Goal: Task Accomplishment & Management: Manage account settings

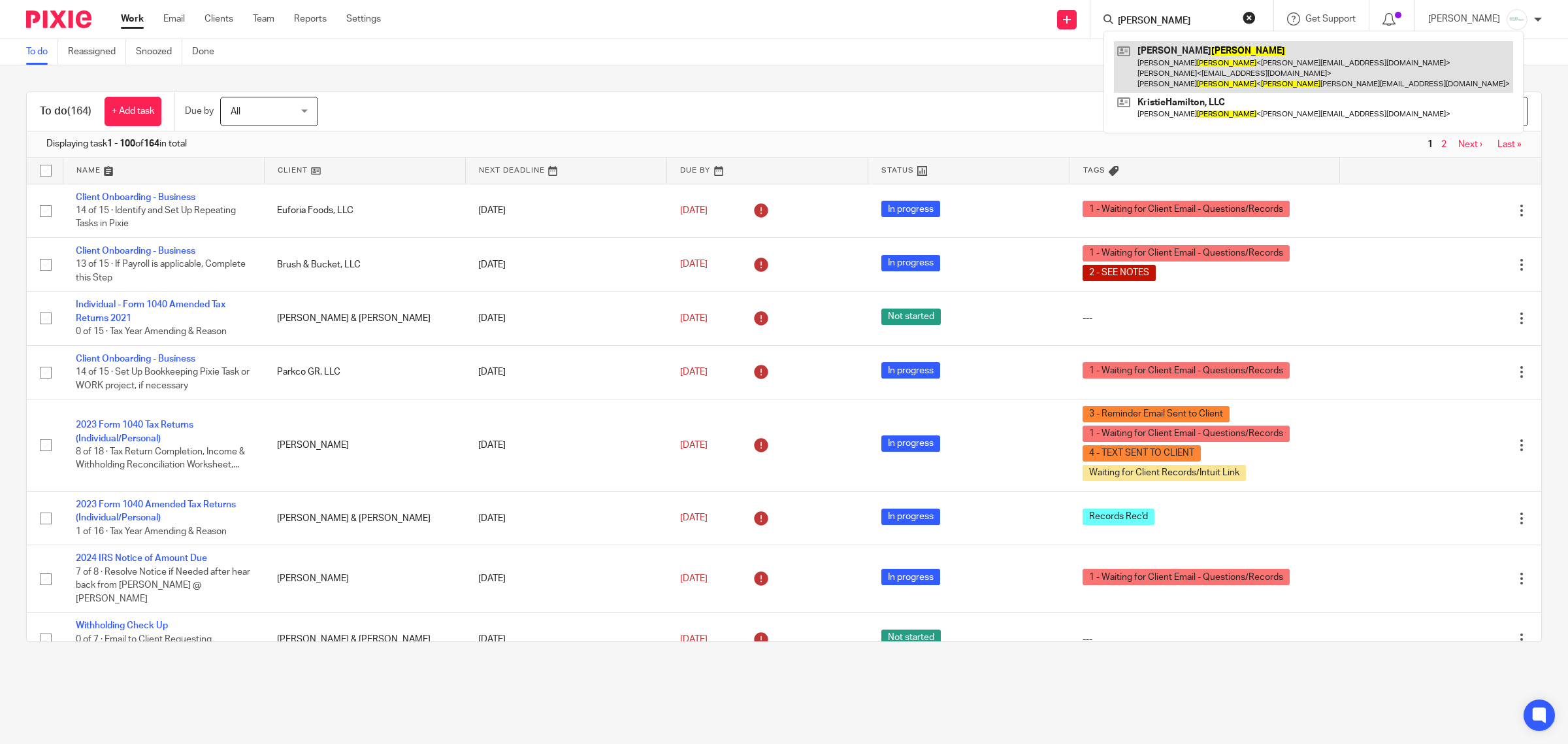
type input "hamilton"
click at [1180, 74] on link at bounding box center [1313, 66] width 399 height 52
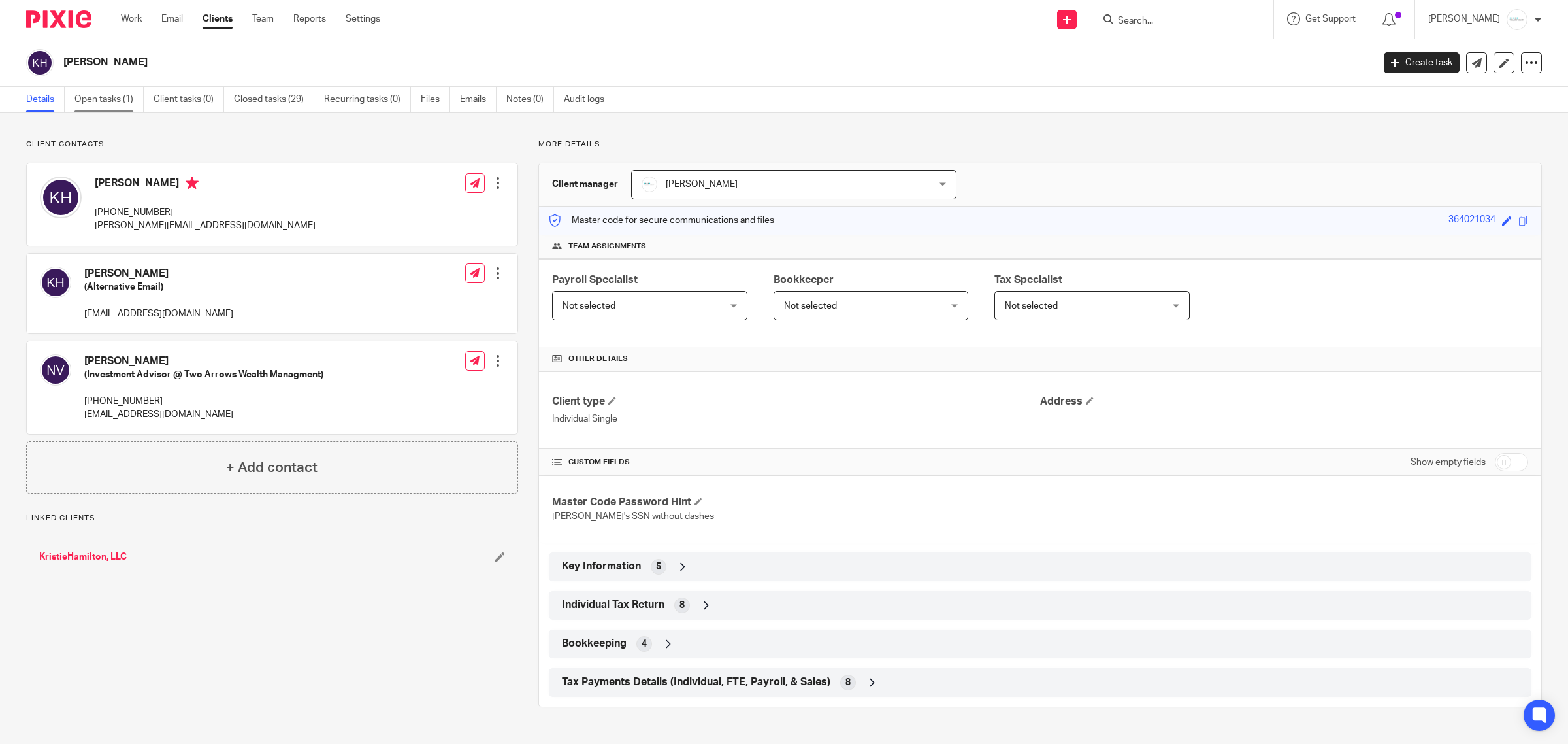
click at [102, 97] on link "Open tasks (1)" at bounding box center [109, 99] width 70 height 25
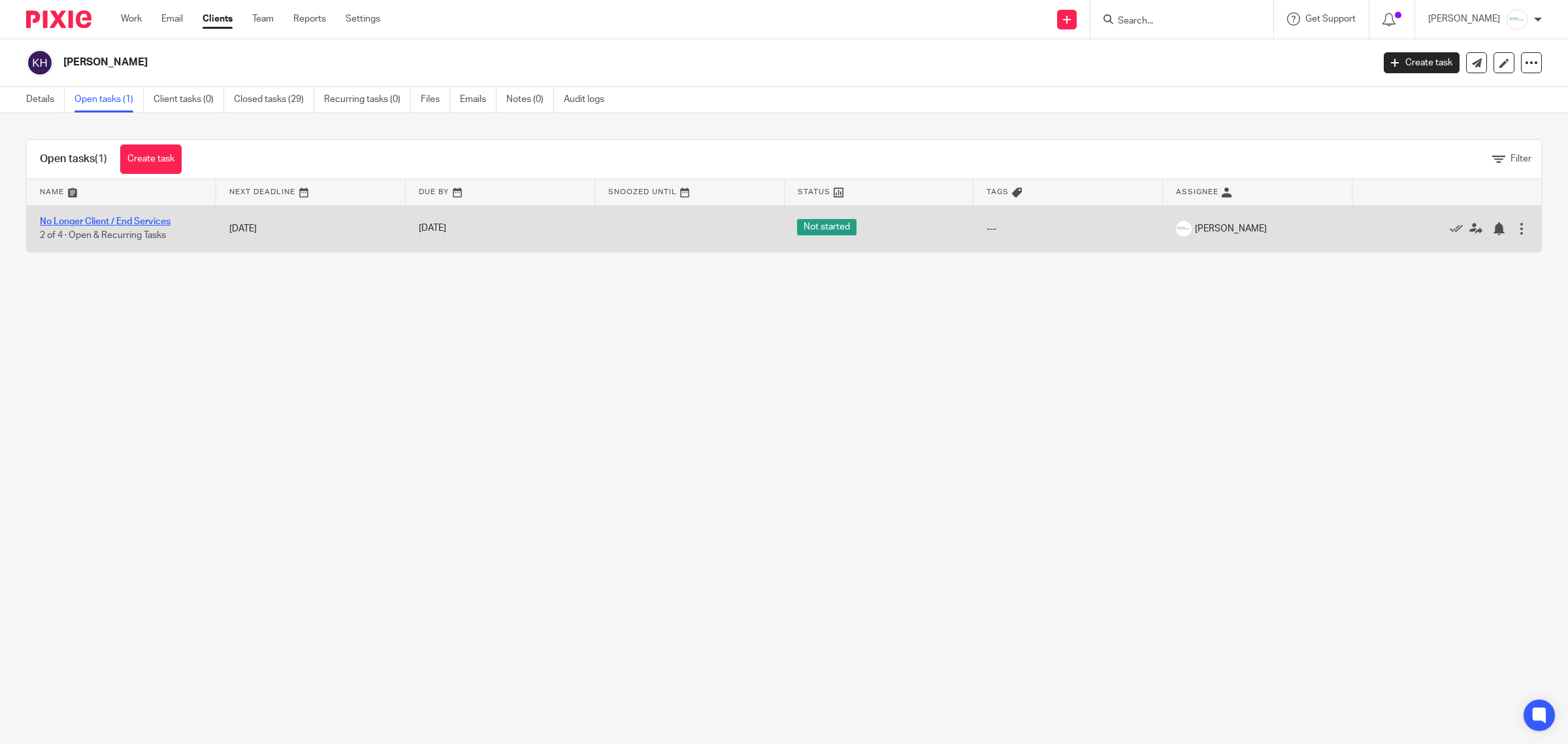
click at [115, 219] on link "No Longer Client / End Services" at bounding box center [106, 221] width 131 height 9
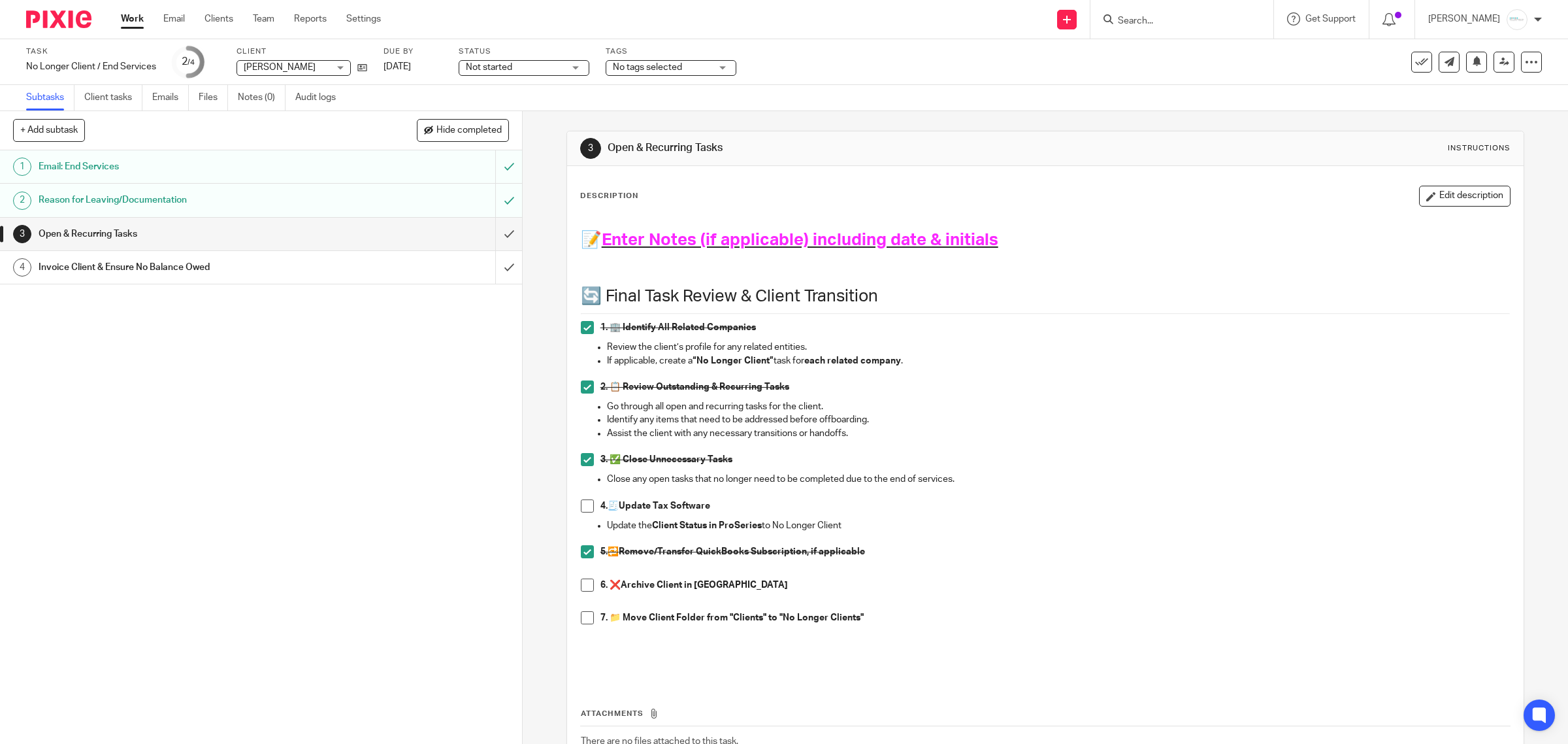
click at [1175, 16] on input "Search" at bounding box center [1176, 21] width 118 height 11
type input "morriso"
click at [1218, 50] on link at bounding box center [1240, 66] width 252 height 52
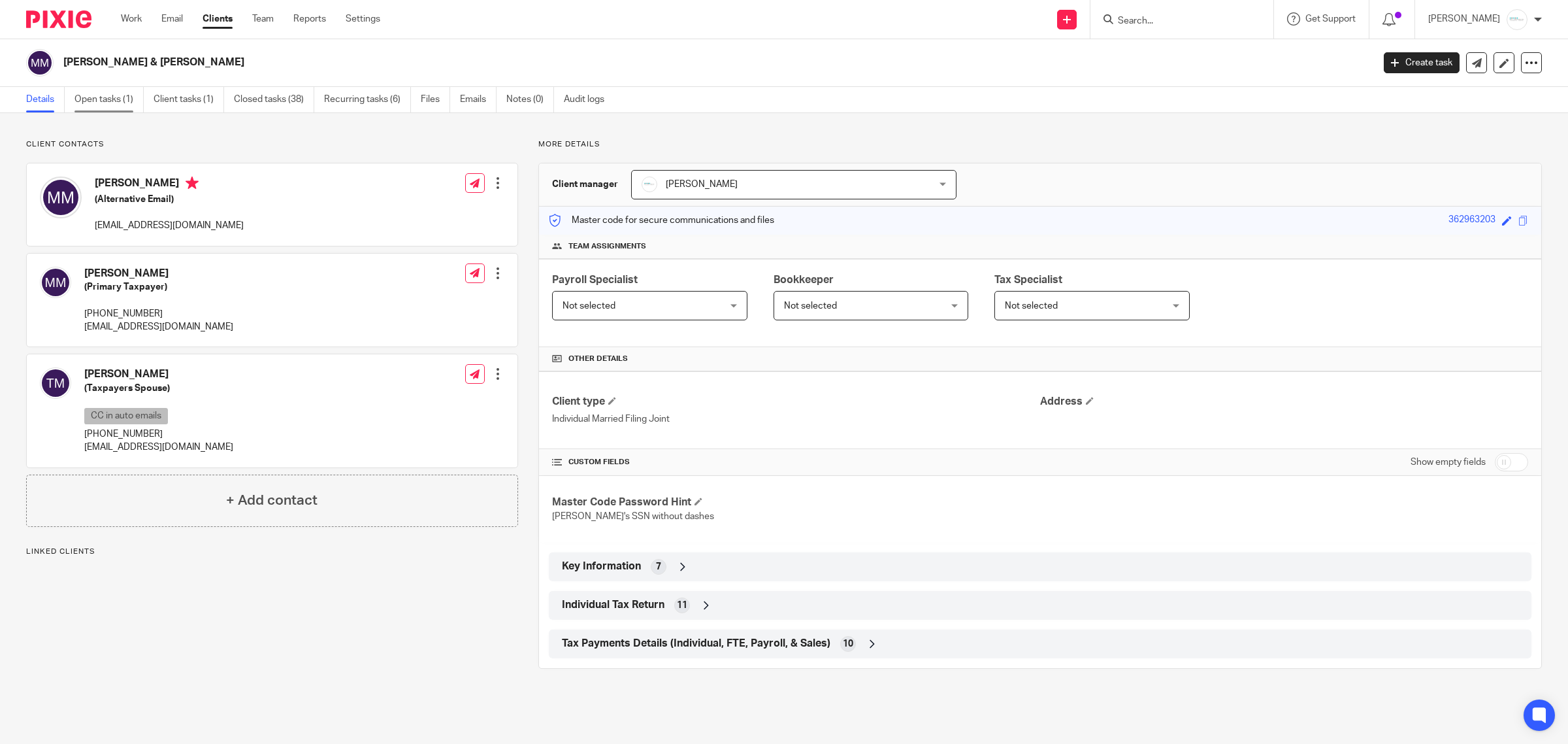
click at [96, 101] on link "Open tasks (1)" at bounding box center [109, 99] width 70 height 25
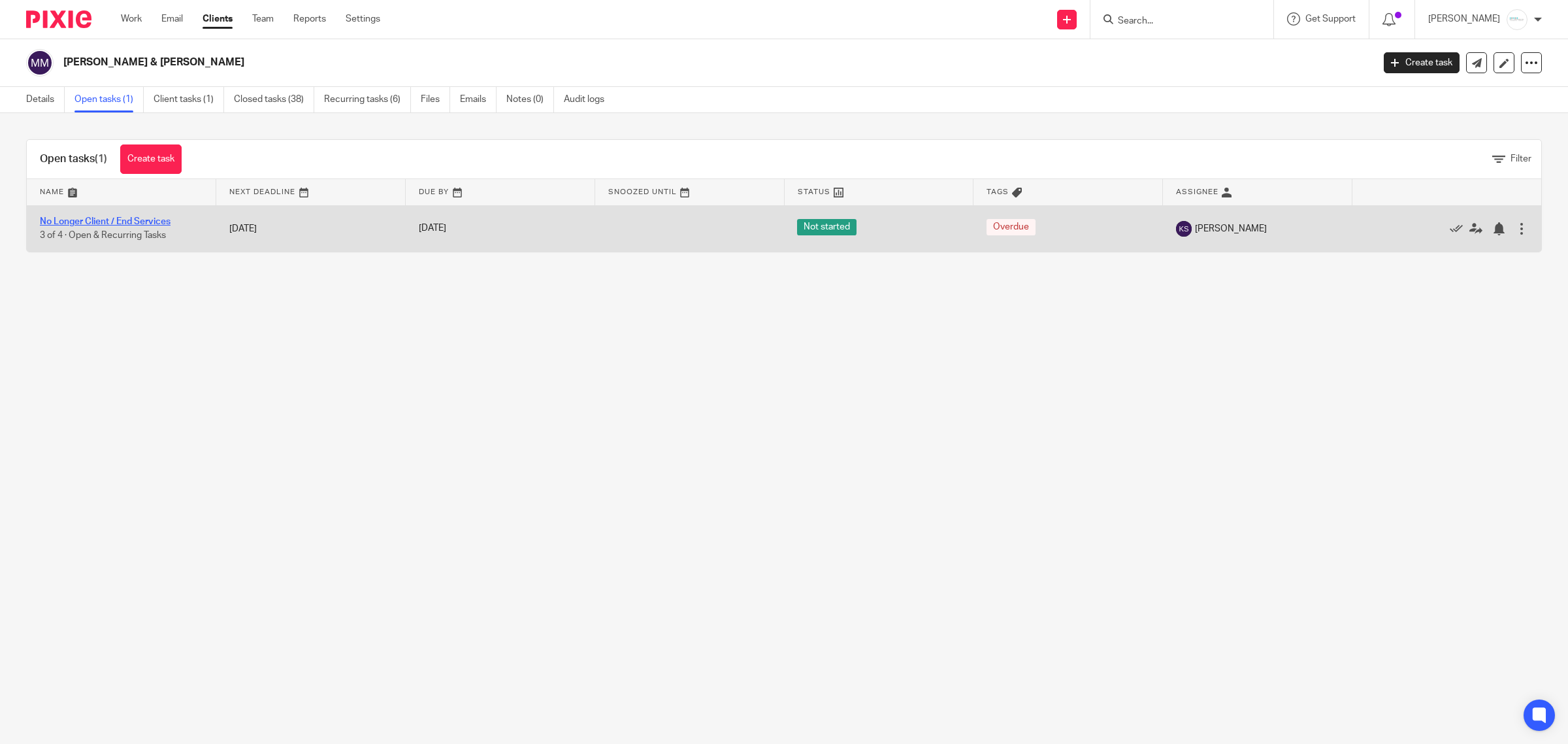
click at [97, 221] on link "No Longer Client / End Services" at bounding box center [106, 221] width 131 height 9
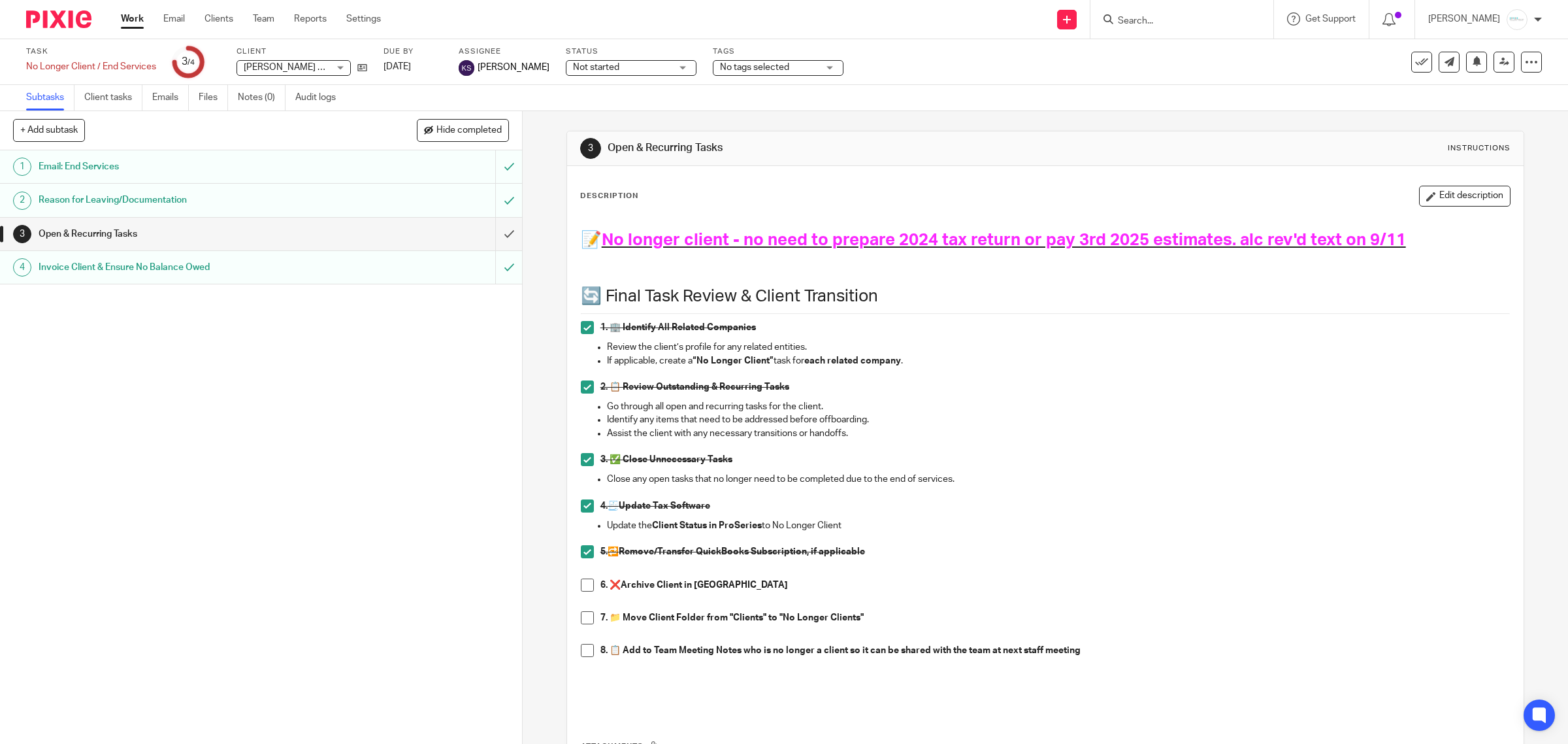
click at [582, 501] on span at bounding box center [588, 506] width 13 height 13
click at [1449, 194] on button "Edit description" at bounding box center [1465, 196] width 92 height 21
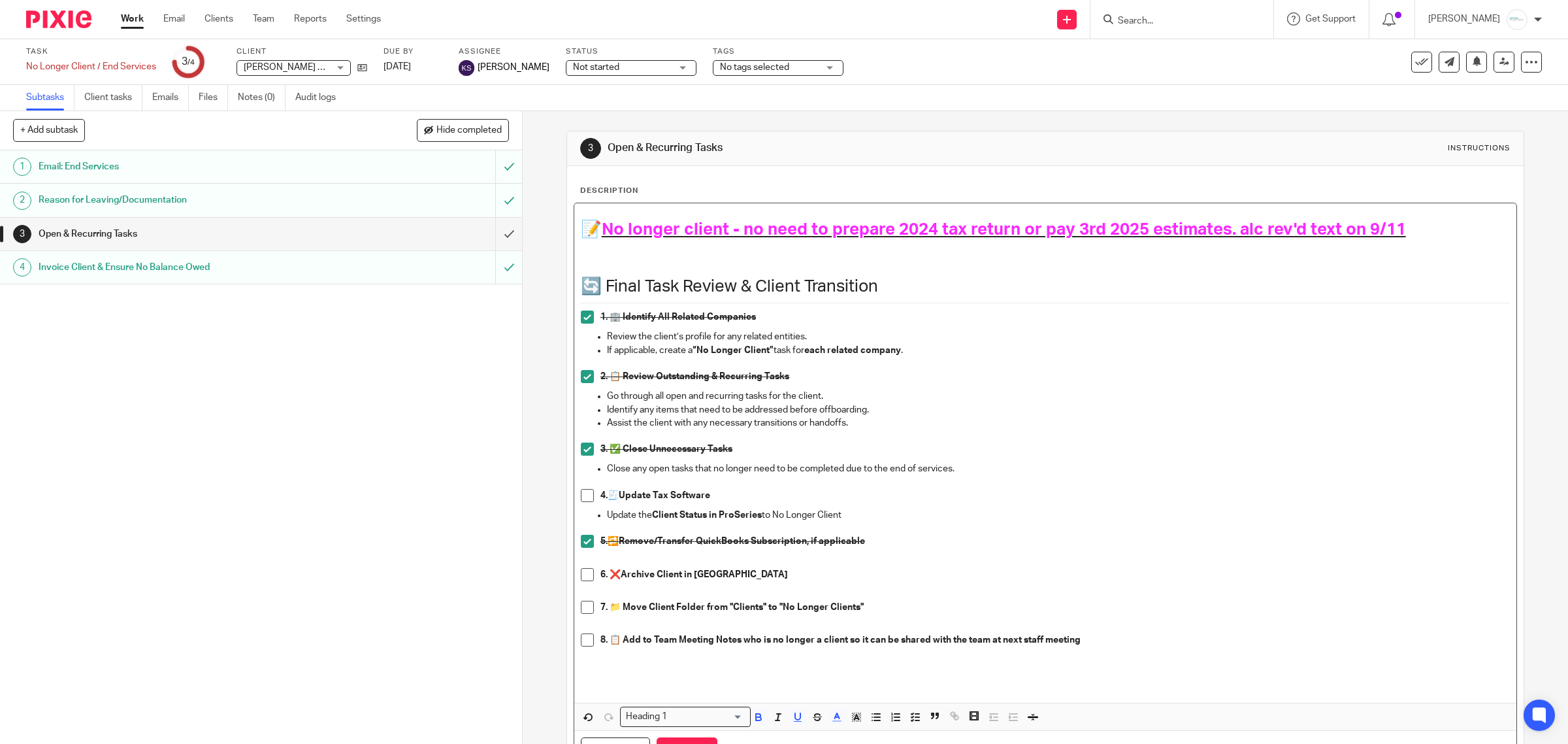
click at [1406, 223] on h1 "📝 No longer client - no need to prepare 2024 tax return or pay 3rd 2025 estimat…" at bounding box center [1046, 229] width 930 height 20
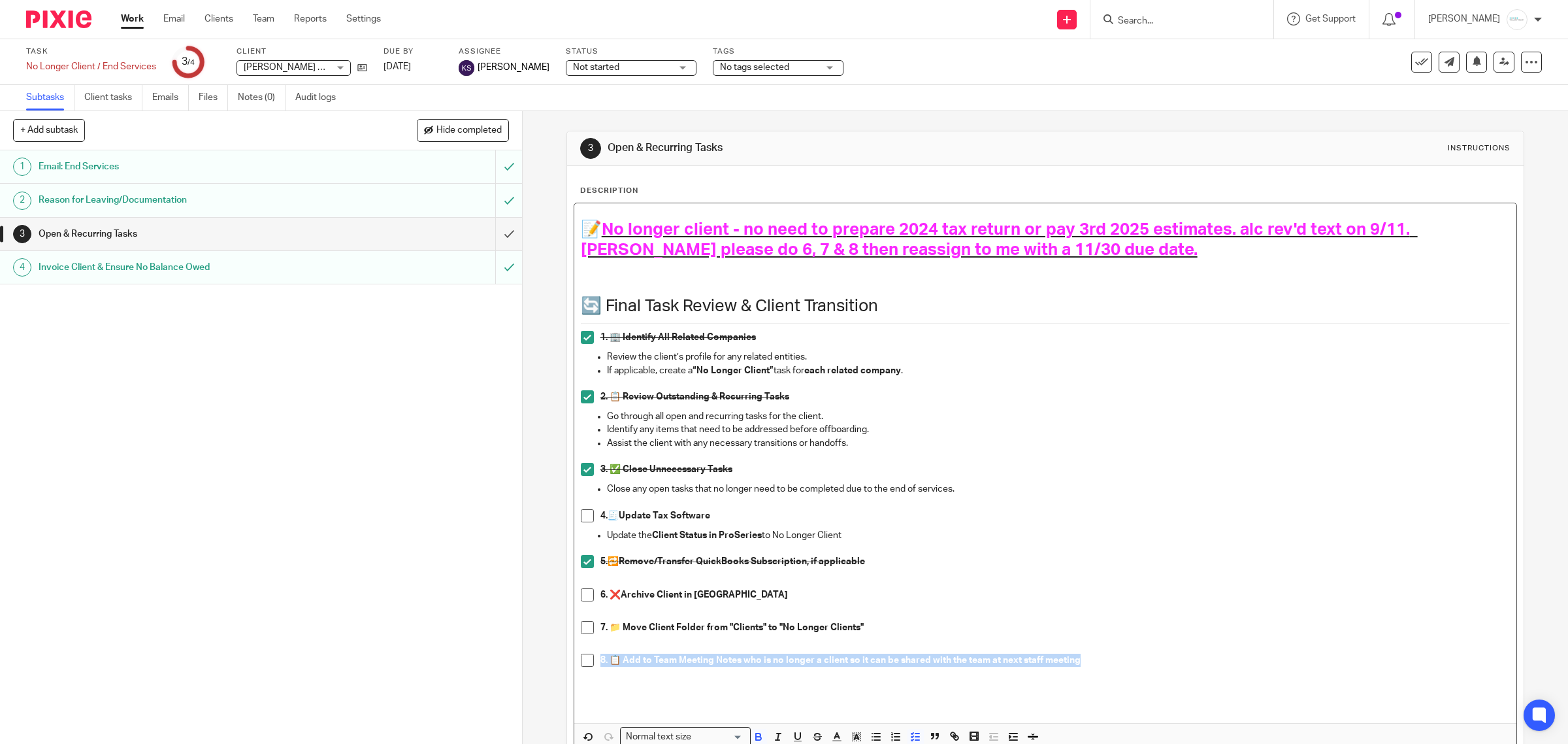
drag, startPoint x: 1101, startPoint y: 658, endPoint x: 569, endPoint y: 660, distance: 532.0
click at [574, 660] on div "📝 No longer client - no need to prepare 2024 tax return or pay 3rd 2025 estimat…" at bounding box center [1046, 498] width 944 height 590
copy strong "8. 📋 Add to Team Meeting Notes who is no longer a client so it can be shared wi…"
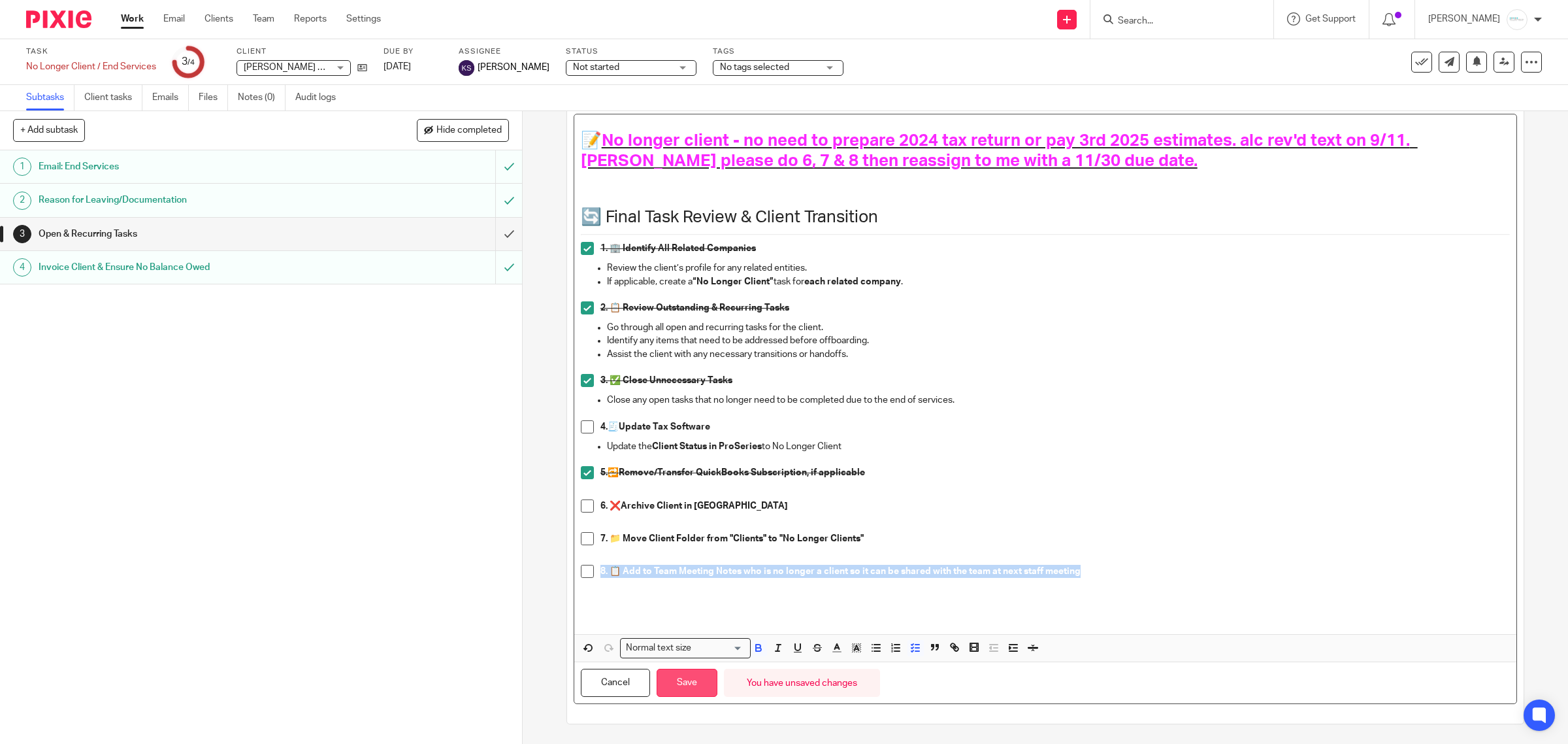
click at [693, 683] on button "Save" at bounding box center [687, 683] width 61 height 28
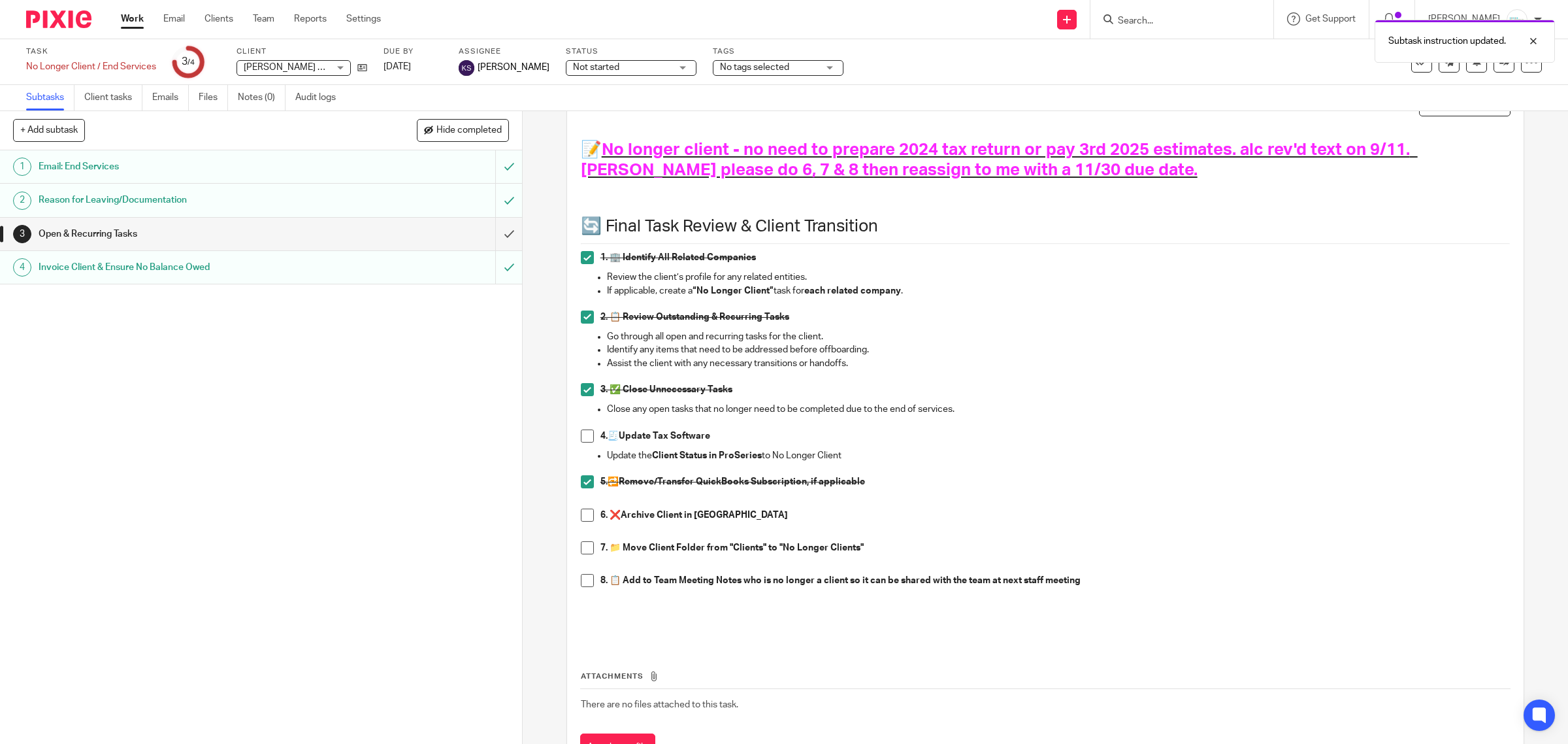
scroll to position [101, 0]
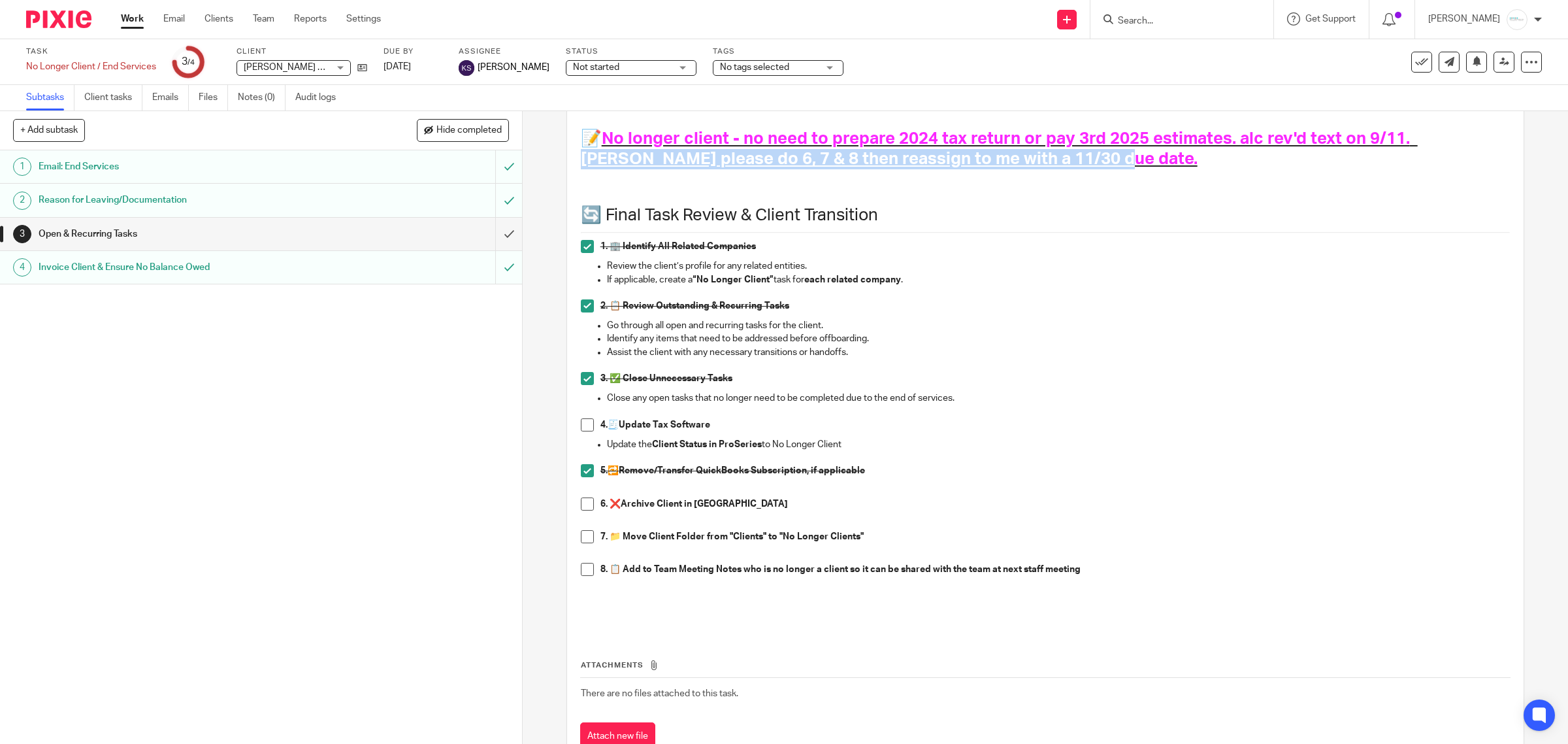
drag, startPoint x: 1409, startPoint y: 134, endPoint x: 1410, endPoint y: 159, distance: 25.0
click at [1410, 159] on h1 "📝 No longer client - no need to prepare 2024 tax return or pay 3rd 2025 estimat…" at bounding box center [1046, 149] width 930 height 41
copy span "Kelly please do 6, 7 & 8 then reassign to me with a 11/30 due date."
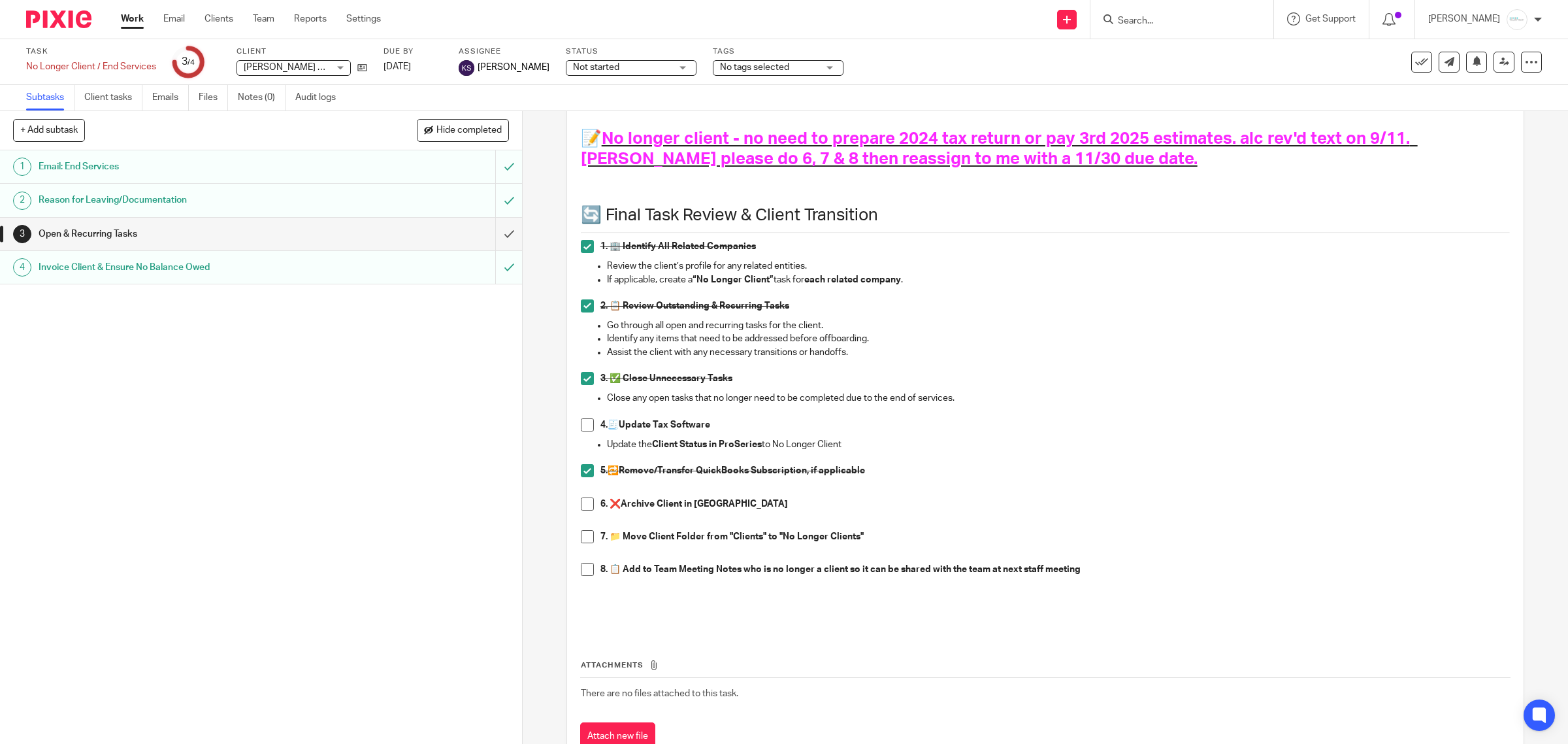
click at [1031, 462] on p at bounding box center [1046, 458] width 930 height 13
drag, startPoint x: 1130, startPoint y: 576, endPoint x: 556, endPoint y: 572, distance: 574.0
click at [556, 572] on div "3 Open & Recurring Tasks Instructions Description Edit description 📝 No longer …" at bounding box center [1046, 427] width 1046 height 633
copy strong "8. 📋 Add to Team Meeting Notes who is no longer a client so it can be shared wi…"
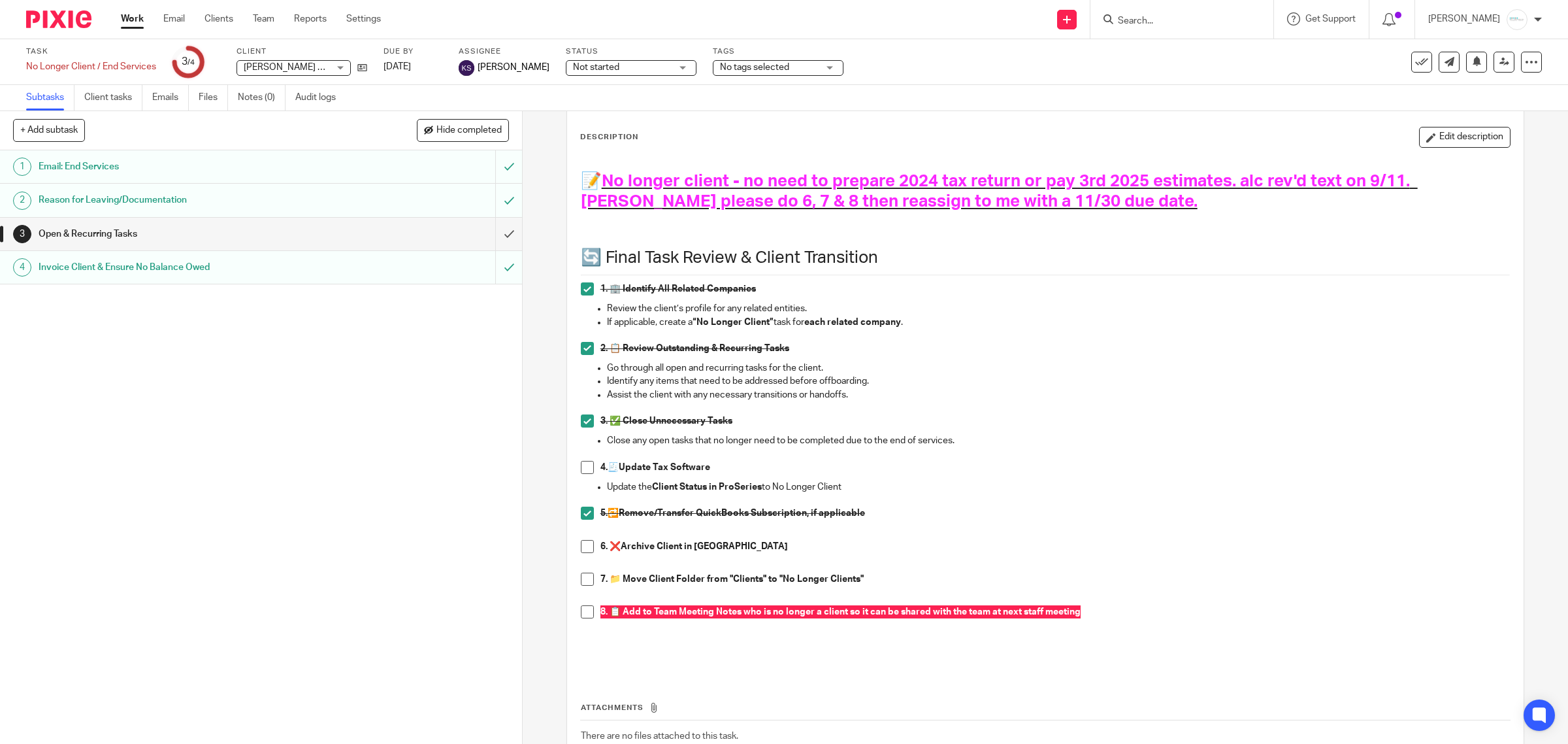
scroll to position [0, 0]
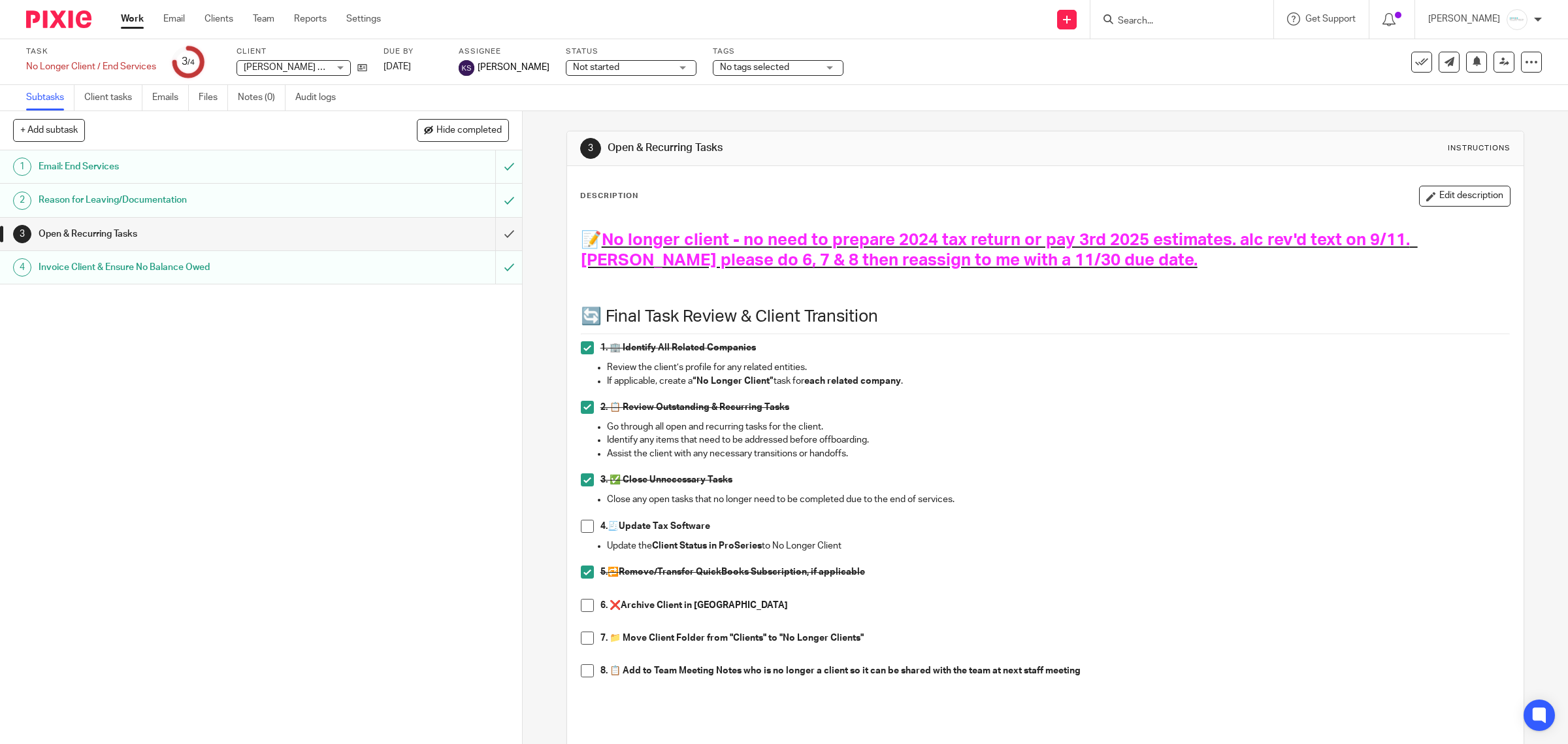
click at [1137, 21] on input "Search" at bounding box center [1176, 21] width 118 height 11
click at [1152, 25] on input "Search" at bounding box center [1176, 21] width 118 height 11
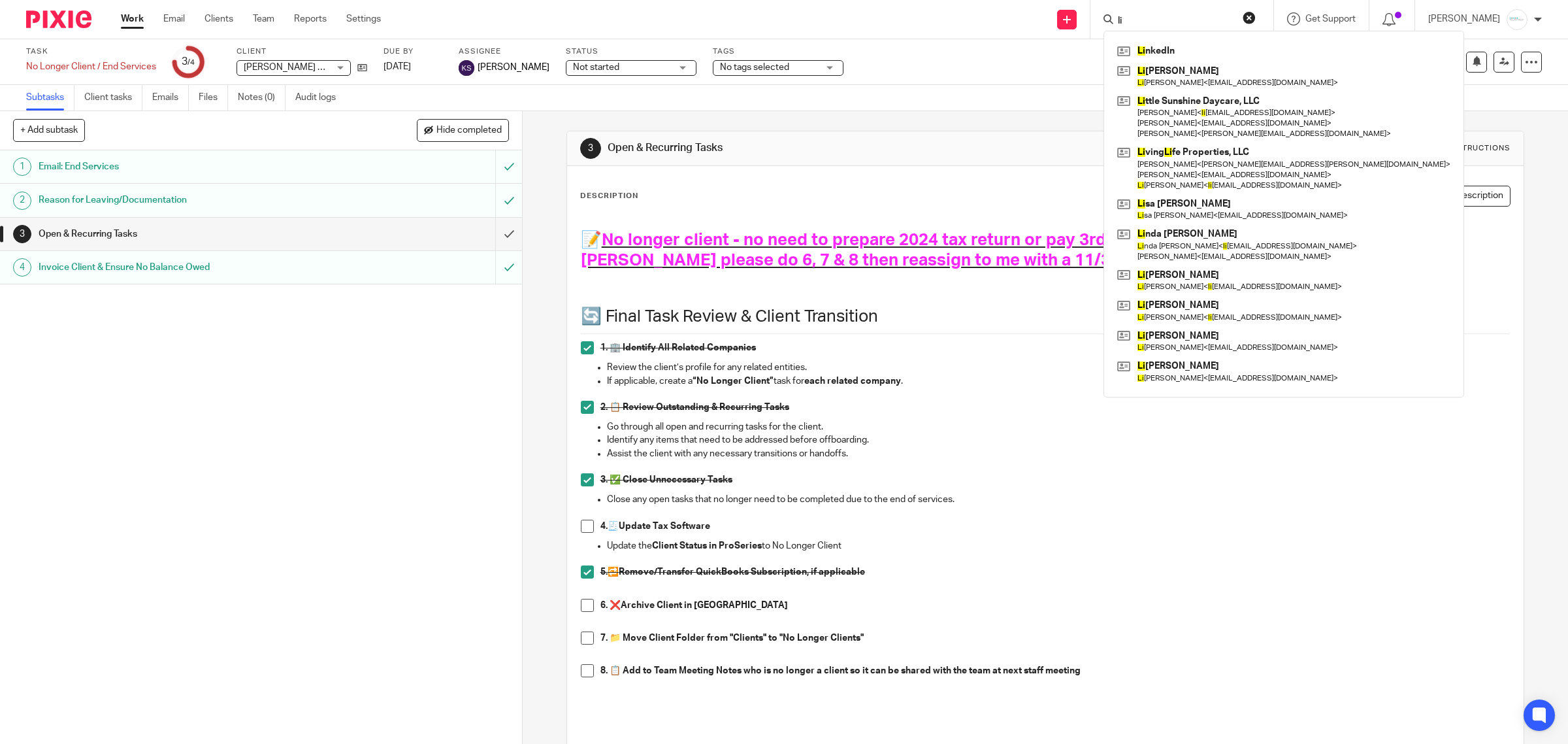
type input "l"
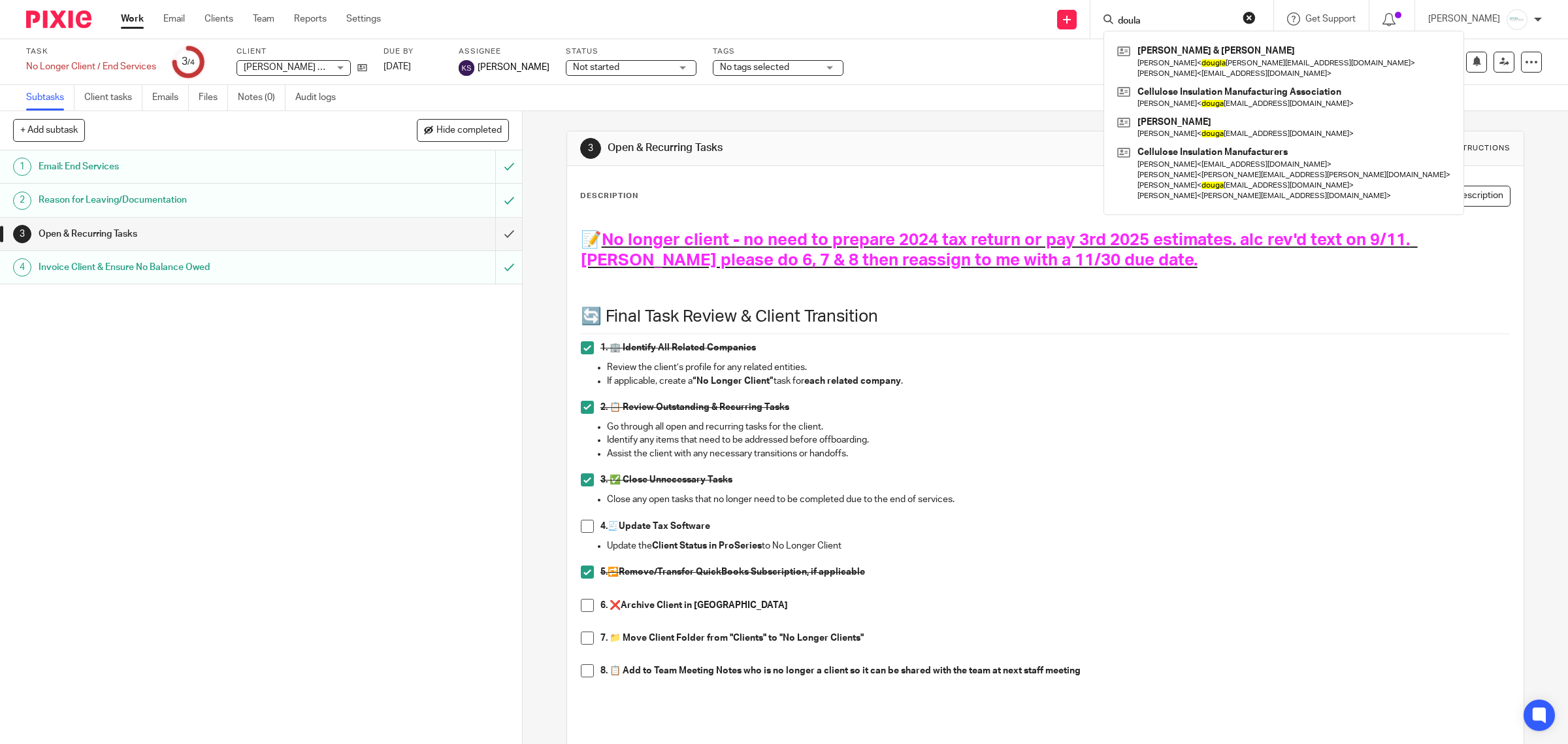
type input "doula"
drag, startPoint x: 1174, startPoint y: 13, endPoint x: 1079, endPoint y: 11, distance: 95.0
click at [1079, 11] on div "Send new email Create task Add client doula Doug & Krysia DeGraaf Doug DeGraaf …" at bounding box center [984, 19] width 1168 height 38
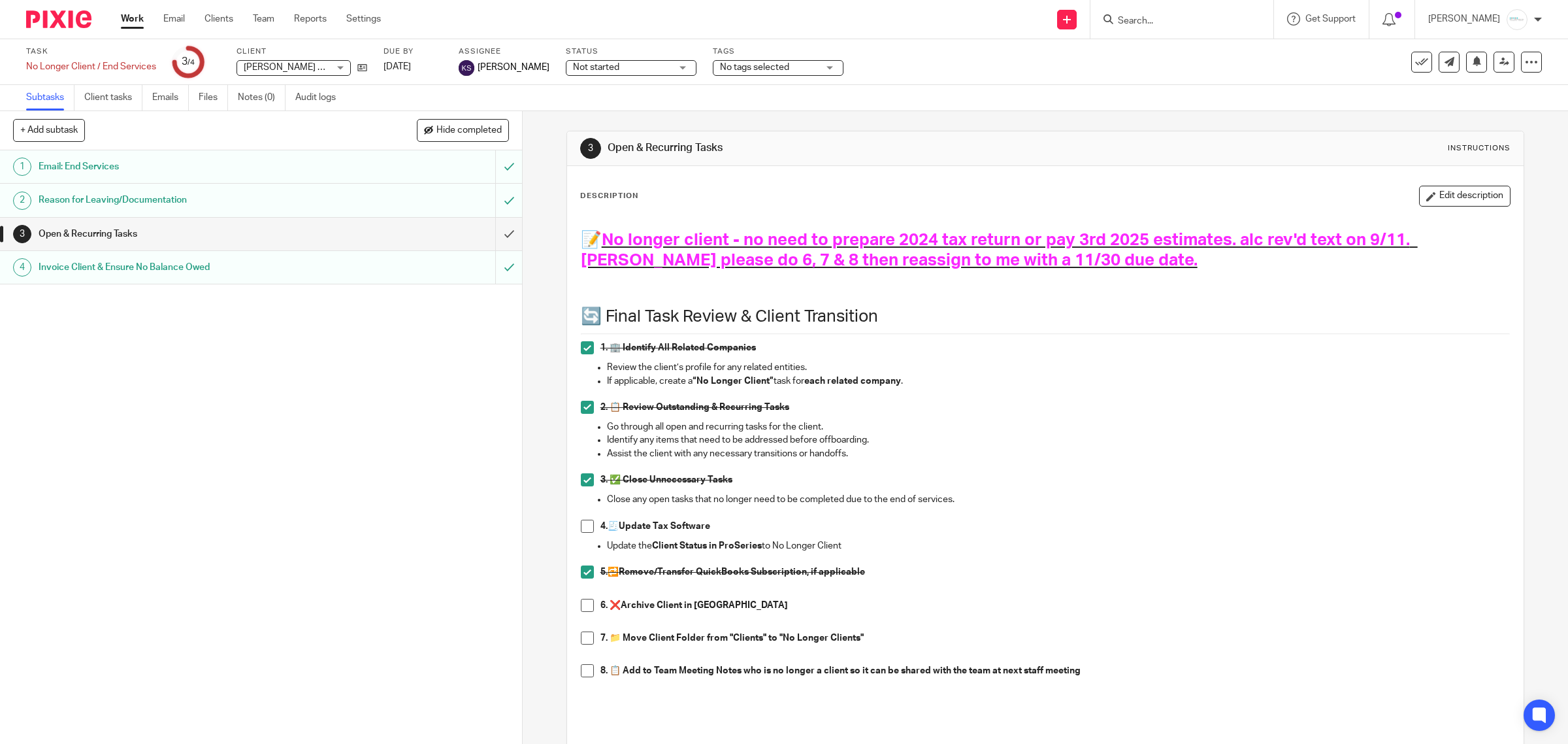
click at [1187, 13] on form at bounding box center [1187, 20] width 139 height 16
click at [1185, 16] on input "Search" at bounding box center [1176, 21] width 118 height 11
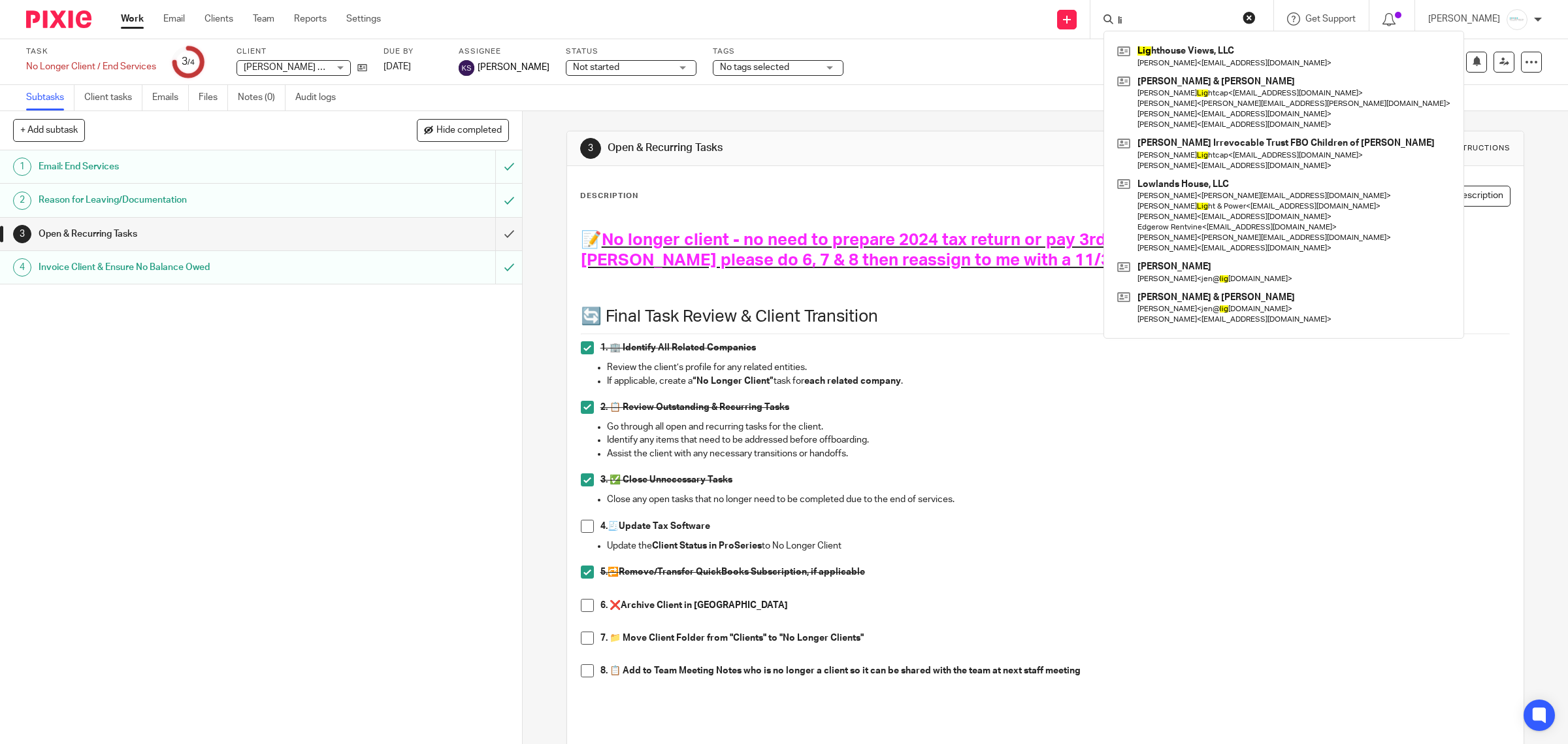
type input "l"
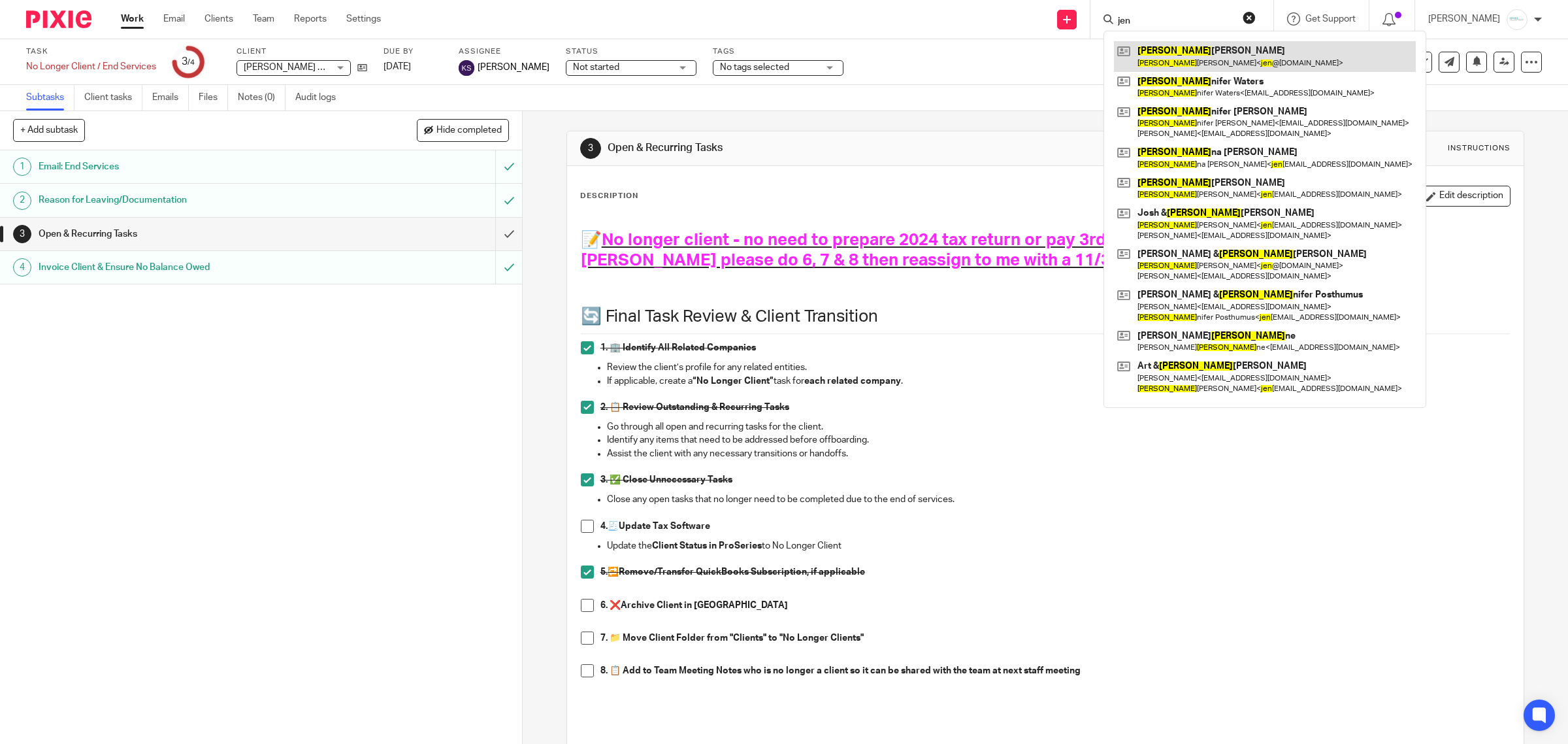
type input "jen"
click at [1200, 47] on link at bounding box center [1264, 56] width 302 height 30
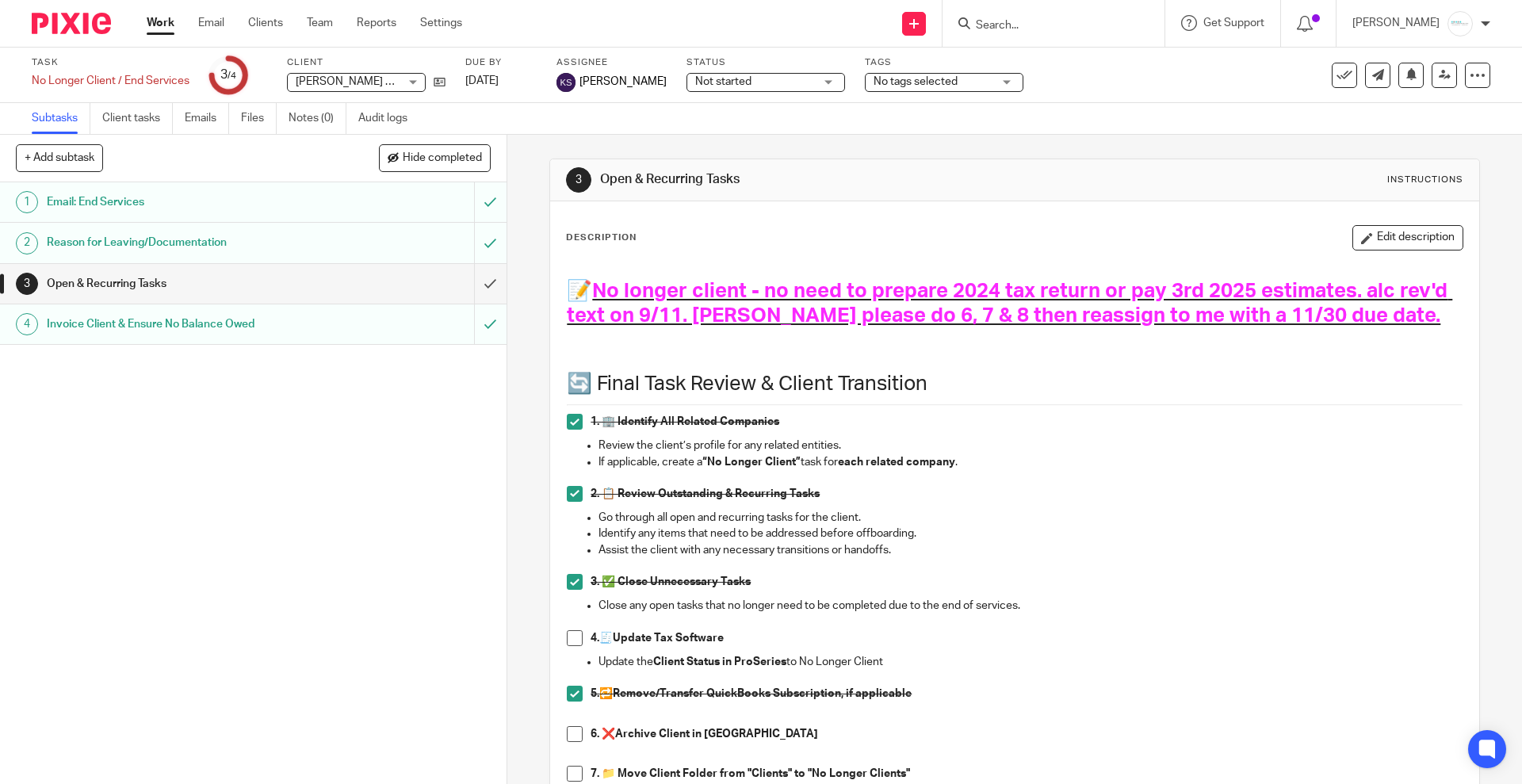
click at [1048, 30] on input "Search" at bounding box center [1045, 26] width 143 height 14
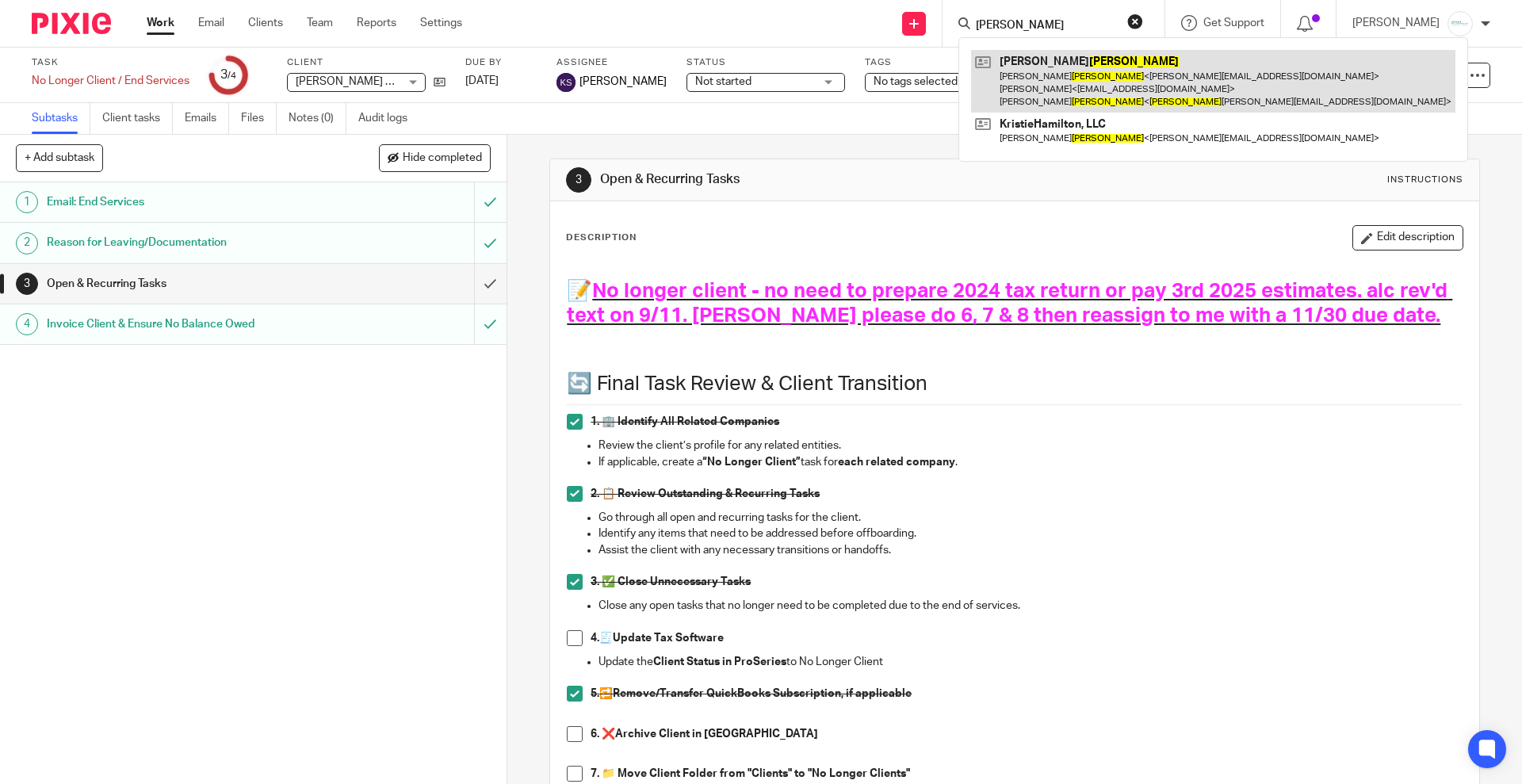
type input "[PERSON_NAME]"
click at [1095, 82] on link at bounding box center [1213, 80] width 484 height 63
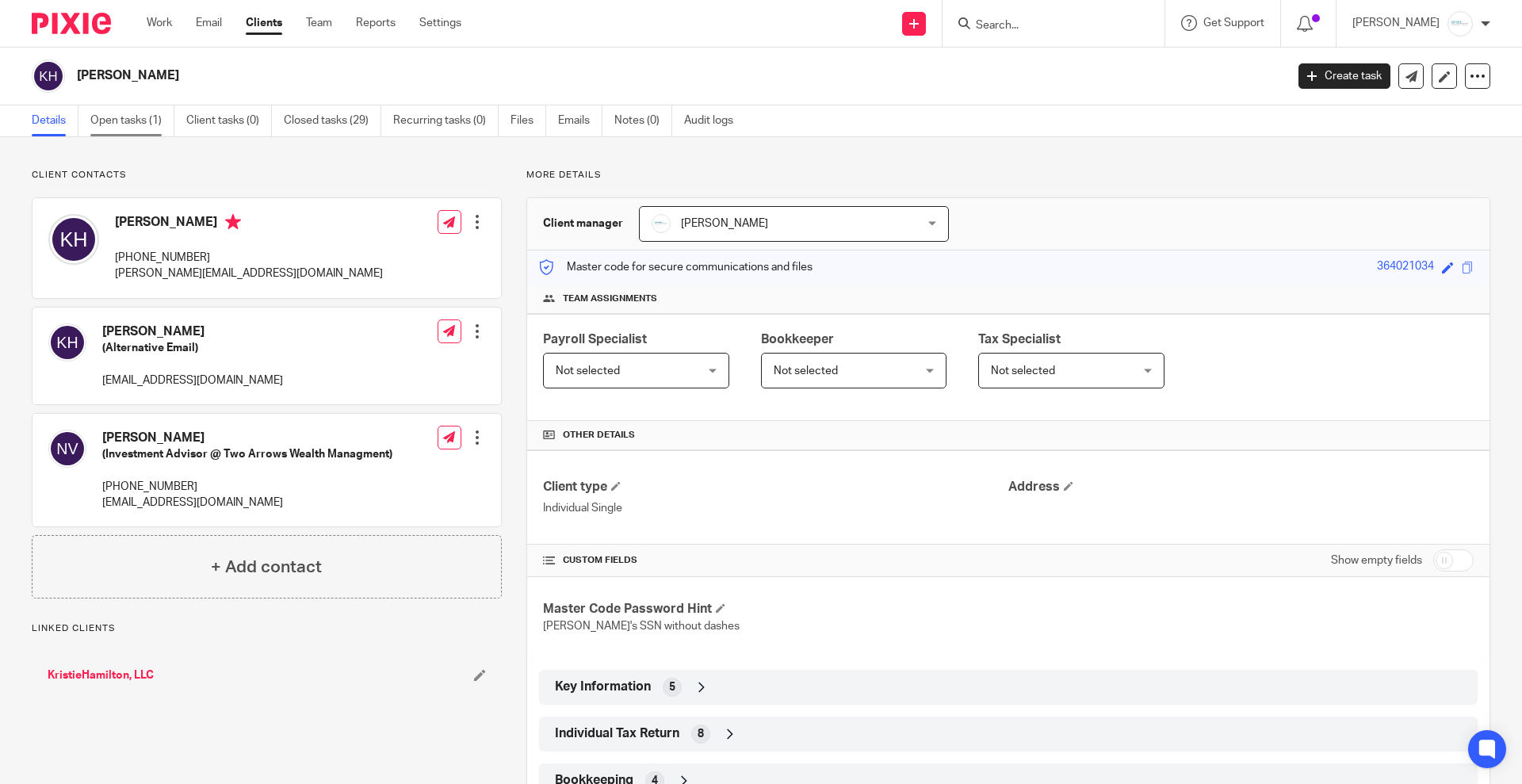
click at [128, 121] on link "Open tasks (1)" at bounding box center [132, 120] width 84 height 31
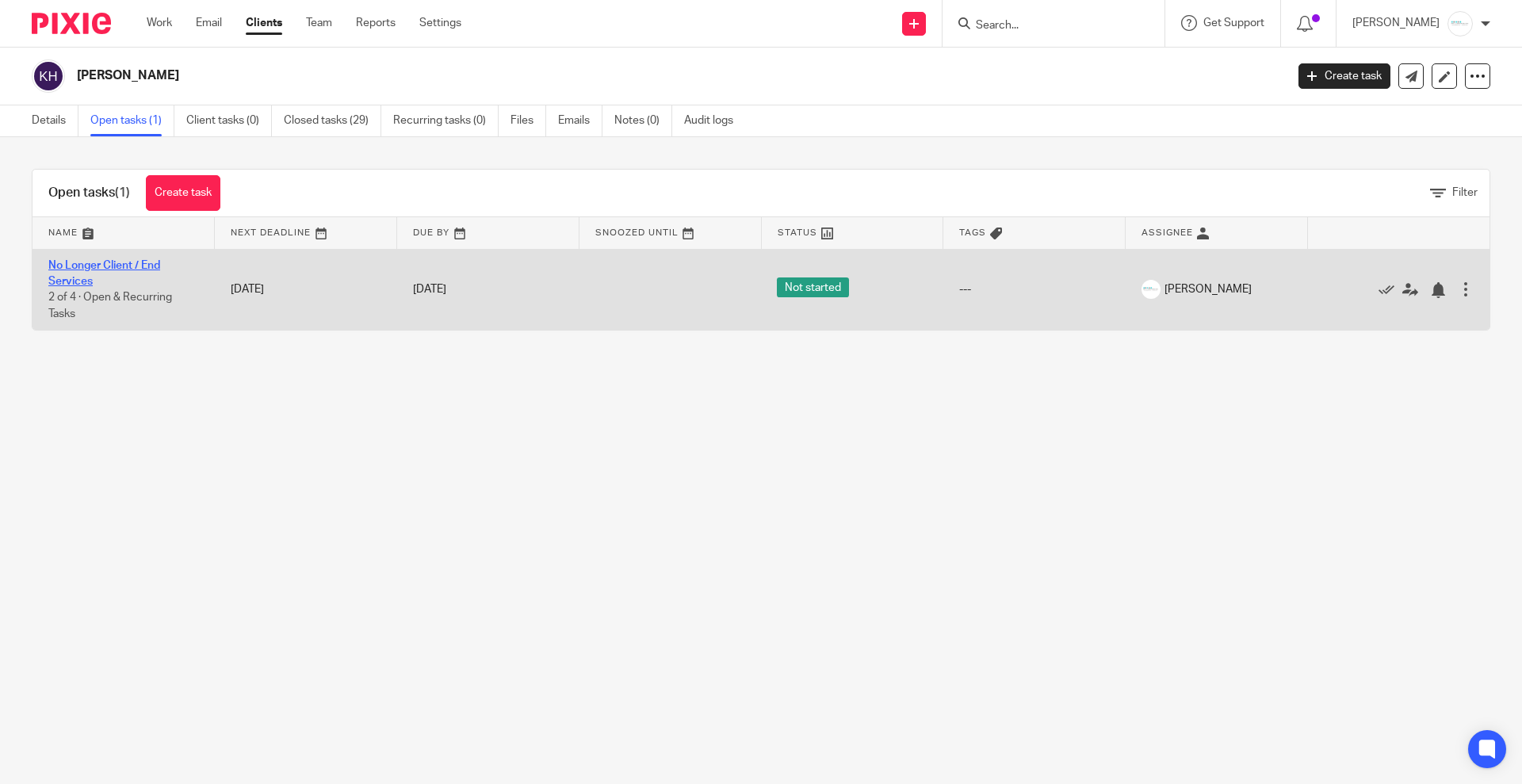
click at [120, 264] on link "No Longer Client / End Services" at bounding box center [104, 273] width 112 height 27
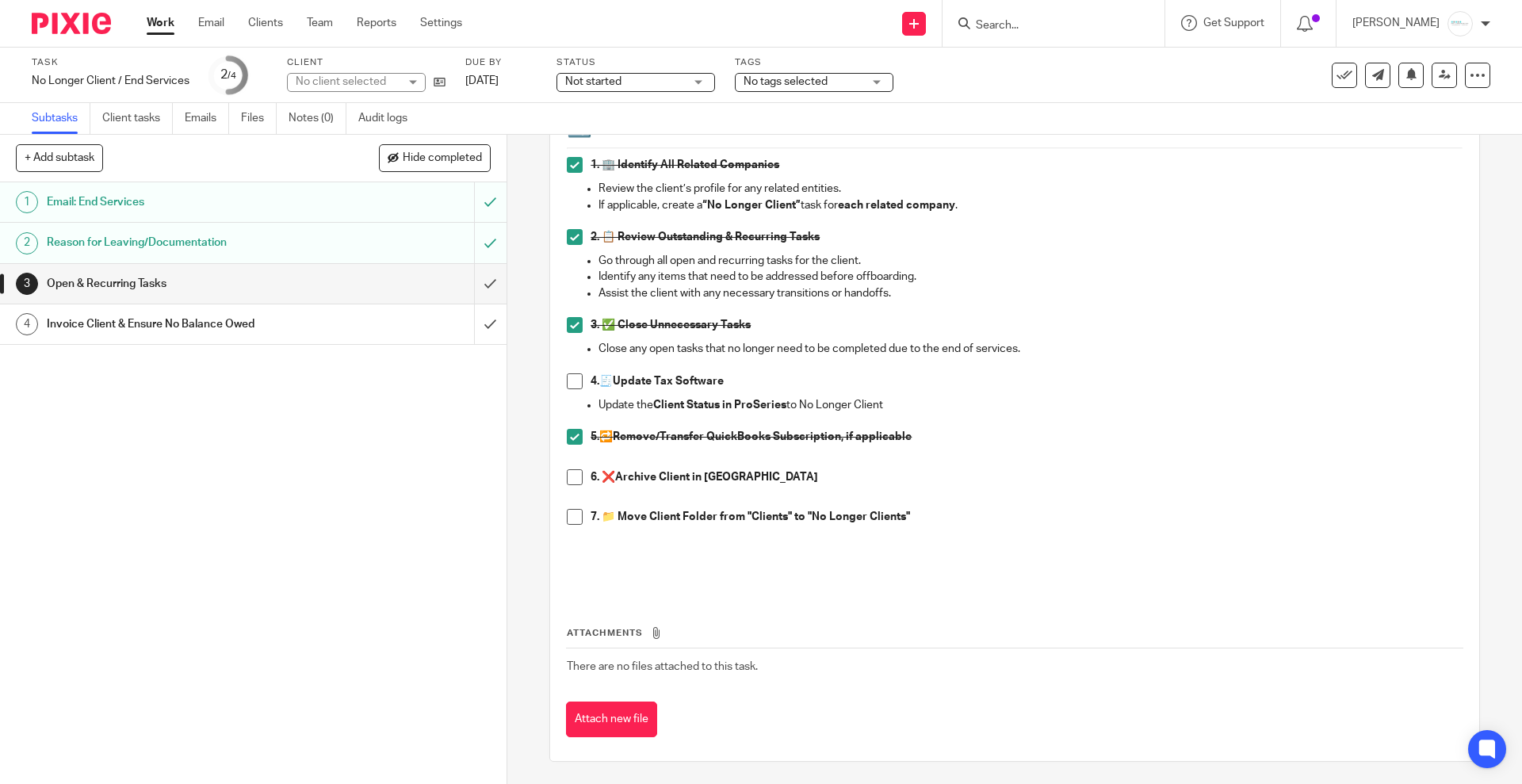
scroll to position [234, 0]
click at [948, 520] on p "7. 📁 Move Client Folder from "Clients" to "No Longer Clients"" at bounding box center [1027, 515] width 872 height 16
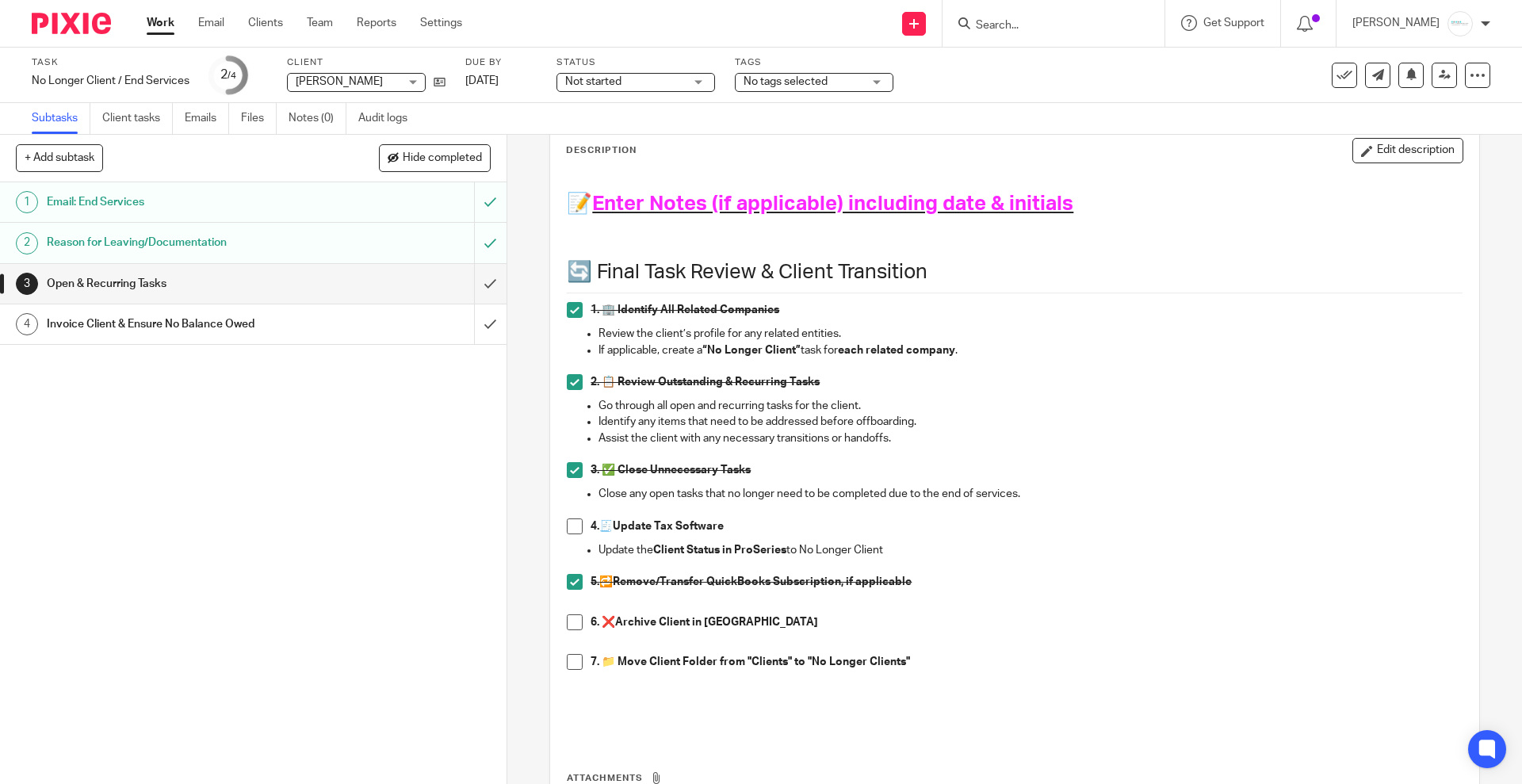
scroll to position [0, 0]
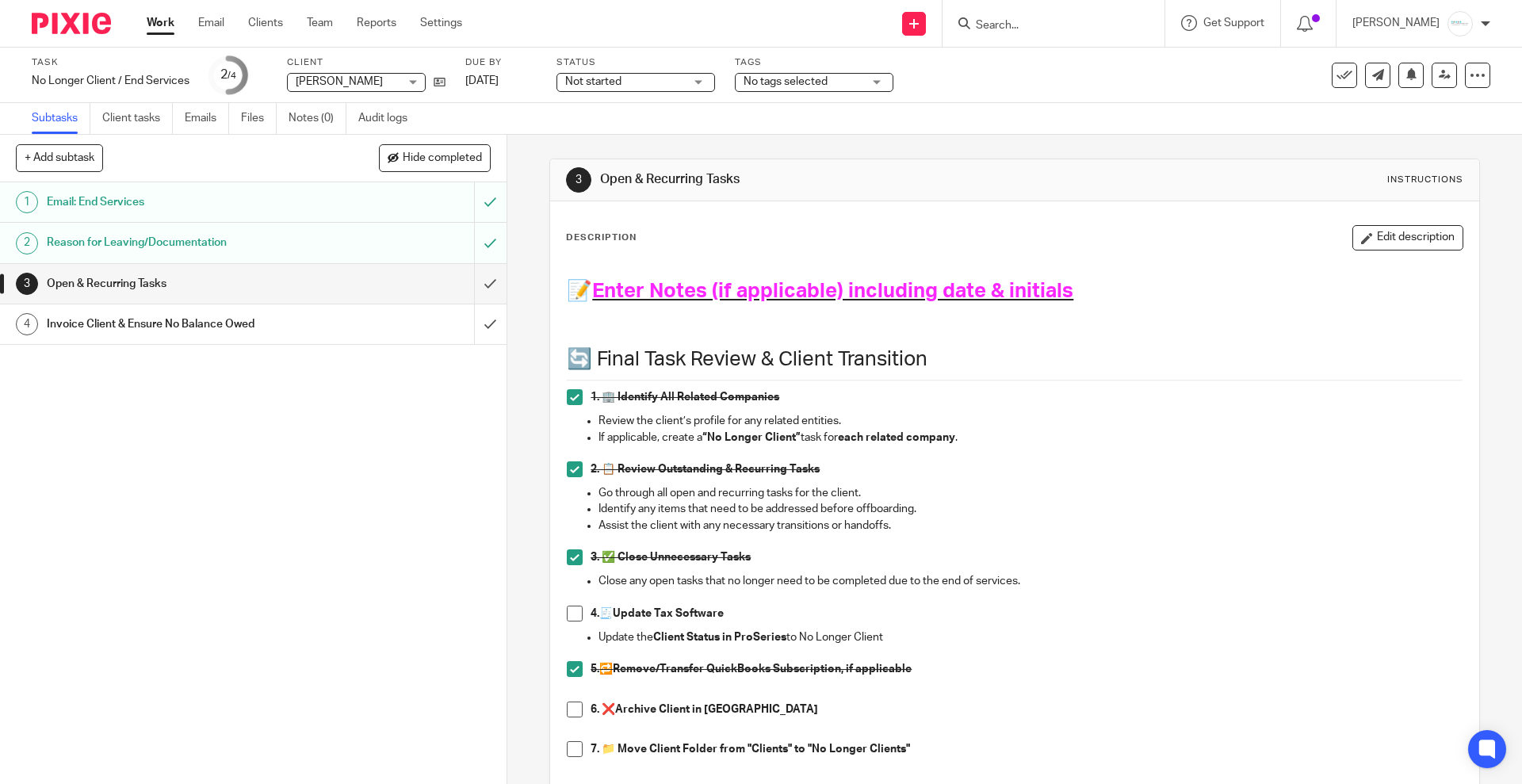
click at [1352, 225] on button "Edit description" at bounding box center [1408, 238] width 111 height 26
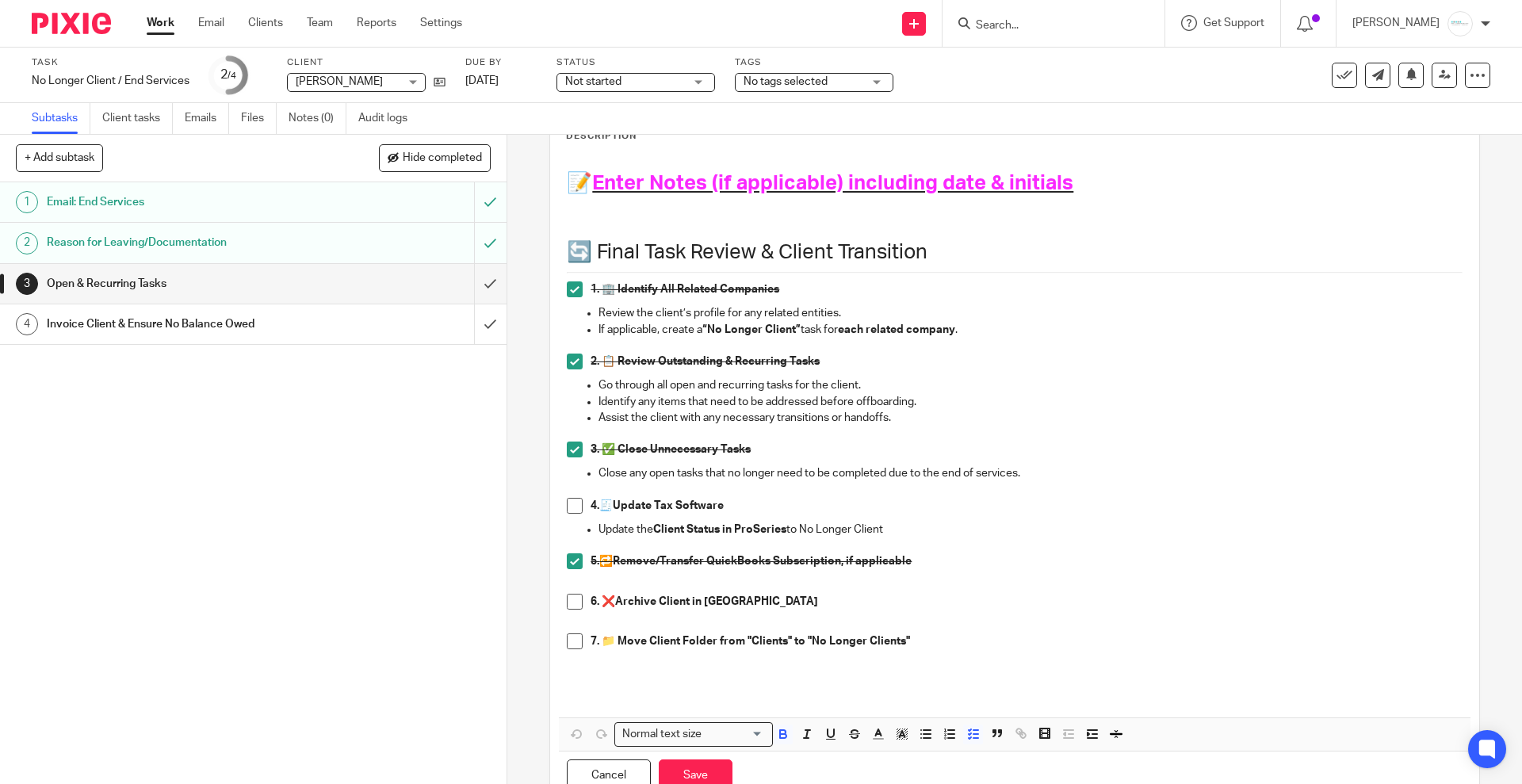
scroll to position [162, 0]
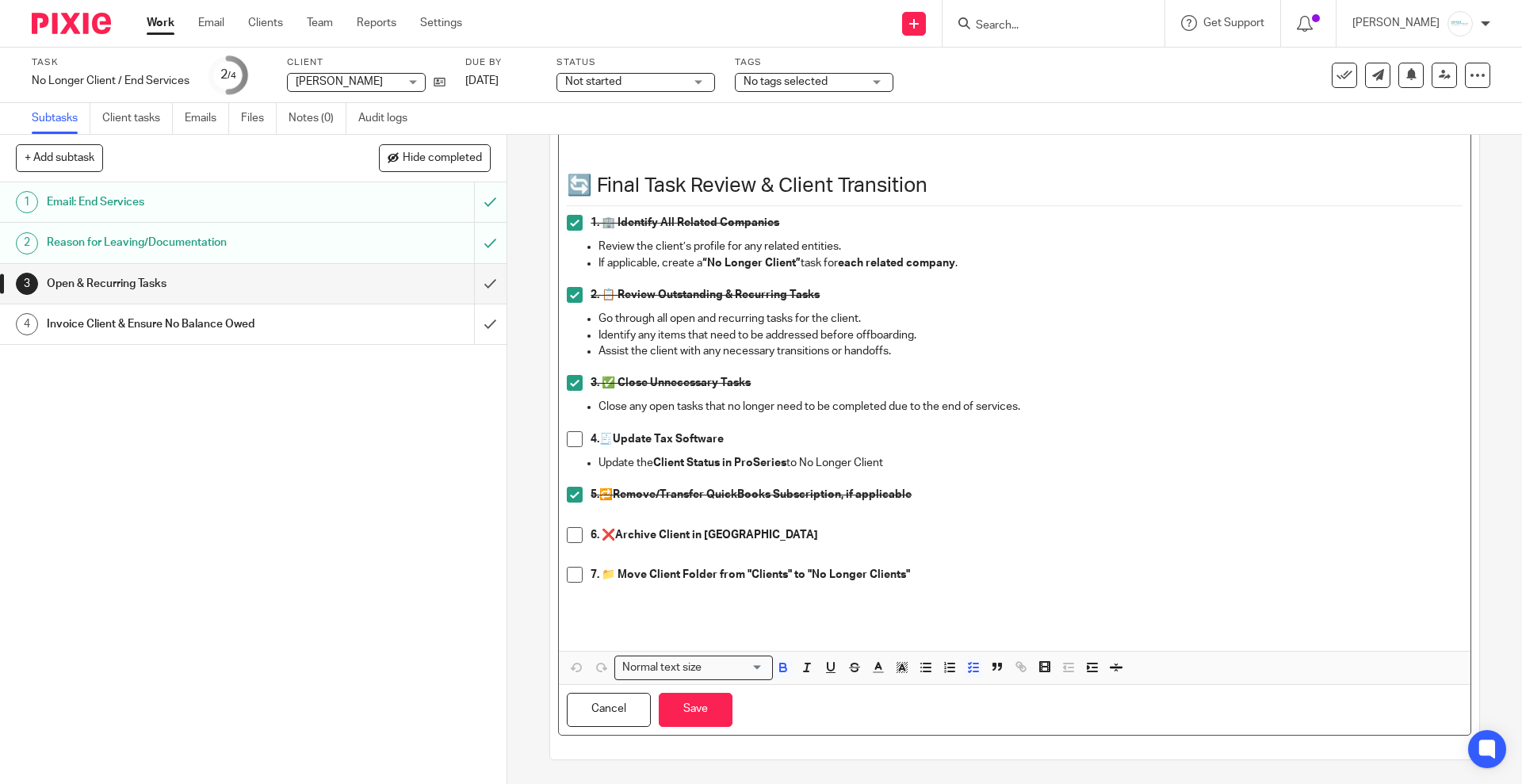
click at [929, 570] on p "7. 📁 Move Client Folder from "Clients" to "No Longer Clients"" at bounding box center [1027, 575] width 872 height 16
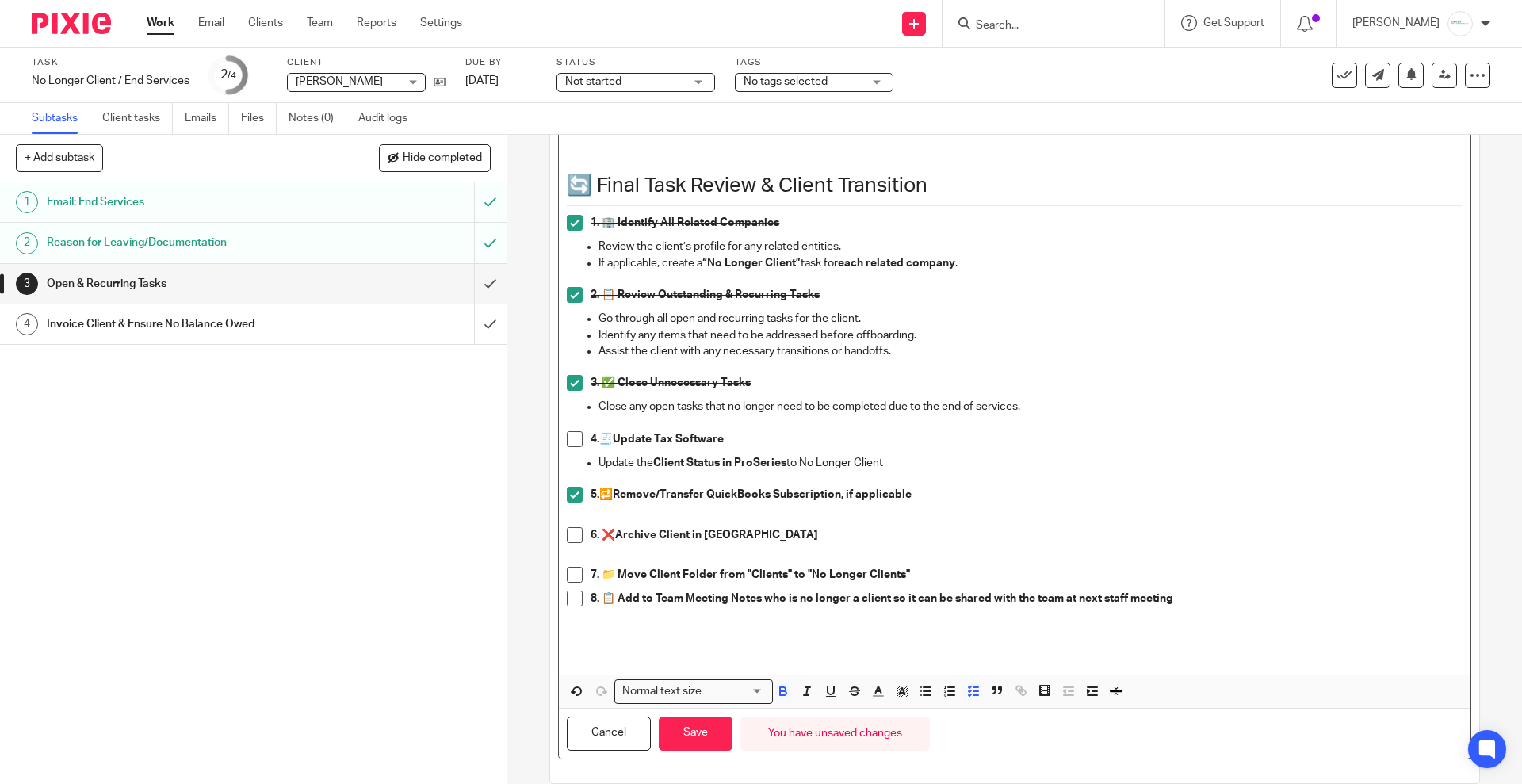
click at [923, 569] on p "7. 📁 Move Client Folder from "Clients" to "No Longer Clients"" at bounding box center [1027, 575] width 872 height 16
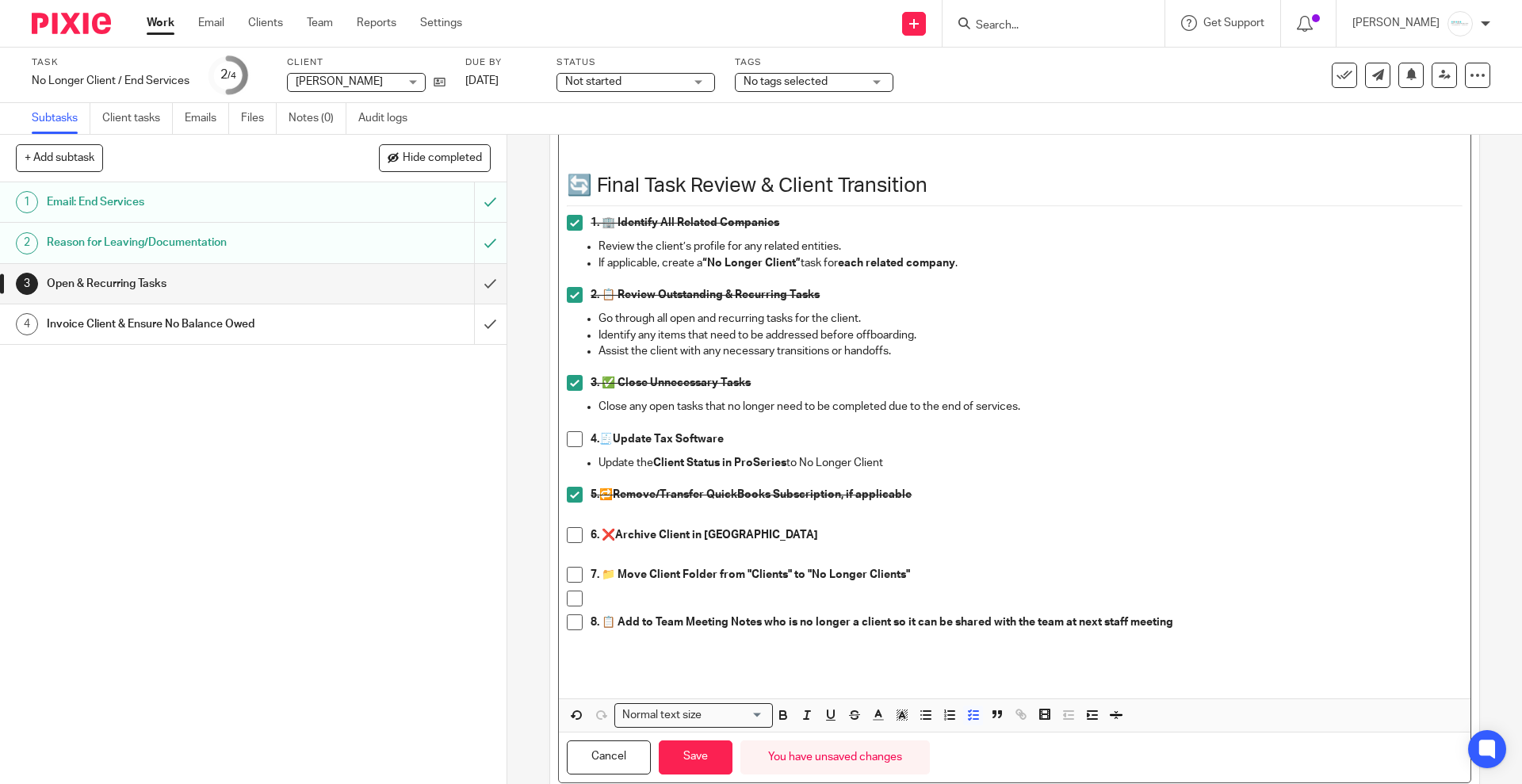
click at [983, 716] on span "Remove Edit" at bounding box center [1007, 717] width 48 height 26
click at [623, 594] on p at bounding box center [1027, 598] width 872 height 16
click at [966, 713] on icon "button" at bounding box center [973, 715] width 14 height 14
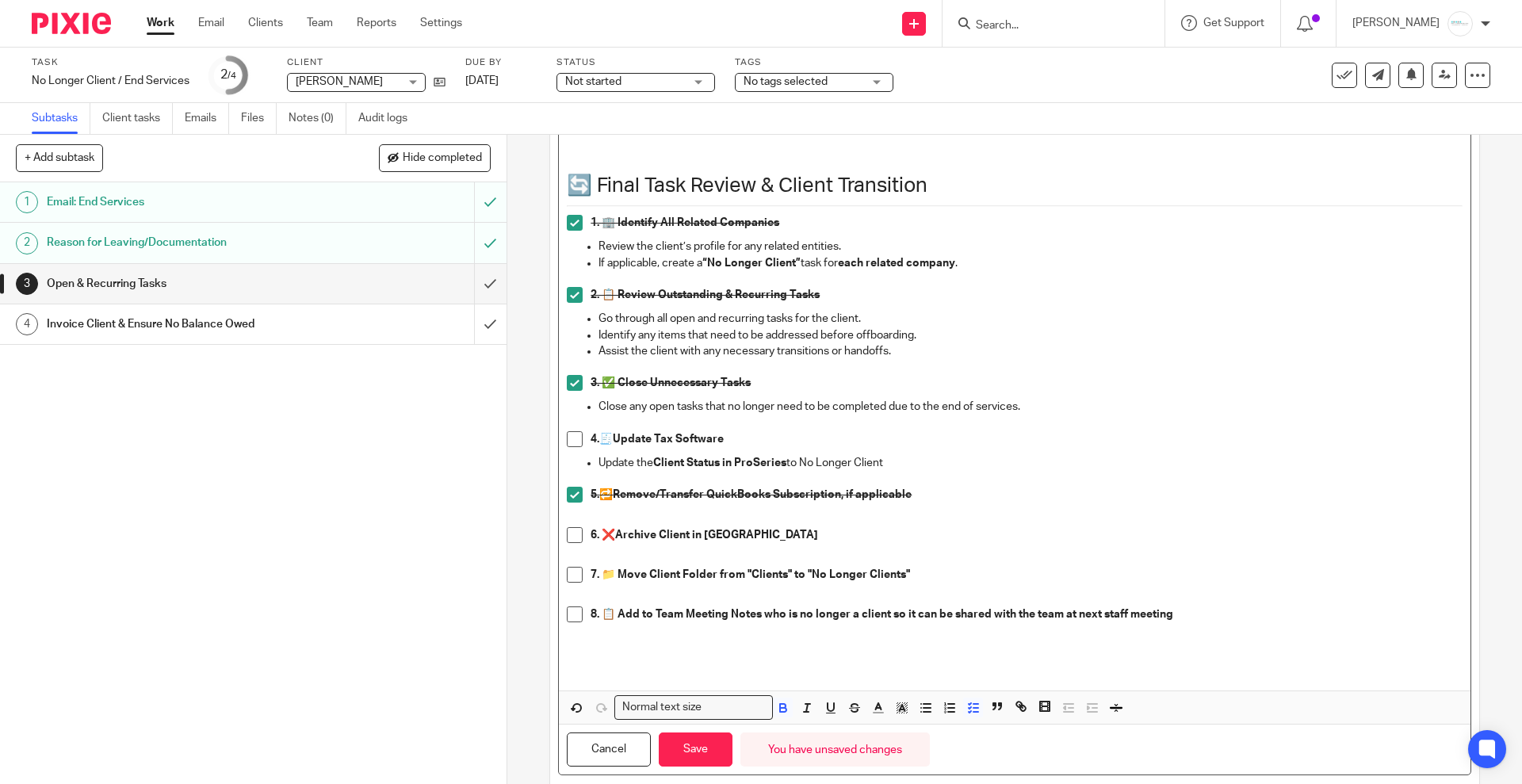
drag, startPoint x: 904, startPoint y: 463, endPoint x: 525, endPoint y: 440, distance: 379.7
click at [525, 440] on div "3 Open & Recurring Tasks Instructions Description 📝 Enter Notes (if applicable)…" at bounding box center [1015, 459] width 1015 height 649
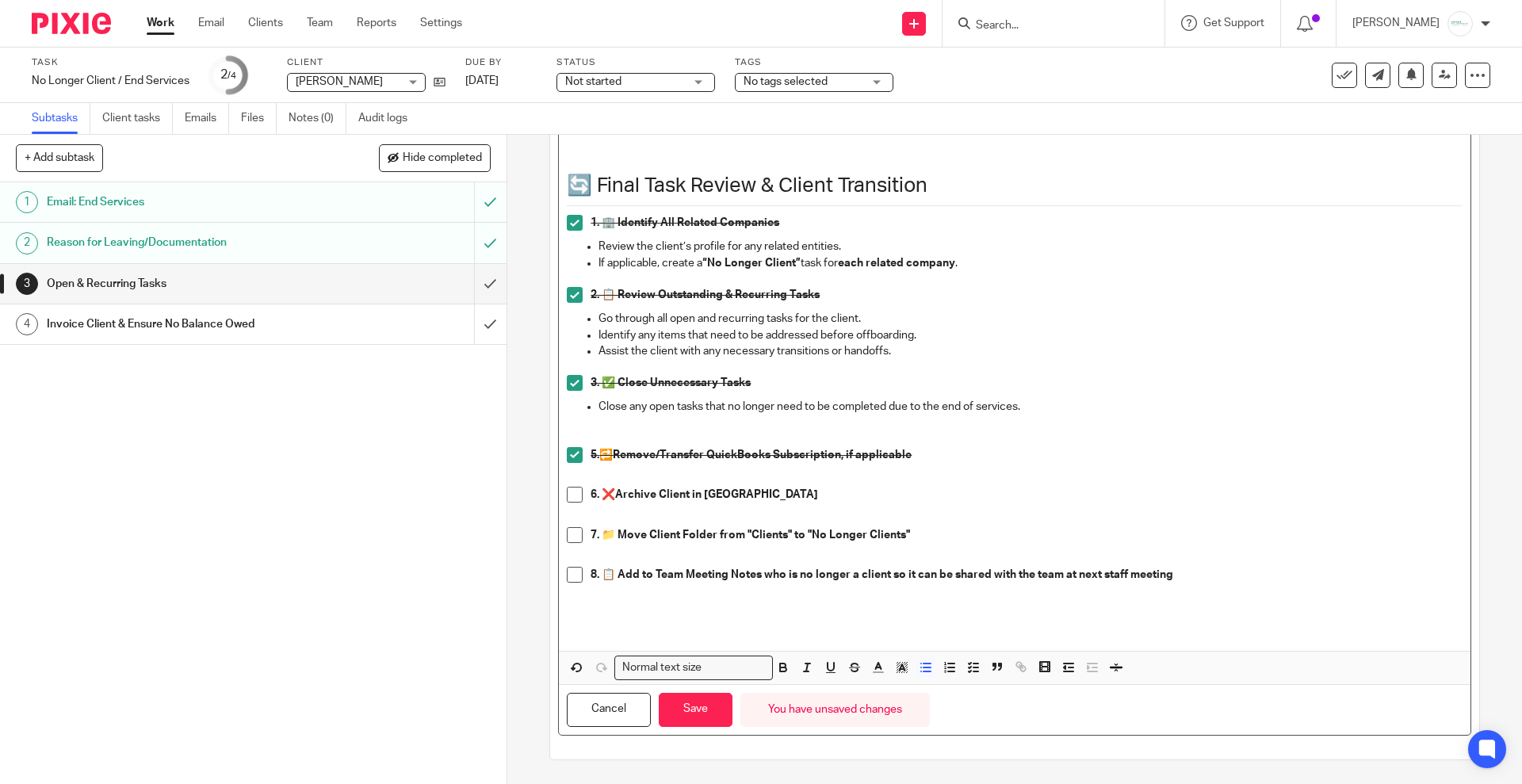
click at [1210, 577] on p "8. 📋 Add to Team Meeting Notes who is no longer a client so it can be shared wi…" at bounding box center [1027, 575] width 872 height 16
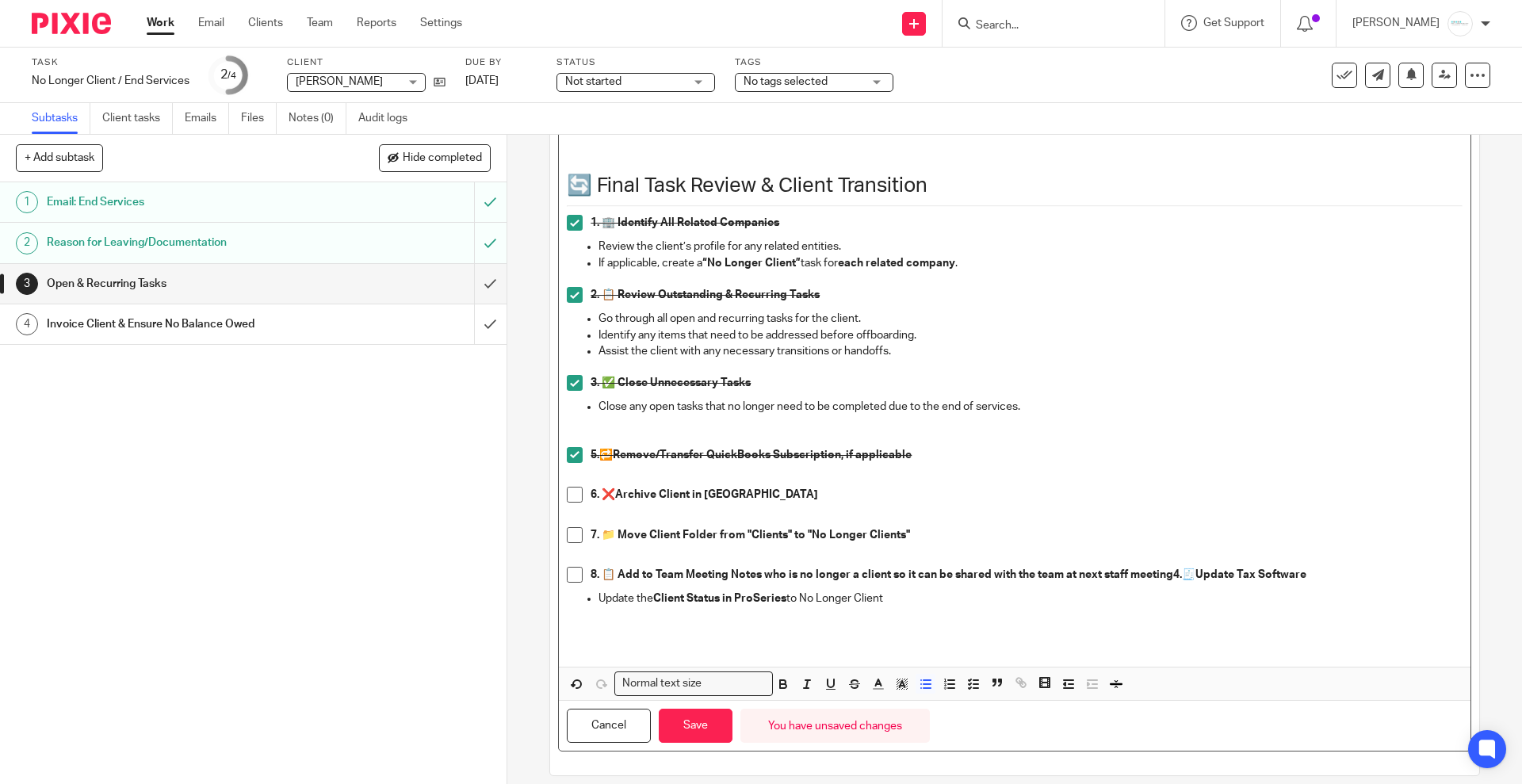
click at [1171, 569] on strong "8. 📋 Add to Team Meeting Notes who is no longer a client so it can be shared wi…" at bounding box center [887, 574] width 592 height 11
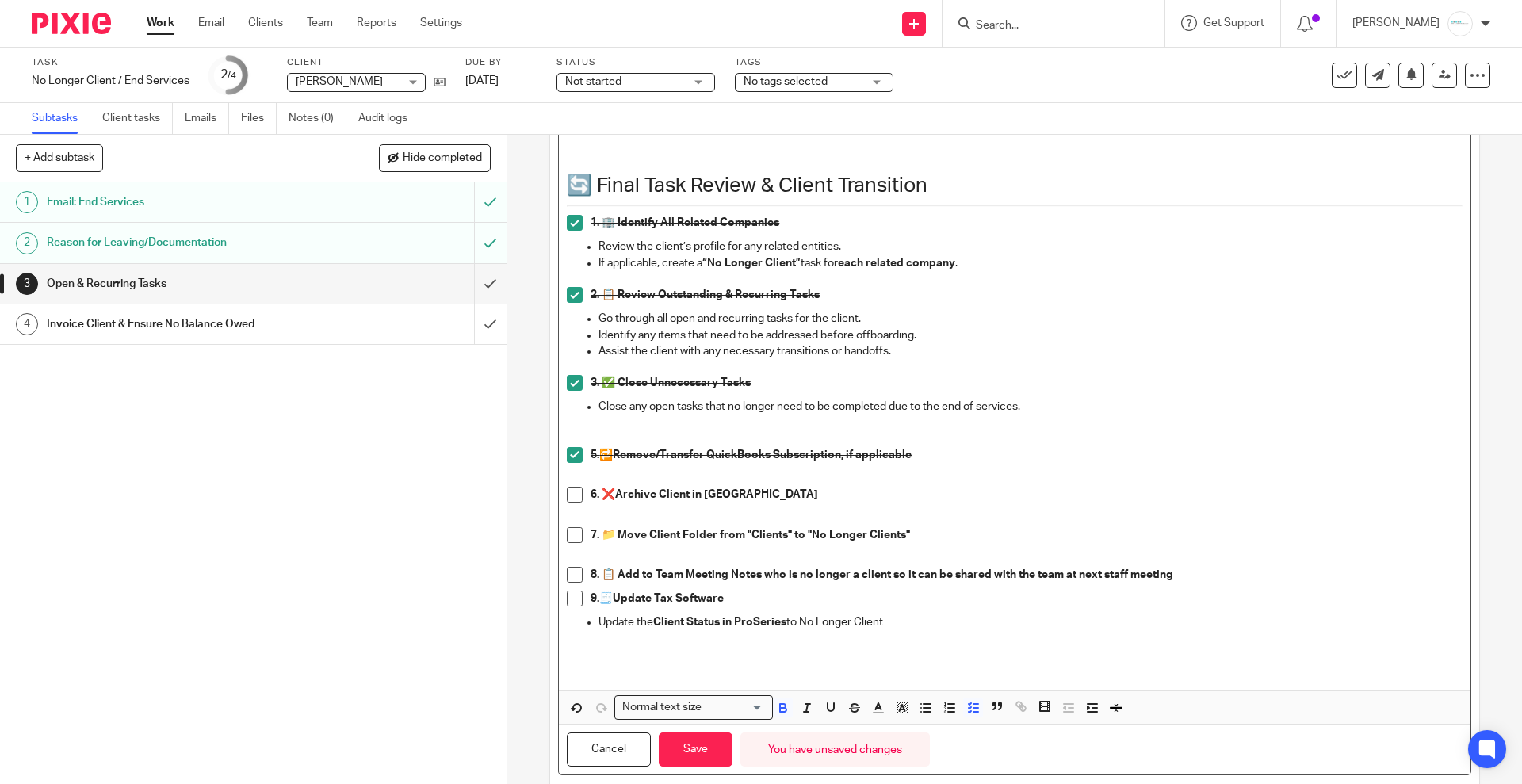
click at [1218, 576] on p "8. 📋 Add to Team Meeting Notes who is no longer a client so it can be shared wi…" at bounding box center [1027, 575] width 872 height 16
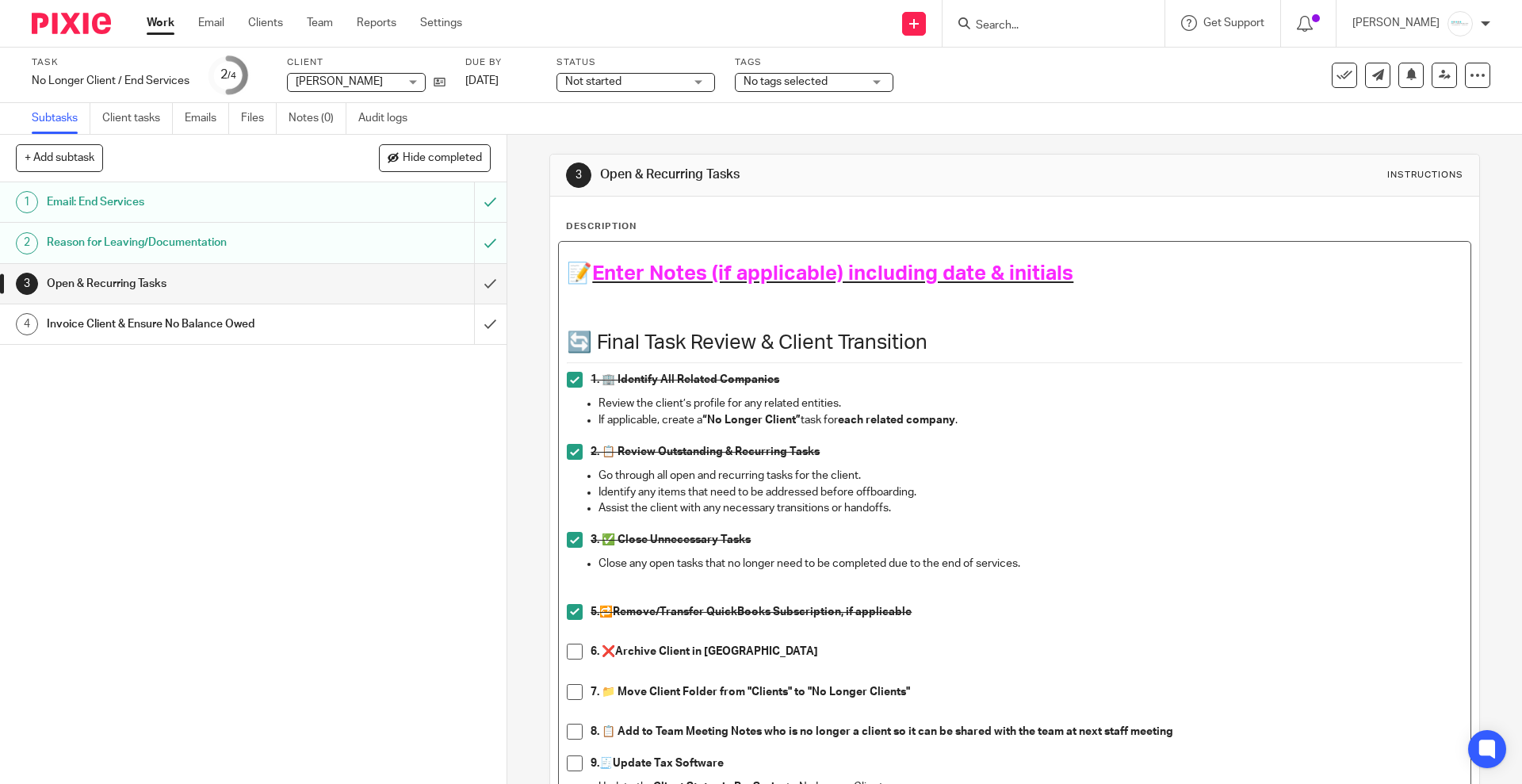
scroll to position [0, 0]
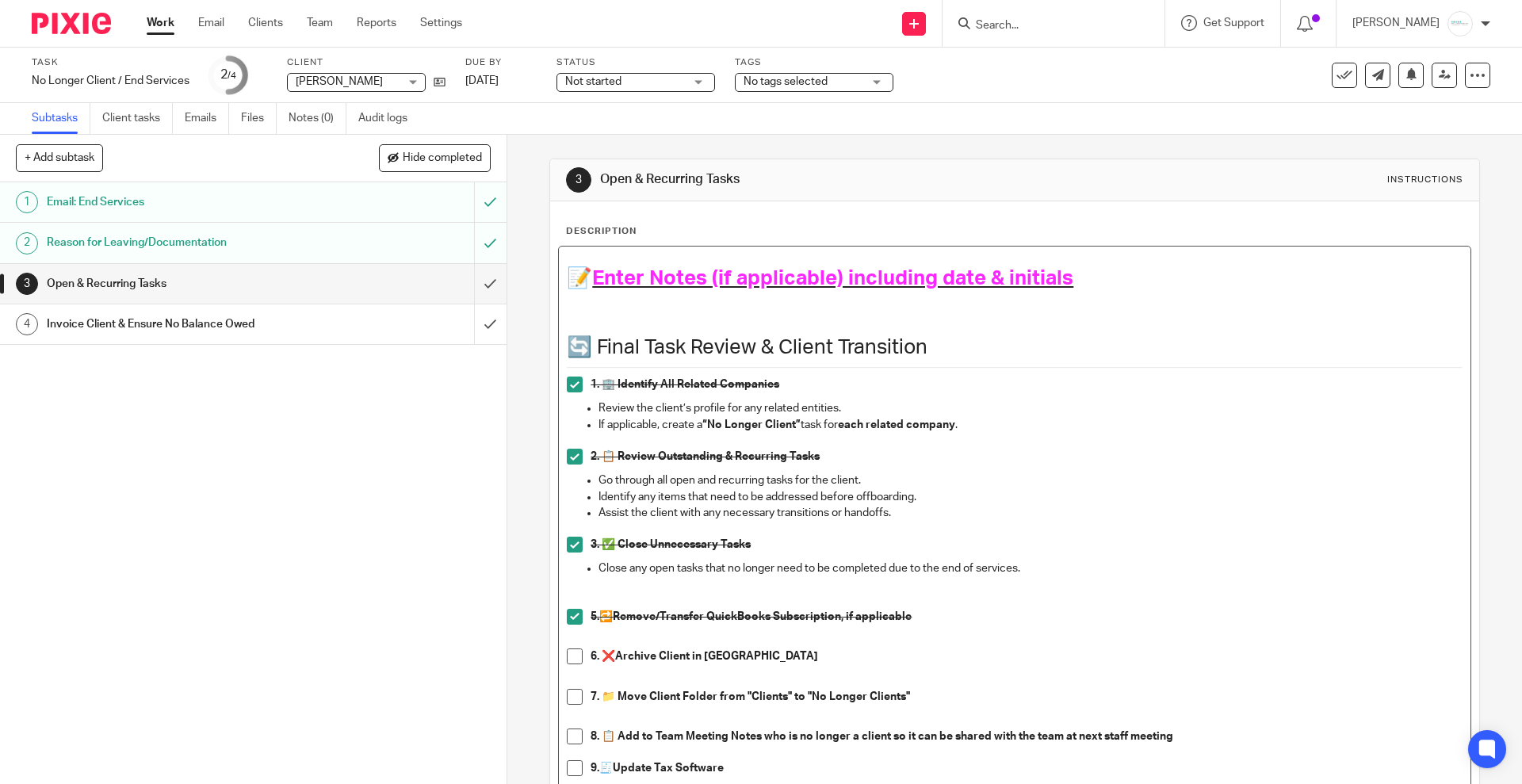
click at [1073, 274] on h1 "📝 Enter Notes (if applicable) including date & initials" at bounding box center [1014, 278] width 895 height 25
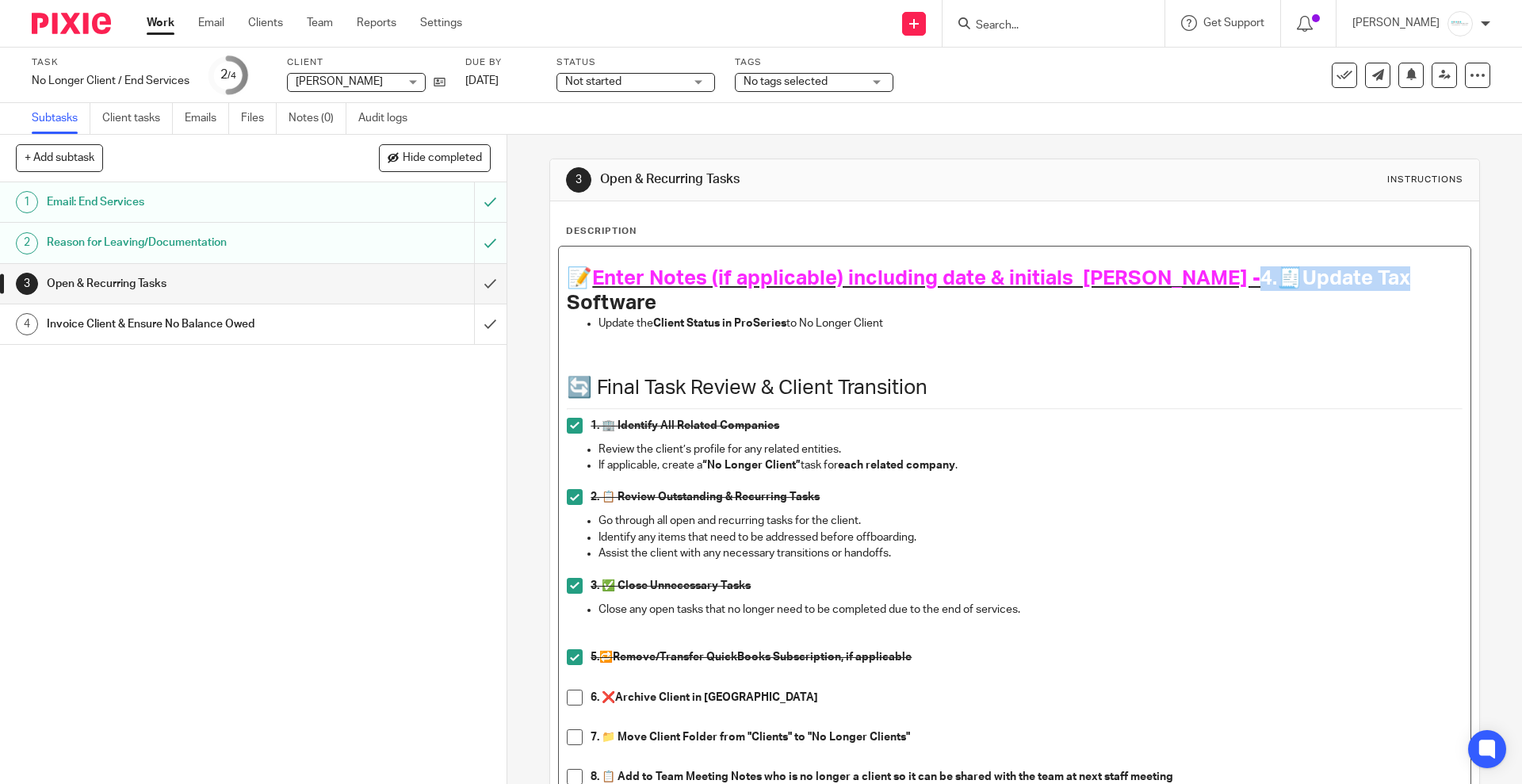
drag, startPoint x: 1137, startPoint y: 275, endPoint x: 297, endPoint y: 214, distance: 842.2
click at [1280, 278] on h1 "📝 Enter Notes (if applicable) including date & initials Kelly - 4. 🧾 Update Tax…" at bounding box center [1014, 291] width 895 height 50
click at [1163, 277] on h1 "📝 Enter Notes (if applicable) including date & initials Kelly - 4. 🧾 Update Tax…" at bounding box center [1014, 291] width 895 height 50
drag, startPoint x: 1080, startPoint y: 277, endPoint x: 1339, endPoint y: 315, distance: 261.8
click at [1340, 309] on div "📝 Enter Notes (if applicable) including date & initials Kelly - 4. 🧾 Update Tax…" at bounding box center [1014, 574] width 910 height 655
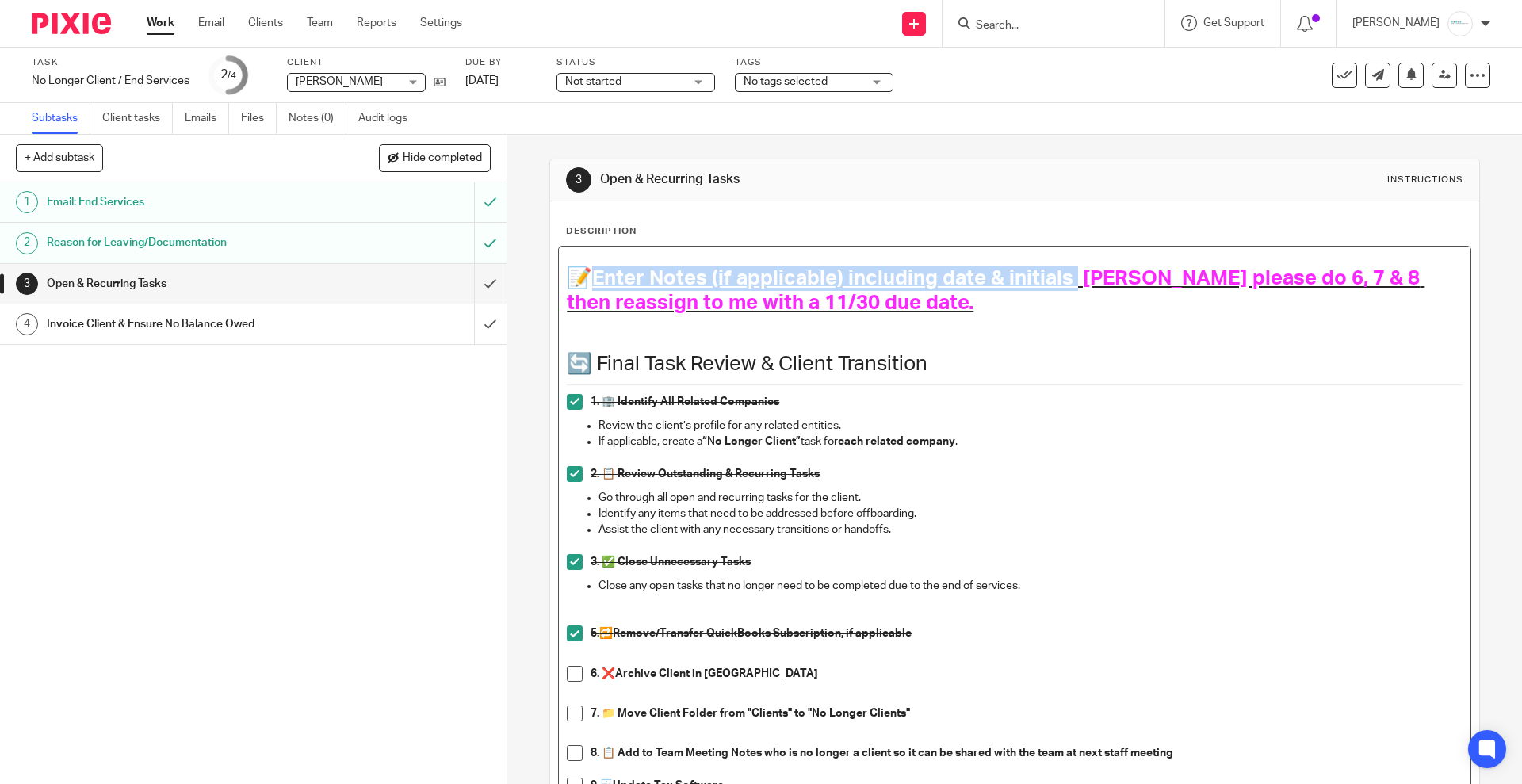
drag, startPoint x: 1068, startPoint y: 274, endPoint x: 588, endPoint y: 290, distance: 480.3
click at [588, 290] on h1 "📝 Enter Notes (if applicable) including date & initials Kelly please do 6, 7 & …" at bounding box center [1014, 303] width 895 height 73
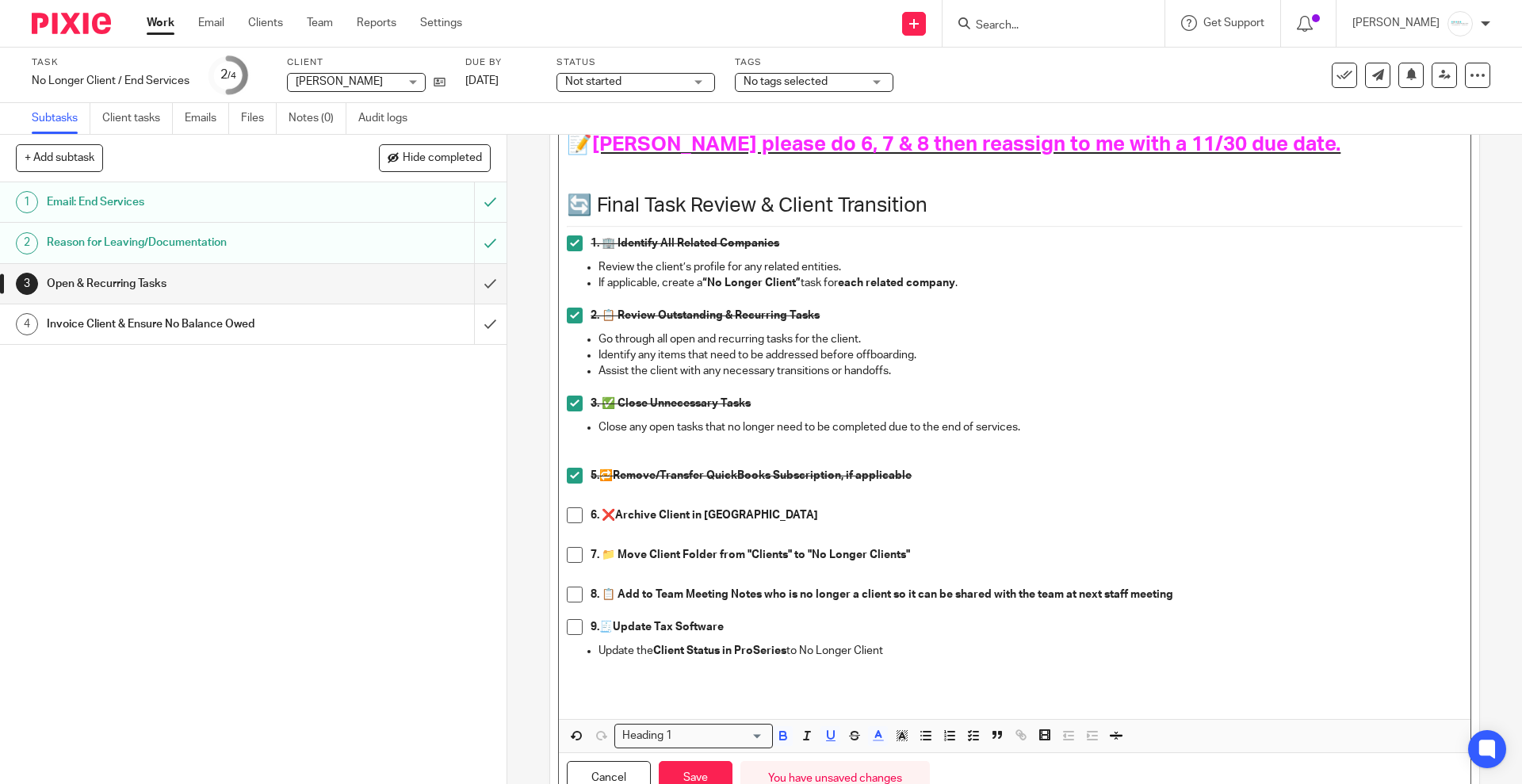
scroll to position [99, 0]
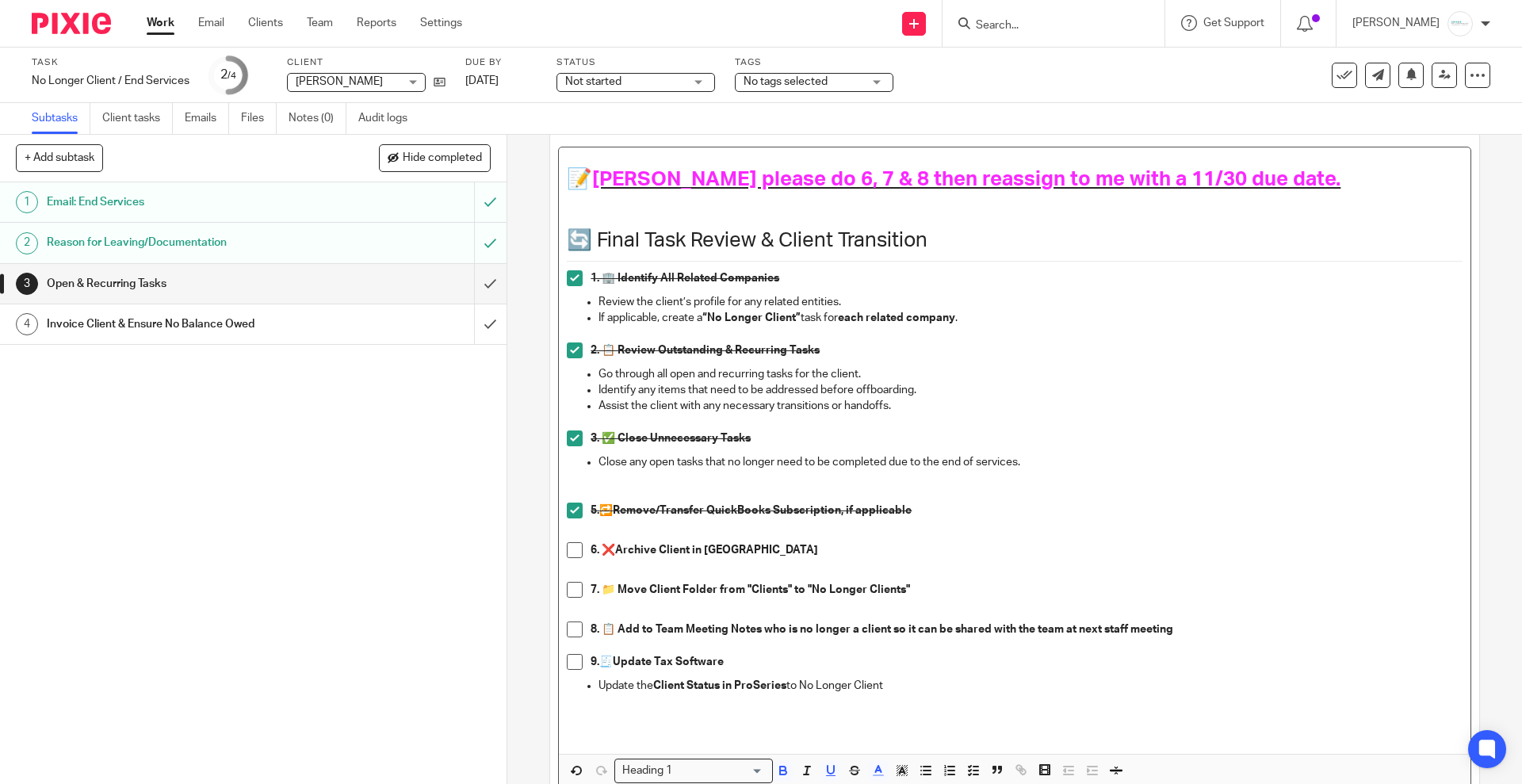
click at [1213, 180] on span "[PERSON_NAME] please do 6, 7 & 8 then reassign to me with a 11/30 due date." at bounding box center [966, 179] width 749 height 21
click at [1132, 511] on p "5. 🔁 Remove/Transfer QuickBooks Subscription, if applicable" at bounding box center [1027, 510] width 872 height 16
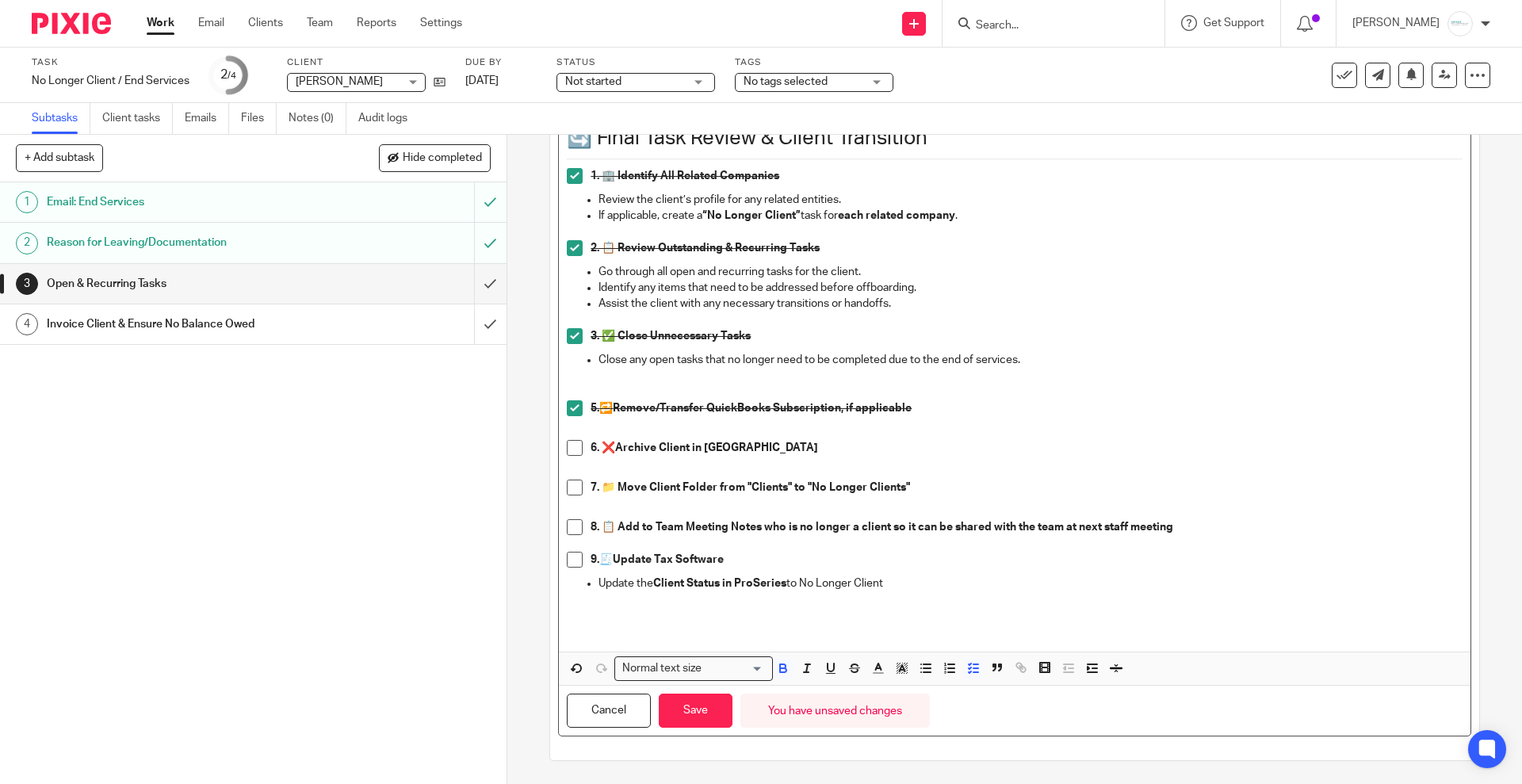
scroll to position [202, 0]
drag, startPoint x: 696, startPoint y: 715, endPoint x: 653, endPoint y: 706, distance: 43.9
click at [695, 715] on button "Save" at bounding box center [696, 710] width 73 height 34
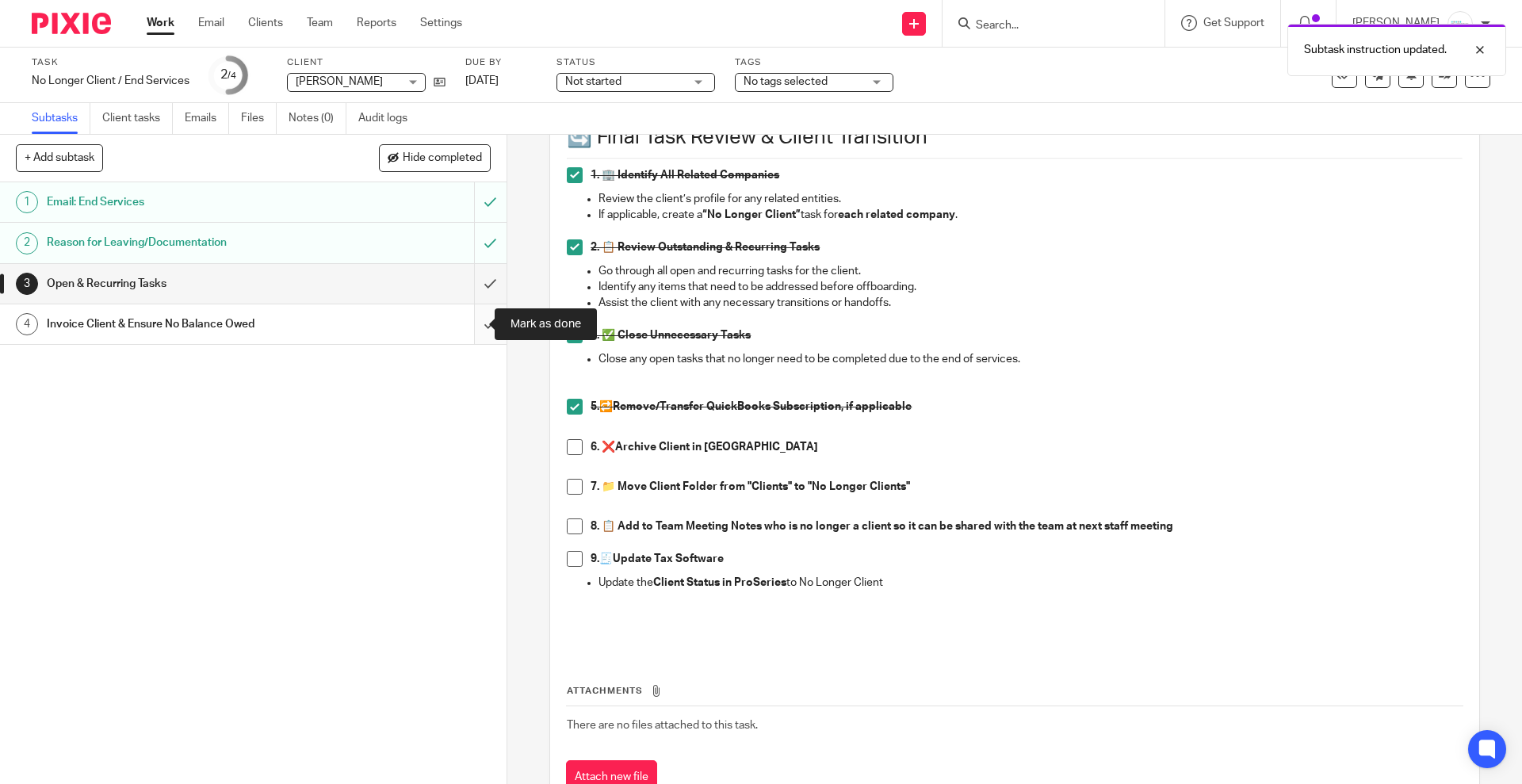
click at [471, 326] on input "submit" at bounding box center [253, 325] width 506 height 40
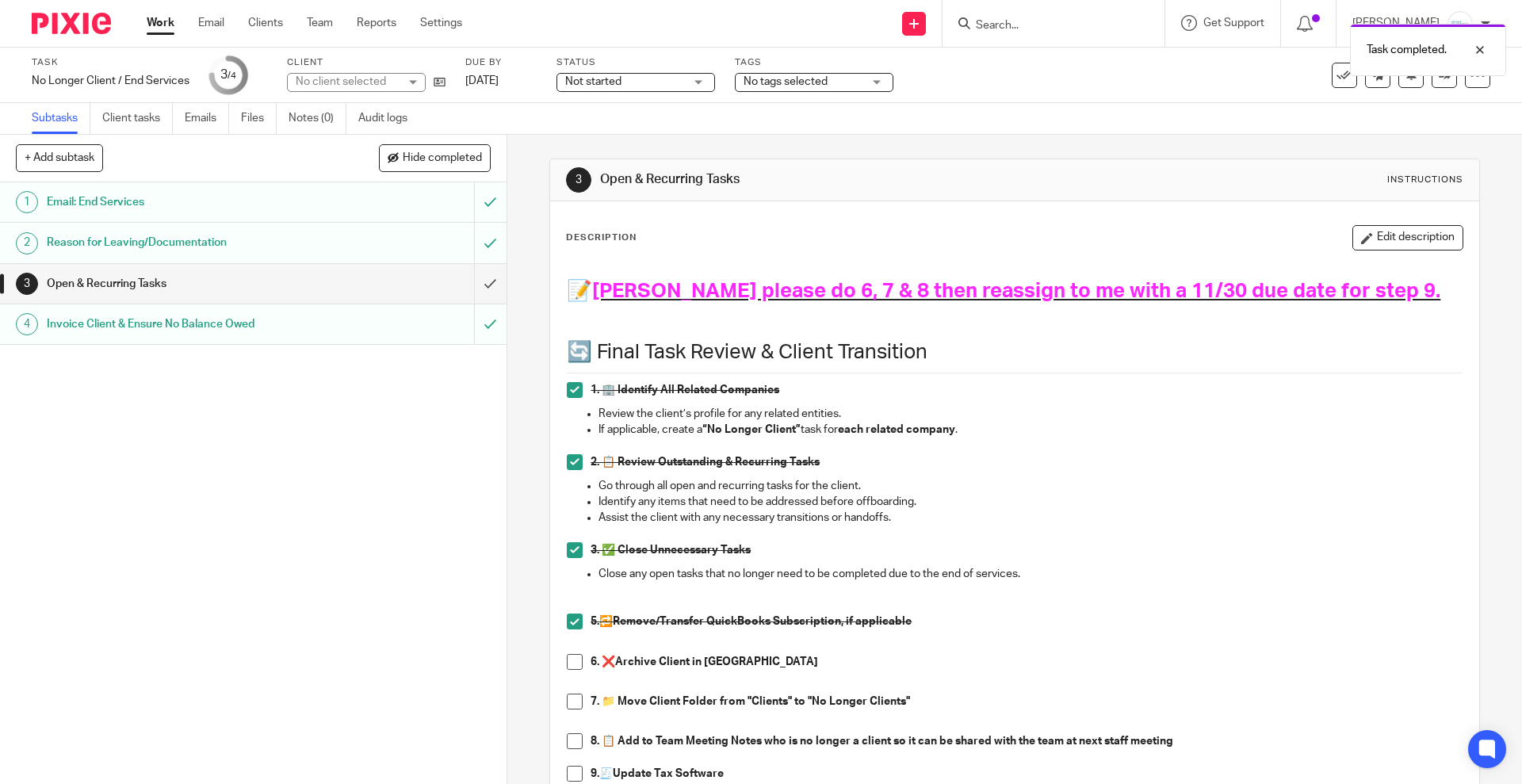
click at [501, 81] on link "[DATE]" at bounding box center [501, 80] width 71 height 17
click at [1115, 118] on body "Work Email Clients Team Reports Settings Work Email Clients Team Reports Settin…" at bounding box center [761, 392] width 1522 height 784
click at [1432, 82] on link at bounding box center [1445, 75] width 26 height 26
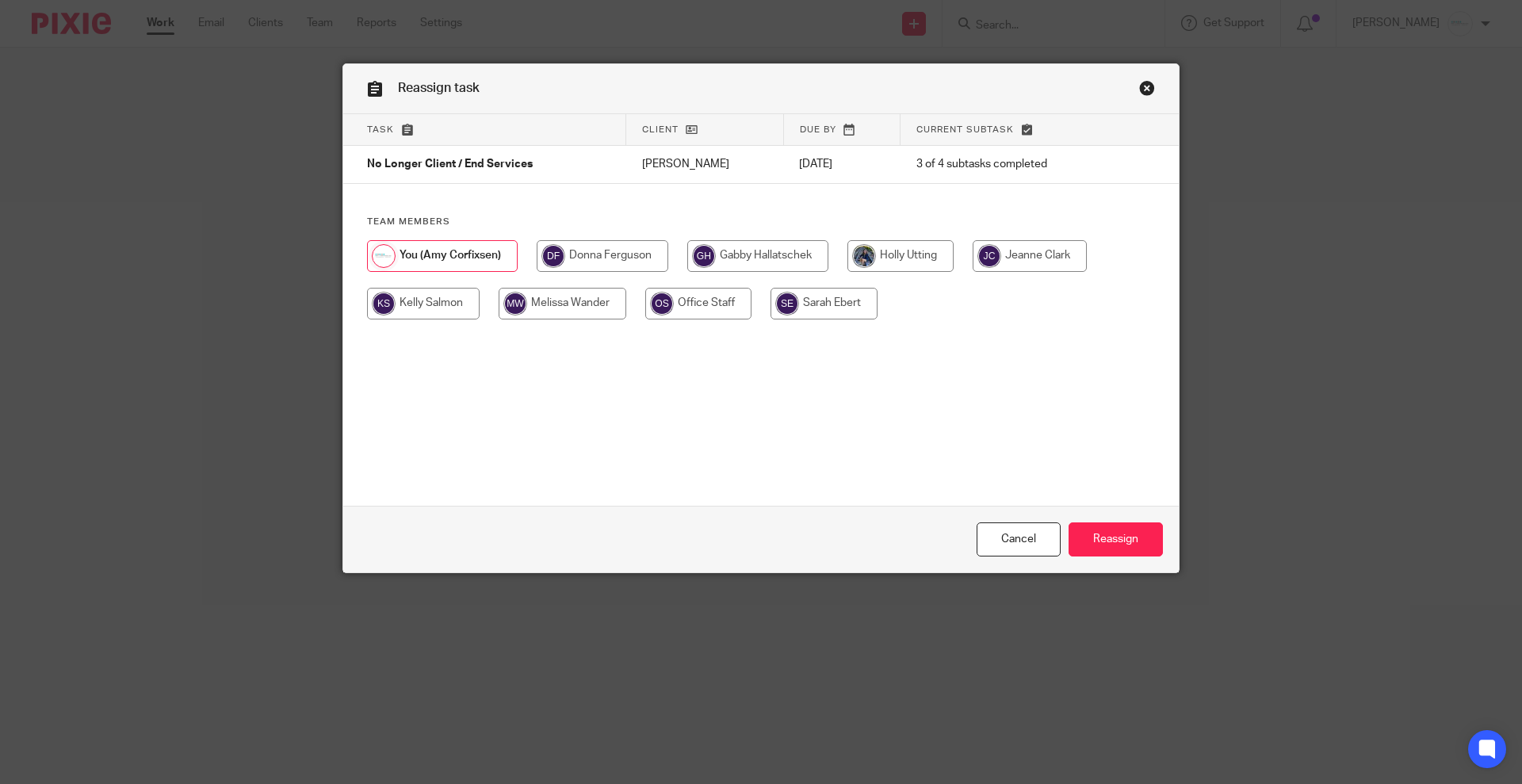
click at [422, 300] on input "radio" at bounding box center [423, 304] width 112 height 32
radio input "true"
click at [1099, 541] on input "Reassign" at bounding box center [1115, 539] width 94 height 34
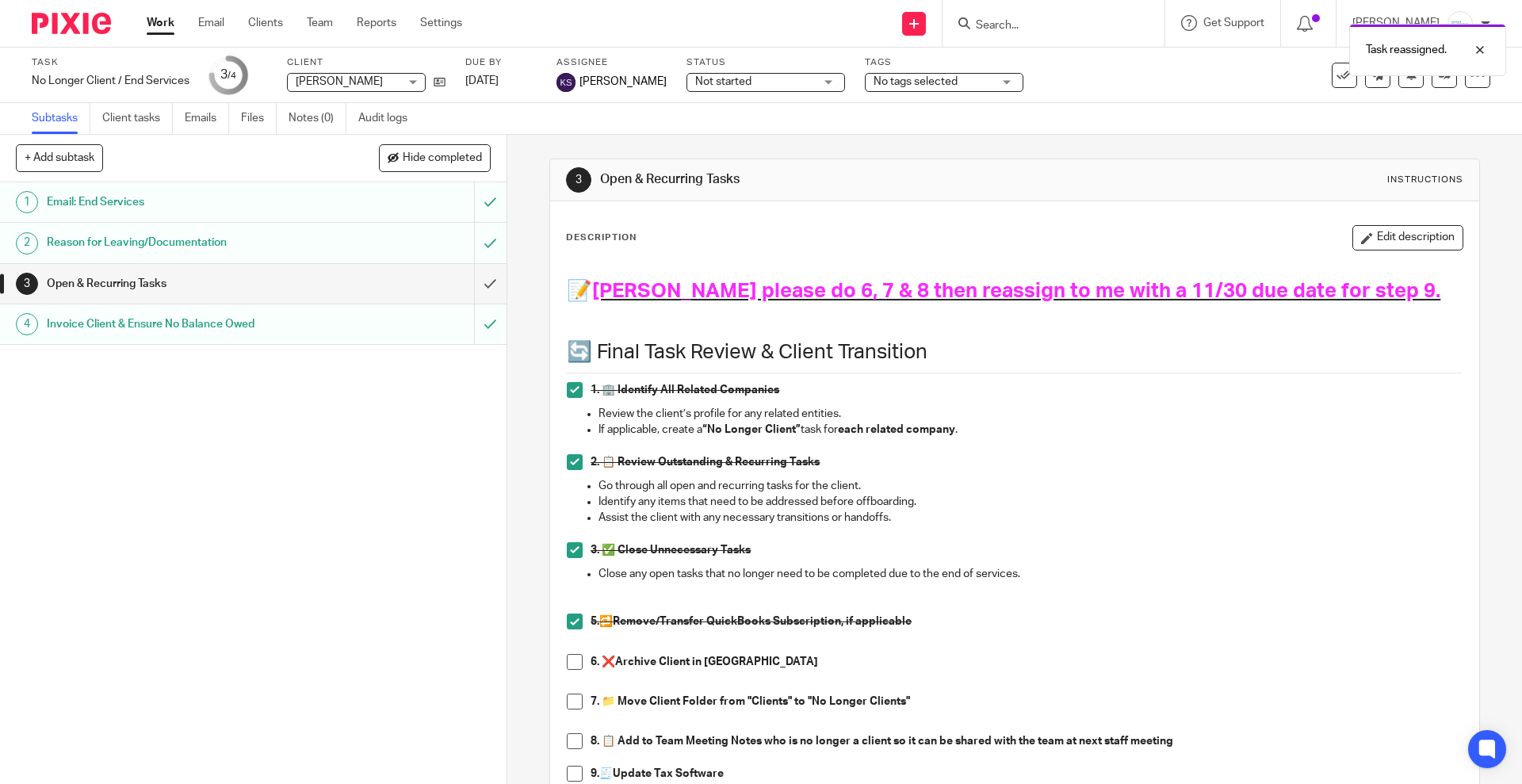
scroll to position [274, 0]
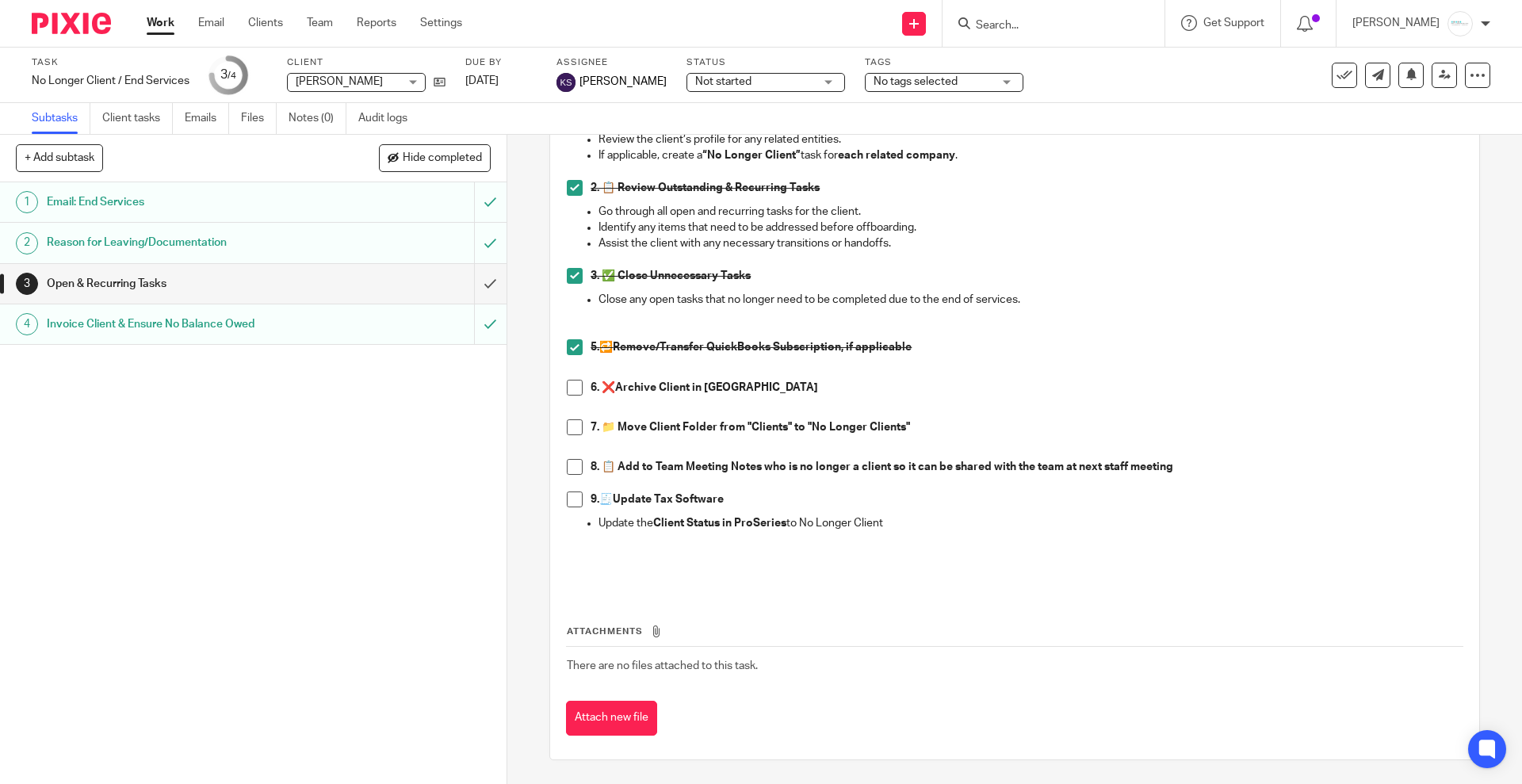
click at [1029, 26] on input "Search" at bounding box center [1045, 26] width 143 height 14
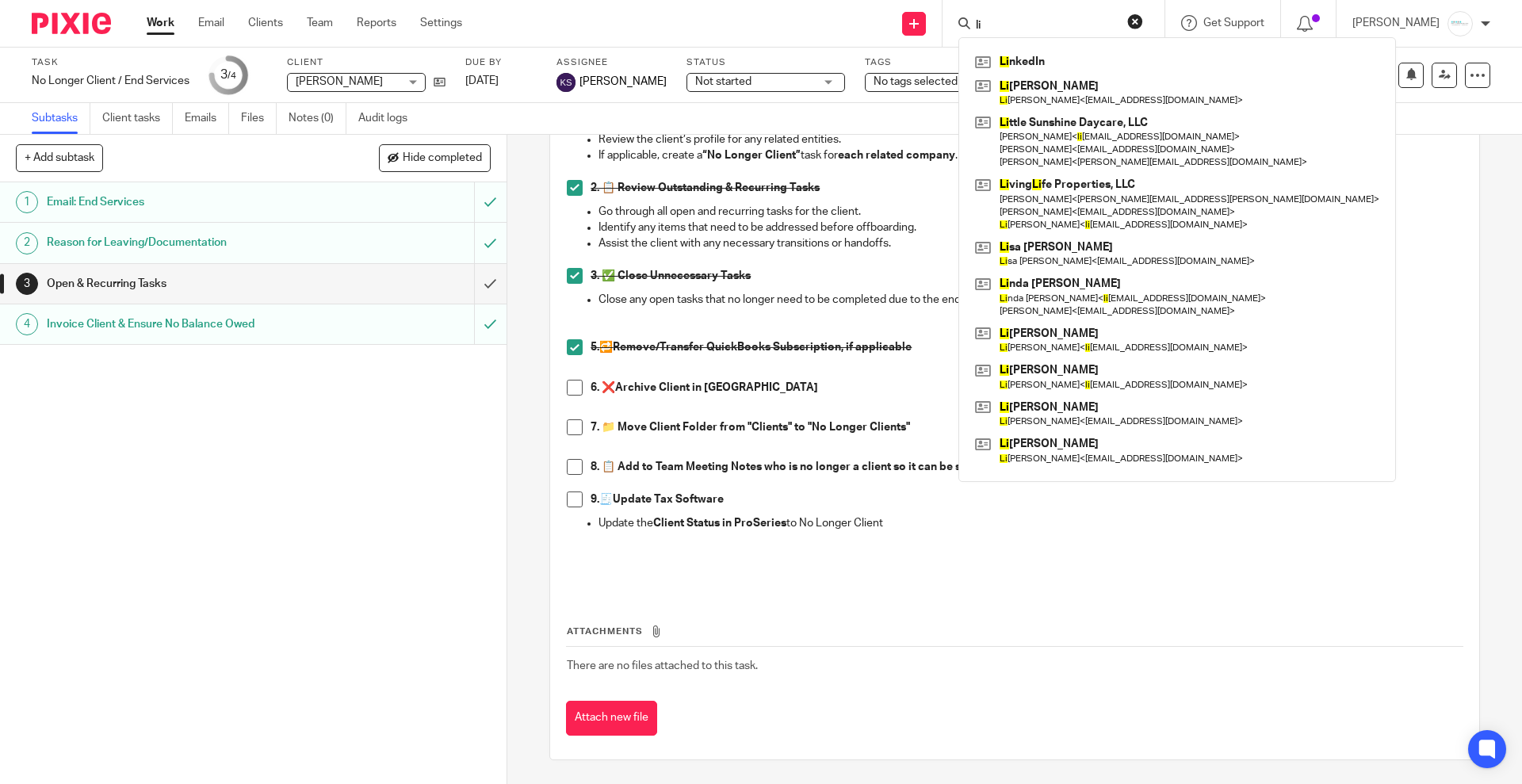
type input "l"
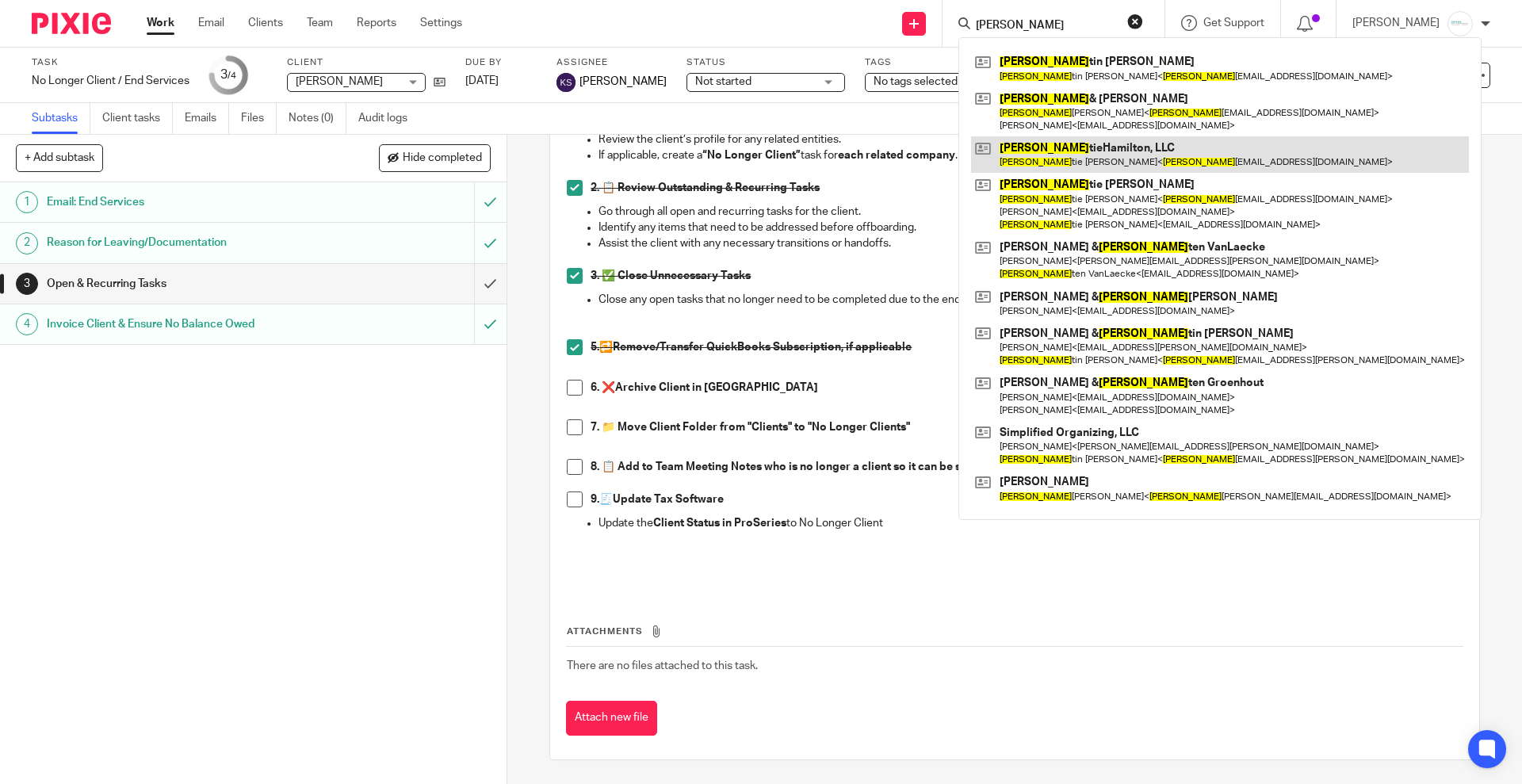
type input "[PERSON_NAME]"
click at [1109, 154] on link at bounding box center [1219, 154] width 497 height 37
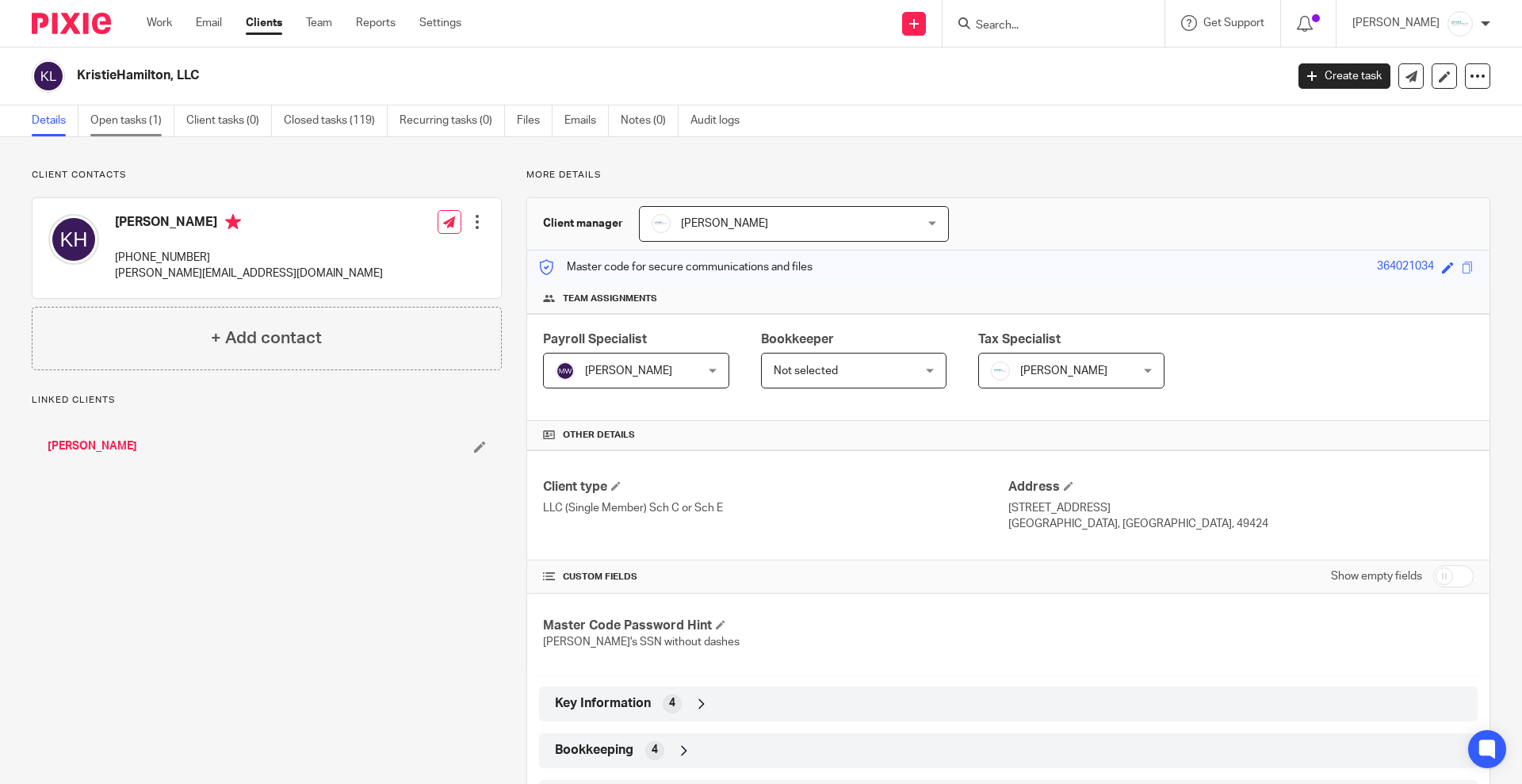
click at [128, 115] on link "Open tasks (1)" at bounding box center [132, 120] width 84 height 31
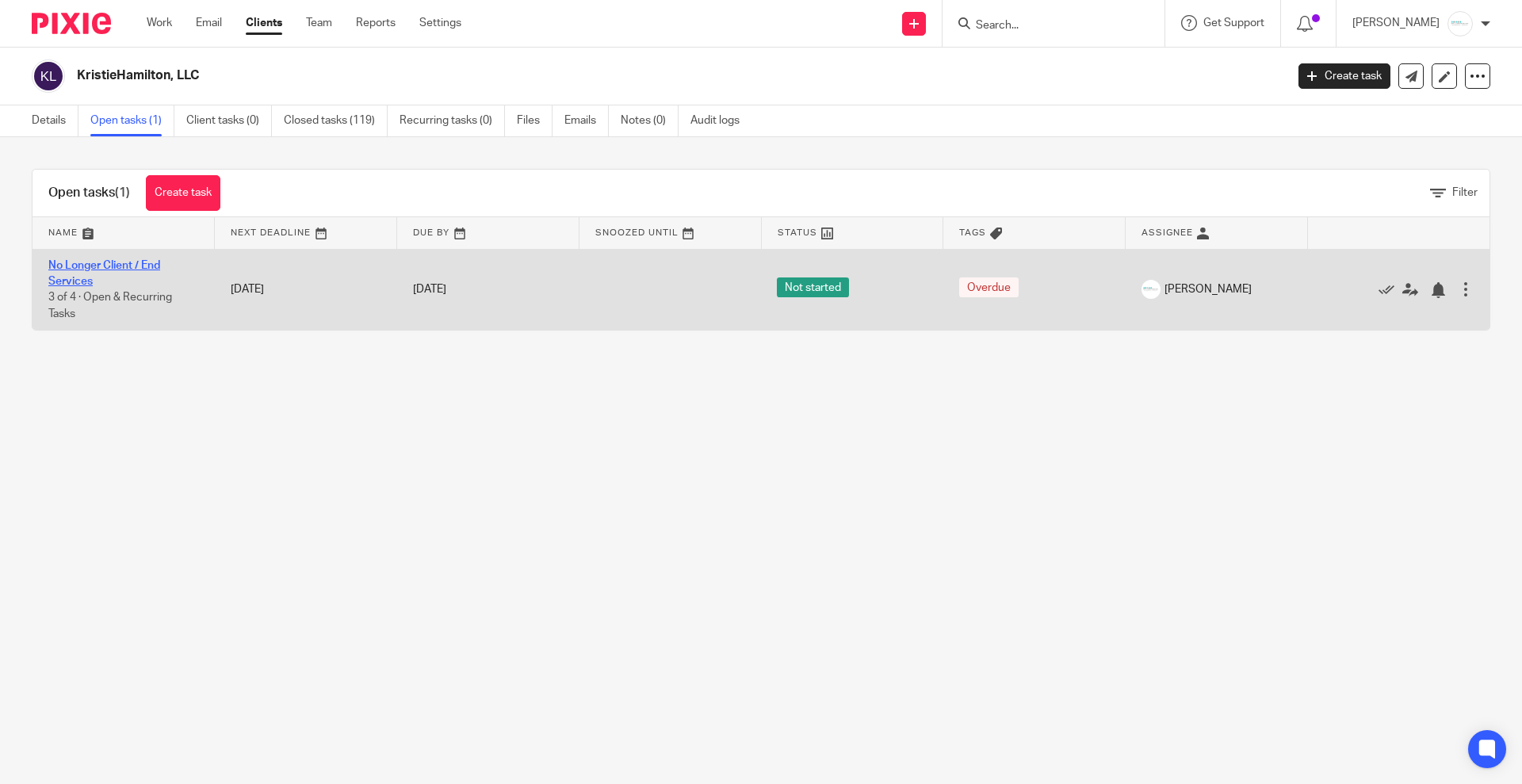
click at [109, 270] on link "No Longer Client / End Services" at bounding box center [104, 273] width 112 height 27
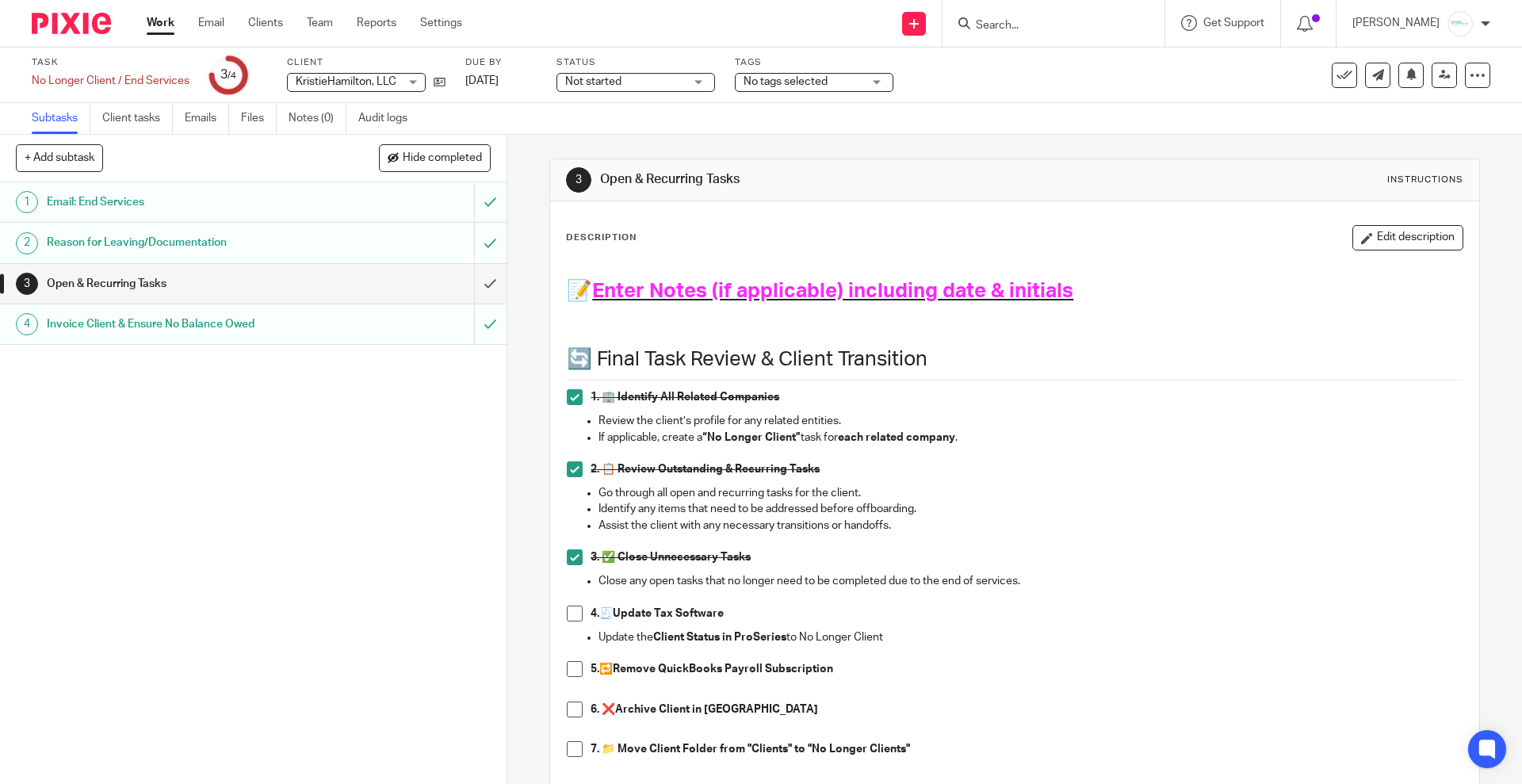
drag, startPoint x: 1396, startPoint y: 232, endPoint x: 1377, endPoint y: 240, distance: 20.6
click at [1395, 232] on button "Edit description" at bounding box center [1408, 238] width 111 height 26
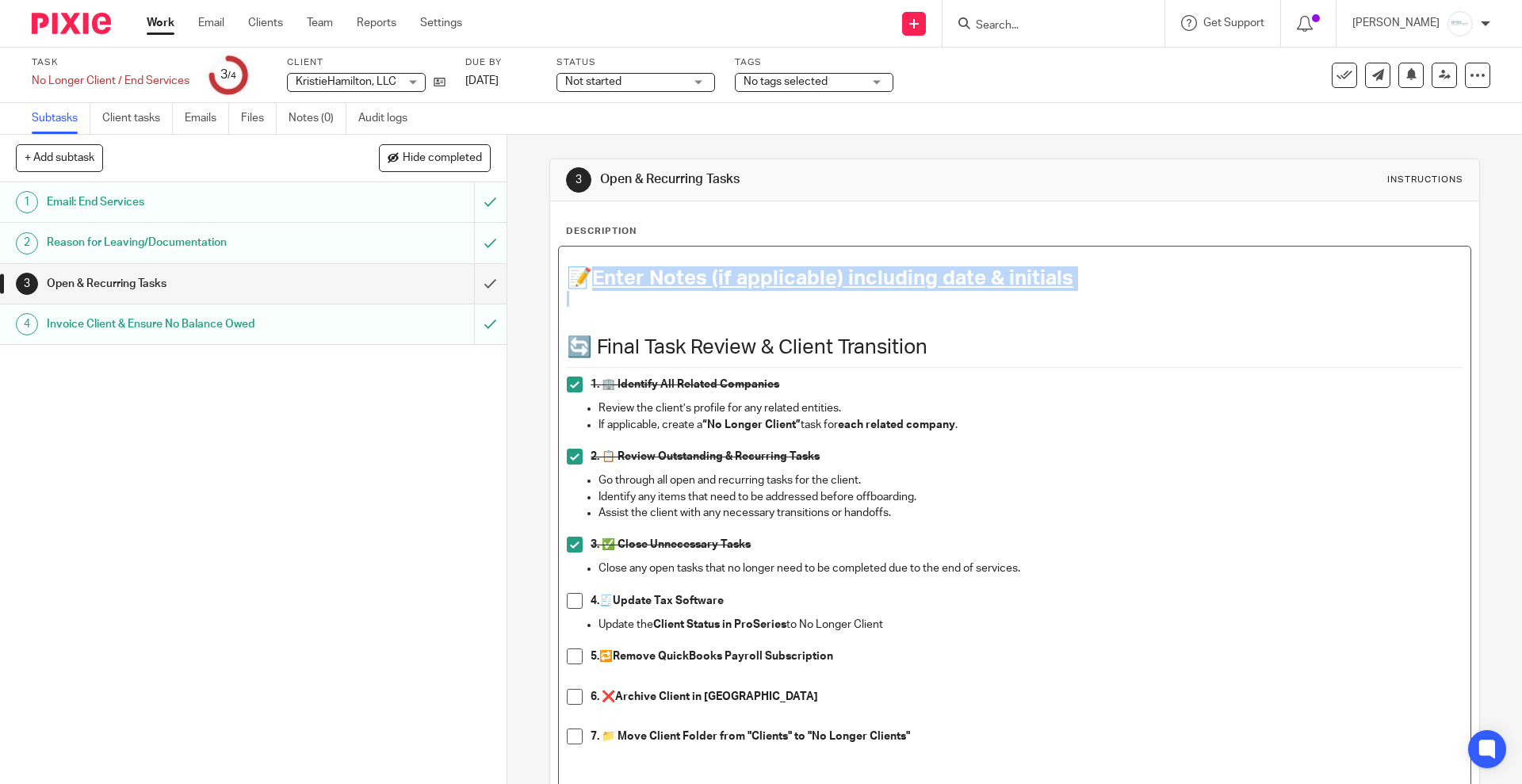
drag, startPoint x: 587, startPoint y: 283, endPoint x: 1159, endPoint y: 293, distance: 572.1
click at [1159, 293] on div "📝 Enter Notes (if applicable) including date & initials 🔄 Final Task Review & C…" at bounding box center [1014, 529] width 910 height 566
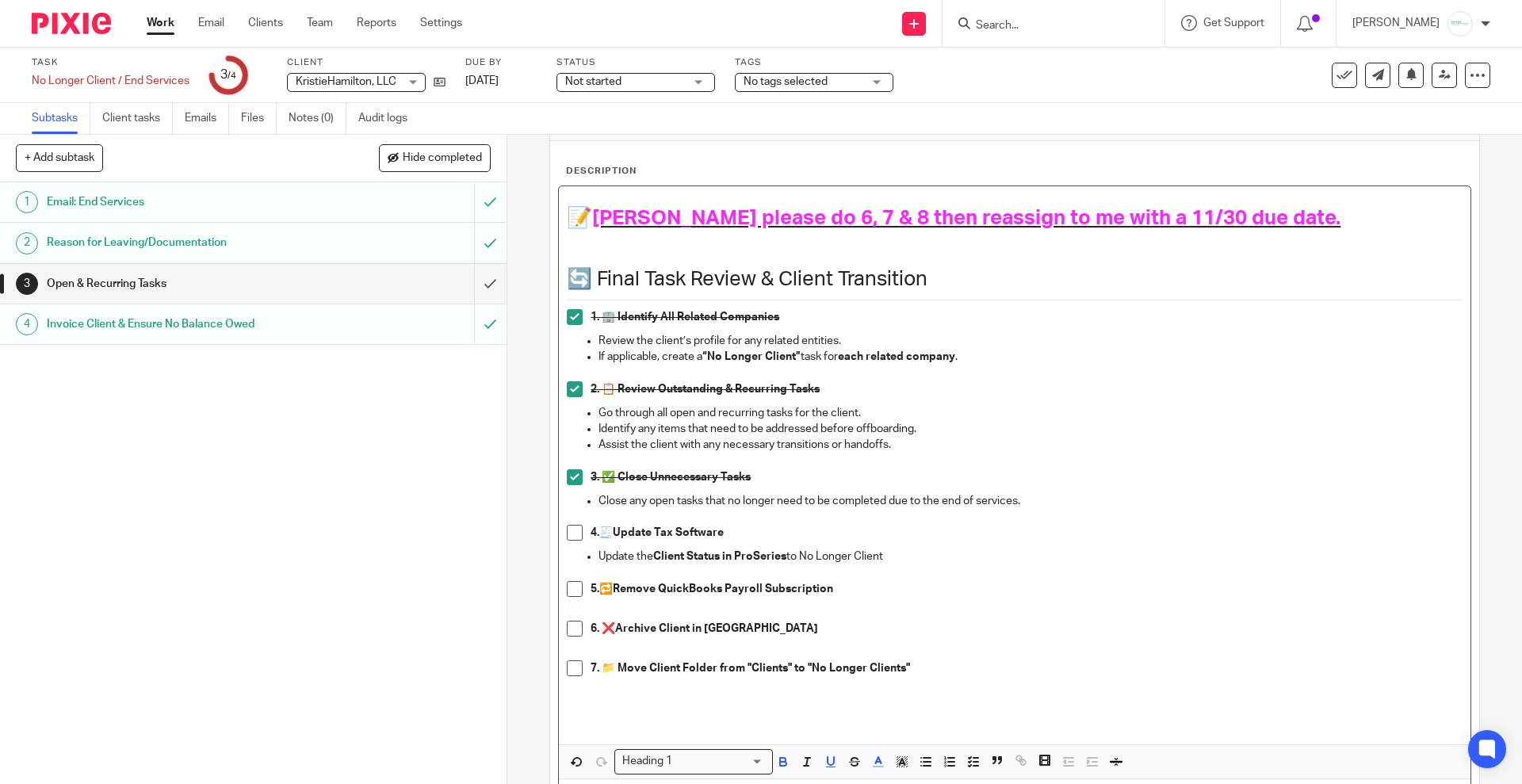
scroll to position [154, 0]
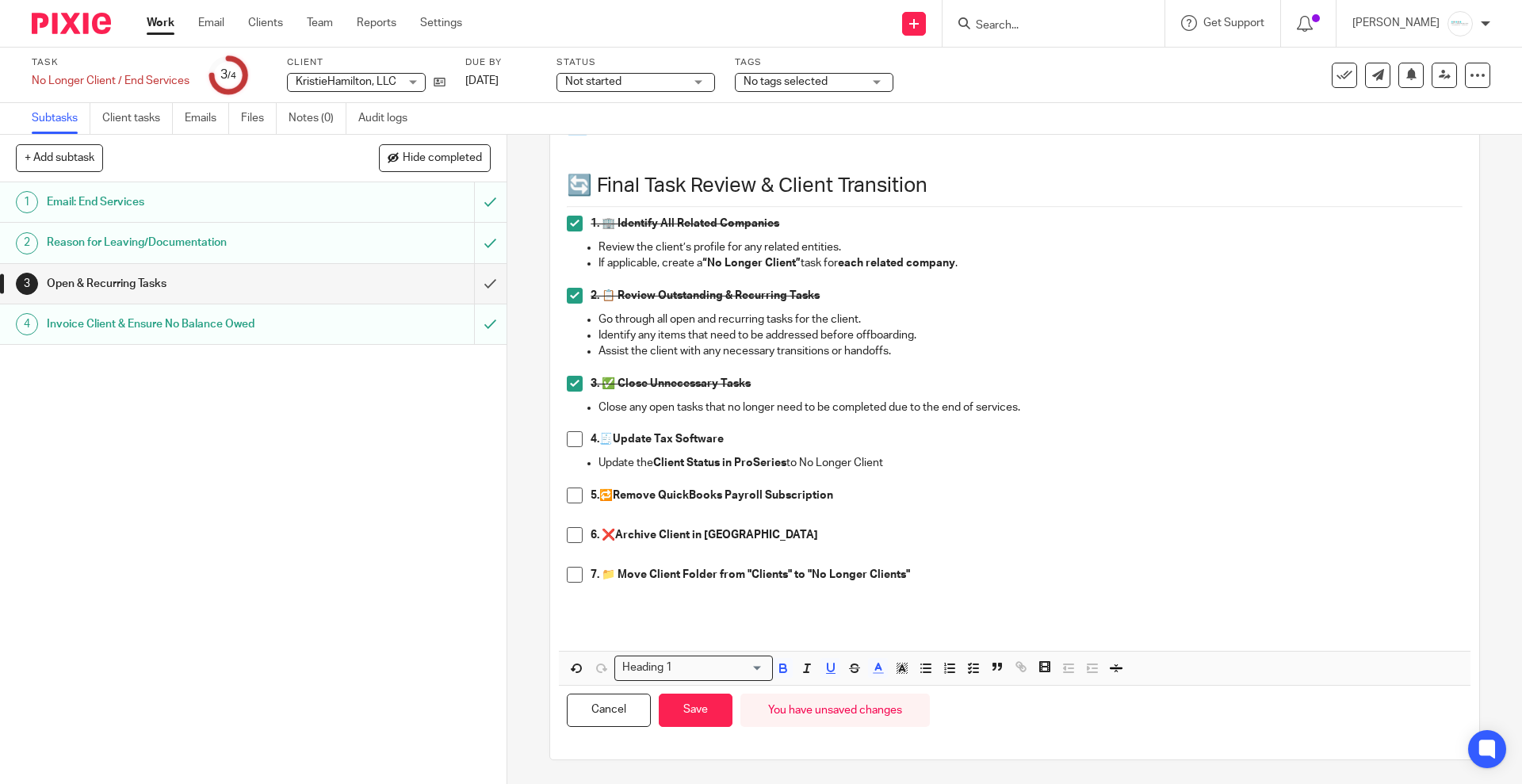
click at [969, 576] on p "7. 📁 Move Client Folder from "Clients" to "No Longer Clients"" at bounding box center [1027, 575] width 872 height 16
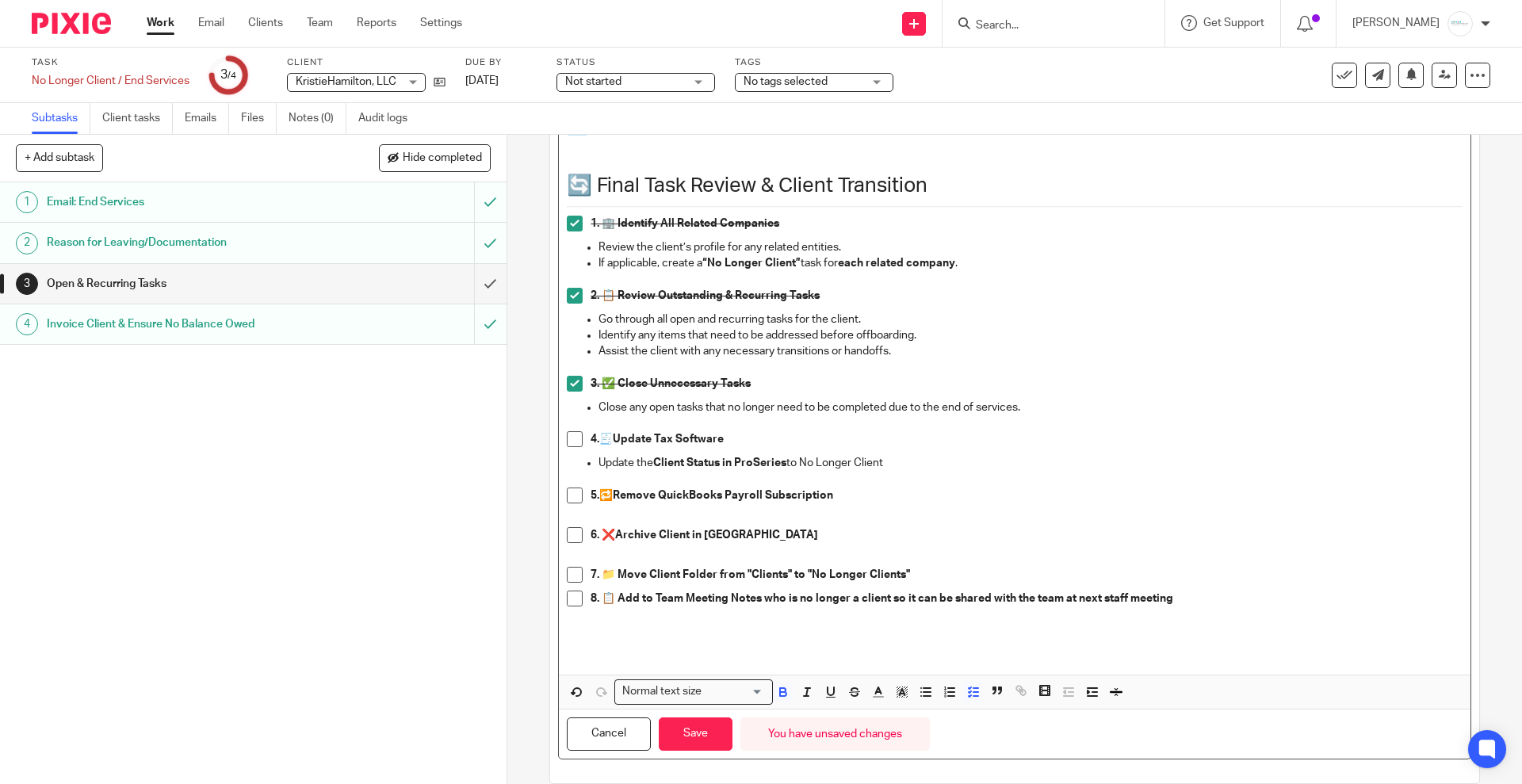
click at [966, 579] on p "7. 📁 Move Client Folder from "Clients" to "No Longer Clients"" at bounding box center [1027, 575] width 872 height 16
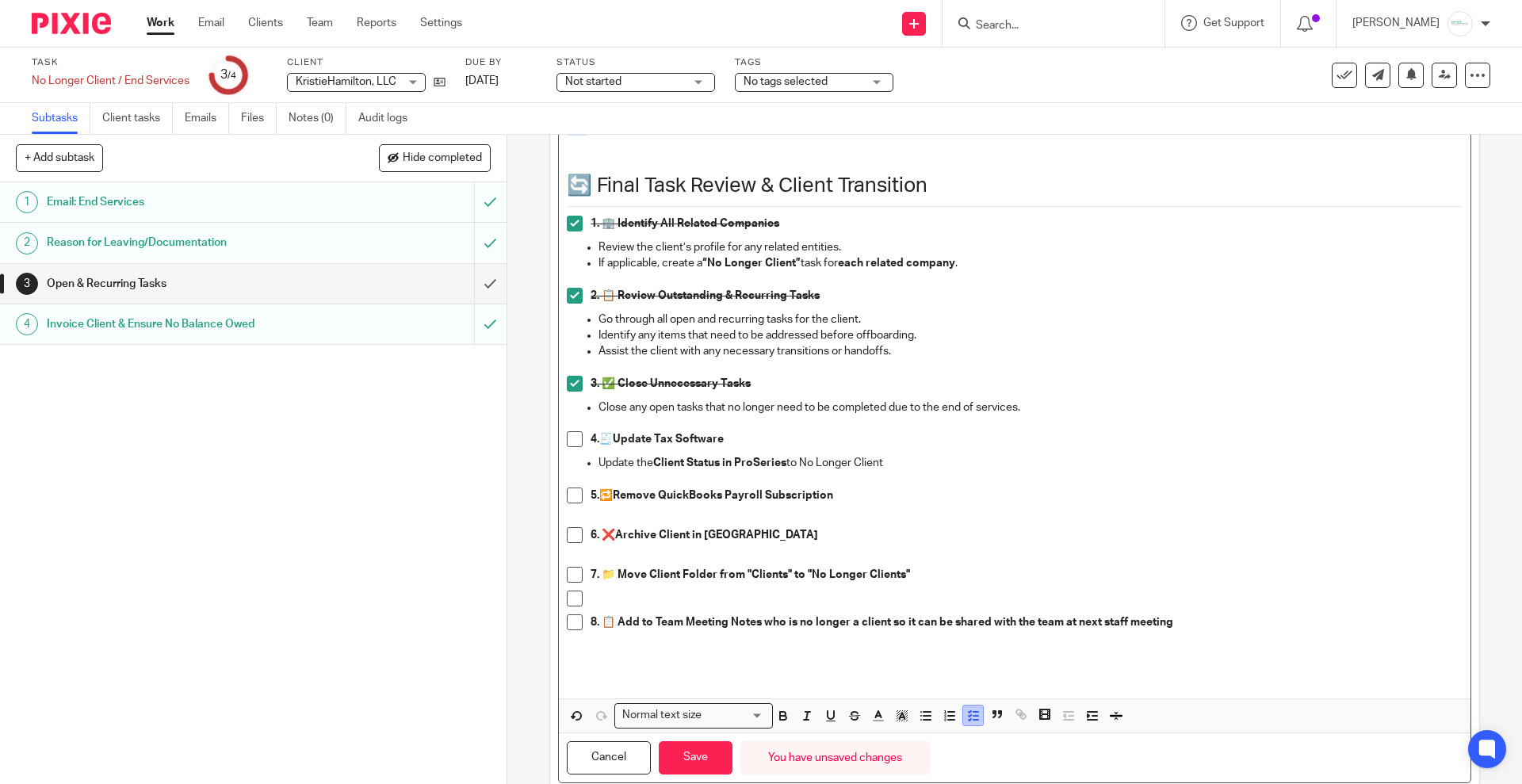
click at [966, 714] on icon "button" at bounding box center [973, 716] width 14 height 14
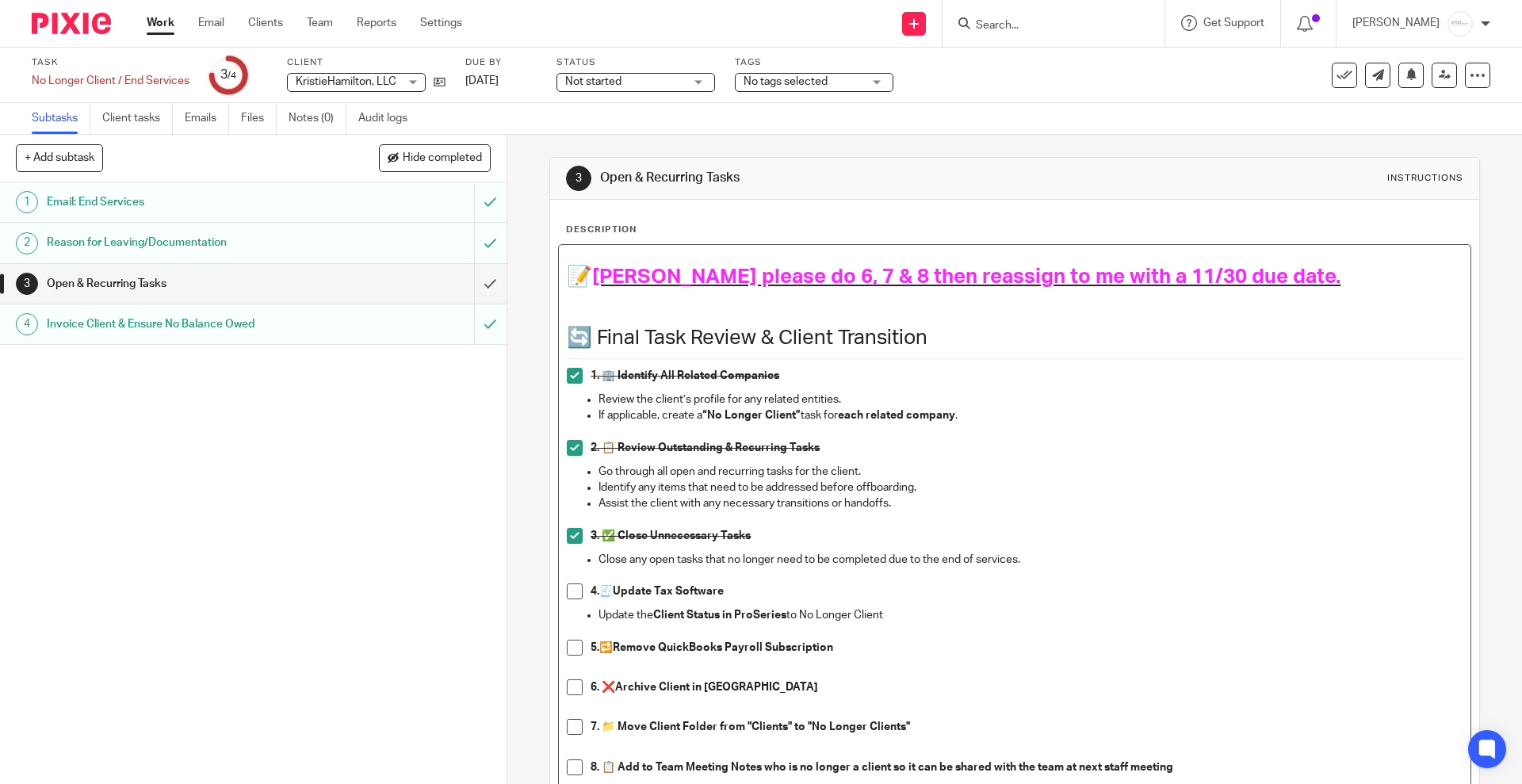
scroll to position [0, 0]
click at [1012, 280] on span "Kelly please do 6, 7 & 8 then reassign to me with a 11/30 due date." at bounding box center [966, 278] width 749 height 21
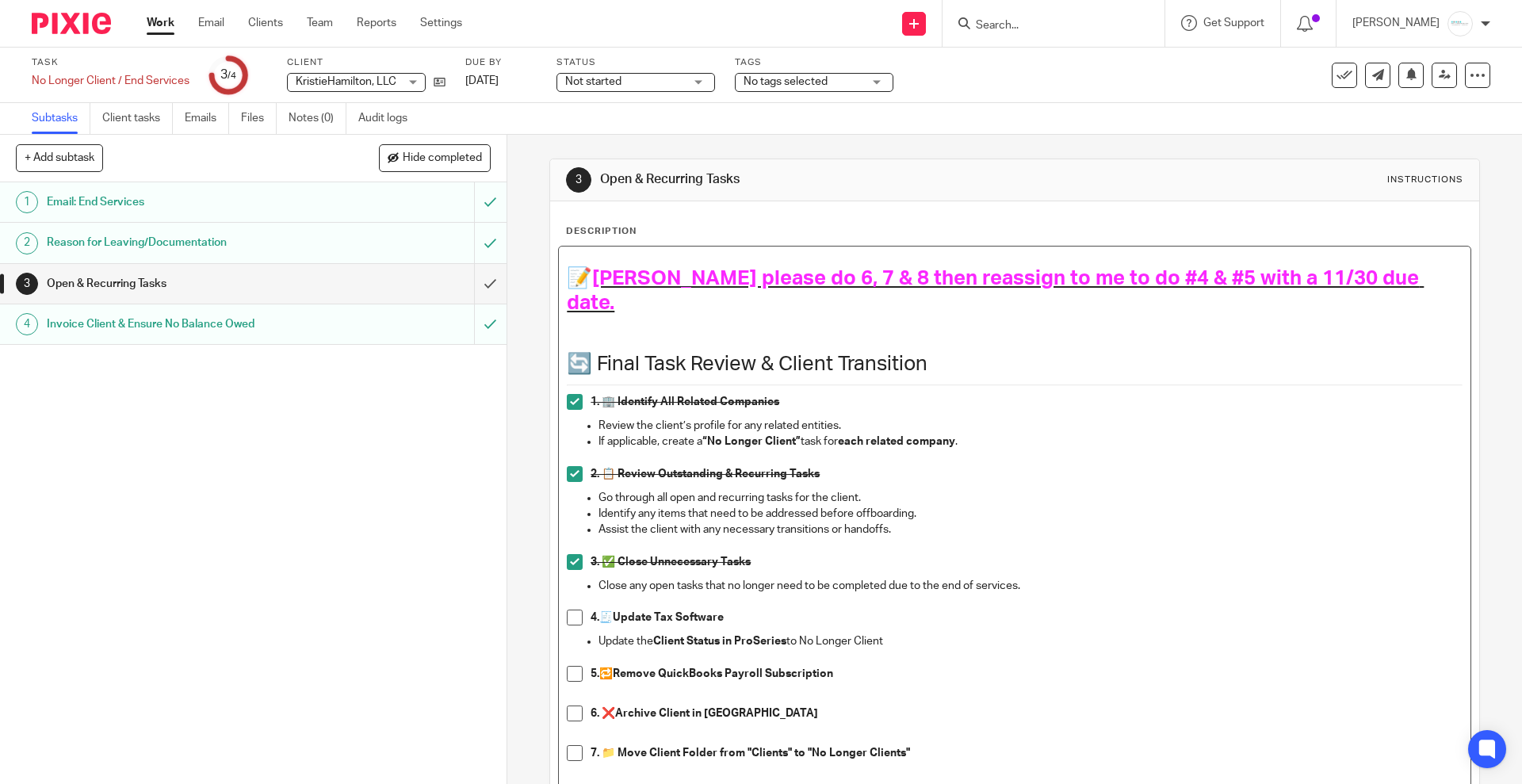
scroll to position [195, 0]
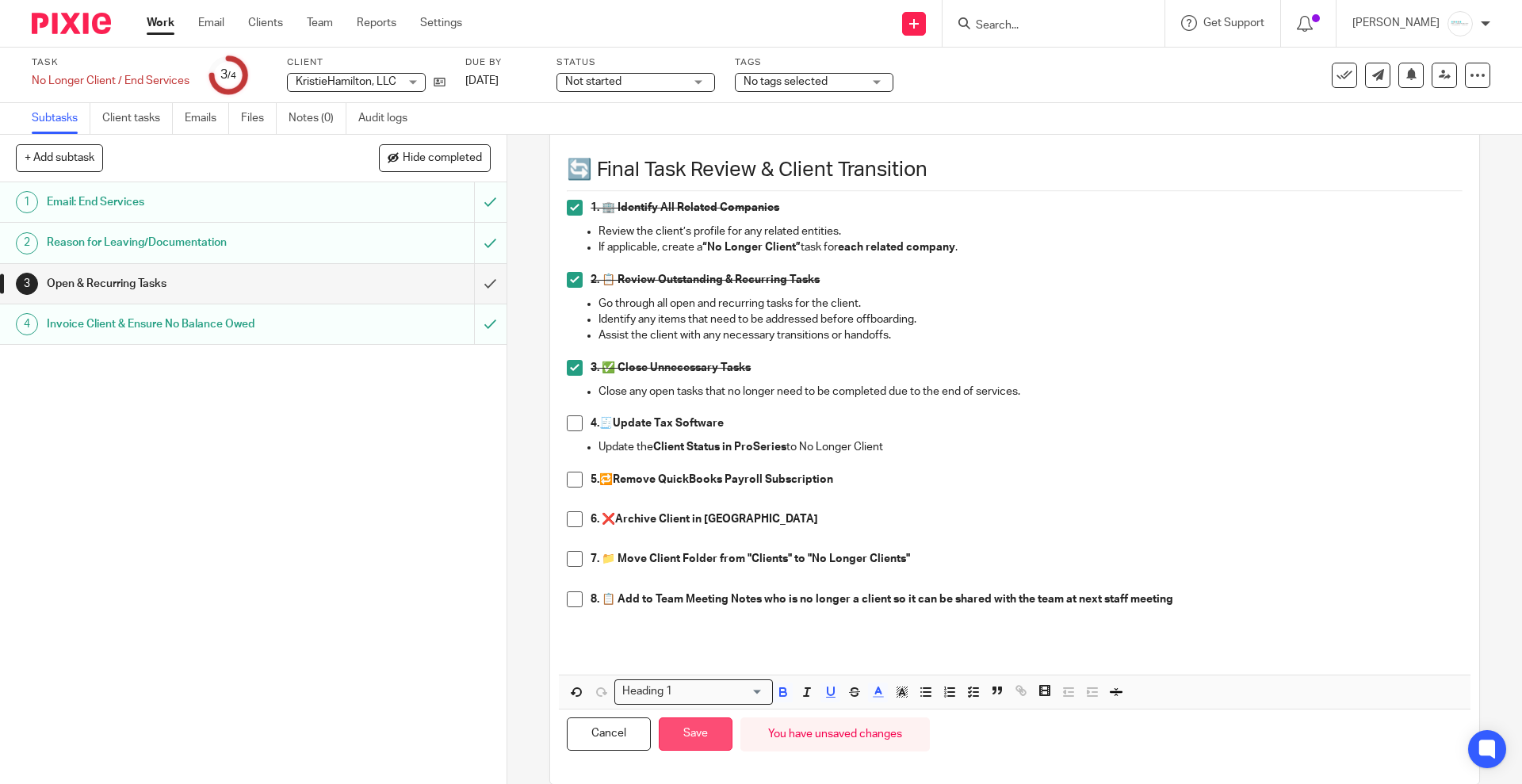
click at [698, 718] on button "Save" at bounding box center [696, 734] width 73 height 34
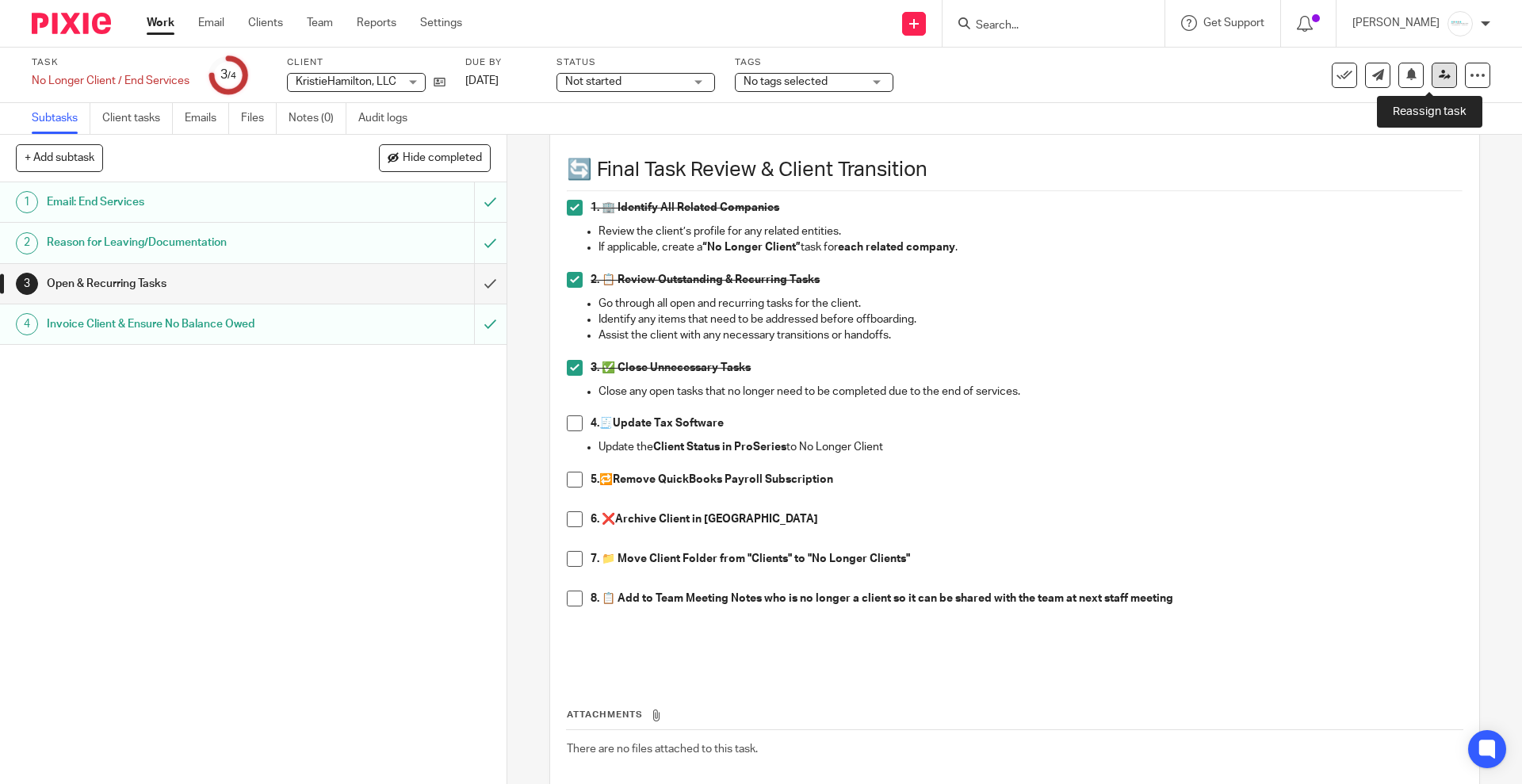
click at [1432, 83] on link at bounding box center [1445, 75] width 26 height 26
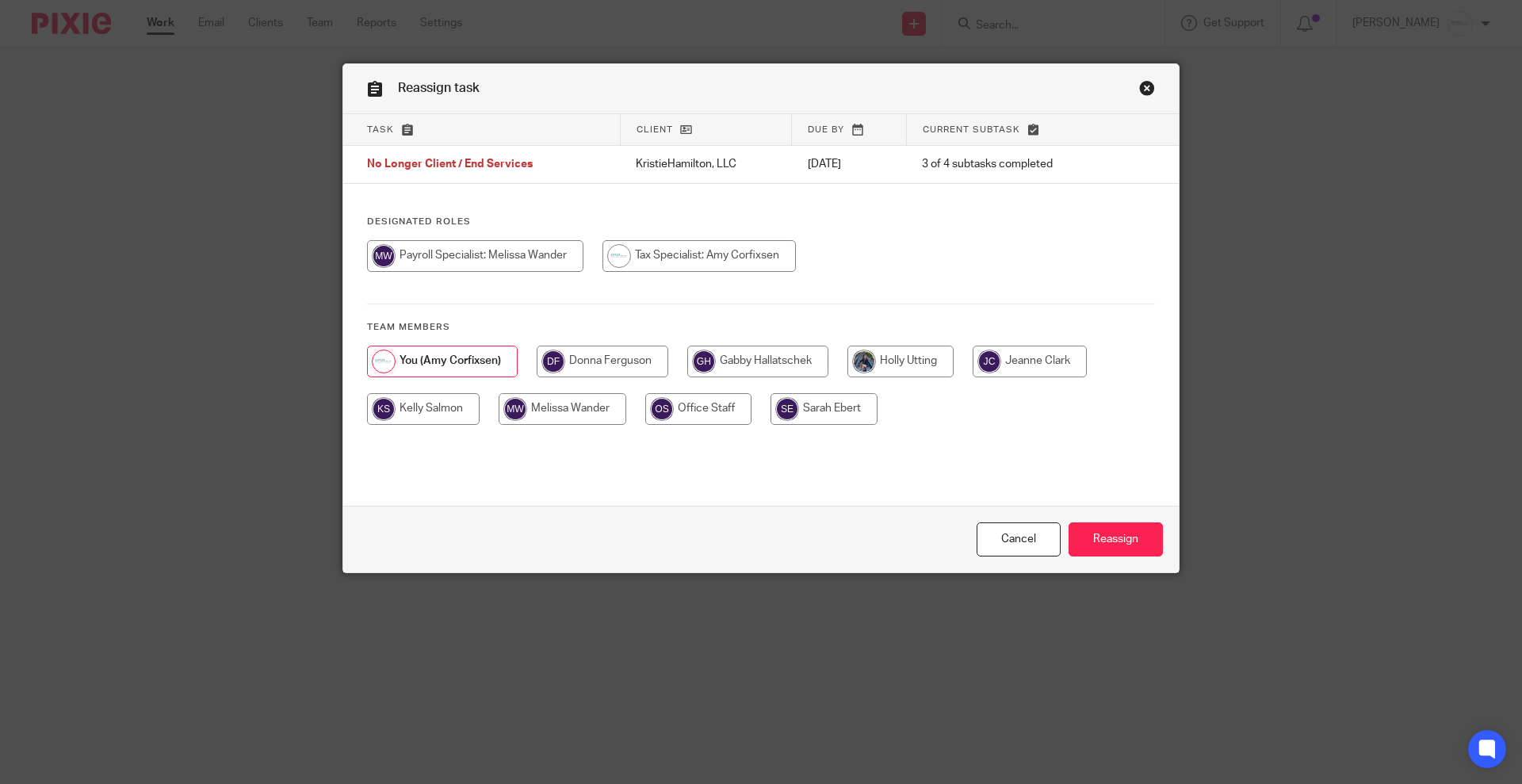
click at [416, 412] on input "radio" at bounding box center [423, 409] width 112 height 32
radio input "true"
click at [1108, 541] on input "Reassign" at bounding box center [1115, 539] width 94 height 34
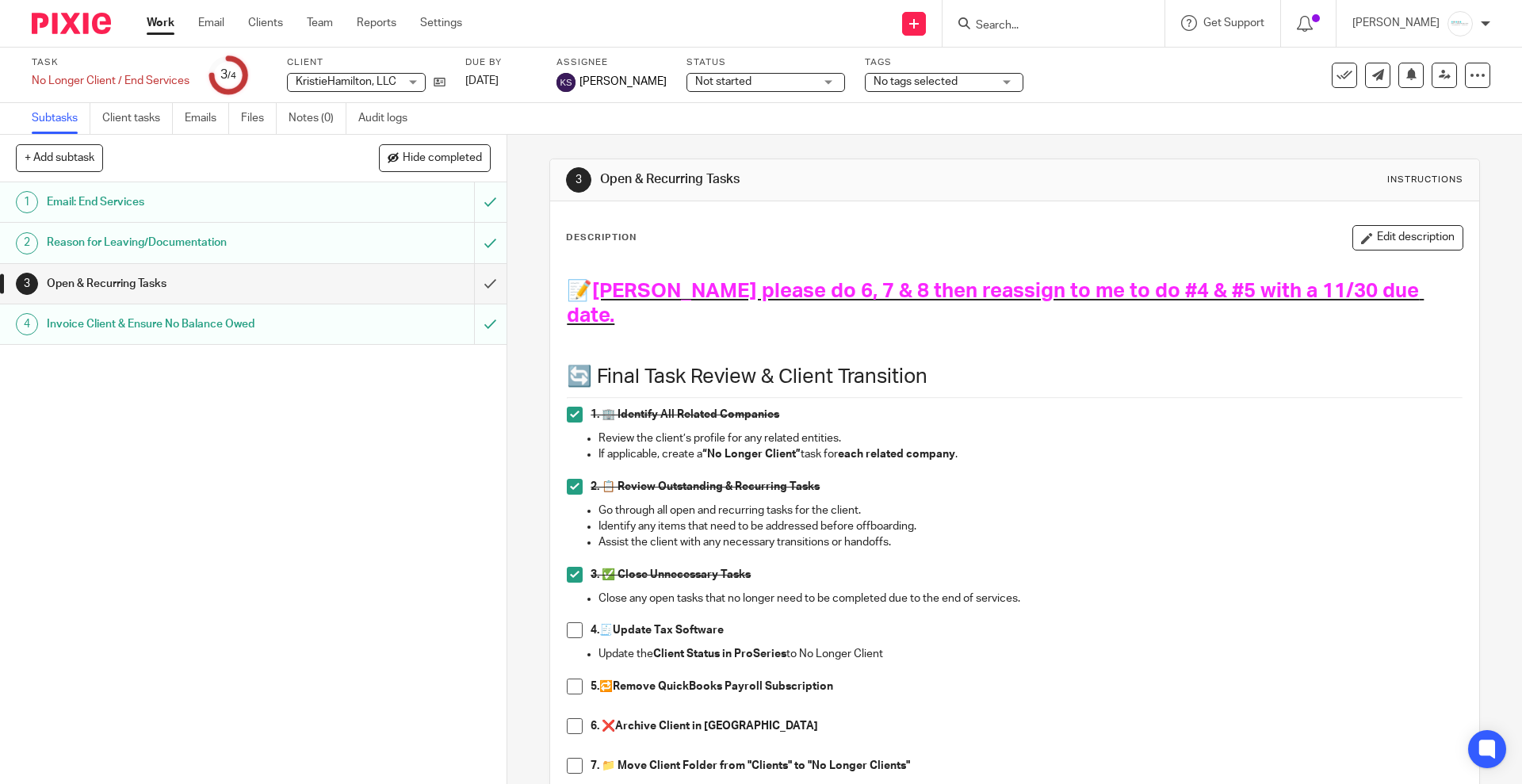
scroll to position [99, 0]
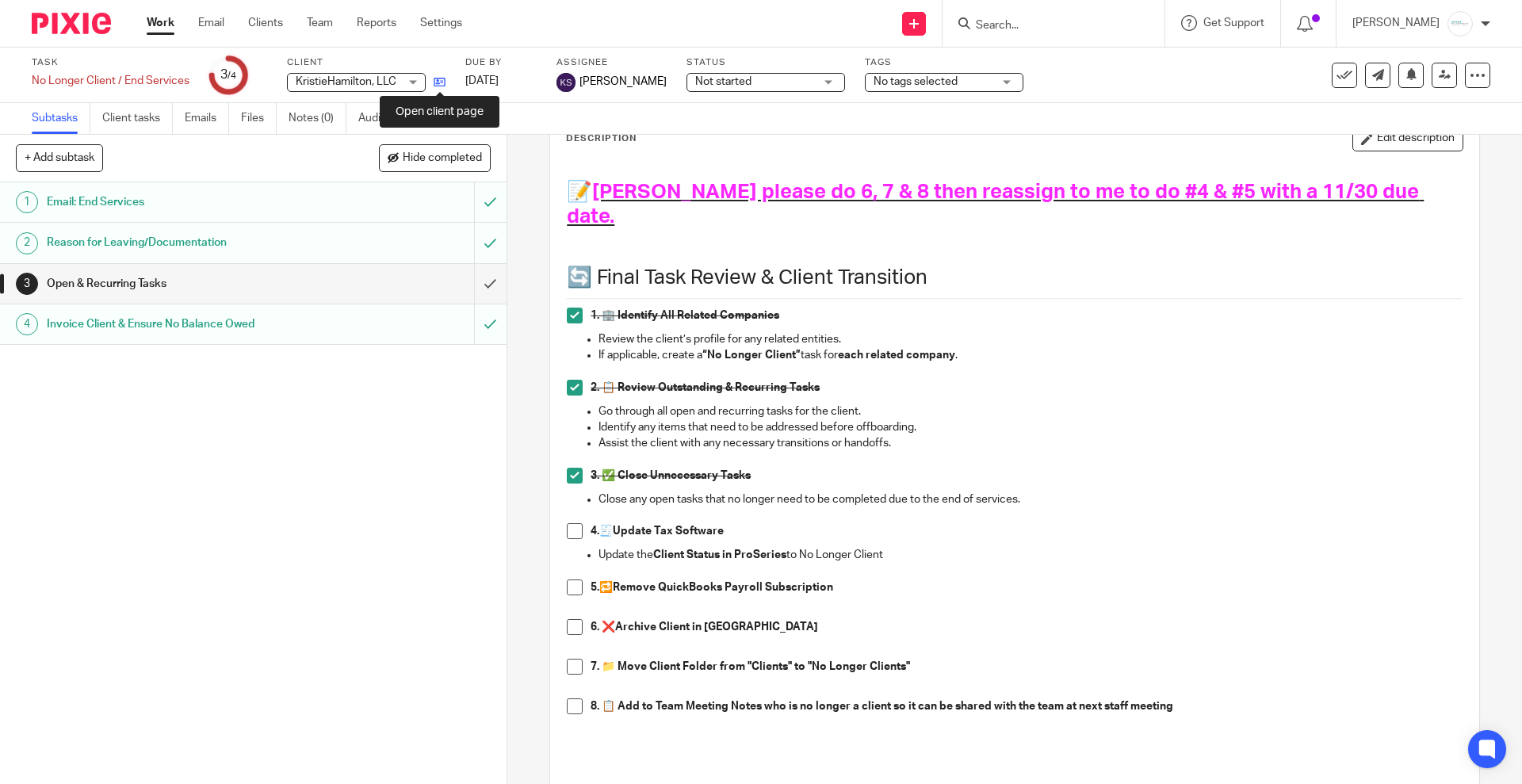
click at [440, 81] on icon at bounding box center [440, 82] width 12 height 12
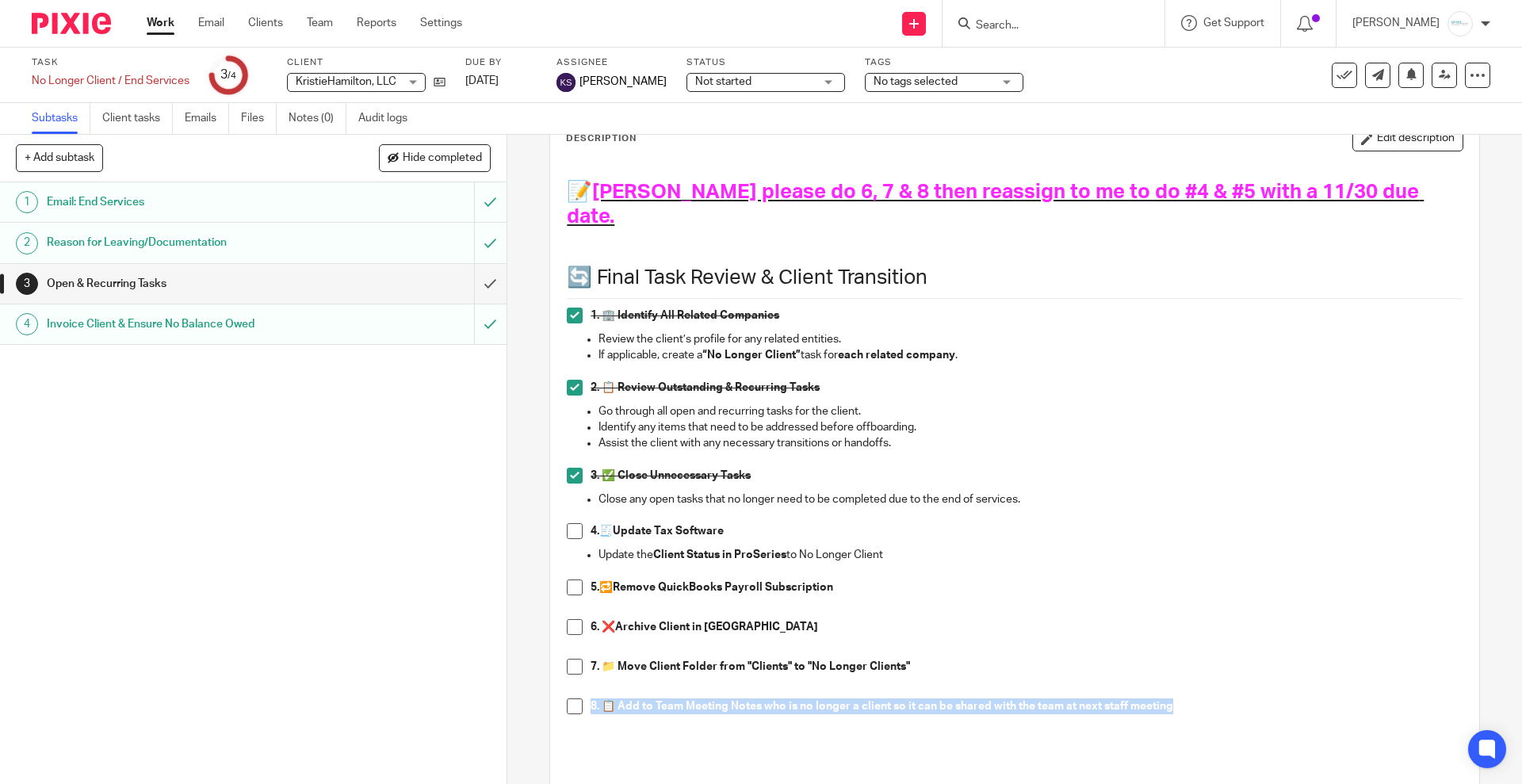
drag, startPoint x: 1194, startPoint y: 680, endPoint x: 538, endPoint y: 686, distance: 656.0
click at [538, 686] on div "3 Open & Recurring Tasks Instructions Description Edit description 📝 Kelly plea…" at bounding box center [1015, 459] width 1015 height 649
copy strong "8. 📋 Add to Team Meeting Notes who is no longer a client so it can be shared wi…"
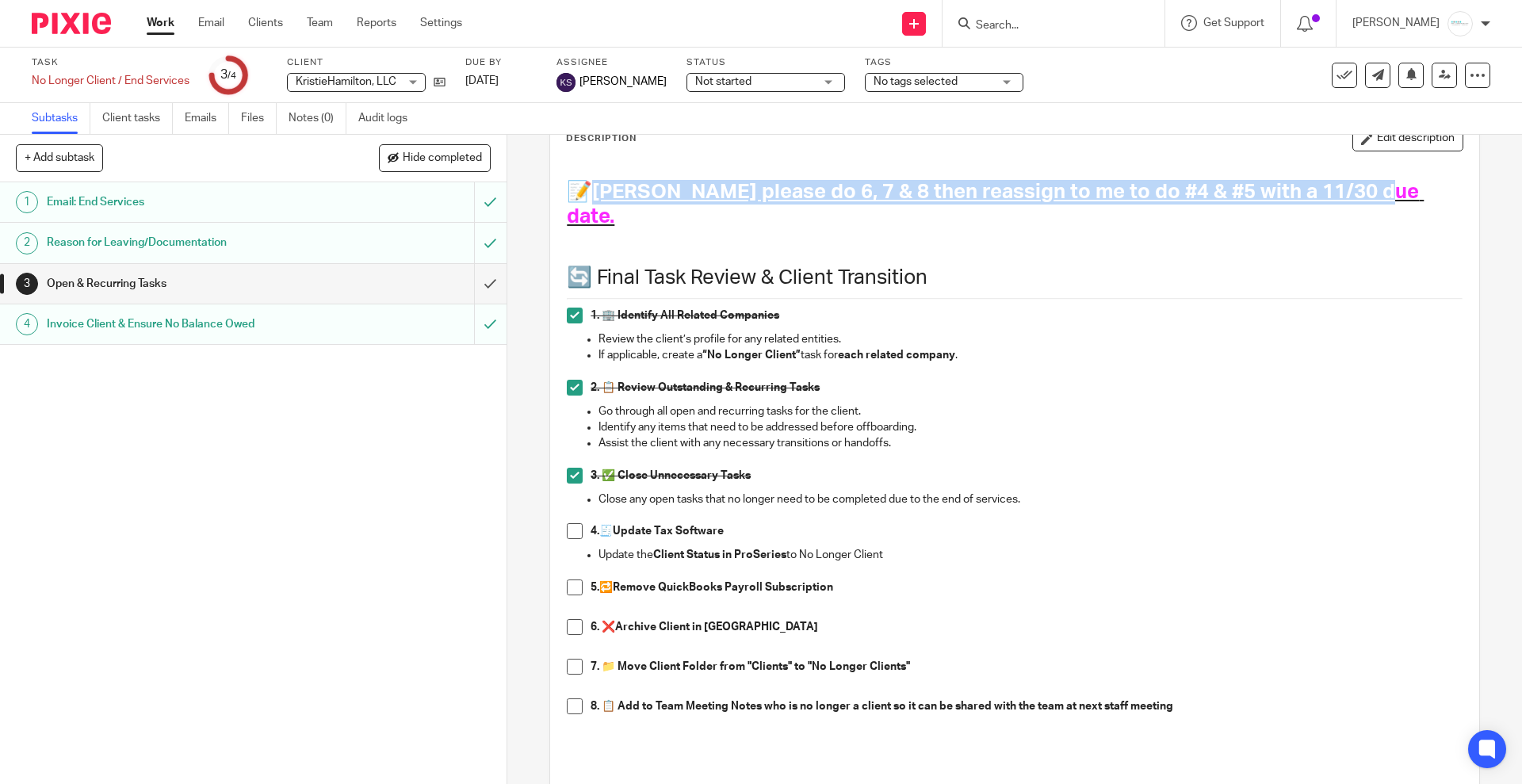
drag, startPoint x: 592, startPoint y: 188, endPoint x: 1348, endPoint y: 202, distance: 756.1
click at [1348, 202] on h1 "📝 Kelly please do 6, 7 & 8 then reassign to me to do #4 & #5 with a 11/30 due d…" at bounding box center [1014, 216] width 895 height 73
copy span "Kelly please do 6, 7 & 8 then reassign to me to do #4 & #5 with a 11/30 due dat…"
click at [587, 186] on h1 "📝 Kelly please do 6, 7 & 8 then reassign to me to do #4 & #5 with a 11/30 due d…" at bounding box center [1014, 216] width 895 height 73
drag, startPoint x: 591, startPoint y: 187, endPoint x: 1404, endPoint y: 198, distance: 813.1
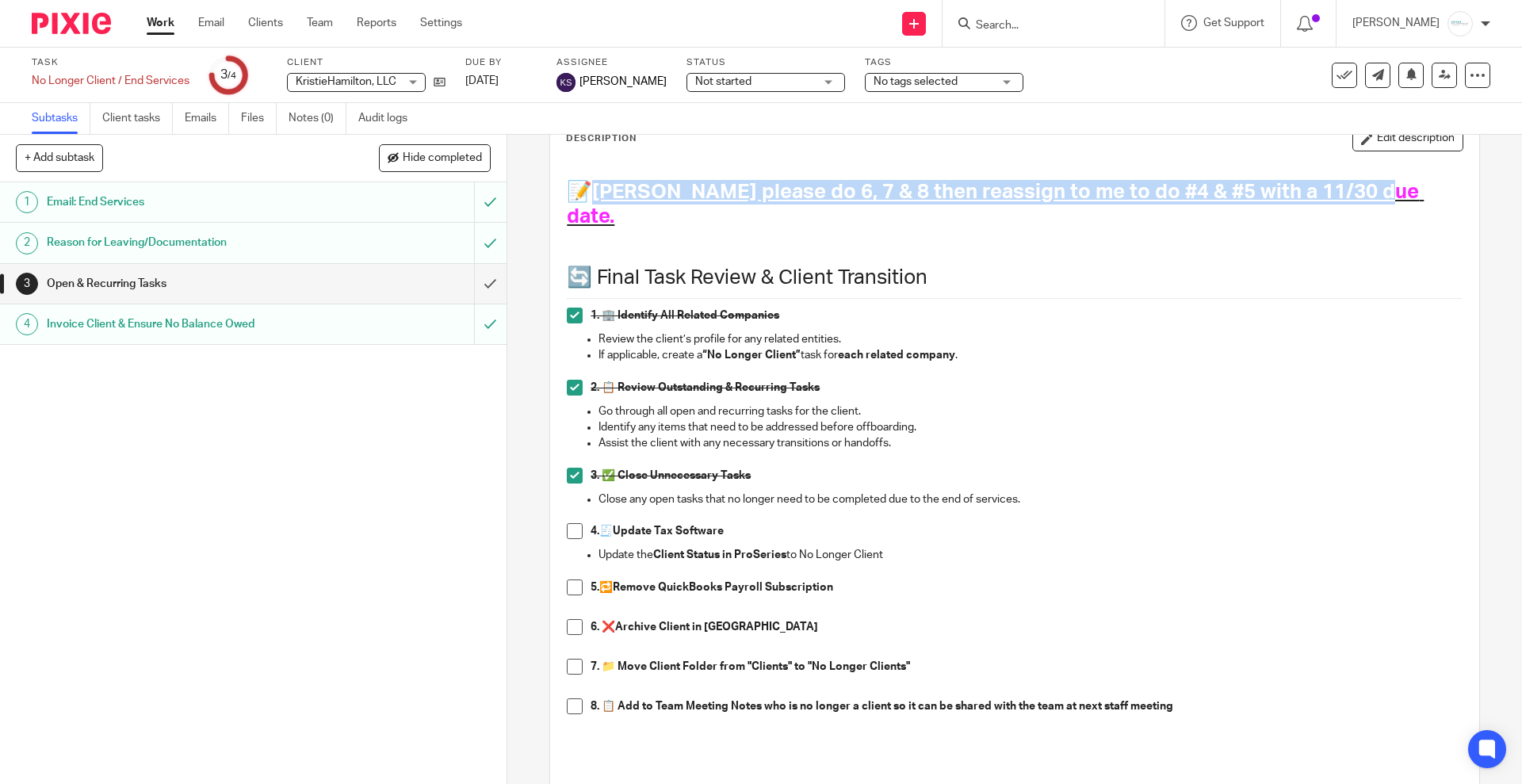
click at [1404, 198] on h1 "📝 [PERSON_NAME] please do 6, 7 & 8 then reassign to me to do #4 & #5 with a 11/…" at bounding box center [1014, 216] width 895 height 73
copy span "[PERSON_NAME] please do 6, 7 & 8 then reassign to me to do #4 & #5 with a 11/30…"
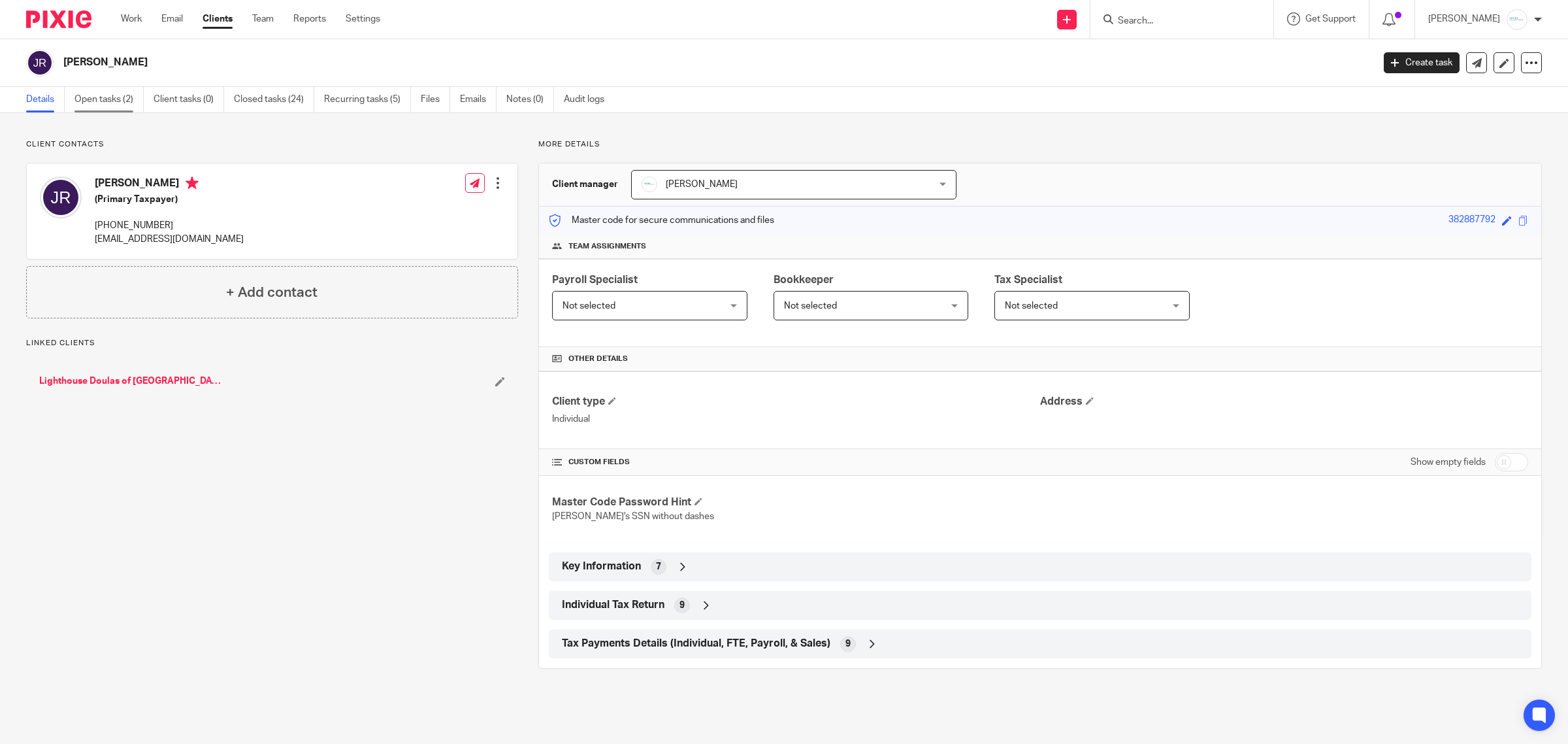
click at [109, 100] on link "Open tasks (2)" at bounding box center [109, 99] width 70 height 25
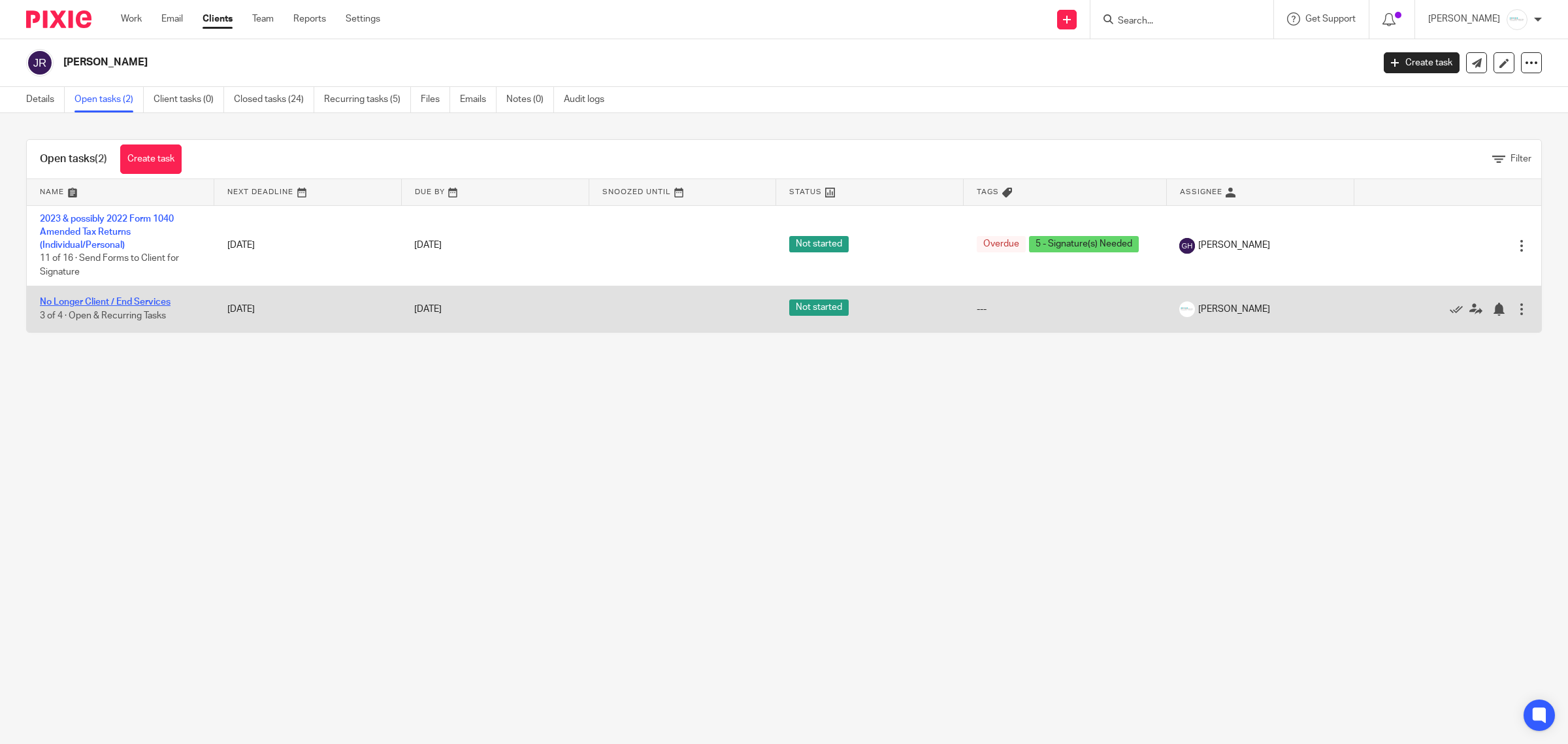
click at [122, 302] on link "No Longer Client / End Services" at bounding box center [106, 301] width 131 height 9
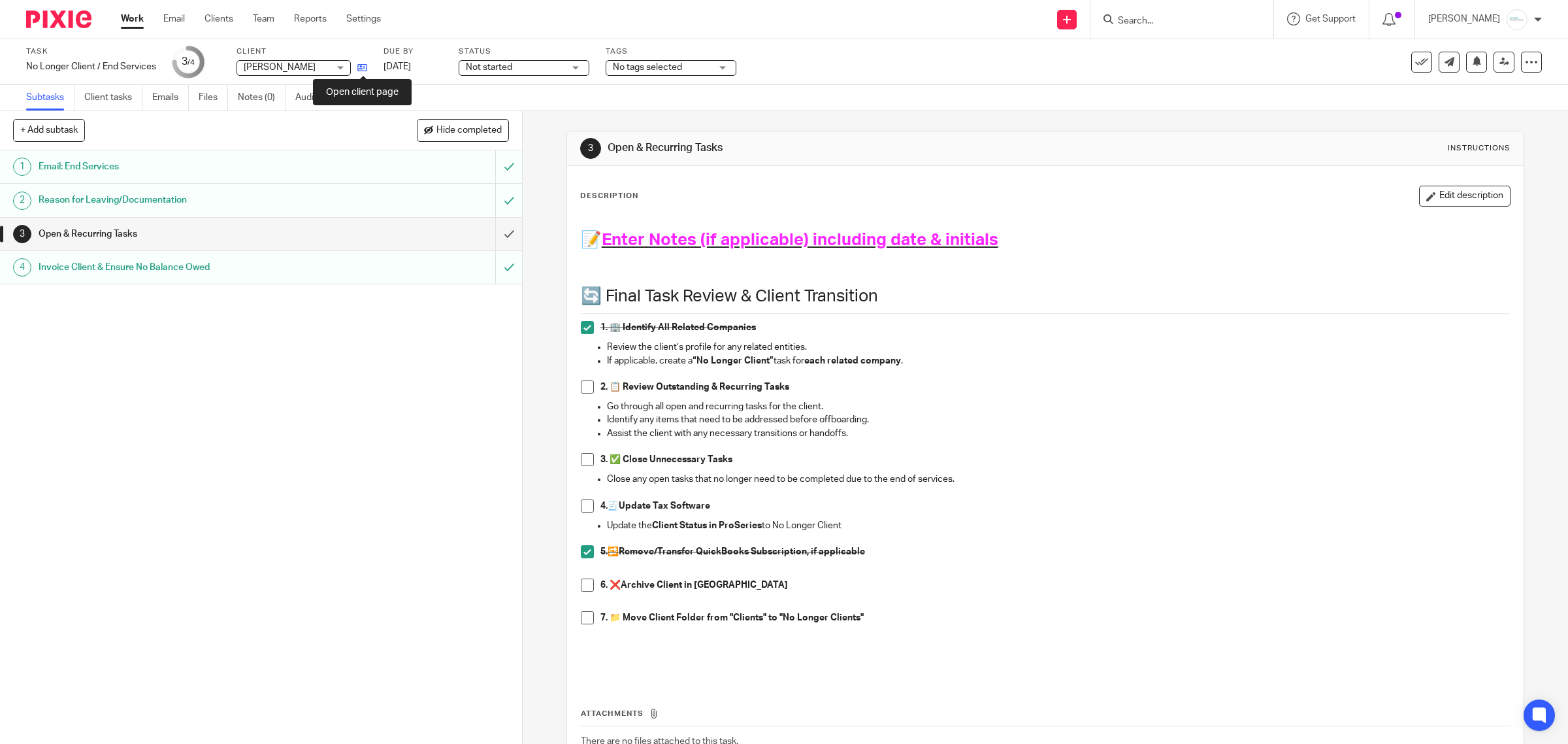
click at [359, 70] on icon at bounding box center [363, 68] width 10 height 10
click at [926, 619] on p "7. 📁 Move Client Folder from "Clients" to "No Longer Clients"" at bounding box center [1056, 618] width 910 height 13
click at [1446, 187] on button "Edit description" at bounding box center [1465, 196] width 92 height 21
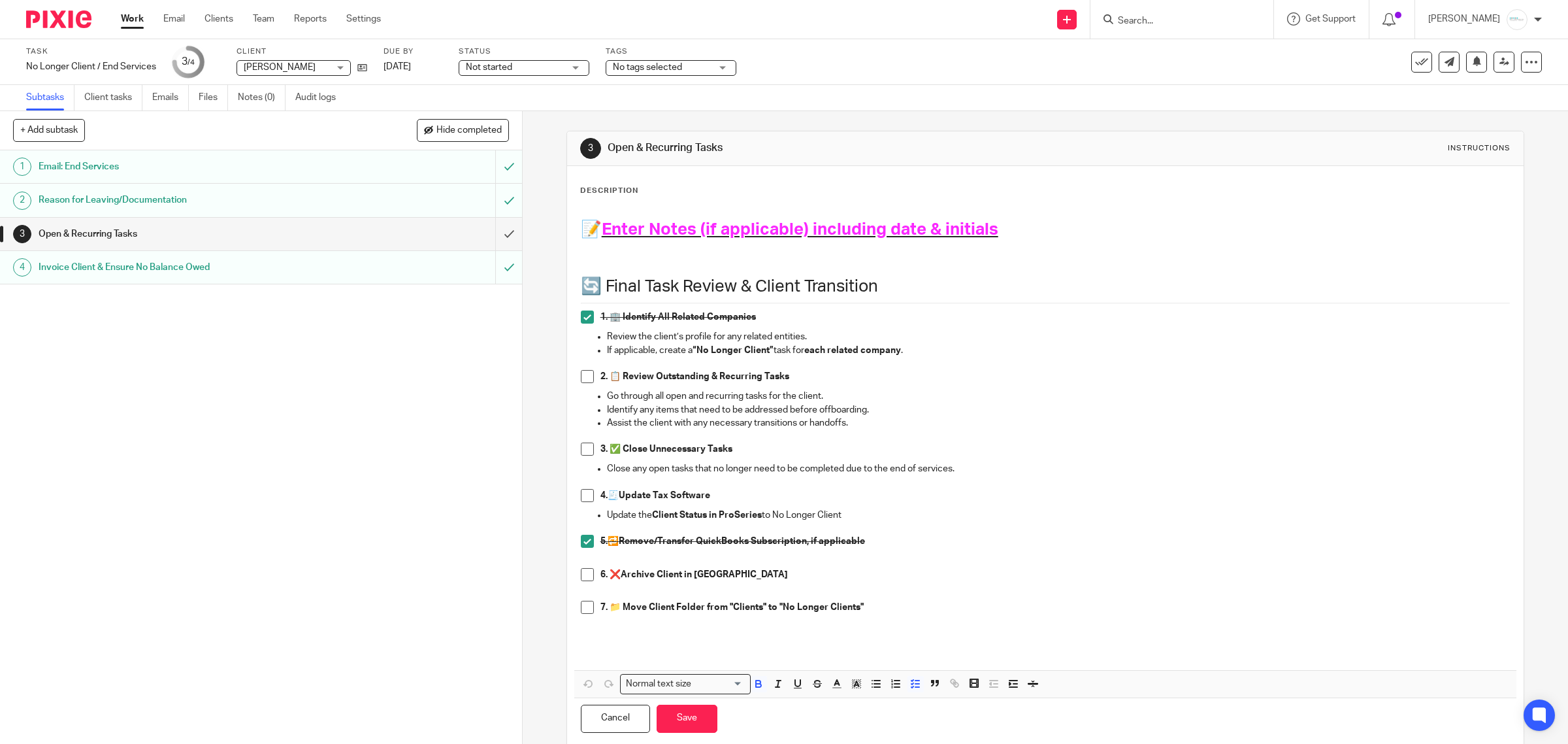
click at [926, 611] on p "7. 📁 Move Client Folder from "Clients" to "No Longer Clients"" at bounding box center [1056, 607] width 910 height 13
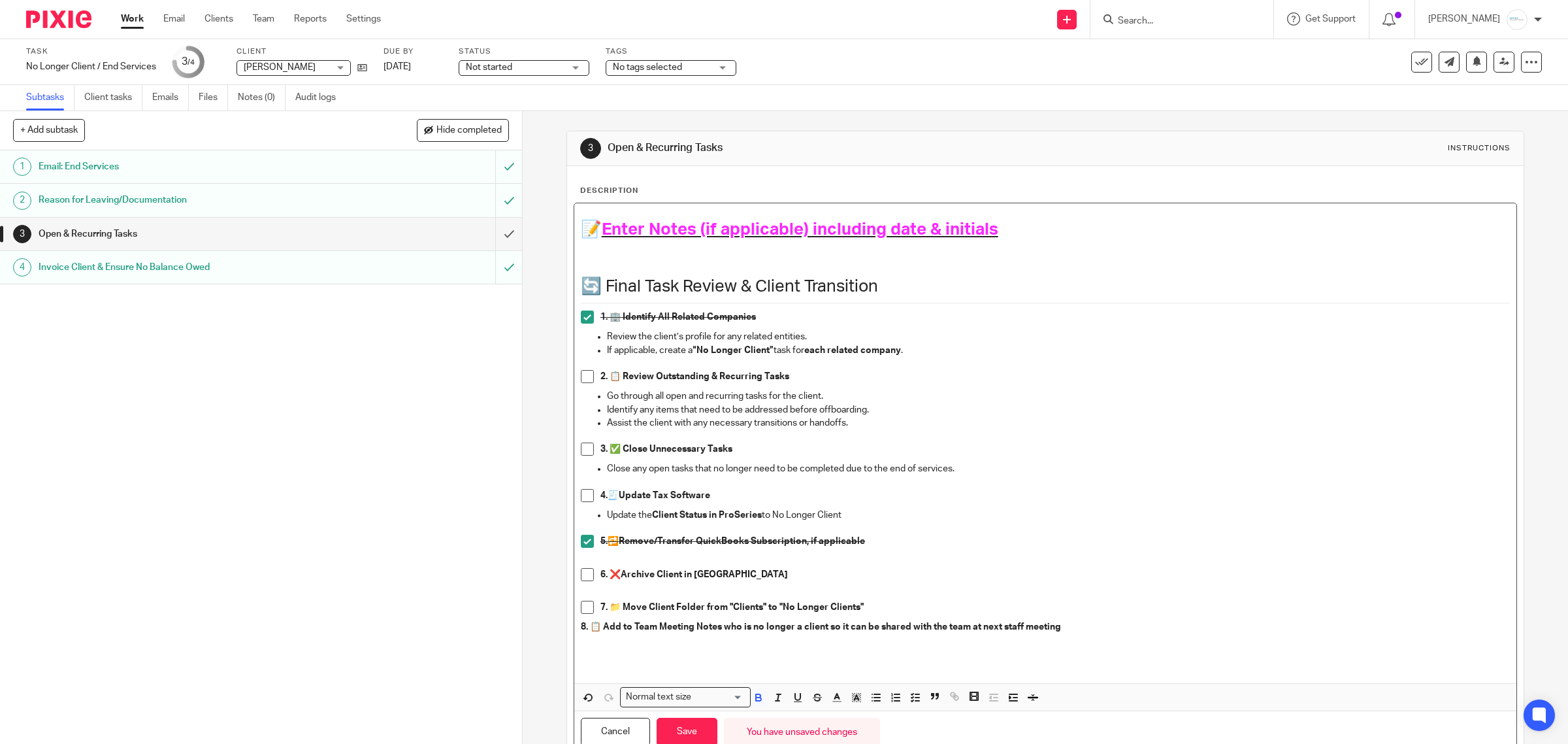
click at [575, 633] on div "📝 Enter Notes (if applicable) including date & initials 🔄 Final Task Review & C…" at bounding box center [1046, 443] width 943 height 480
click at [916, 701] on line "button" at bounding box center [917, 701] width 4 height 0
click at [1084, 633] on p "8. 📋 Add to Team Meeting Notes who is no longer a client so it can be shared wi…" at bounding box center [1056, 627] width 910 height 13
click at [1244, 629] on p "8. 📋 Add to Team Meeting Notes who is no longer a client so it can be shared wi…" at bounding box center [1056, 627] width 910 height 13
drag, startPoint x: 1085, startPoint y: 625, endPoint x: 1269, endPoint y: 628, distance: 184.0
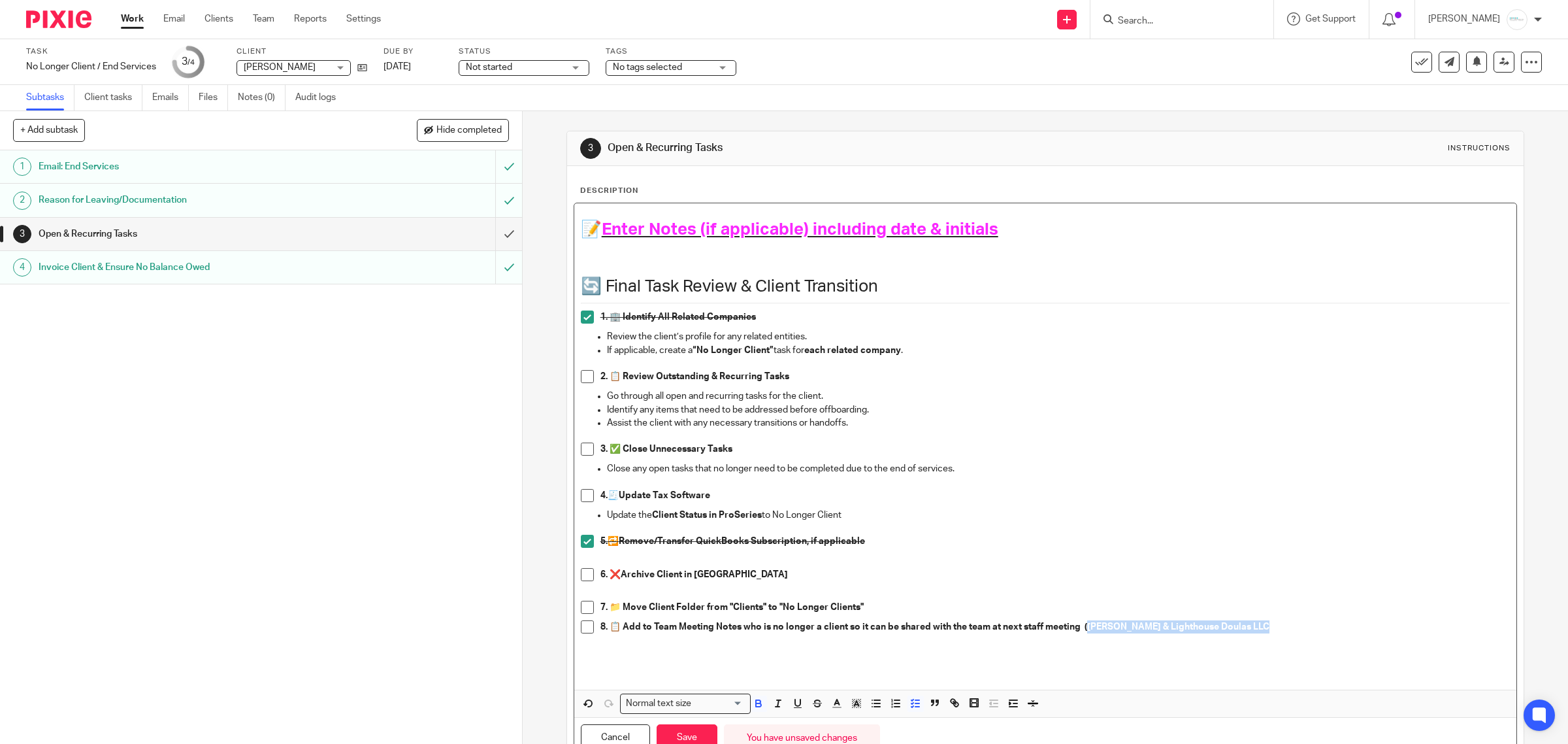
click at [1269, 628] on p "8. 📋 Add to Team Meeting Notes who is no longer a client so it can be shared wi…" at bounding box center [1056, 627] width 910 height 13
click at [851, 705] on icon "button" at bounding box center [857, 703] width 11 height 11
click at [863, 724] on li "color:#FCDC00" at bounding box center [867, 720] width 10 height 10
click at [1272, 621] on p "8. 📋 Add to Team Meeting Notes who is no longer a client so it can be shared wi…" at bounding box center [1056, 627] width 910 height 13
drag, startPoint x: 1079, startPoint y: 634, endPoint x: 1094, endPoint y: 634, distance: 15.0
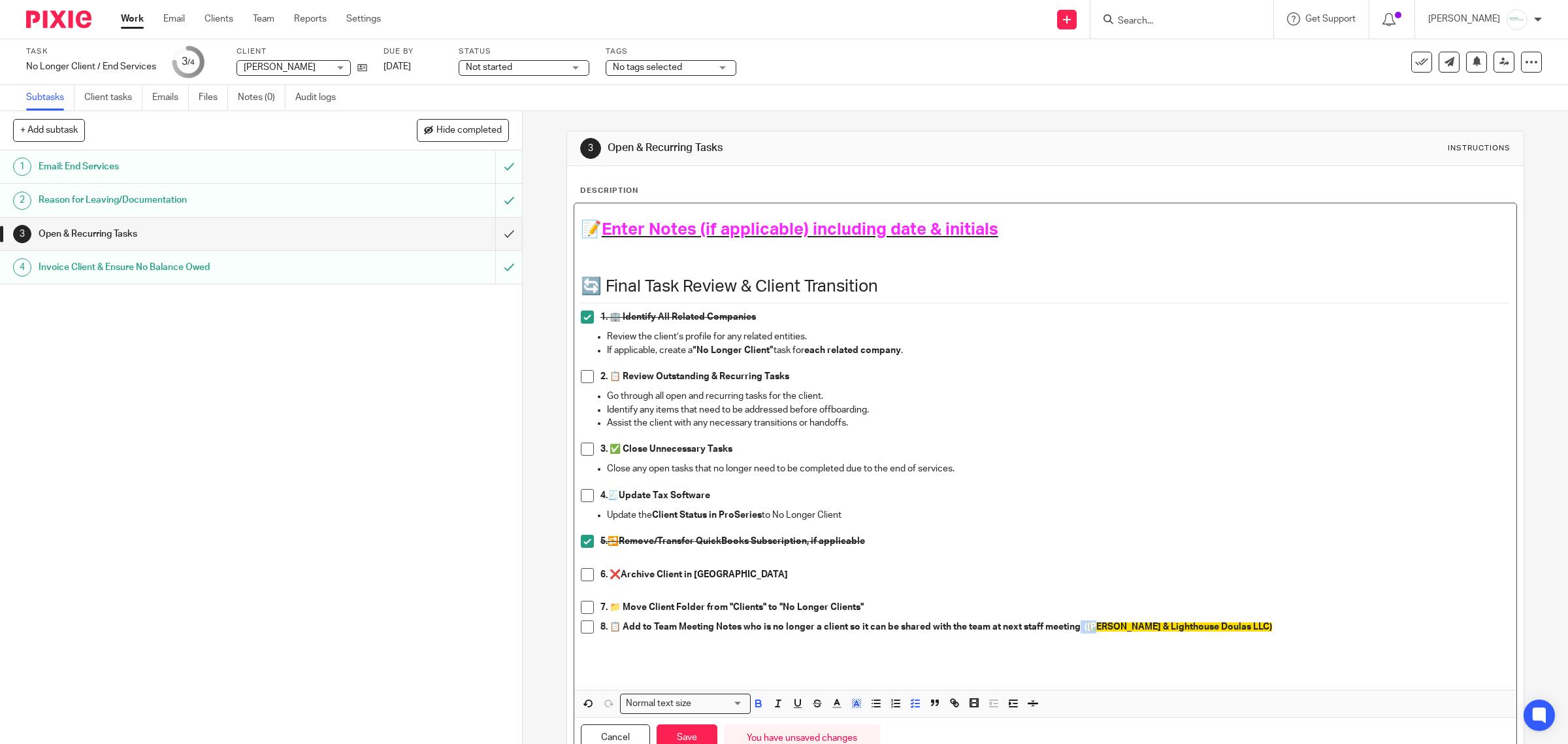
click at [1094, 634] on p "8. 📋 Add to Team Meeting Notes who is no longer a client so it can be shared wi…" at bounding box center [1056, 627] width 910 height 13
click at [851, 708] on icon "button" at bounding box center [857, 703] width 11 height 11
click at [863, 725] on li "color:#FCDC00" at bounding box center [867, 720] width 10 height 10
click at [1077, 666] on p at bounding box center [1046, 666] width 930 height 27
drag, startPoint x: 599, startPoint y: 232, endPoint x: 1010, endPoint y: 229, distance: 411.0
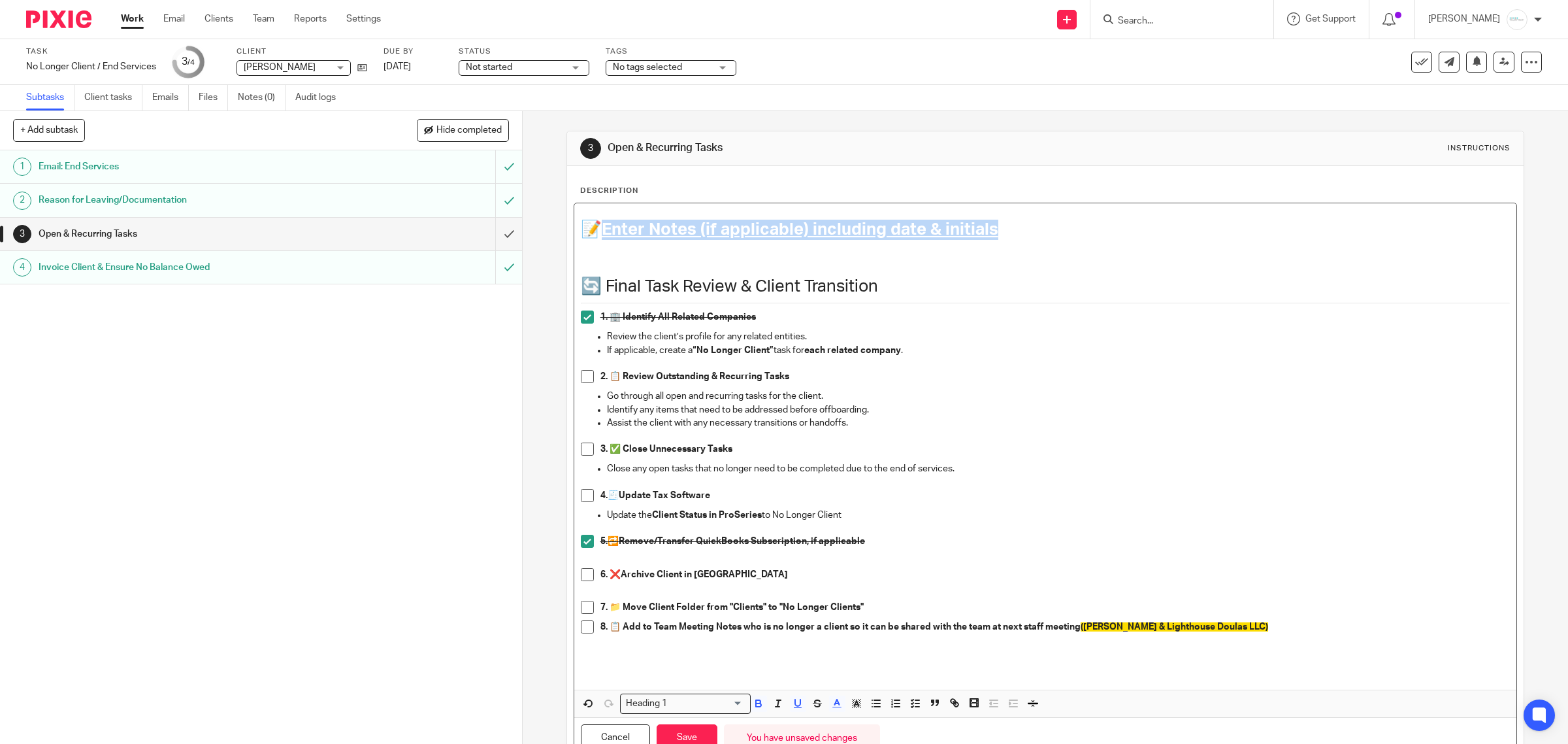
click at [1010, 229] on h1 "📝 Enter Notes (if applicable) including date & initials" at bounding box center [1046, 229] width 930 height 20
copy span "Enter Notes (if applicable) including date & initials"
drag, startPoint x: 598, startPoint y: 226, endPoint x: 1047, endPoint y: 231, distance: 449.0
click at [1047, 231] on h1 "📝 Enter Notes (if applicable) including date & initials" at bounding box center [1046, 229] width 930 height 20
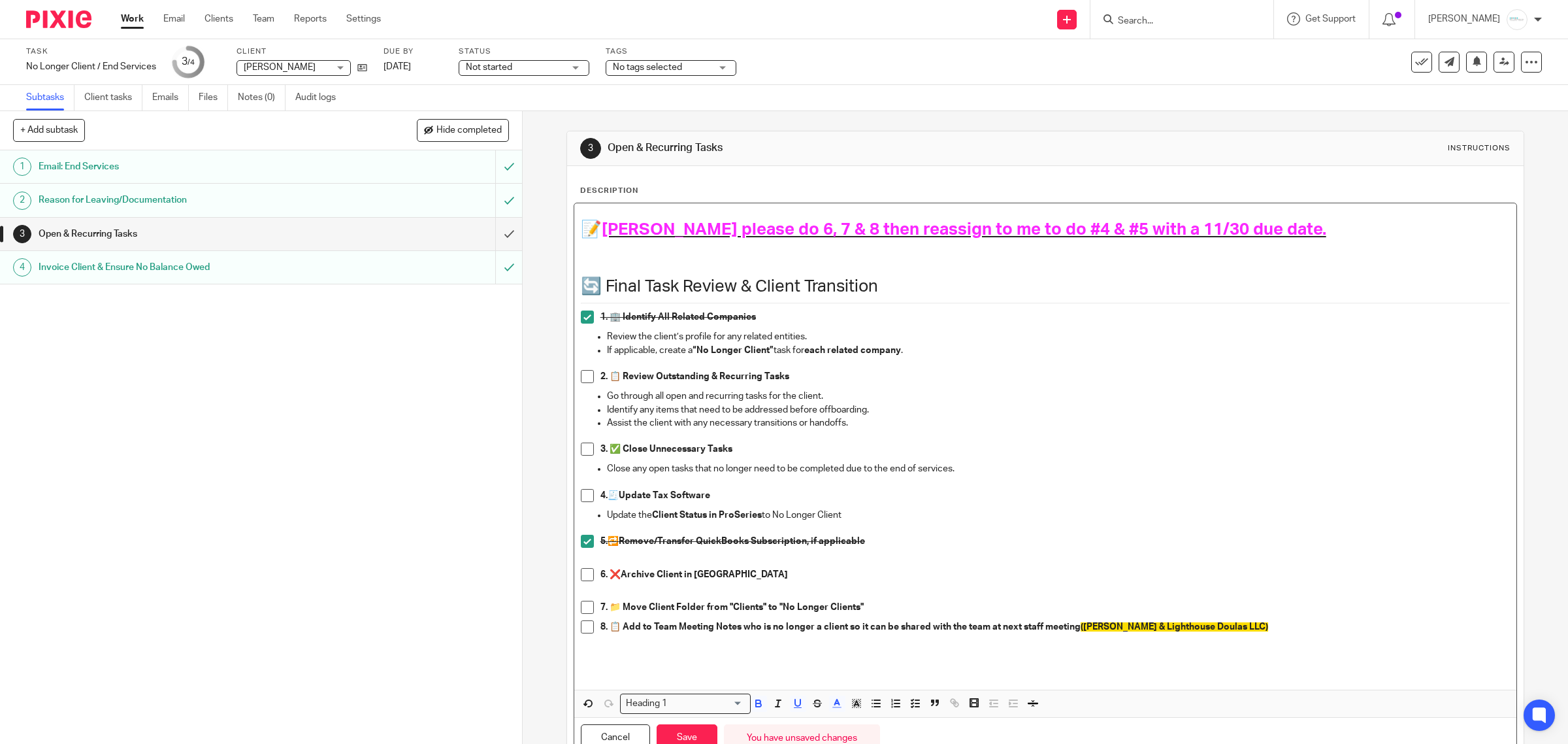
click at [994, 225] on span "Kelly please do 6, 7 & 8 then reassign to me to do #4 & #5 with a 11/30 due dat…" at bounding box center [964, 229] width 725 height 17
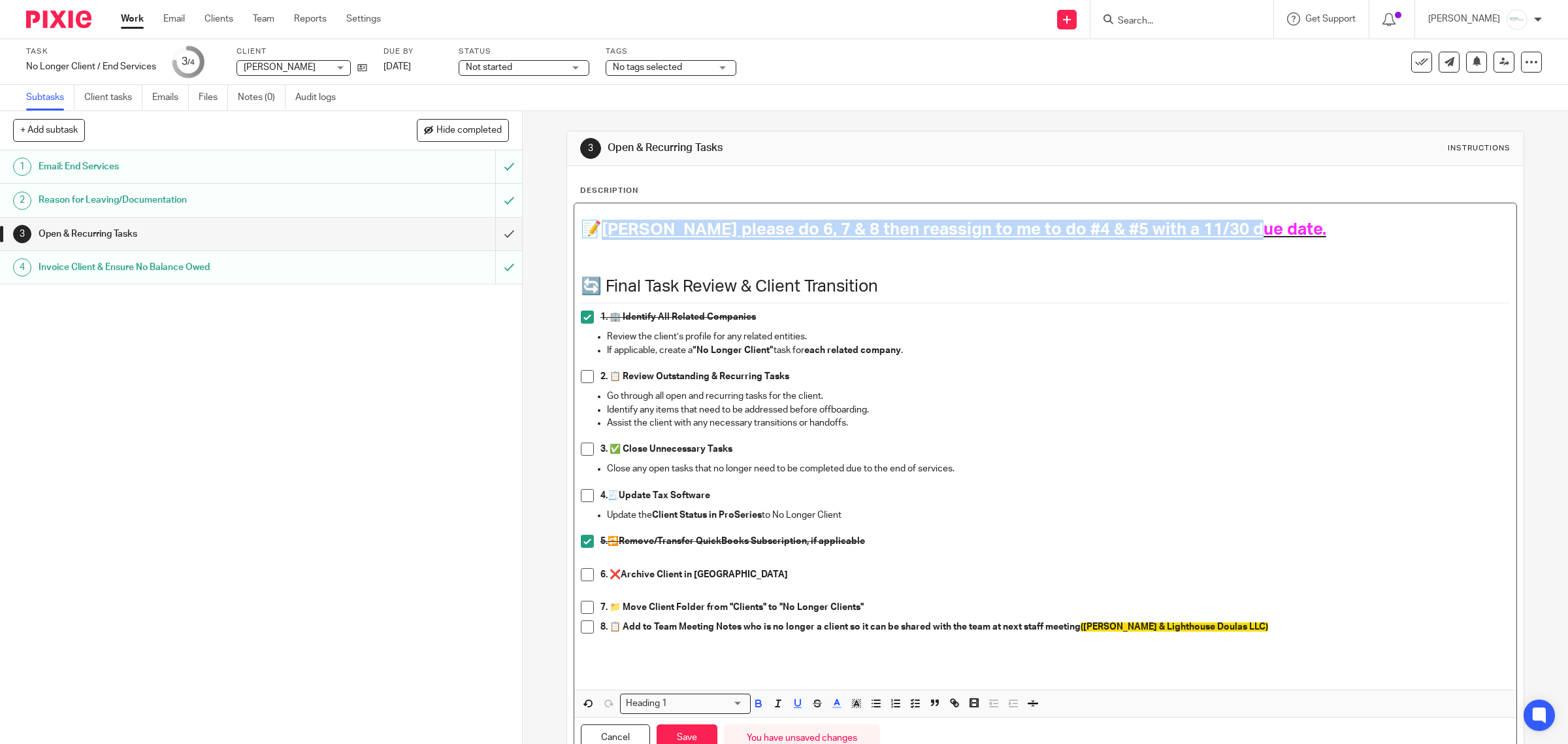
drag, startPoint x: 600, startPoint y: 222, endPoint x: 1331, endPoint y: 223, distance: 731.0
click at [1331, 223] on h1 "📝 Kelly please do 6, 7 & 8 then reassign to me to do #4 & #5 with a 11/30 due d…" at bounding box center [1046, 229] width 930 height 20
drag, startPoint x: 605, startPoint y: 225, endPoint x: 1226, endPoint y: 237, distance: 621.1
click at [1226, 237] on h1 "📝 Kelly please do 6, 7 & 8 then reassign to me to do #4 & #5 with a 11/30 due d…" at bounding box center [1046, 229] width 930 height 20
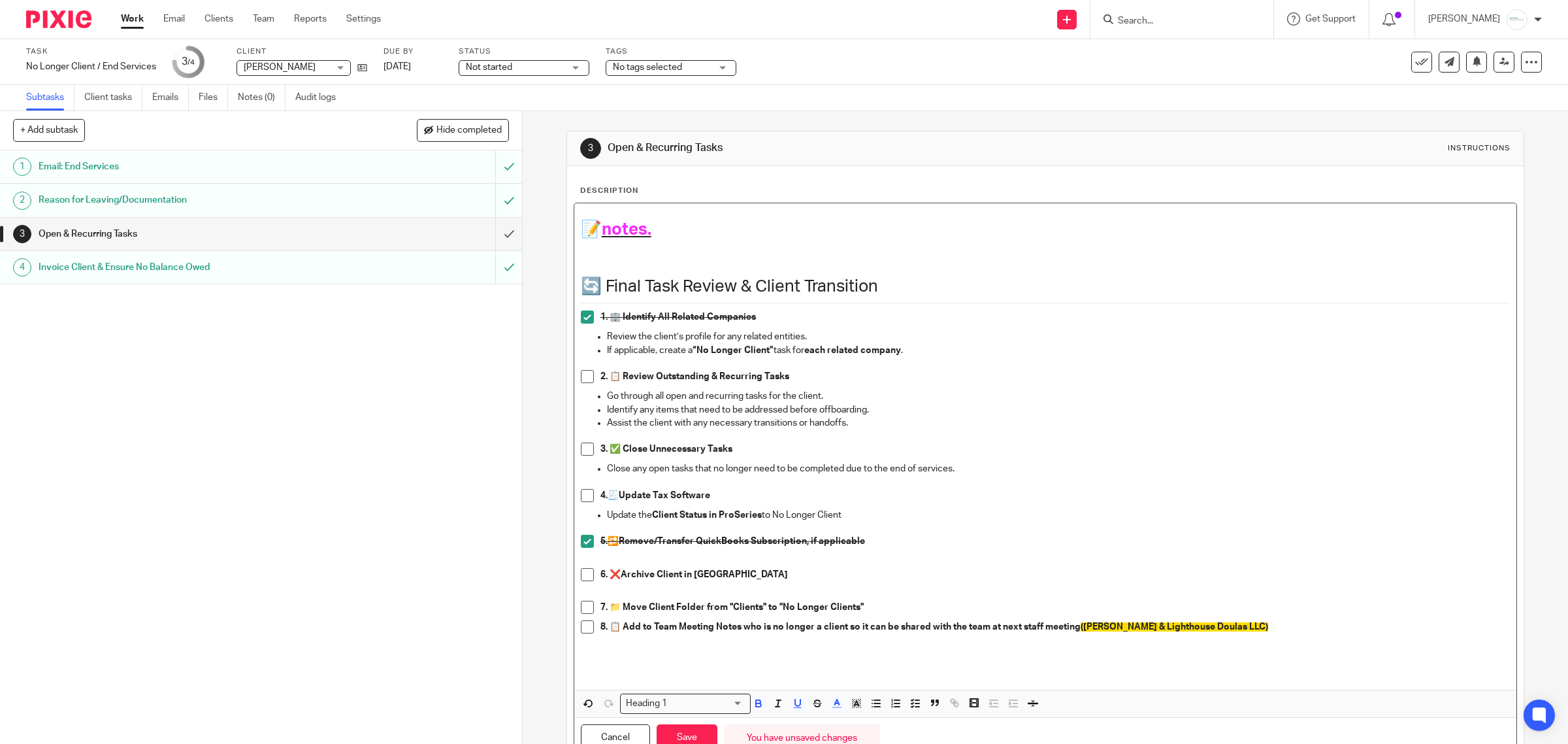
click at [1223, 553] on div "5. 🔁 Remove/Transfer QuickBooks Subscription, if applicable" at bounding box center [1056, 544] width 910 height 20
click at [881, 600] on p at bounding box center [1046, 594] width 930 height 13
click at [877, 608] on p "7. 📁 Move Client Folder from "Clients" to "No Longer Clients"" at bounding box center [1056, 607] width 910 height 13
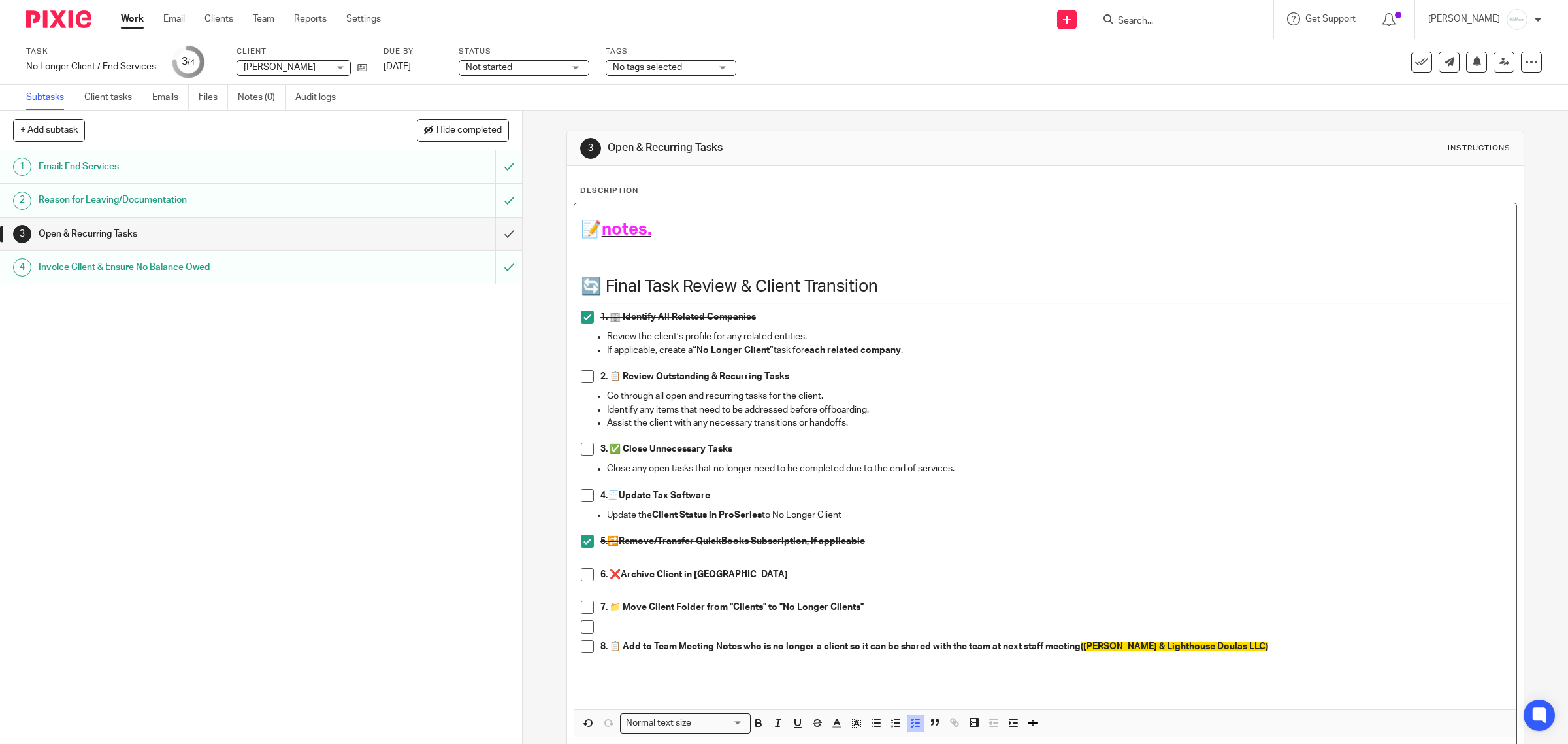
click at [913, 723] on icon "button" at bounding box center [915, 723] width 11 height 11
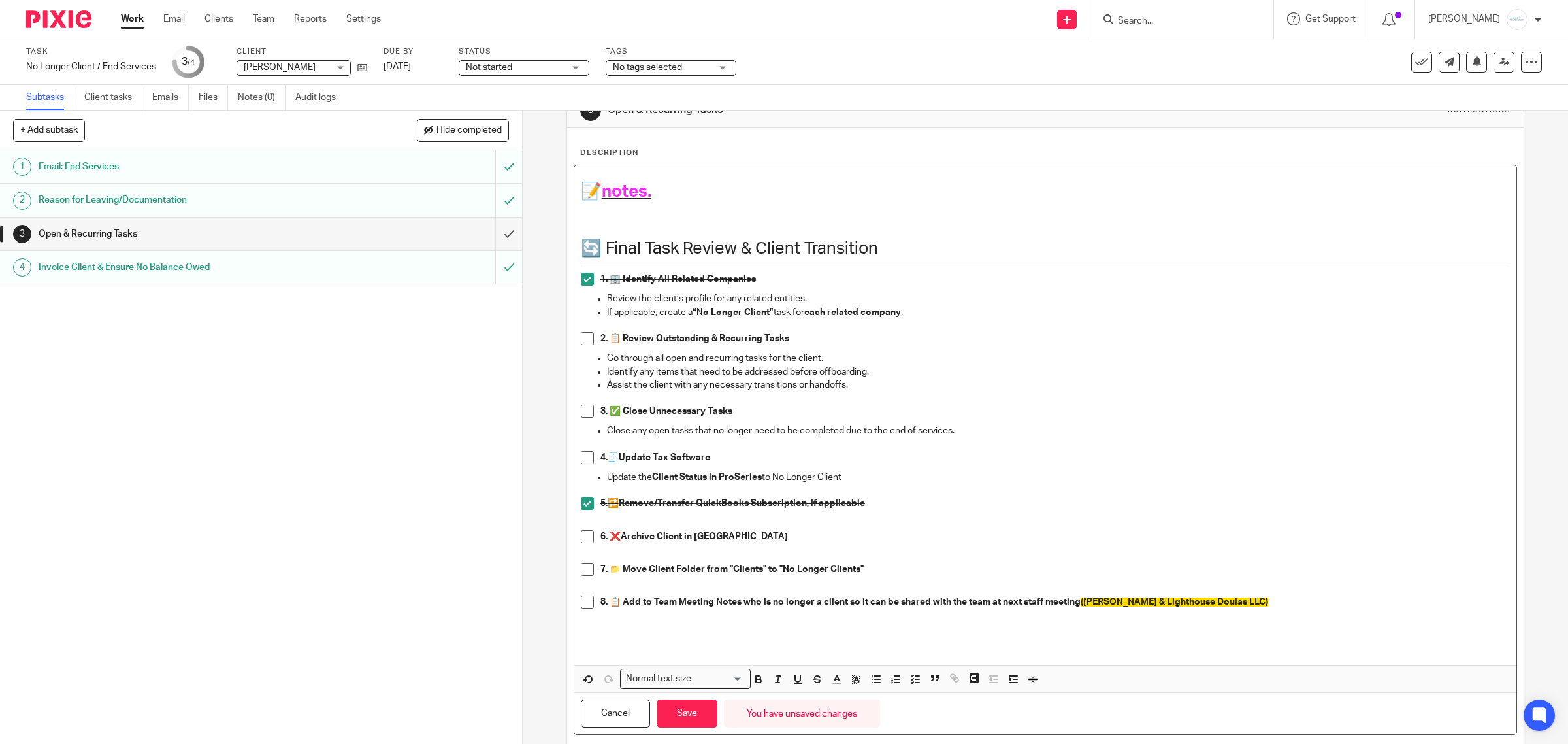
scroll to position [70, 0]
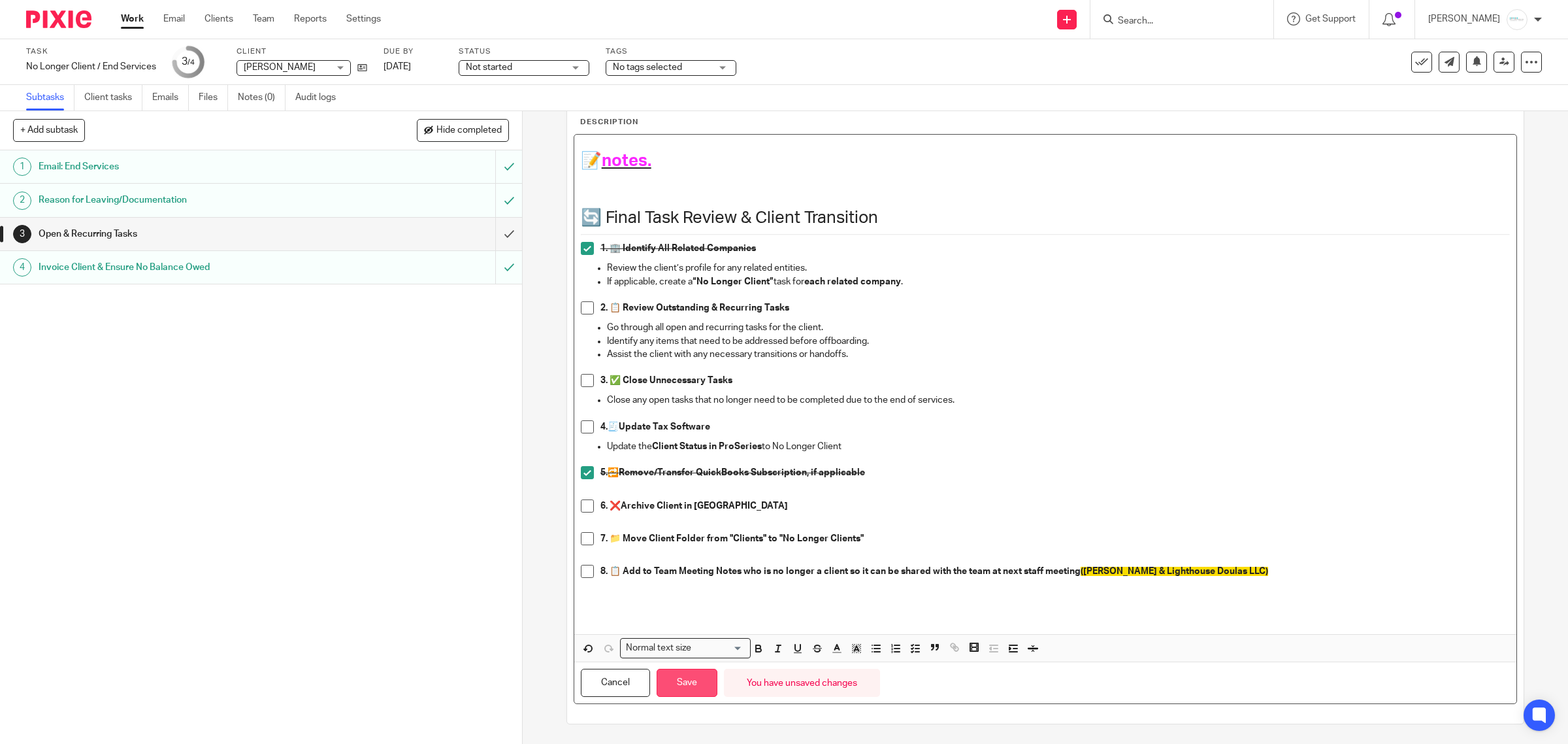
click at [686, 679] on button "Save" at bounding box center [687, 683] width 61 height 28
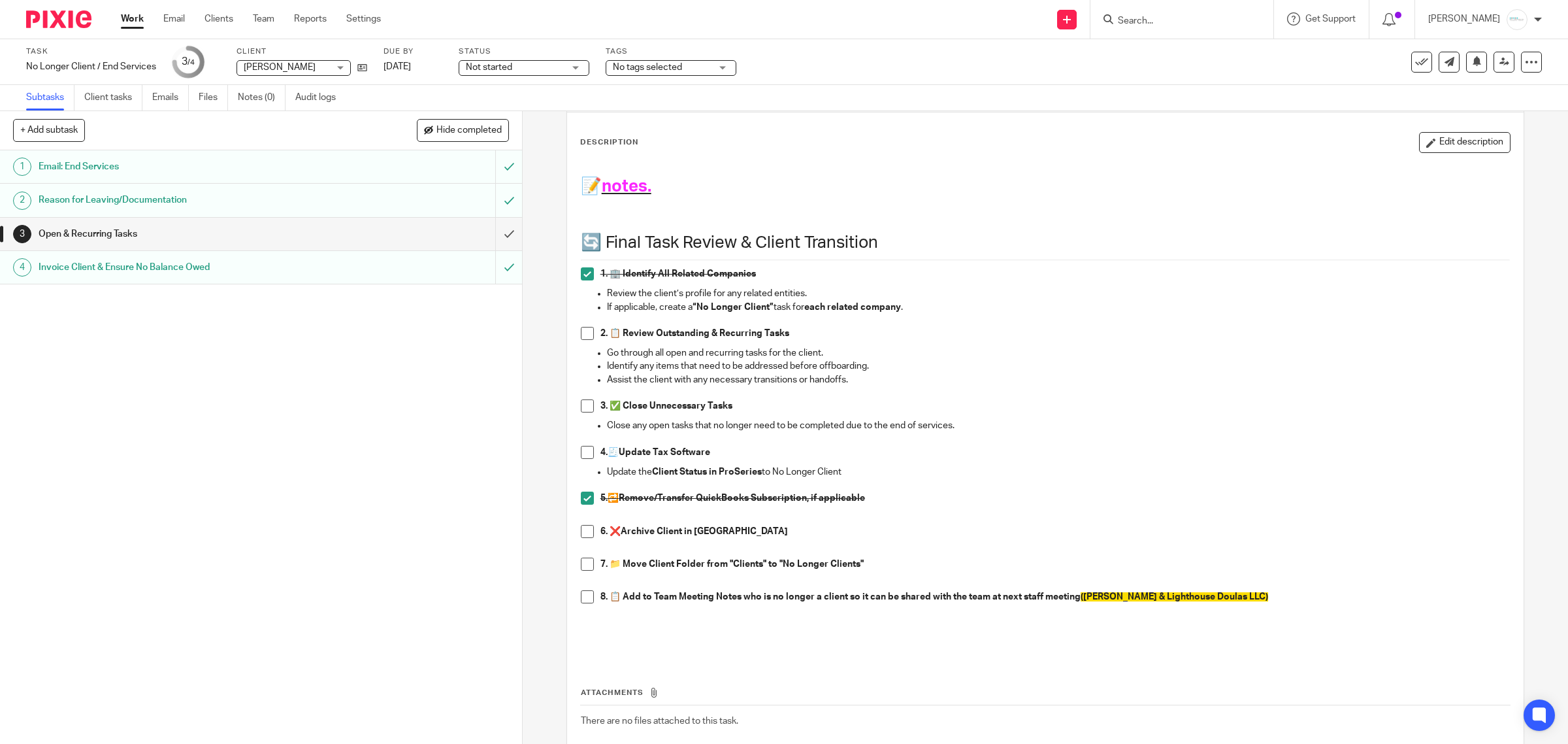
scroll to position [0, 0]
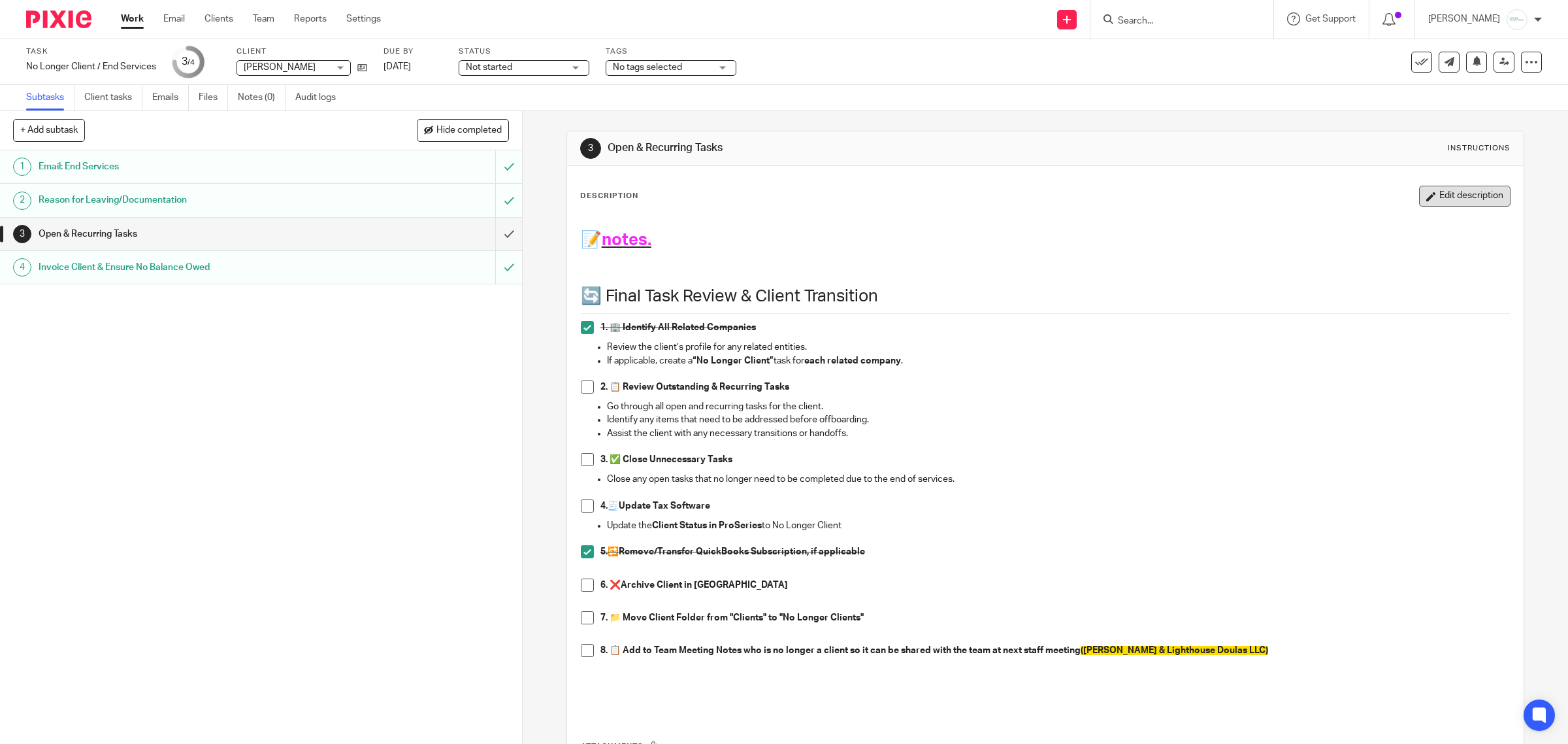
click at [1461, 200] on button "Edit description" at bounding box center [1465, 196] width 92 height 21
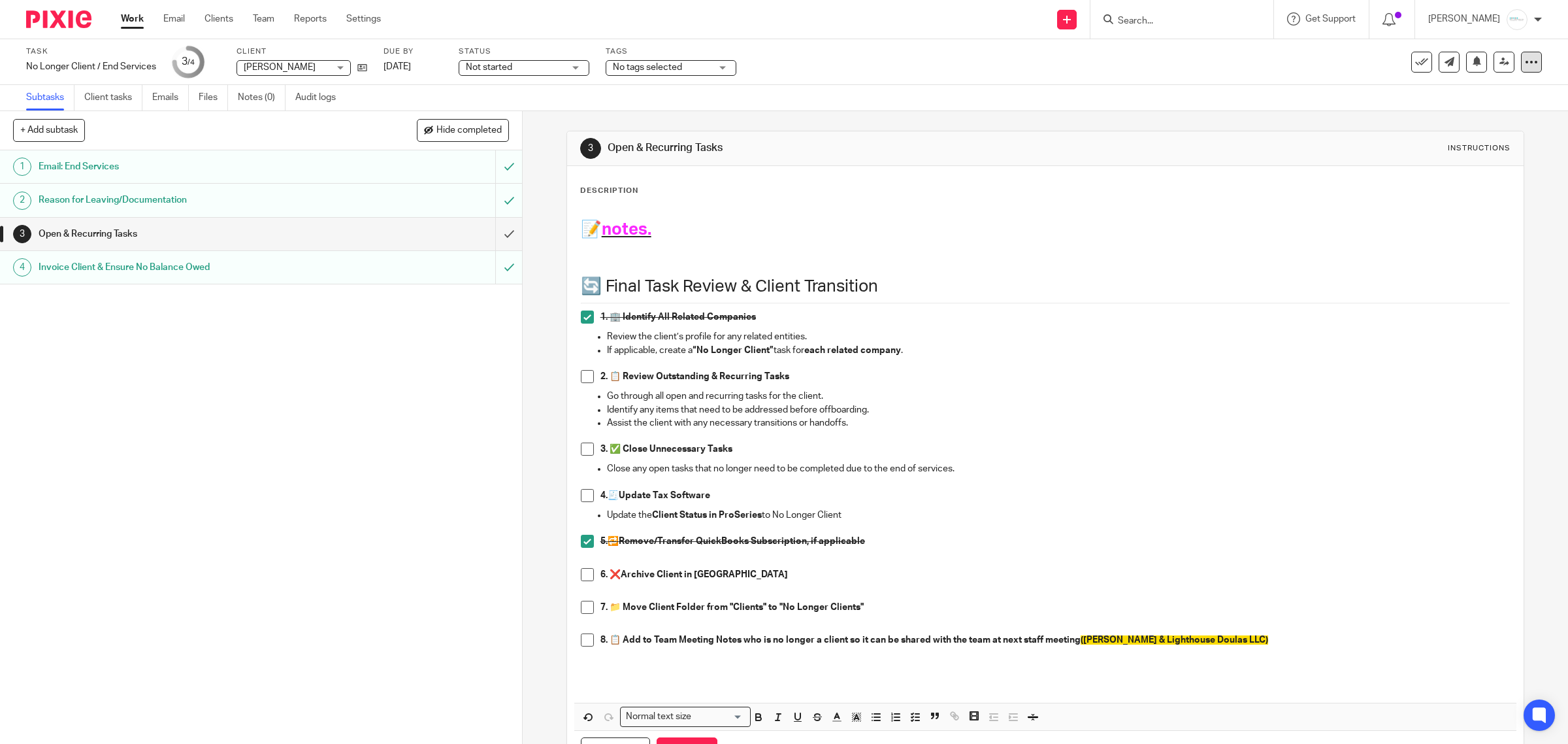
click at [1525, 62] on icon at bounding box center [1532, 62] width 13 height 13
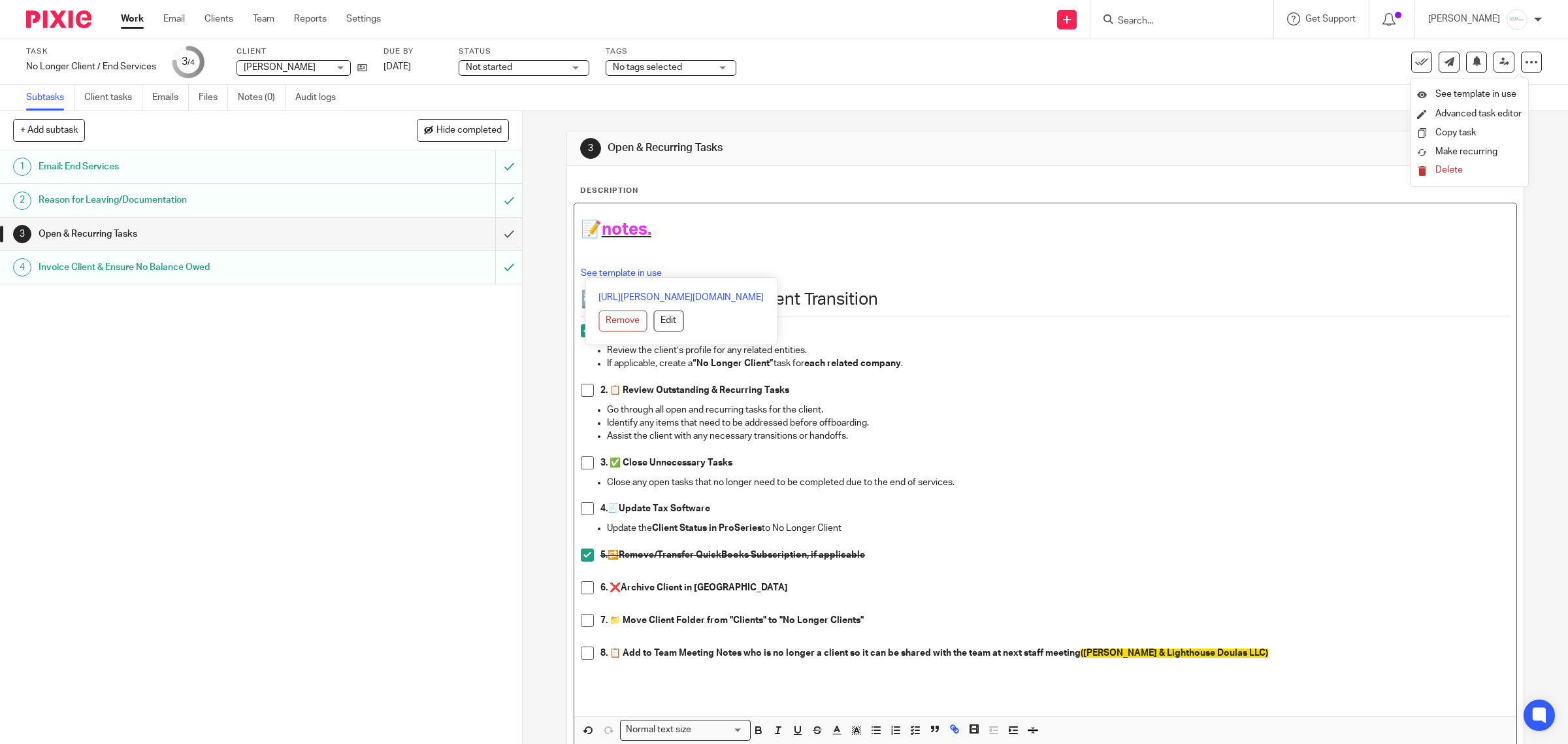
click at [1158, 455] on p at bounding box center [1046, 449] width 930 height 13
drag, startPoint x: 663, startPoint y: 272, endPoint x: 530, endPoint y: 253, distance: 134.4
click at [530, 253] on div "3 Open & Recurring Tasks Instructions Description 📝 notes. See template in use …" at bounding box center [1046, 427] width 1046 height 633
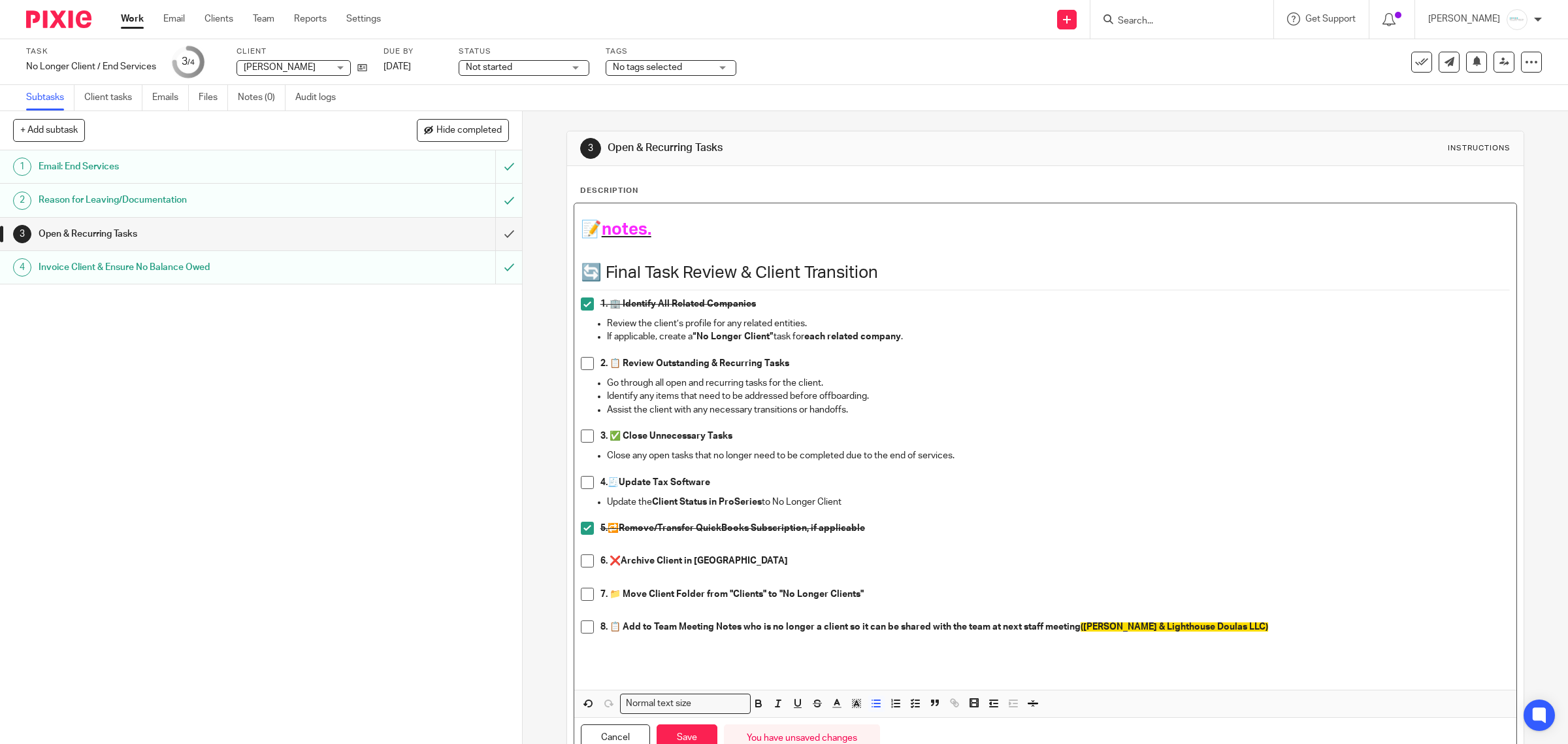
click at [1244, 385] on p "Go through all open and recurring tasks for the client." at bounding box center [1059, 383] width 903 height 13
drag, startPoint x: 1077, startPoint y: 628, endPoint x: 511, endPoint y: 620, distance: 566.1
click at [511, 620] on div "+ Add subtask Hide completed Cancel + Add 1 Email: End Services 2 Reason for Le…" at bounding box center [784, 427] width 1568 height 633
copy div "8. 📋 Add to Team Meeting Notes who is no longer a client so it can be shared wi…"
click at [1525, 62] on icon at bounding box center [1532, 62] width 13 height 13
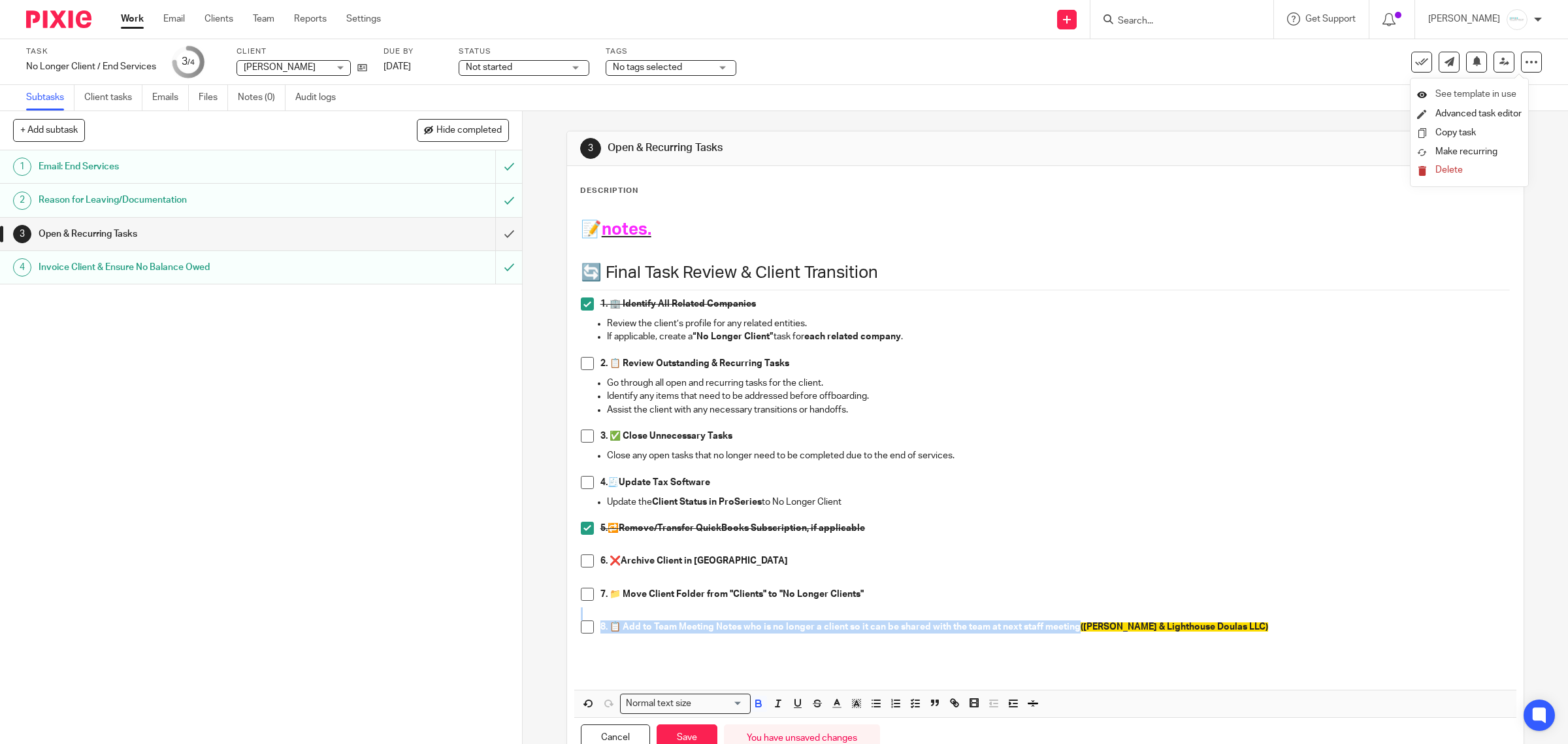
click at [1471, 92] on span "See template in use" at bounding box center [1476, 93] width 81 height 9
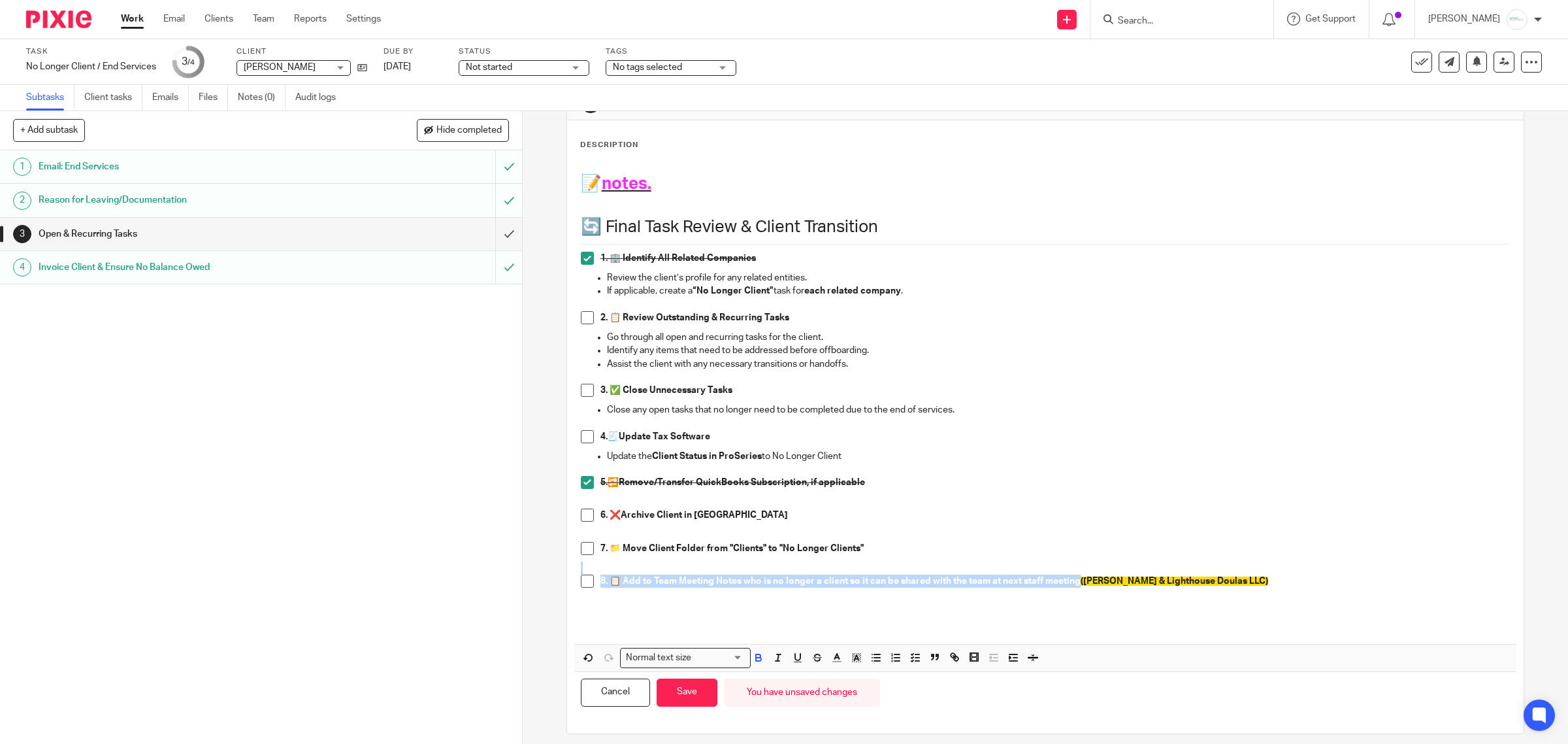
scroll to position [56, 0]
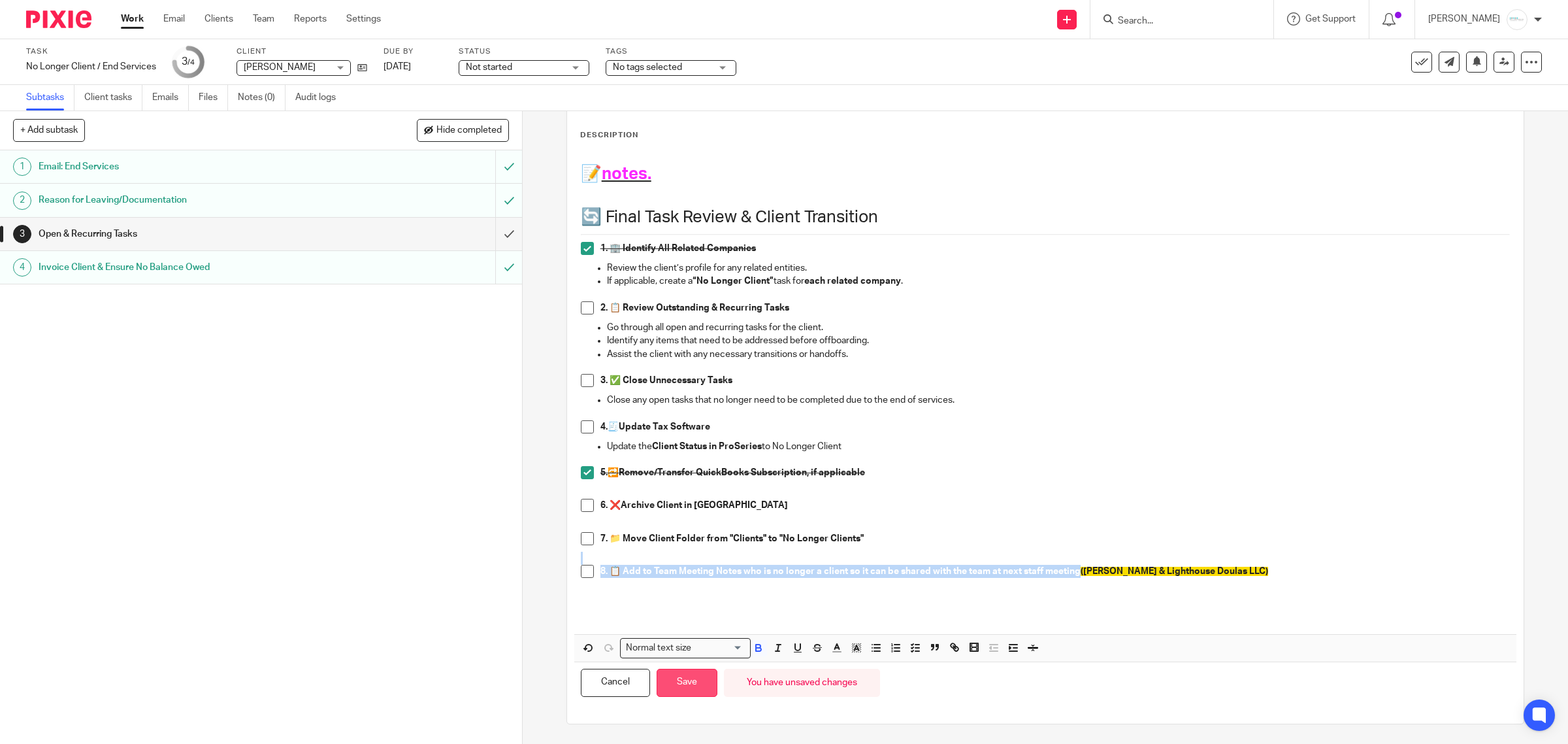
click at [683, 689] on button "Save" at bounding box center [687, 683] width 61 height 28
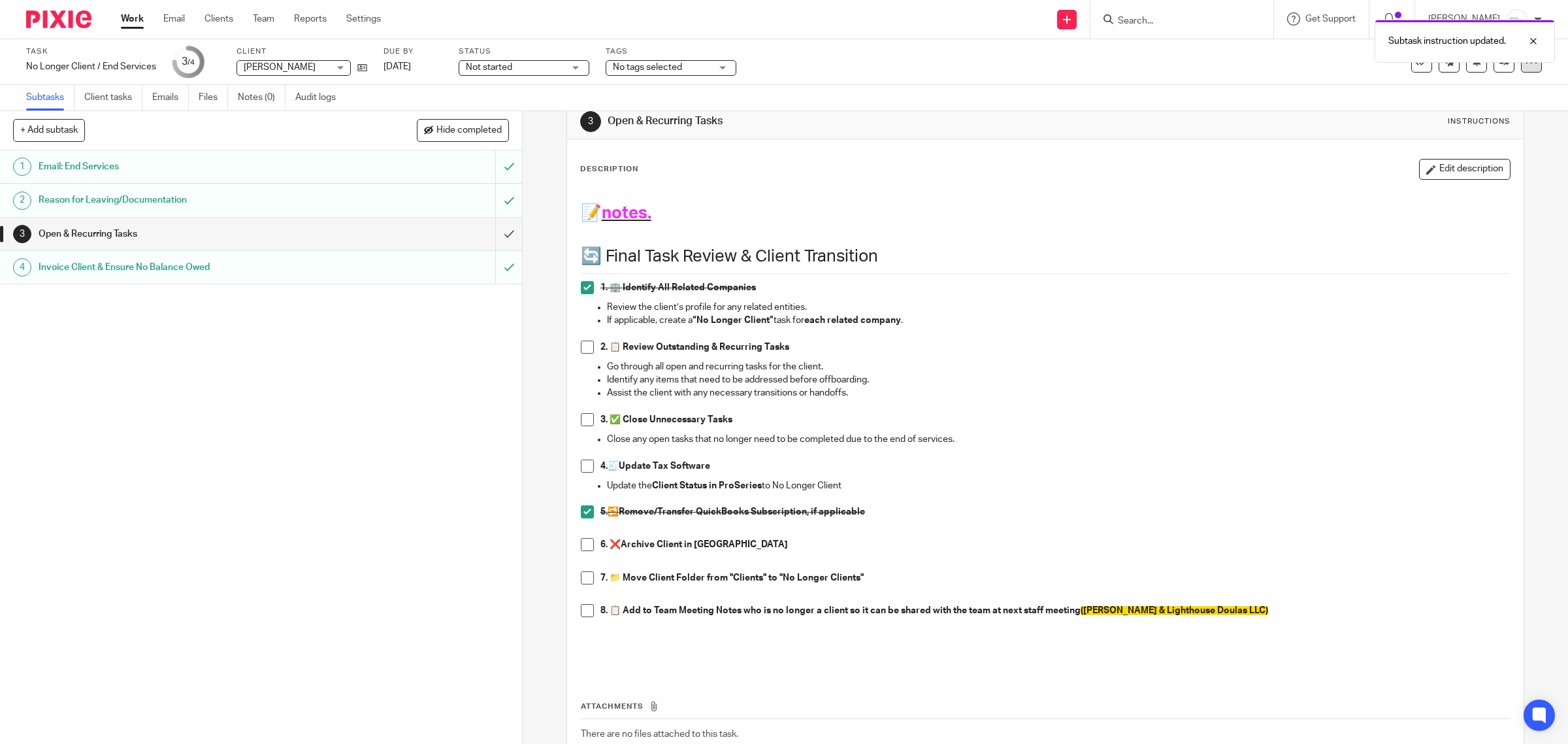
scroll to position [0, 0]
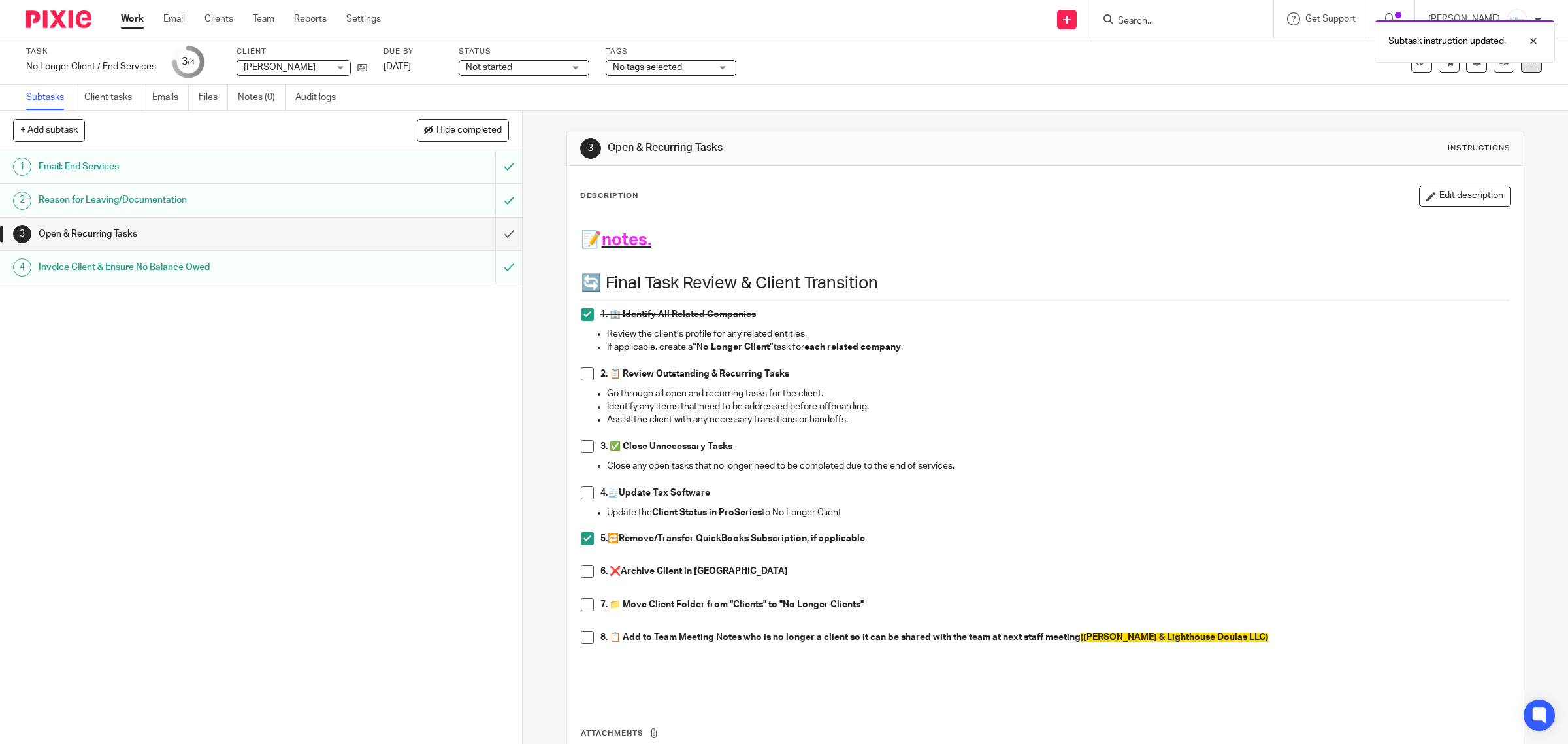
click at [1525, 64] on icon at bounding box center [1532, 62] width 13 height 13
click at [1467, 92] on span "See template in use" at bounding box center [1476, 93] width 81 height 9
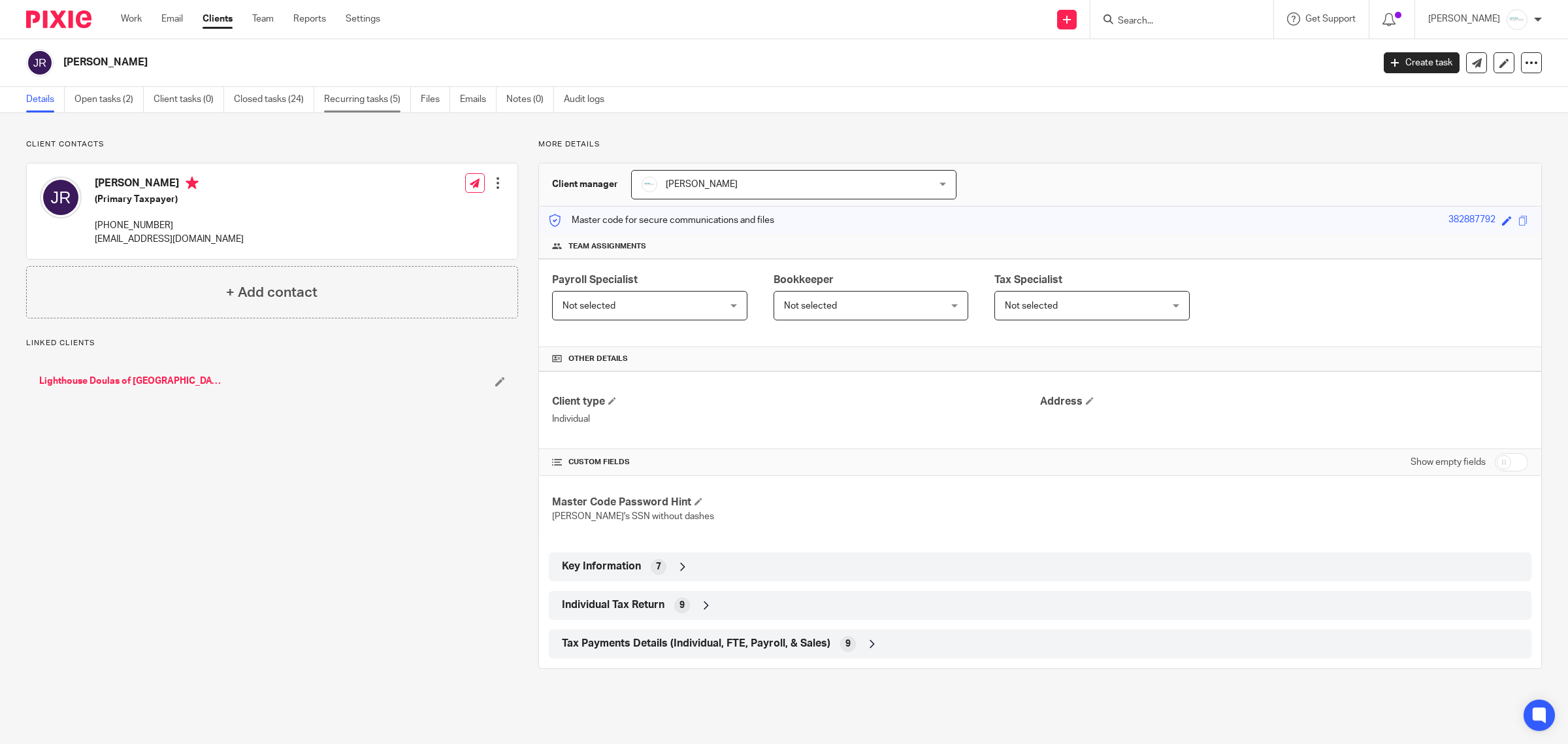
click at [363, 105] on link "Recurring tasks (5)" at bounding box center [367, 99] width 87 height 25
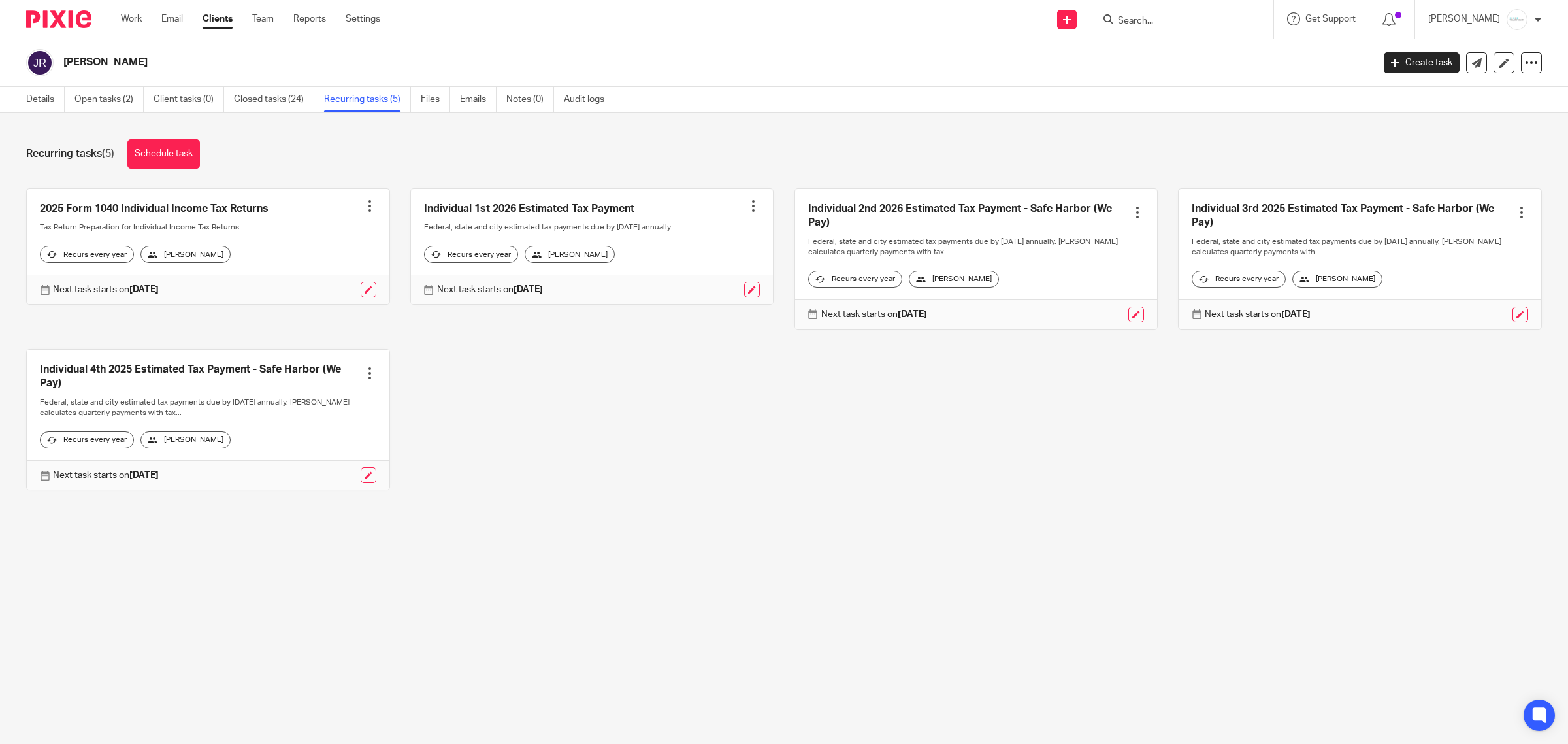
click at [1144, 20] on input "Search" at bounding box center [1176, 21] width 118 height 11
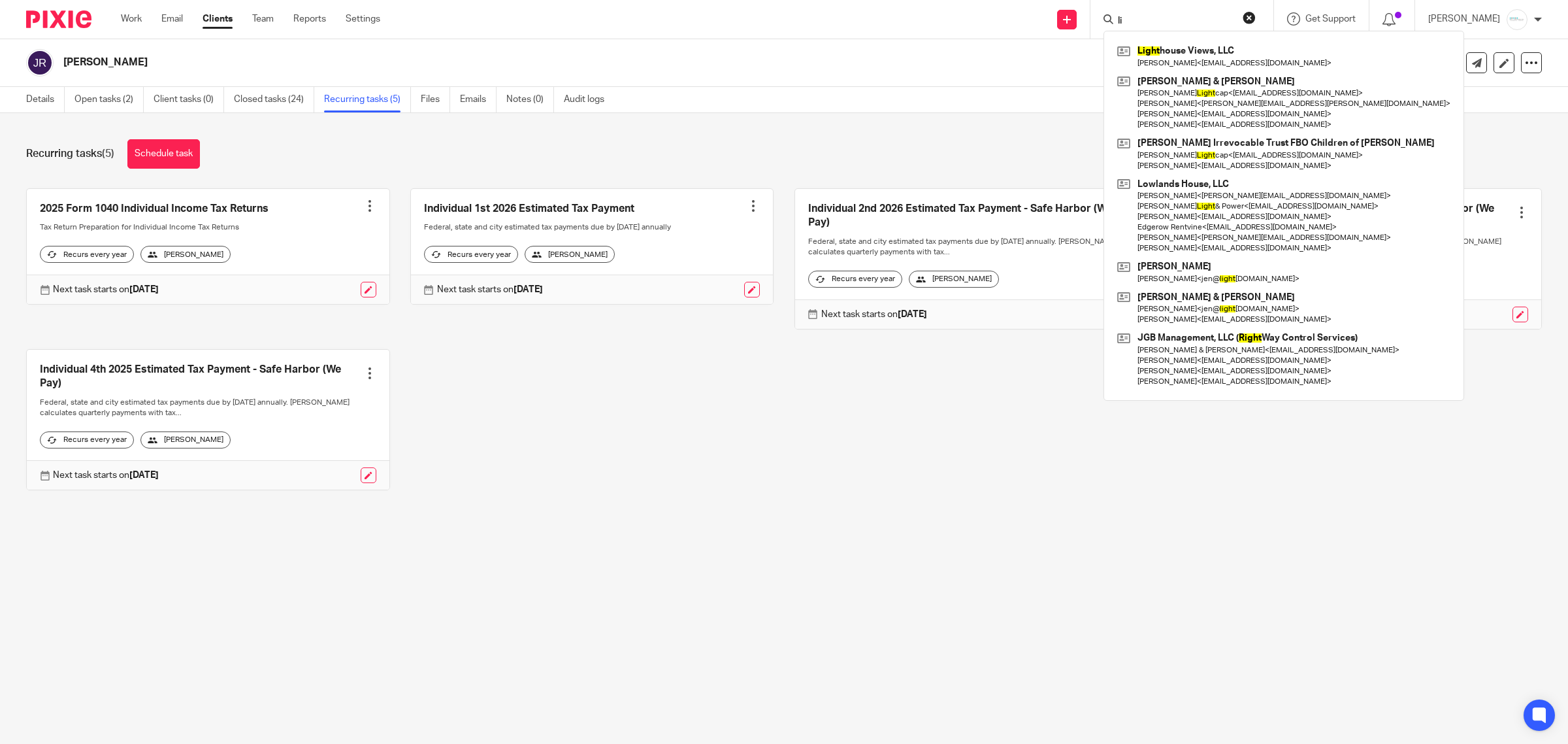
type input "l"
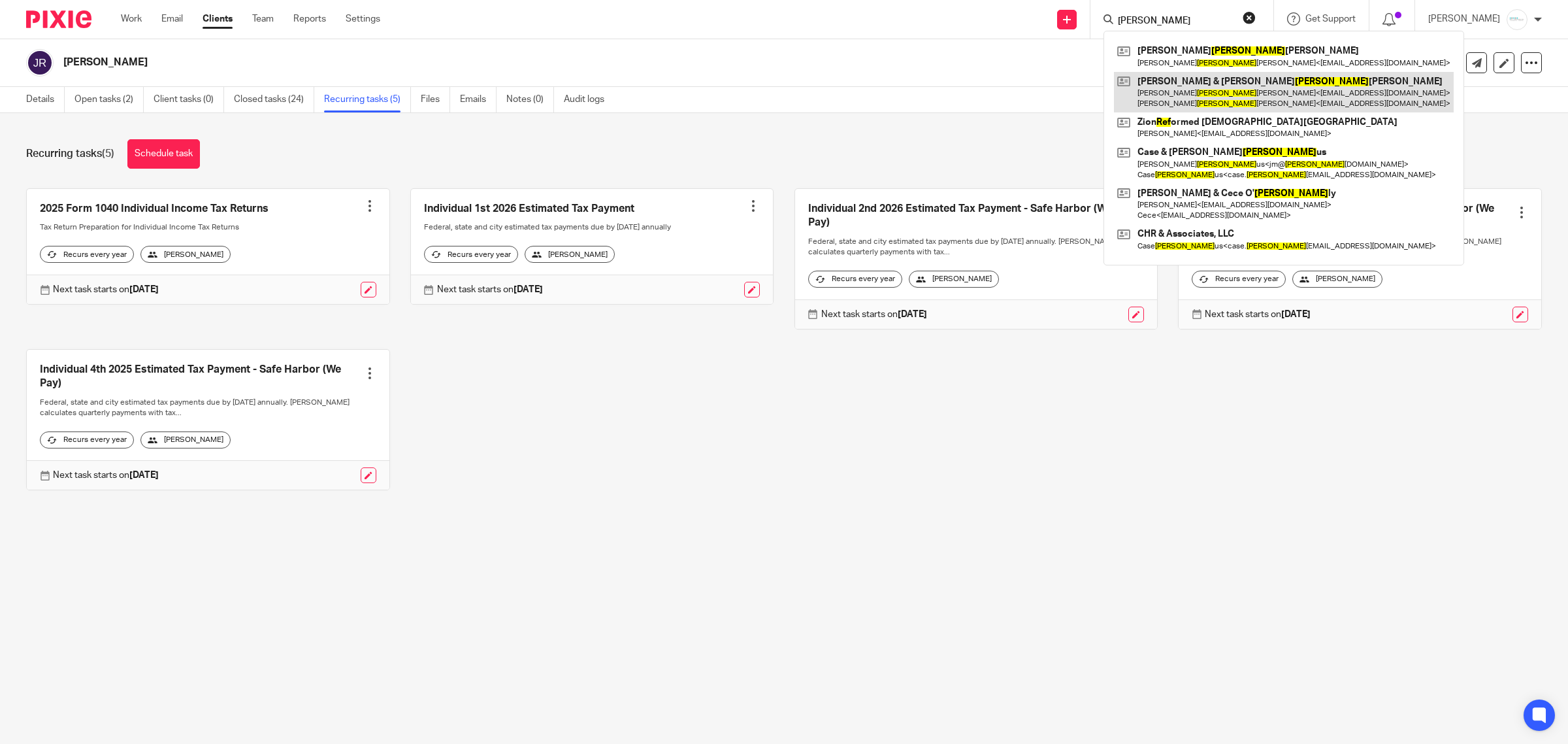
type input "reif"
click at [1230, 89] on link at bounding box center [1283, 92] width 340 height 41
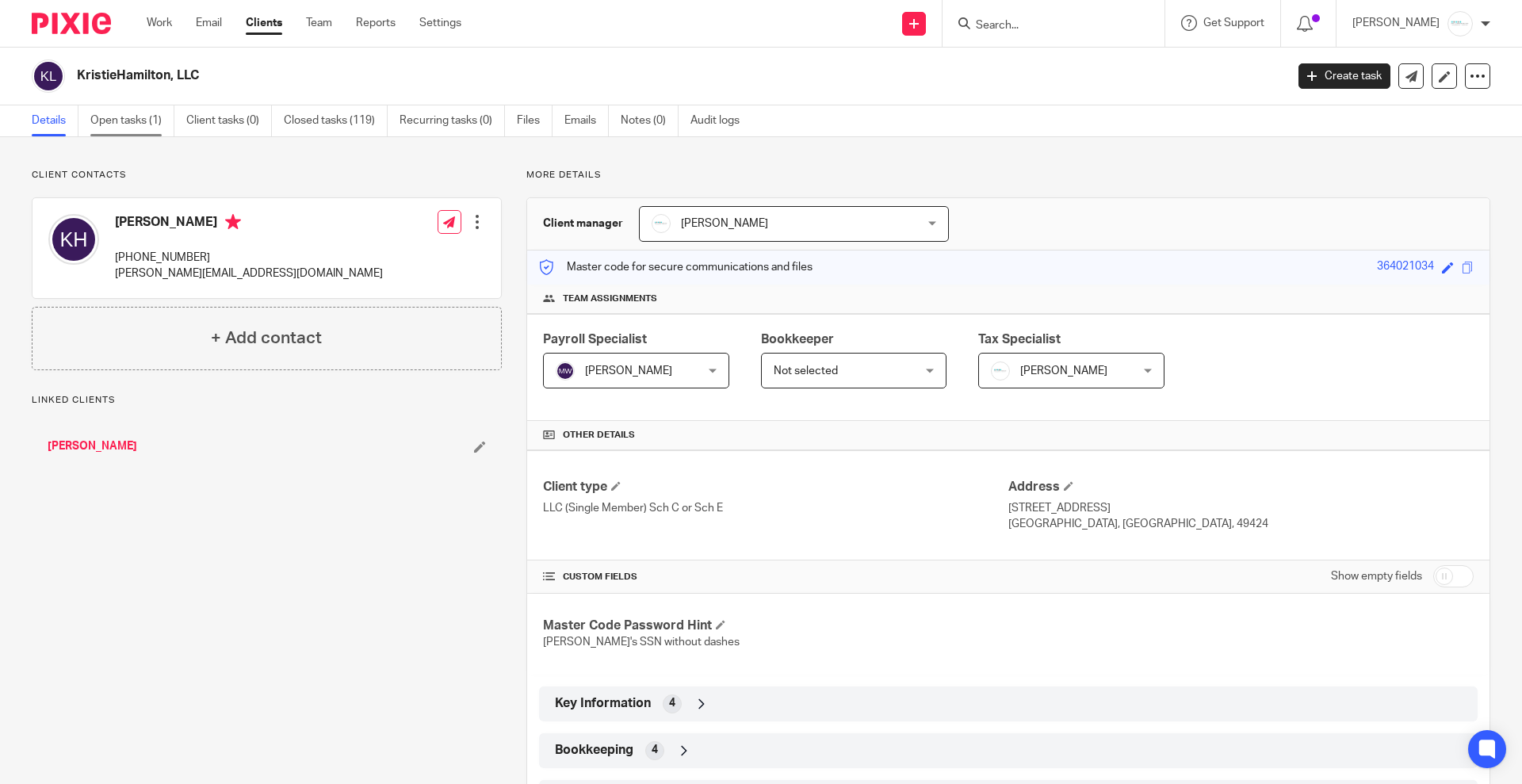
click at [123, 134] on link "Open tasks (1)" at bounding box center [132, 120] width 84 height 31
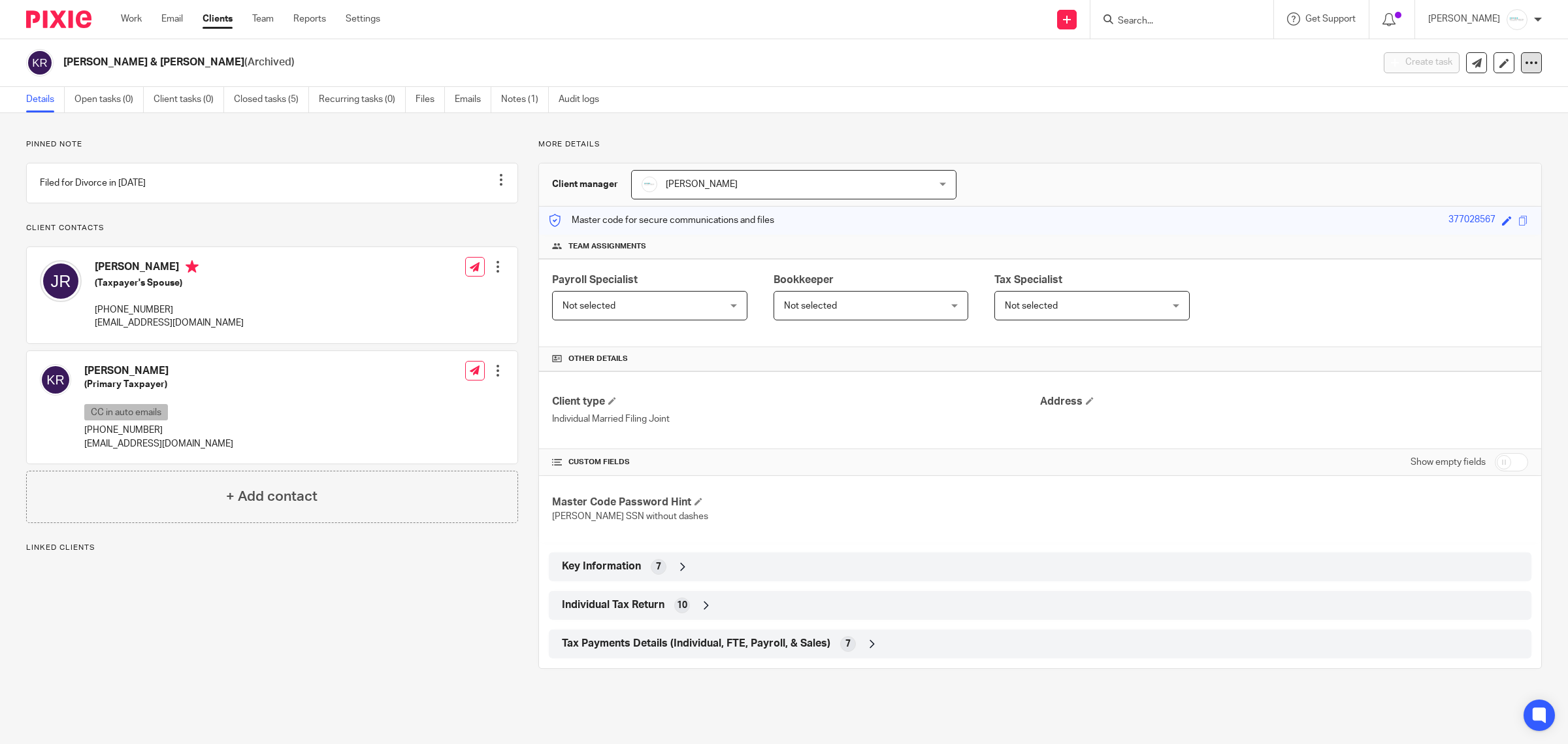
click at [1525, 61] on icon at bounding box center [1532, 63] width 13 height 13
click at [1485, 131] on button "Unarchive client" at bounding box center [1480, 133] width 83 height 17
click at [1520, 60] on div at bounding box center [1486, 61] width 135 height 2
click at [1525, 66] on icon at bounding box center [1532, 63] width 13 height 13
click at [1485, 134] on button "Archive client" at bounding box center [1485, 133] width 73 height 17
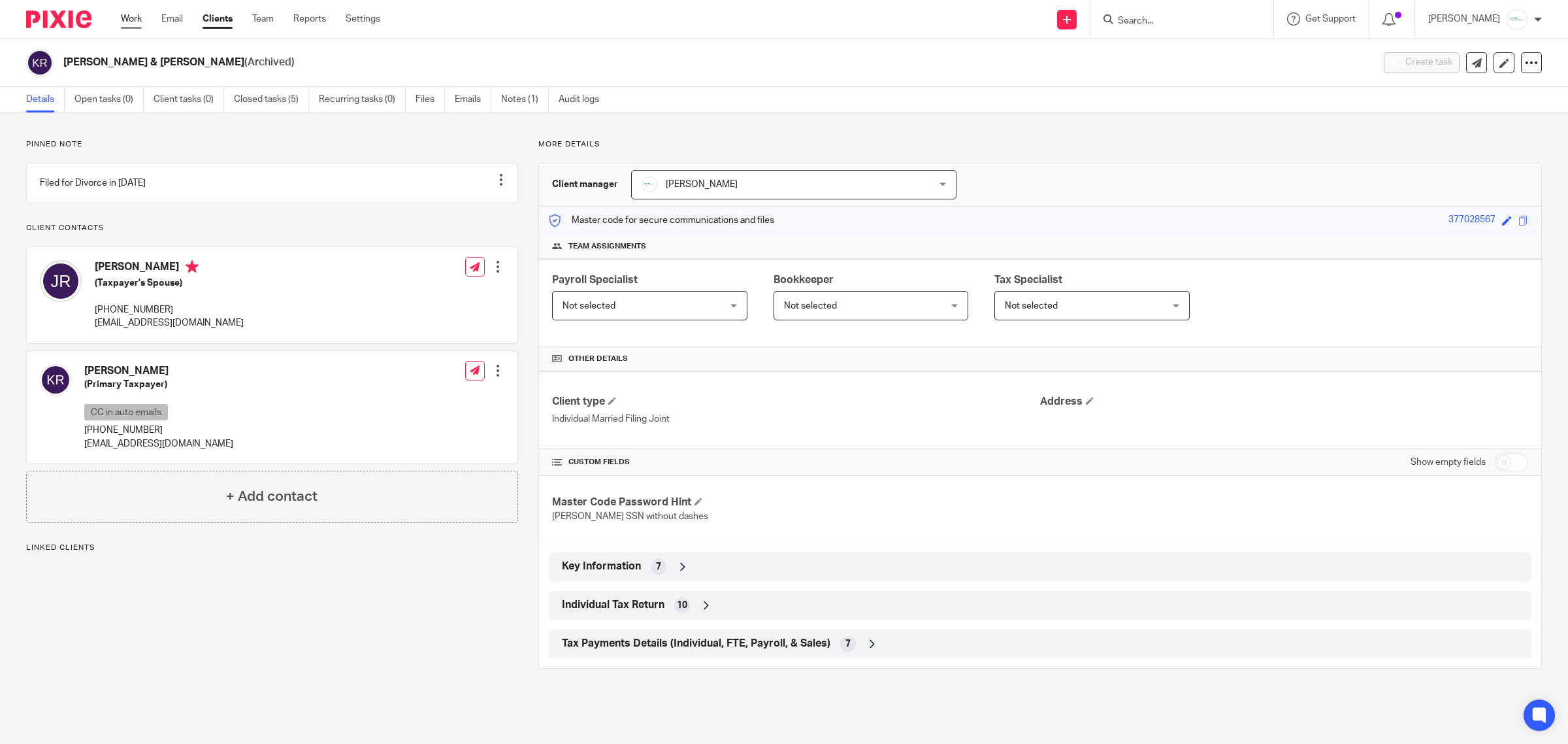
click at [134, 20] on link "Work" at bounding box center [132, 19] width 21 height 13
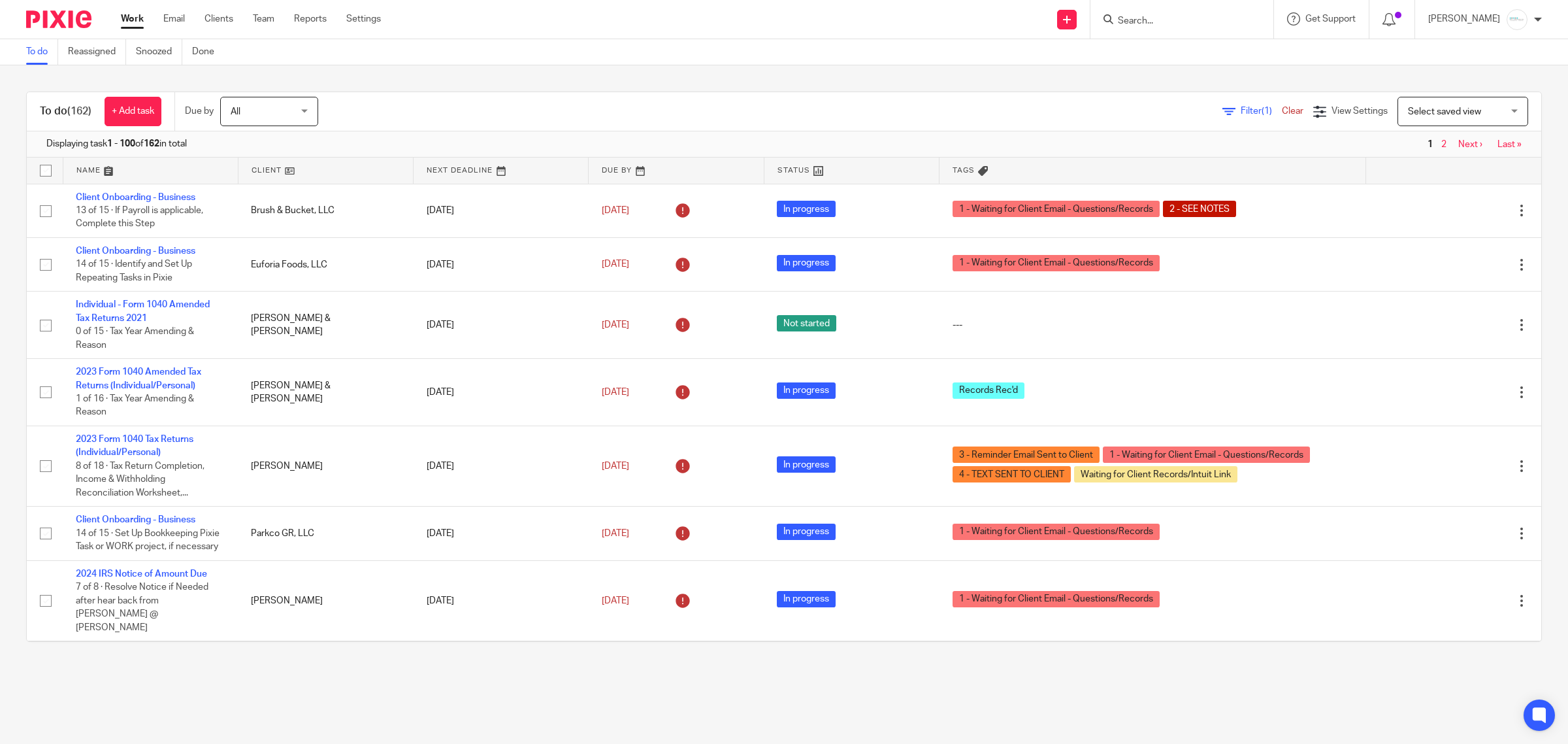
click at [1155, 16] on input "Search" at bounding box center [1176, 21] width 118 height 11
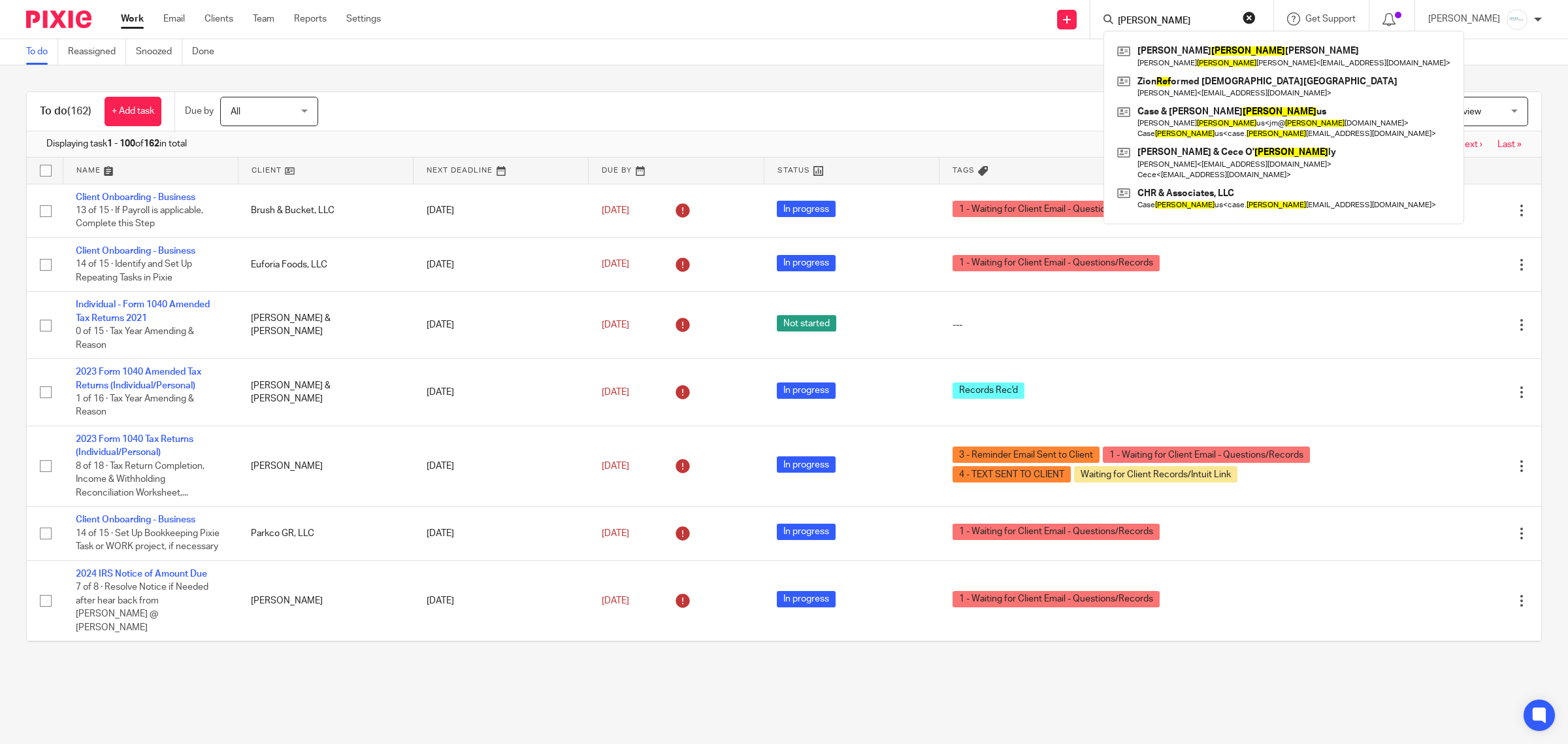
type input "reif"
click at [935, 85] on div "To do (162) + Add task Due by All All Today Tomorrow This week Next week This m…" at bounding box center [784, 367] width 1568 height 602
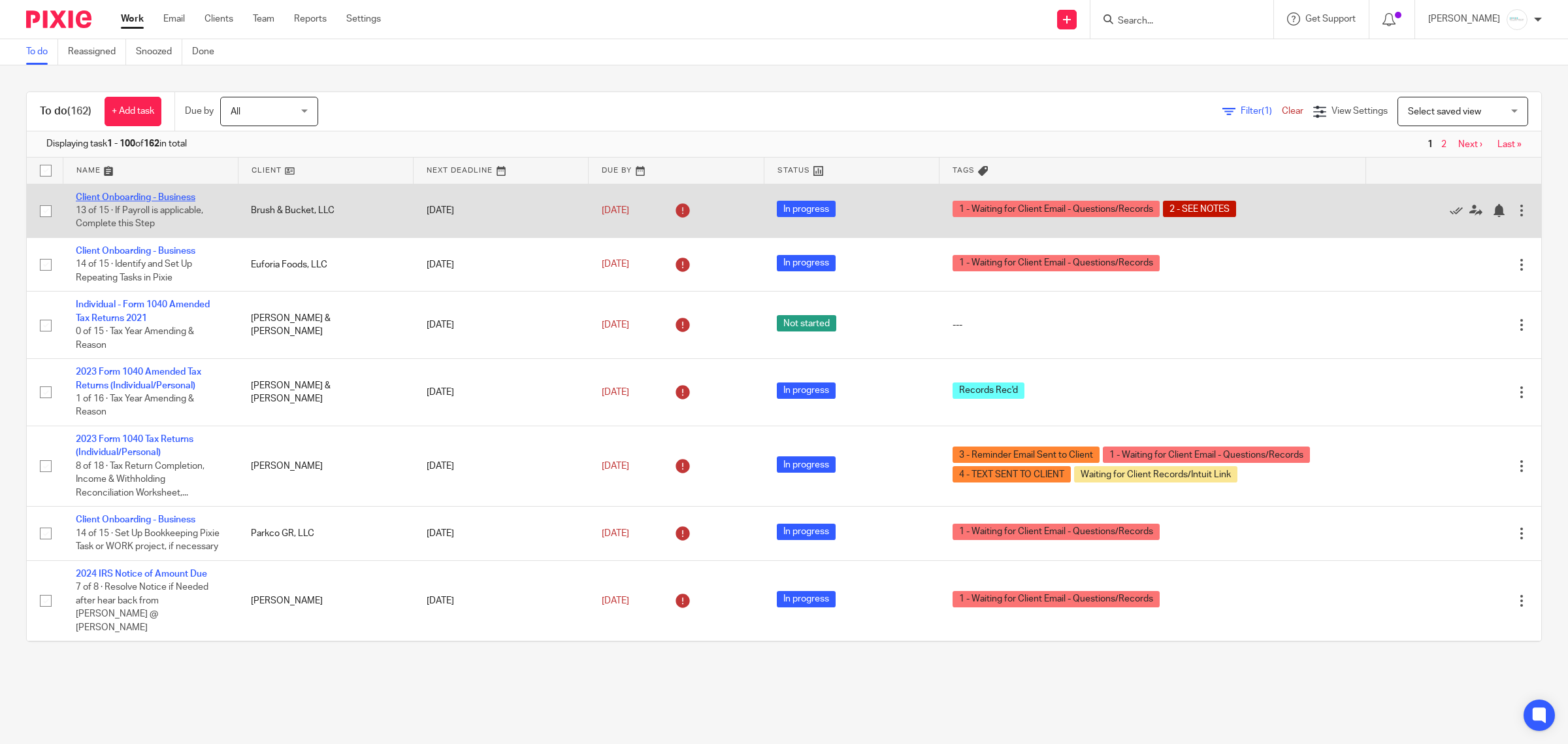
click at [148, 196] on link "Client Onboarding - Business" at bounding box center [136, 197] width 119 height 9
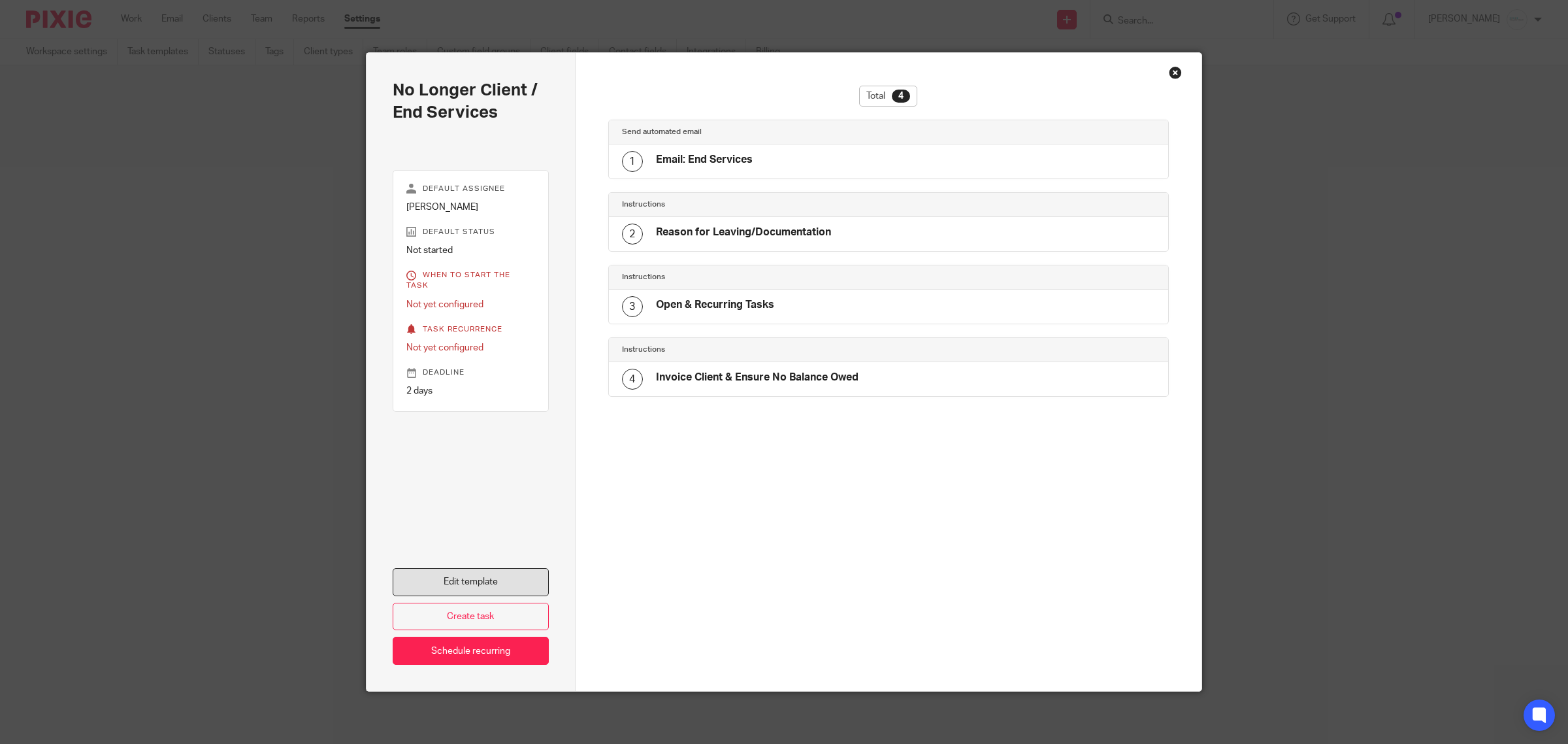
click at [489, 577] on link "Edit template" at bounding box center [471, 582] width 156 height 28
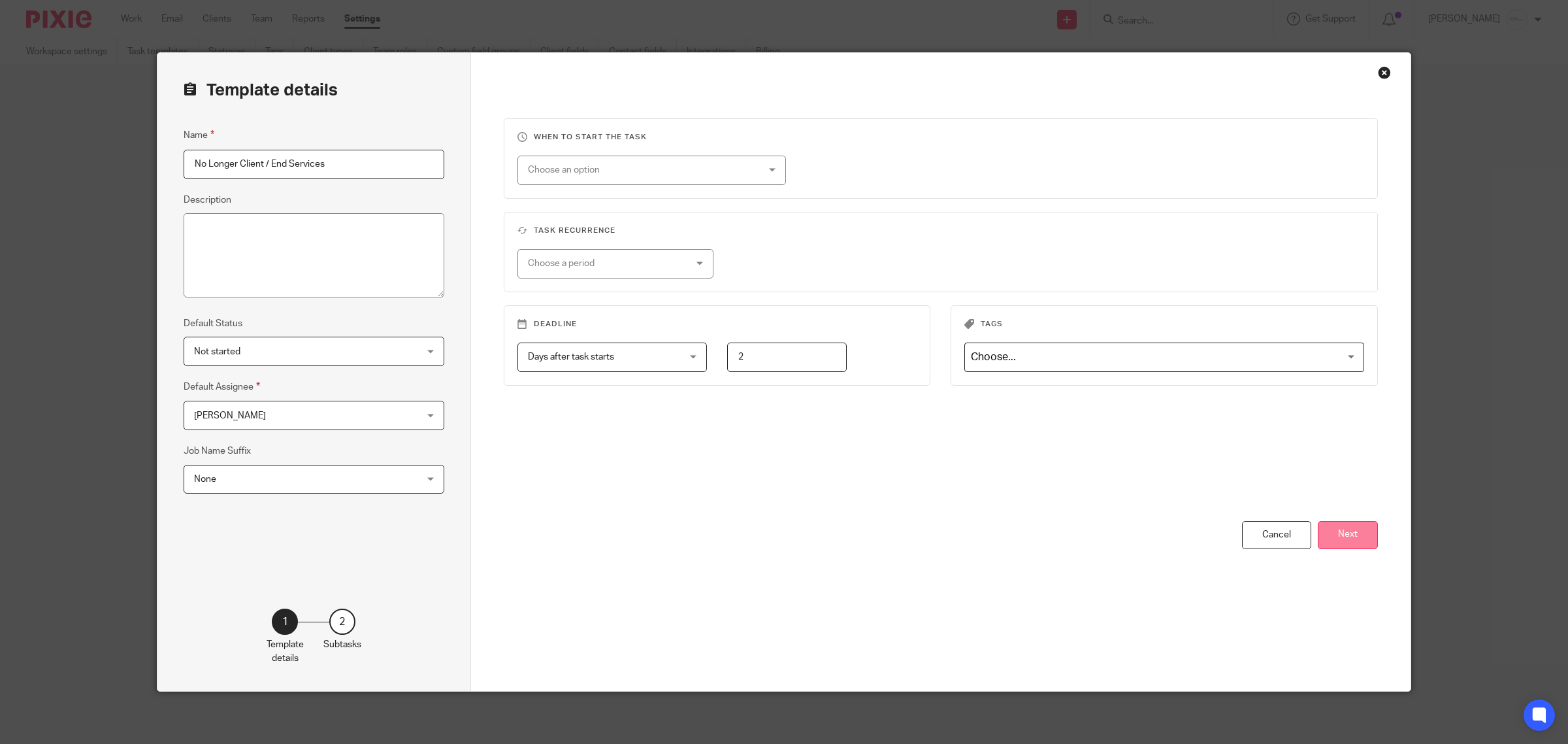
click at [1338, 541] on button "Next" at bounding box center [1348, 534] width 60 height 28
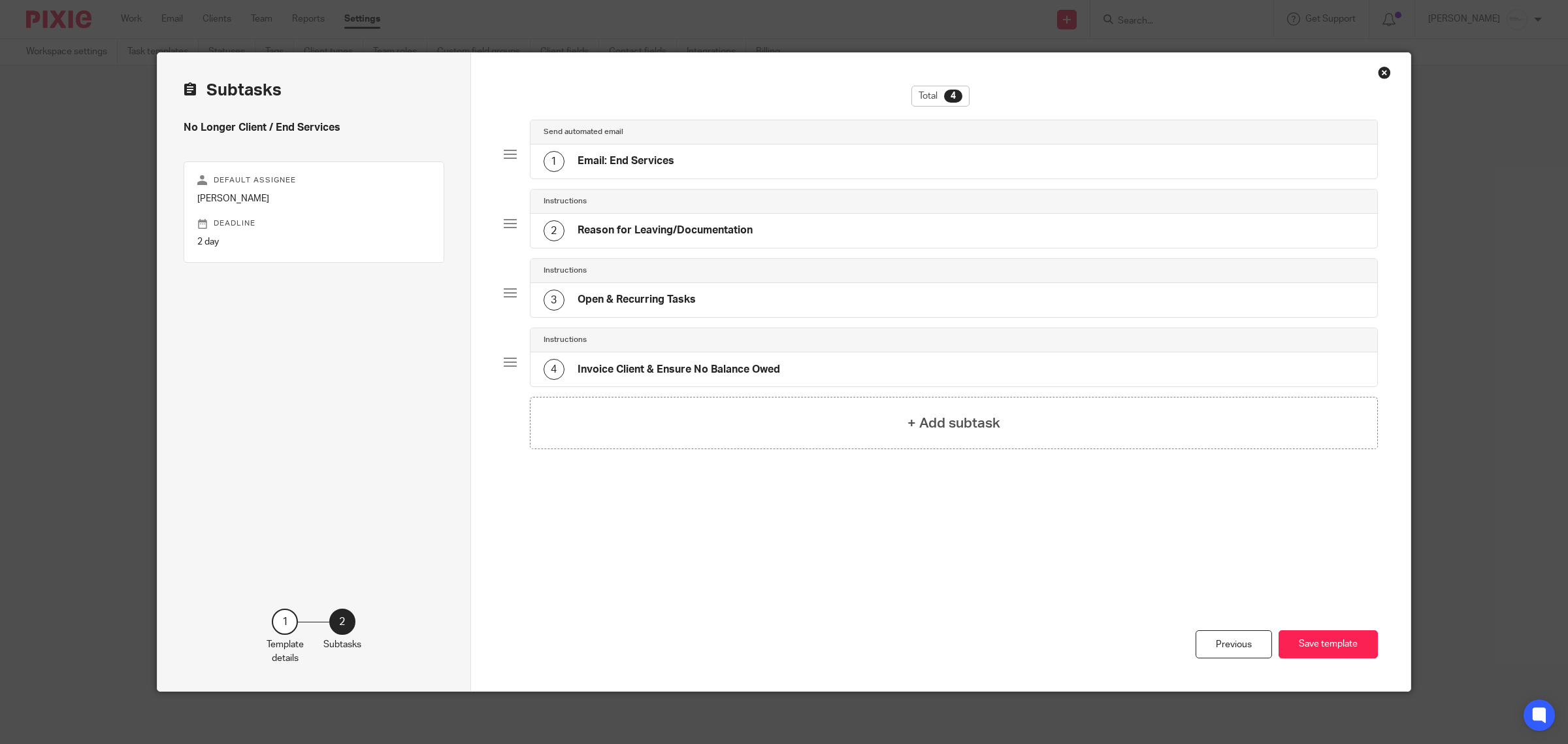
click at [675, 151] on div "1 Email: End Services" at bounding box center [954, 161] width 848 height 34
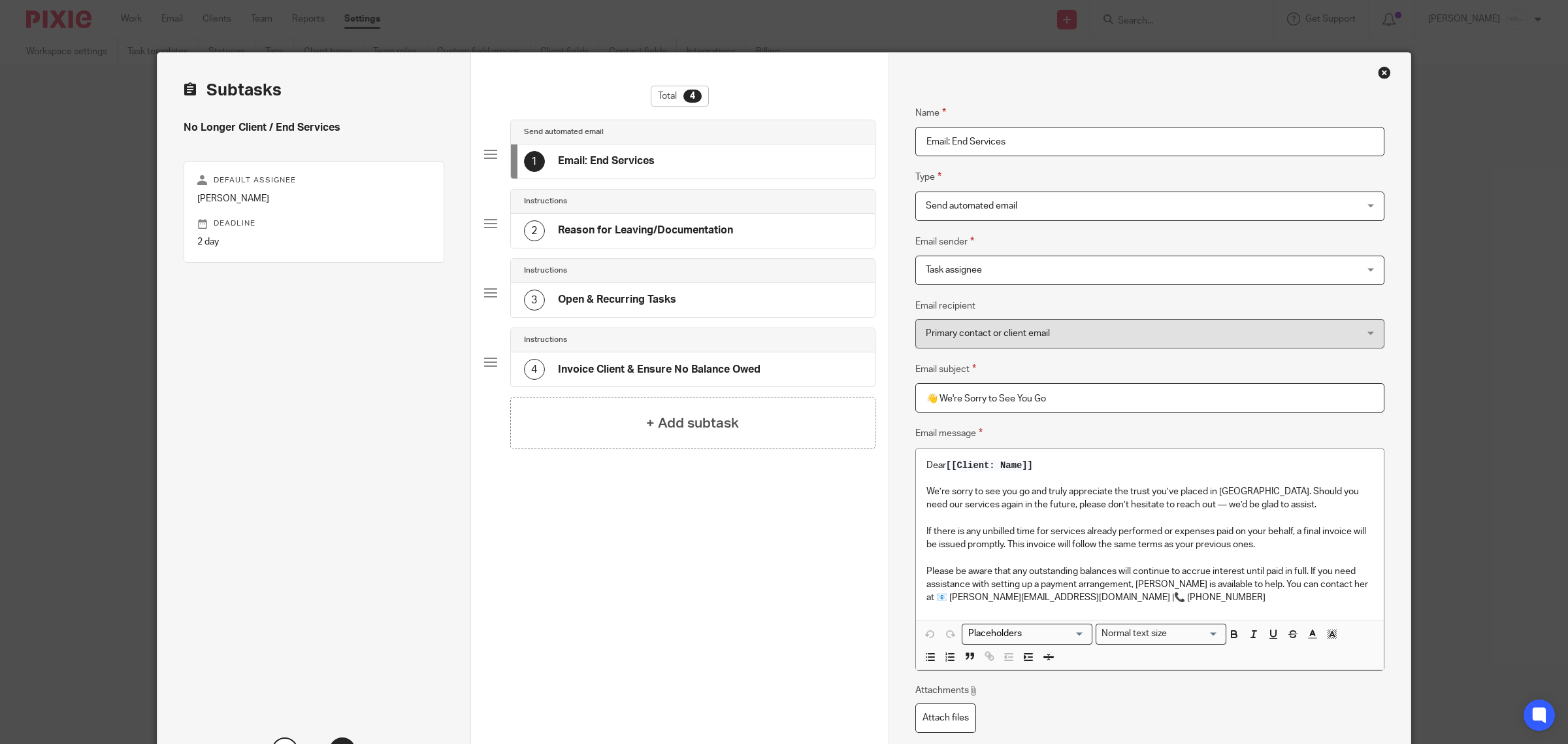
click at [650, 228] on h4 "Reason for Leaving/Documentation" at bounding box center [646, 230] width 175 height 14
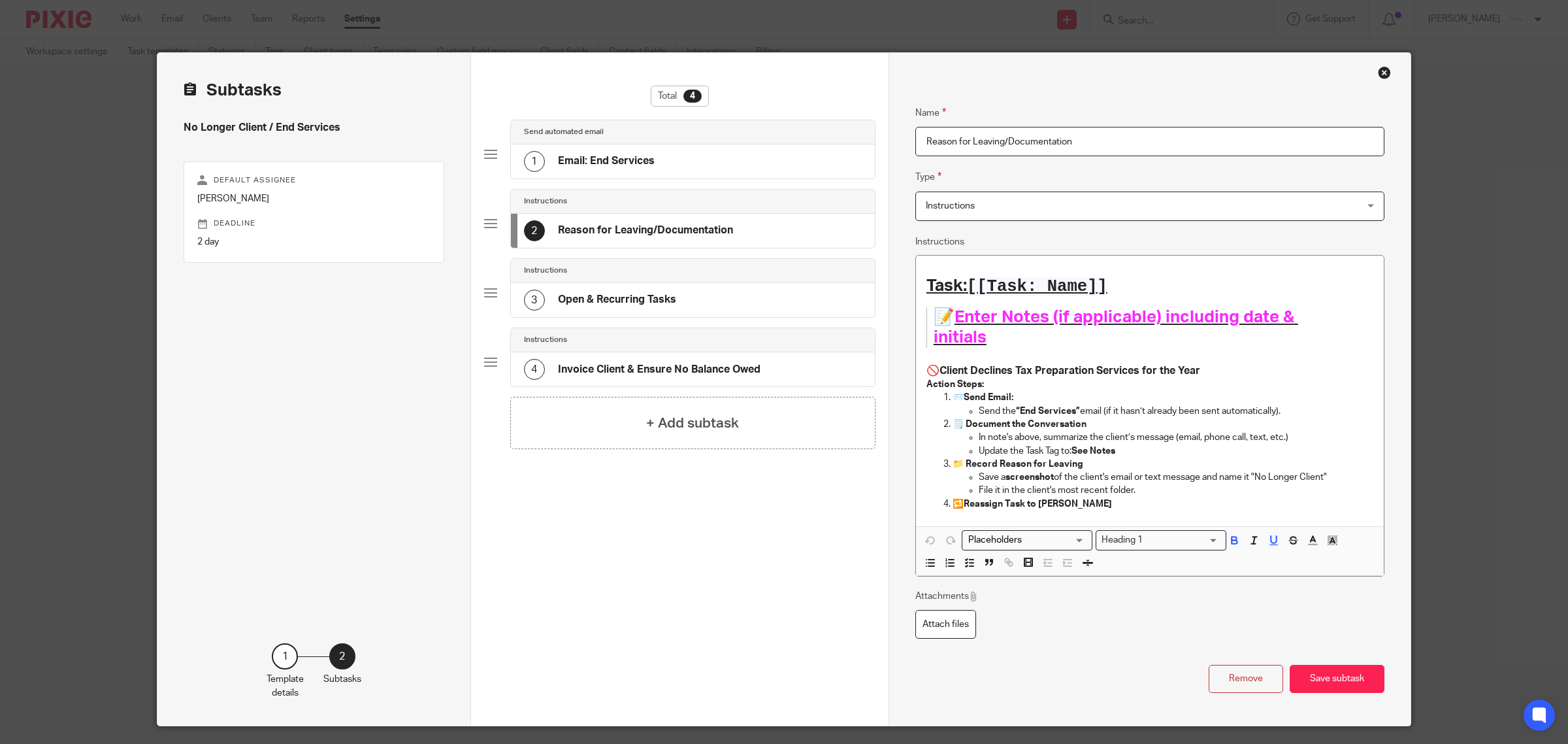
click at [644, 300] on h4 "Open & Recurring Tasks" at bounding box center [617, 300] width 119 height 14
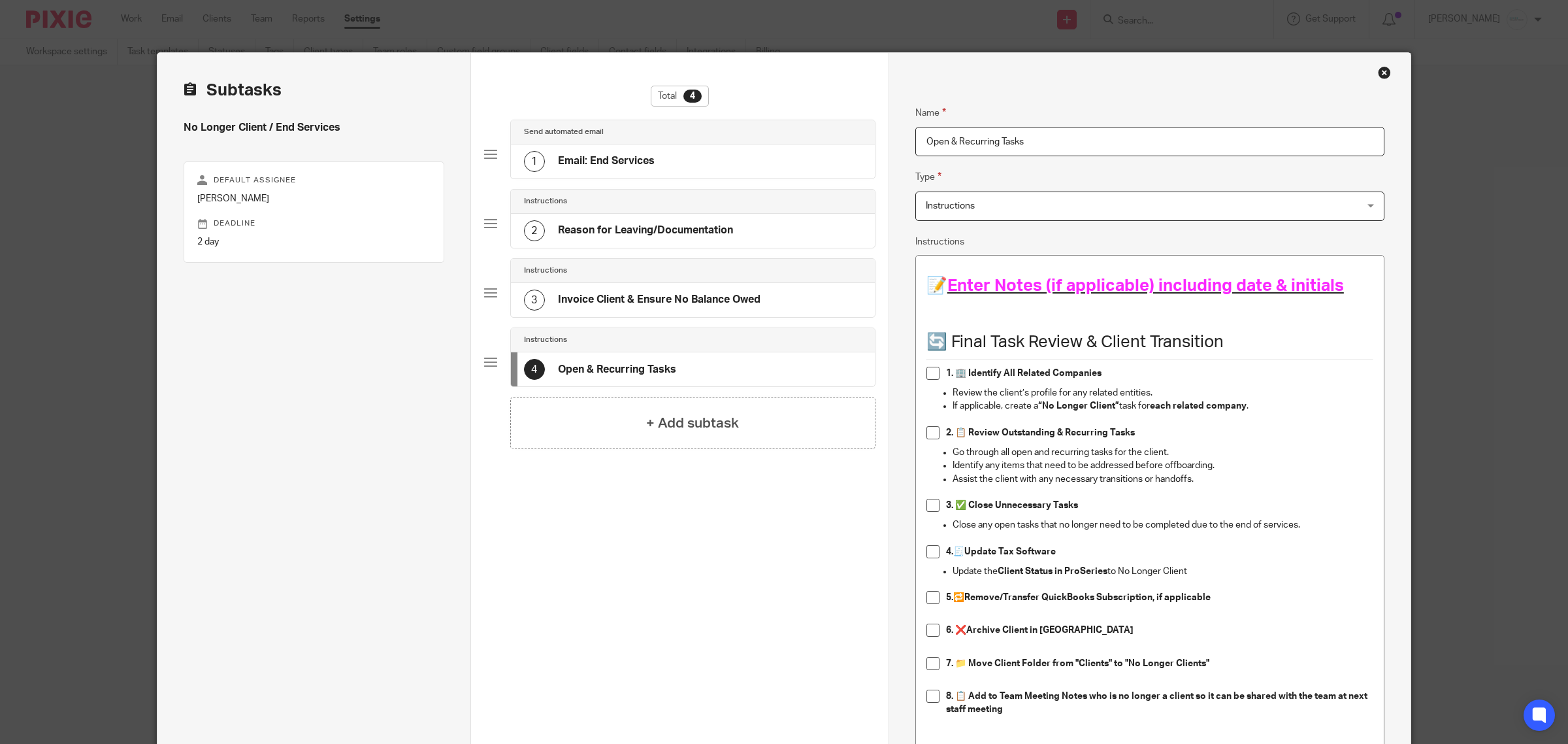
click at [695, 377] on div "4 Open & Recurring Tasks" at bounding box center [692, 369] width 364 height 34
drag, startPoint x: 695, startPoint y: 374, endPoint x: 775, endPoint y: 376, distance: 80.0
click at [695, 375] on div "4 Open & Recurring Tasks" at bounding box center [692, 369] width 364 height 34
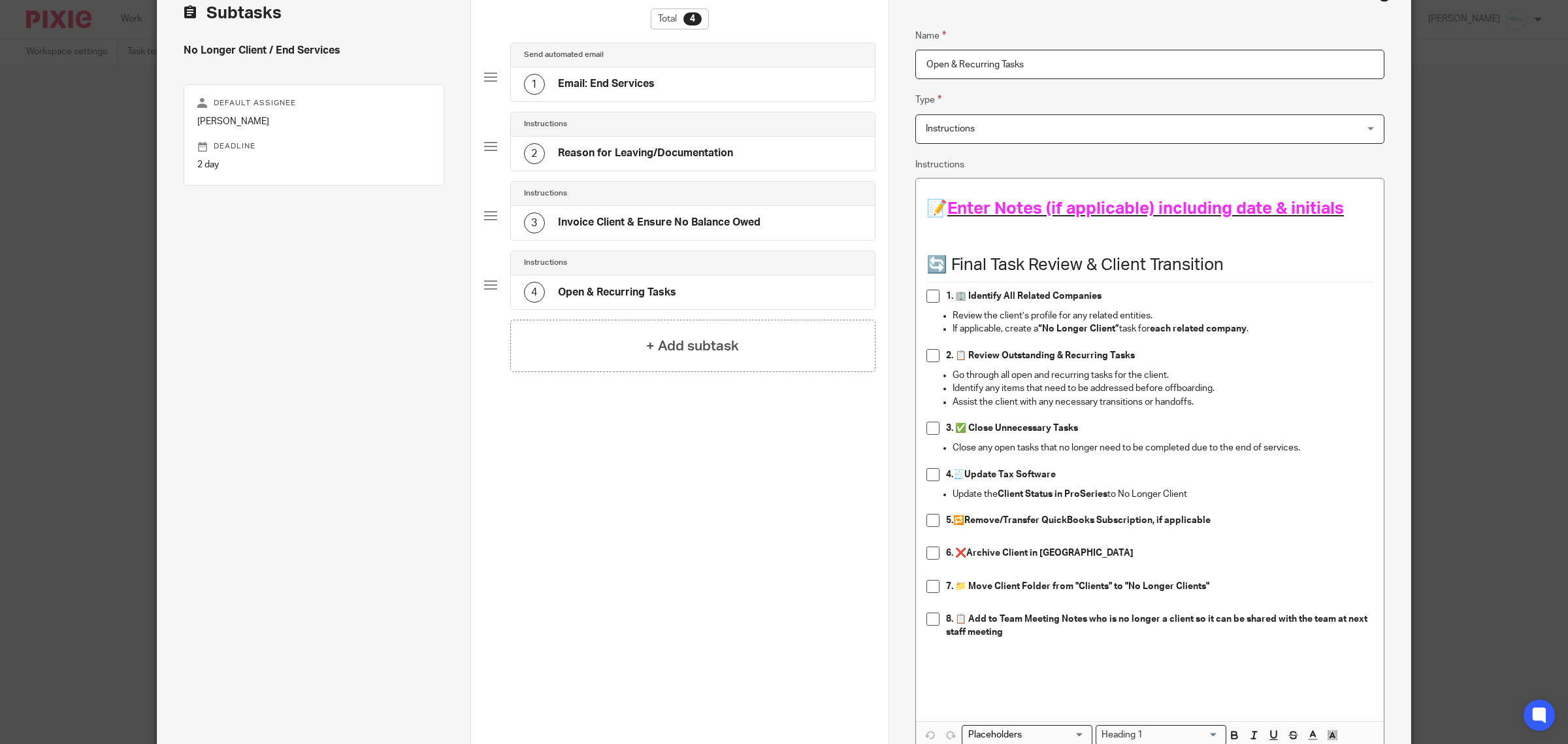
scroll to position [164, 0]
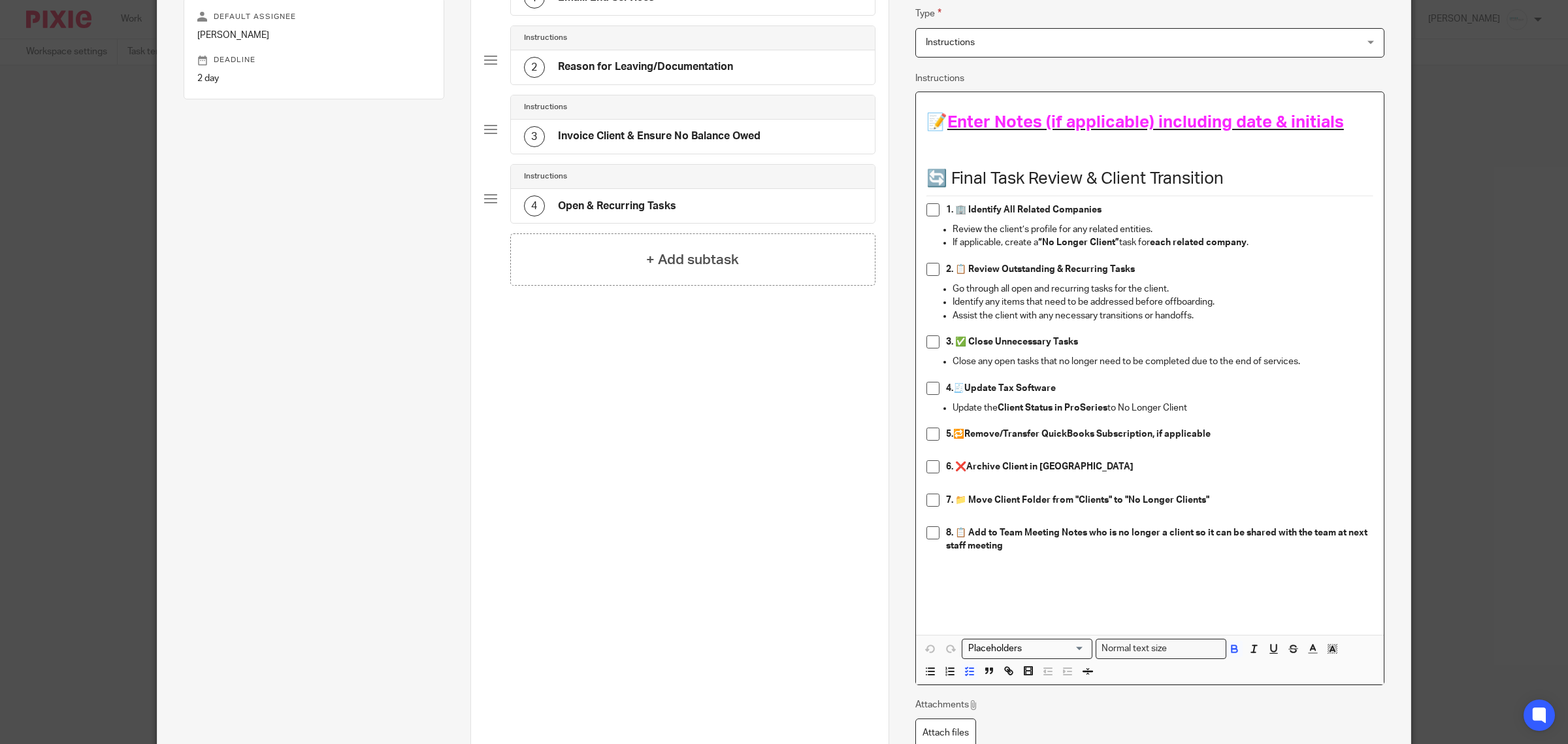
drag, startPoint x: 1208, startPoint y: 407, endPoint x: 876, endPoint y: 384, distance: 332.8
click at [876, 384] on div "Subtasks No Longer Client / End Services Default assignee Kelly Salmon Deadline…" at bounding box center [784, 362] width 1254 height 945
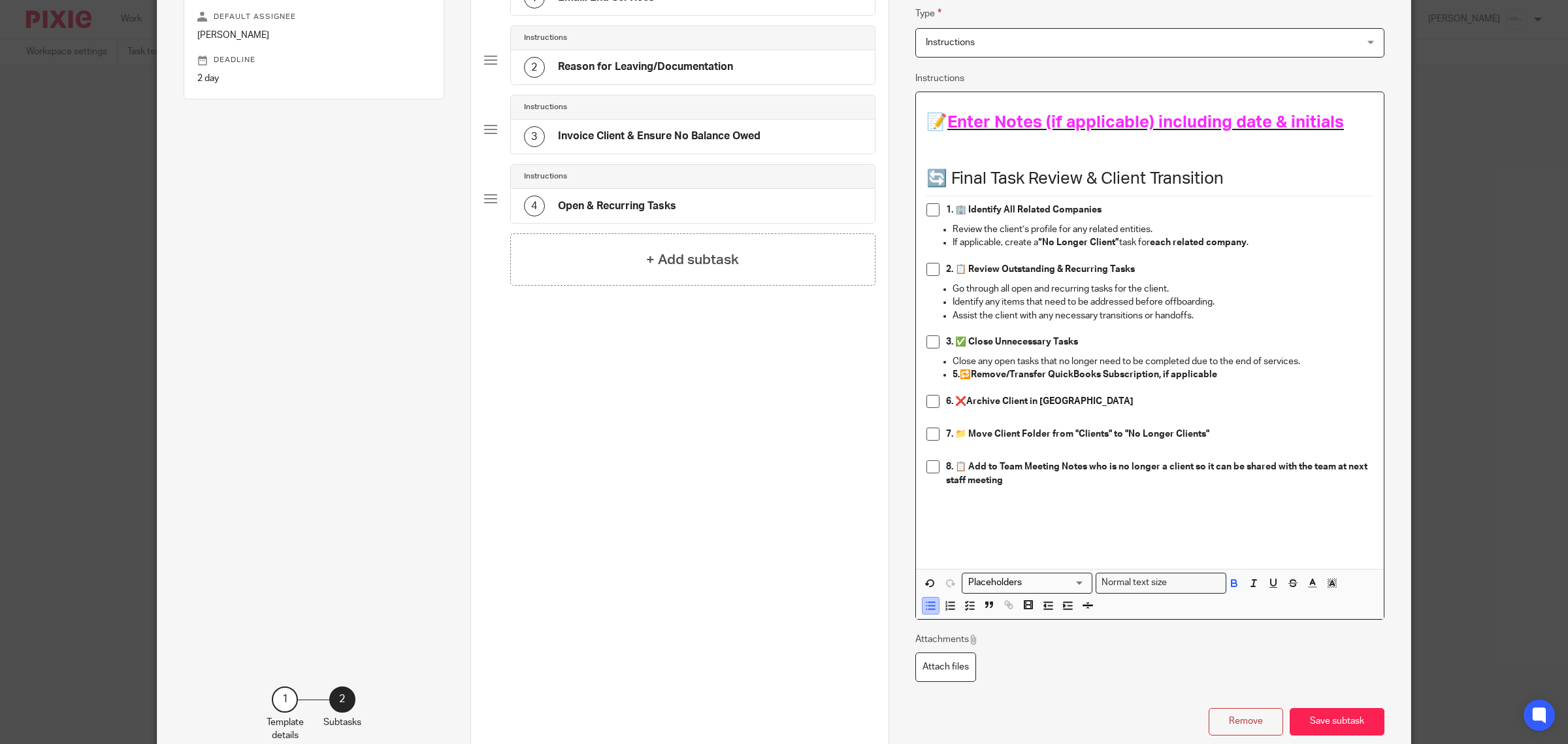
drag, startPoint x: 919, startPoint y: 606, endPoint x: 926, endPoint y: 610, distance: 8.1
click at [925, 608] on icon "button" at bounding box center [930, 605] width 11 height 11
click at [970, 609] on line "button" at bounding box center [971, 609] width 4 height 0
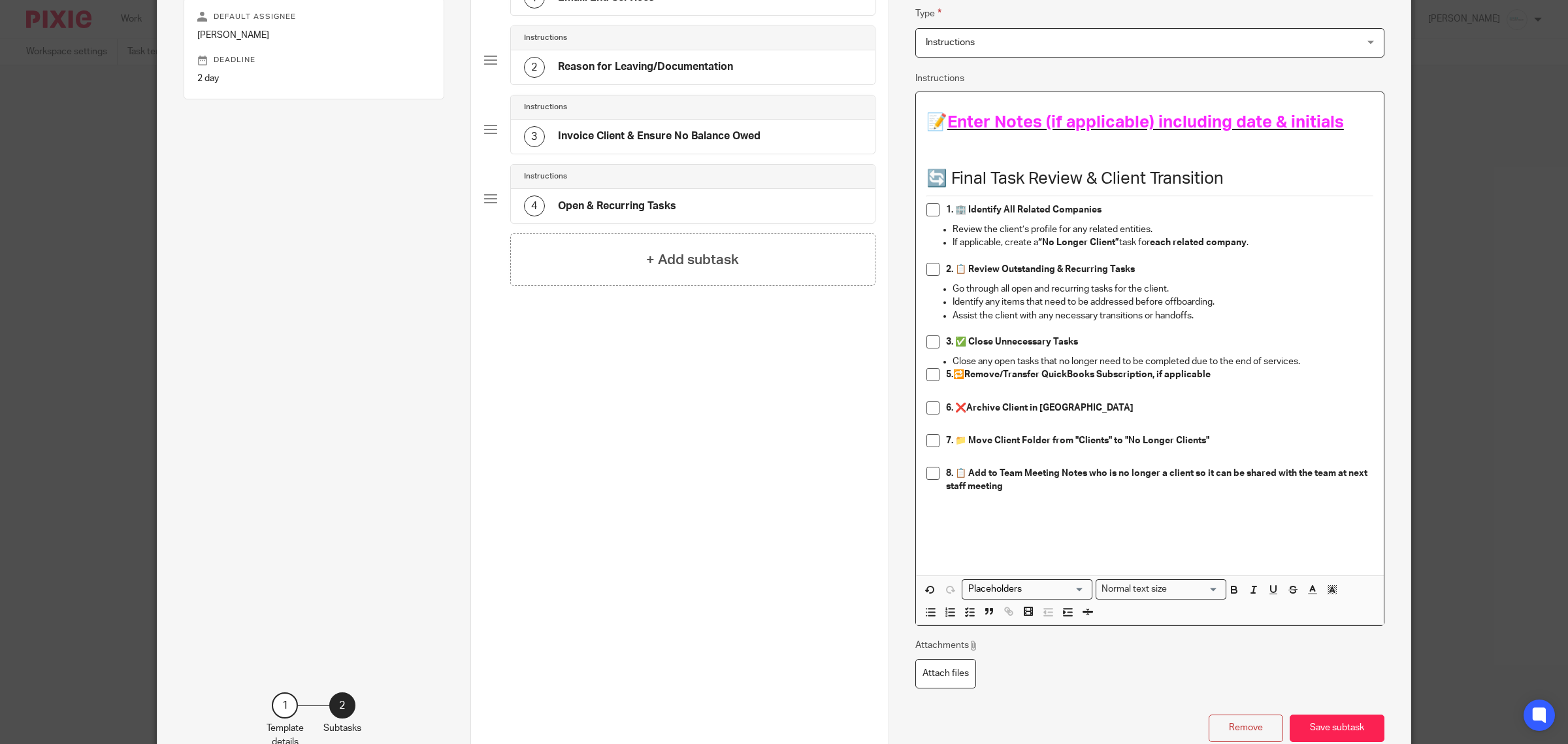
click at [942, 390] on p at bounding box center [1150, 395] width 447 height 13
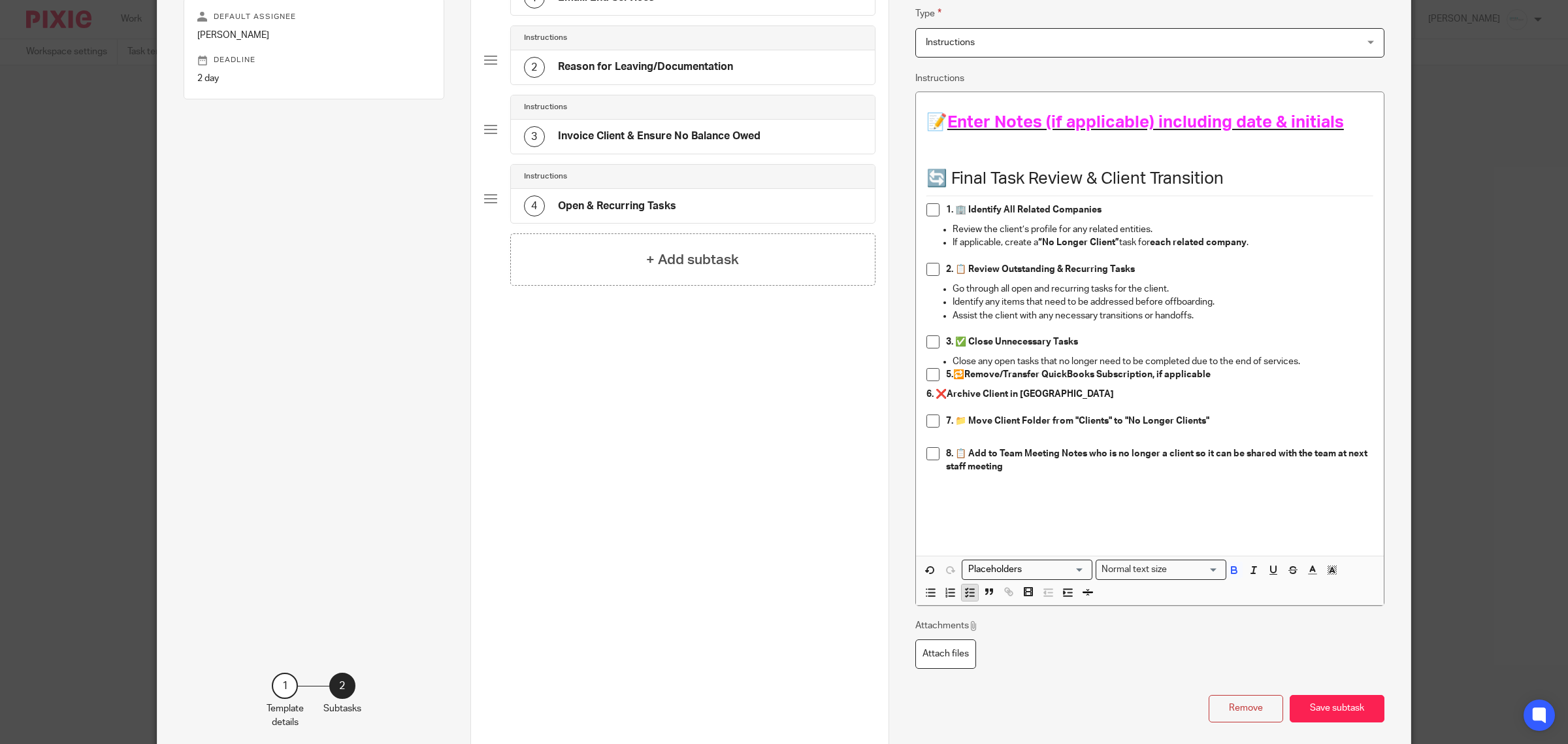
click at [964, 593] on icon "button" at bounding box center [970, 592] width 11 height 11
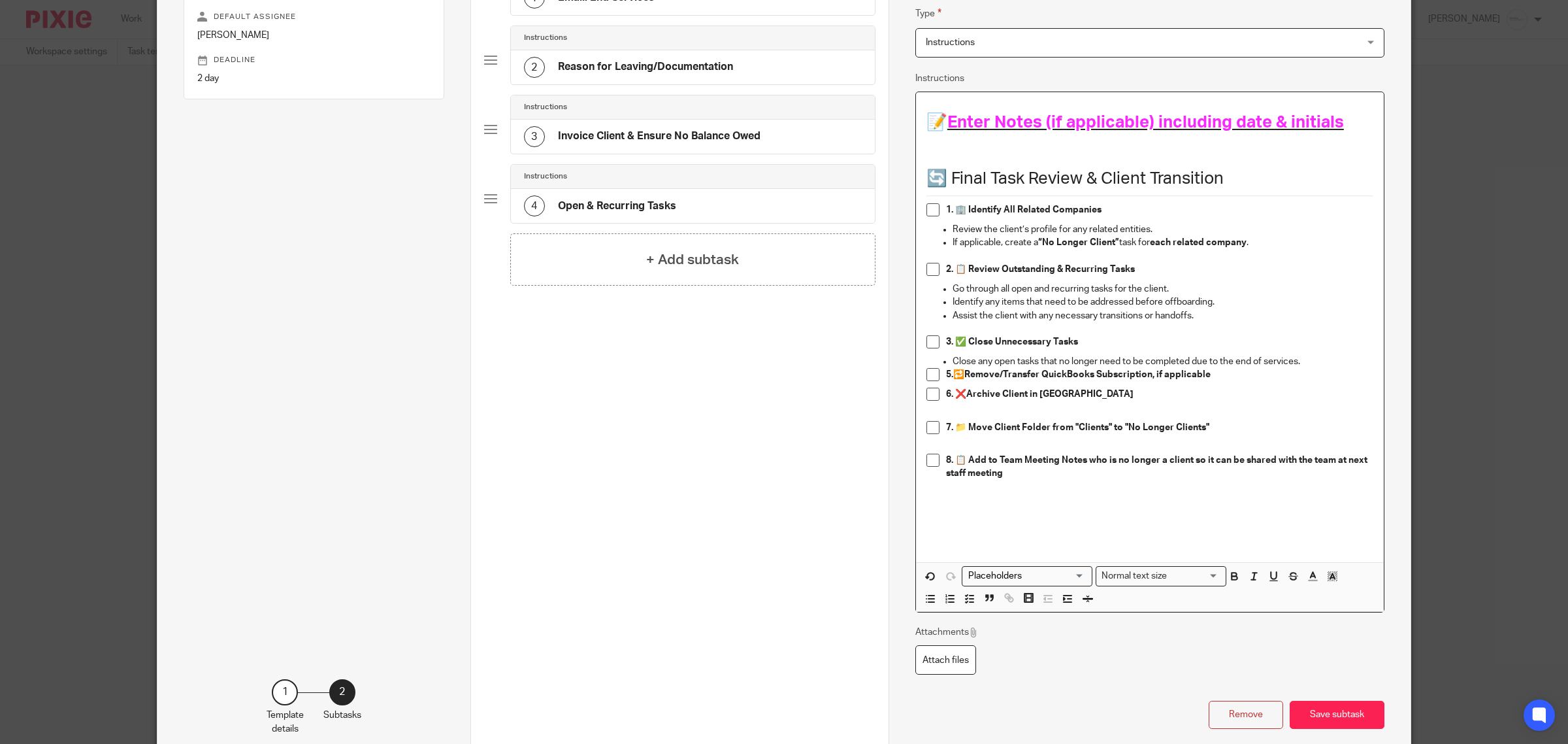
click at [926, 415] on p at bounding box center [1150, 413] width 447 height 13
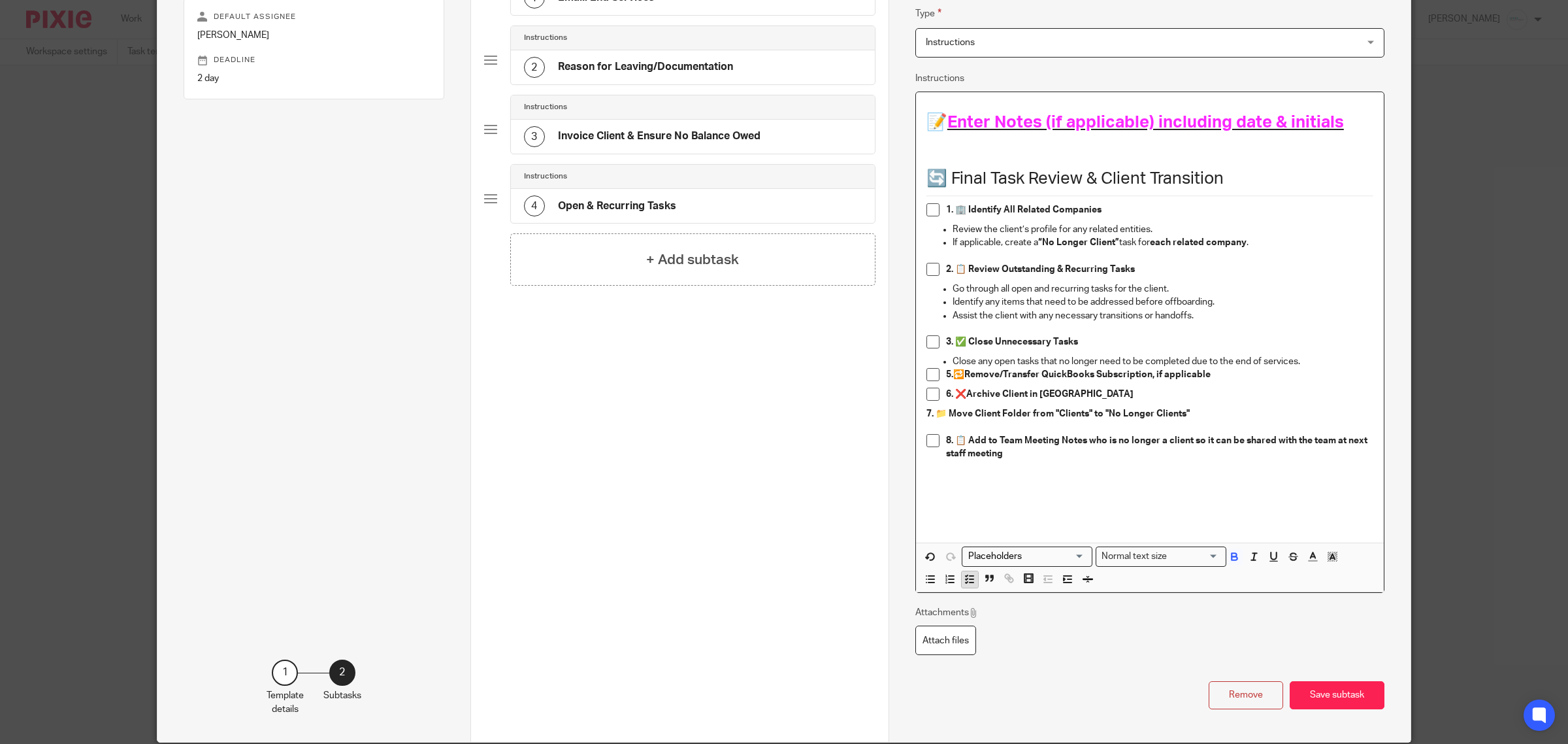
click at [964, 575] on icon "button" at bounding box center [970, 579] width 11 height 11
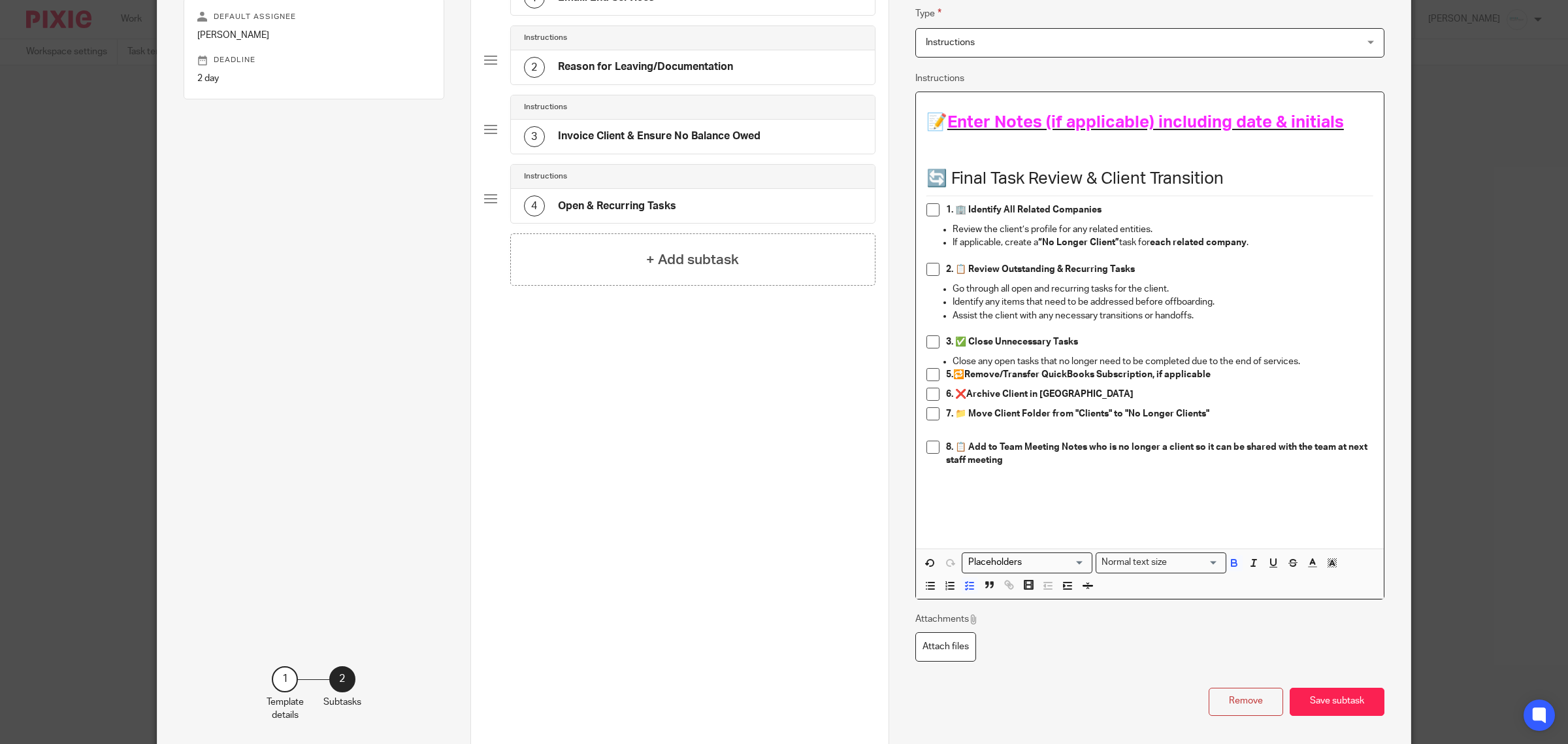
click at [948, 429] on p at bounding box center [1150, 433] width 447 height 13
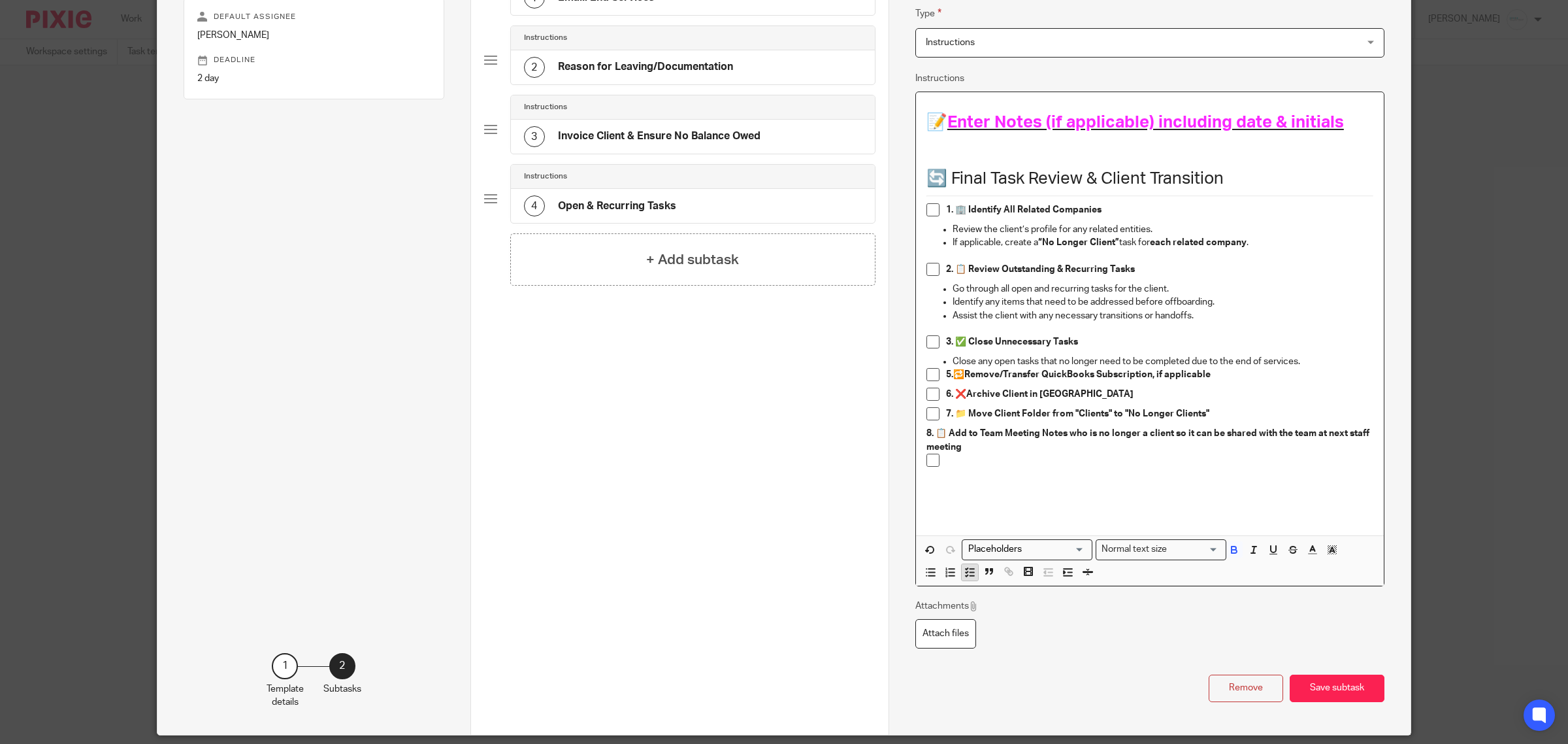
click at [964, 573] on icon "button" at bounding box center [970, 571] width 11 height 11
click at [982, 458] on p at bounding box center [1160, 467] width 427 height 27
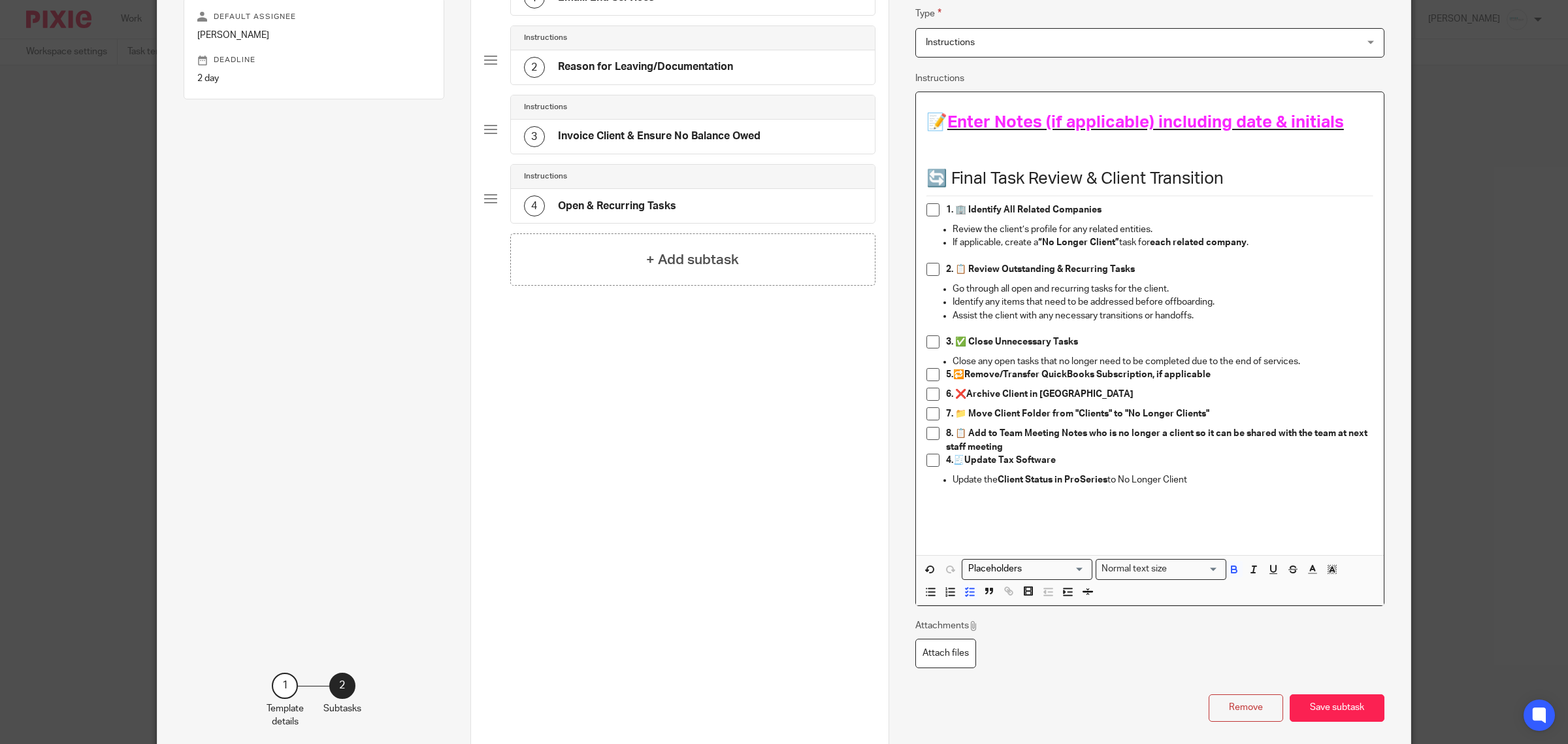
click at [1043, 449] on p "8. 📋 Add to Team Meeting Notes who is no longer a client so it can be shared wi…" at bounding box center [1160, 440] width 427 height 27
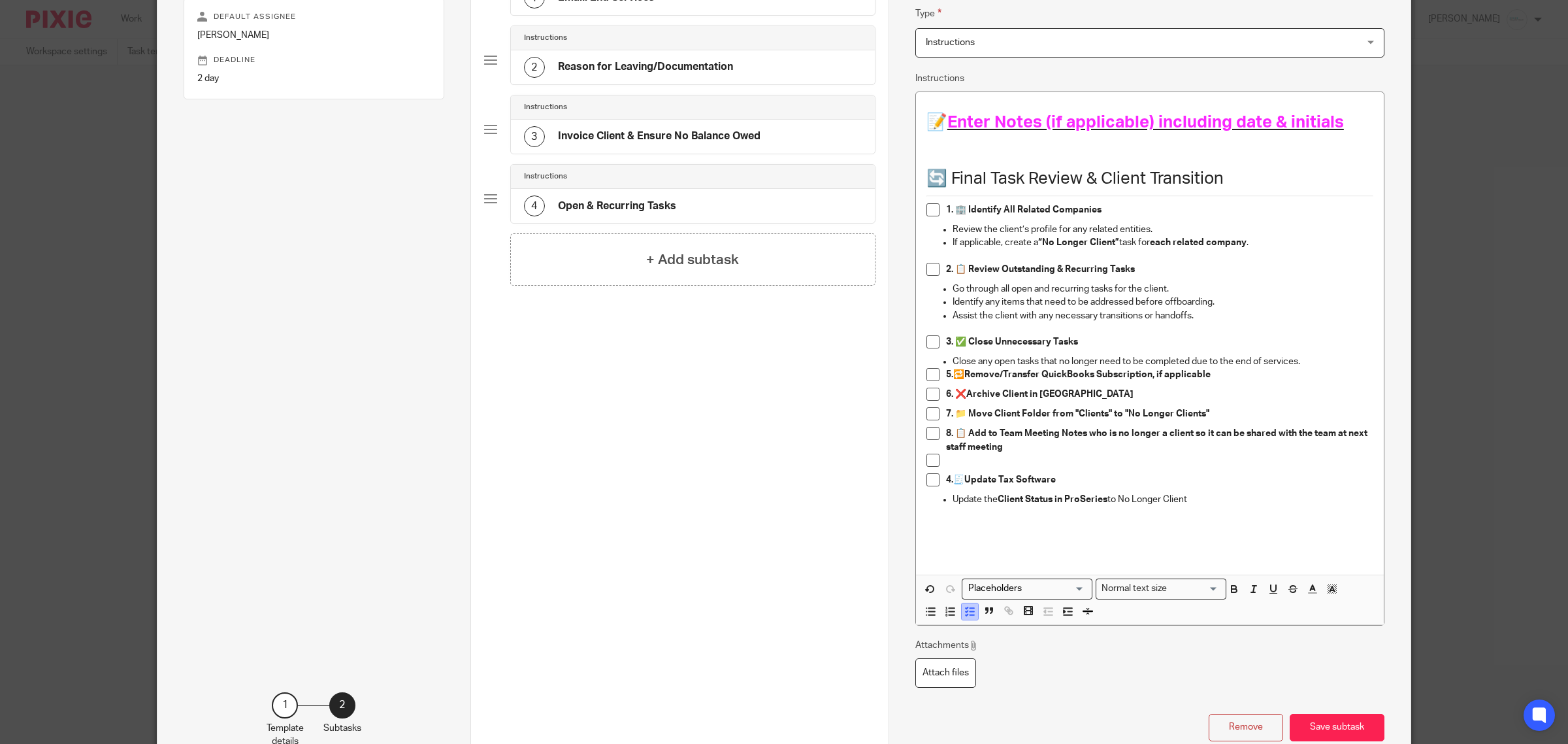
click at [966, 611] on icon "button" at bounding box center [970, 611] width 11 height 11
click at [926, 257] on p at bounding box center [1150, 256] width 447 height 13
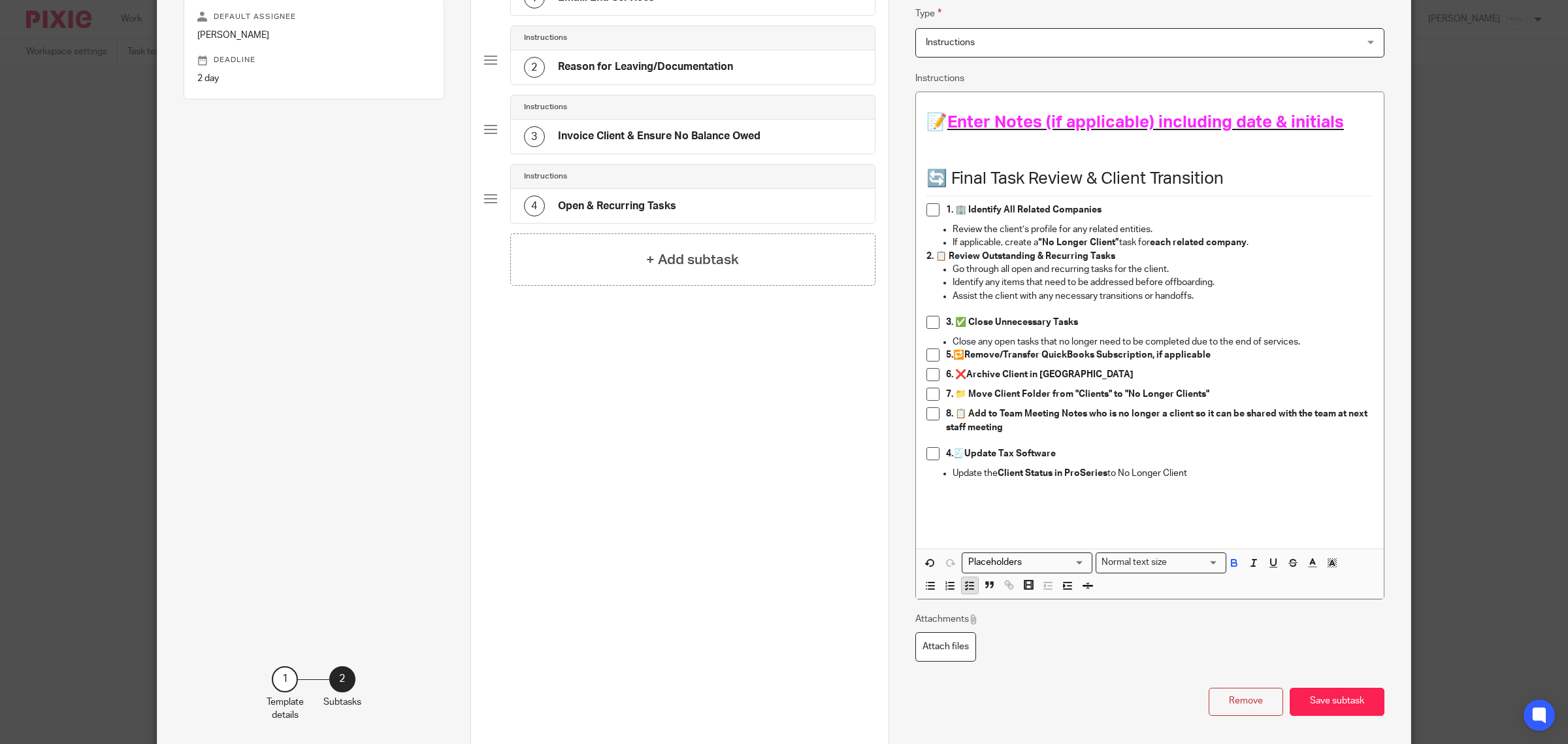
click at [968, 586] on icon "button" at bounding box center [970, 585] width 11 height 11
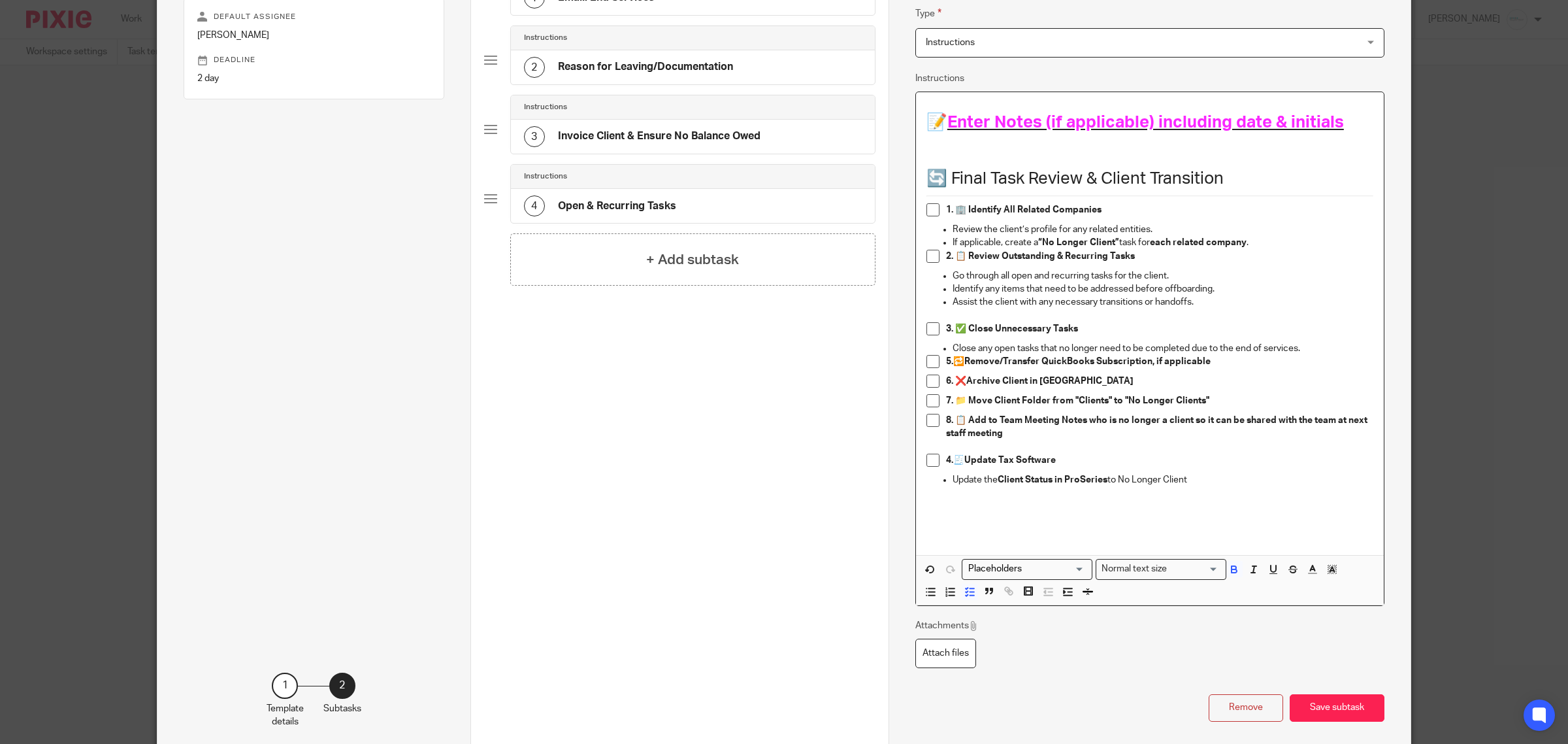
click at [944, 316] on p at bounding box center [1150, 316] width 447 height 13
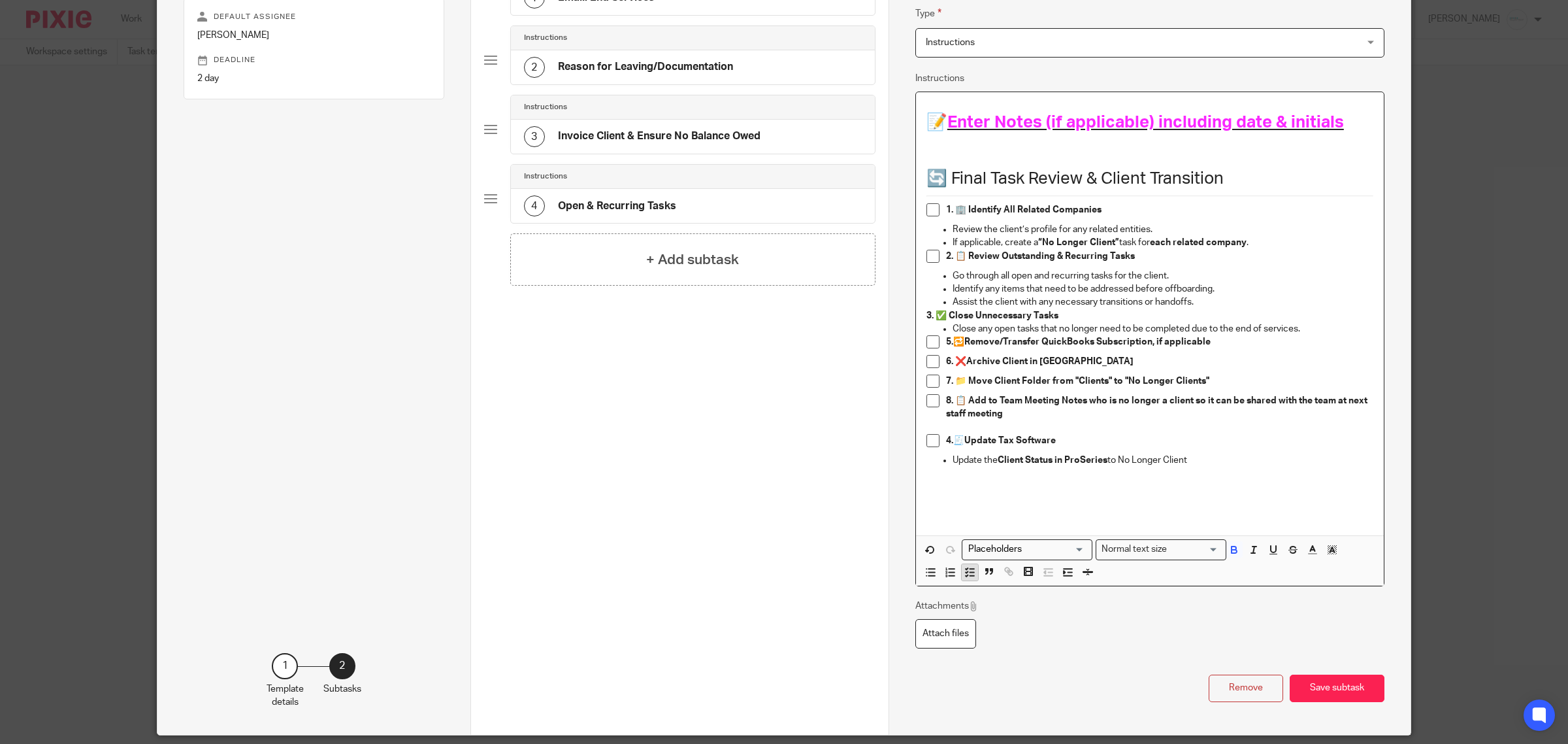
click at [962, 566] on button "button" at bounding box center [970, 572] width 16 height 16
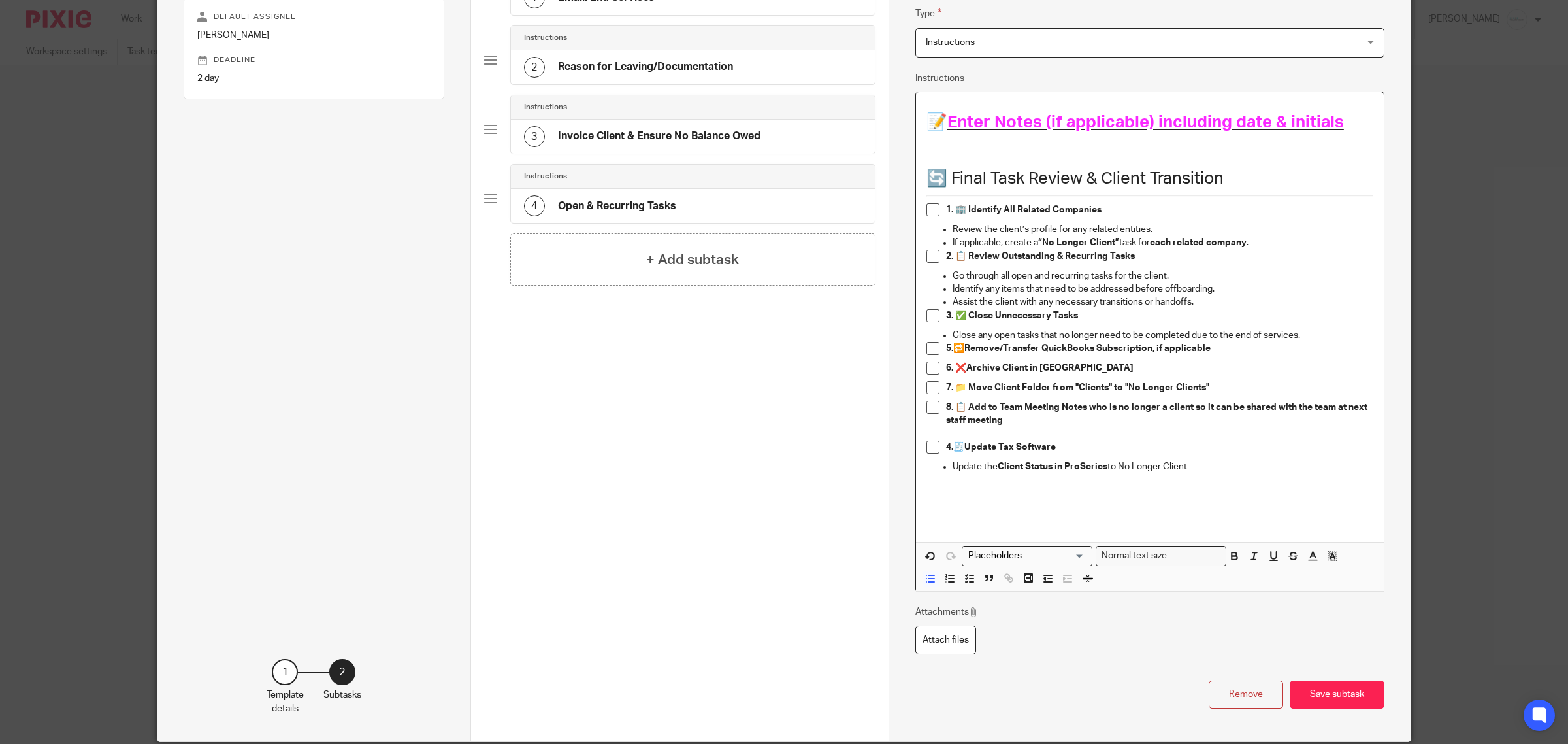
click at [1307, 335] on p "Close any open tasks that no longer need to be completed due to the end of serv…" at bounding box center [1163, 336] width 421 height 13
drag, startPoint x: 1266, startPoint y: 353, endPoint x: 867, endPoint y: 349, distance: 399.0
click at [867, 349] on div "Subtasks No Longer Client / End Services Default assignee Kelly Salmon Deadline…" at bounding box center [784, 315] width 1254 height 851
click at [1239, 345] on p "5. 🔁 Remove/Transfer QuickBooks Subscription, if applicable" at bounding box center [1160, 349] width 427 height 13
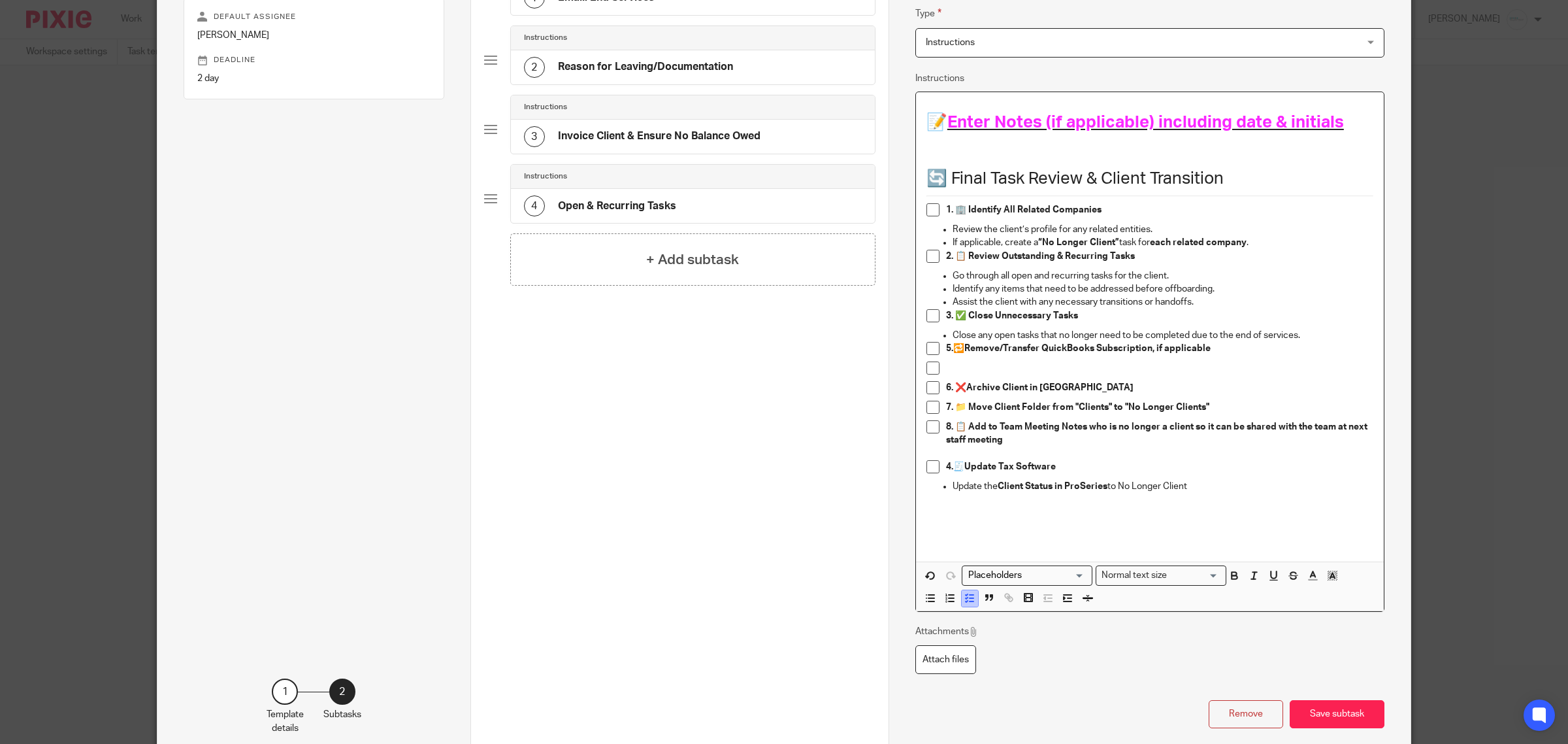
click at [970, 598] on line "button" at bounding box center [971, 598] width 4 height 0
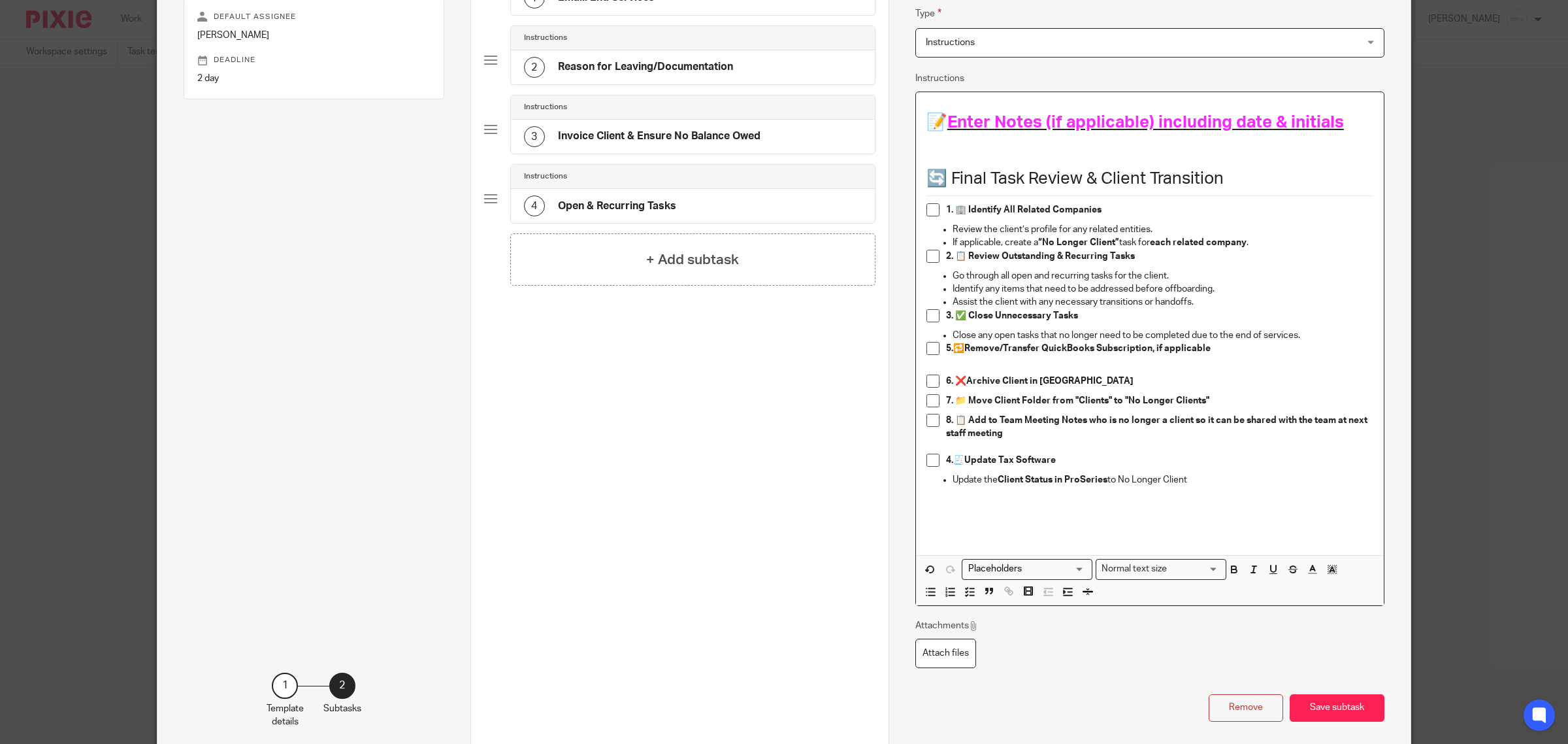
click at [946, 346] on strong "5." at bounding box center [949, 348] width 7 height 9
click at [946, 387] on p "6. ❌Archive Client in Pixie" at bounding box center [1160, 381] width 427 height 13
click at [946, 399] on strong "7. 📁 Move Client Folder from "Clients" to "No Longer Clients"" at bounding box center [1078, 400] width 264 height 9
click at [946, 425] on strong "8. 📋 Add to Team Meeting Notes who is no longer a client so it can be shared wi…" at bounding box center [1157, 426] width 423 height 22
click at [946, 466] on p "4. 🧾 Update Tax Software" at bounding box center [1160, 460] width 427 height 13
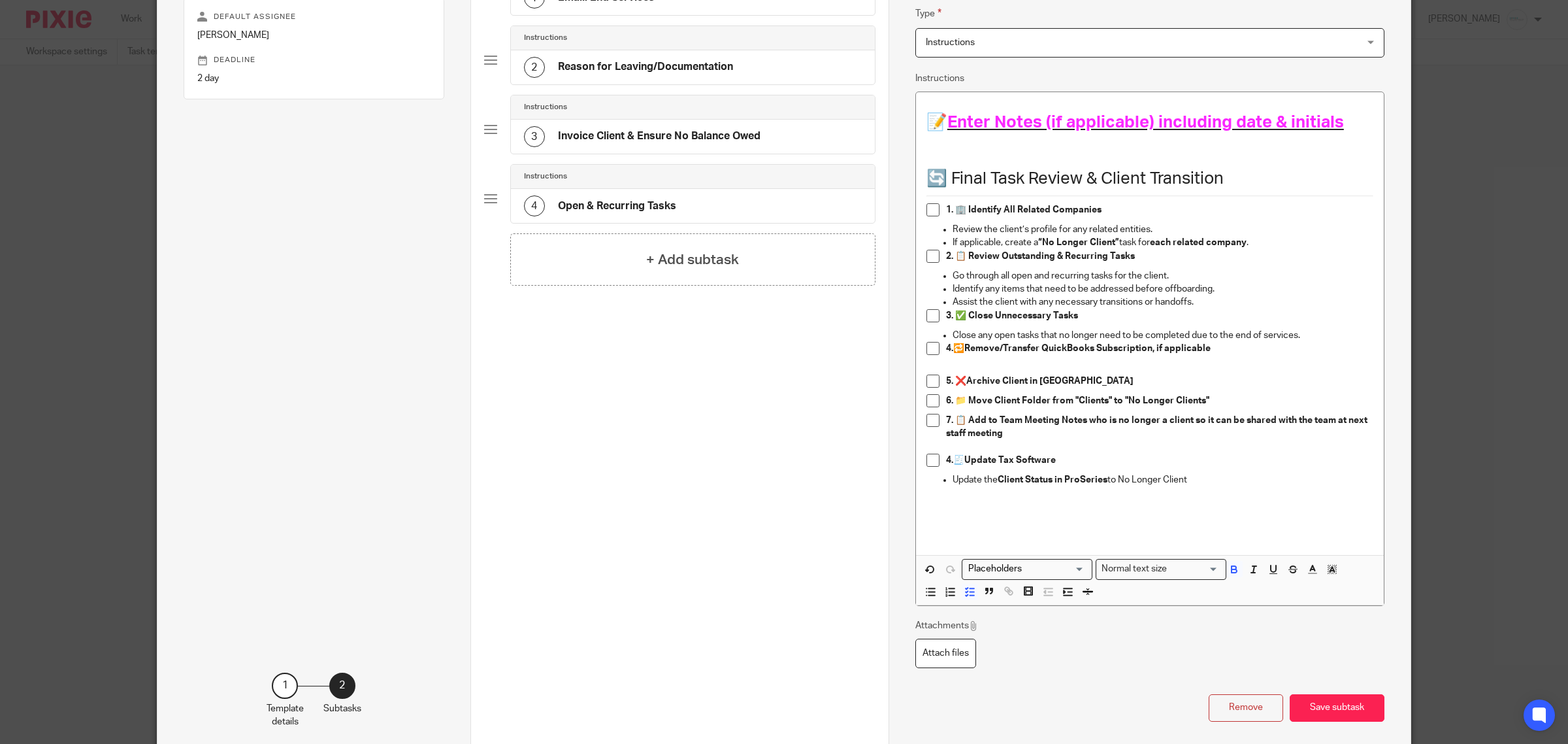
click at [952, 218] on div "1. 🏢 Identify All Related Companies" at bounding box center [1160, 213] width 427 height 20
click at [1265, 242] on p "If applicable, create a “No Longer Client” task for each related company ." at bounding box center [1163, 242] width 421 height 13
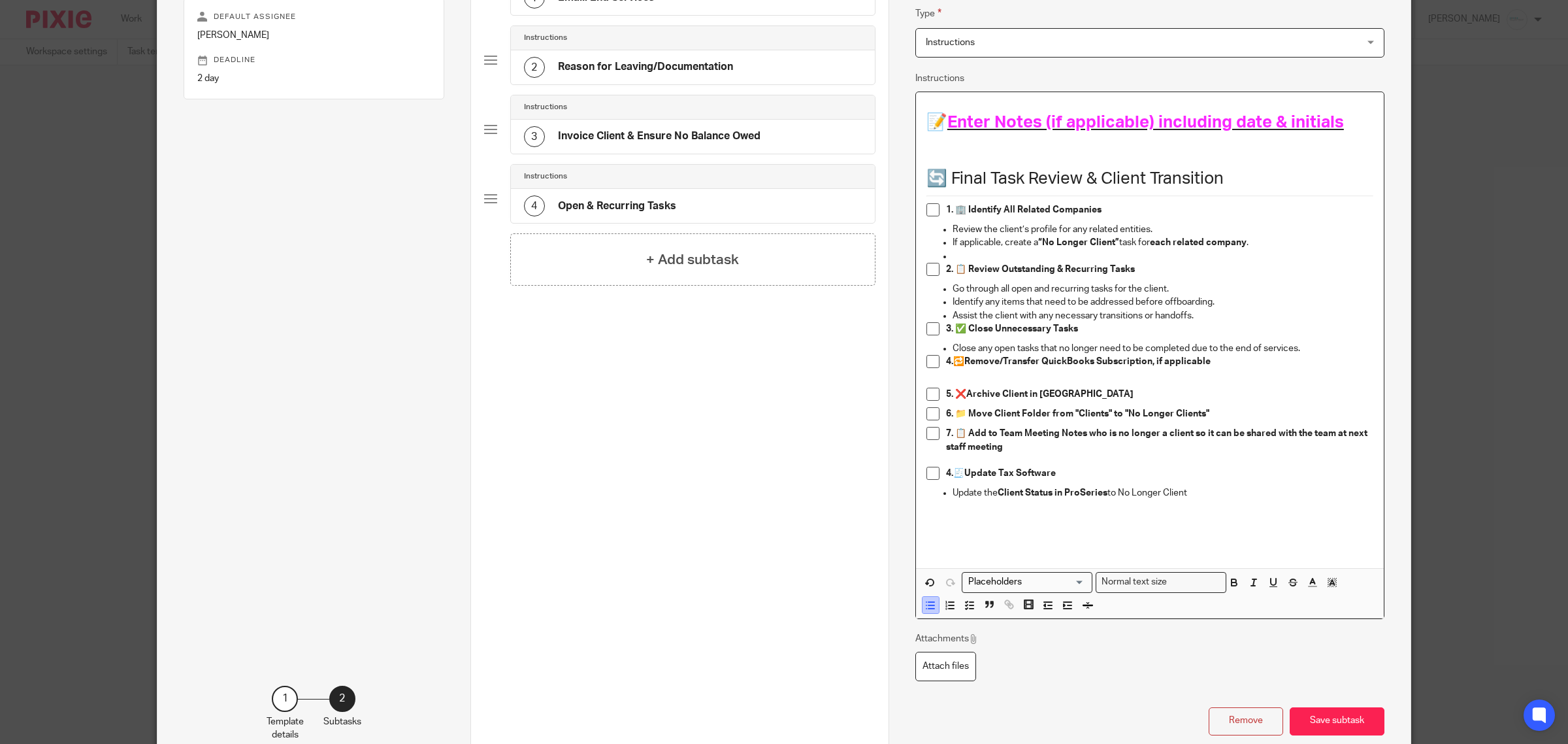
click at [928, 608] on icon "button" at bounding box center [930, 605] width 11 height 11
click at [1238, 316] on p "Assist the client with any necessary transitions or handoffs." at bounding box center [1163, 316] width 421 height 13
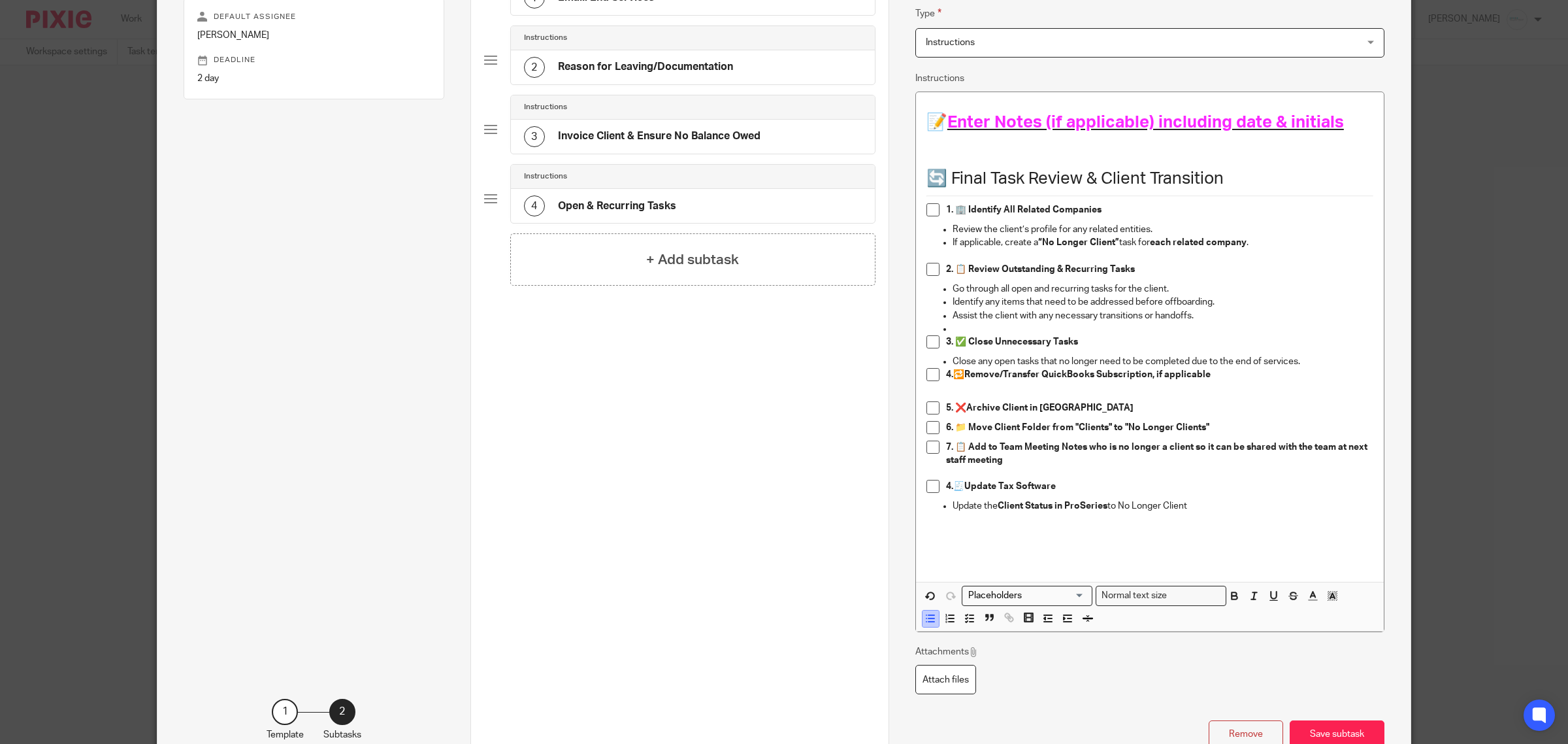
click at [926, 615] on icon "button" at bounding box center [930, 618] width 11 height 11
click at [1334, 364] on p "Close any open tasks that no longer need to be completed due to the end of serv…" at bounding box center [1163, 362] width 421 height 13
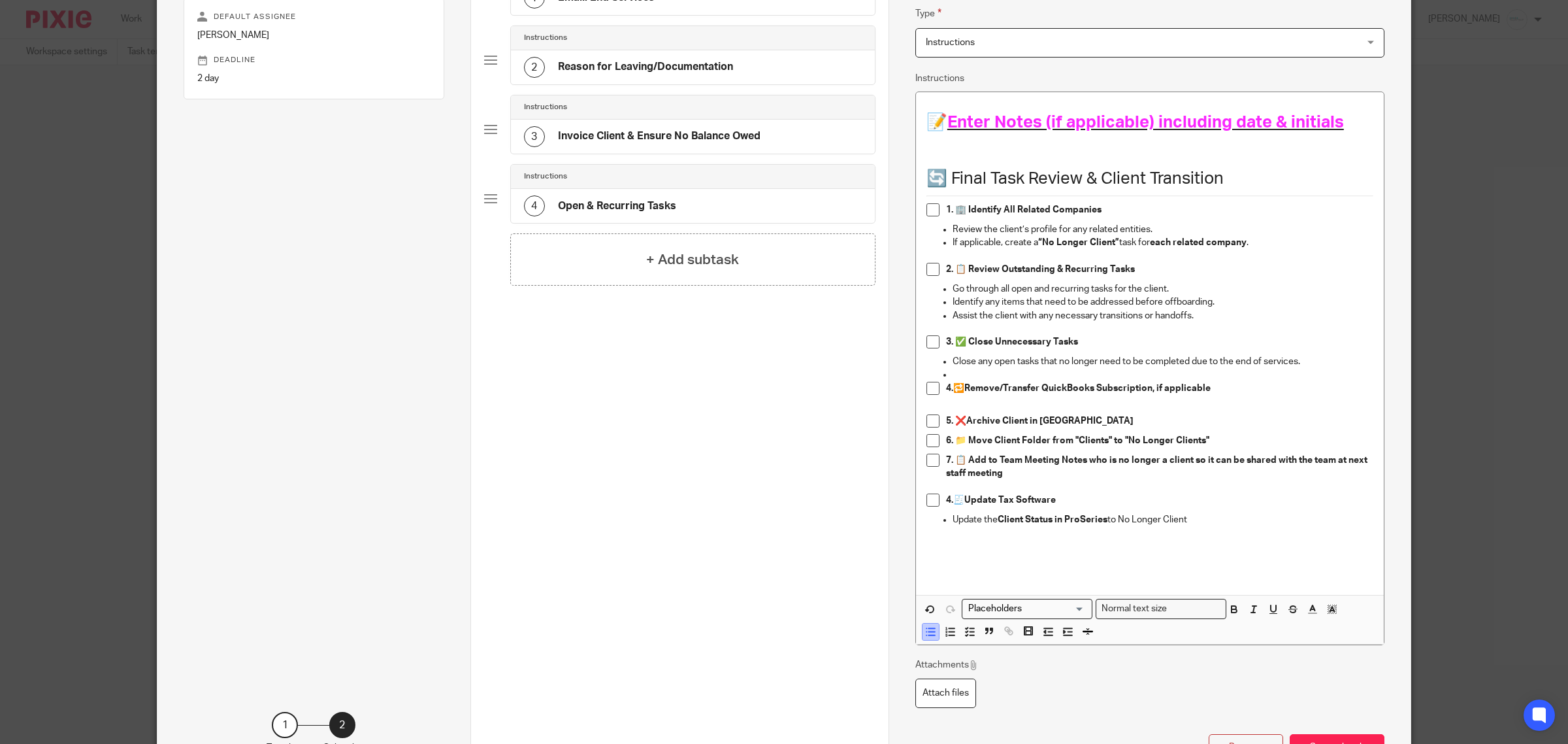
click at [929, 629] on icon "button" at bounding box center [930, 631] width 11 height 11
click at [1096, 338] on p "3. ✅ Close Unnecessary Tasks" at bounding box center [1160, 342] width 427 height 13
click at [1049, 340] on strong "3. ✅ Close Unnecessary Tasks" at bounding box center [1012, 341] width 132 height 9
drag, startPoint x: 1070, startPoint y: 344, endPoint x: 1126, endPoint y: 349, distance: 56.2
click at [1126, 349] on p "3. ✅ Close Unnecessary Open & Recurring Tasks" at bounding box center [1160, 342] width 427 height 13
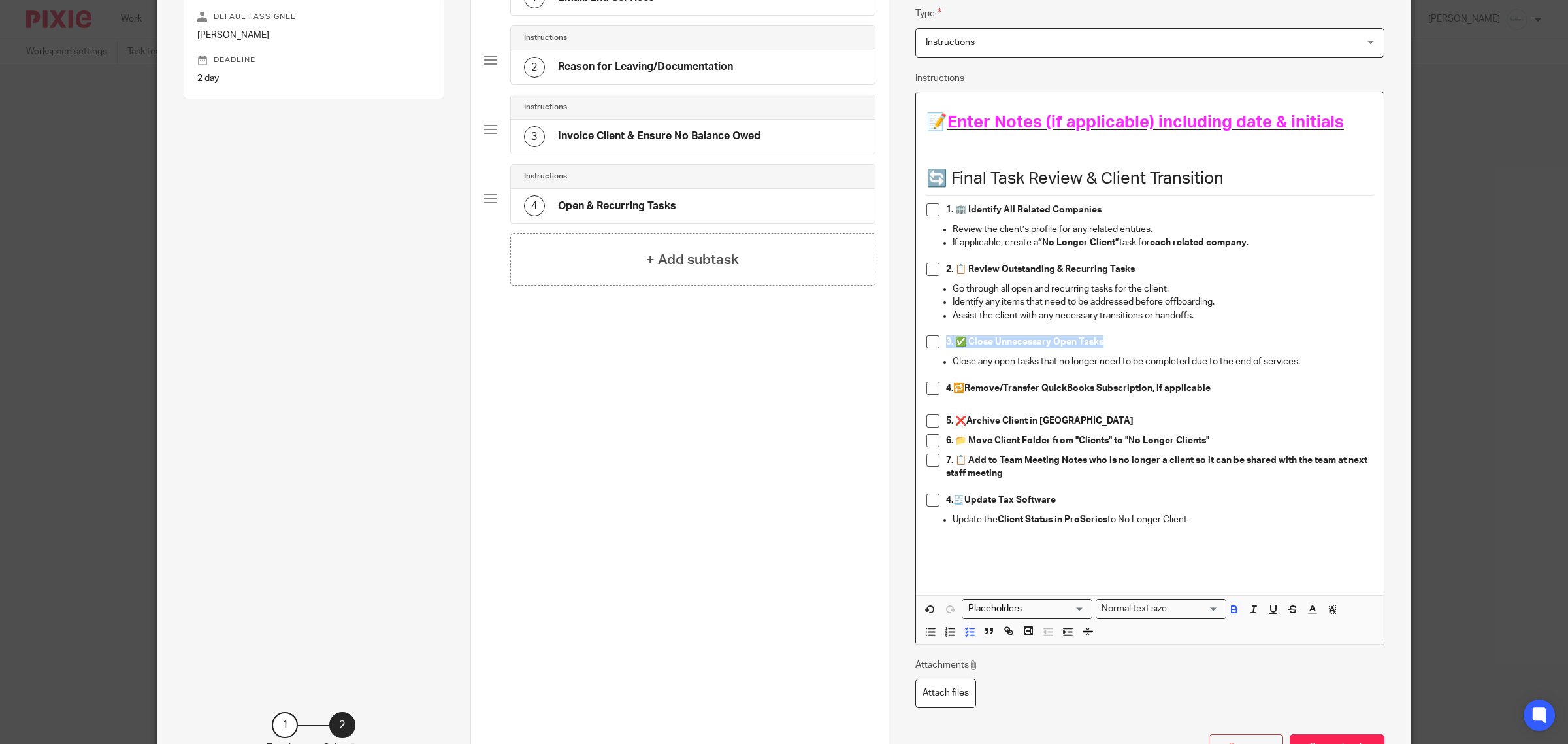
drag, startPoint x: 1125, startPoint y: 349, endPoint x: 933, endPoint y: 349, distance: 192.0
click at [933, 349] on li "3. ✅ Close Unnecessary Open Tasks" at bounding box center [1150, 345] width 447 height 20
click at [1274, 331] on p at bounding box center [1150, 329] width 447 height 13
drag, startPoint x: 939, startPoint y: 336, endPoint x: 1315, endPoint y: 368, distance: 377.4
click at [1315, 368] on div "📝 Enter Notes (if applicable) including date & initials 🔄 Final Task Review & C…" at bounding box center [1150, 344] width 468 height 503
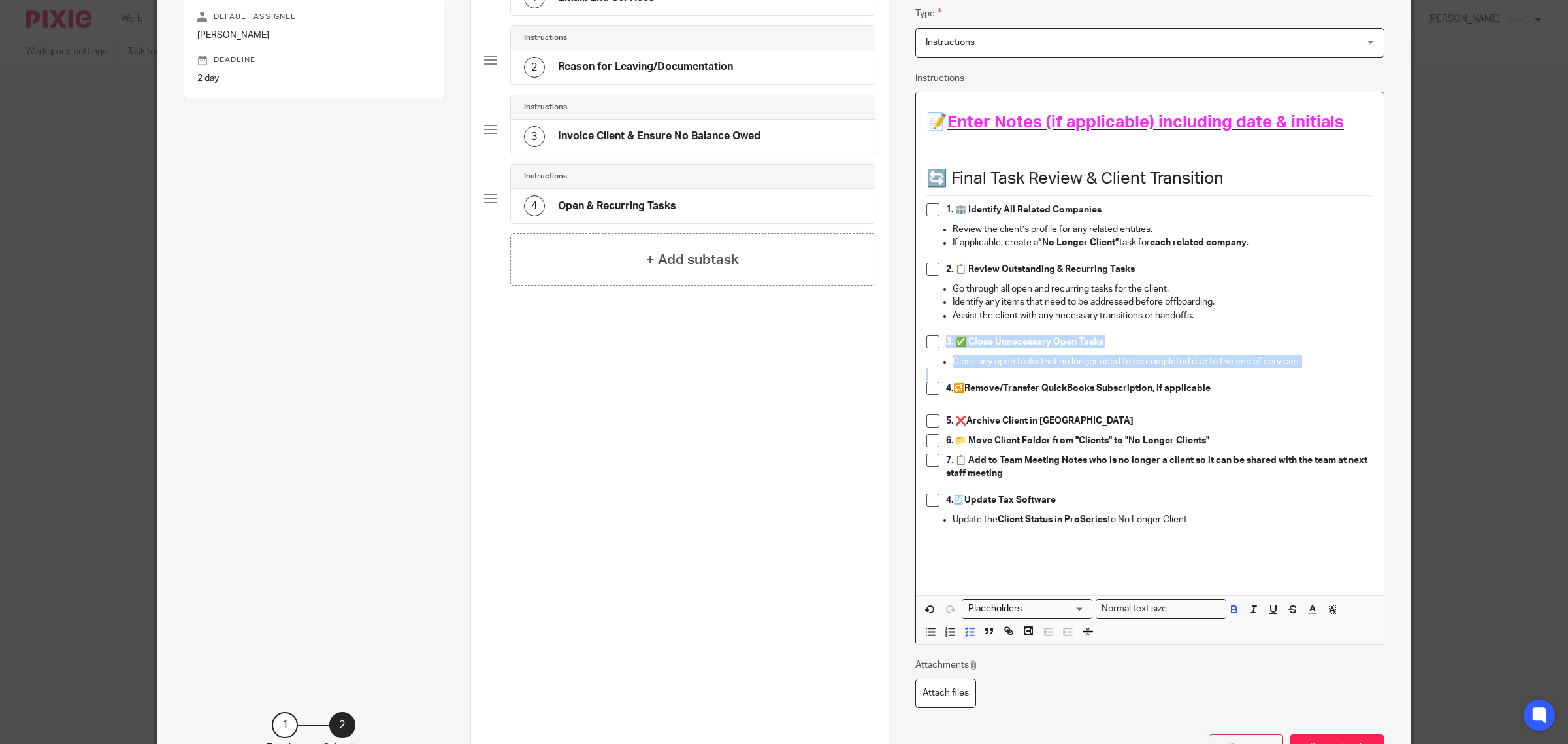
click at [1136, 350] on div "3. ✅ Close Unnecessary Open Tasks" at bounding box center [1160, 345] width 427 height 20
click at [1202, 318] on p "Assist the client with any necessary transitions or handoffs." at bounding box center [1163, 316] width 421 height 13
click at [1160, 335] on p at bounding box center [1150, 329] width 447 height 13
drag, startPoint x: 1312, startPoint y: 365, endPoint x: 890, endPoint y: 353, distance: 422.2
click at [890, 353] on div "Name Email: End Services Type Send automated email Send automated email Instruc…" at bounding box center [1150, 341] width 522 height 904
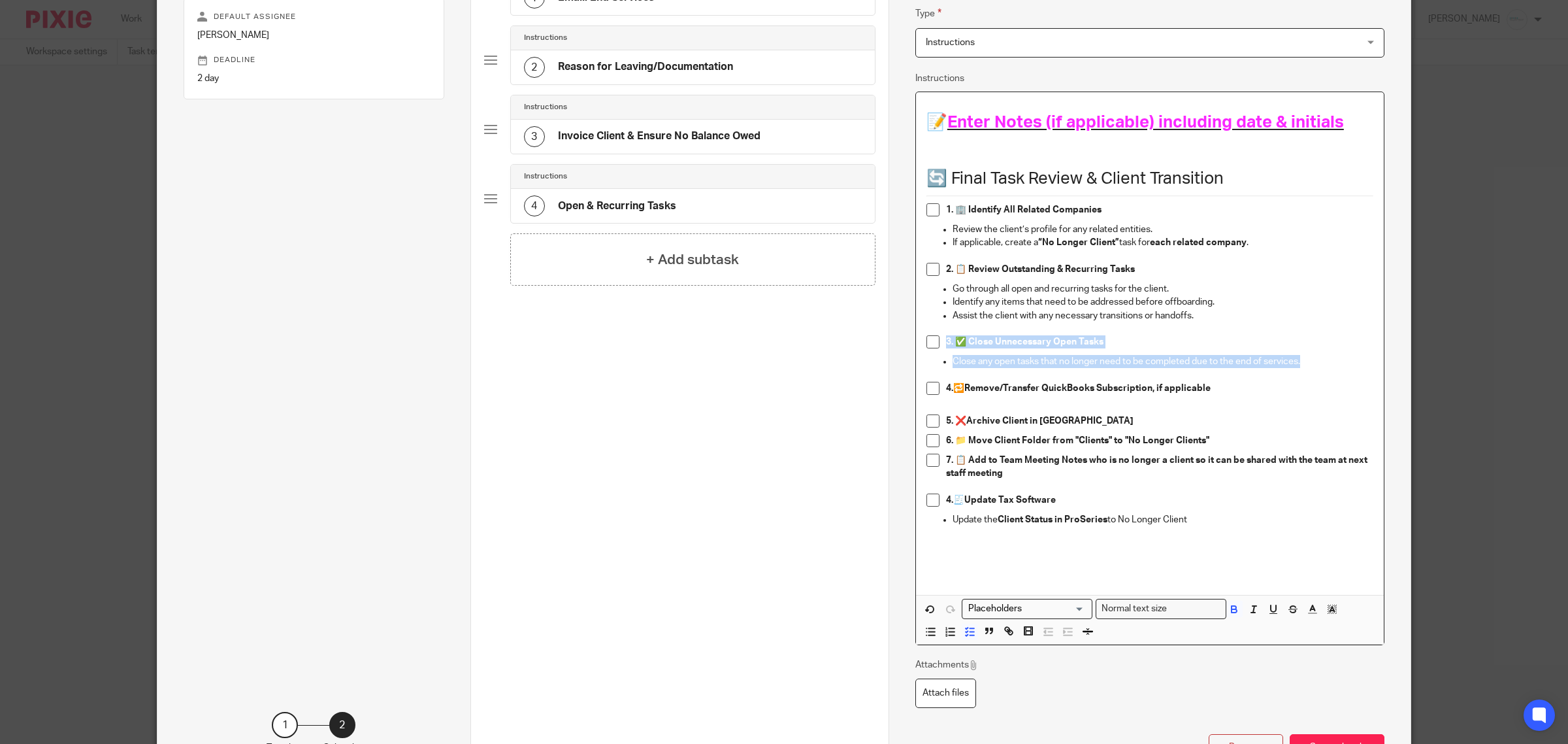
copy div "3. ✅ Close Unnecessary Open Tasks Close any open tasks that no longer need to b…"
click at [1312, 370] on p at bounding box center [1150, 375] width 447 height 13
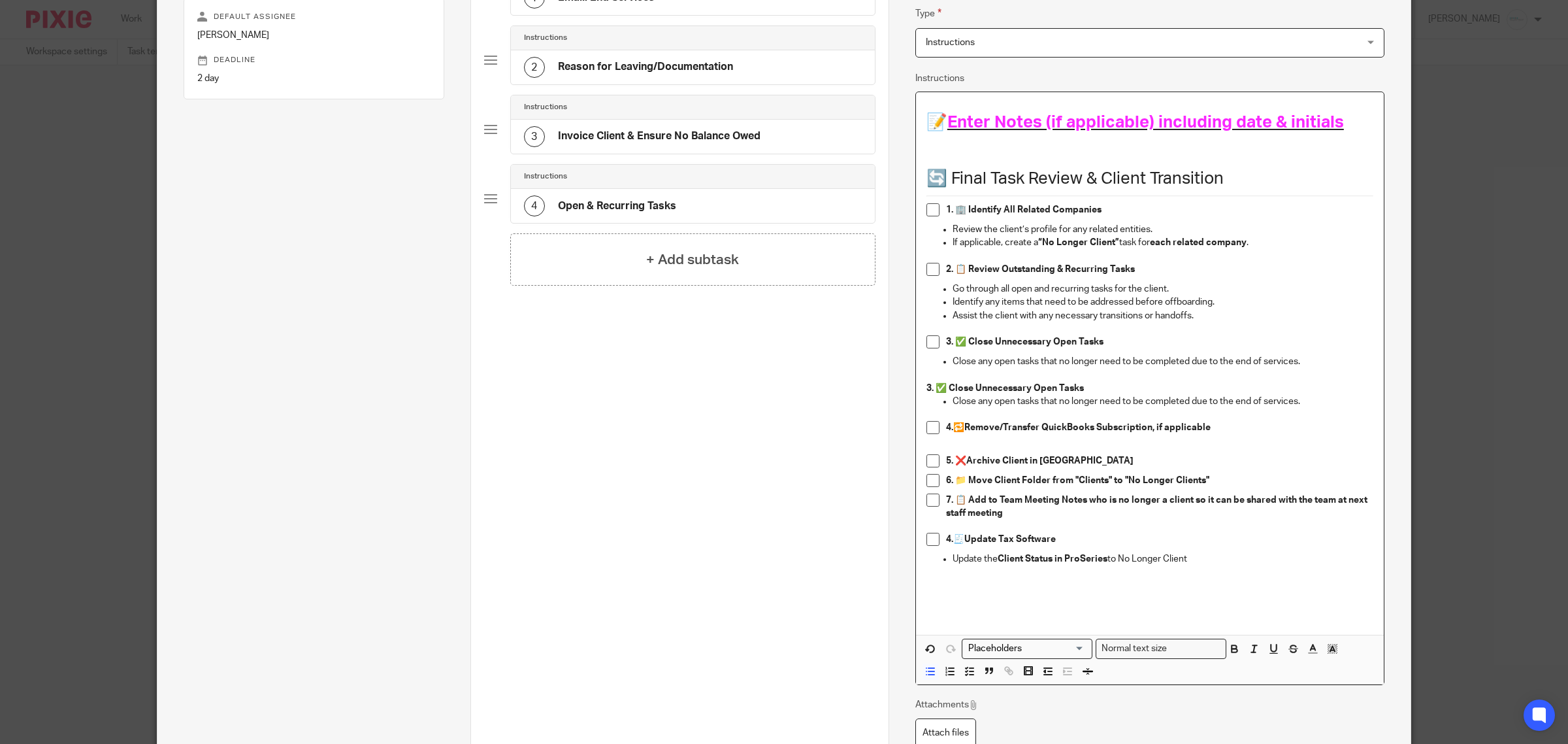
click at [916, 394] on div "📝 Enter Notes (if applicable) including date & initials 🔄 Final Task Review & C…" at bounding box center [1150, 363] width 468 height 543
click at [984, 675] on icon "button" at bounding box center [989, 670] width 11 height 11
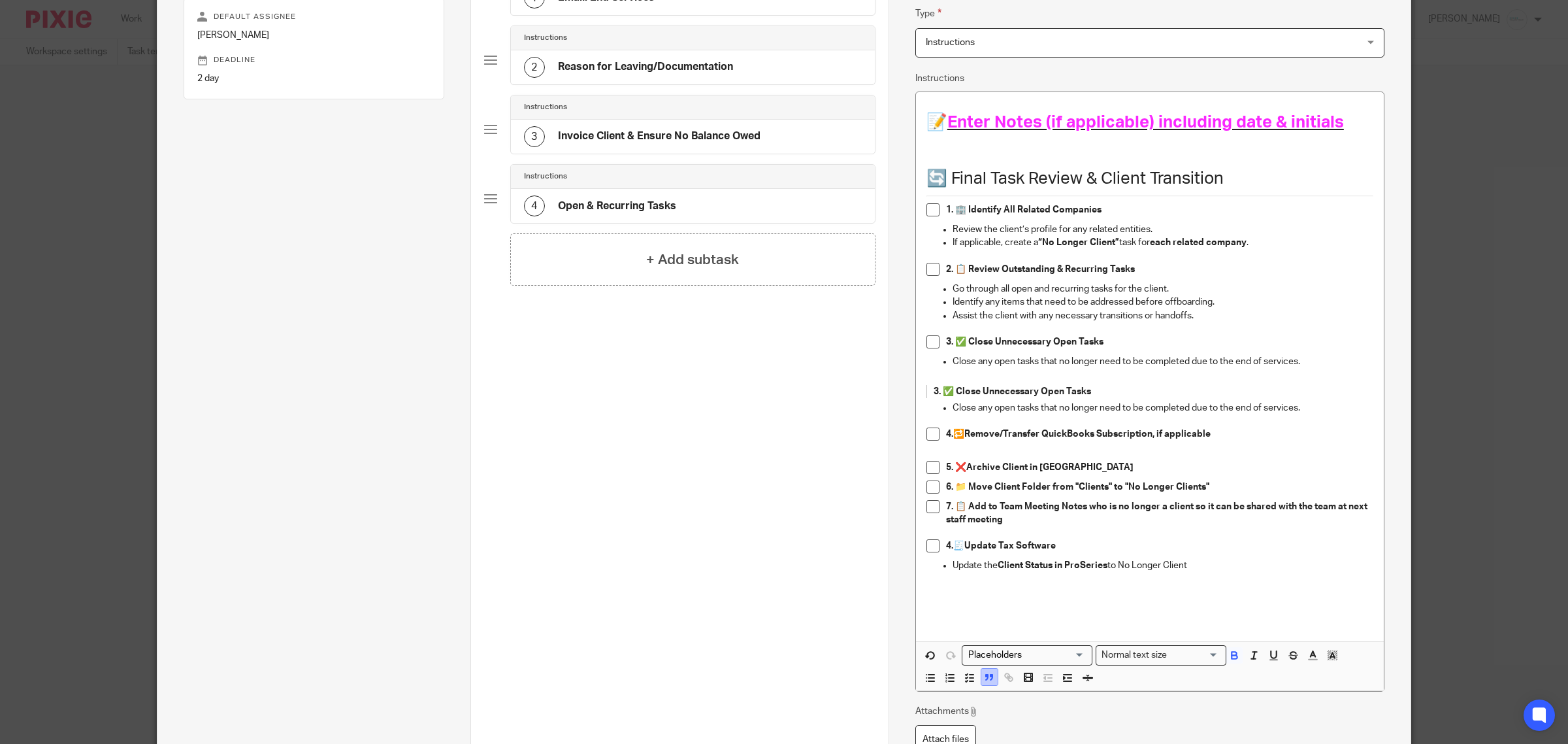
click at [986, 679] on icon "button" at bounding box center [987, 678] width 2 height 3
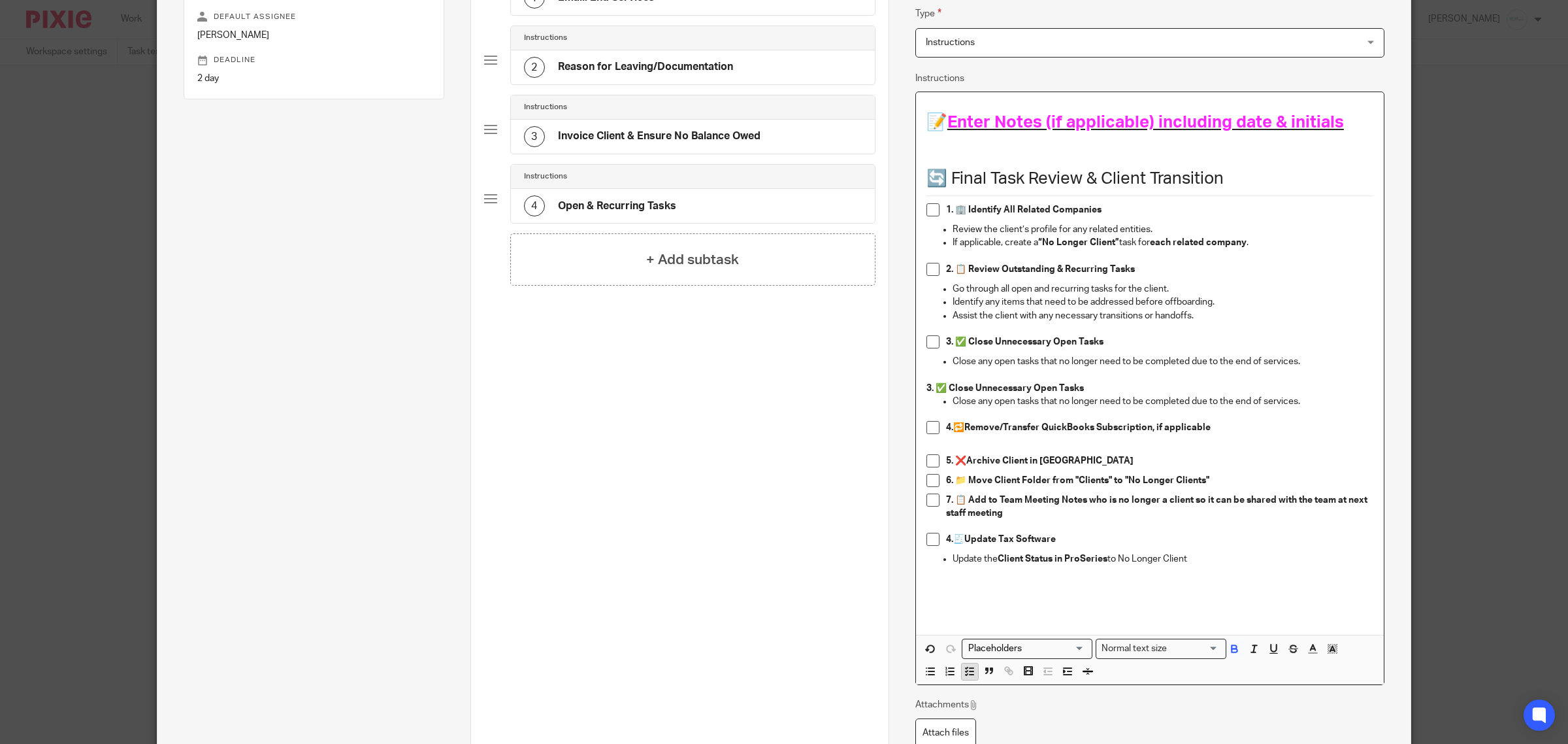
click at [964, 677] on icon "button" at bounding box center [970, 671] width 11 height 11
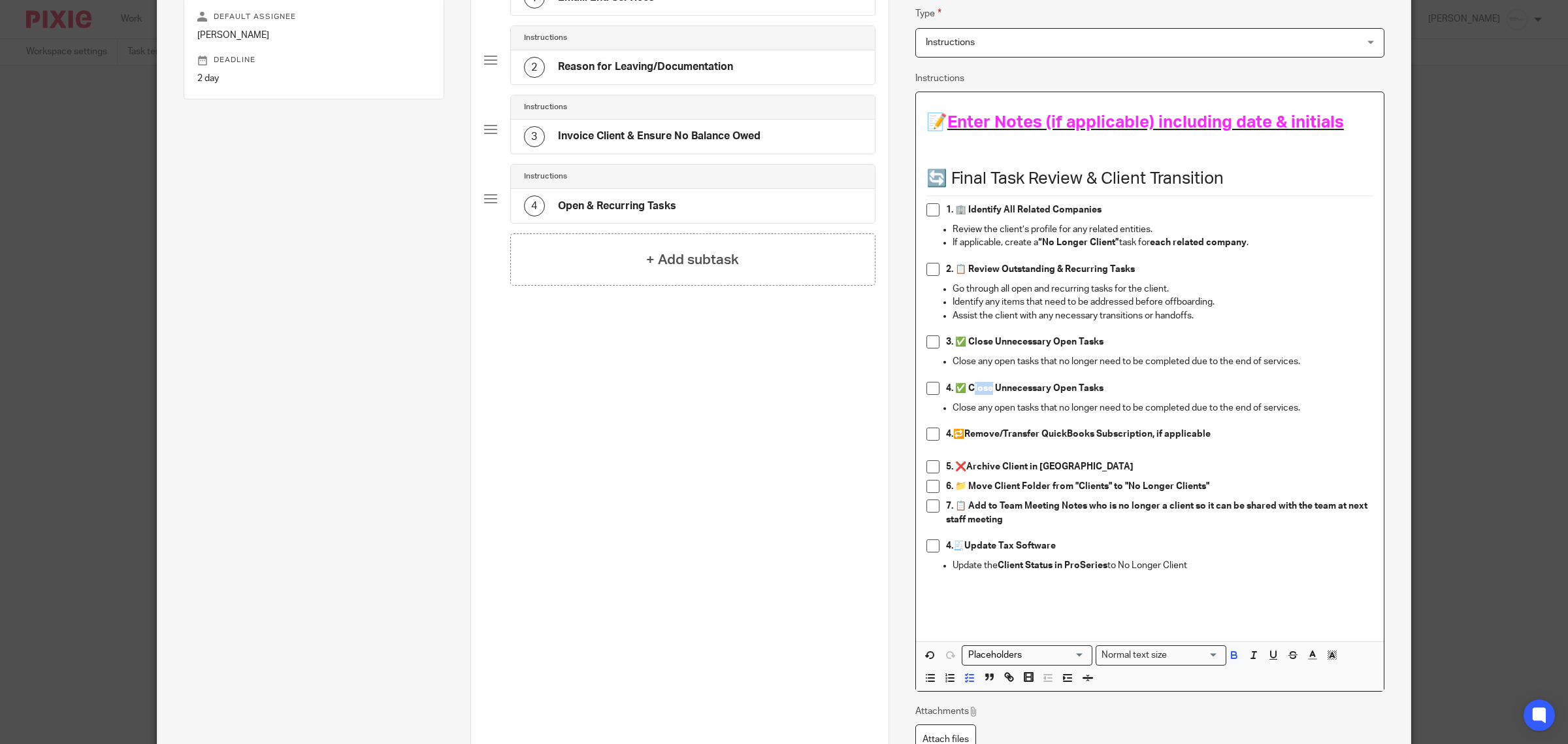
drag, startPoint x: 968, startPoint y: 394, endPoint x: 988, endPoint y: 383, distance: 22.8
click at [988, 383] on p "4. ✅ Close Unnecessary Open Tasks" at bounding box center [1160, 388] width 427 height 13
drag, startPoint x: 1056, startPoint y: 390, endPoint x: 1084, endPoint y: 392, distance: 28.1
click at [1084, 392] on strong "4. ✅ Cancel Unnecessary Open Tasks" at bounding box center [1027, 388] width 163 height 9
drag, startPoint x: 945, startPoint y: 413, endPoint x: 971, endPoint y: 409, distance: 26.3
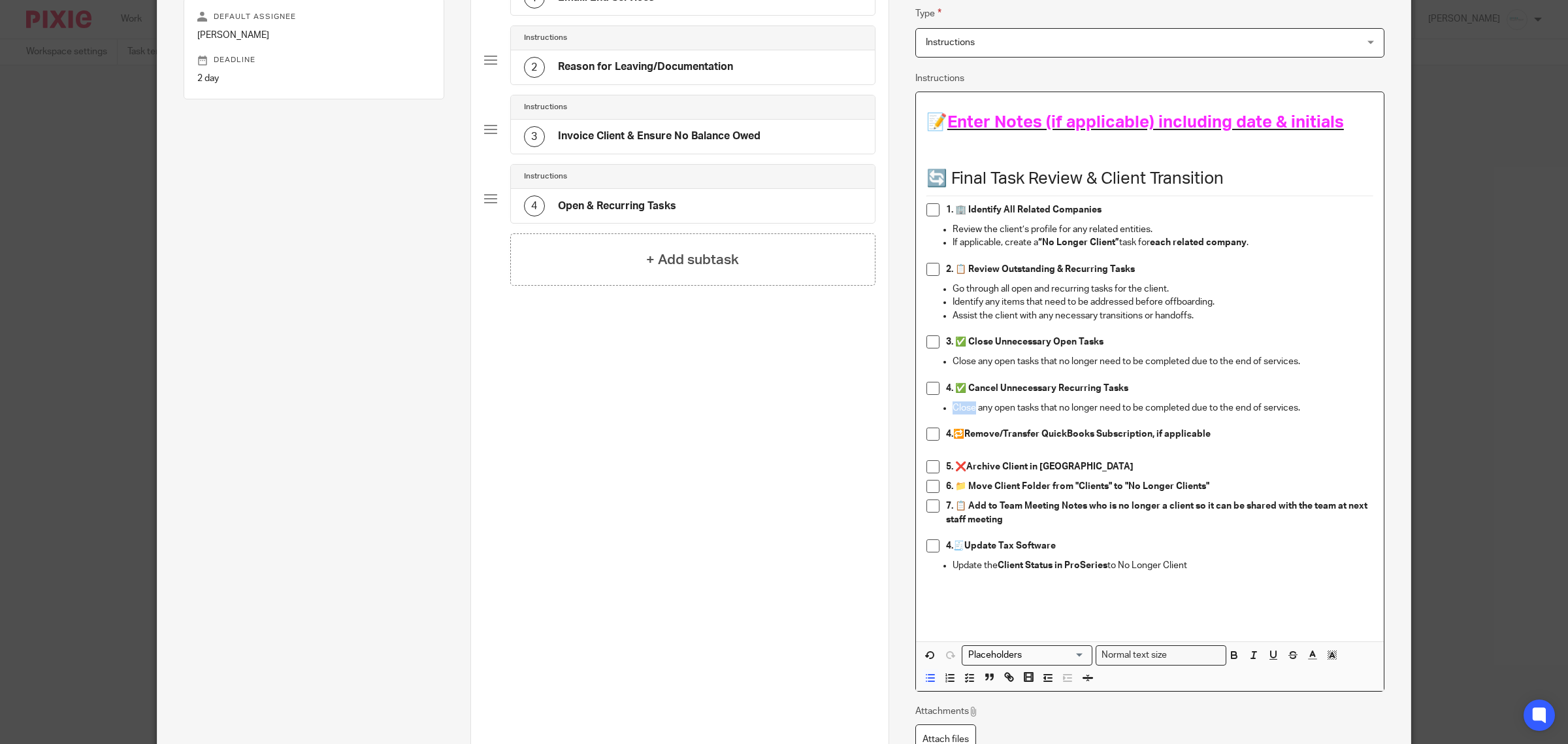
click at [971, 409] on ul "Close any open tasks that no longer need to be completed due to the end of serv…" at bounding box center [1150, 408] width 447 height 13
drag, startPoint x: 994, startPoint y: 413, endPoint x: 1016, endPoint y: 406, distance: 23.1
click at [1016, 406] on p "Cancel any open tasks that no longer need to be completed due to the end of ser…" at bounding box center [1163, 408] width 421 height 13
click at [1075, 410] on p "Cancel any recurring tasks that no longer need to be completed due to the end o…" at bounding box center [1163, 408] width 421 height 13
drag, startPoint x: 1146, startPoint y: 413, endPoint x: 1234, endPoint y: 407, distance: 88.2
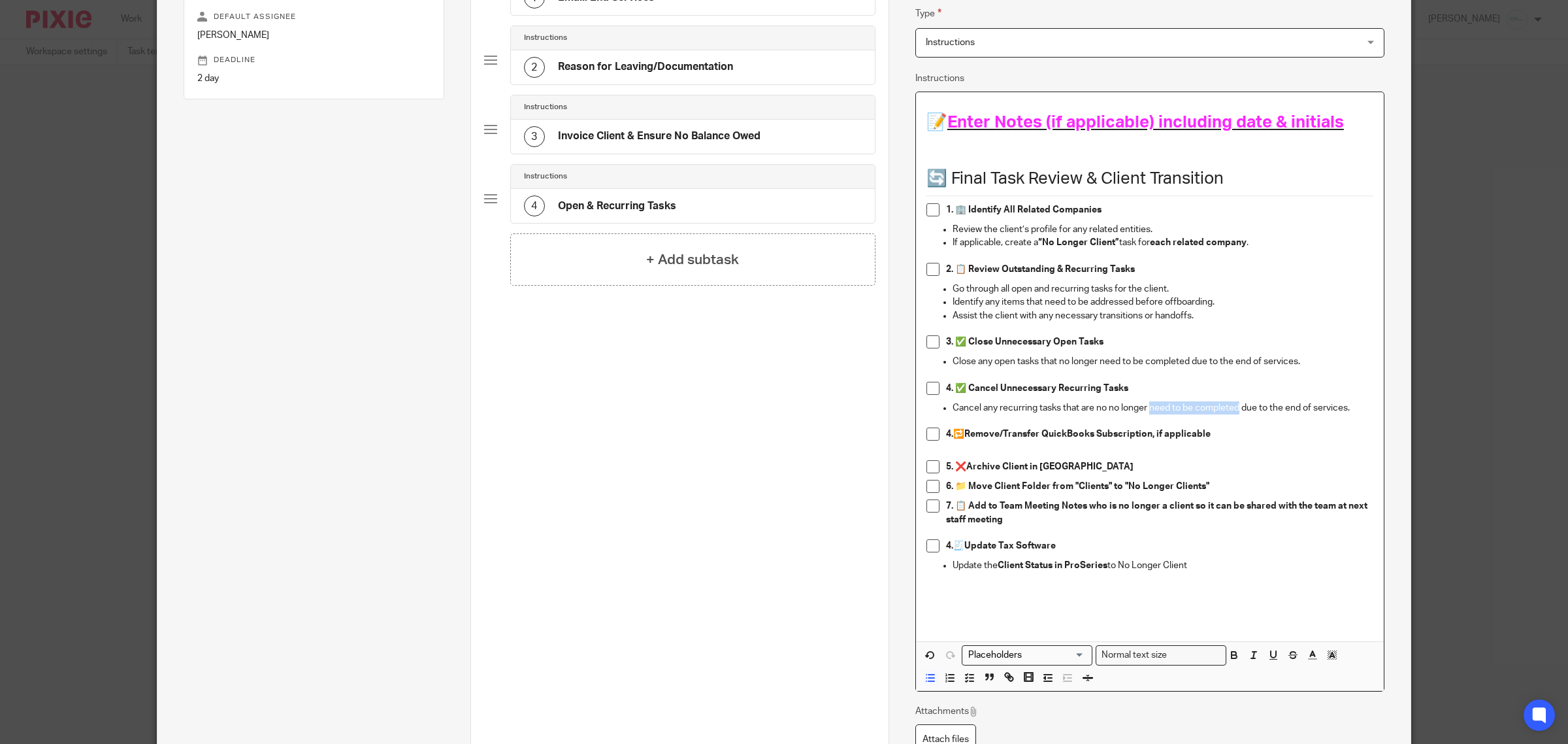
click at [1234, 407] on p "Cancel any recurring tasks that are no no longer need to be completed due to th…" at bounding box center [1163, 408] width 421 height 13
click at [1327, 410] on p "Cancel any recurring tasks that are no no longer applicable due to the end of s…" at bounding box center [1163, 408] width 421 height 13
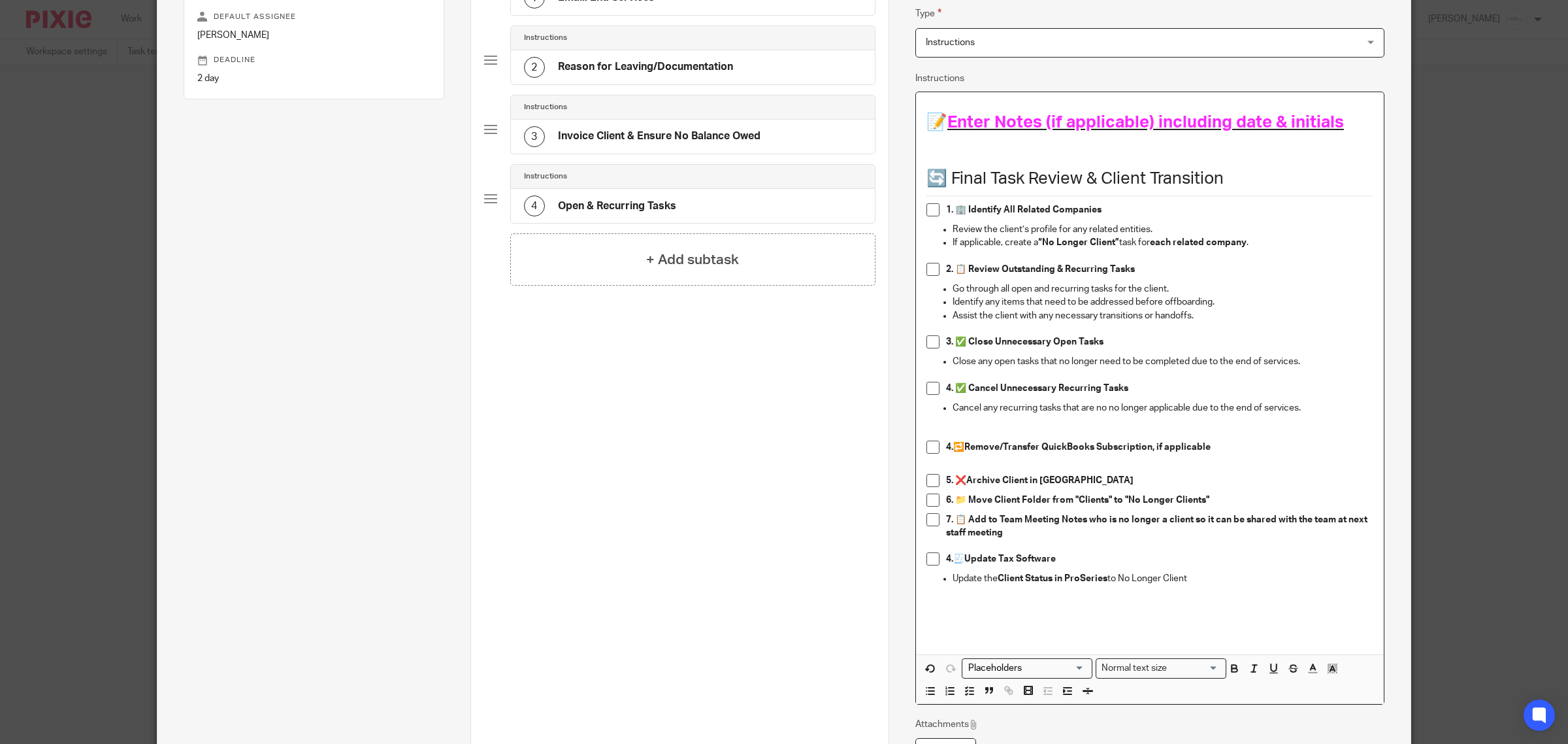
click at [988, 417] on p at bounding box center [1150, 421] width 447 height 13
click at [978, 422] on p at bounding box center [1150, 421] width 447 height 13
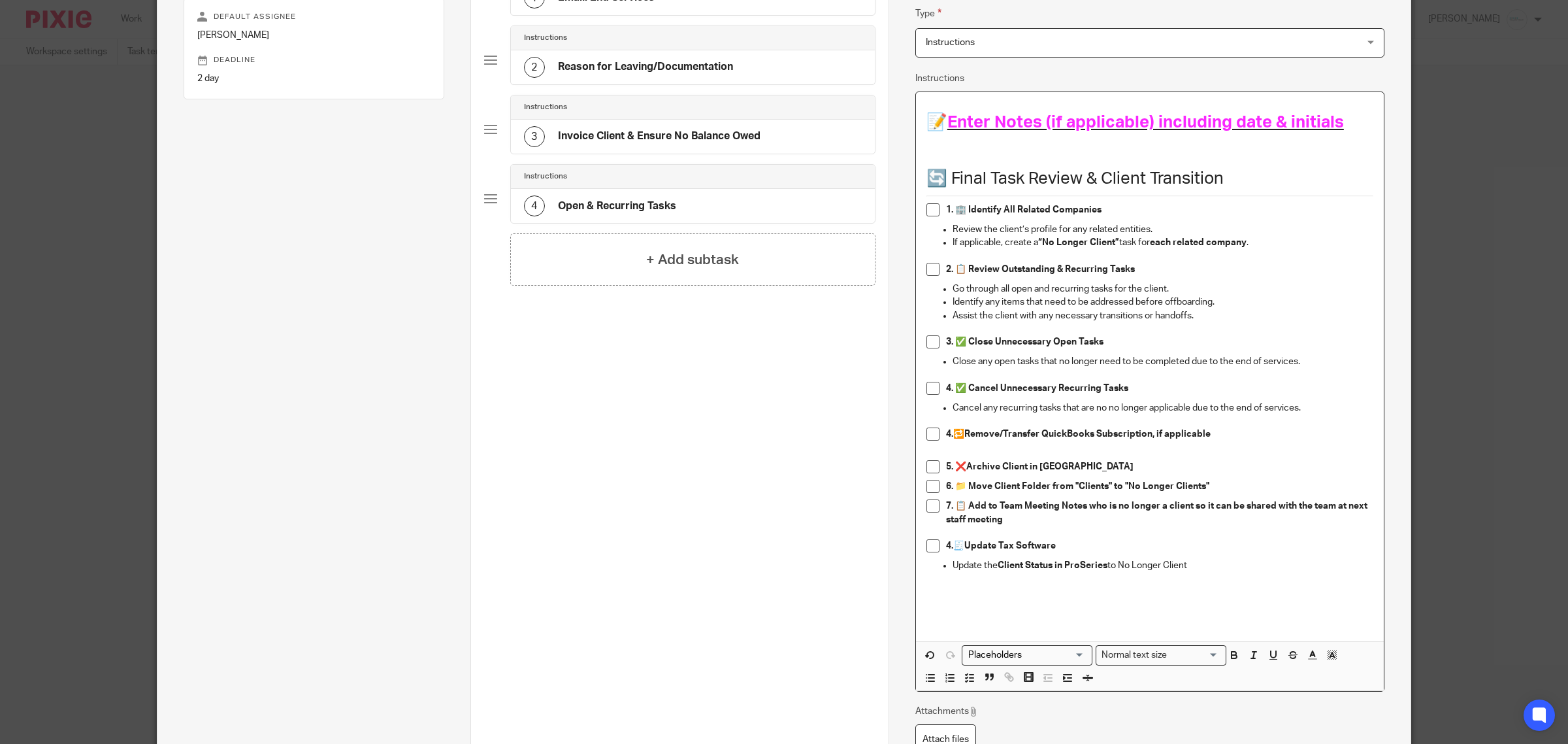
click at [978, 452] on p at bounding box center [1150, 453] width 447 height 13
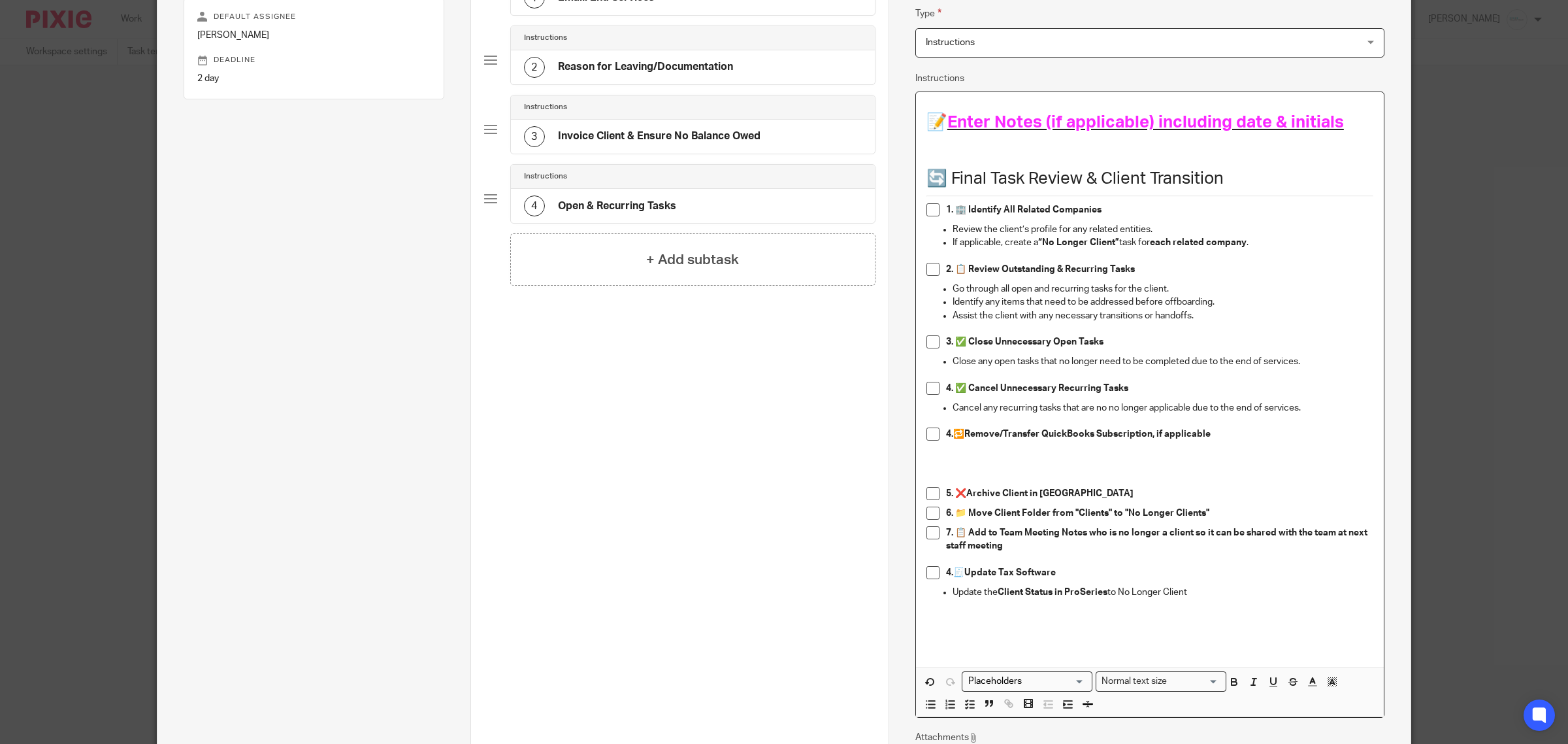
click at [946, 438] on strong "4." at bounding box center [949, 434] width 7 height 9
click at [946, 491] on strong "5. ❌Archive Client in Pixie" at bounding box center [1039, 493] width 187 height 9
click at [946, 514] on strong "6. 📁 Move Client Folder from "Clients" to "No Longer Clients"" at bounding box center [1078, 512] width 264 height 9
click at [946, 534] on strong "7. 📋 Add to Team Meeting Notes who is no longer a client so it can be shared wi…" at bounding box center [1157, 539] width 423 height 22
drag, startPoint x: 1026, startPoint y: 547, endPoint x: 903, endPoint y: 547, distance: 123.0
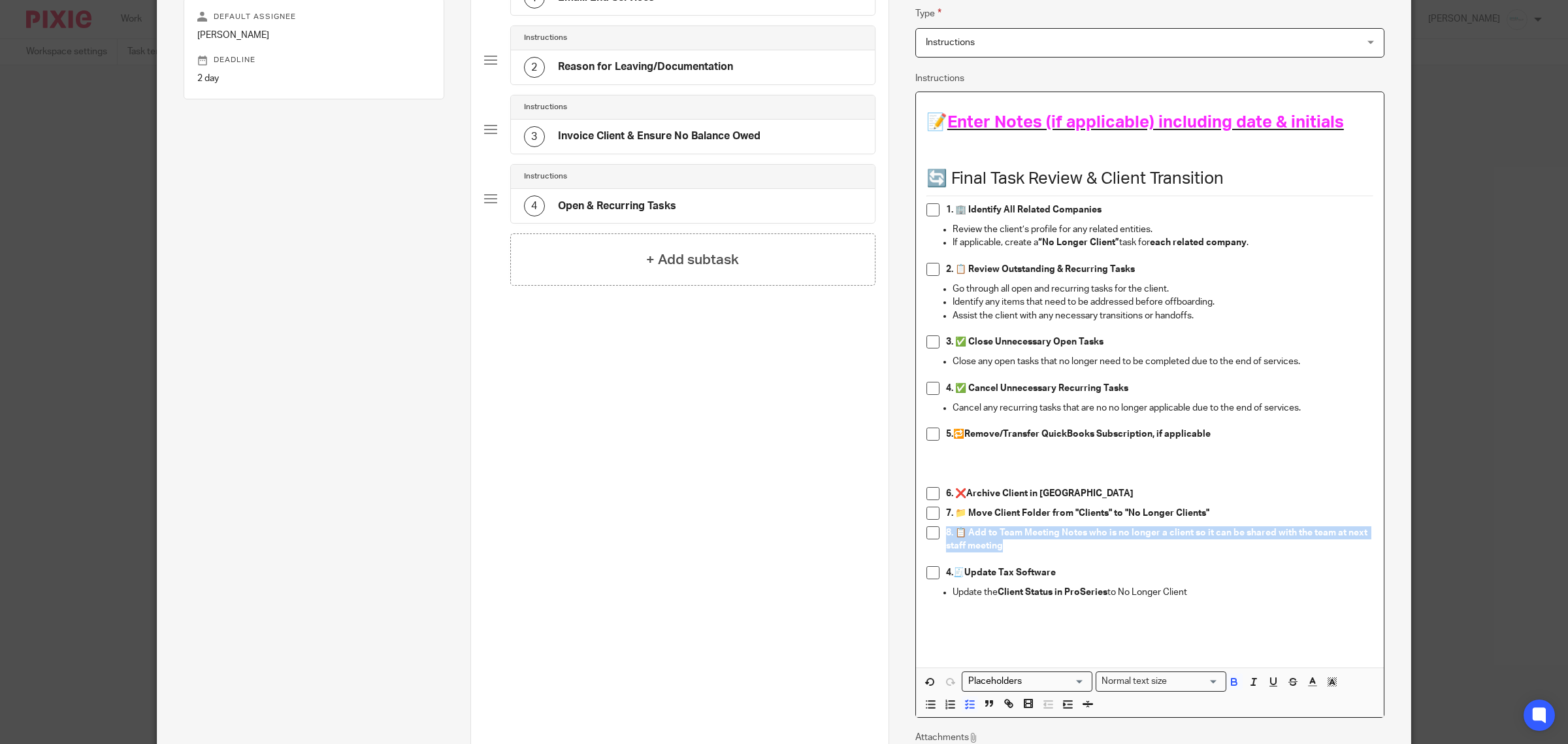
click at [903, 547] on div "Name Email: End Services Type Send automated email Send automated email Instruc…" at bounding box center [1150, 378] width 522 height 977
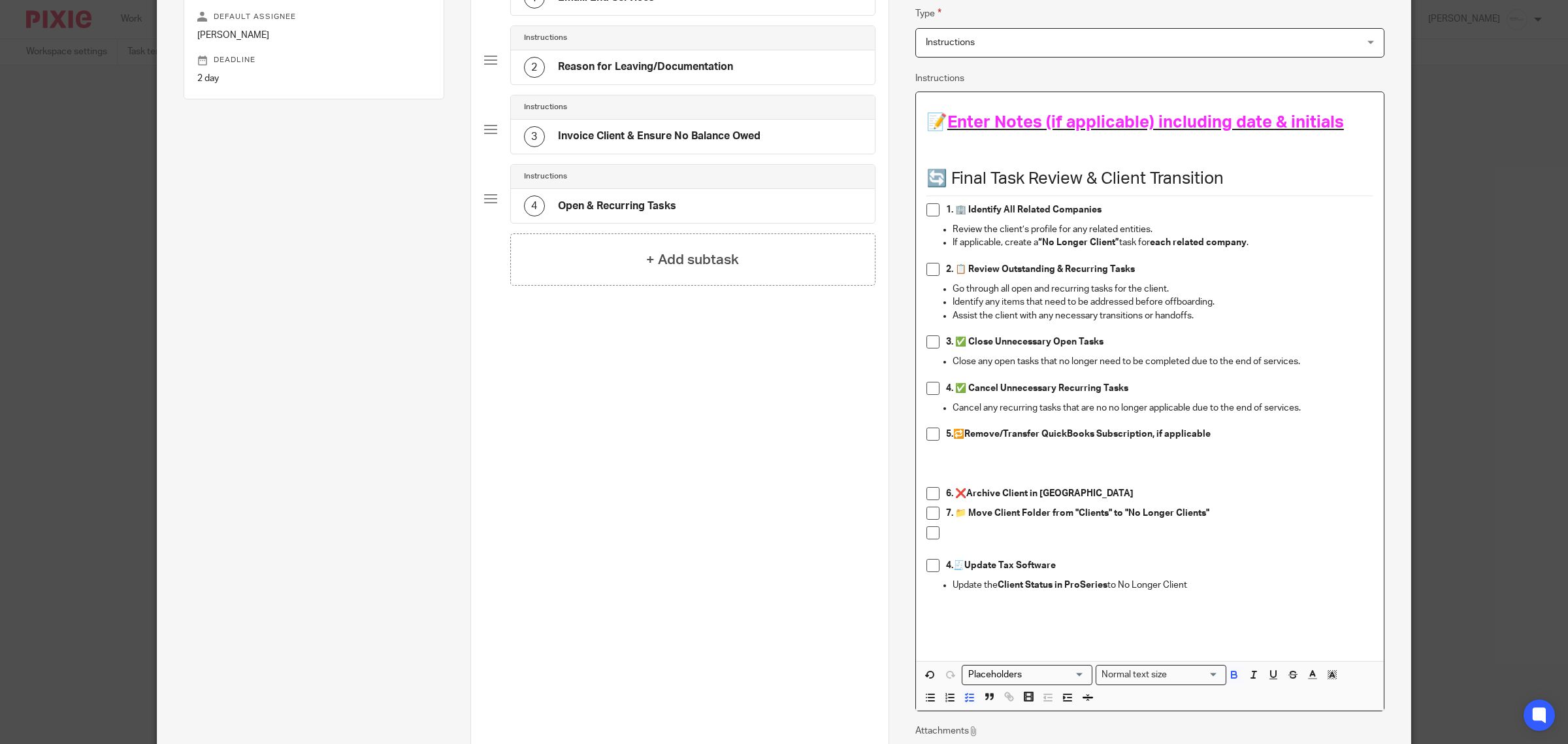
click at [936, 495] on li "6. ❌Archive Client in Pixie" at bounding box center [1150, 497] width 447 height 20
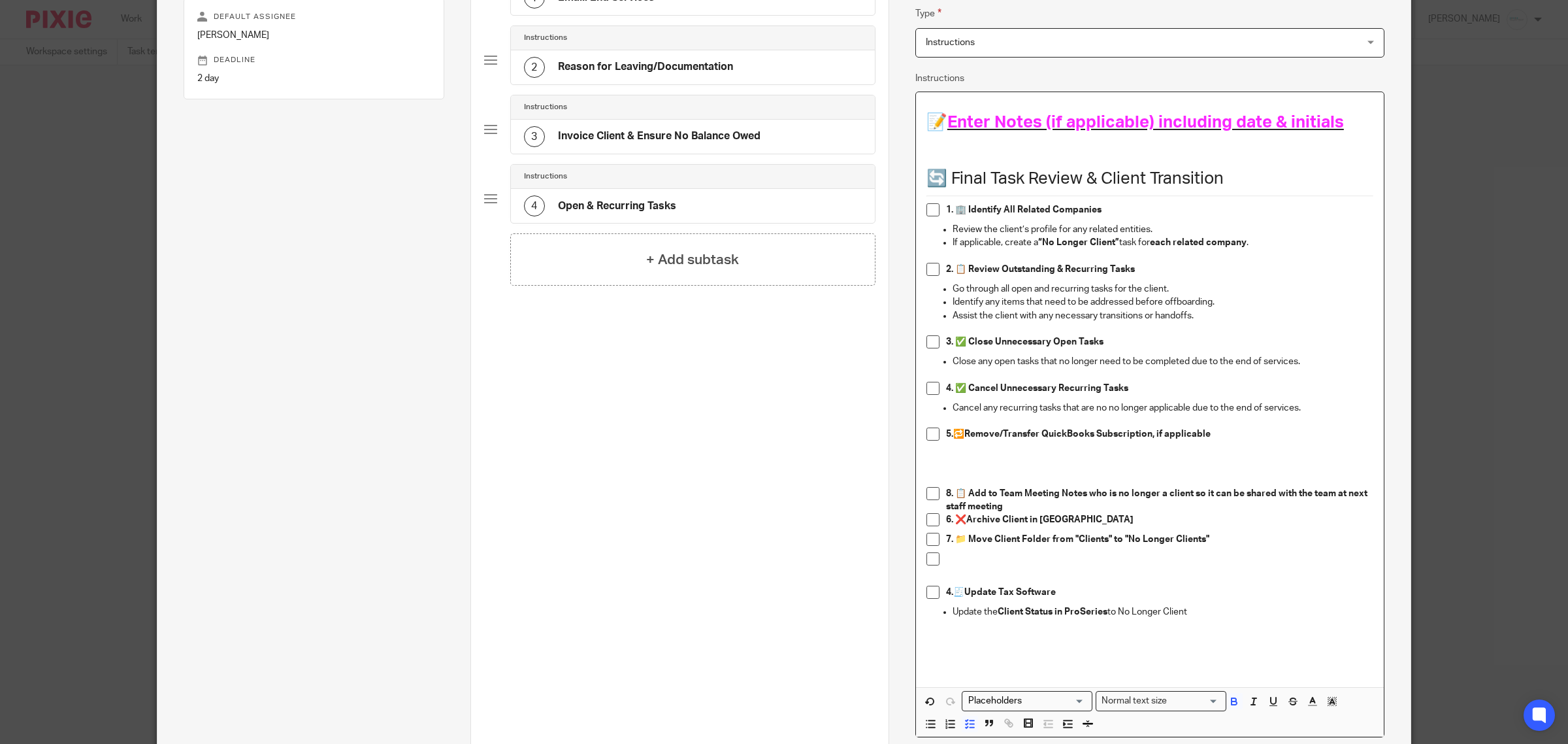
click at [946, 494] on strong "8. 📋 Add to Team Meeting Notes who is no longer a client so it can be shared wi…" at bounding box center [1157, 499] width 423 height 22
click at [948, 518] on strong "6. ❌Archive Client in Pixie" at bounding box center [1039, 519] width 187 height 9
click at [946, 540] on strong "7. 📁 Move Client Folder from "Clients" to "No Longer Clients"" at bounding box center [1078, 539] width 264 height 9
click at [974, 560] on p at bounding box center [1160, 559] width 427 height 13
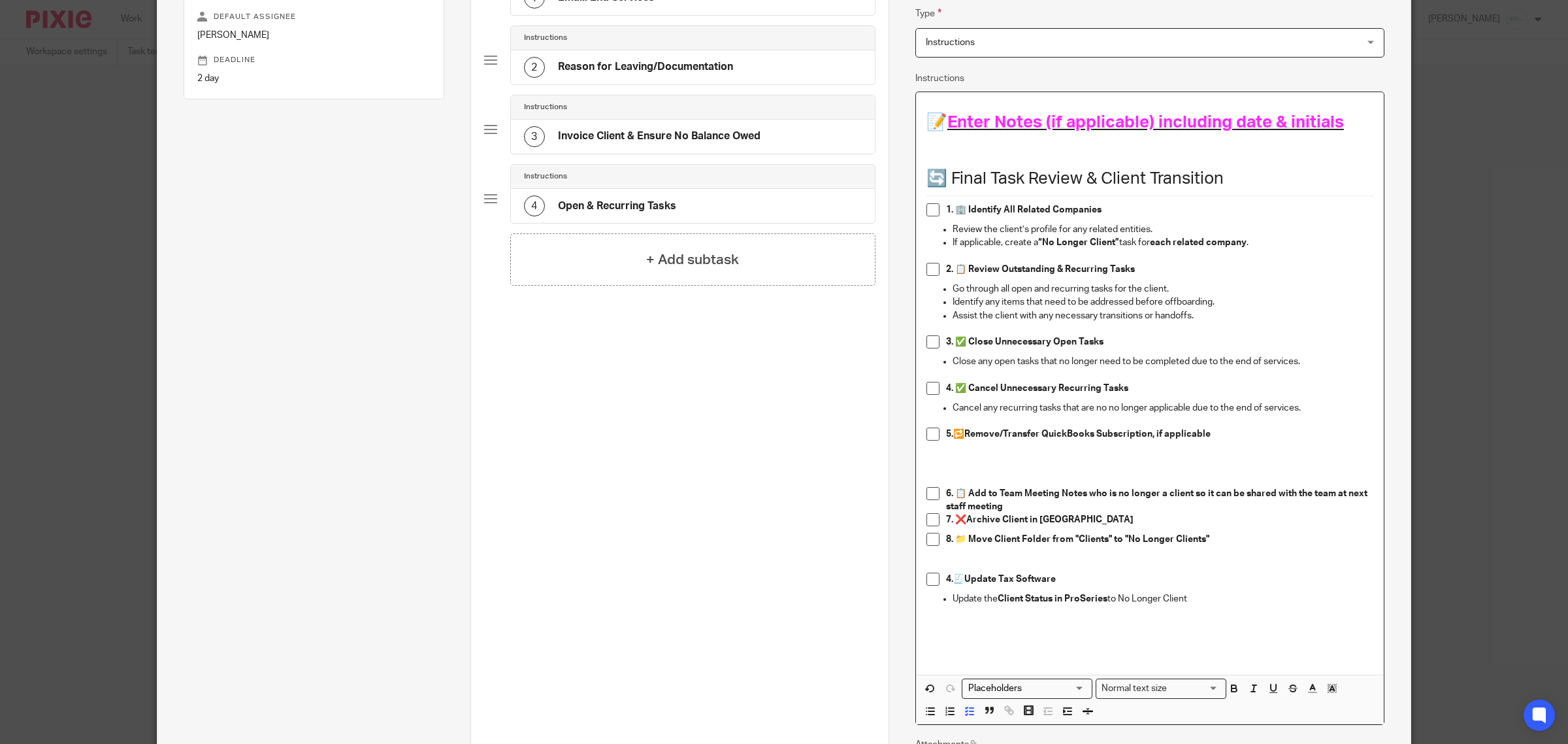
click at [946, 582] on strong "4." at bounding box center [949, 579] width 7 height 9
click at [1063, 580] on p "9. 🧾 Update Tax Software" at bounding box center [1160, 579] width 427 height 13
click at [1195, 602] on p "Update the Client Status in ProSeries to No Longer Client" at bounding box center [1163, 605] width 421 height 27
click at [1124, 579] on p "9. 🧾 Update Tax Software" at bounding box center [1160, 579] width 427 height 13
click at [1204, 598] on p "Update the Client Status in ProSeries to No Longer Client" at bounding box center [1163, 605] width 421 height 27
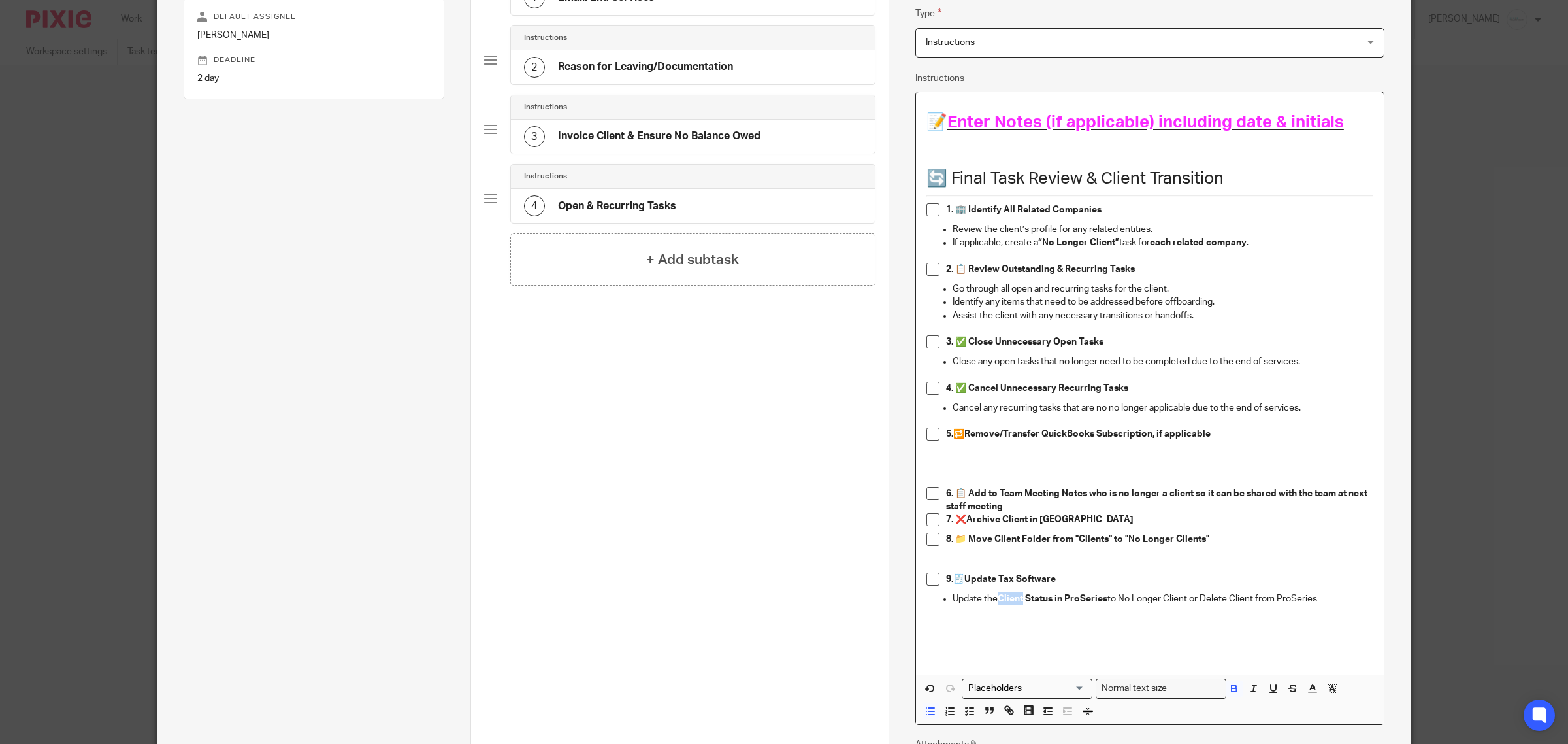
drag, startPoint x: 994, startPoint y: 602, endPoint x: 1018, endPoint y: 602, distance: 24.0
click at [1018, 602] on strong "Client Status in ProSeries" at bounding box center [1052, 598] width 110 height 9
drag, startPoint x: 1199, startPoint y: 597, endPoint x: 1370, endPoint y: 606, distance: 171.2
click at [1370, 606] on div "📝 Enter Notes (if applicable) including date & initials 🔄 Final Task Review & C…" at bounding box center [1150, 383] width 468 height 582
click at [1228, 691] on icon "button" at bounding box center [1234, 688] width 11 height 11
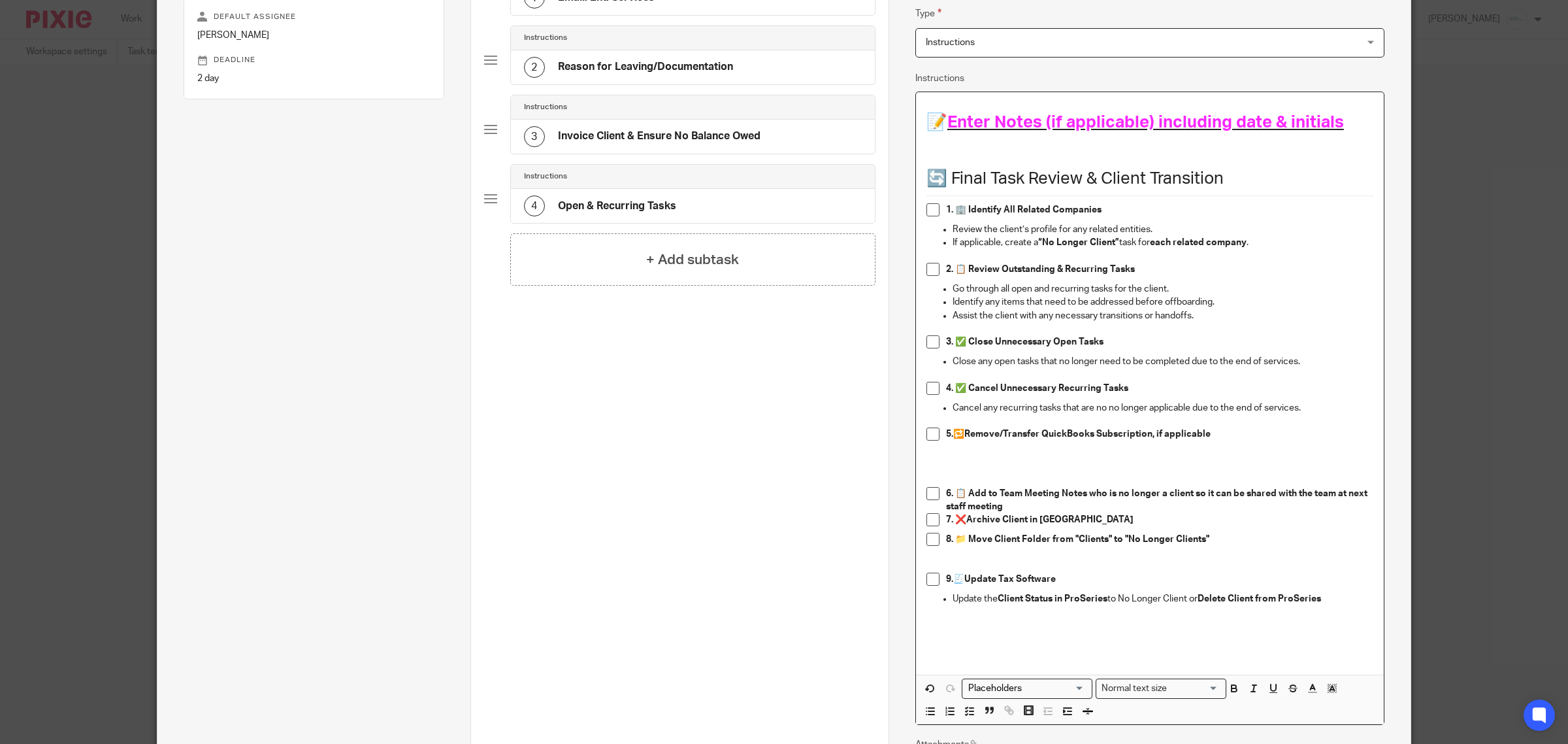
click at [1227, 646] on p at bounding box center [1150, 645] width 447 height 27
click at [953, 462] on p at bounding box center [1150, 467] width 447 height 13
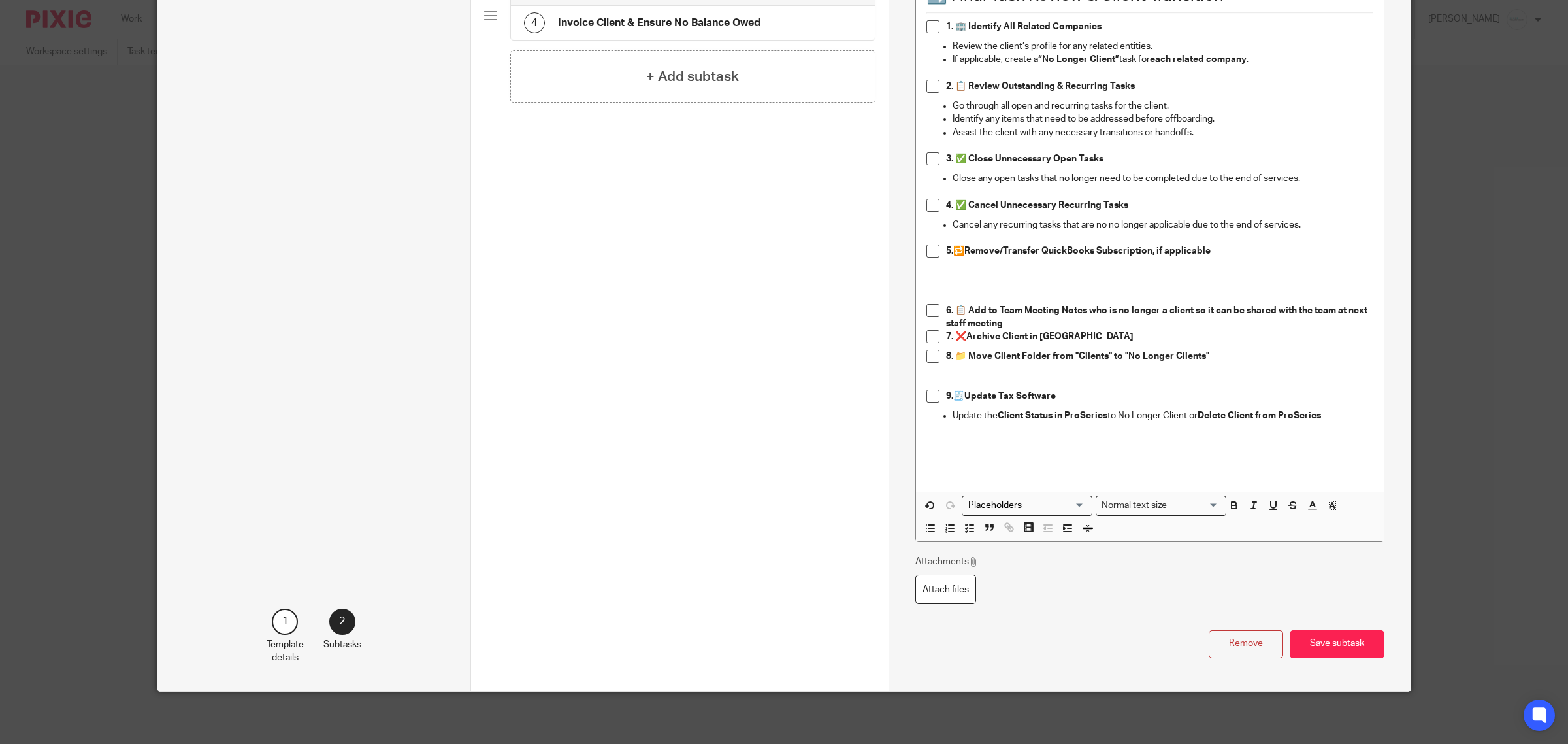
scroll to position [348, 0]
click at [1341, 639] on button "Save subtask" at bounding box center [1337, 644] width 95 height 28
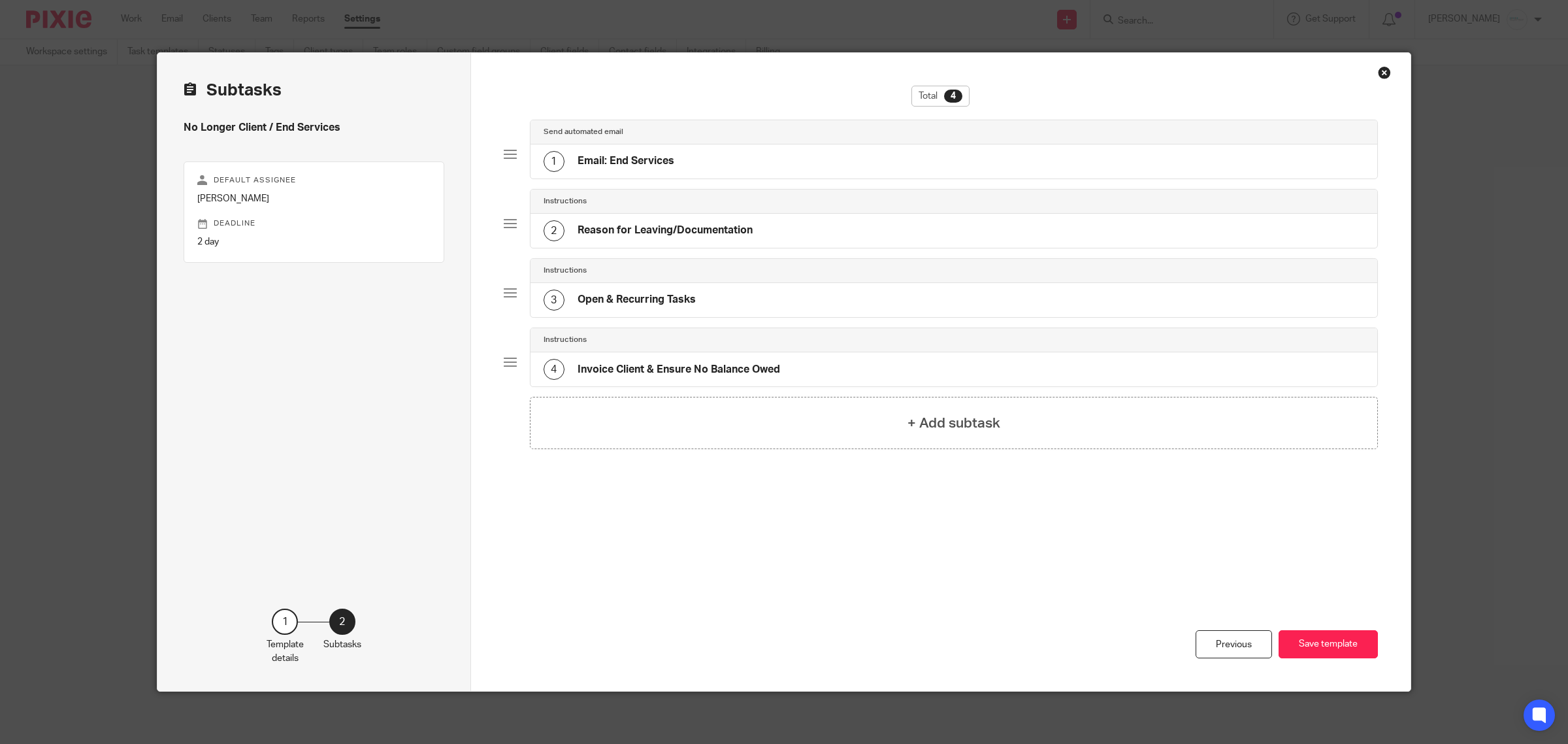
scroll to position [0, 0]
click at [1315, 634] on button "Save template" at bounding box center [1328, 644] width 99 height 28
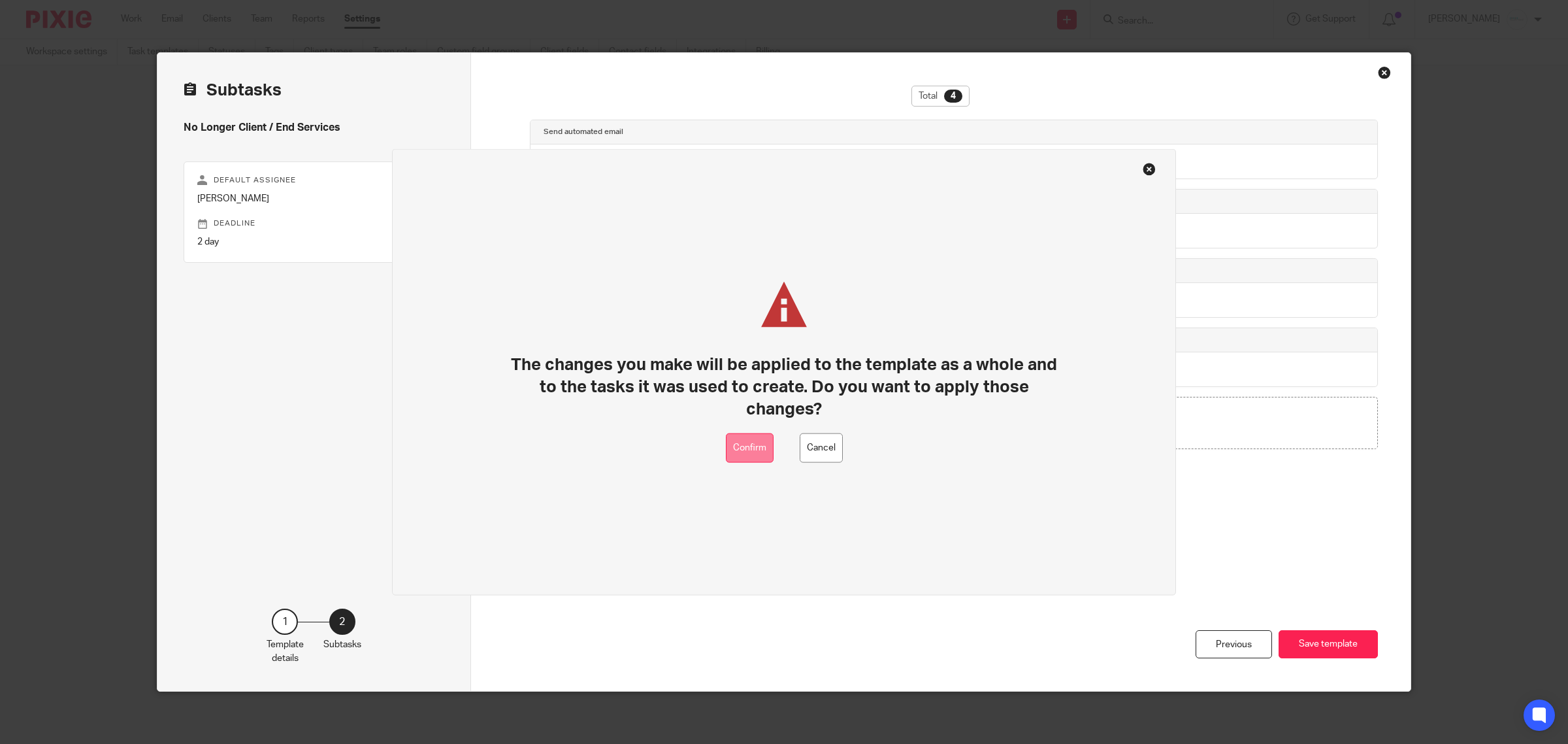
click at [757, 446] on button "Confirm" at bounding box center [750, 448] width 47 height 29
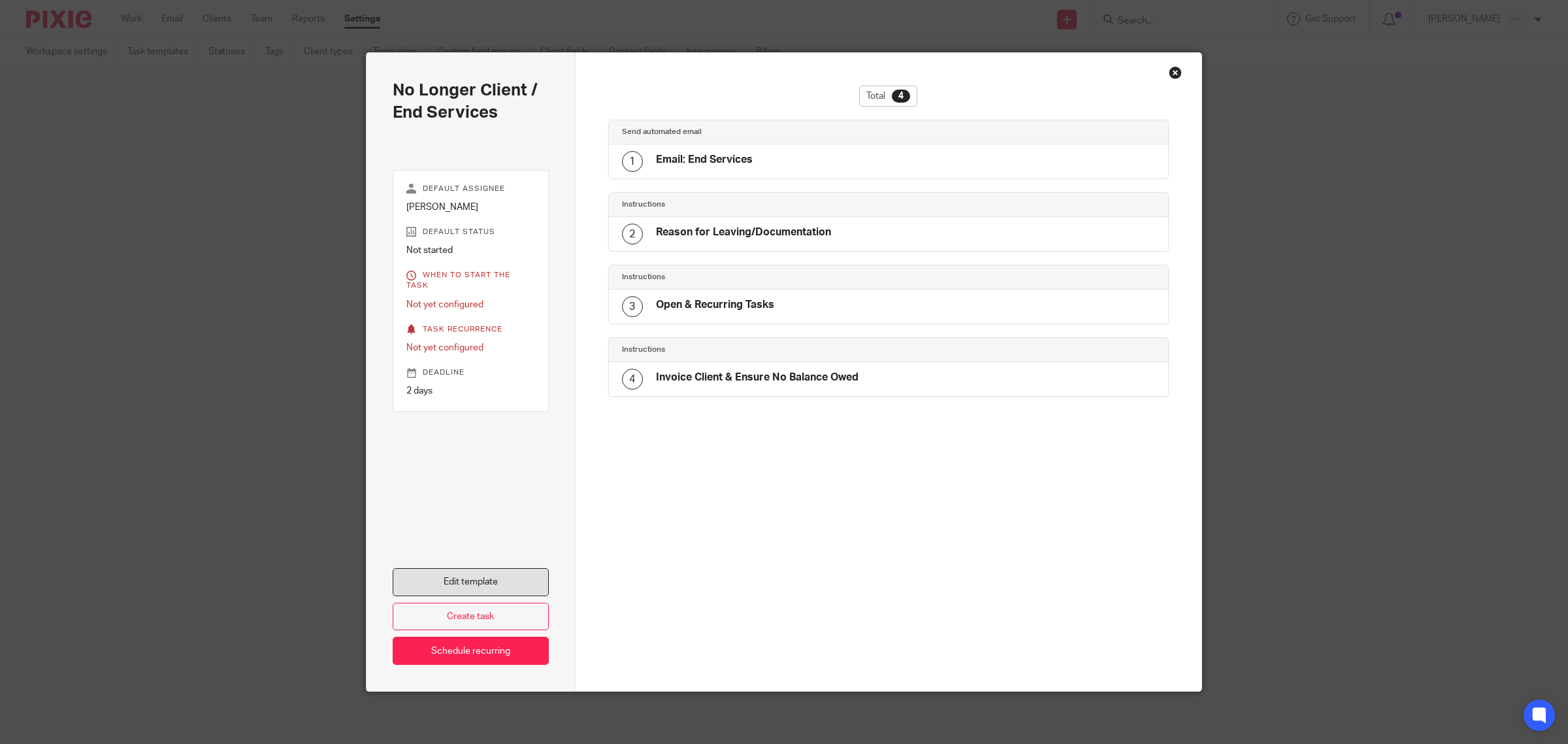
click at [465, 584] on link "Edit template" at bounding box center [471, 582] width 156 height 28
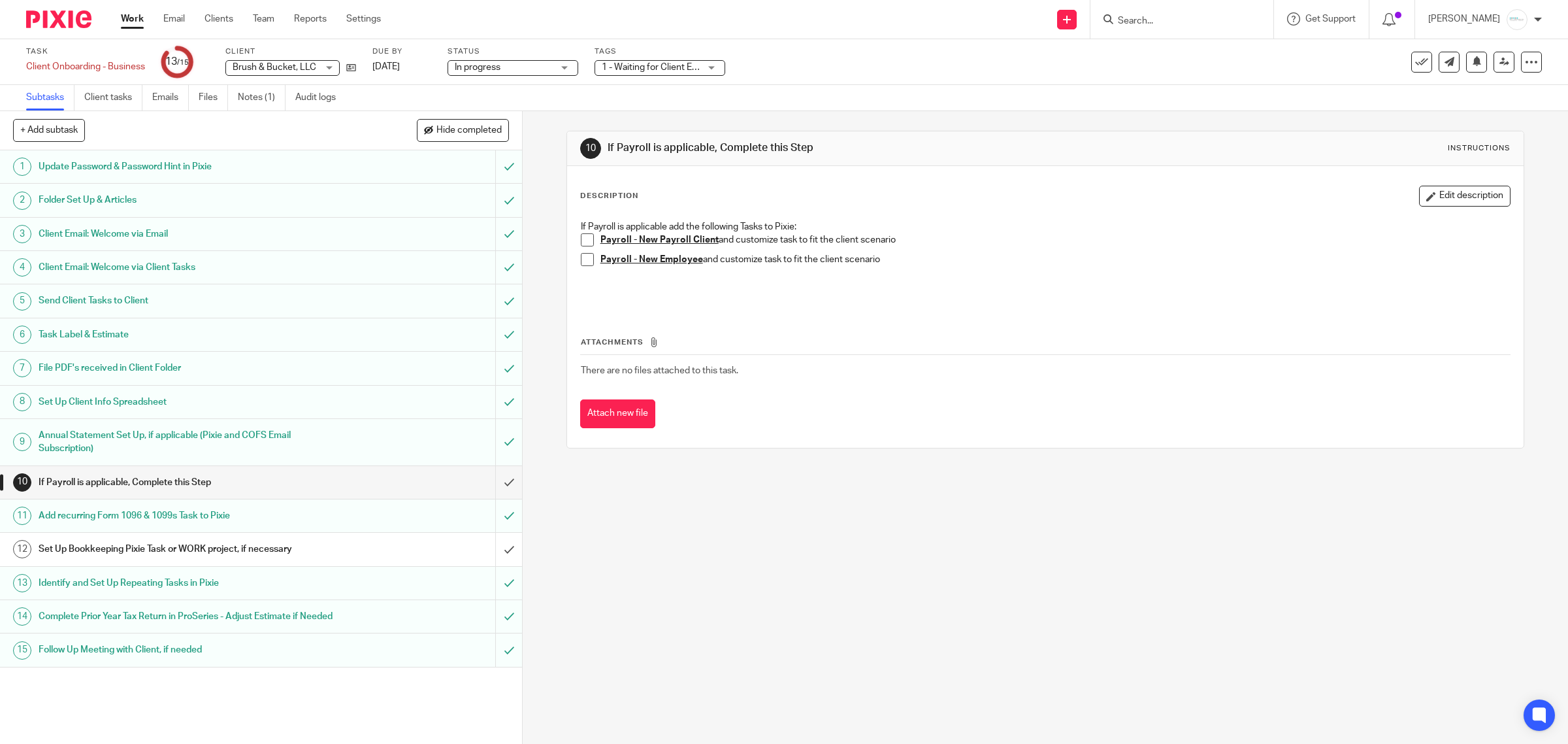
click at [358, 66] on div "Task Client Onboarding - Business Save Client Onboarding - Business 13 /15 Clie…" at bounding box center [657, 62] width 1263 height 31
click at [345, 70] on link at bounding box center [348, 67] width 16 height 13
click at [500, 543] on input "submit" at bounding box center [261, 549] width 522 height 33
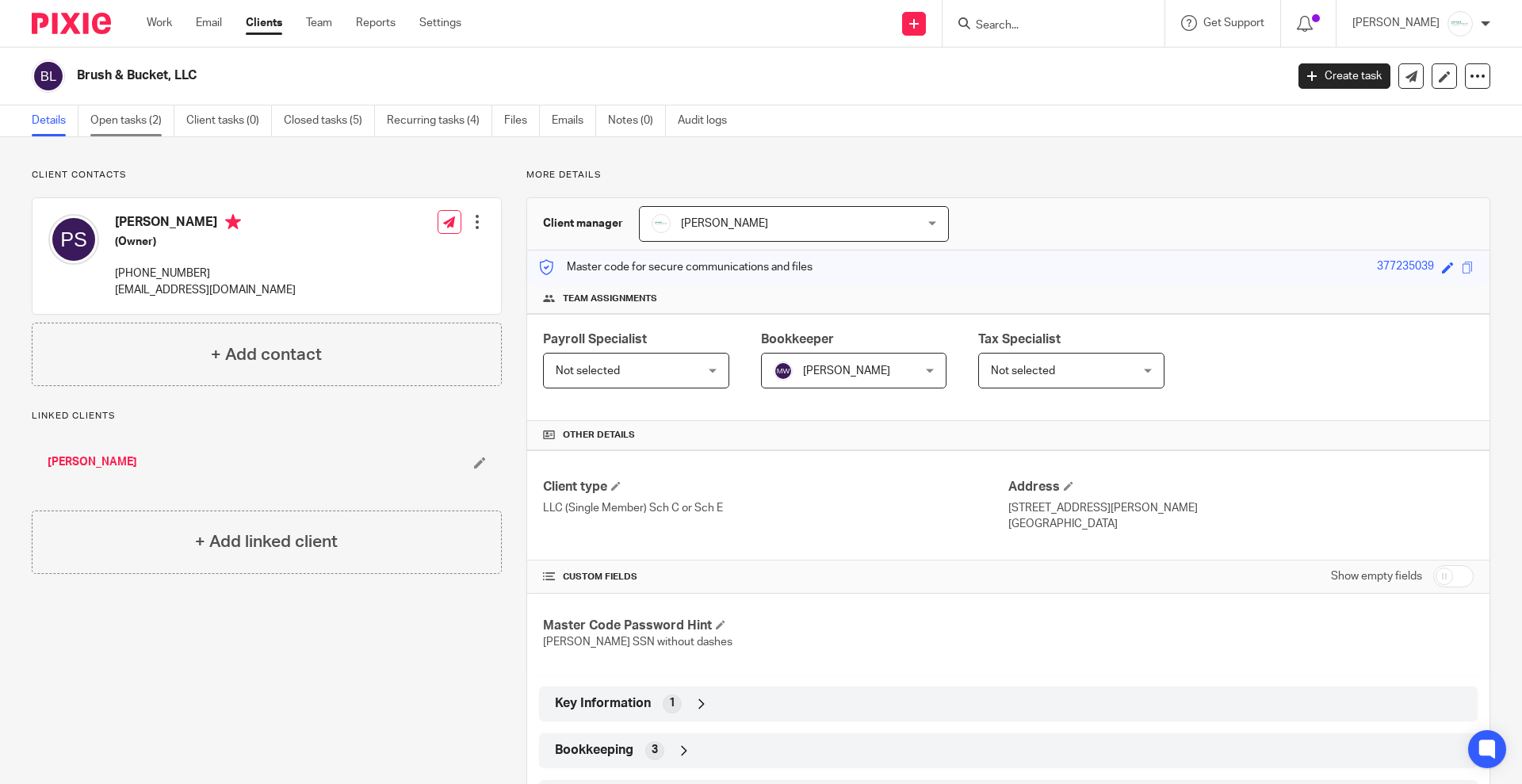
click at [136, 118] on link "Open tasks (2)" at bounding box center [132, 120] width 84 height 31
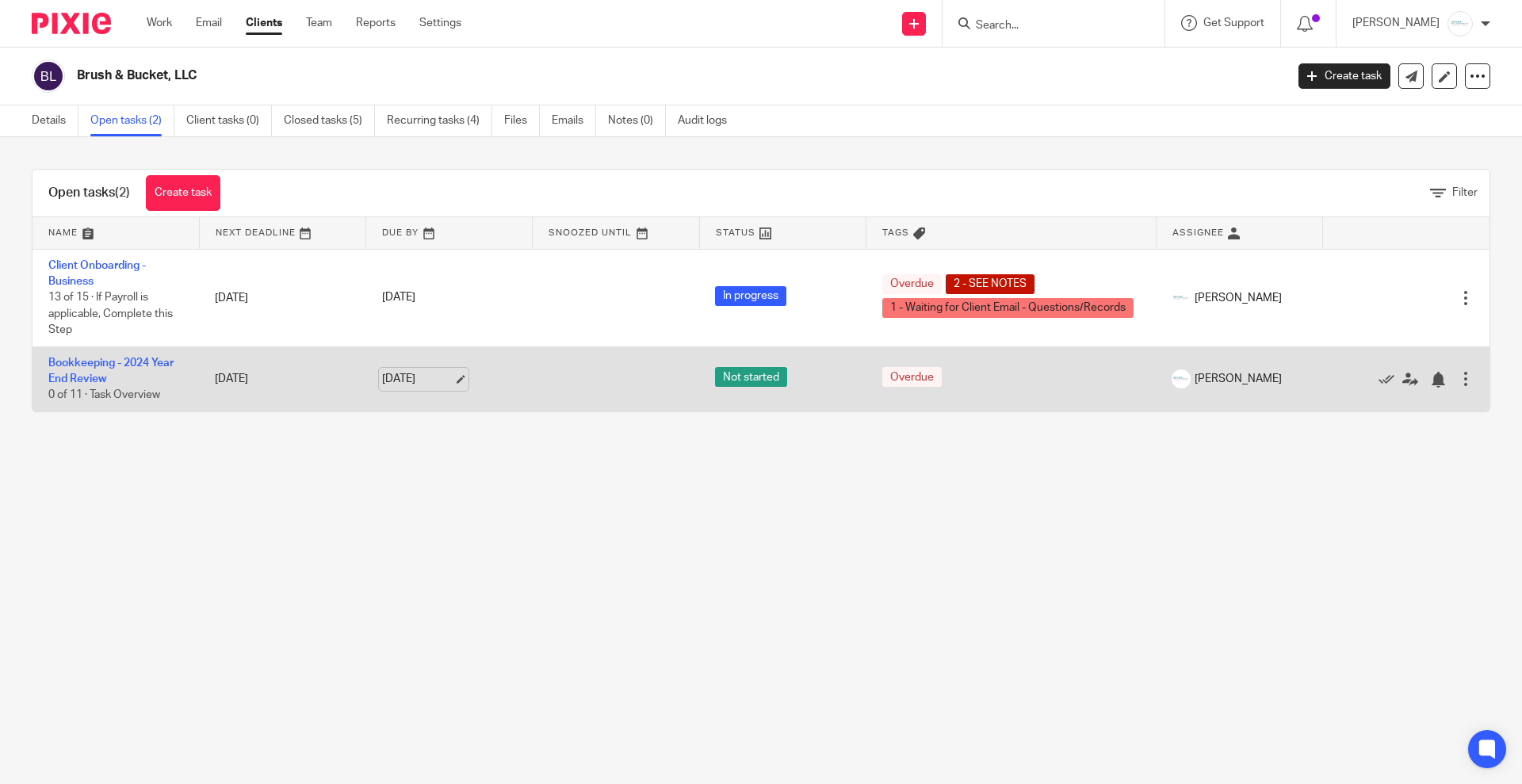
click at [439, 378] on link "[DATE]" at bounding box center [418, 379] width 71 height 17
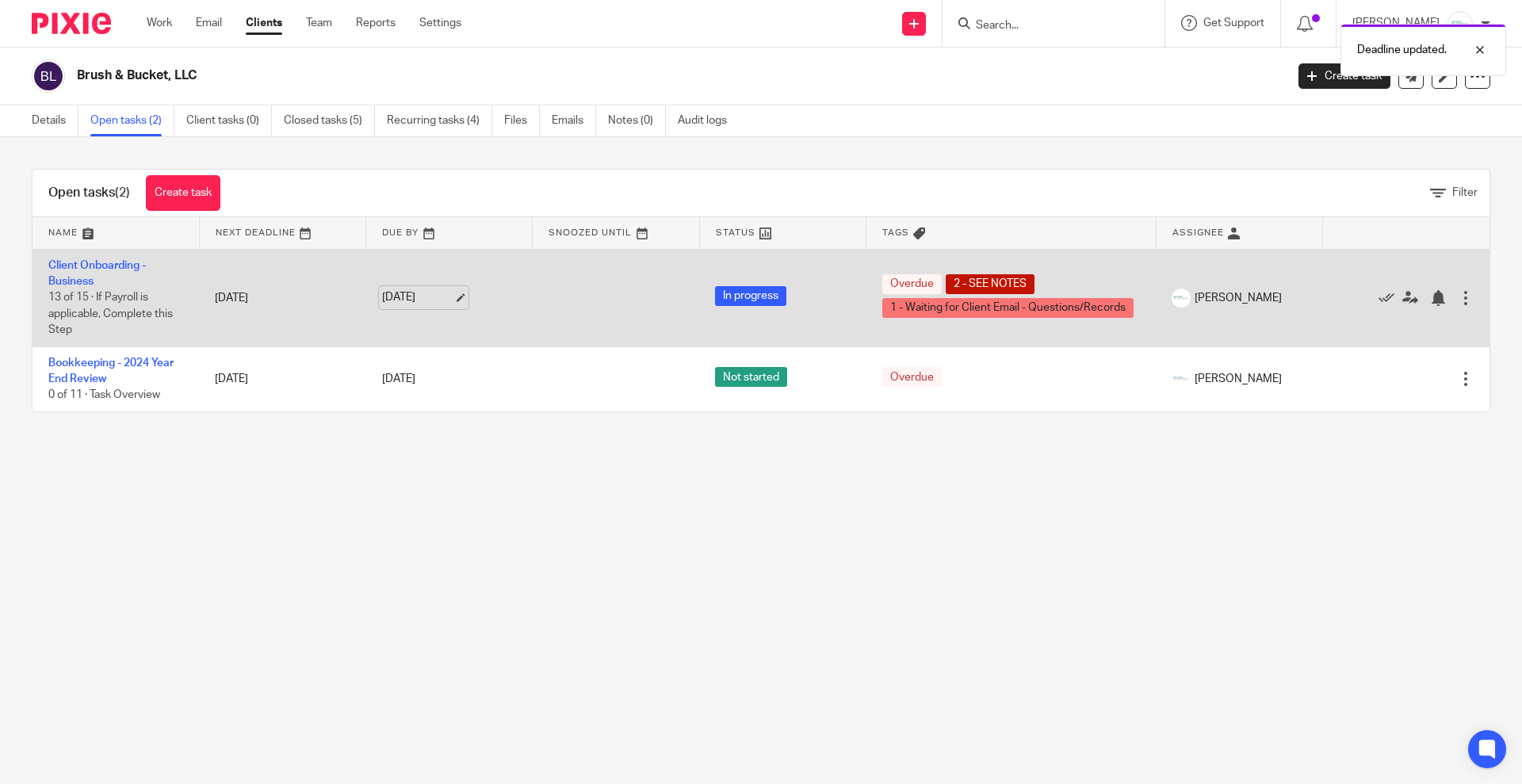
click at [445, 289] on link "[DATE]" at bounding box center [418, 297] width 71 height 17
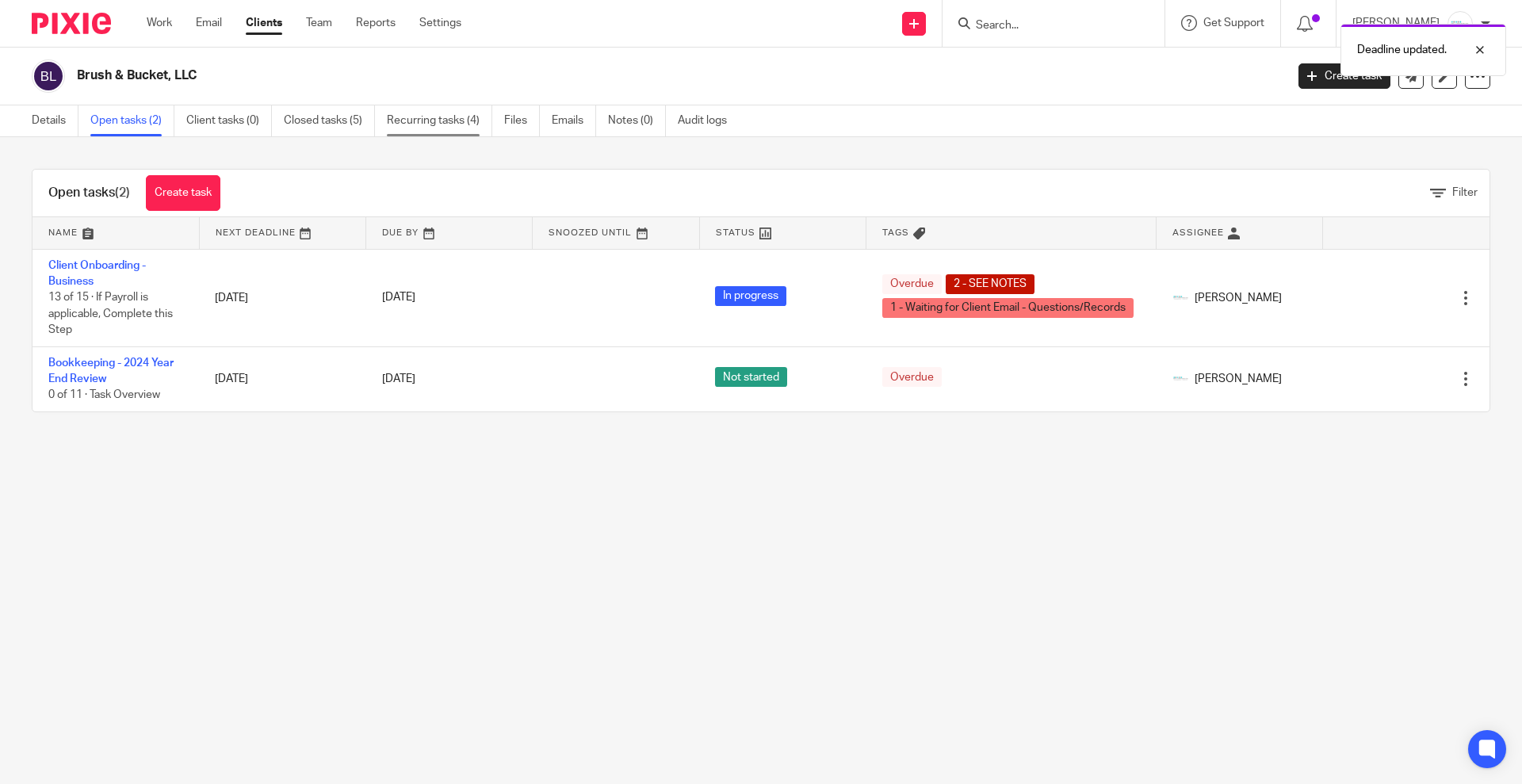
click at [446, 114] on link "Recurring tasks (4)" at bounding box center [440, 120] width 105 height 31
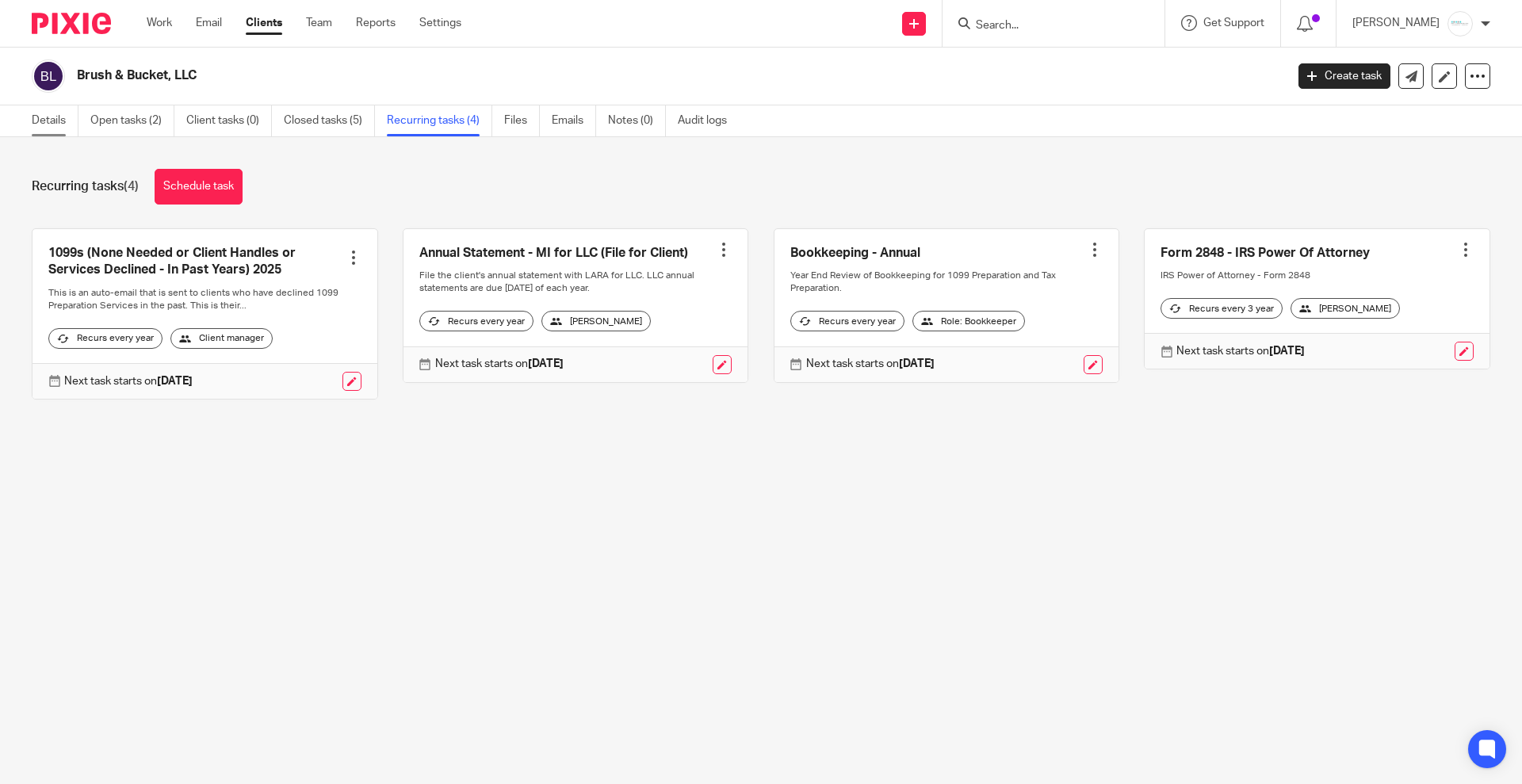
click at [53, 126] on link "Details" at bounding box center [55, 120] width 47 height 31
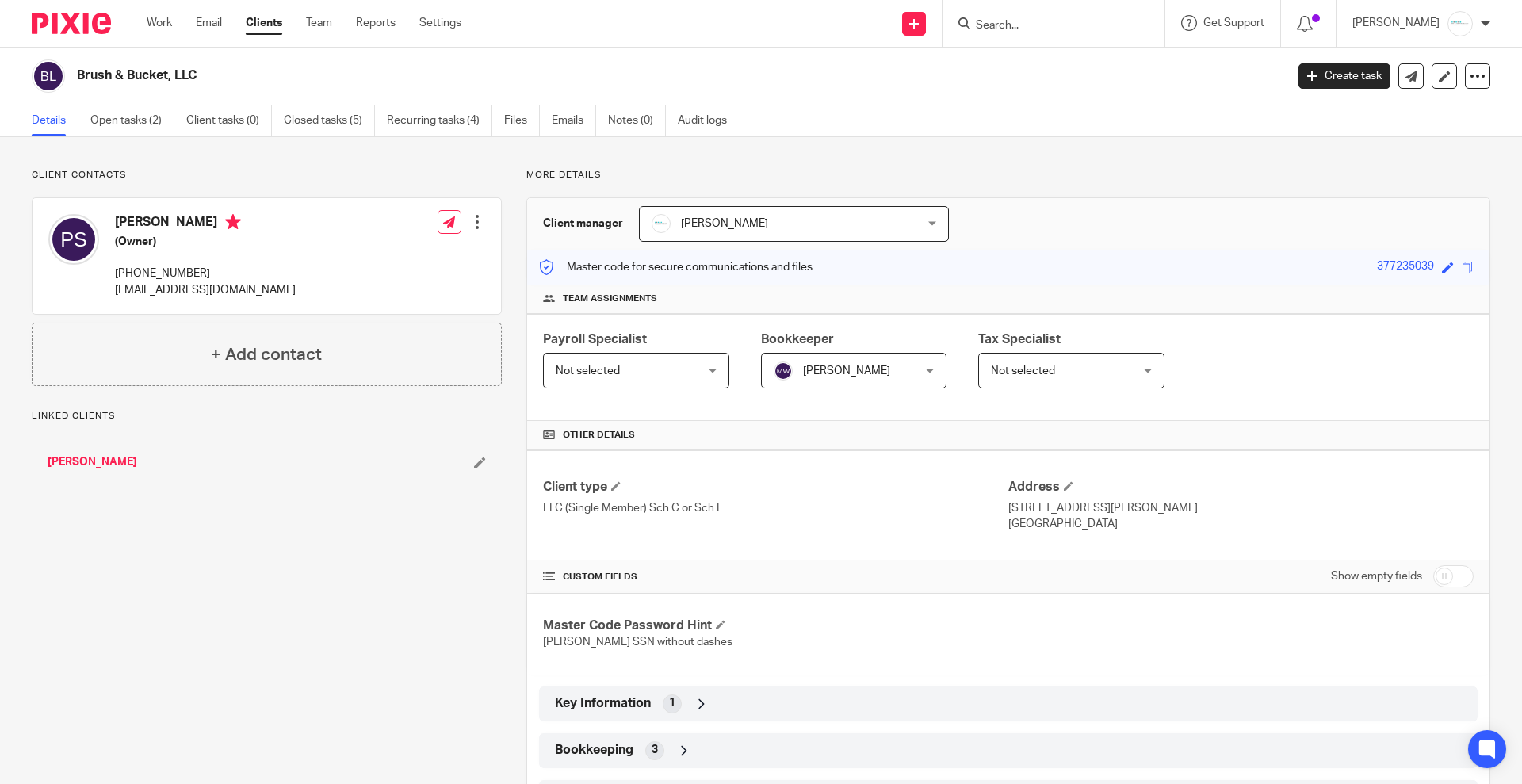
click at [924, 368] on div "Melissa Wander Melissa Wander" at bounding box center [855, 370] width 187 height 36
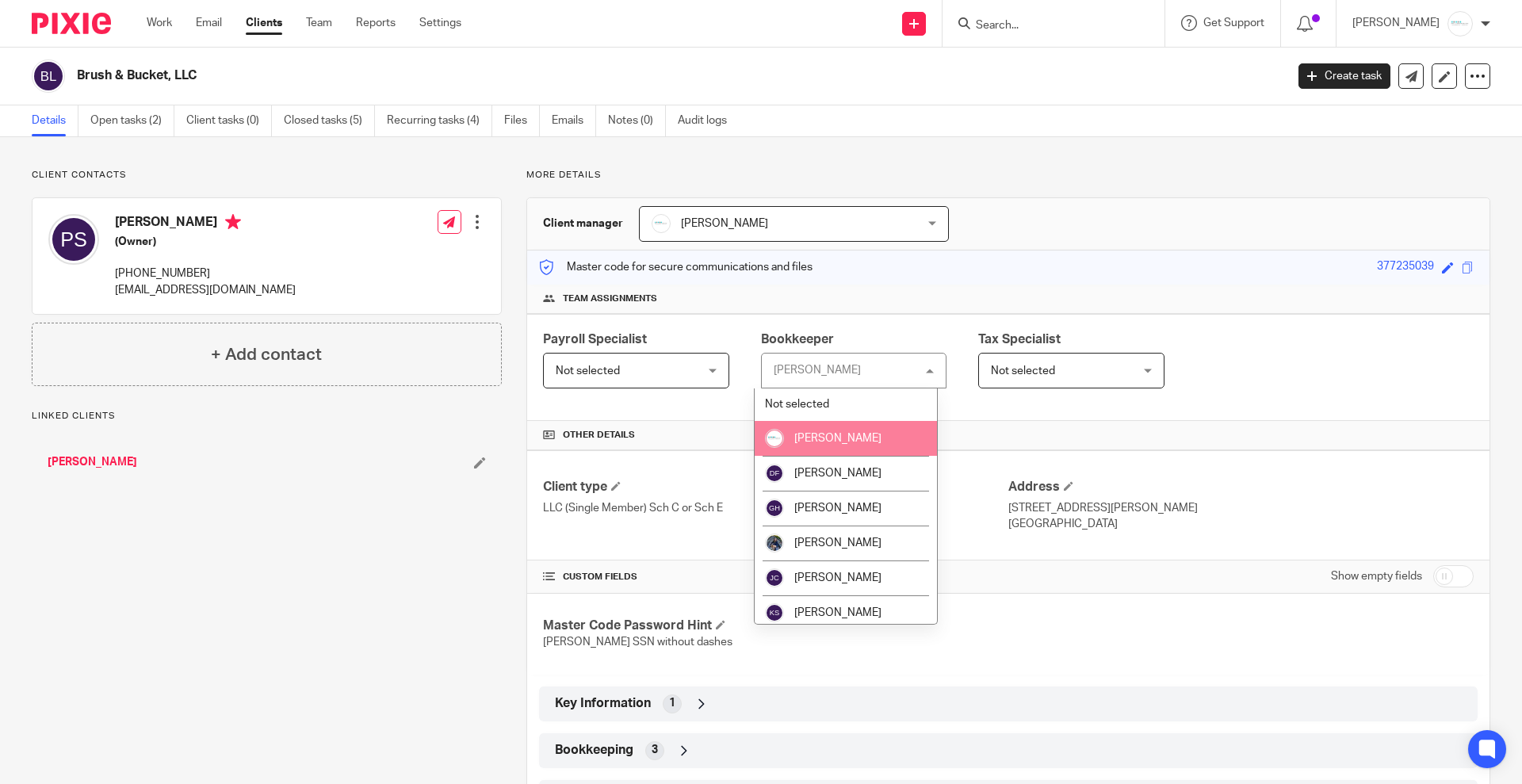
click at [874, 438] on li "[PERSON_NAME]" at bounding box center [846, 438] width 183 height 35
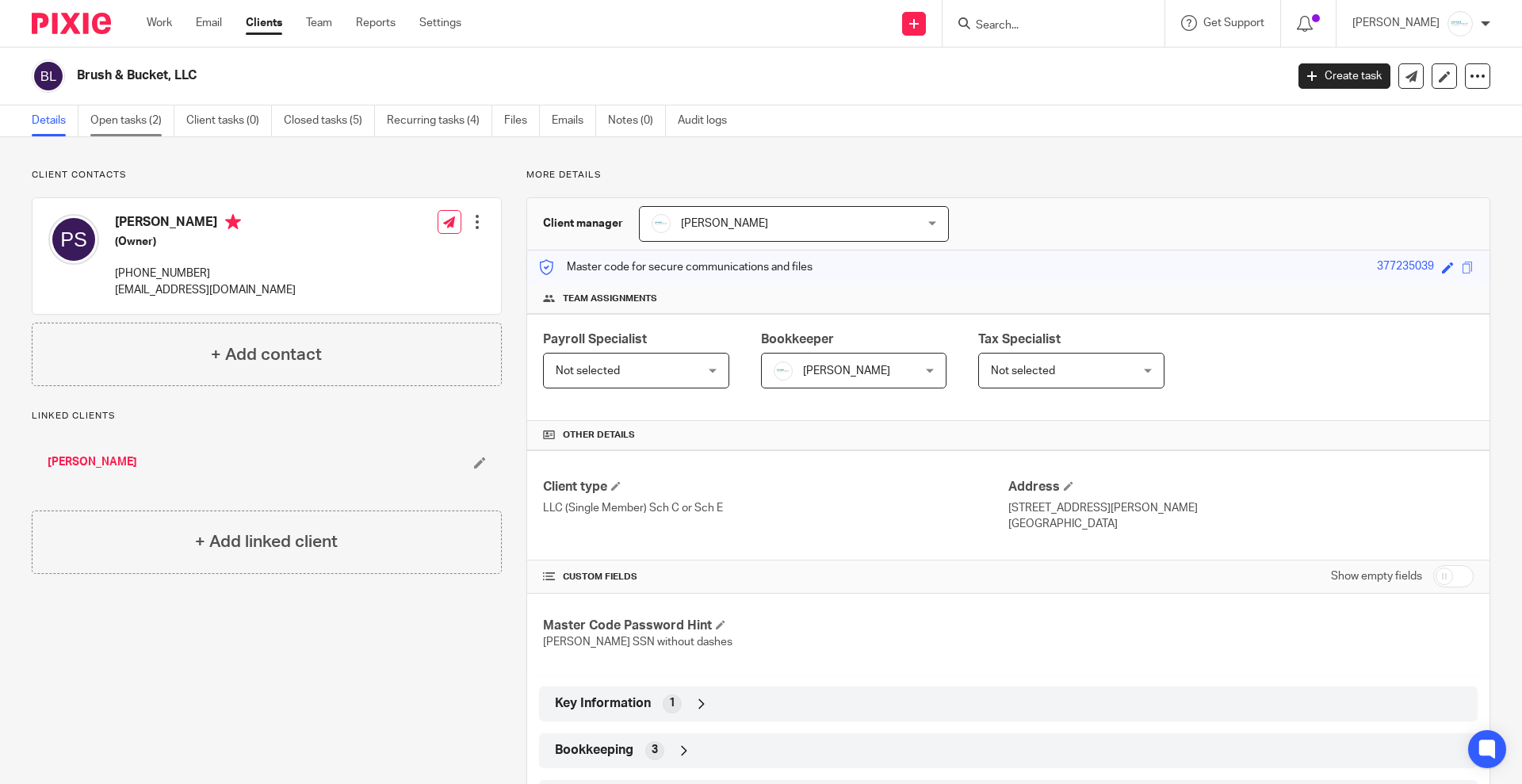
click at [146, 113] on link "Open tasks (2)" at bounding box center [132, 120] width 84 height 31
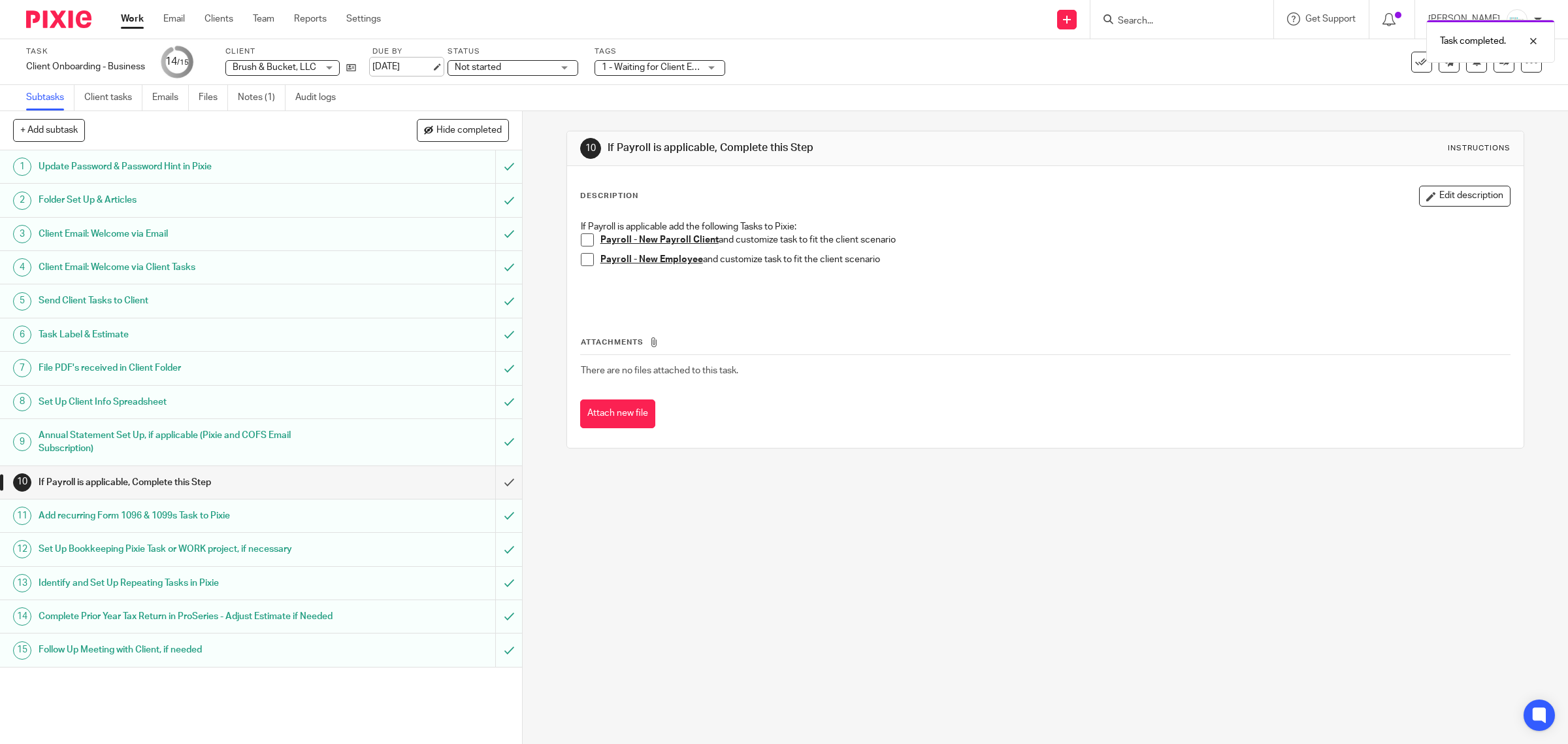
click at [430, 62] on link "[DATE]" at bounding box center [402, 66] width 59 height 14
click at [65, 11] on img at bounding box center [59, 20] width 65 height 18
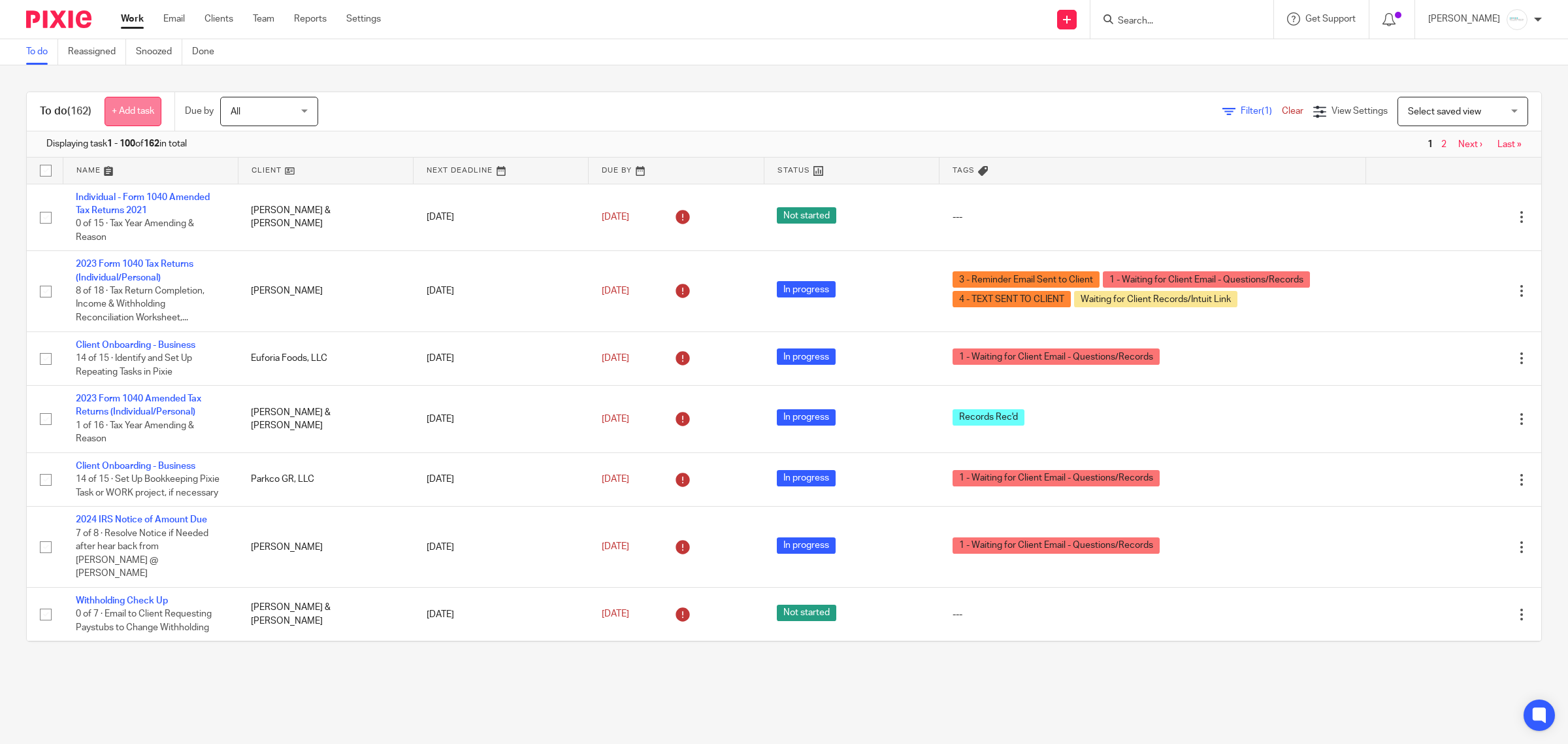
click at [136, 101] on link "+ Add task" at bounding box center [133, 111] width 56 height 29
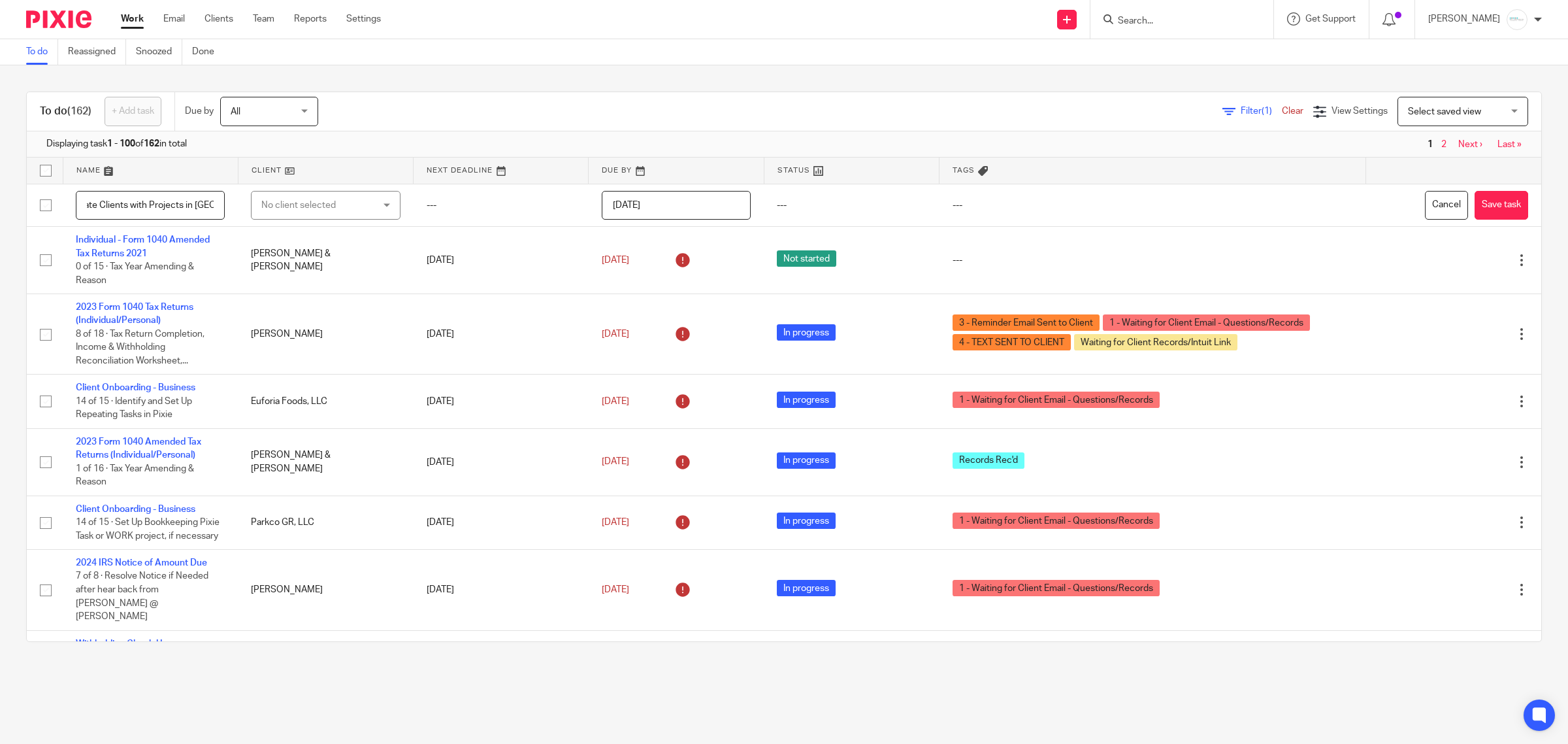
scroll to position [0, 37]
type input "Inactivate Clients with Projects in [GEOGRAPHIC_DATA]"
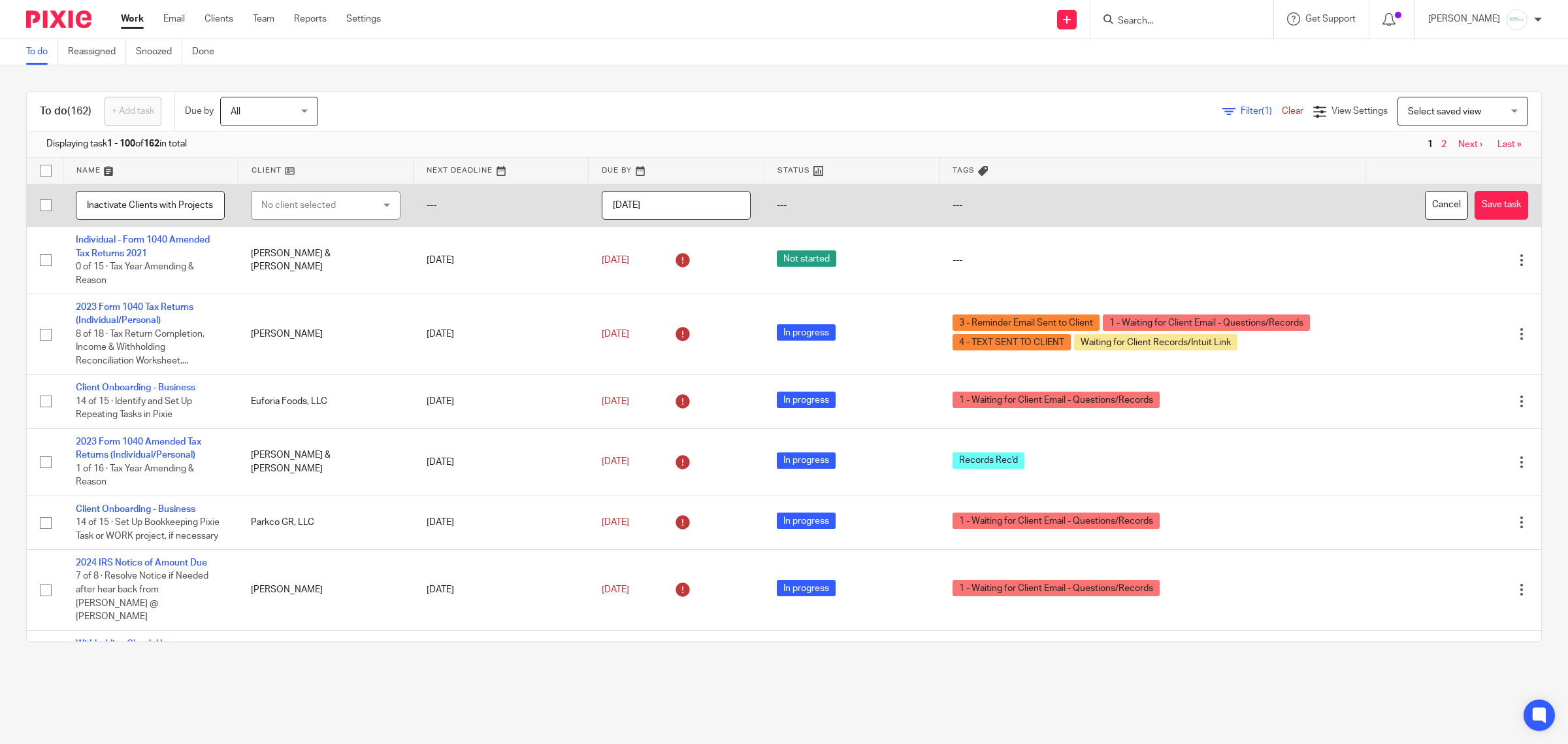
click at [277, 205] on div "No client selected" at bounding box center [316, 205] width 110 height 28
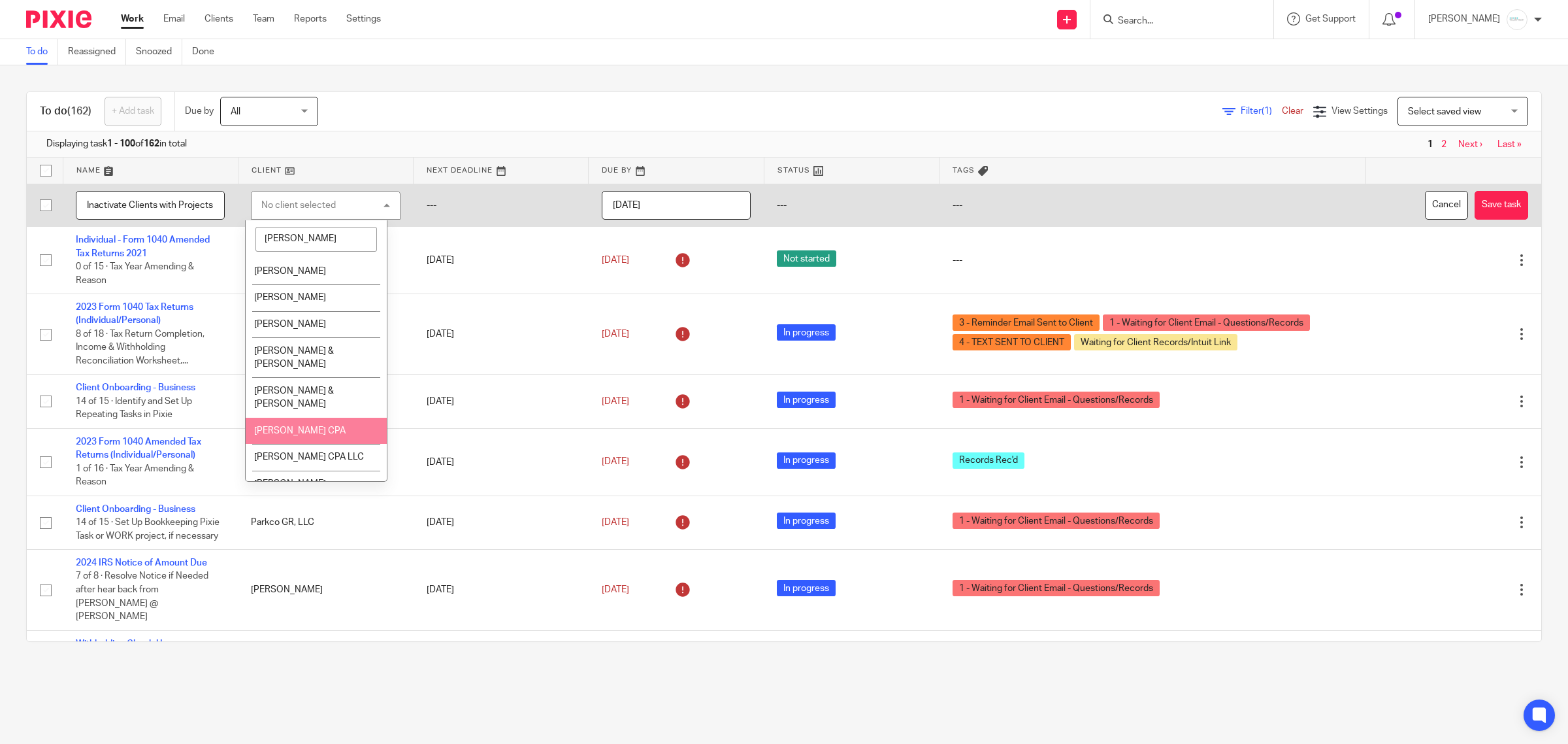
type input "Amy"
click at [305, 417] on li "[PERSON_NAME] CPA" at bounding box center [316, 431] width 141 height 27
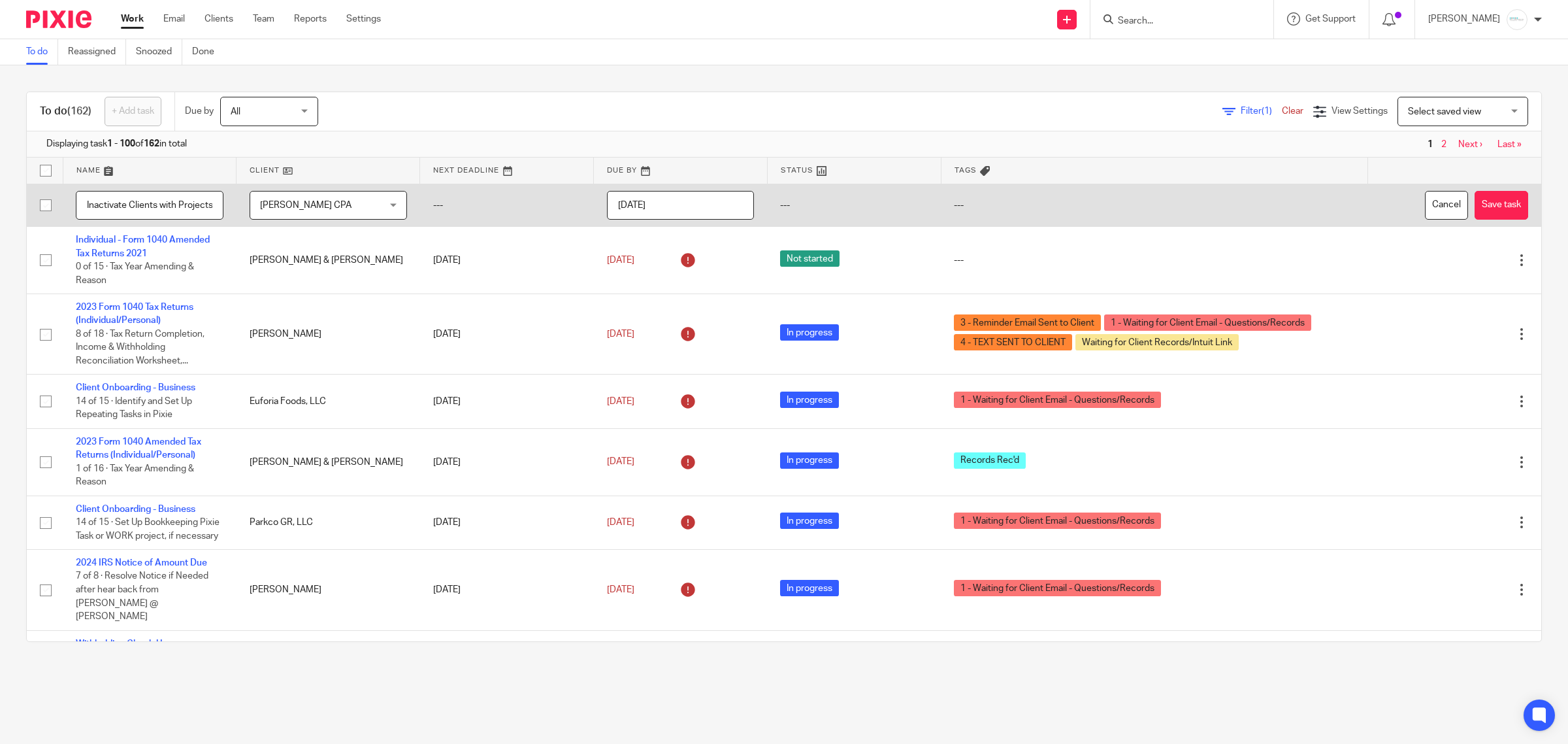
click at [690, 210] on input "2025-09-20" at bounding box center [681, 205] width 147 height 29
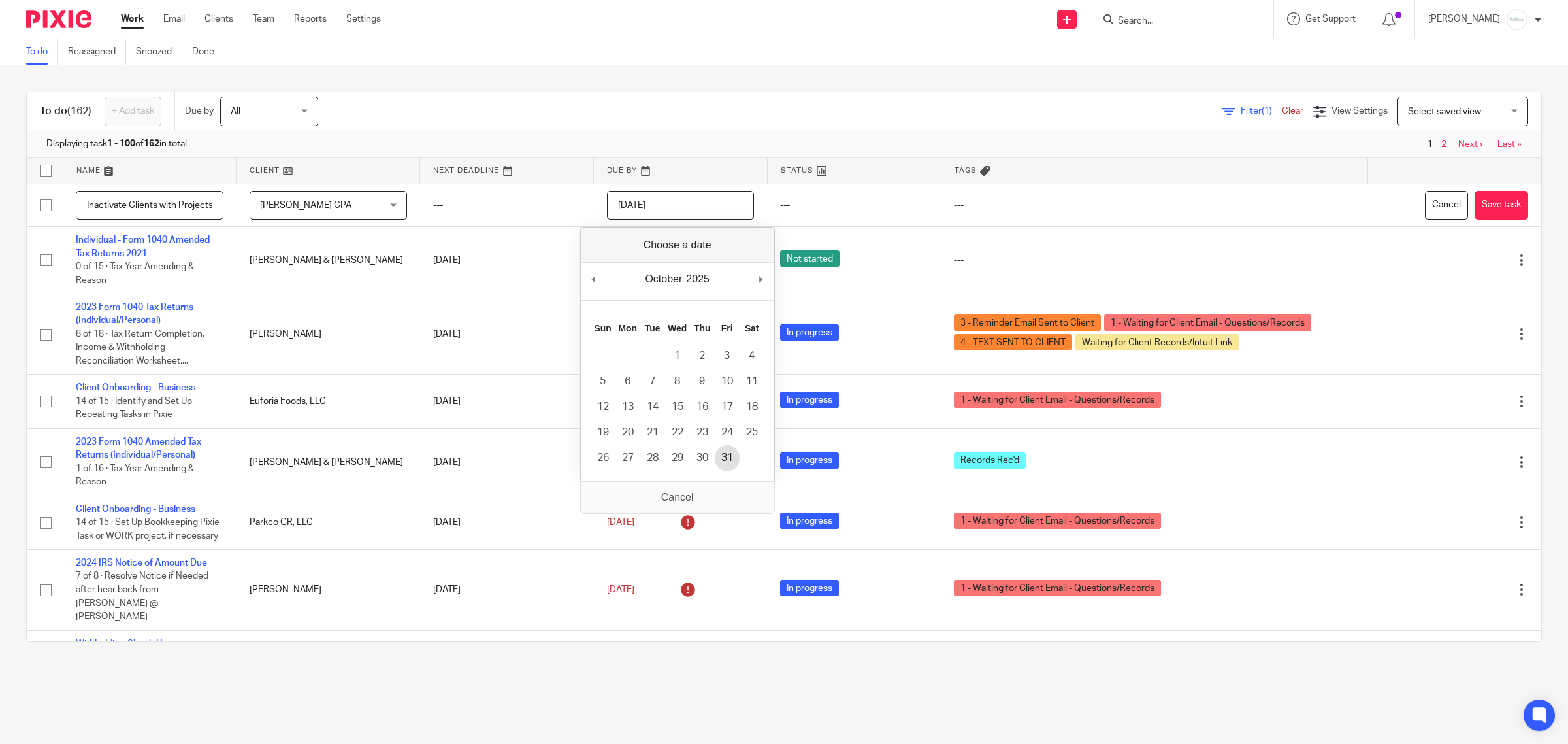
type input "2025-10-31"
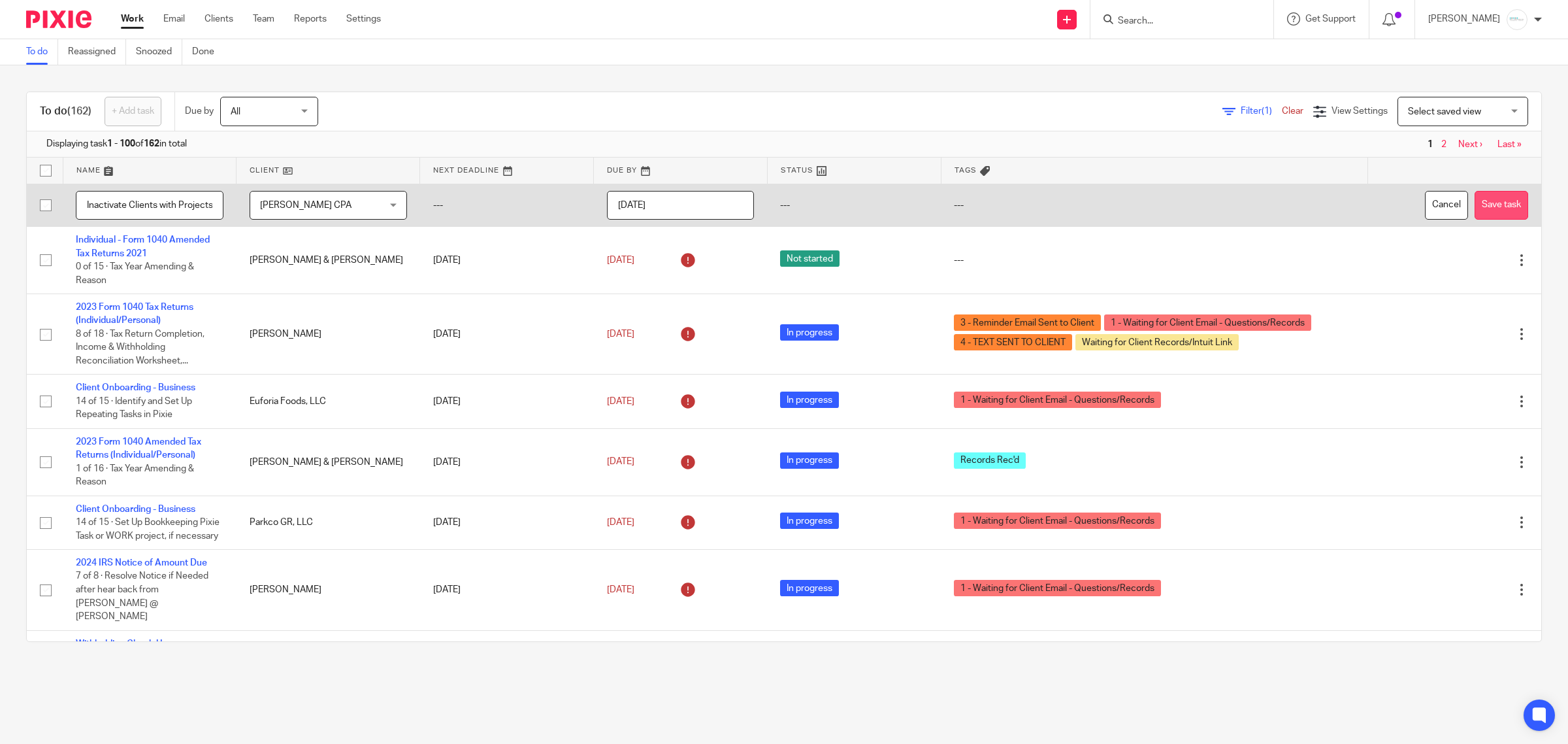
click at [1475, 204] on button "Save task" at bounding box center [1501, 205] width 53 height 29
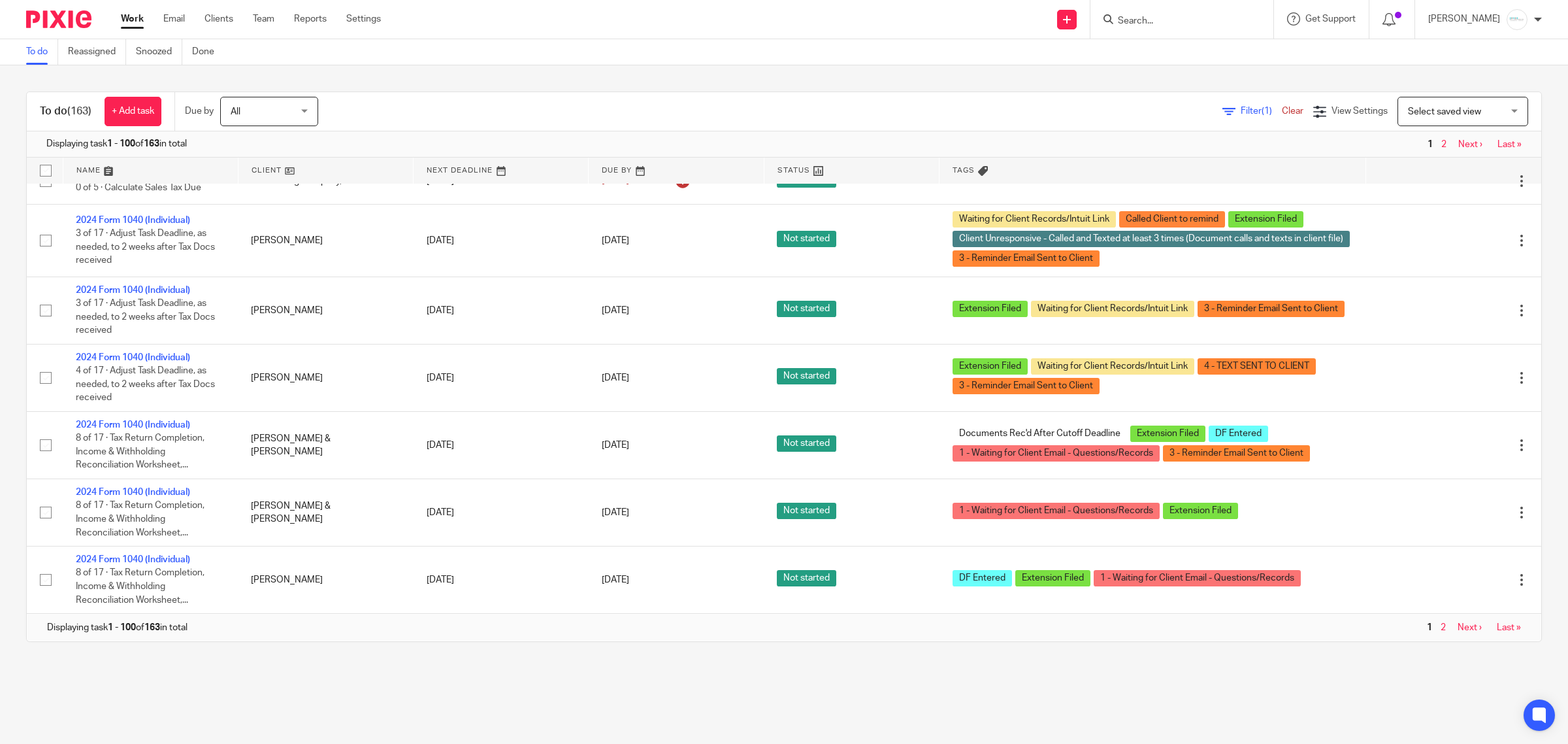
scroll to position [5890, 0]
click at [1458, 141] on link "Next ›" at bounding box center [1471, 144] width 25 height 9
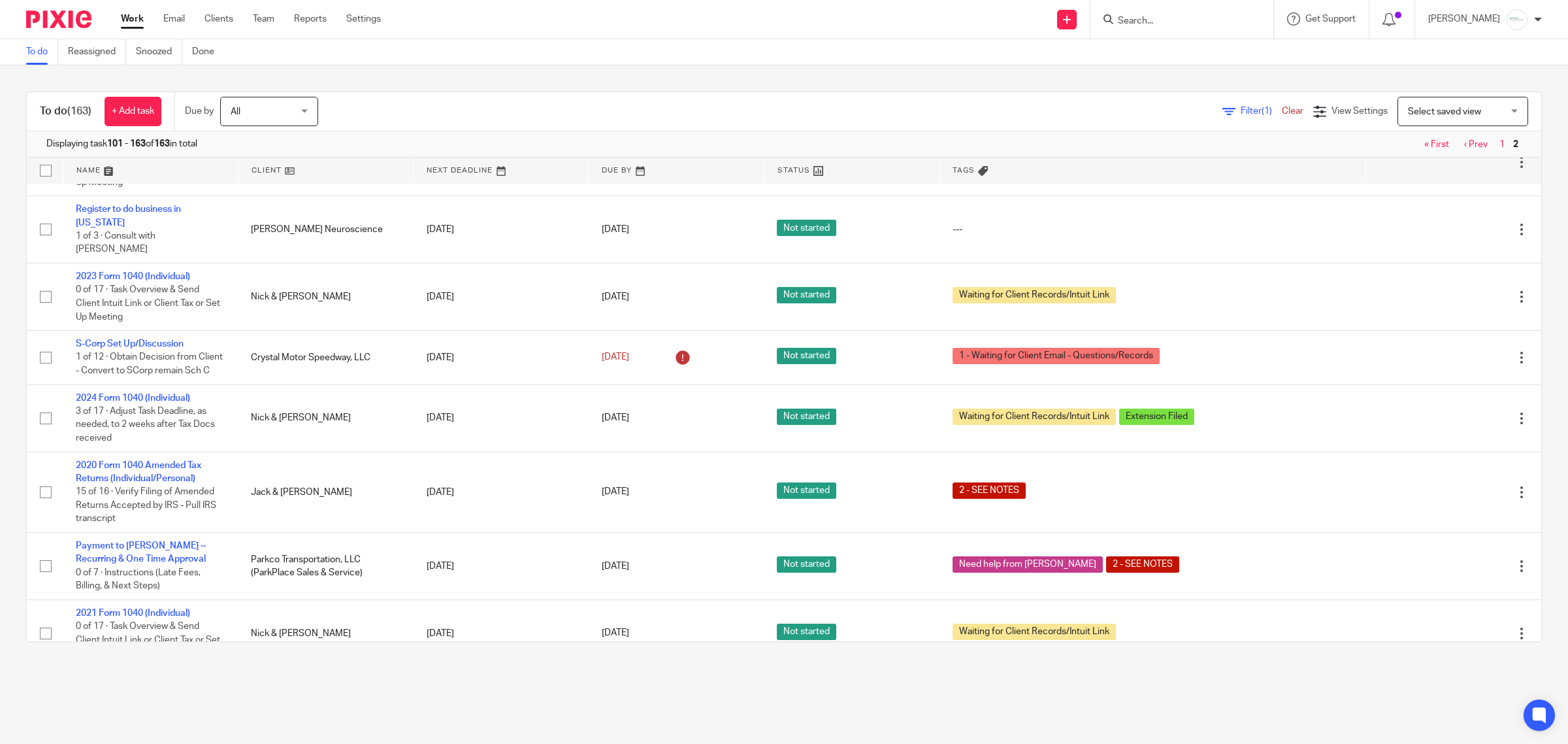
scroll to position [1307, 0]
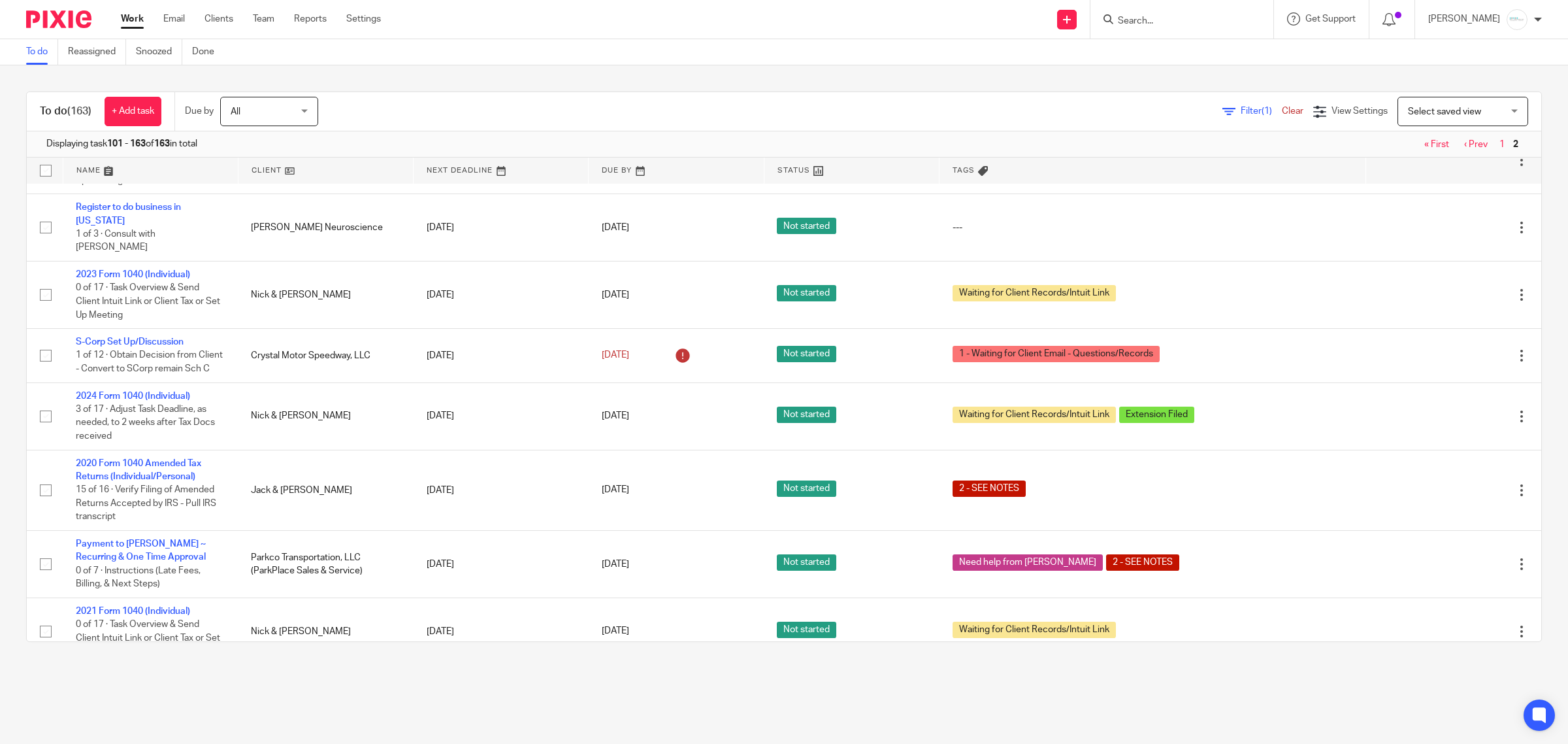
click at [1181, 8] on div at bounding box center [1183, 19] width 183 height 38
click at [1192, 24] on input "Search" at bounding box center [1176, 21] width 118 height 11
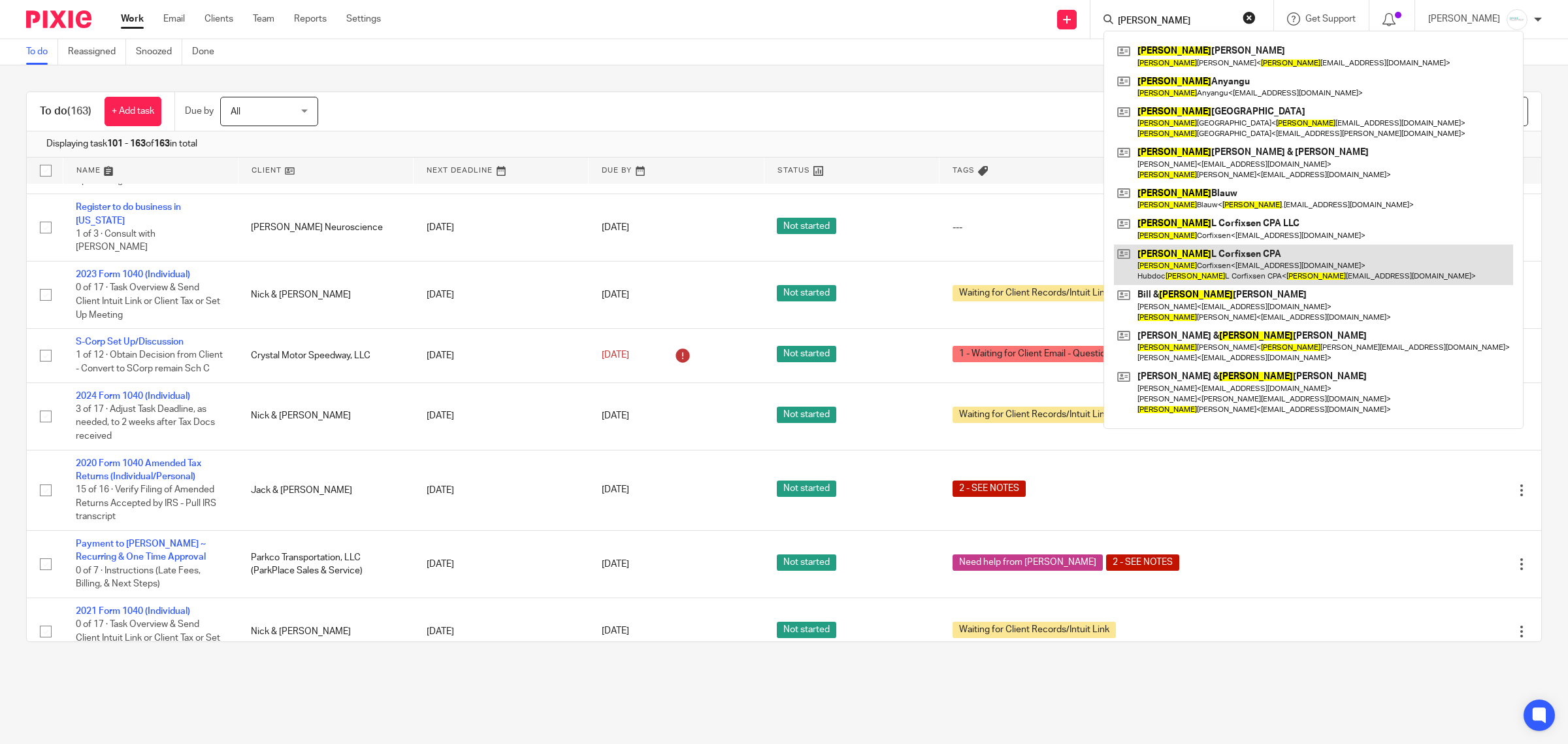
type input "Amy"
click at [1214, 255] on link at bounding box center [1313, 265] width 399 height 41
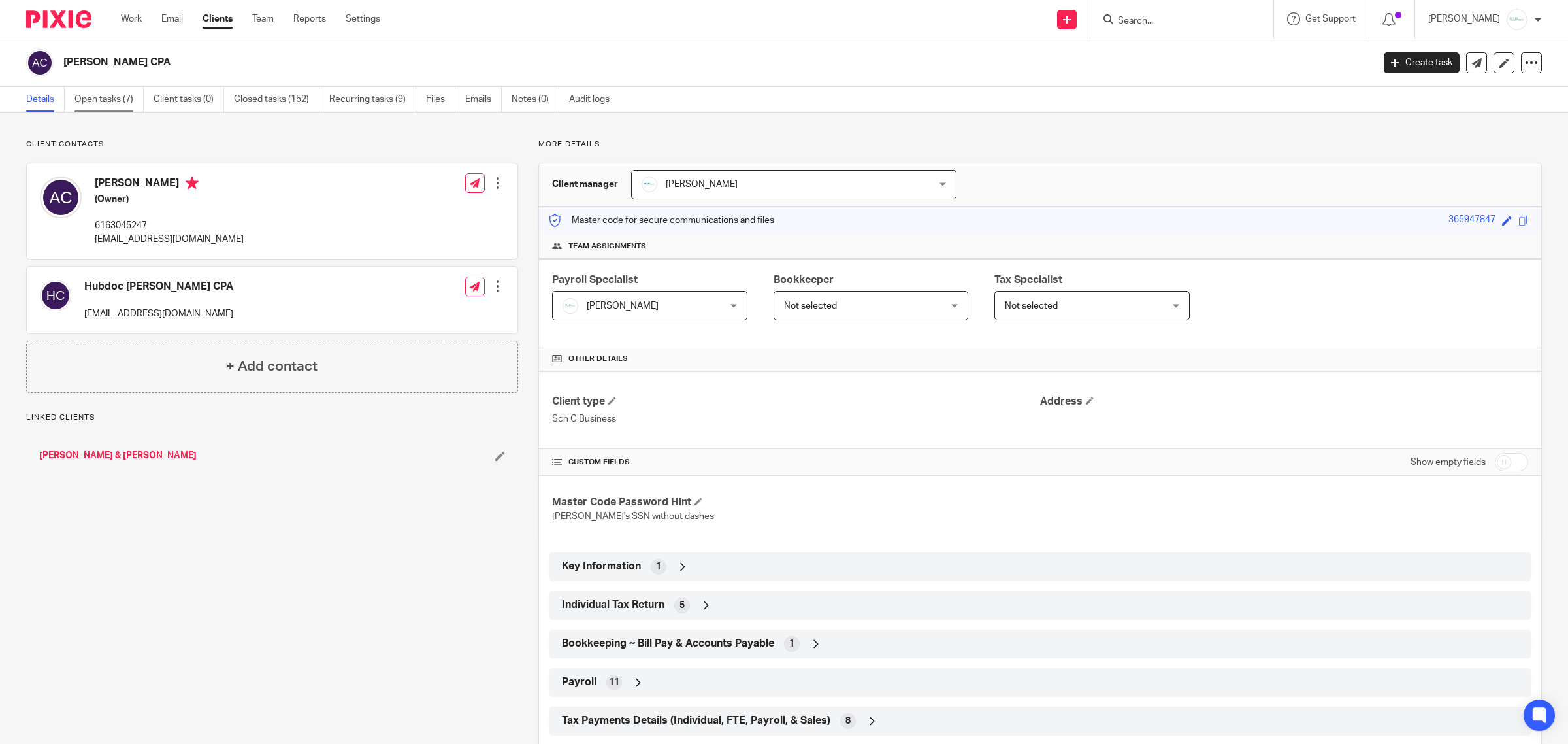
click at [115, 99] on link "Open tasks (7)" at bounding box center [109, 99] width 70 height 25
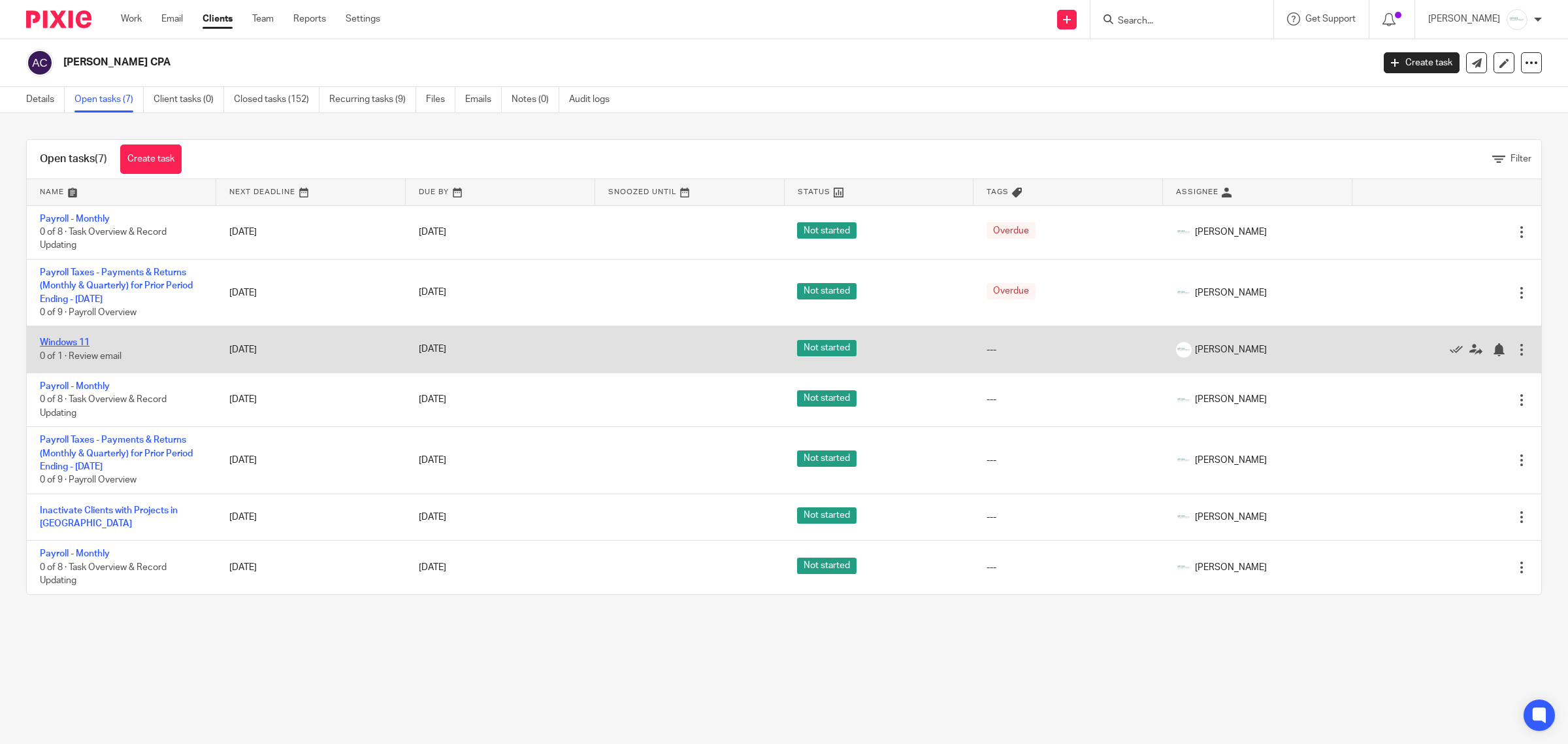
click at [79, 344] on link "Windows 11" at bounding box center [65, 342] width 50 height 9
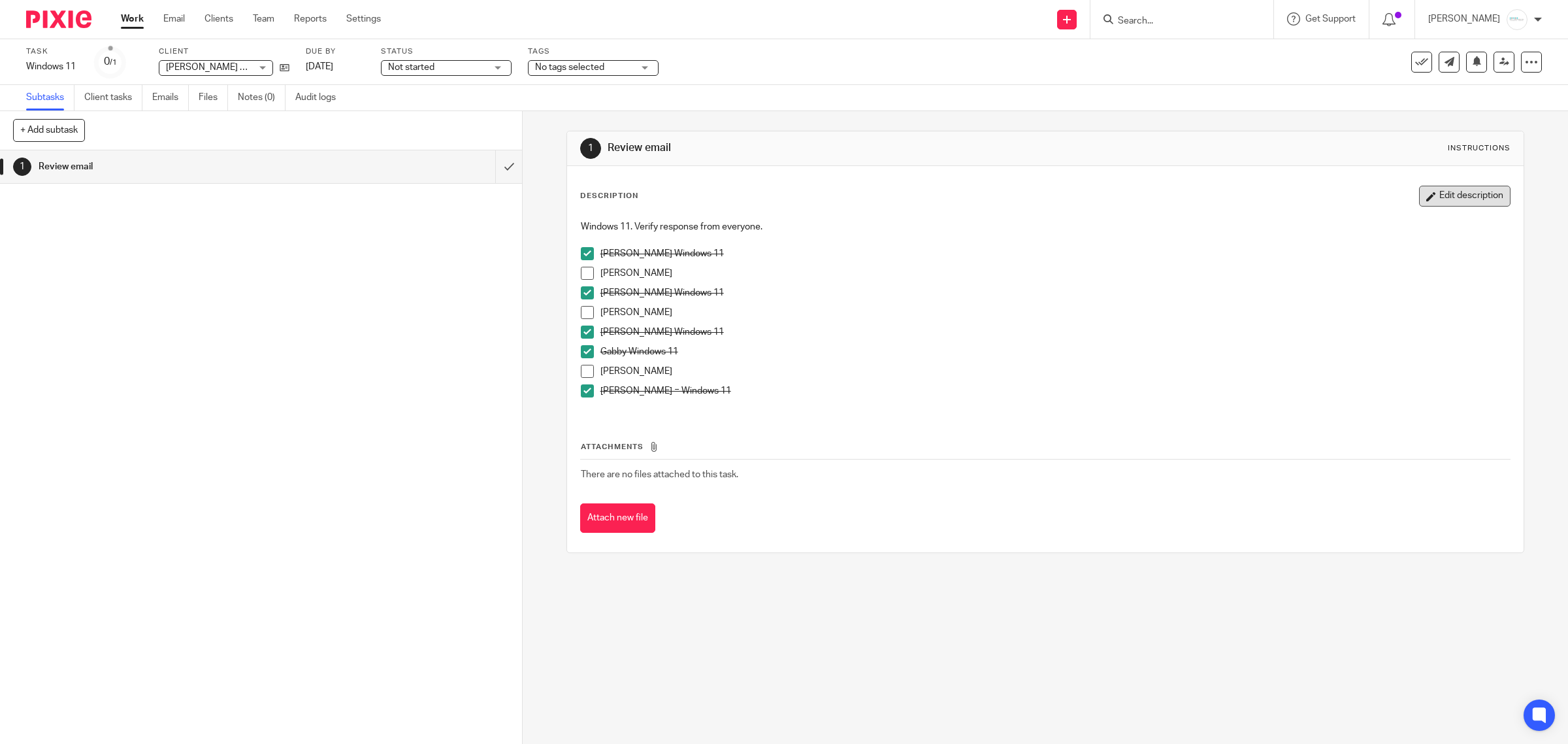
click at [1451, 194] on button "Edit description" at bounding box center [1465, 196] width 92 height 21
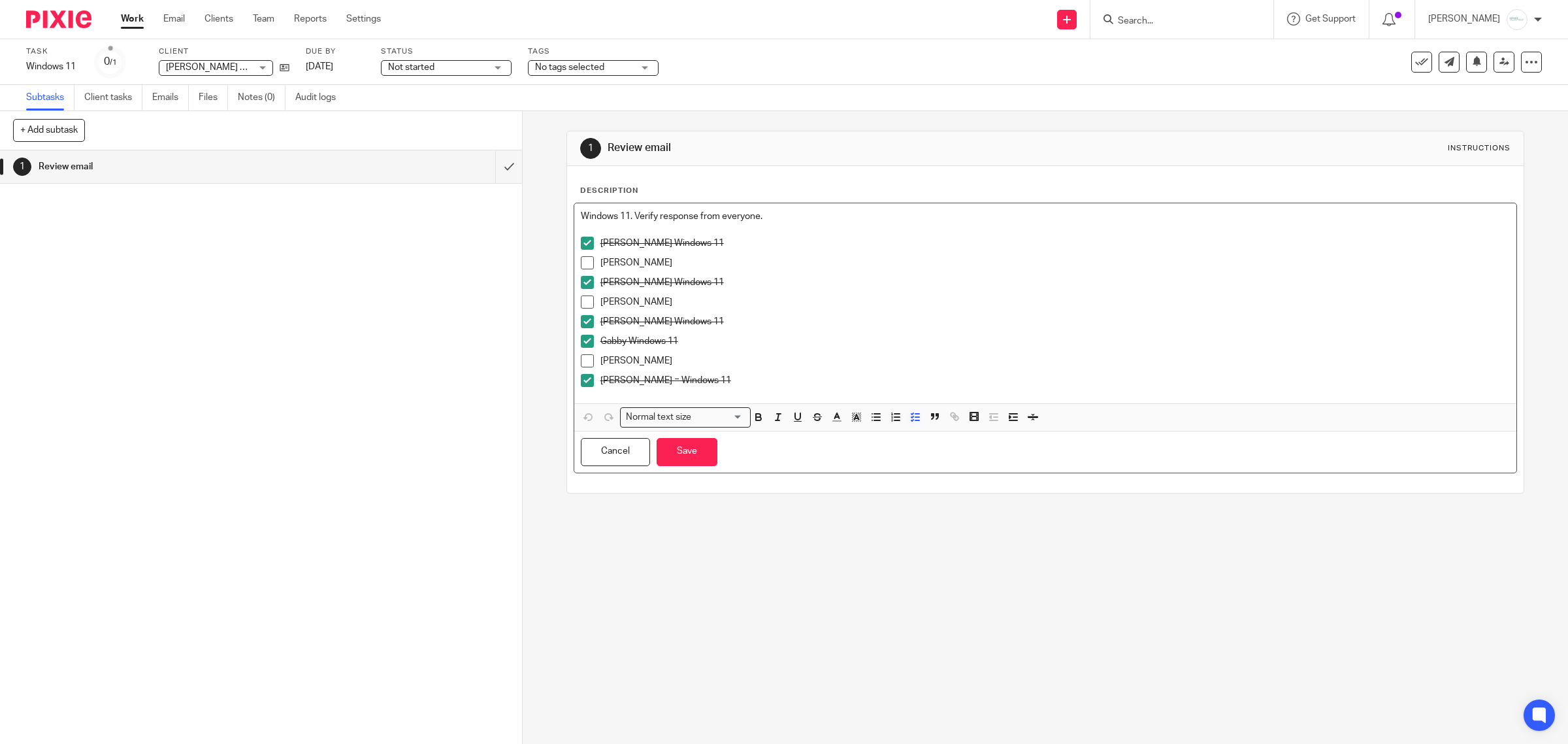
click at [651, 301] on p "Holly" at bounding box center [1056, 302] width 910 height 13
click at [582, 300] on span at bounding box center [588, 302] width 13 height 13
click at [683, 454] on button "Save" at bounding box center [687, 452] width 61 height 28
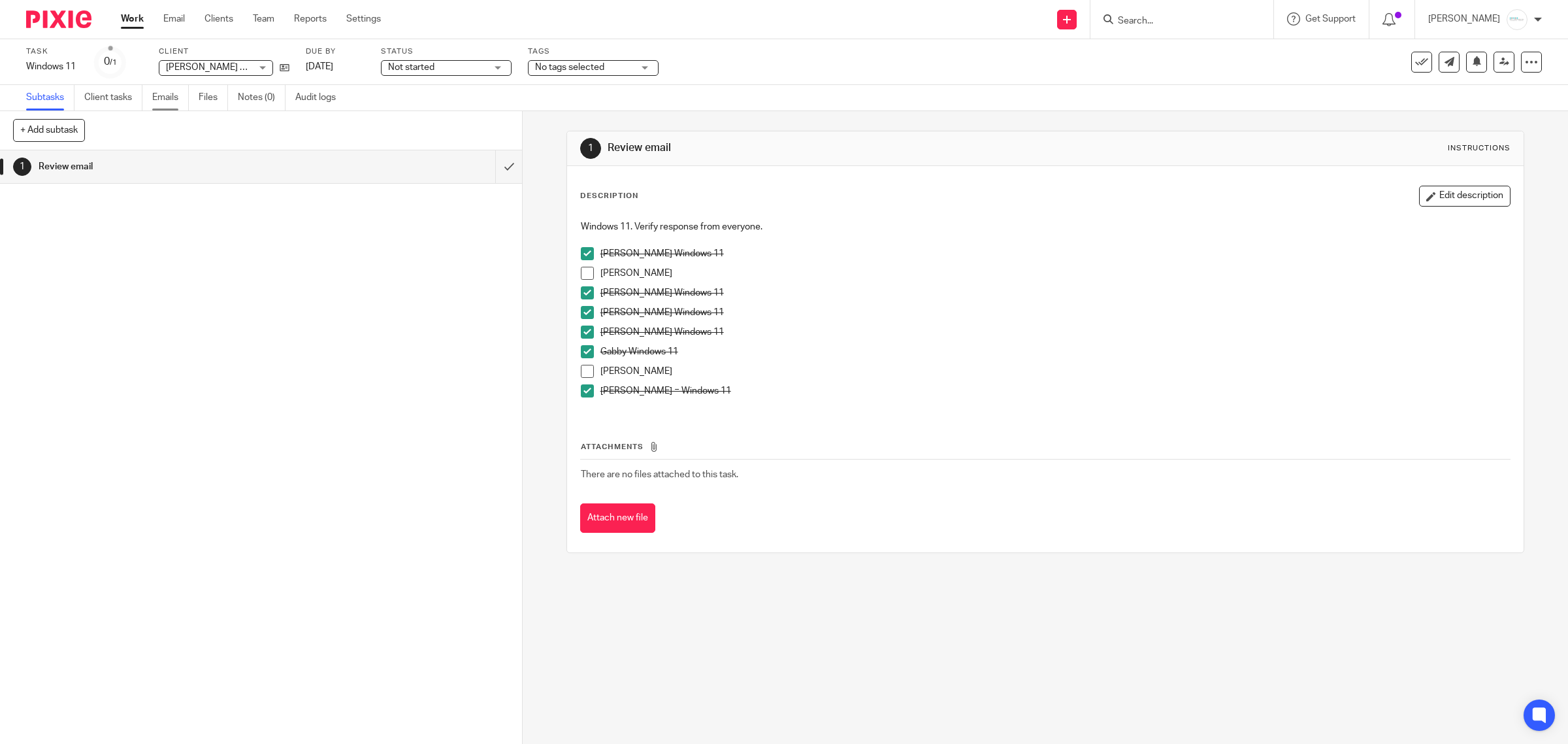
click at [158, 95] on link "Emails" at bounding box center [170, 97] width 37 height 25
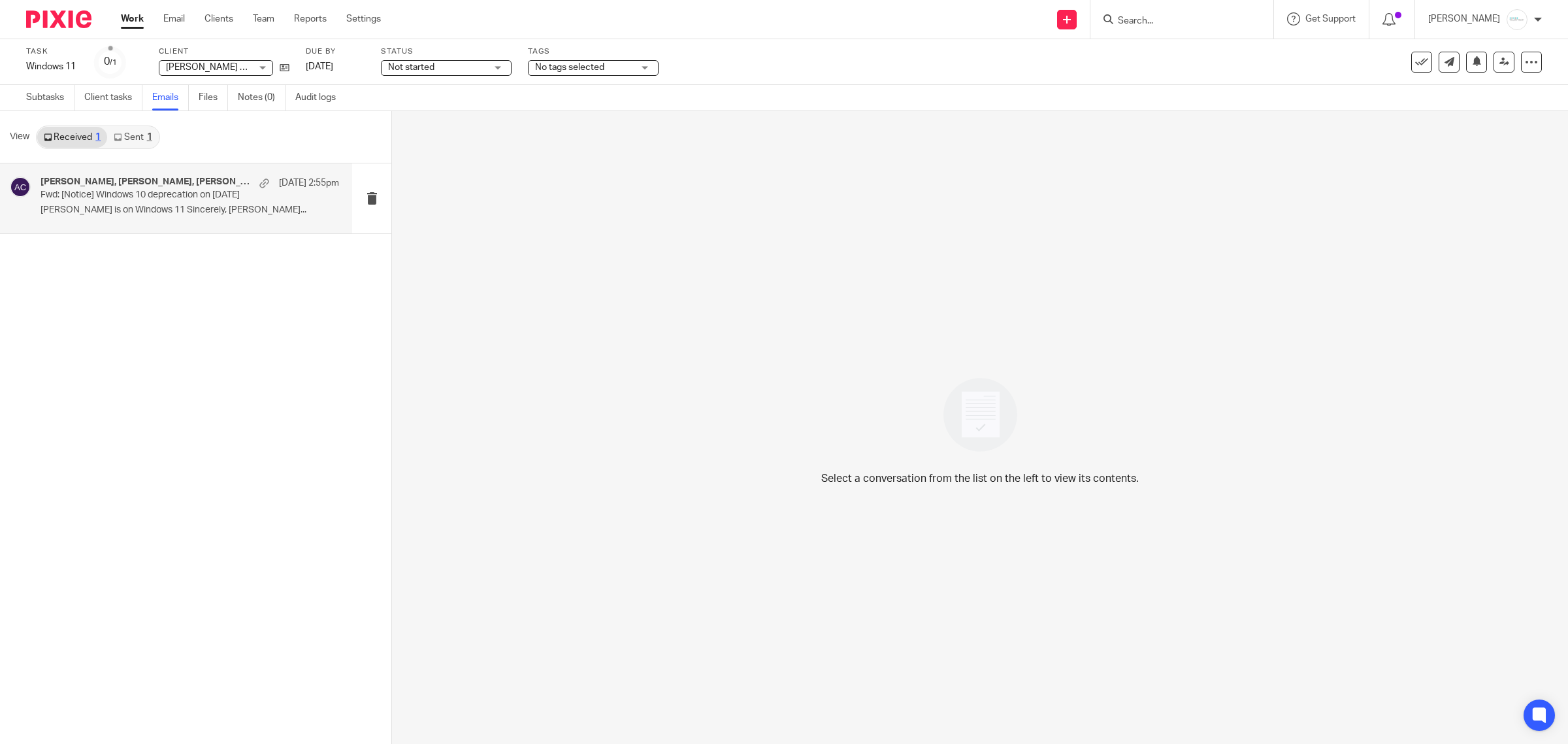
click at [136, 192] on p "Fwd: [Notice] Windows 10 deprecation on October 14" at bounding box center [160, 196] width 239 height 11
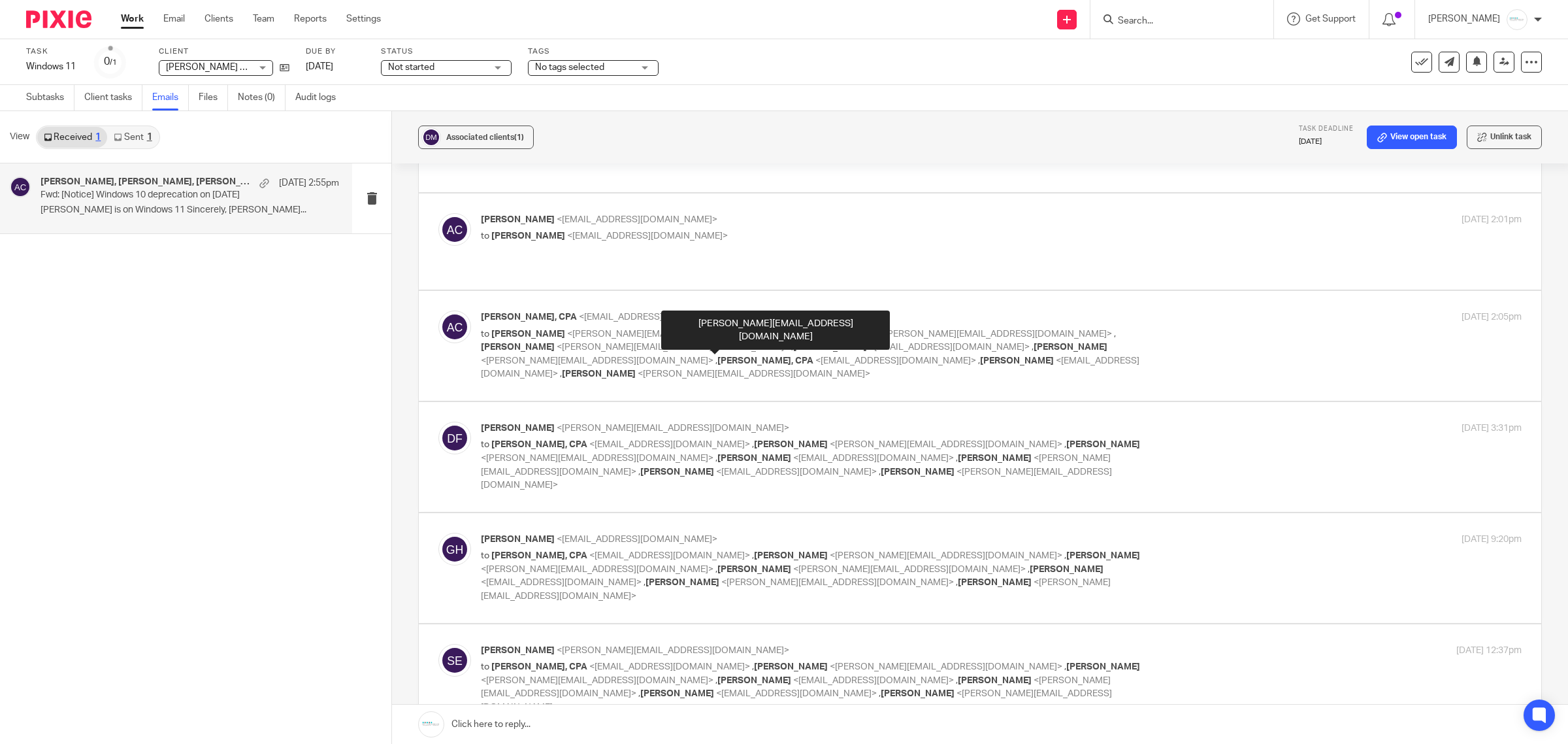
scroll to position [245, 0]
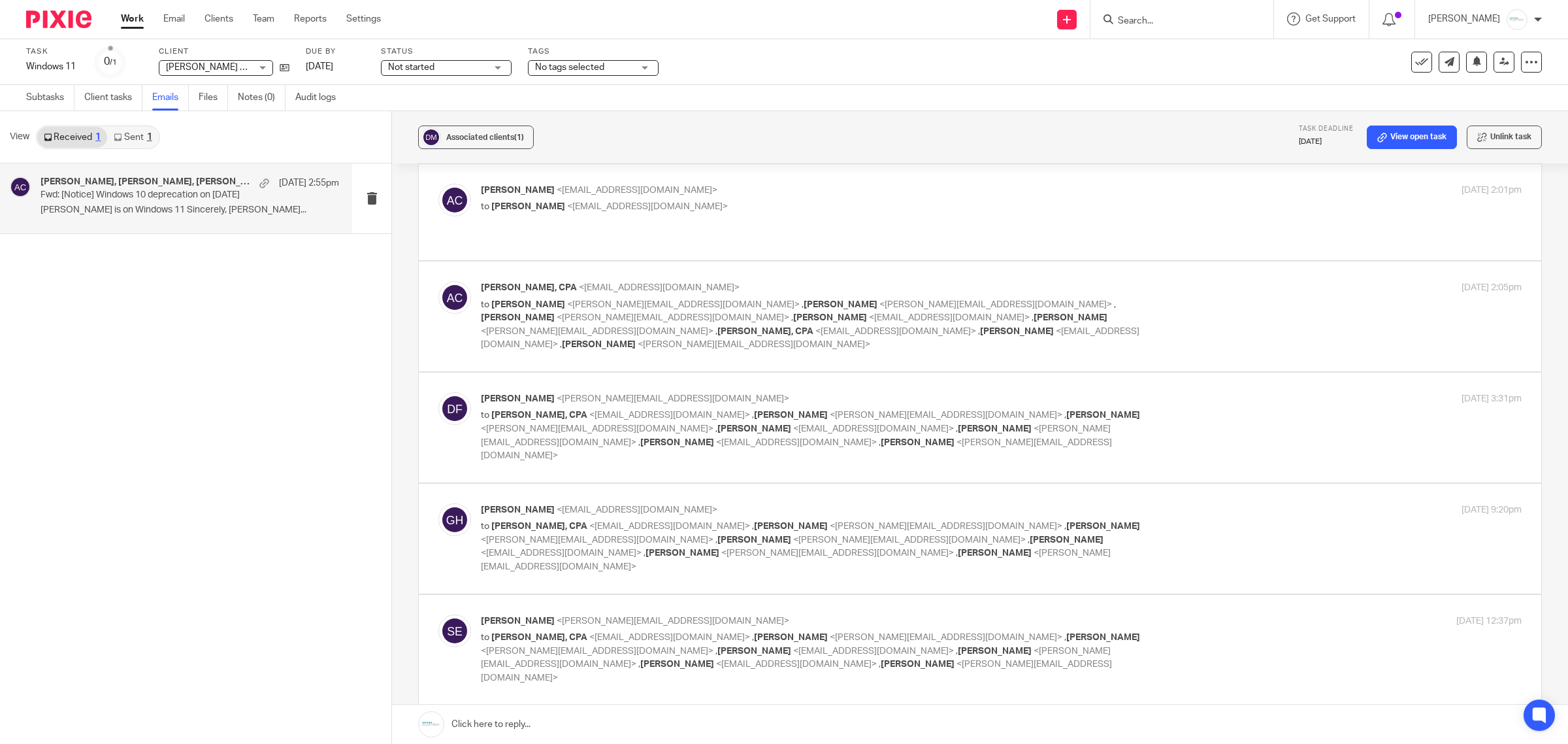
click at [642, 633] on span "<amylcpa@gmail.com>" at bounding box center [669, 637] width 160 height 9
checkbox input "true"
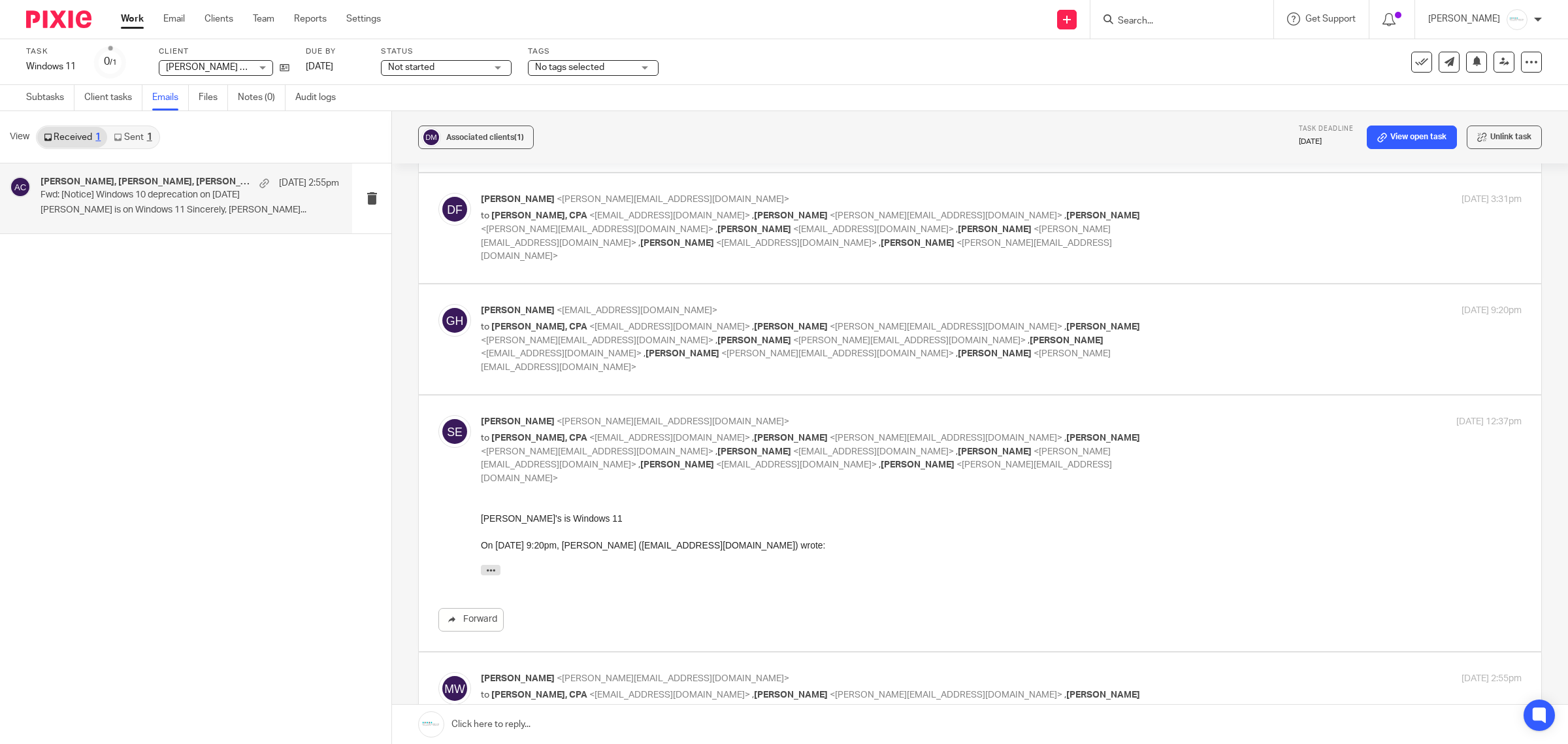
scroll to position [490, 0]
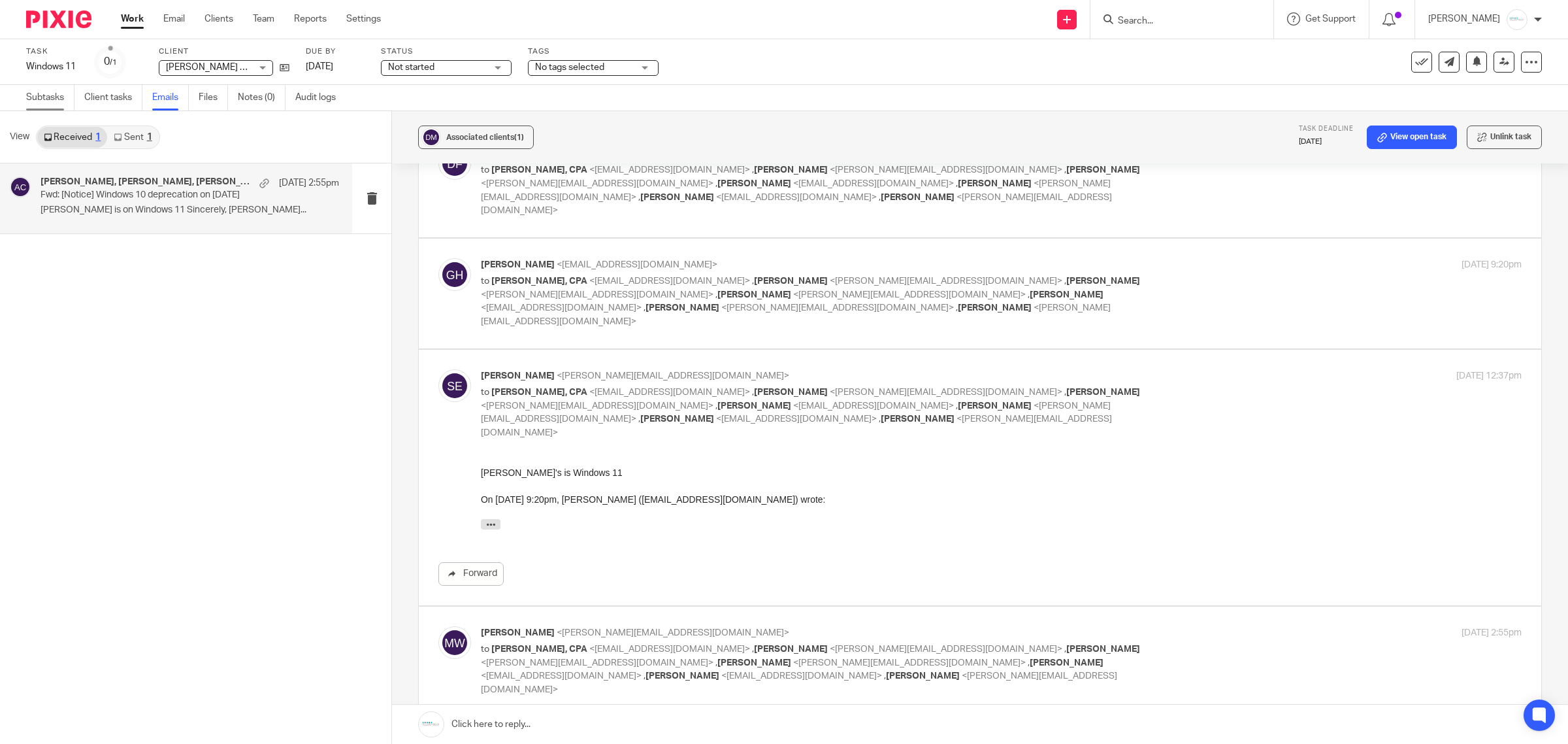
click at [29, 95] on link "Subtasks" at bounding box center [50, 97] width 48 height 25
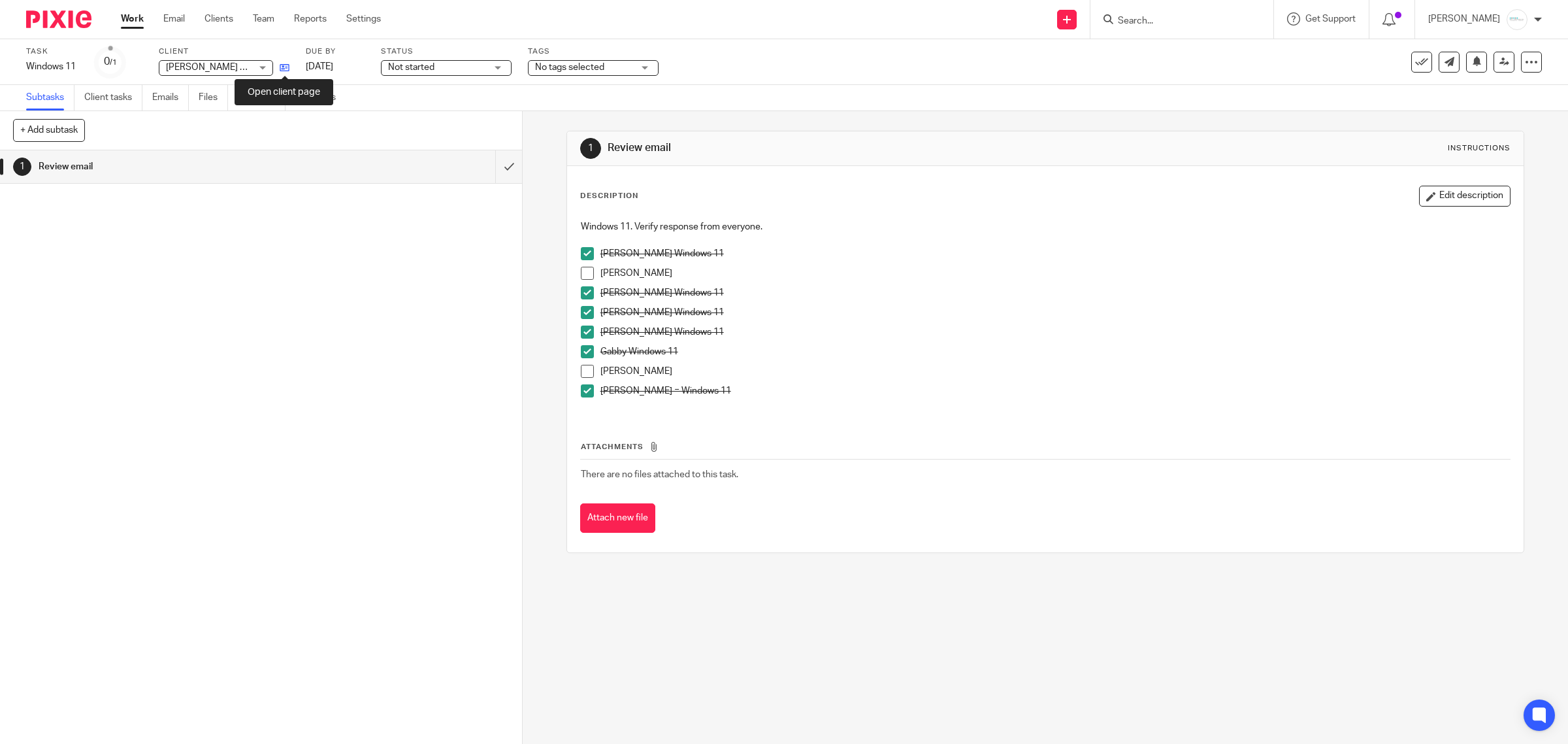
click at [280, 63] on icon at bounding box center [285, 68] width 10 height 10
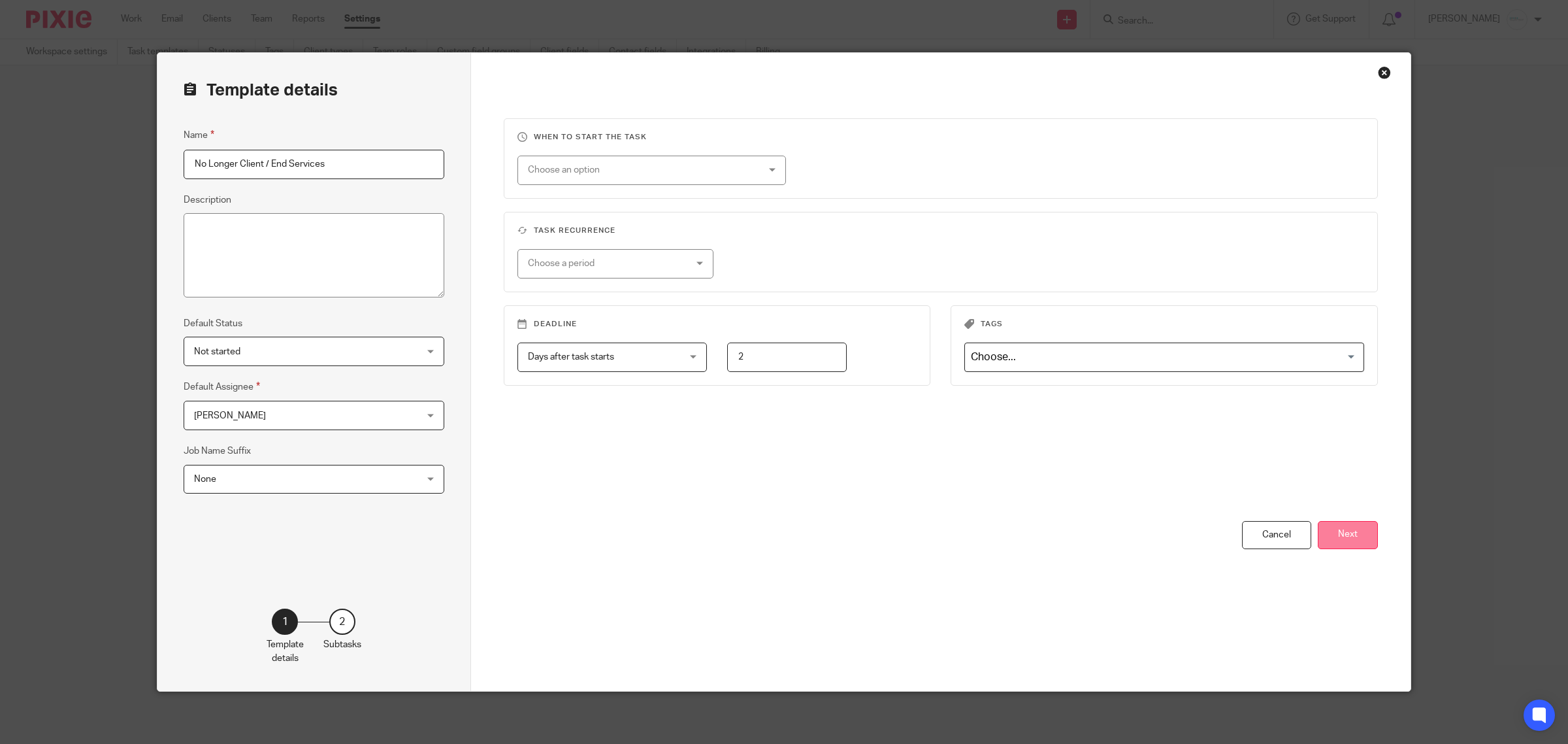
click at [1354, 531] on button "Next" at bounding box center [1348, 534] width 60 height 28
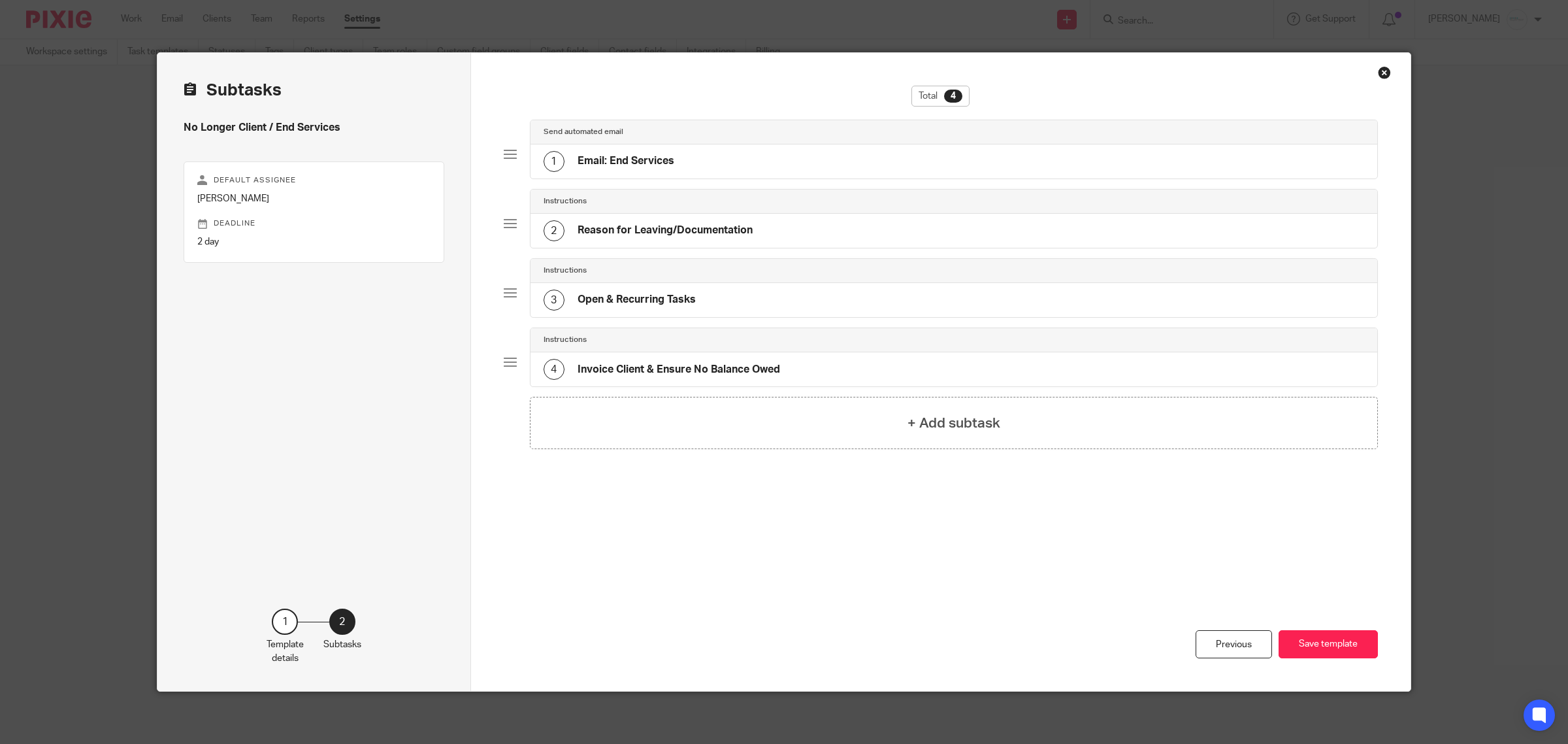
click at [721, 300] on div "3 Open & Recurring Tasks" at bounding box center [954, 300] width 848 height 34
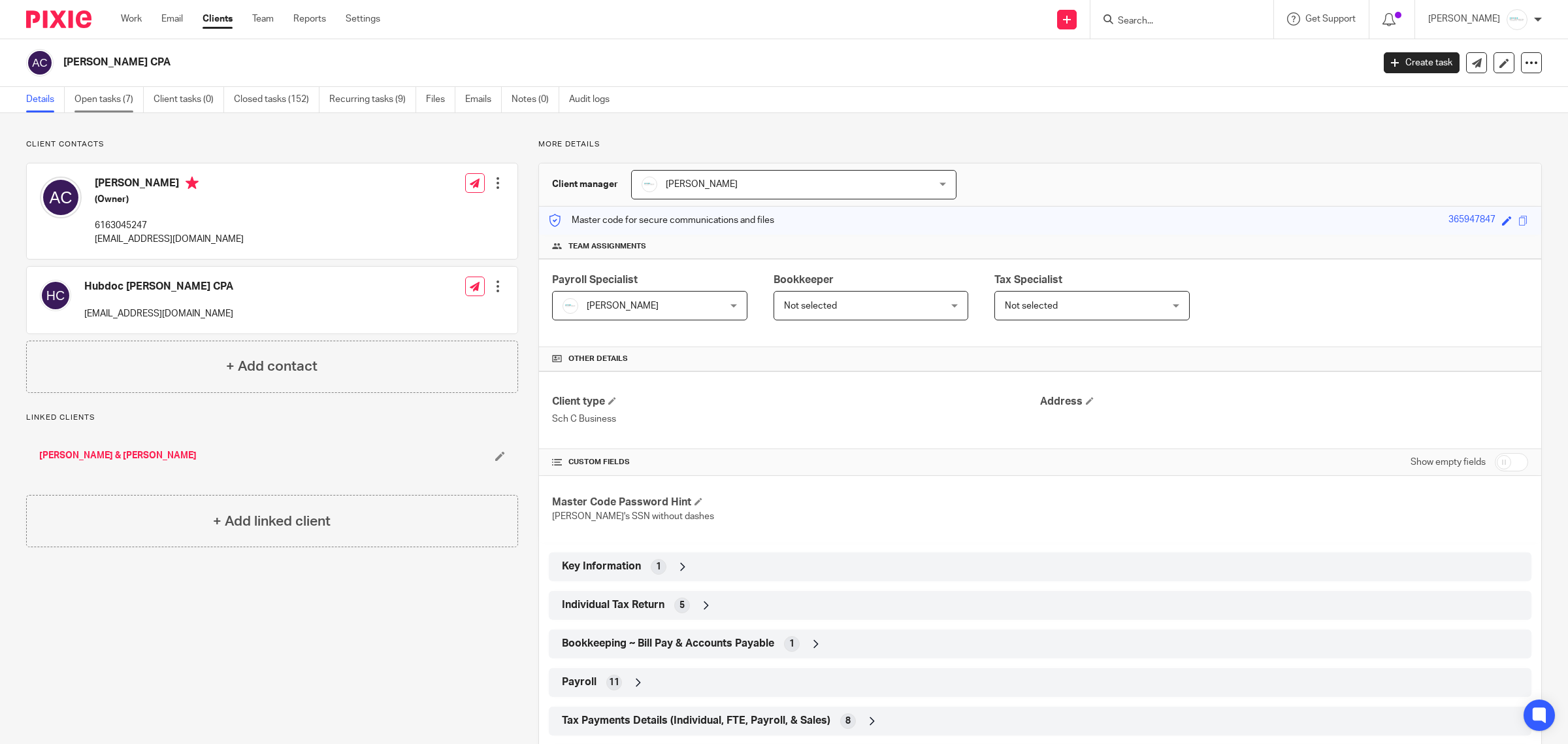
click at [106, 95] on link "Open tasks (7)" at bounding box center [109, 99] width 70 height 25
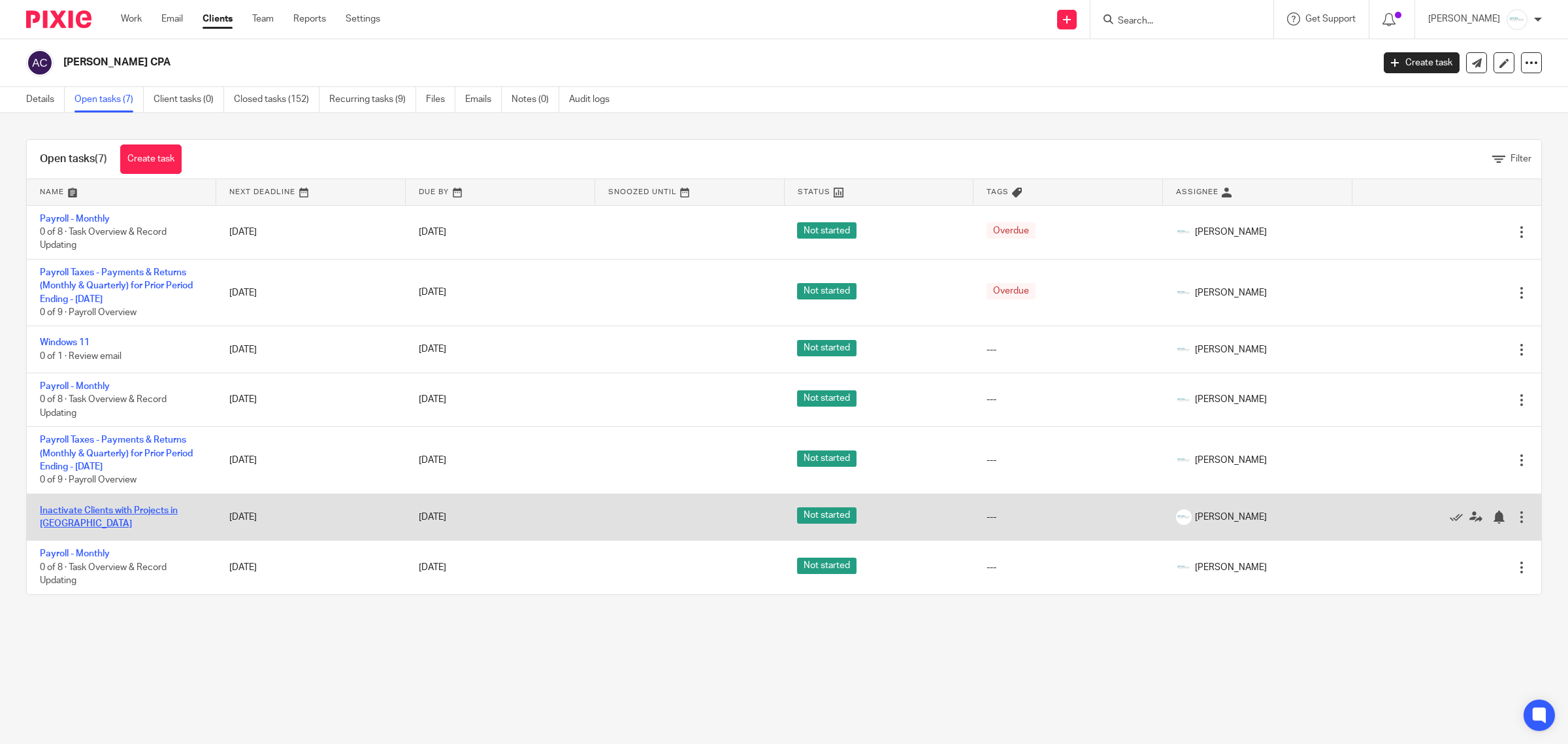
click at [160, 510] on link "Inactivate Clients with Projects in [GEOGRAPHIC_DATA]" at bounding box center [109, 516] width 137 height 22
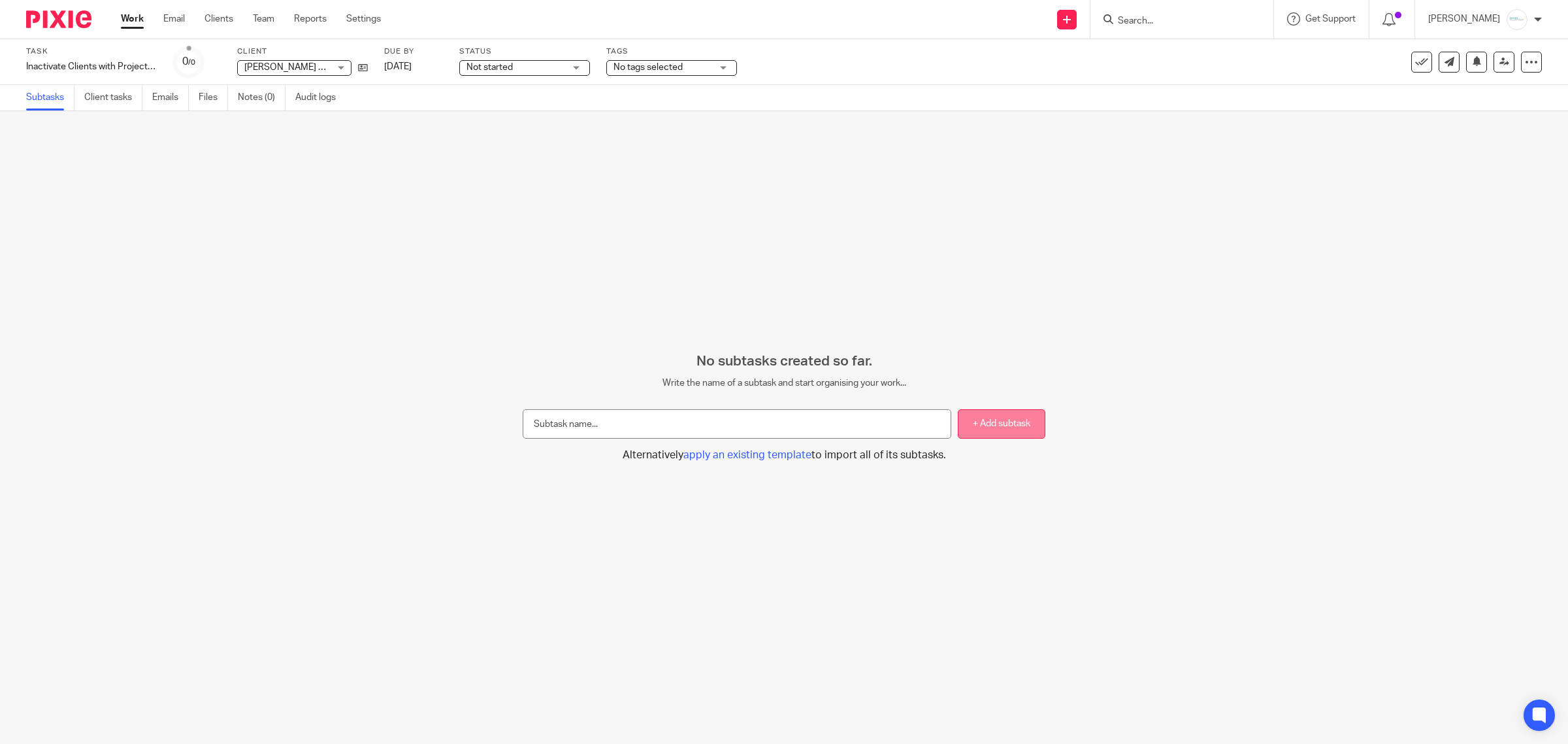
click at [984, 428] on button "+ Add subtask" at bounding box center [1002, 424] width 88 height 29
click at [682, 417] on input "text" at bounding box center [737, 424] width 429 height 29
type input "Clients"
click at [1007, 422] on button "+ Add subtask" at bounding box center [1002, 424] width 88 height 29
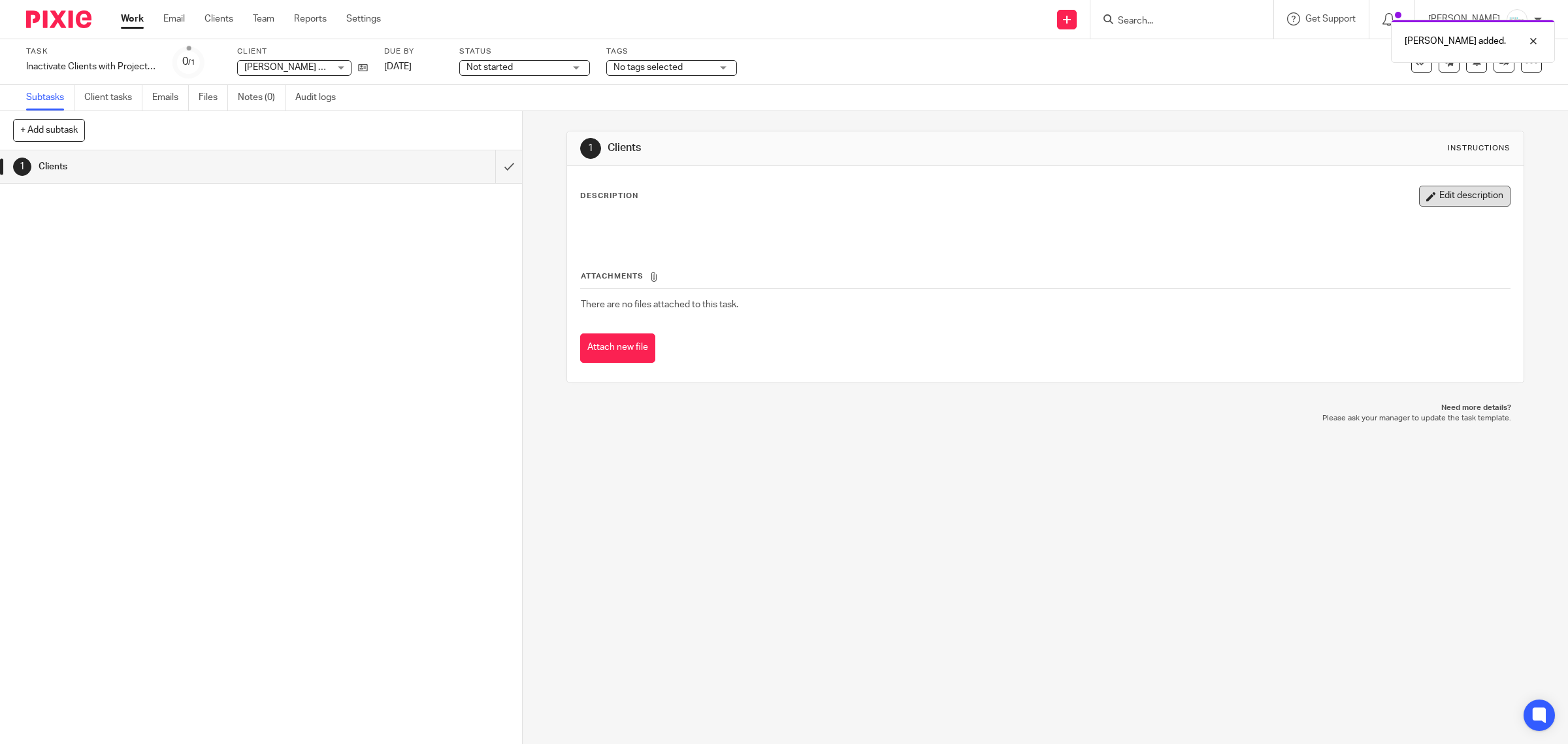
click at [1444, 200] on button "Edit description" at bounding box center [1465, 196] width 92 height 21
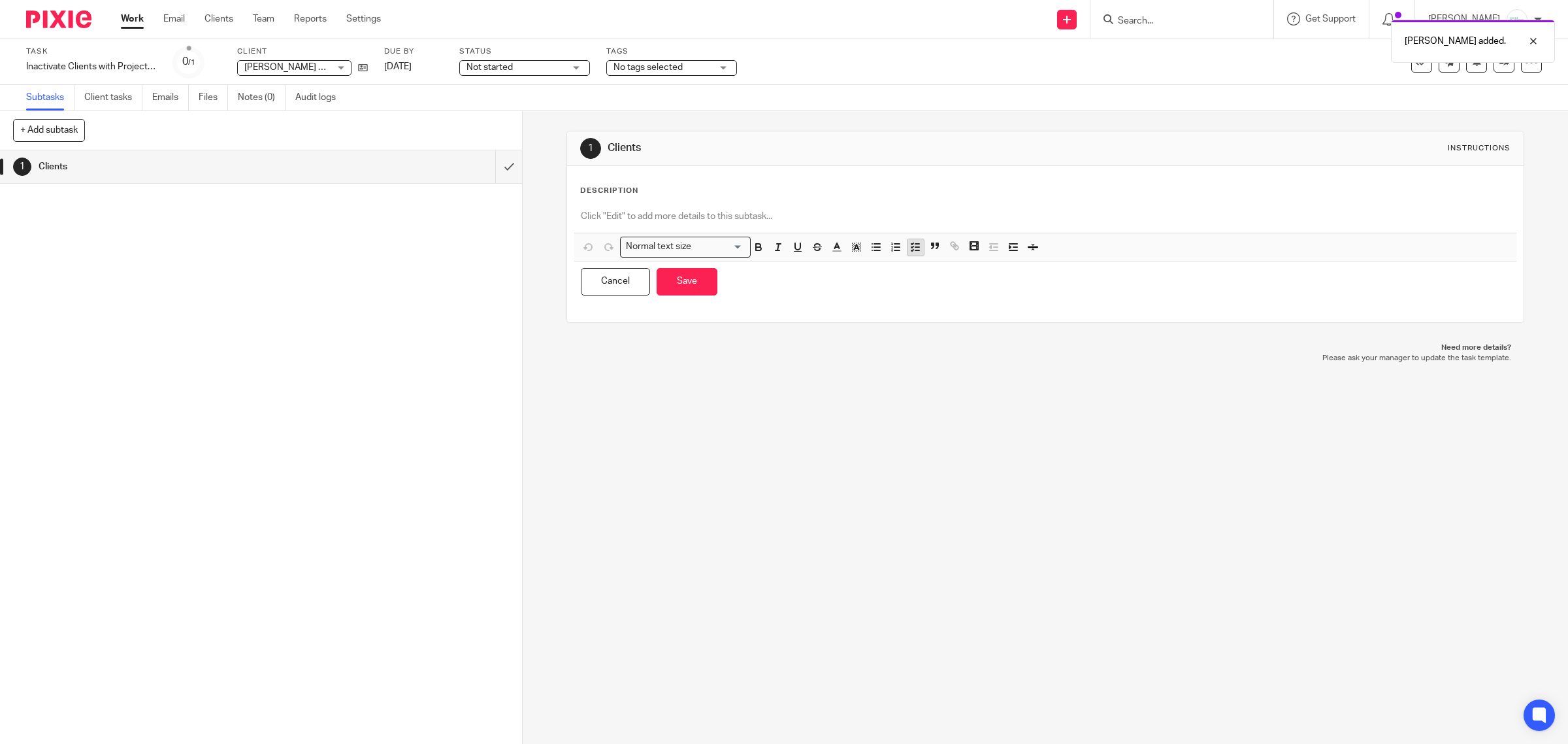
click at [910, 249] on icon "button" at bounding box center [915, 247] width 11 height 11
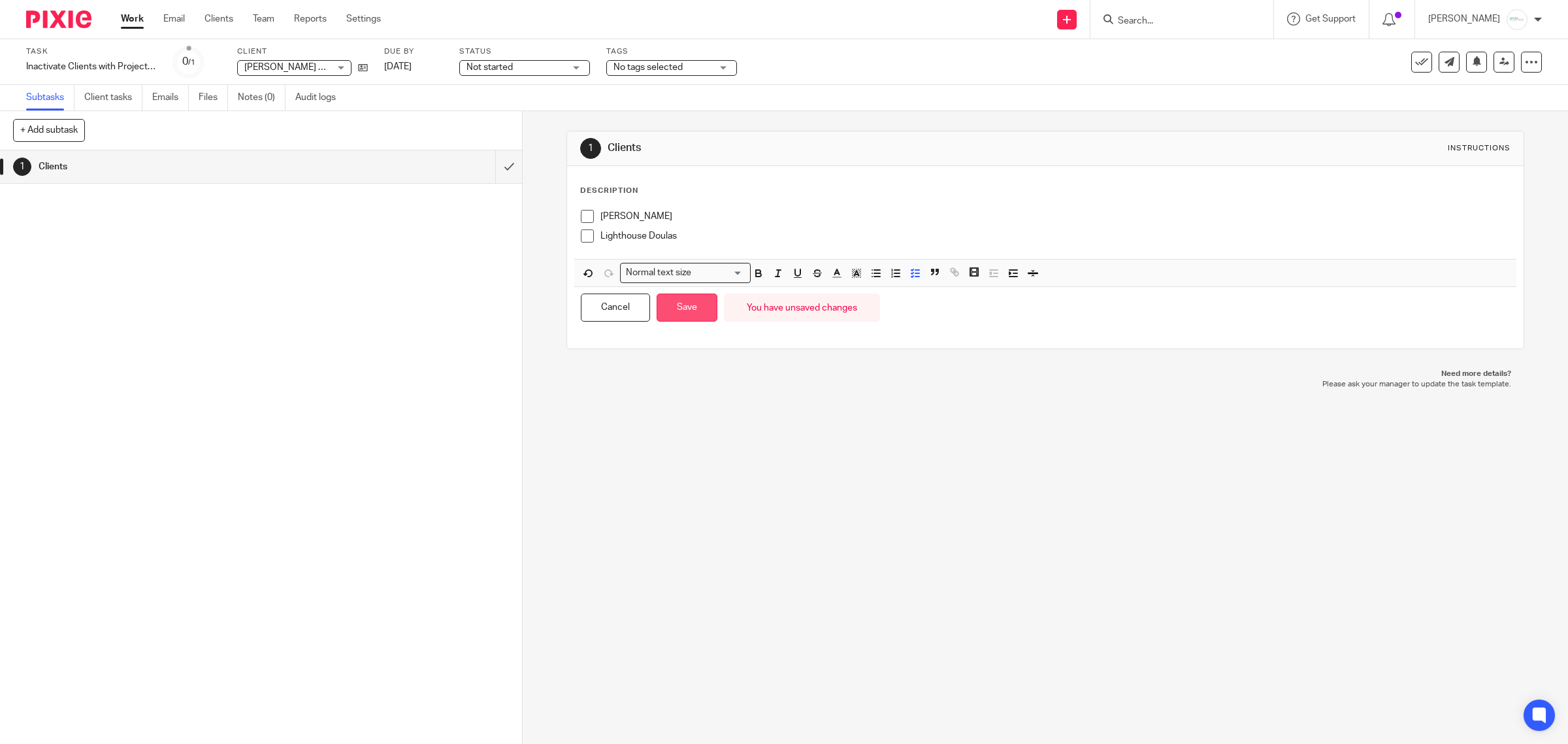
click at [688, 320] on button "Save" at bounding box center [687, 308] width 61 height 28
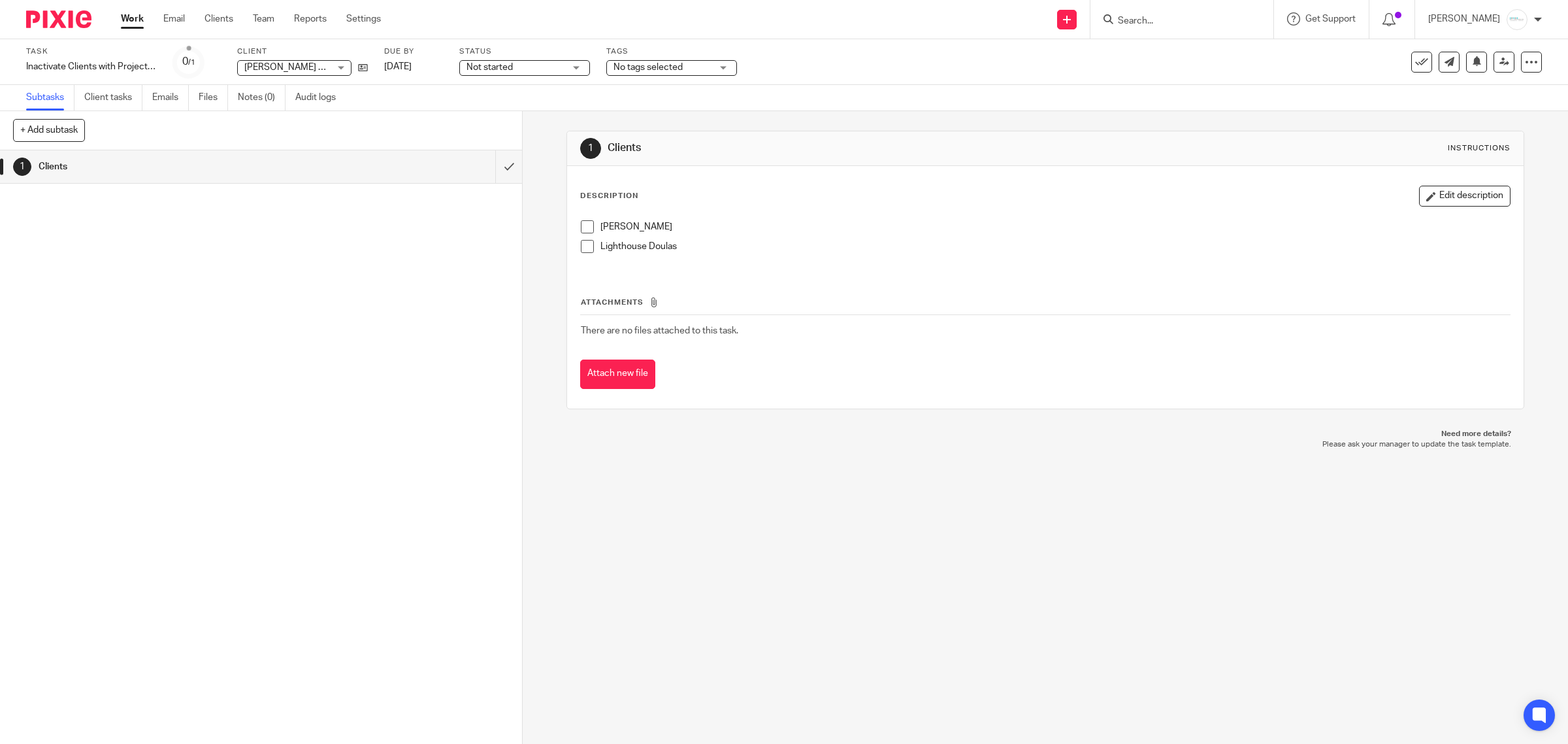
click at [662, 220] on p "[PERSON_NAME]" at bounding box center [1056, 227] width 910 height 13
drag, startPoint x: 656, startPoint y: 228, endPoint x: 560, endPoint y: 219, distance: 96.4
click at [560, 219] on div "1 Clients Instructions Description Edit description Jen Reifinger Lighthouse Do…" at bounding box center [1046, 427] width 1046 height 633
drag, startPoint x: 1471, startPoint y: 190, endPoint x: 926, endPoint y: 206, distance: 545.2
click at [1467, 190] on button "Edit description" at bounding box center [1465, 196] width 92 height 21
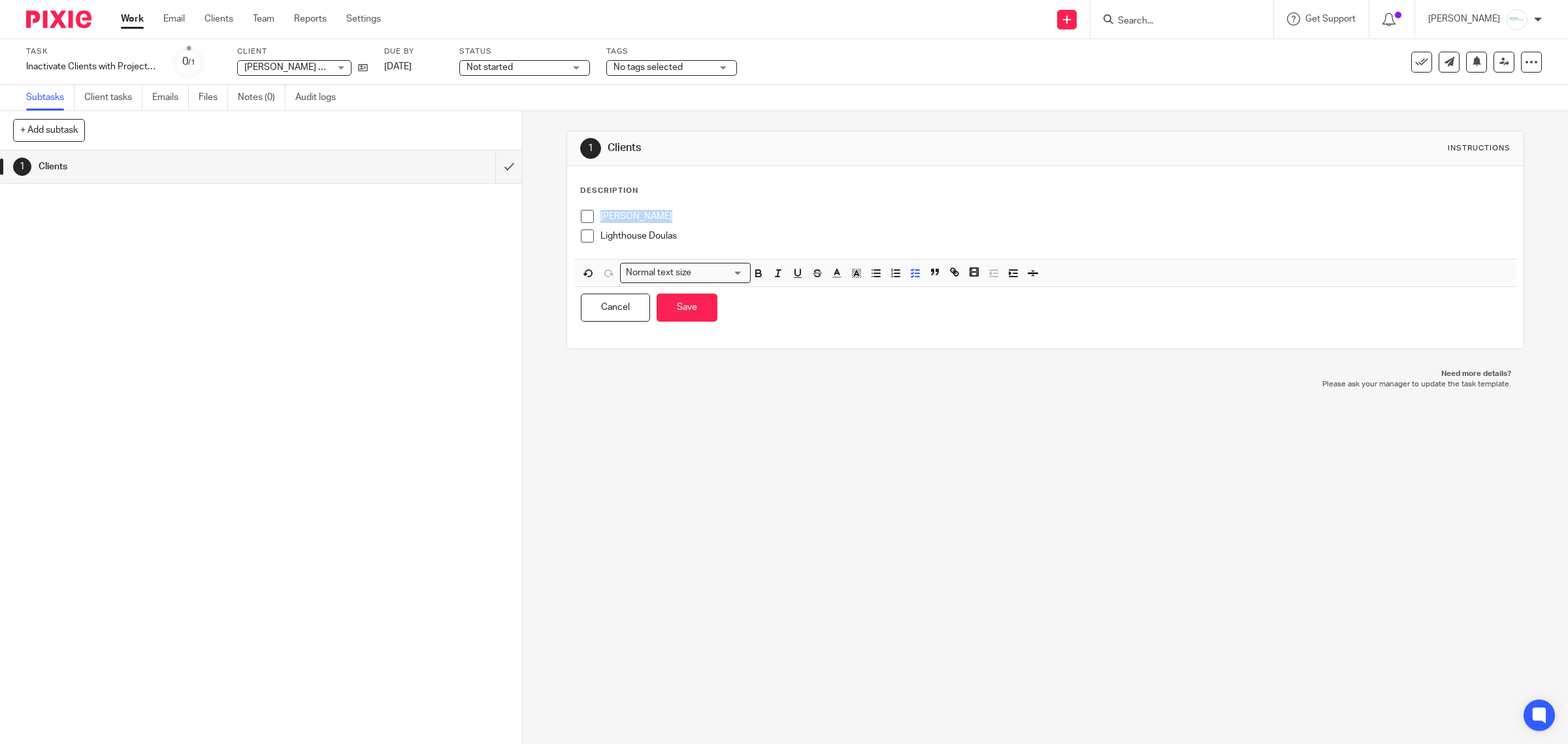
click at [677, 218] on p "Jen Reifinger" at bounding box center [1056, 216] width 910 height 13
click at [539, 210] on div "1 Clients Instructions Description Jen Reifinger Lighthouse Doulas Normal text …" at bounding box center [1046, 427] width 1046 height 633
click at [687, 236] on p "Lighthouse Doulas" at bounding box center [1056, 229] width 910 height 13
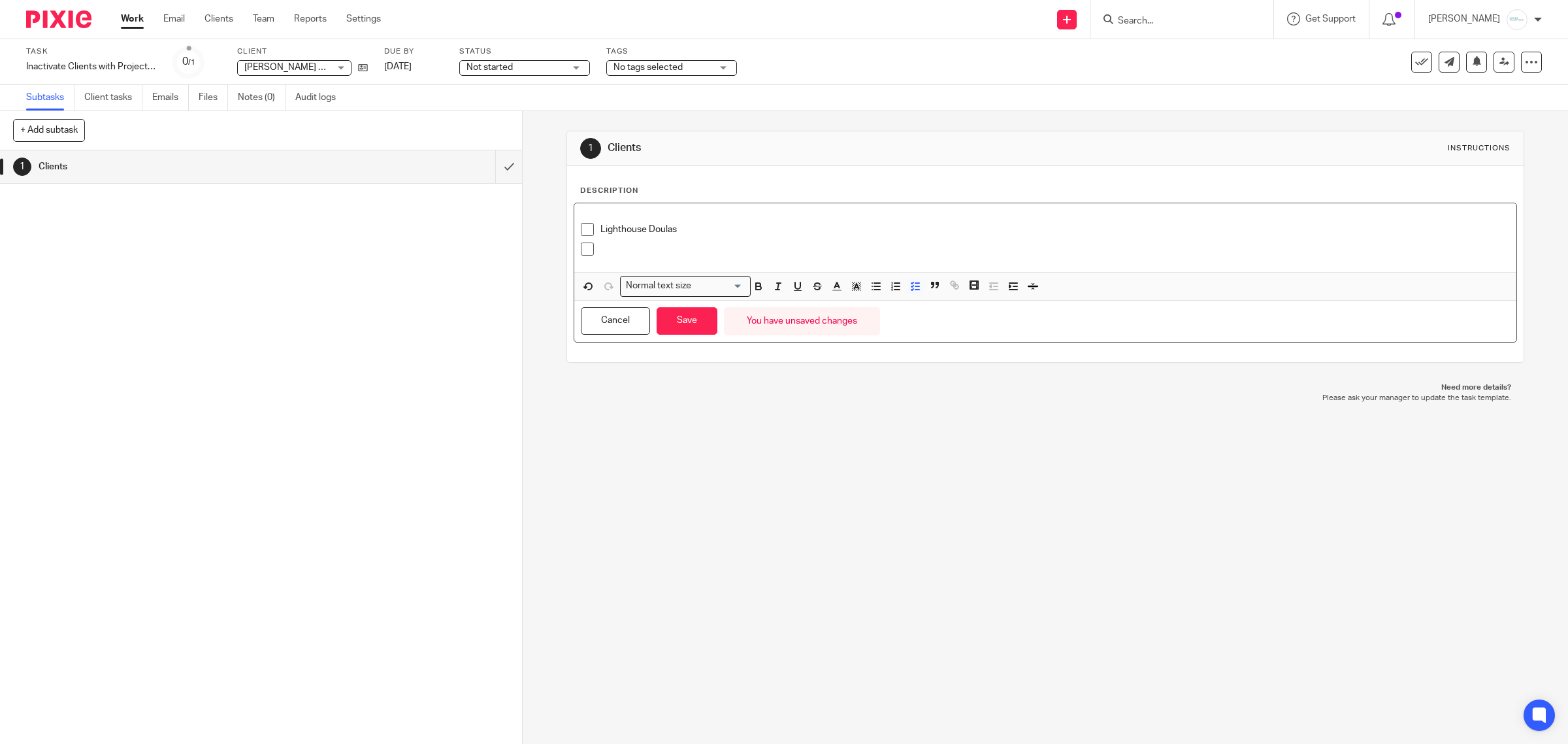
click at [649, 250] on p at bounding box center [1056, 249] width 910 height 13
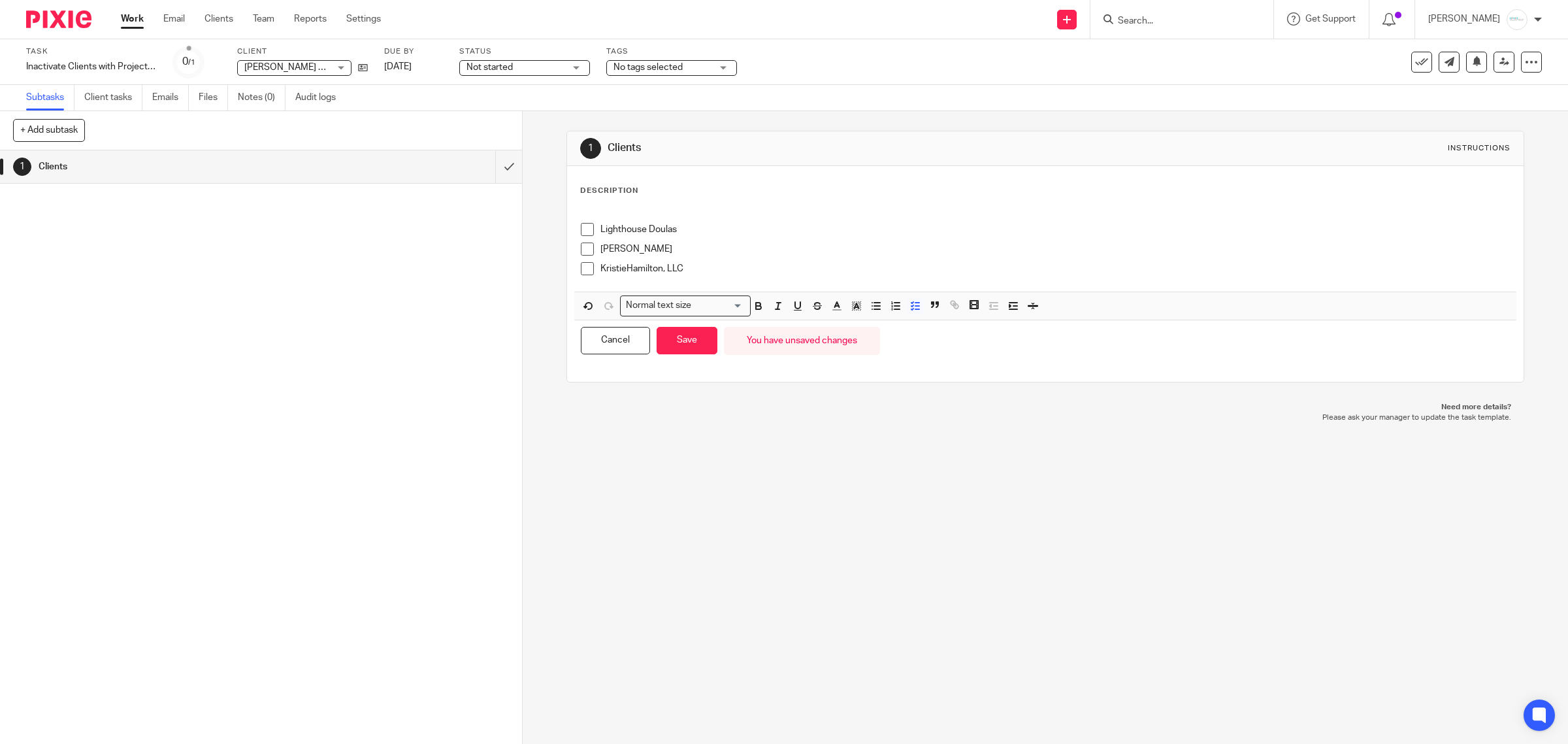
click at [740, 266] on p "KristieHamilton, LLC" at bounding box center [1056, 268] width 910 height 13
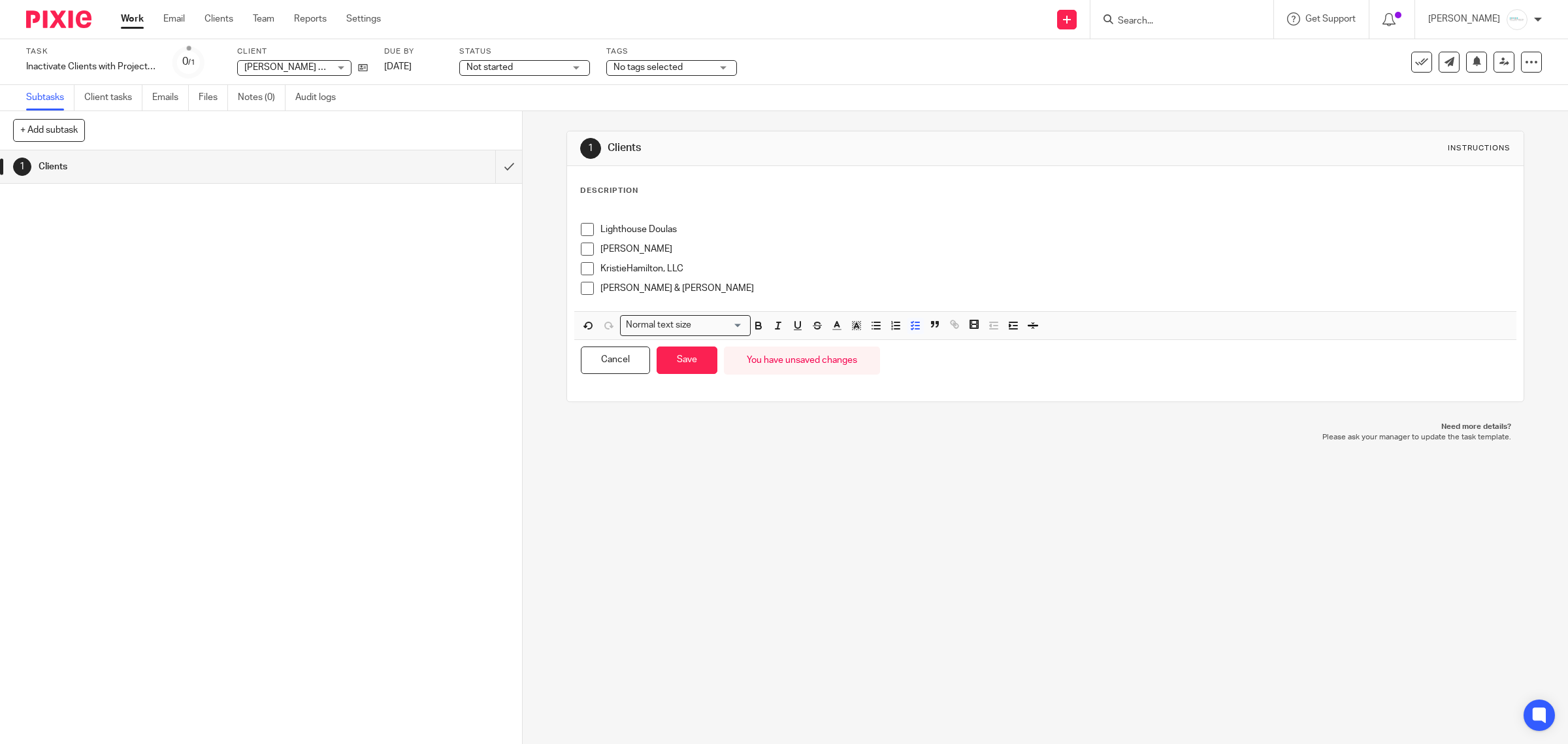
click at [689, 291] on p "Schreur, Pat & Kristin" at bounding box center [1056, 288] width 910 height 13
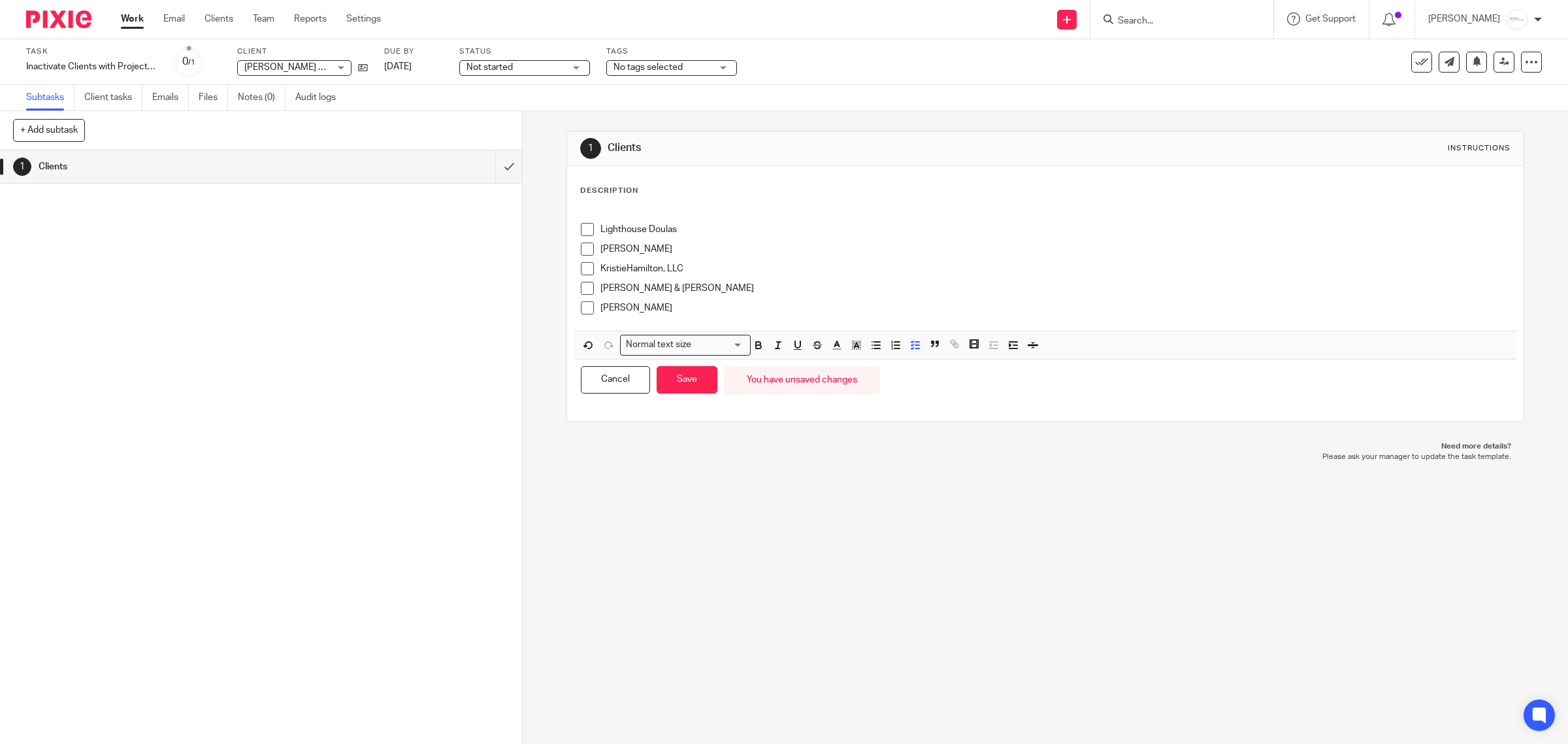
click at [713, 313] on p "Coffman, Kristie" at bounding box center [1056, 308] width 910 height 13
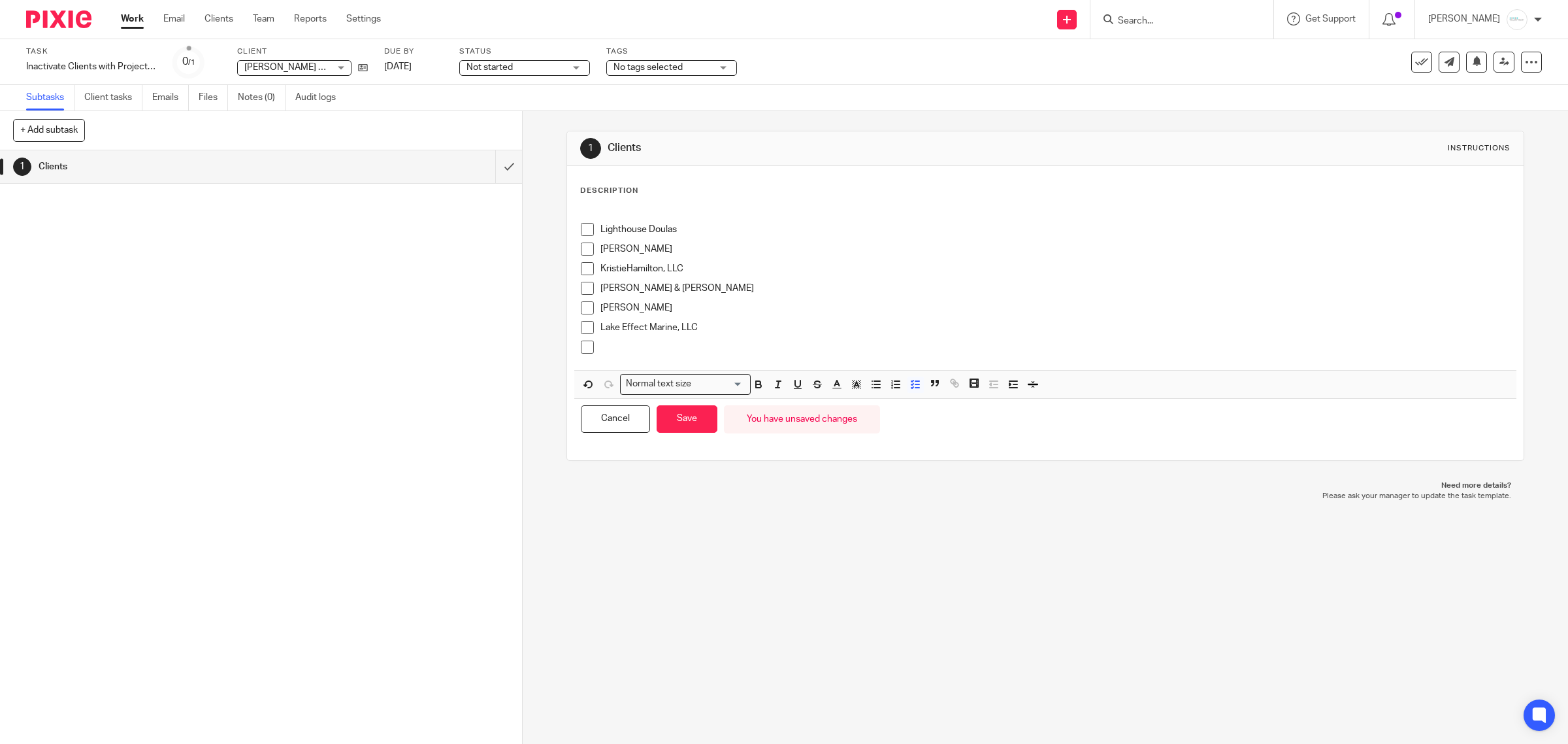
click at [714, 323] on p "Lake Effect Marine, LLC" at bounding box center [1056, 327] width 910 height 13
click at [649, 348] on p at bounding box center [1056, 347] width 910 height 13
drag, startPoint x: 728, startPoint y: 334, endPoint x: 575, endPoint y: 327, distance: 153.2
click at [575, 327] on div "Lighthouse Doulas Kristie Hamilton KristieHamilton, LLC Schreur, Pat & Kristin …" at bounding box center [1046, 286] width 943 height 167
click at [815, 354] on p "Tuition Charters LLC (DO NOT USE FOR BILLING)" at bounding box center [1056, 347] width 910 height 13
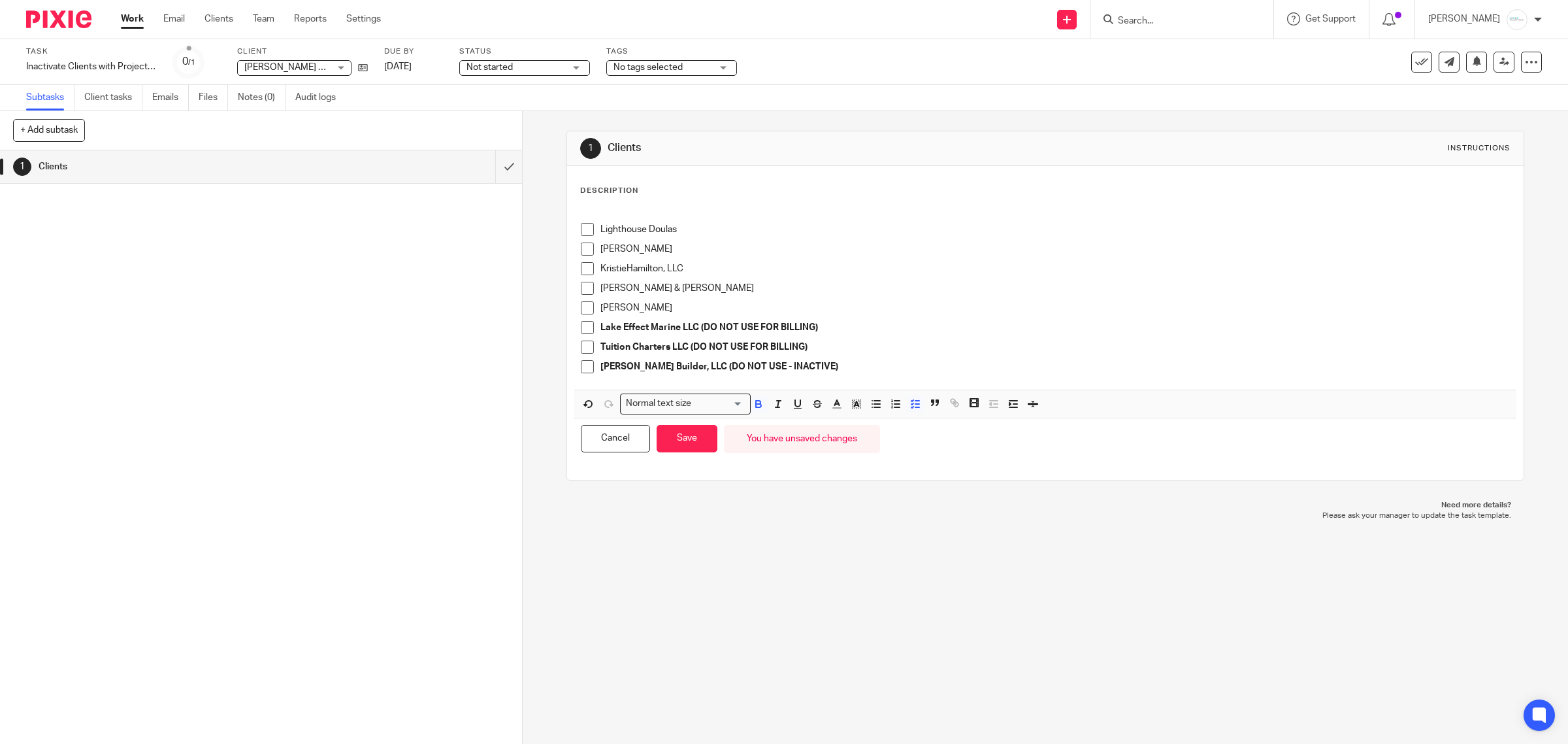
click at [830, 369] on p "Dan Kuiper Builder, LLC (DO NOT USE - INACTIVE)" at bounding box center [1056, 367] width 910 height 13
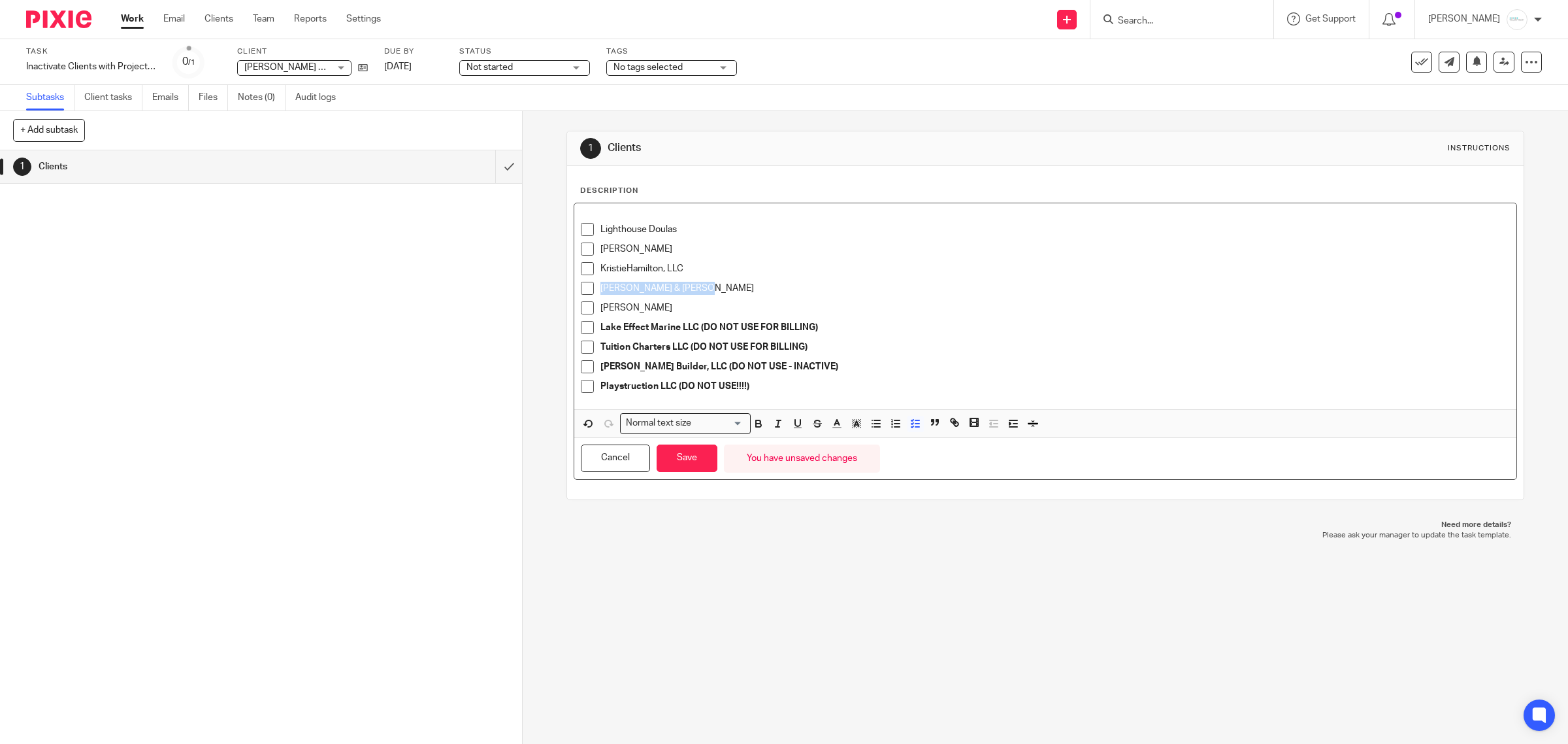
drag, startPoint x: 694, startPoint y: 286, endPoint x: 567, endPoint y: 292, distance: 127.1
click at [567, 292] on div "Description Lighthouse Doulas Kristie Hamilton KristieHamilton, LLC Schreur, Pa…" at bounding box center [1046, 332] width 957 height 333
click at [767, 386] on p "Playstruction LLC (DO NOT USE!!!!)" at bounding box center [1056, 386] width 910 height 13
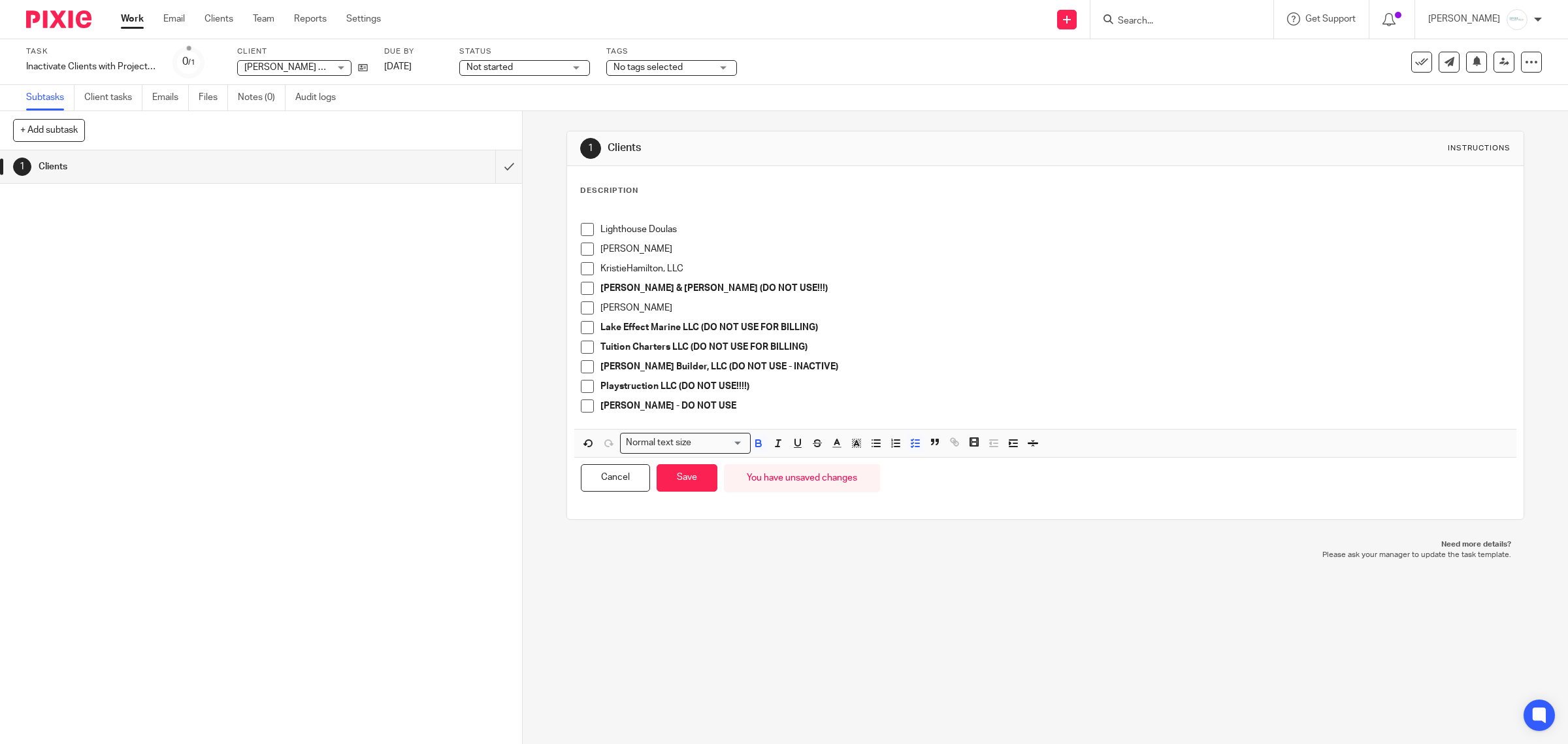
click at [790, 404] on p "Gabriel Scott&Cheryl - DO NOT USE" at bounding box center [1056, 406] width 910 height 13
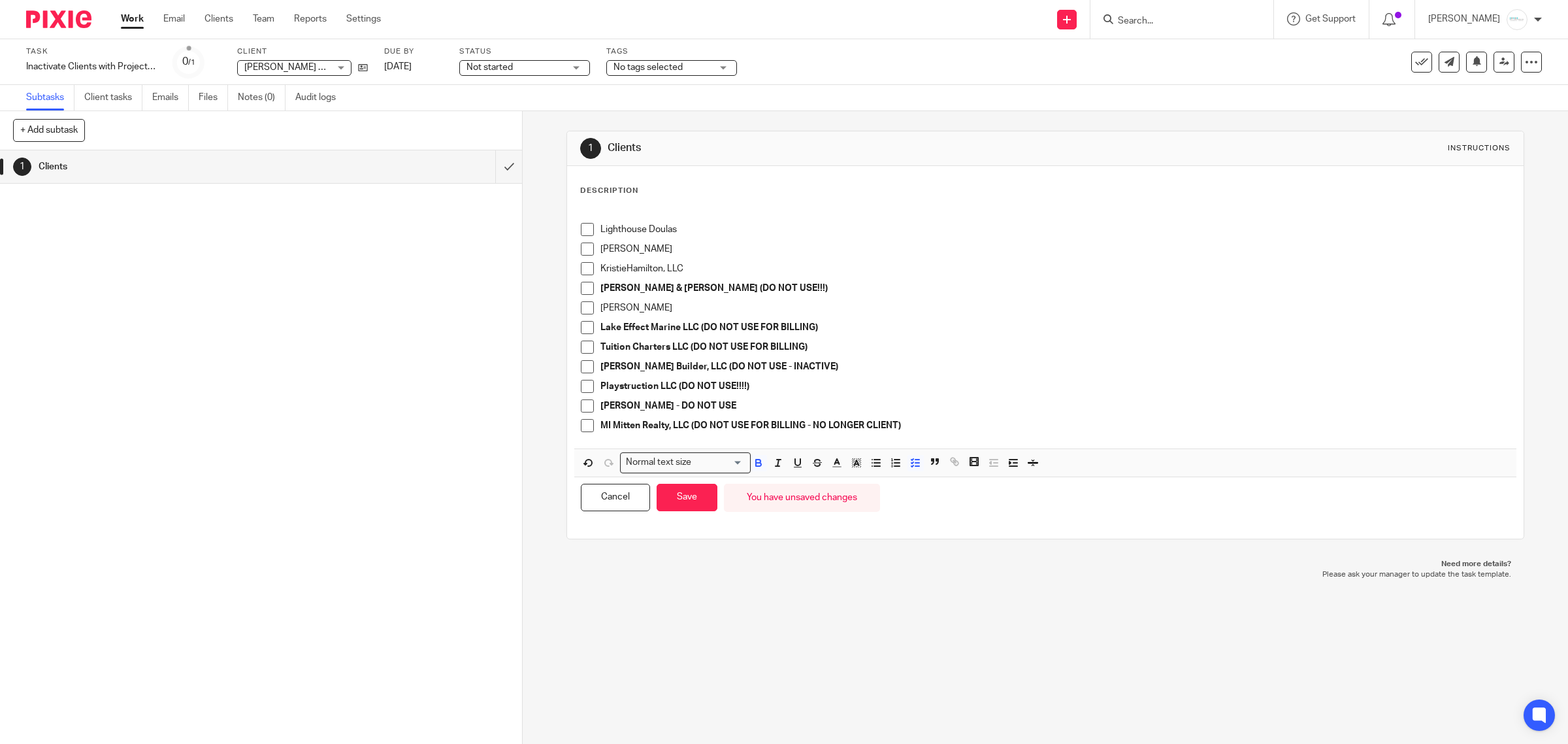
drag, startPoint x: 677, startPoint y: 504, endPoint x: 908, endPoint y: 478, distance: 232.5
click at [677, 504] on button "Save" at bounding box center [687, 498] width 61 height 28
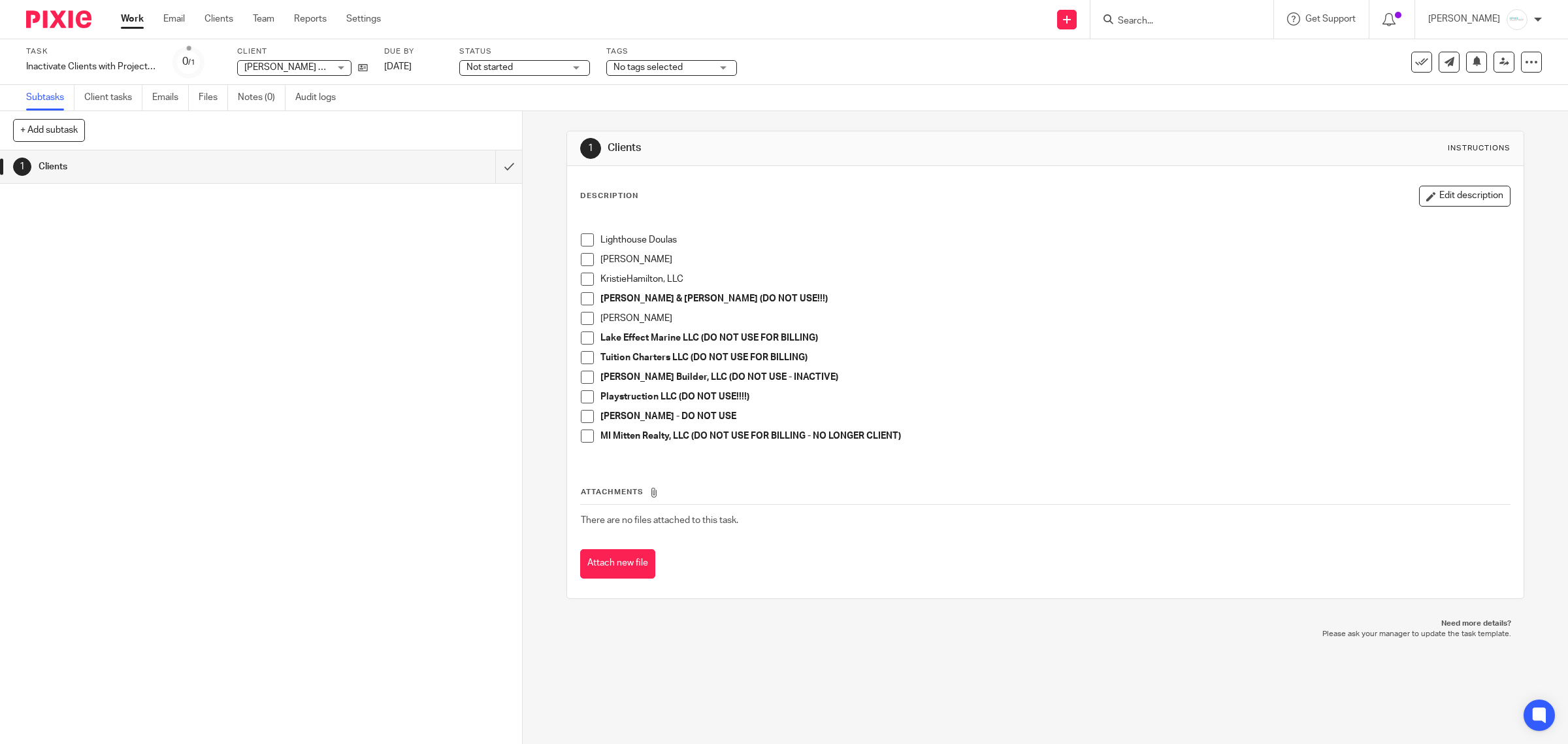
drag, startPoint x: 1185, startPoint y: 10, endPoint x: 1192, endPoint y: 18, distance: 10.6
click at [1184, 8] on div at bounding box center [1183, 19] width 183 height 38
click at [1190, 31] on div at bounding box center [1183, 19] width 183 height 38
click at [1180, 24] on input "Search" at bounding box center [1176, 21] width 118 height 11
type input "all america"
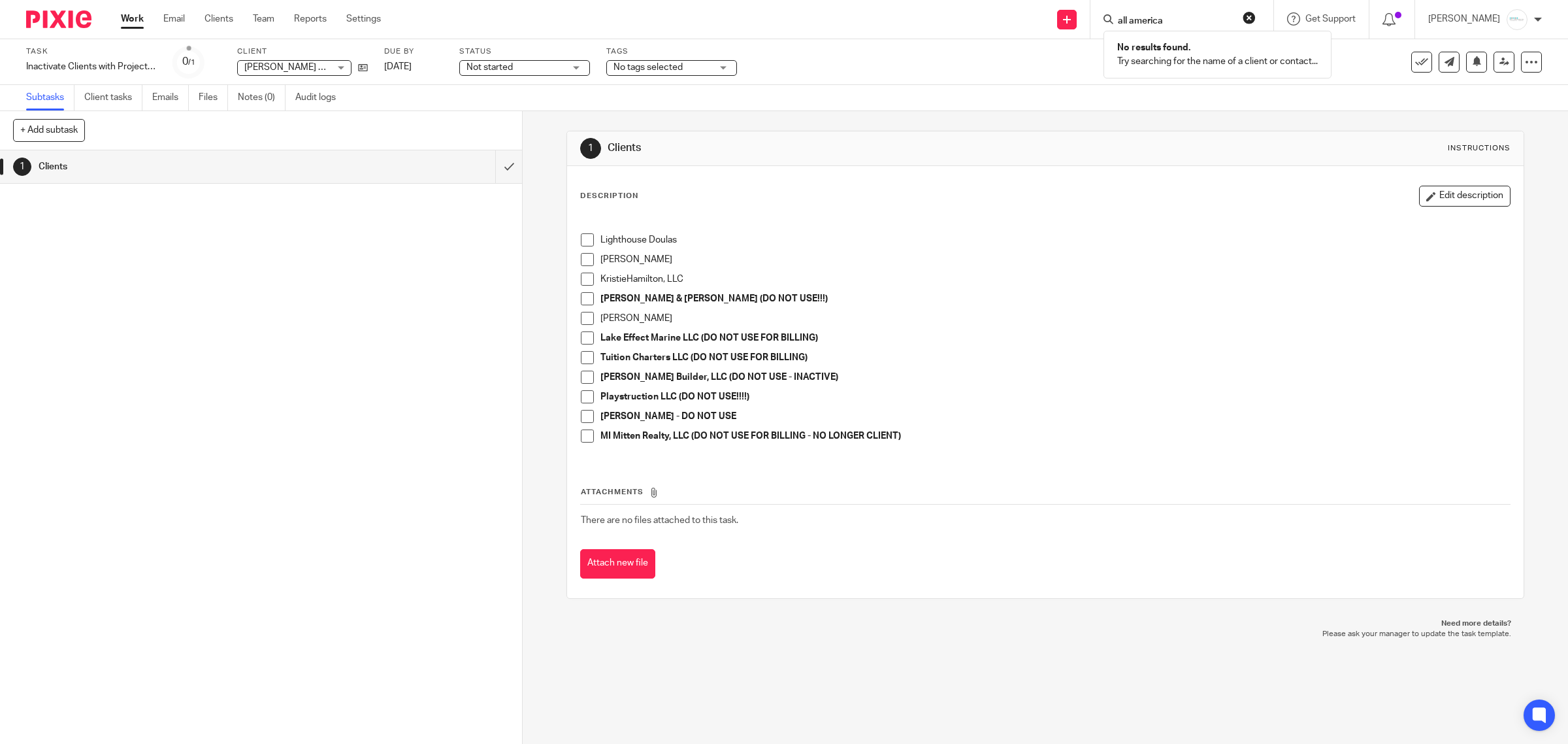
drag, startPoint x: 1193, startPoint y: 24, endPoint x: 1033, endPoint y: 18, distance: 160.1
click at [1036, 20] on div "Send new email Create task Add client all america No results found. Try searchi…" at bounding box center [984, 19] width 1168 height 38
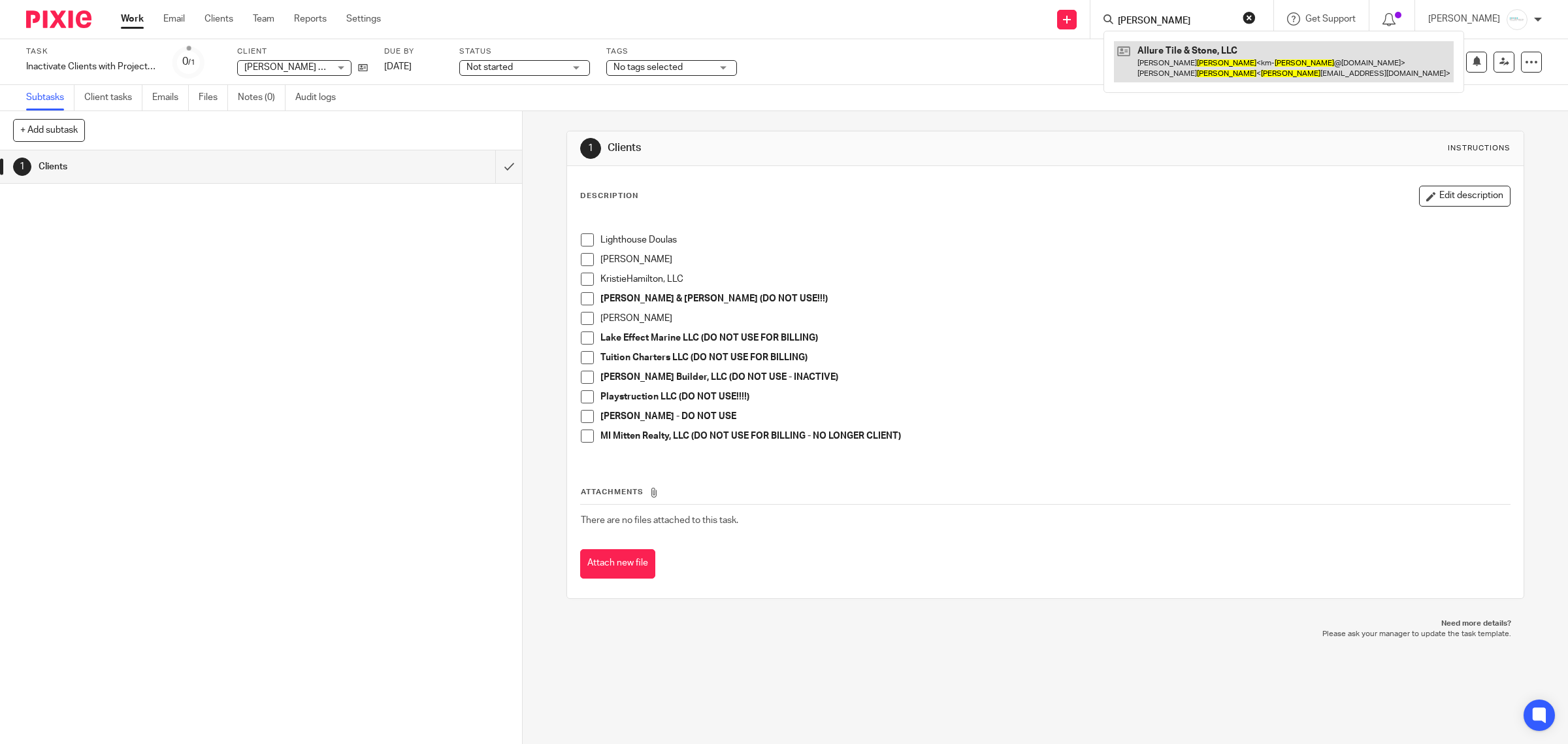
type input "larsen"
click at [1160, 60] on link at bounding box center [1283, 61] width 340 height 41
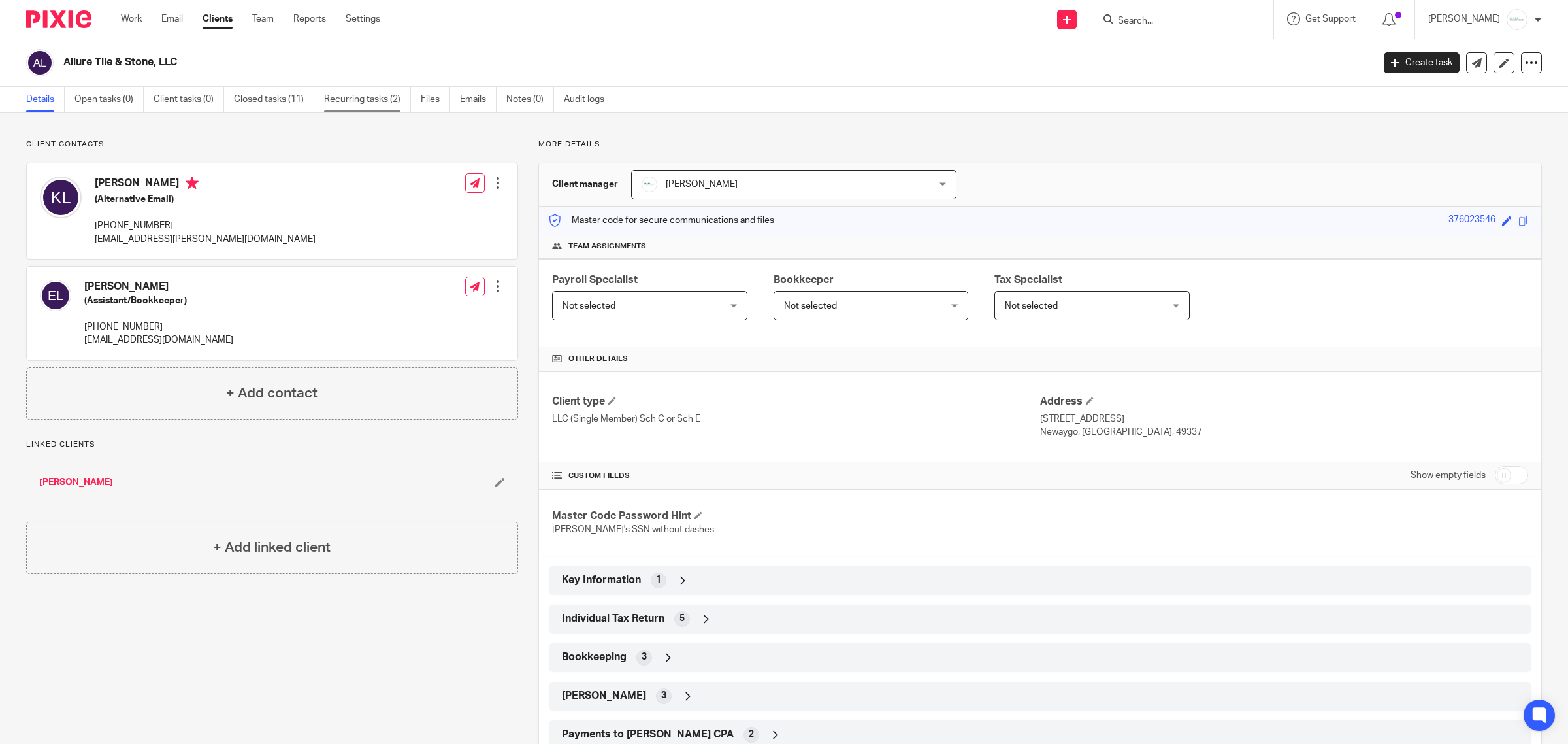
click at [371, 92] on link "Recurring tasks (2)" at bounding box center [367, 99] width 87 height 25
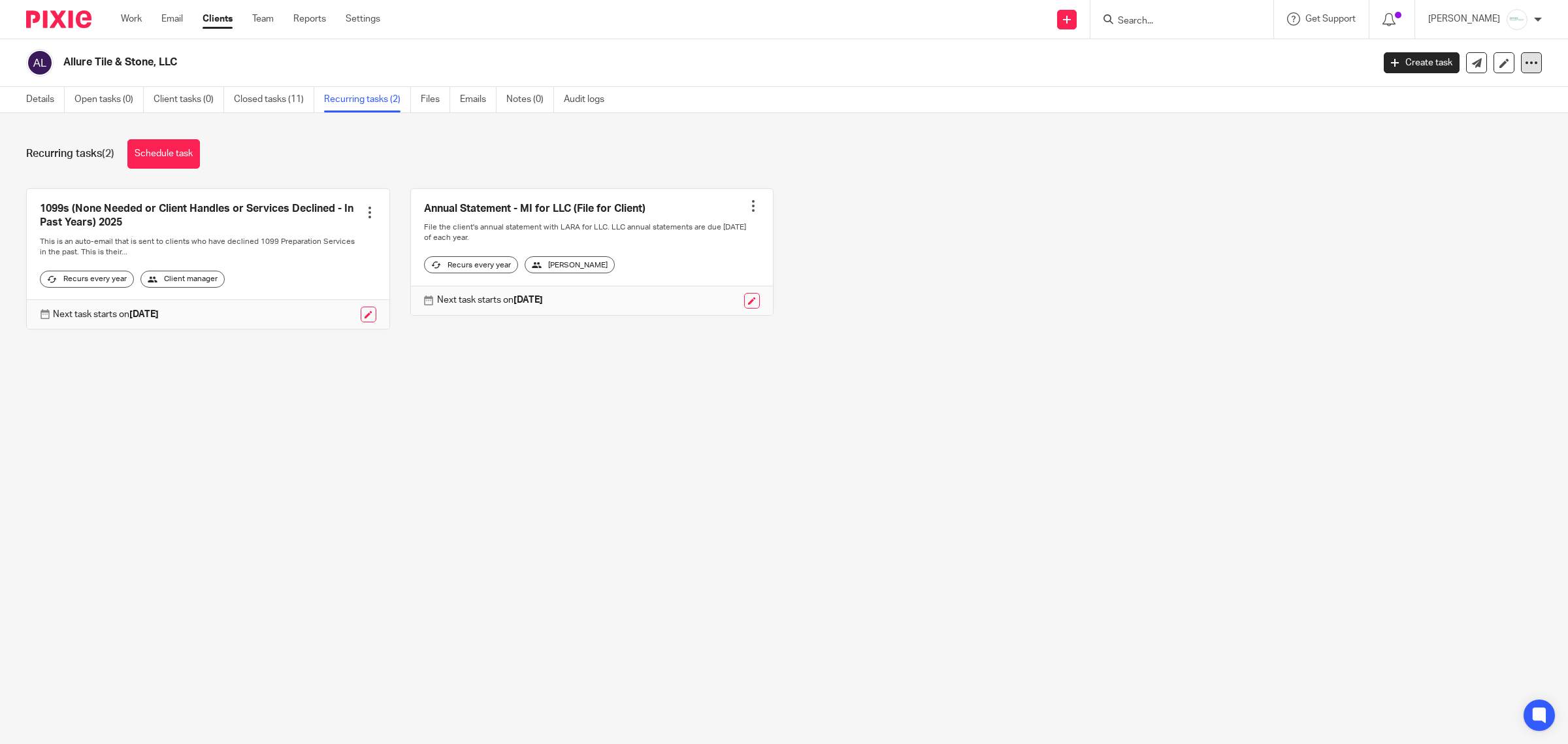
click at [1525, 63] on icon at bounding box center [1532, 63] width 13 height 13
click at [1485, 135] on button "Archive client" at bounding box center [1485, 133] width 73 height 17
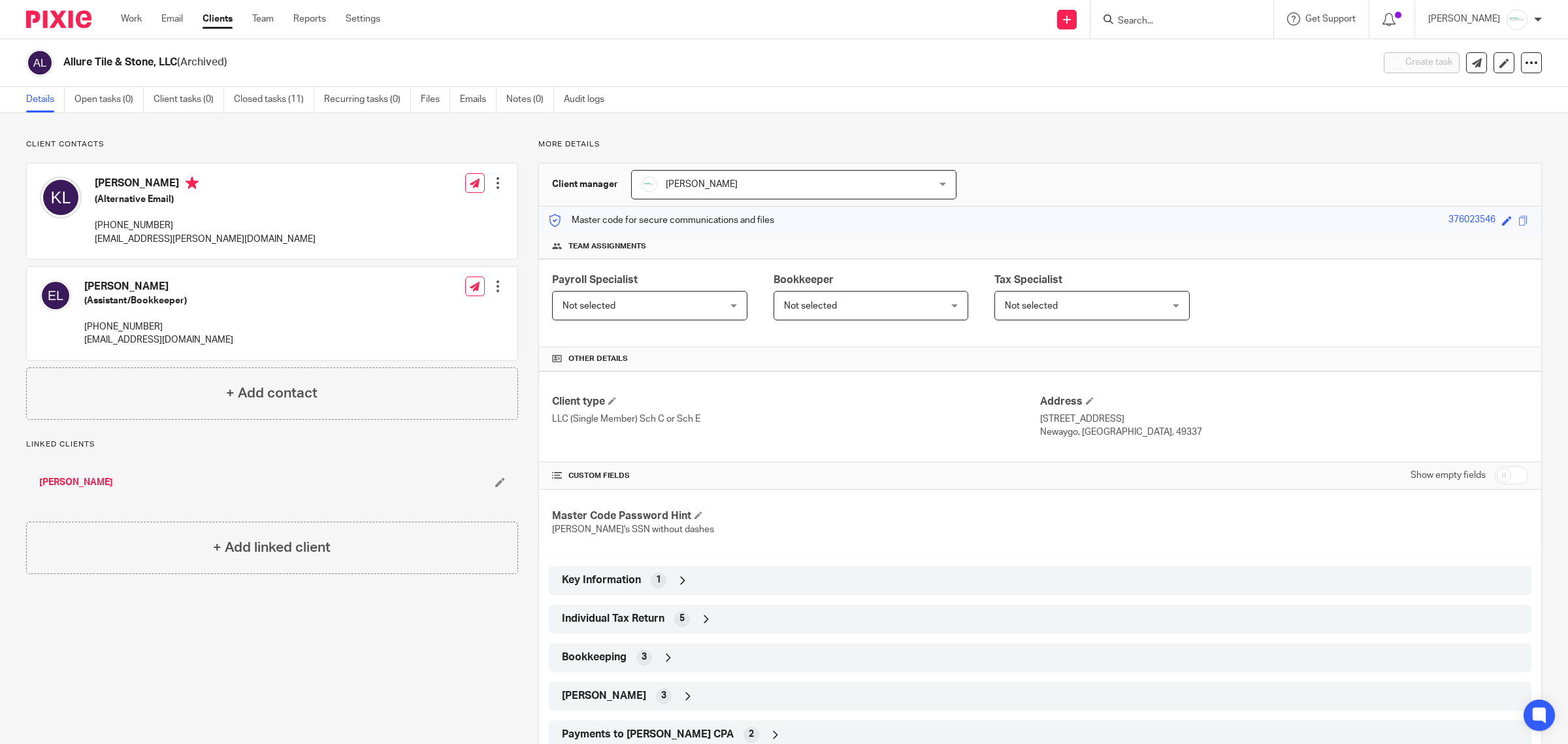
click at [1169, 20] on input "Search" at bounding box center [1176, 21] width 118 height 11
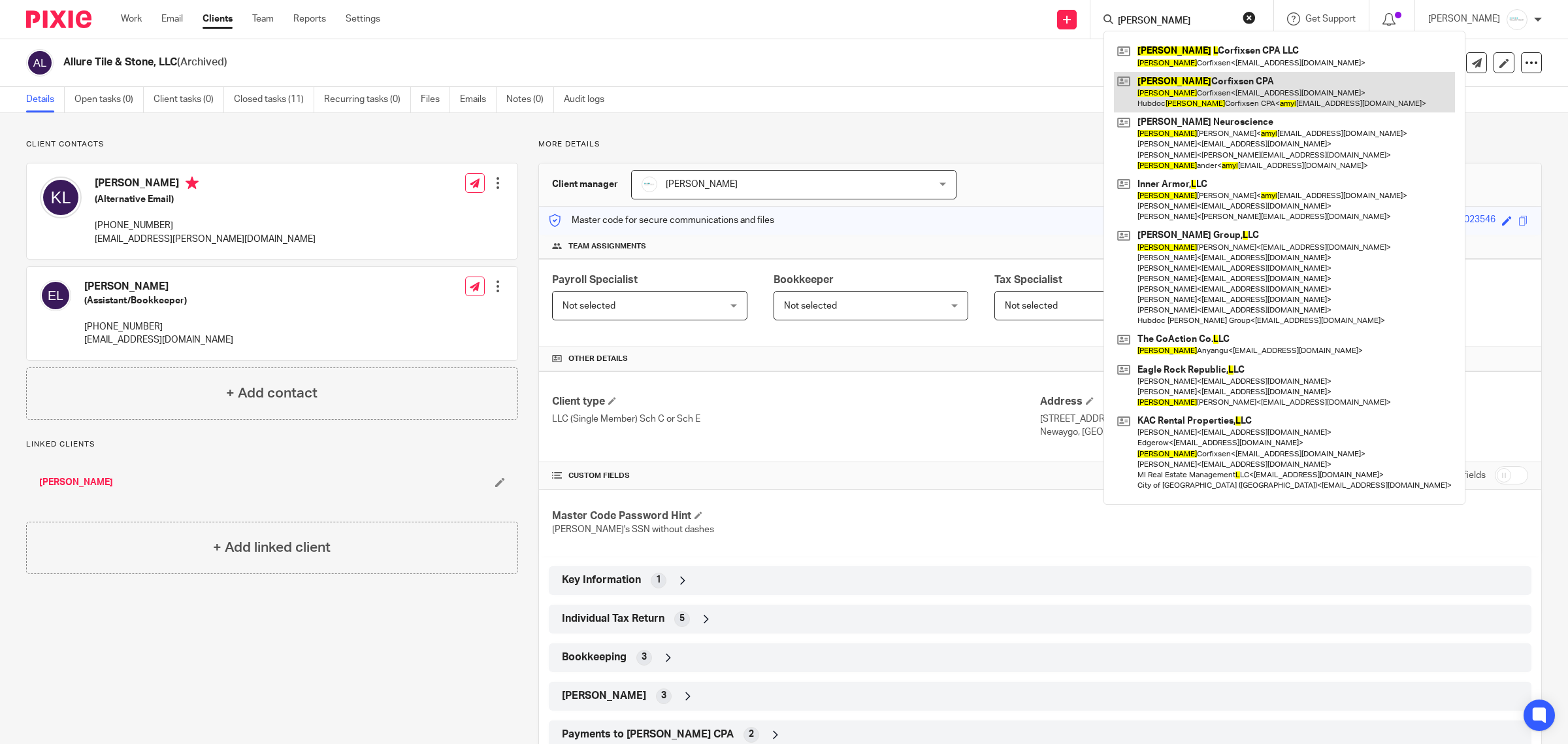
type input "[PERSON_NAME]"
click at [1205, 82] on link at bounding box center [1284, 92] width 341 height 41
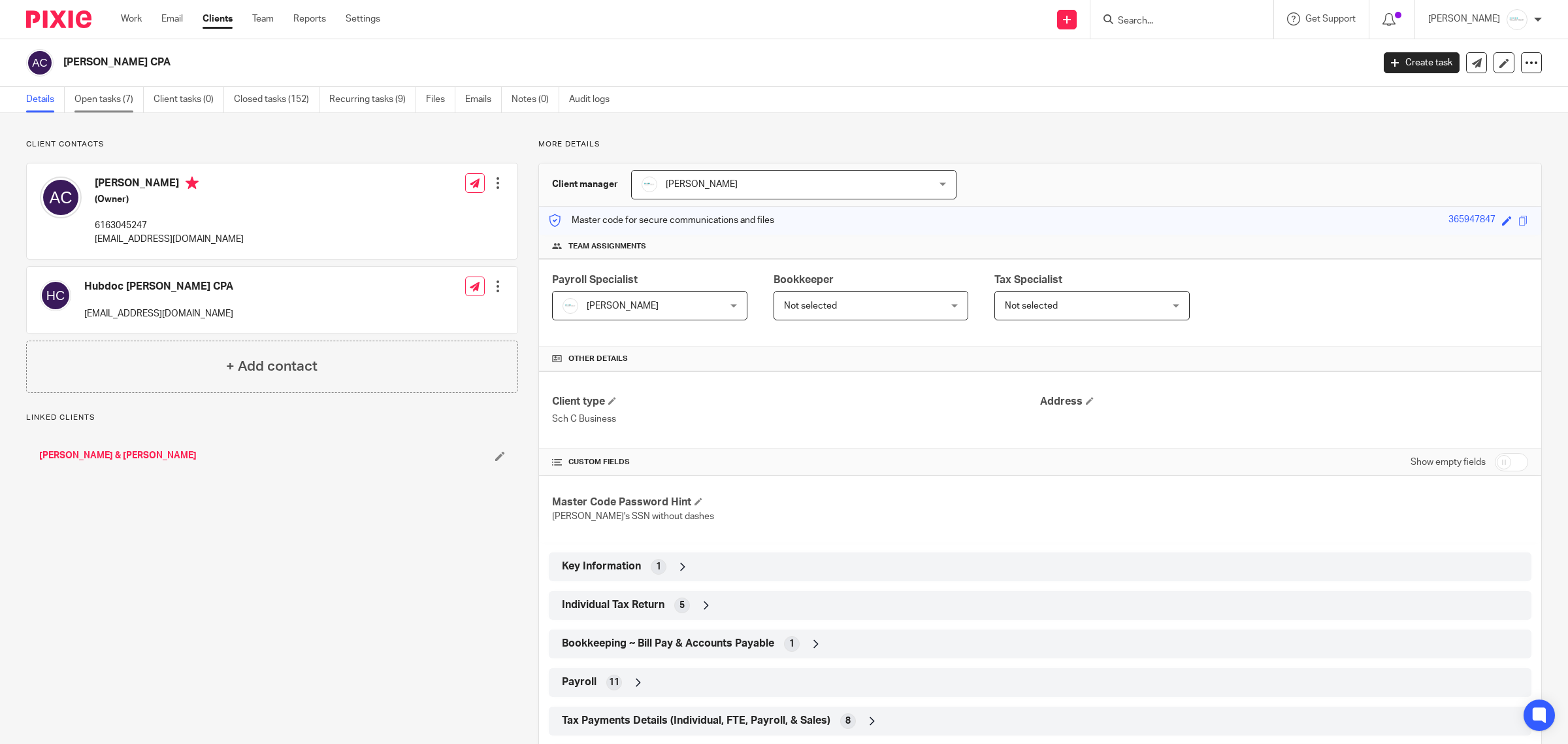
click at [112, 102] on link "Open tasks (7)" at bounding box center [109, 99] width 70 height 25
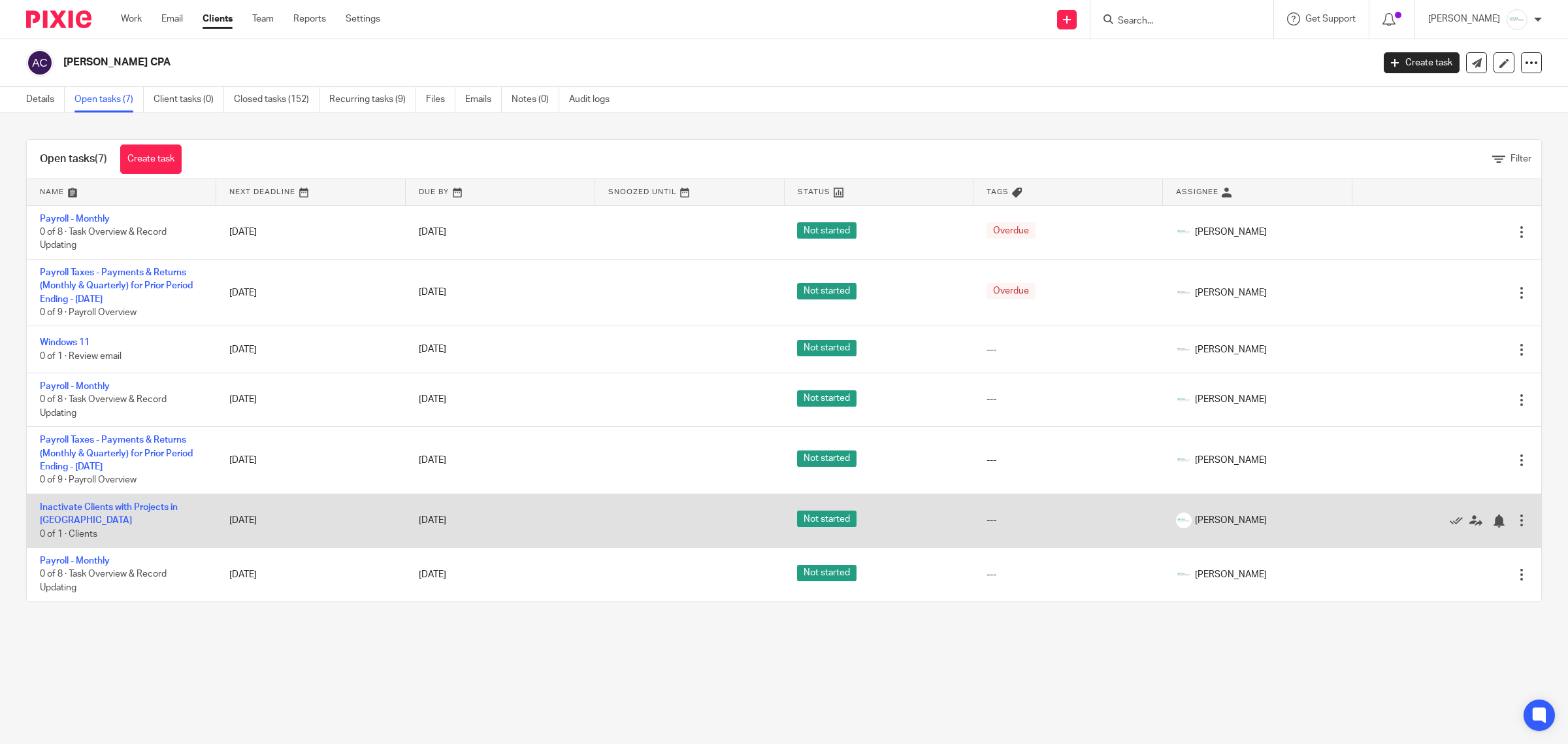
click at [136, 501] on td "Inactivate Clients with Projects in QBO 0 of 1 · Clients" at bounding box center [122, 520] width 190 height 53
click at [136, 503] on link "Inactivate Clients with Projects in [GEOGRAPHIC_DATA]" at bounding box center [109, 513] width 137 height 22
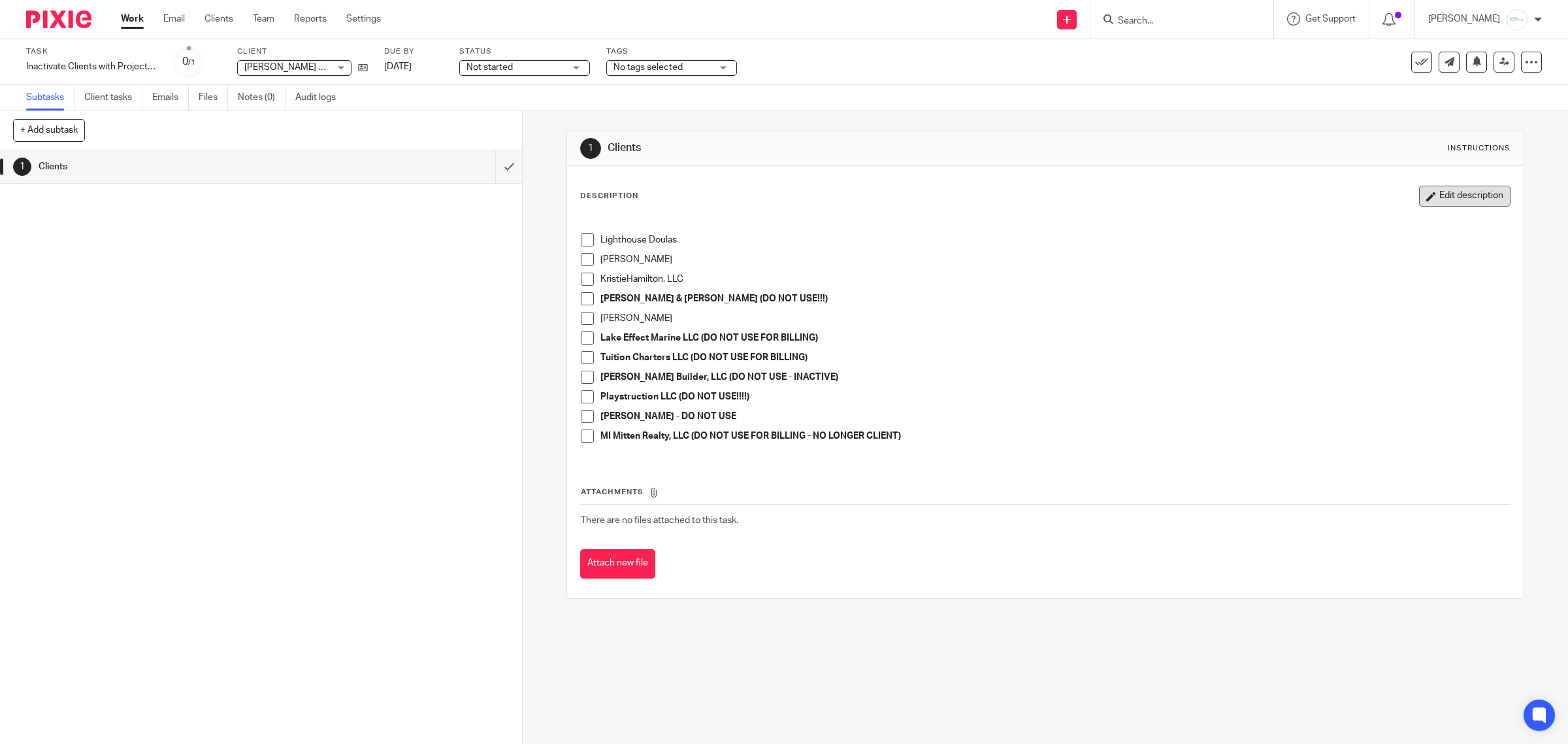
click at [1467, 190] on button "Edit description" at bounding box center [1465, 196] width 92 height 21
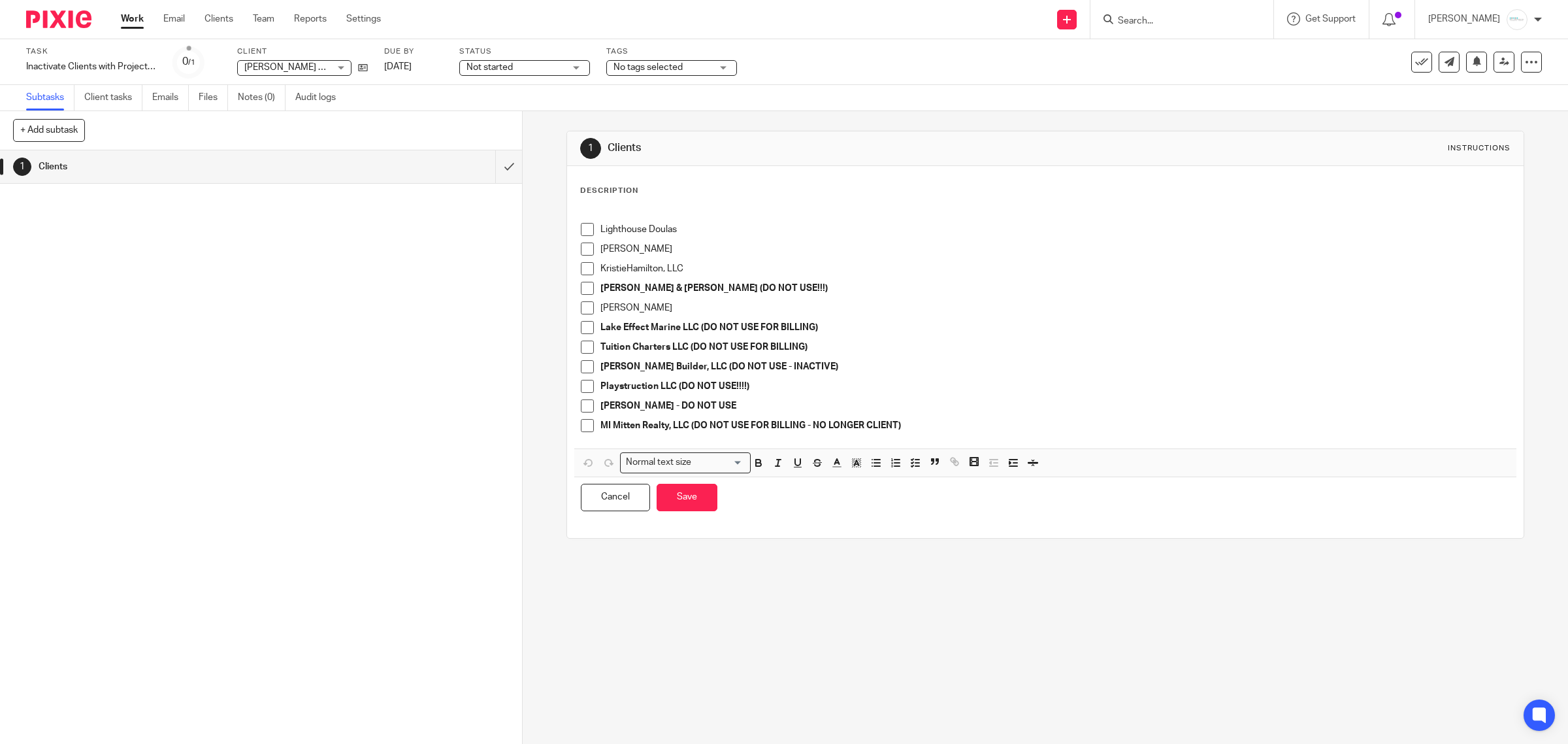
click at [962, 413] on div "[PERSON_NAME] - DO NOT USE" at bounding box center [1056, 409] width 910 height 20
click at [951, 429] on p "MI Mitten Realty, LLC (DO NOT USE FOR BILLING - NO LONGER CLIENT)" at bounding box center [1056, 426] width 910 height 13
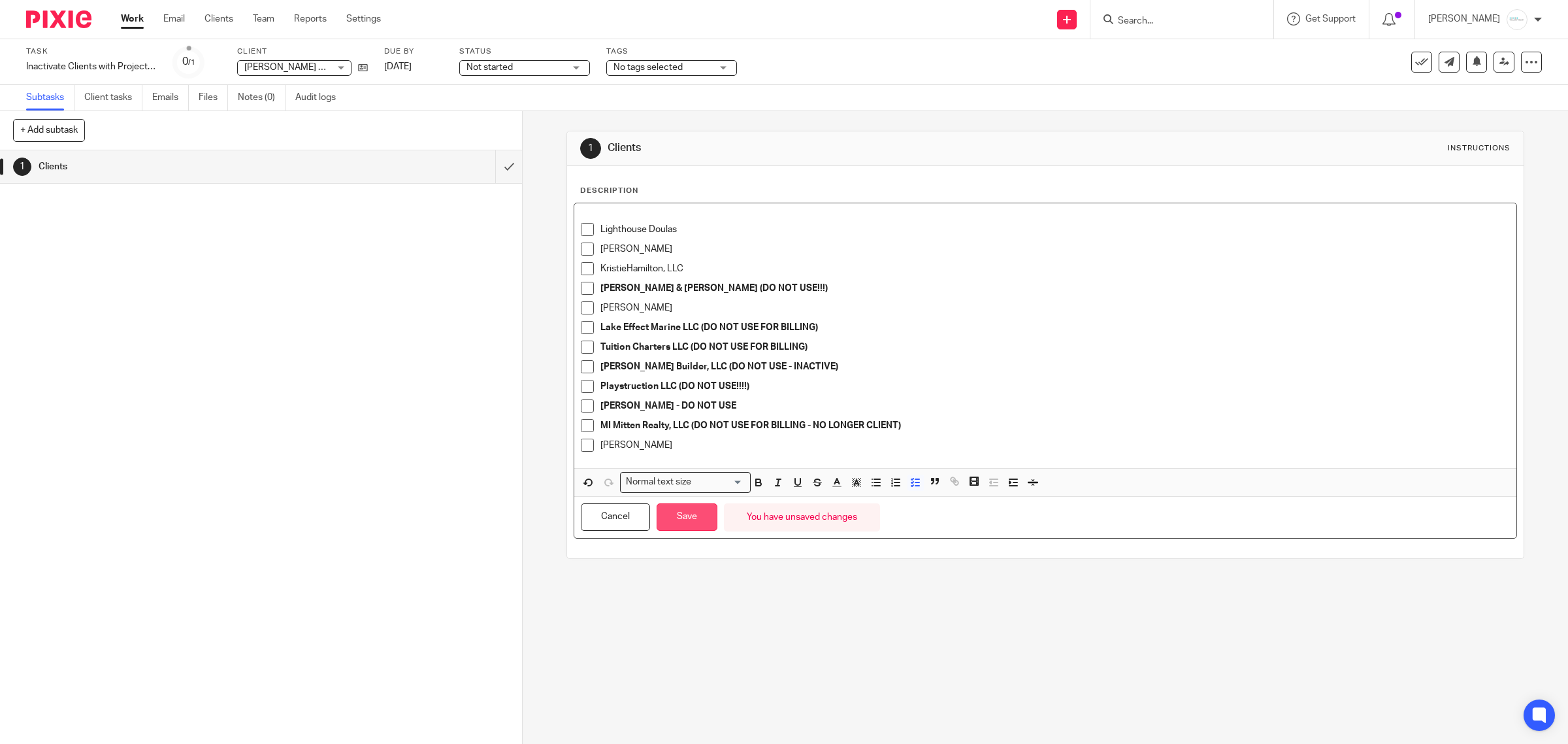
click at [683, 515] on button "Save" at bounding box center [687, 517] width 61 height 28
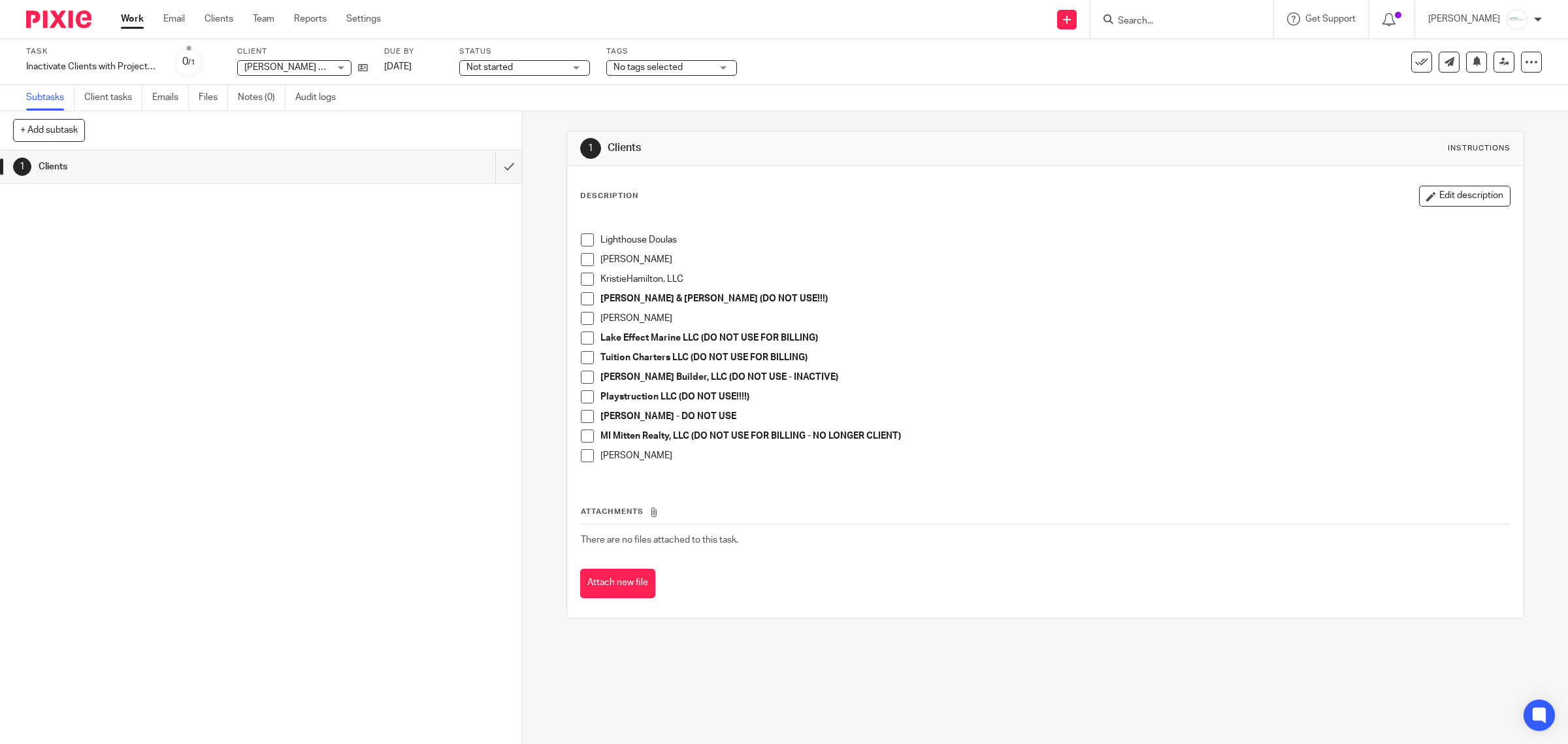
click at [674, 458] on p "Kevin Larsen" at bounding box center [1056, 456] width 910 height 13
click at [647, 456] on p "Kevin Larsen" at bounding box center [1056, 456] width 910 height 13
click at [1439, 187] on button "Edit description" at bounding box center [1465, 196] width 92 height 21
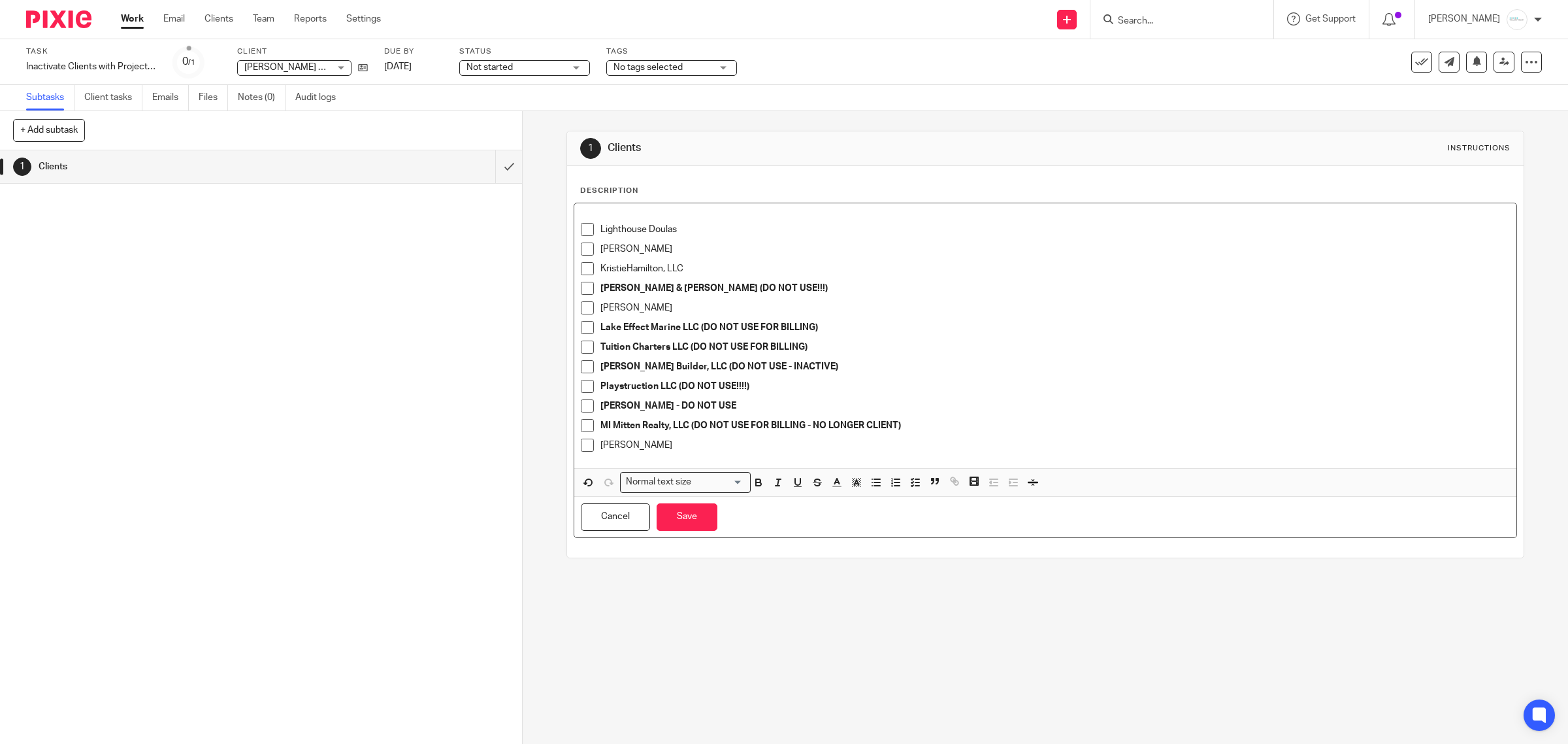
click at [663, 444] on p "Kevin Larsen" at bounding box center [1056, 445] width 910 height 13
click at [1183, 14] on form at bounding box center [1187, 20] width 139 height 16
click at [1196, 25] on input "Search" at bounding box center [1176, 21] width 118 height 11
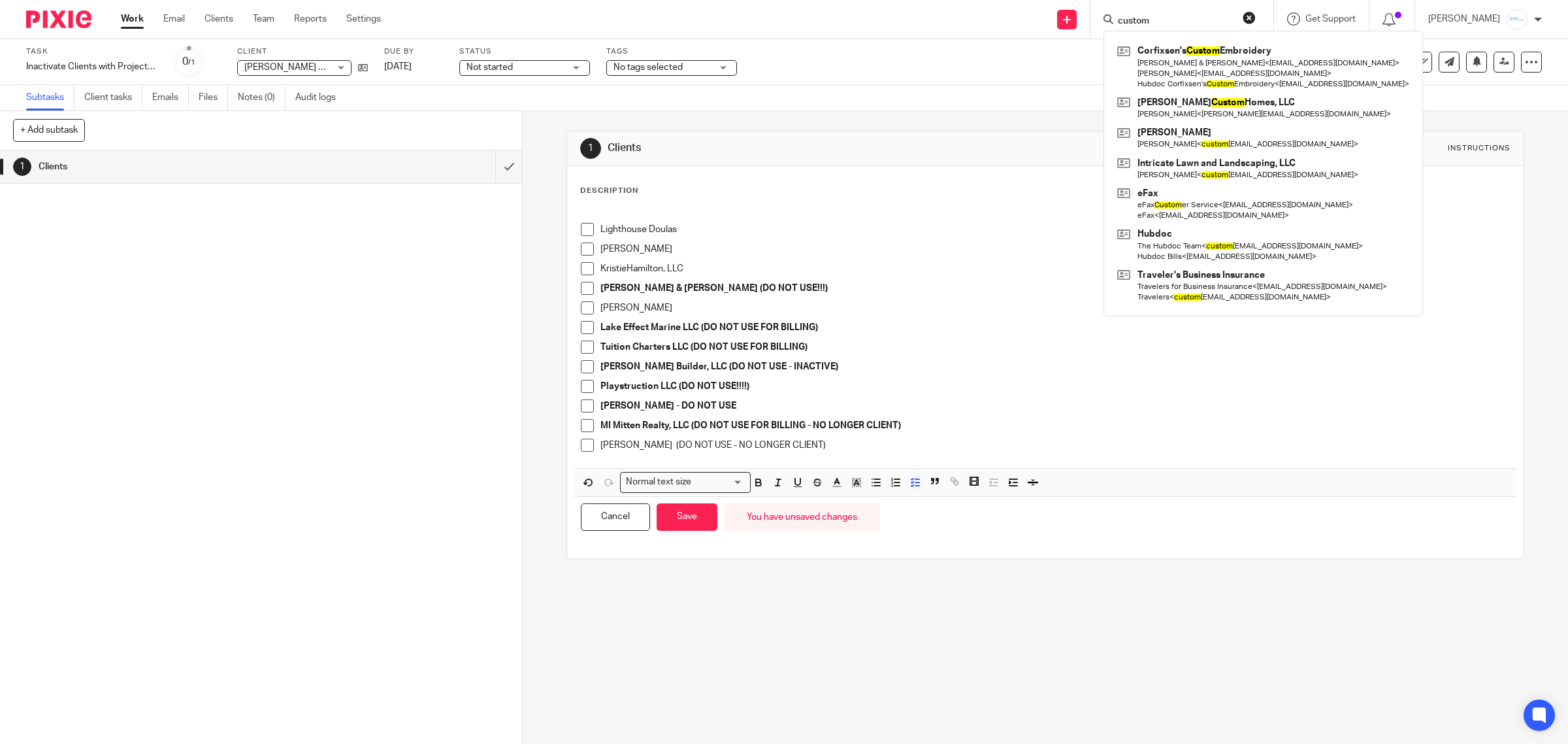
type input "custom"
click at [683, 520] on button "Save" at bounding box center [687, 517] width 61 height 28
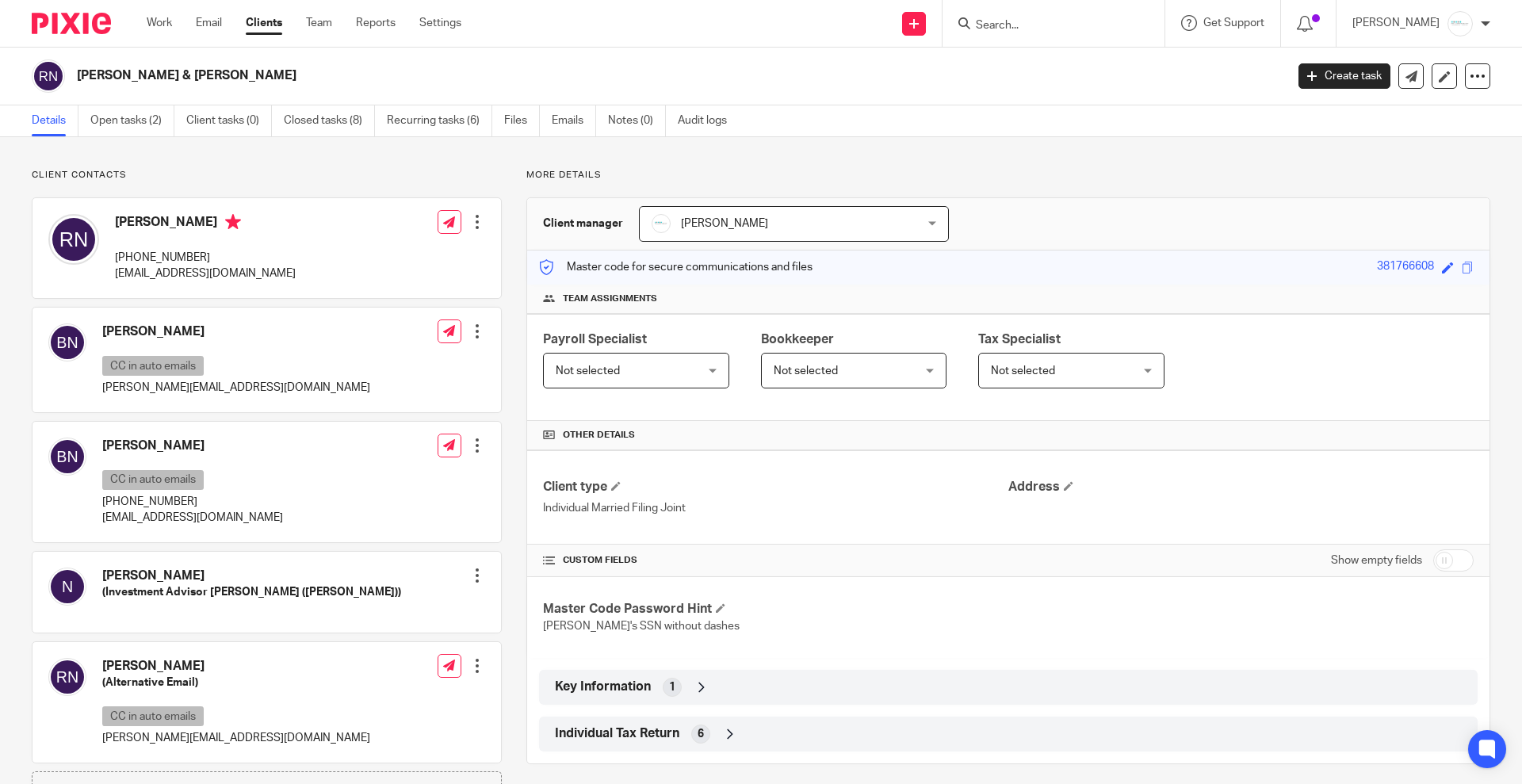
drag, startPoint x: 0, startPoint y: 0, endPoint x: 1059, endPoint y: 25, distance: 1059.3
click at [1059, 25] on input "Search" at bounding box center [1045, 26] width 143 height 14
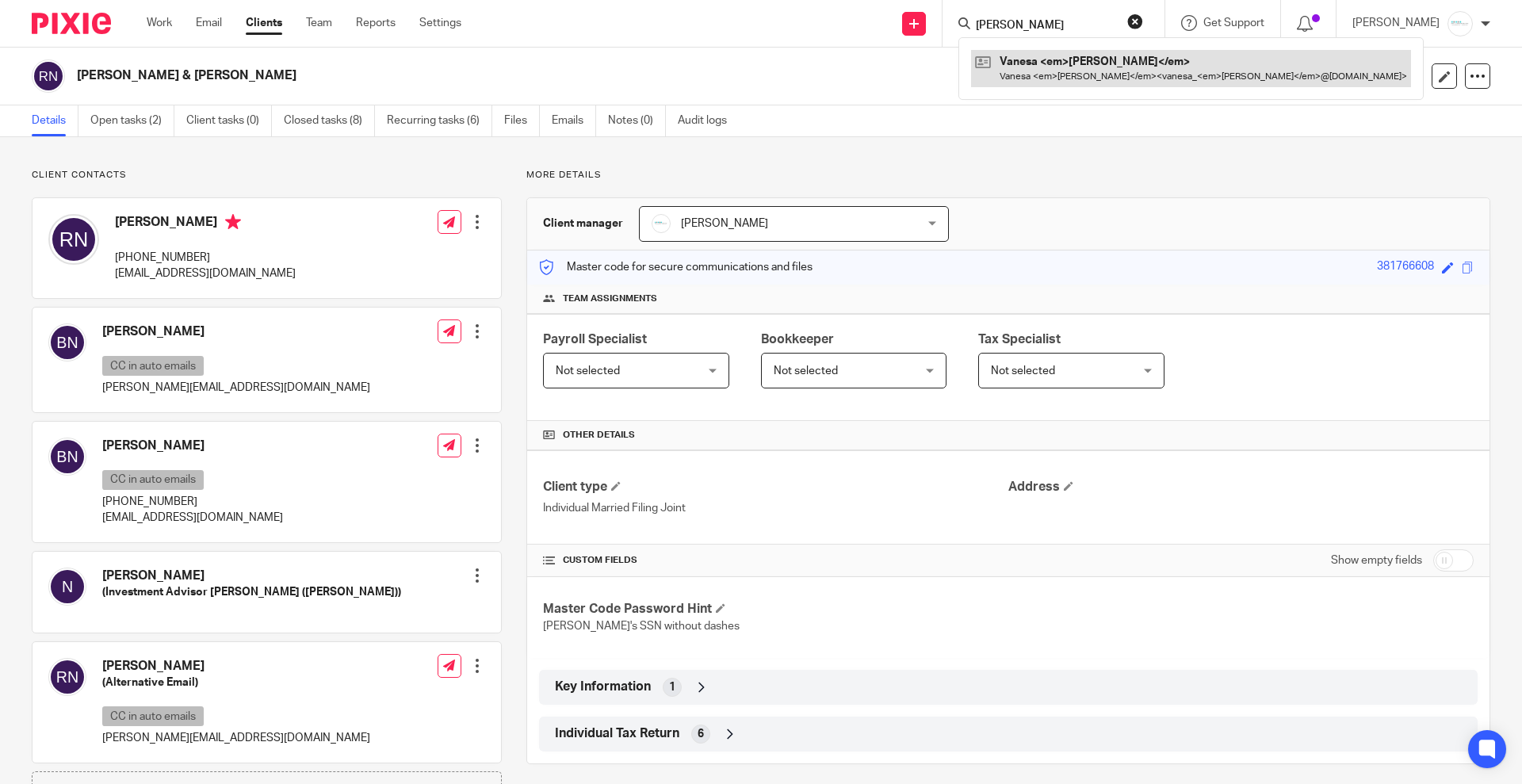
type input "negron"
click at [1049, 66] on link at bounding box center [1190, 67] width 440 height 37
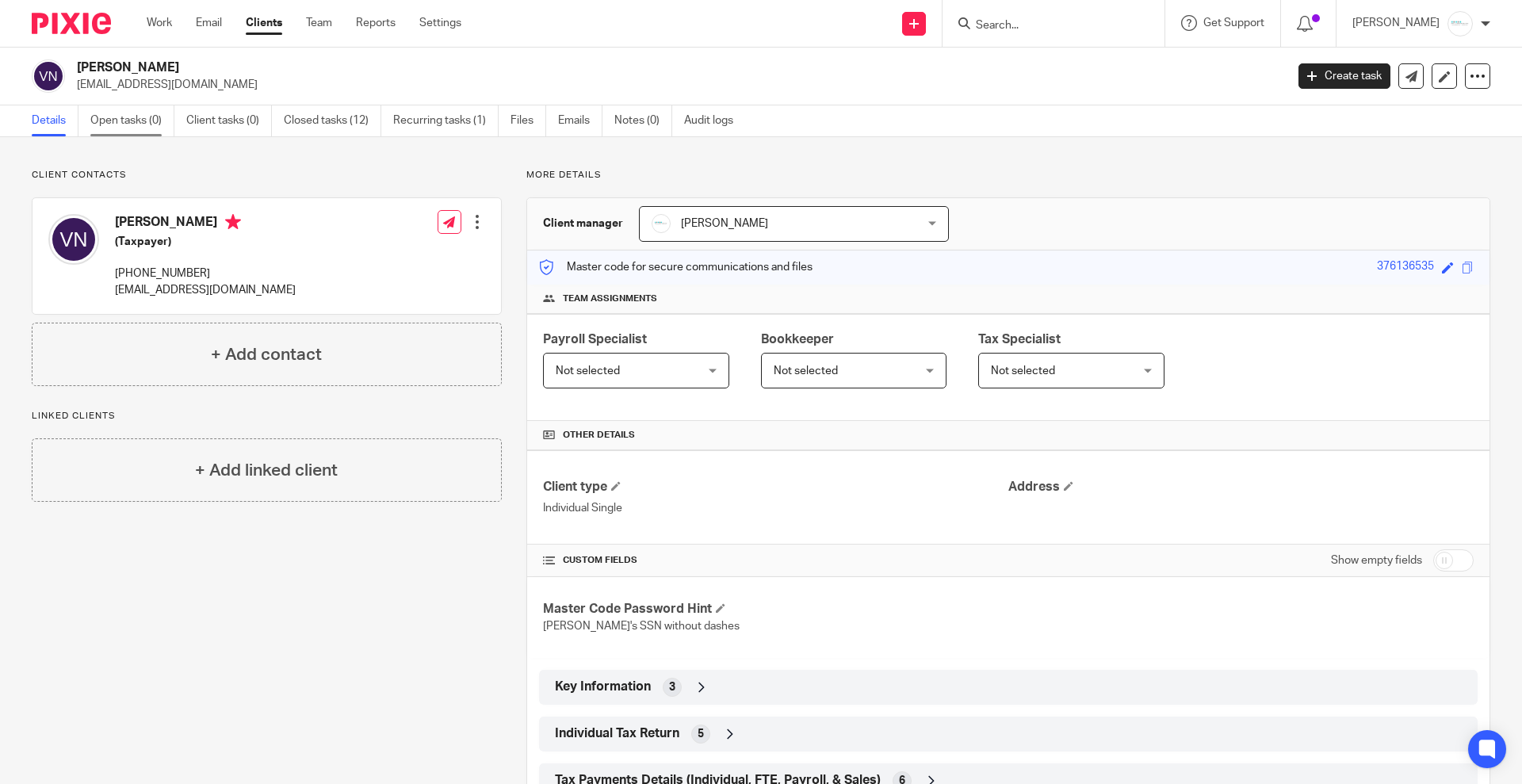
click at [122, 127] on link "Open tasks (0)" at bounding box center [132, 120] width 84 height 31
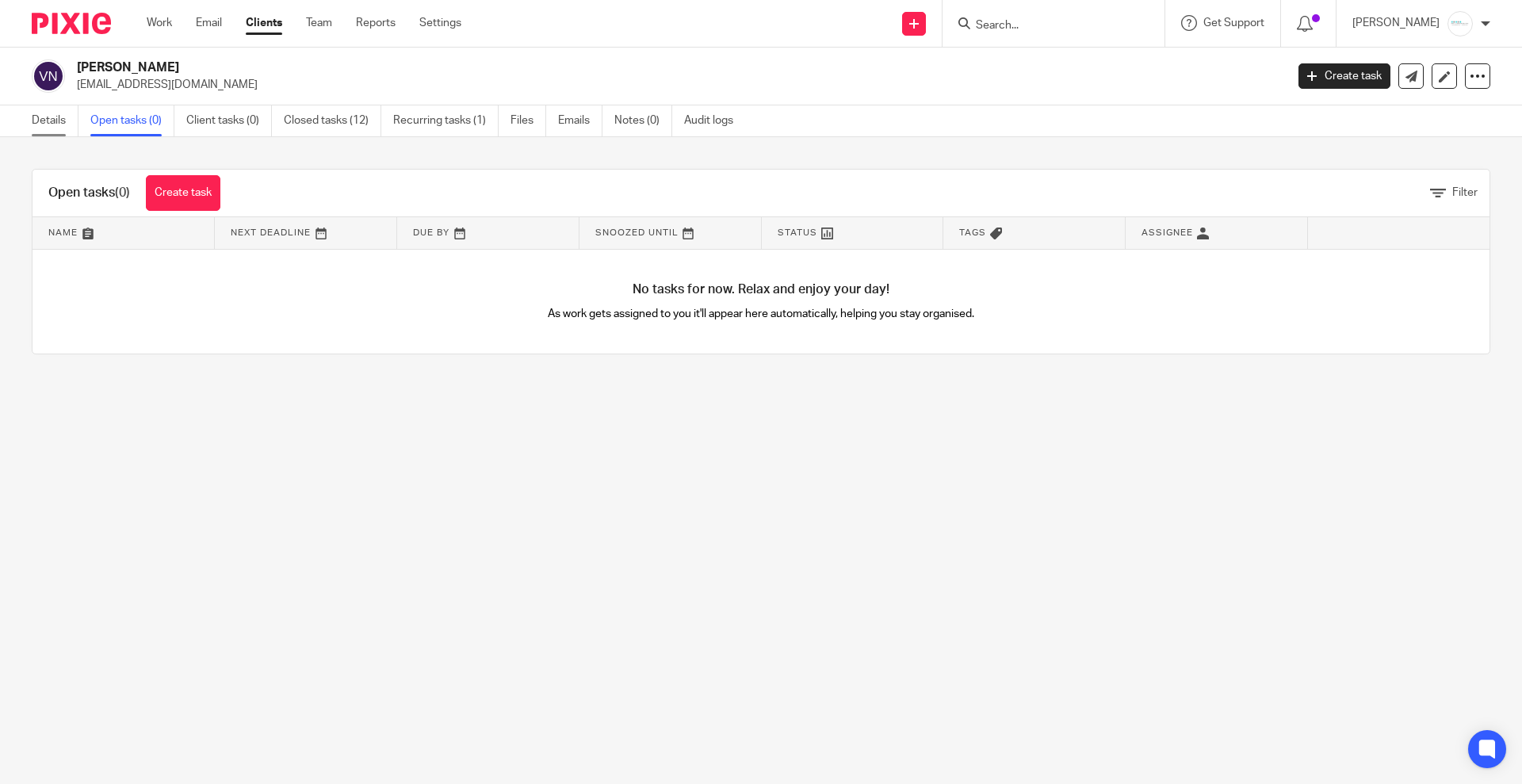
click at [48, 116] on link "Details" at bounding box center [55, 120] width 47 height 31
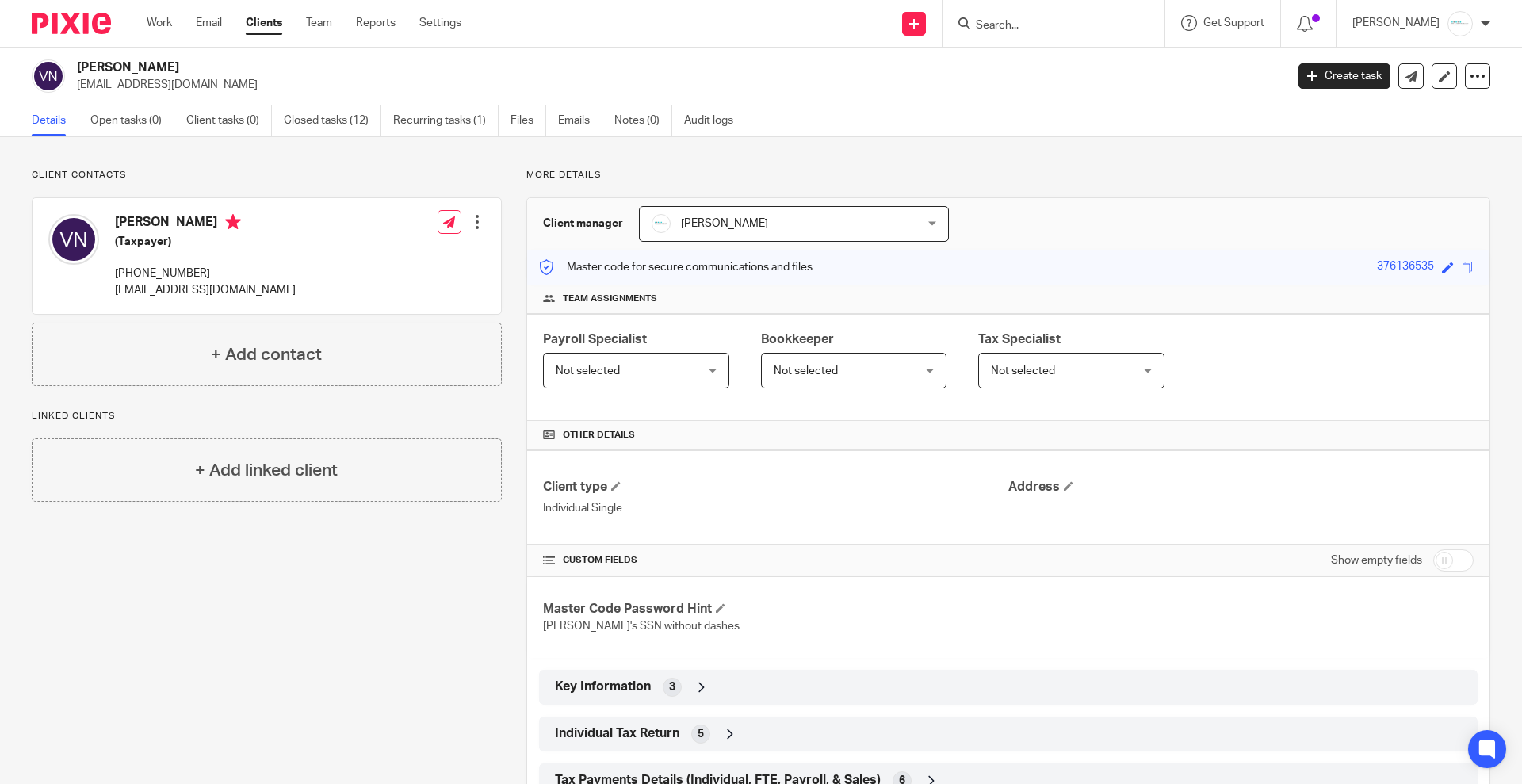
click at [1091, 26] on input "Search" at bounding box center [1045, 26] width 143 height 14
type input "brezne"
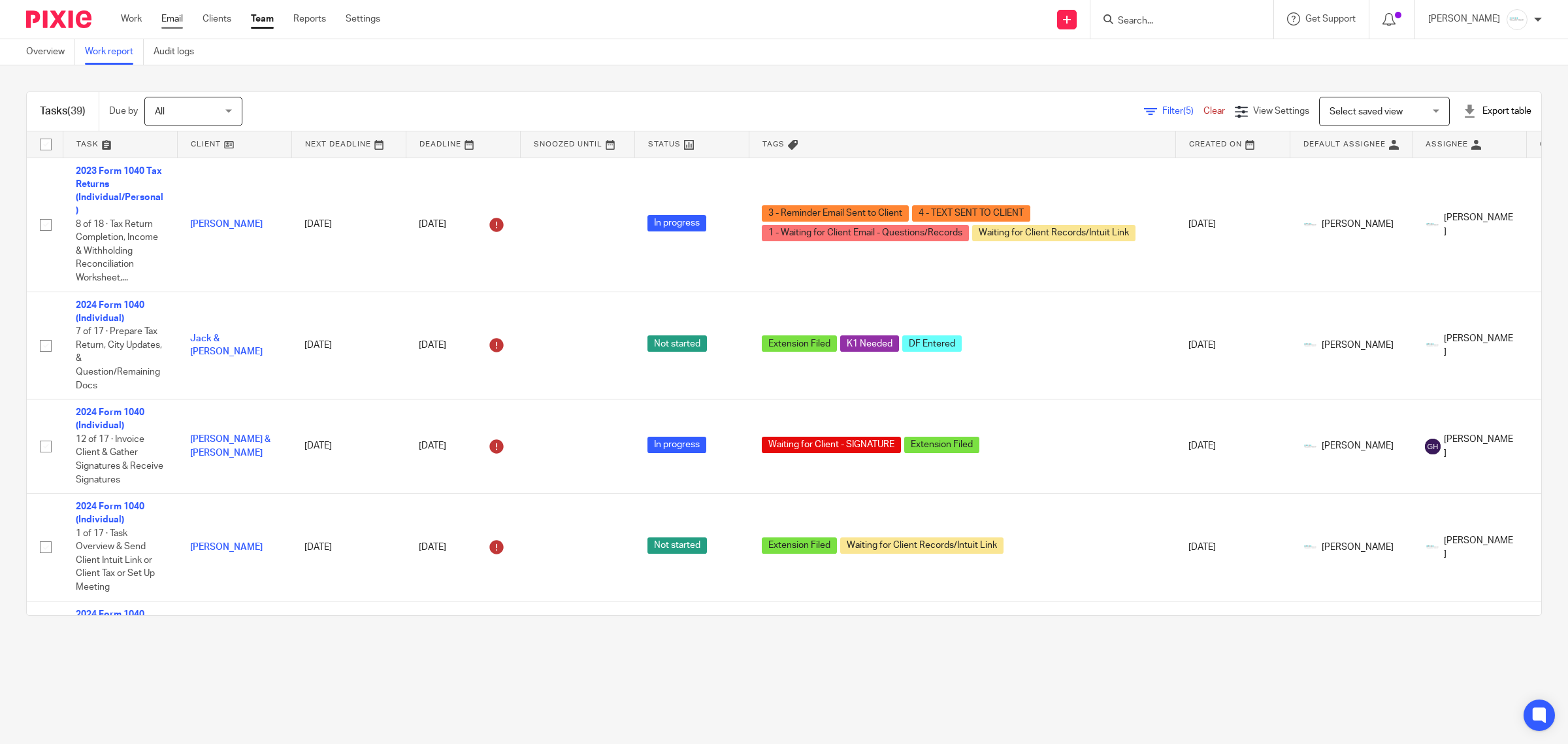
click at [177, 17] on link "Email" at bounding box center [172, 19] width 21 height 13
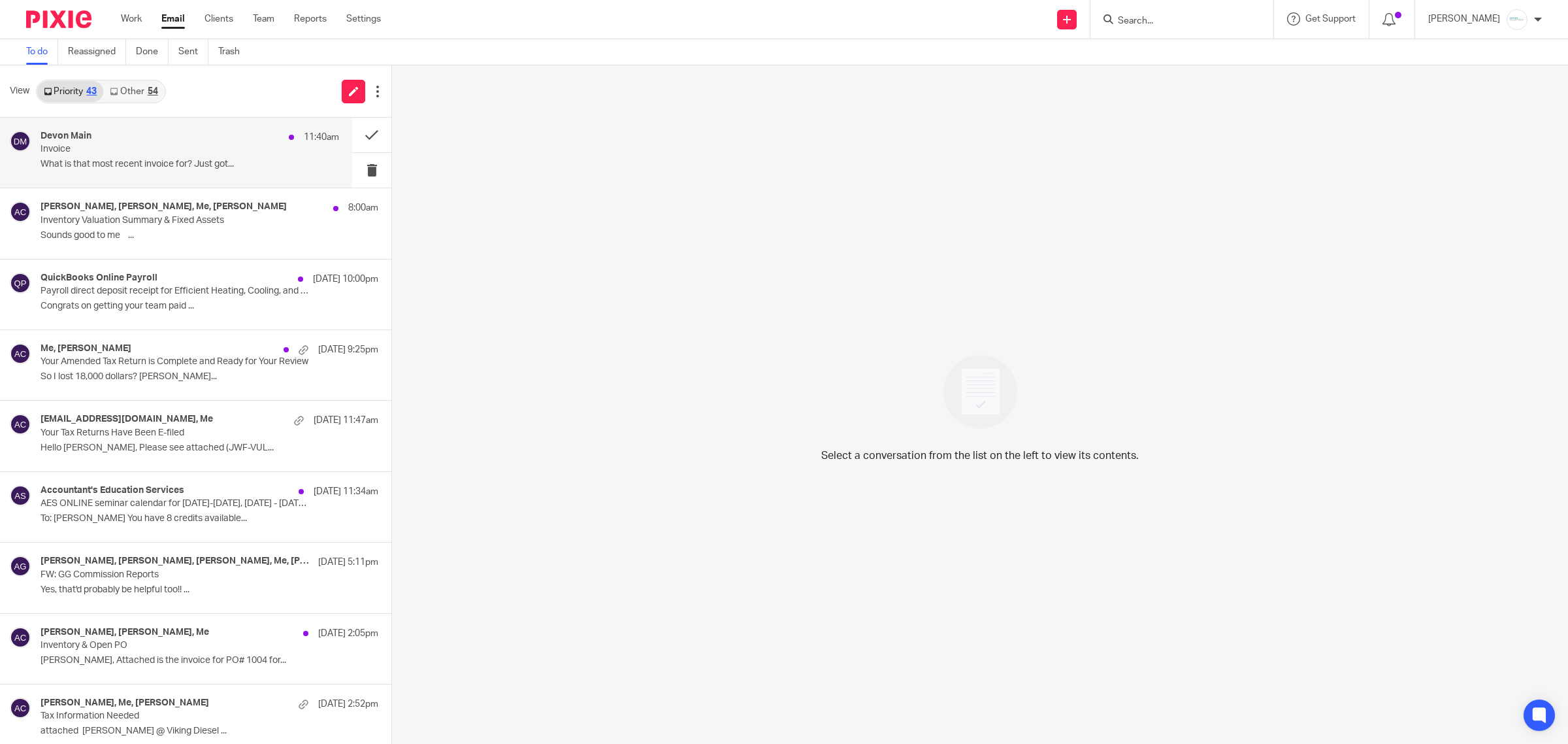
click at [137, 157] on div "Devon Main 11:40am Invoice What is that most recent invoice for? Just got..." at bounding box center [190, 152] width 299 height 43
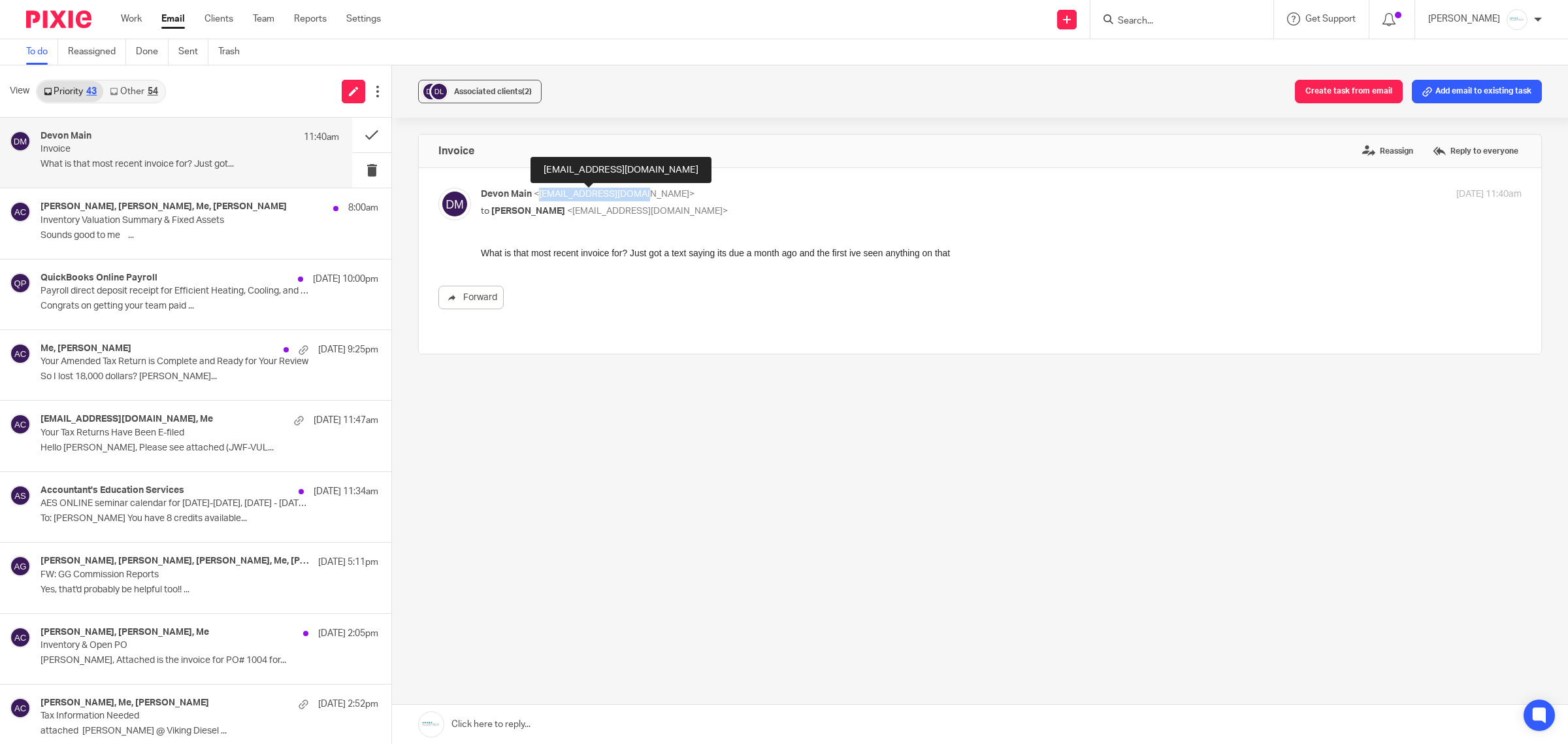
drag, startPoint x: 534, startPoint y: 191, endPoint x: 638, endPoint y: 192, distance: 104.0
click at [638, 192] on span "<devinnmaine@gmail.com>" at bounding box center [614, 194] width 160 height 9
copy span "devinnmaine@gmail.com"
click at [498, 722] on link at bounding box center [980, 724] width 1176 height 39
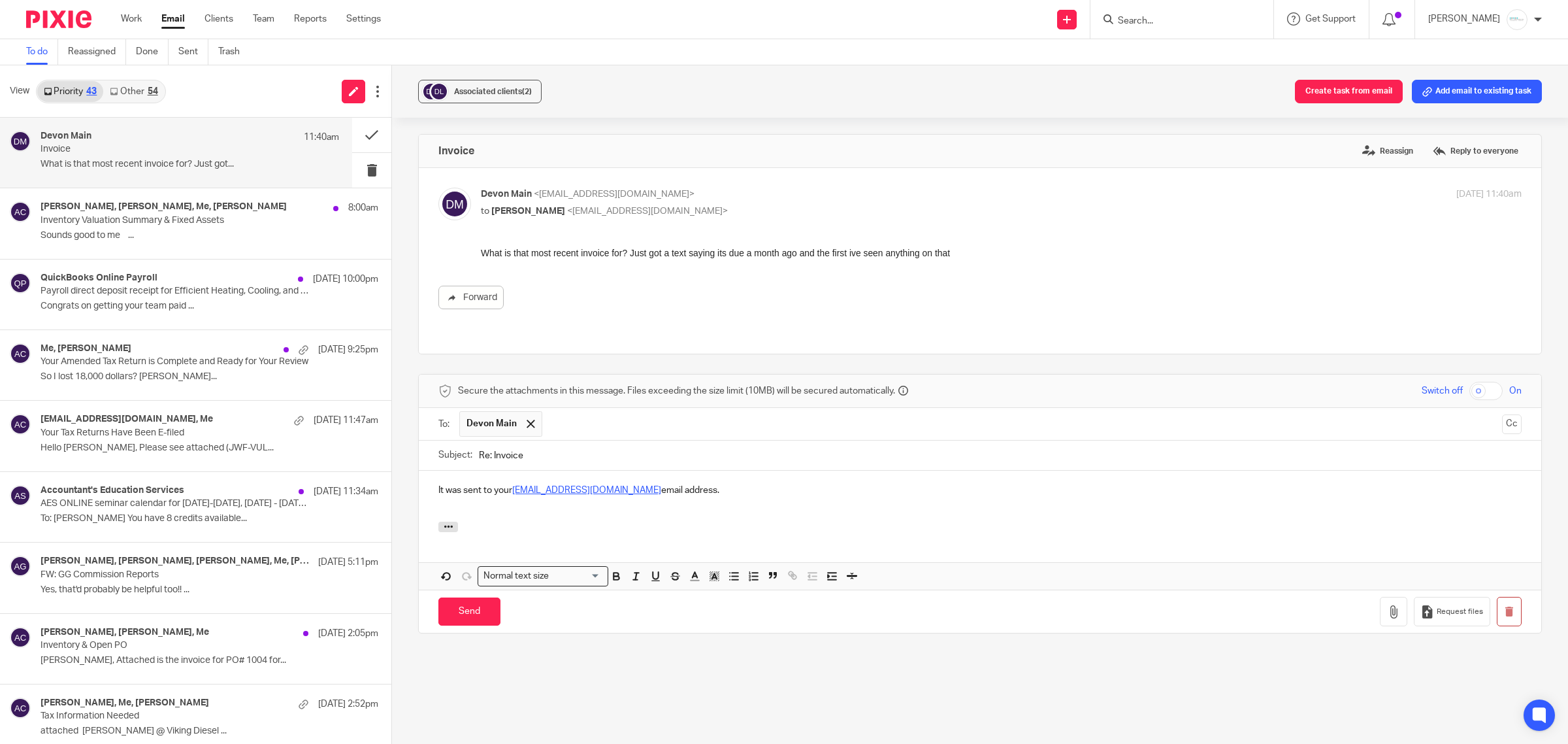
click at [525, 485] on link "denonmain6@gmail.com" at bounding box center [587, 489] width 149 height 9
click at [733, 484] on p "It was sent to your devonmain6@gmail.com email address." at bounding box center [980, 490] width 1084 height 13
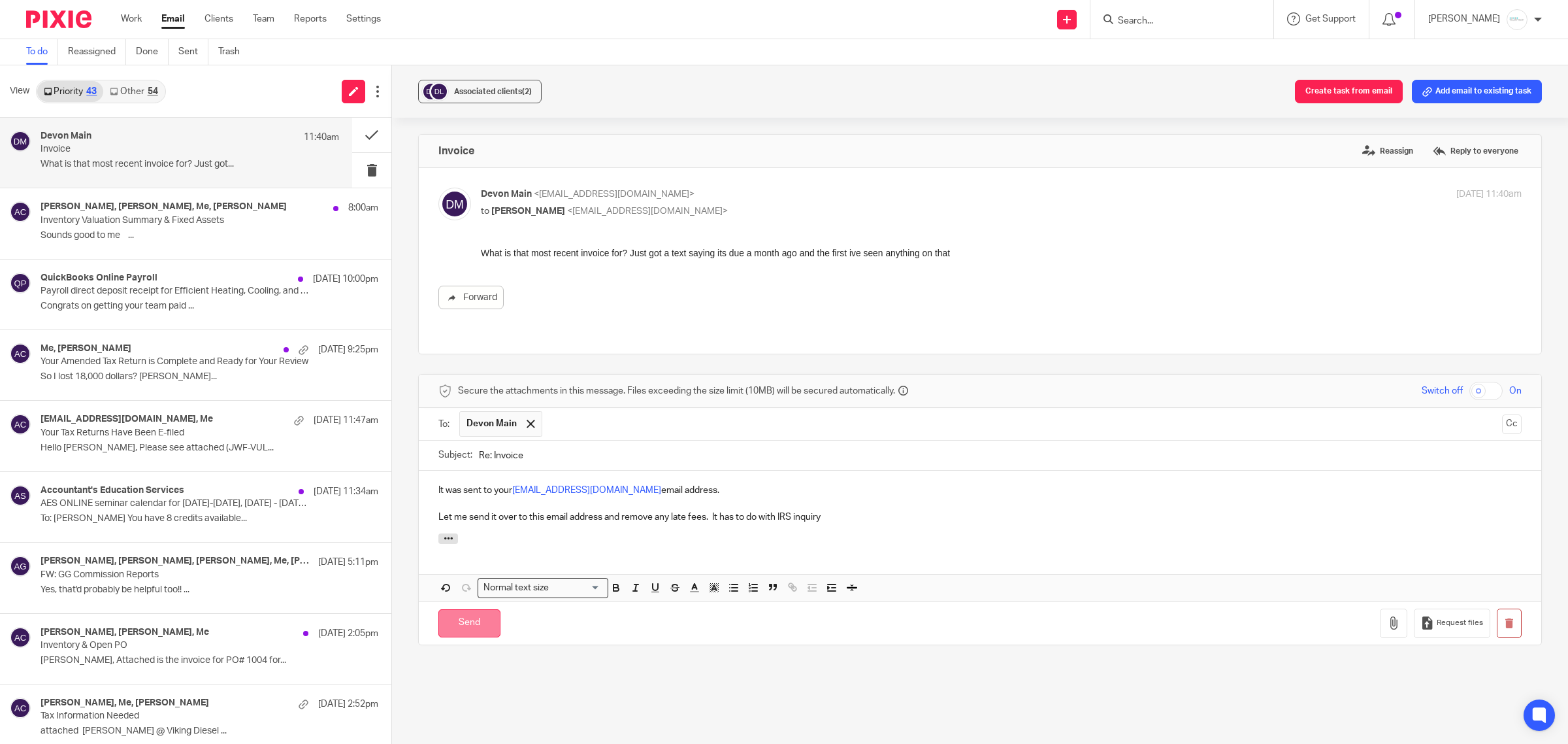
click at [471, 609] on input "Send" at bounding box center [470, 623] width 62 height 28
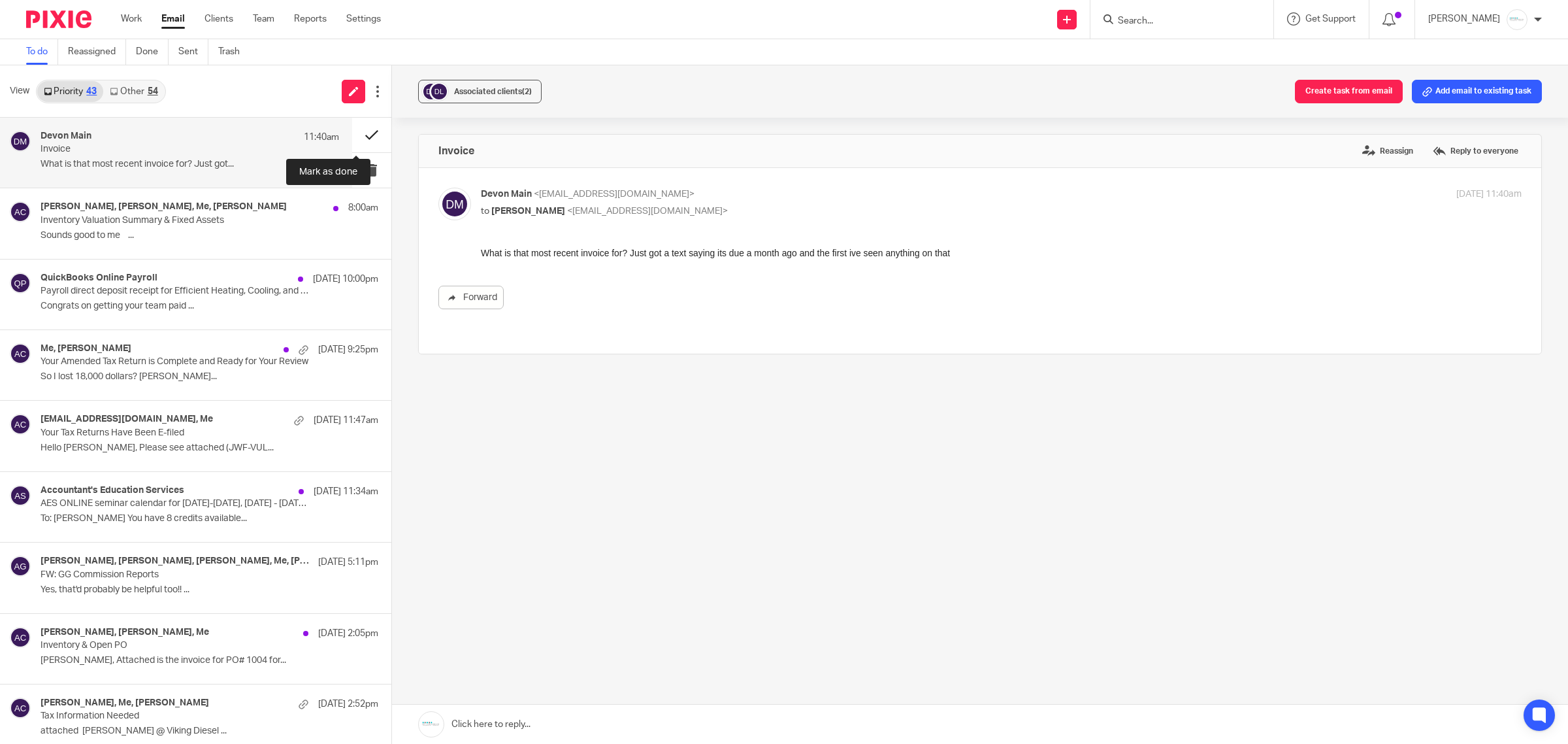
click at [360, 139] on button at bounding box center [372, 135] width 39 height 34
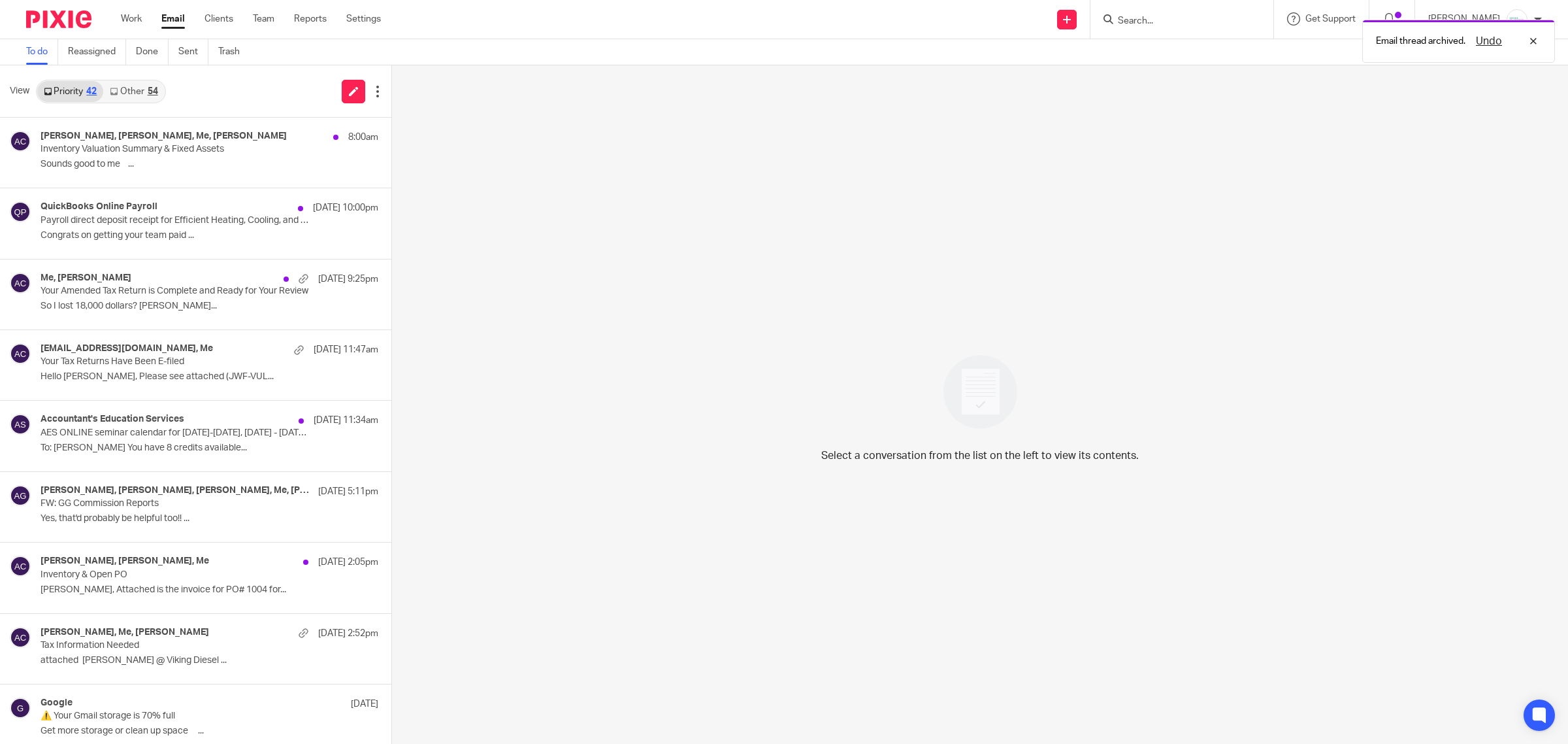
click at [141, 81] on link "Other 54" at bounding box center [133, 92] width 61 height 21
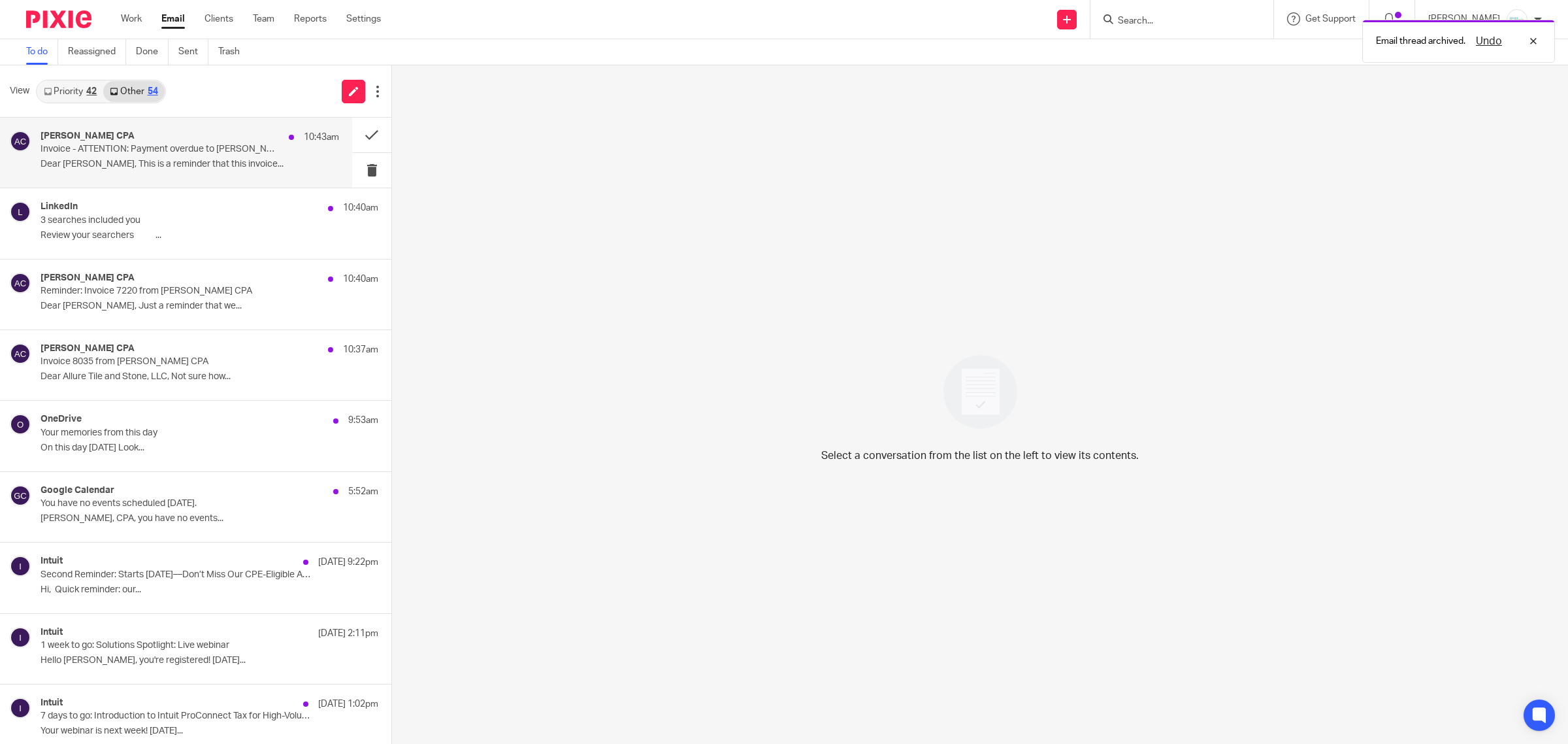
click at [142, 135] on div "Amy L Corfixsen CPA 10:43am" at bounding box center [190, 138] width 299 height 13
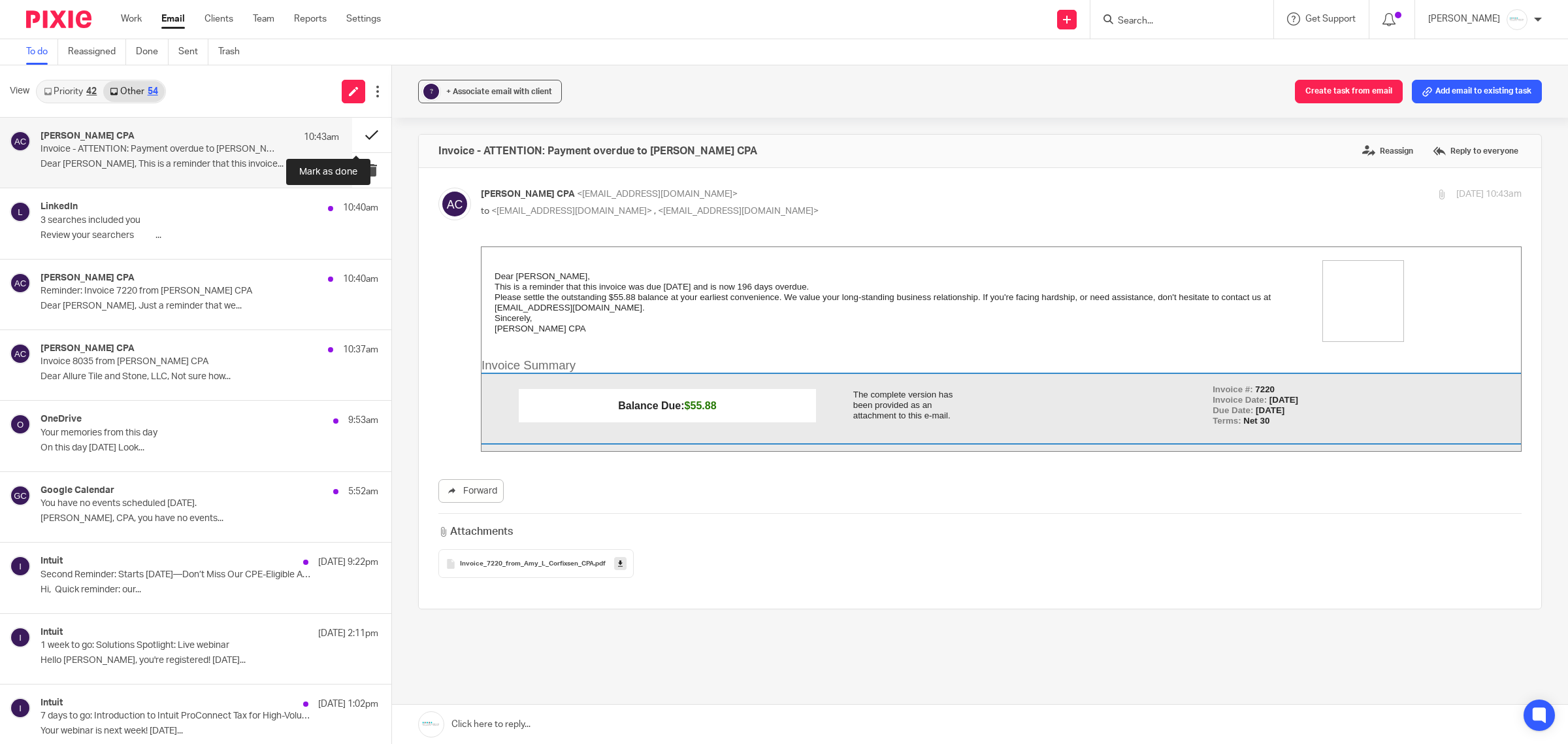
click at [361, 139] on button at bounding box center [372, 135] width 39 height 34
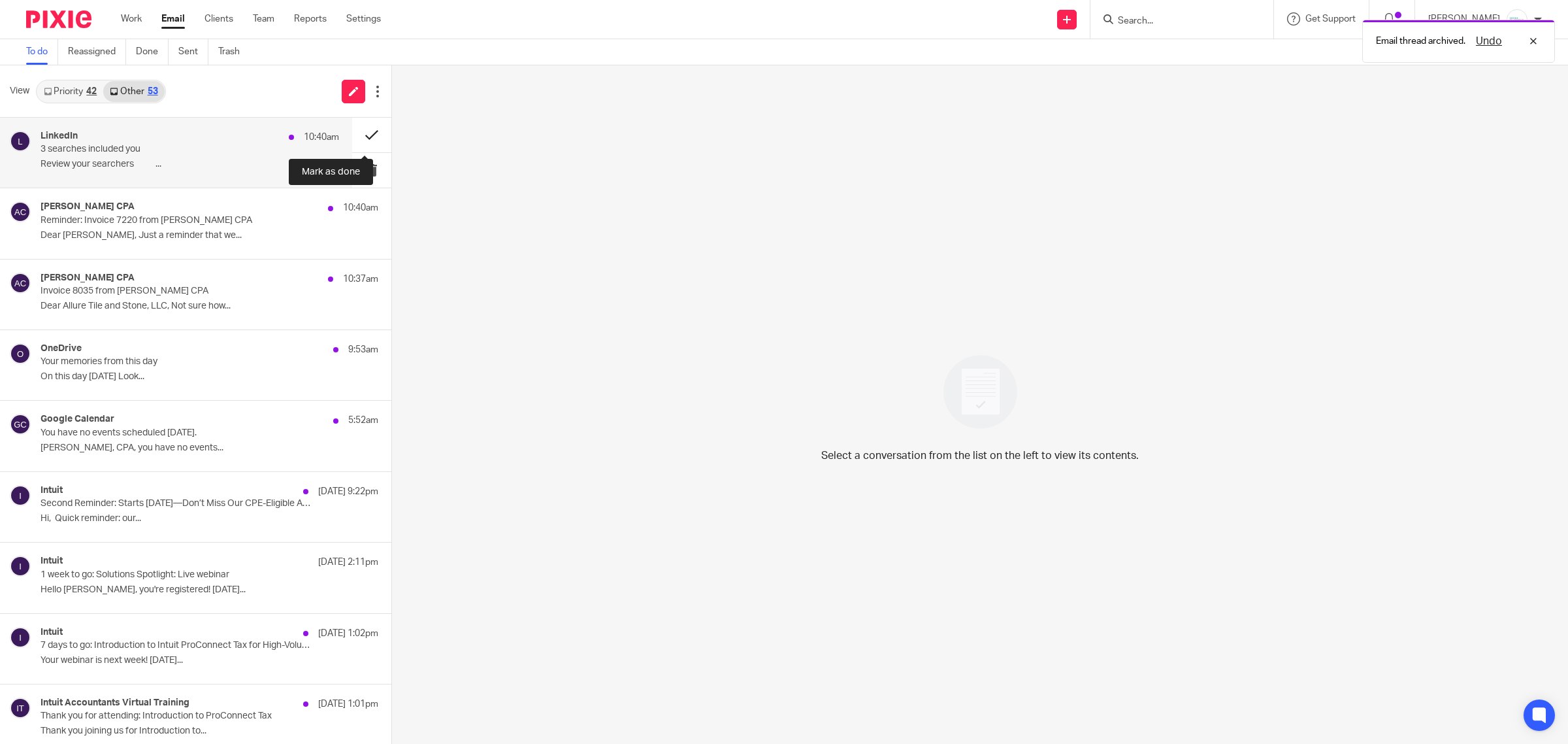
click at [361, 138] on button at bounding box center [372, 135] width 39 height 34
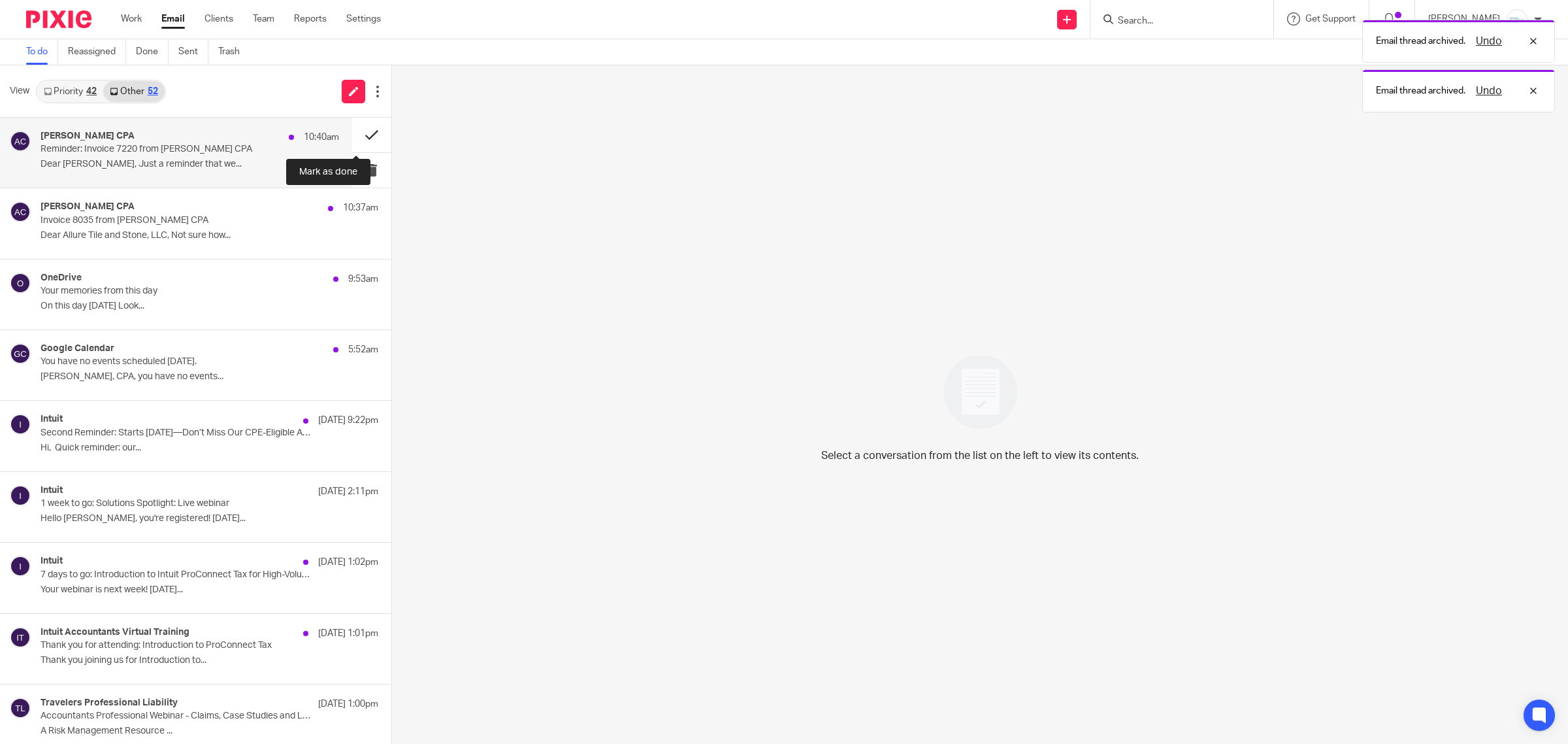
click at [352, 131] on button at bounding box center [372, 135] width 39 height 34
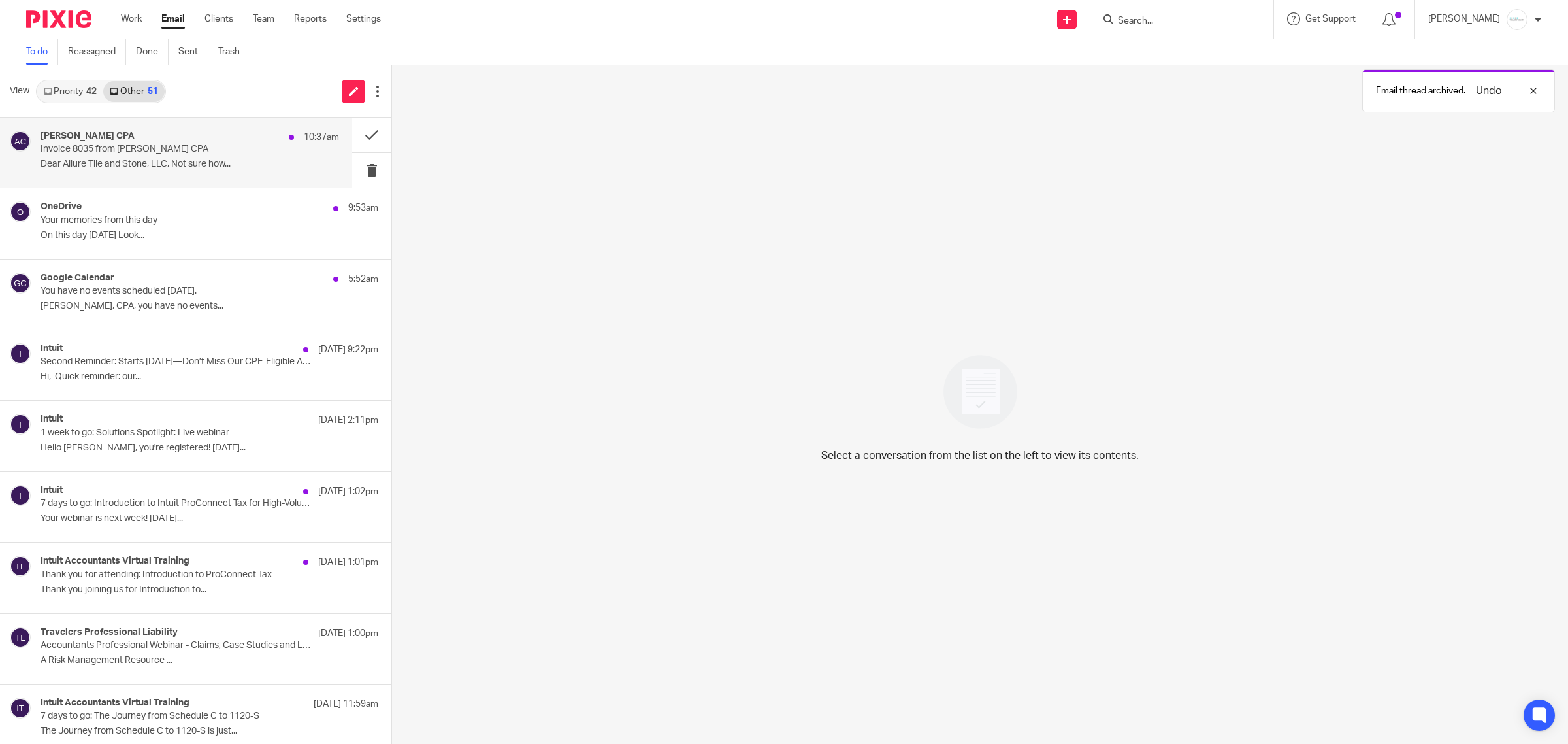
click at [187, 138] on div "Amy L Corfixsen CPA 10:37am" at bounding box center [190, 138] width 299 height 13
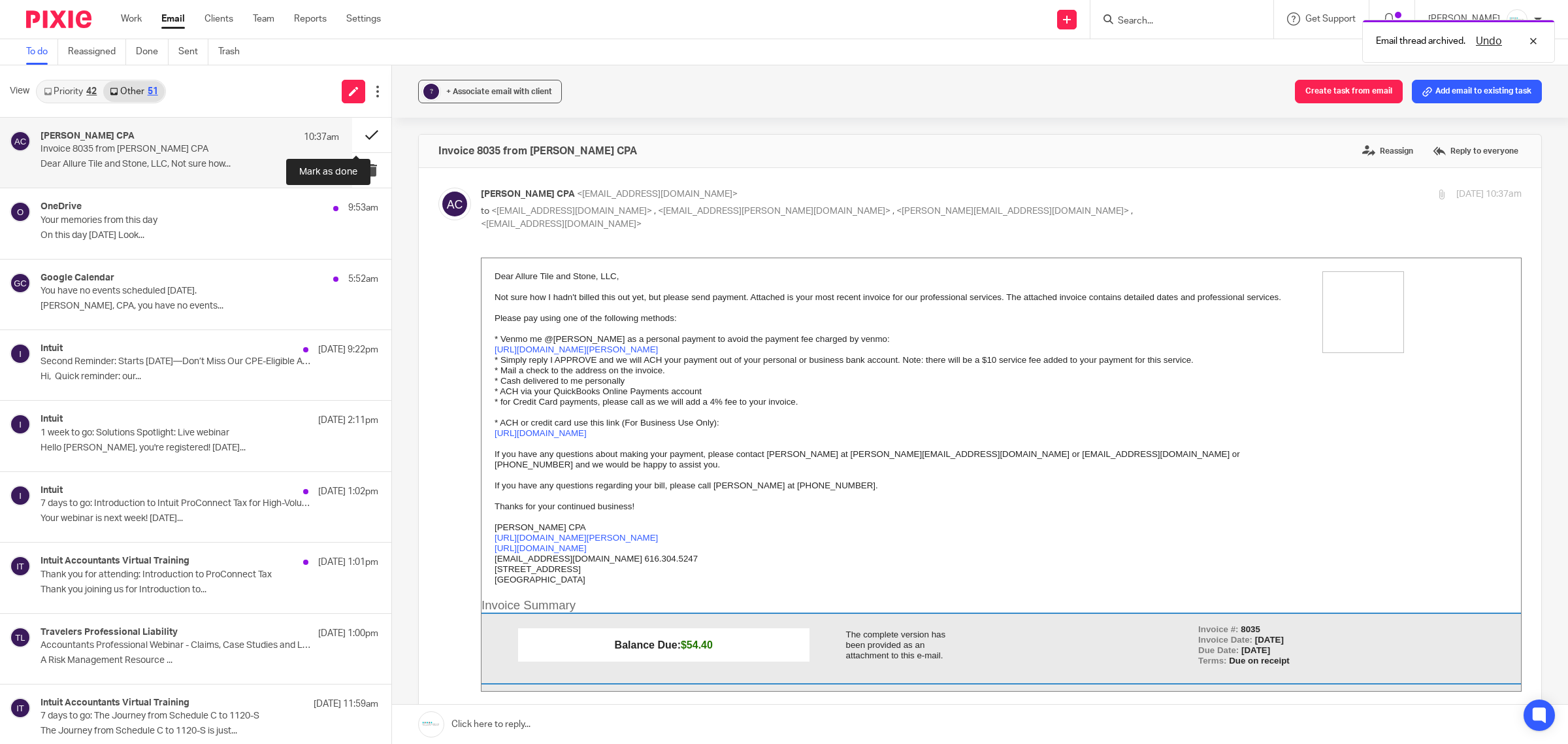
click at [359, 138] on button at bounding box center [372, 135] width 39 height 34
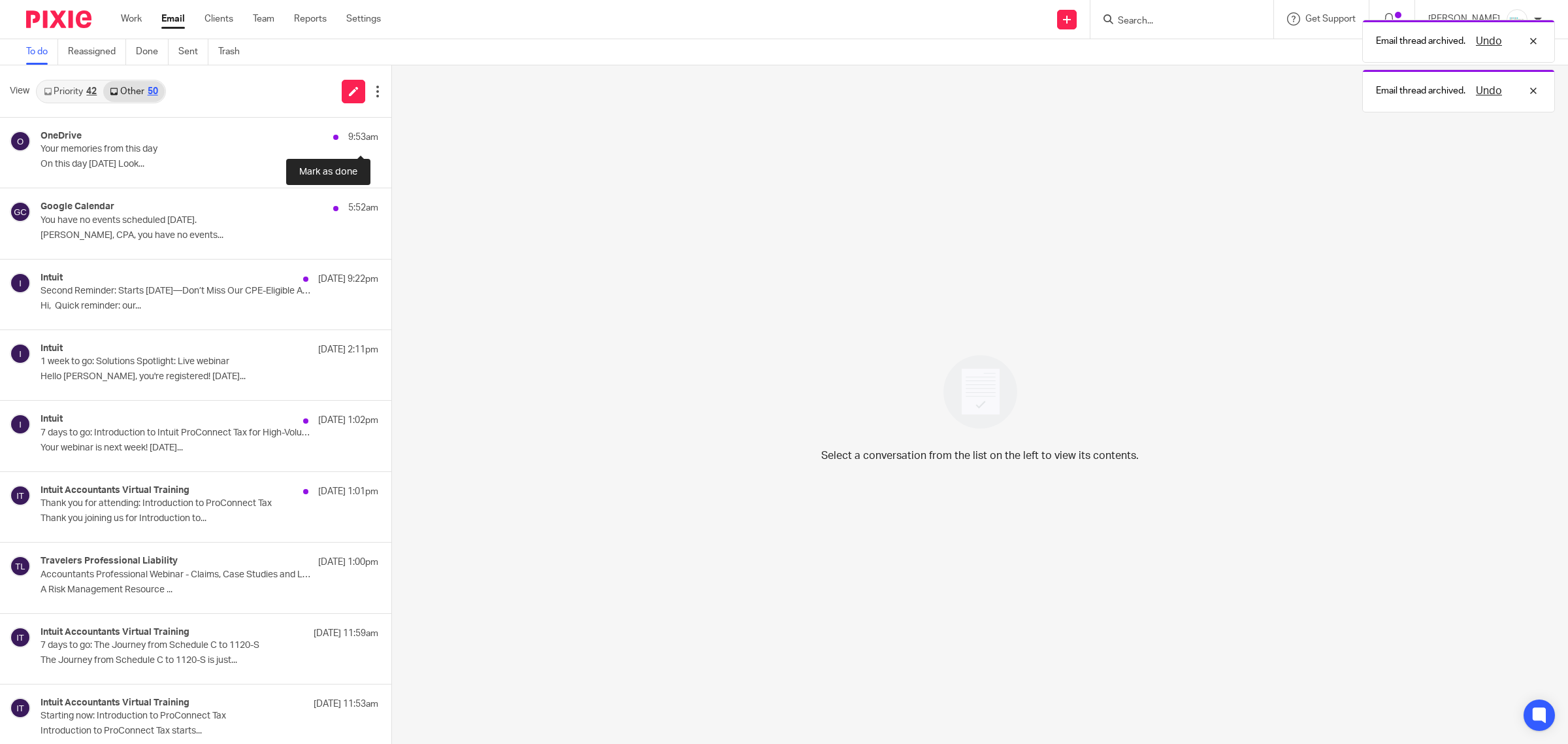
click at [391, 136] on button at bounding box center [396, 135] width 11 height 34
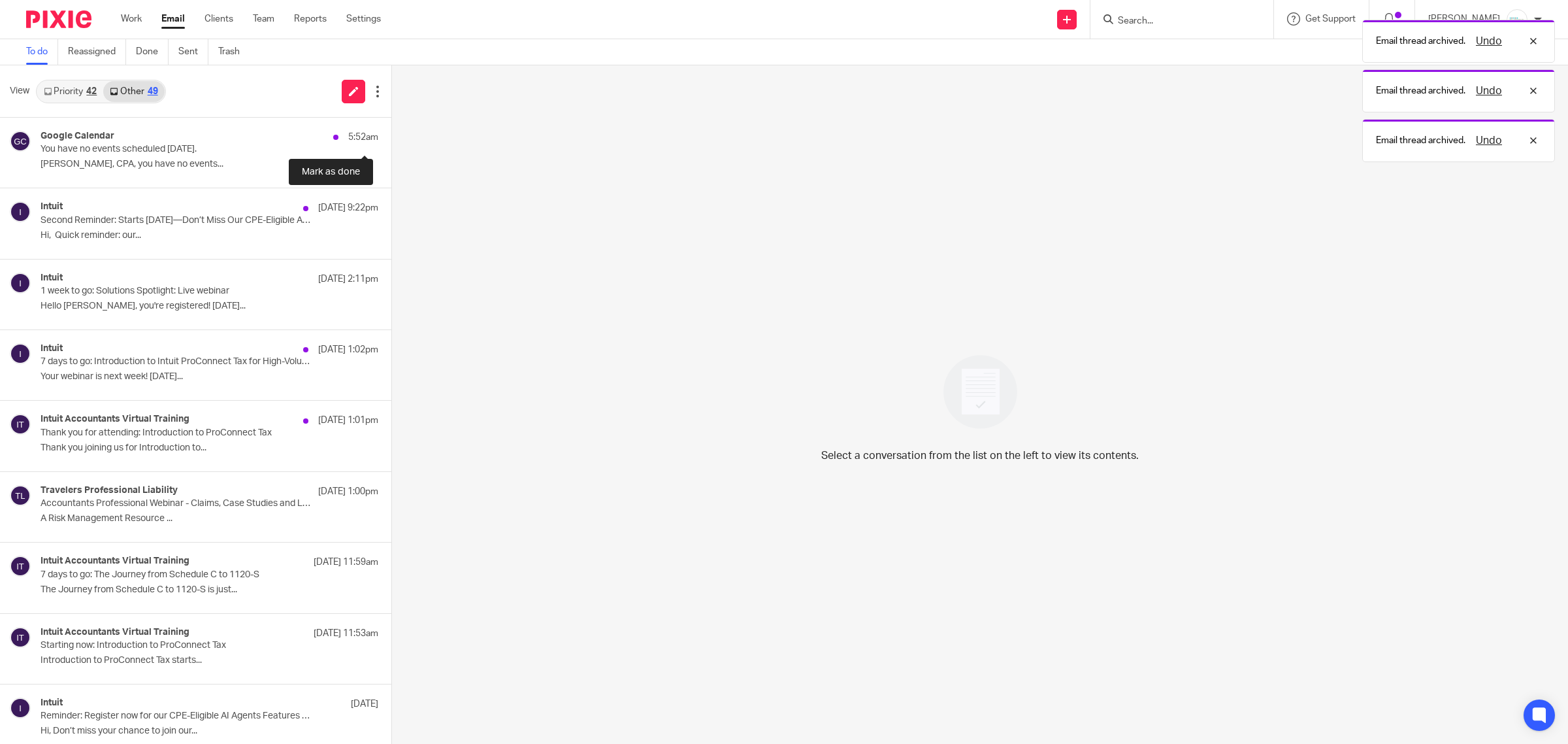
click at [391, 136] on button at bounding box center [396, 135] width 11 height 34
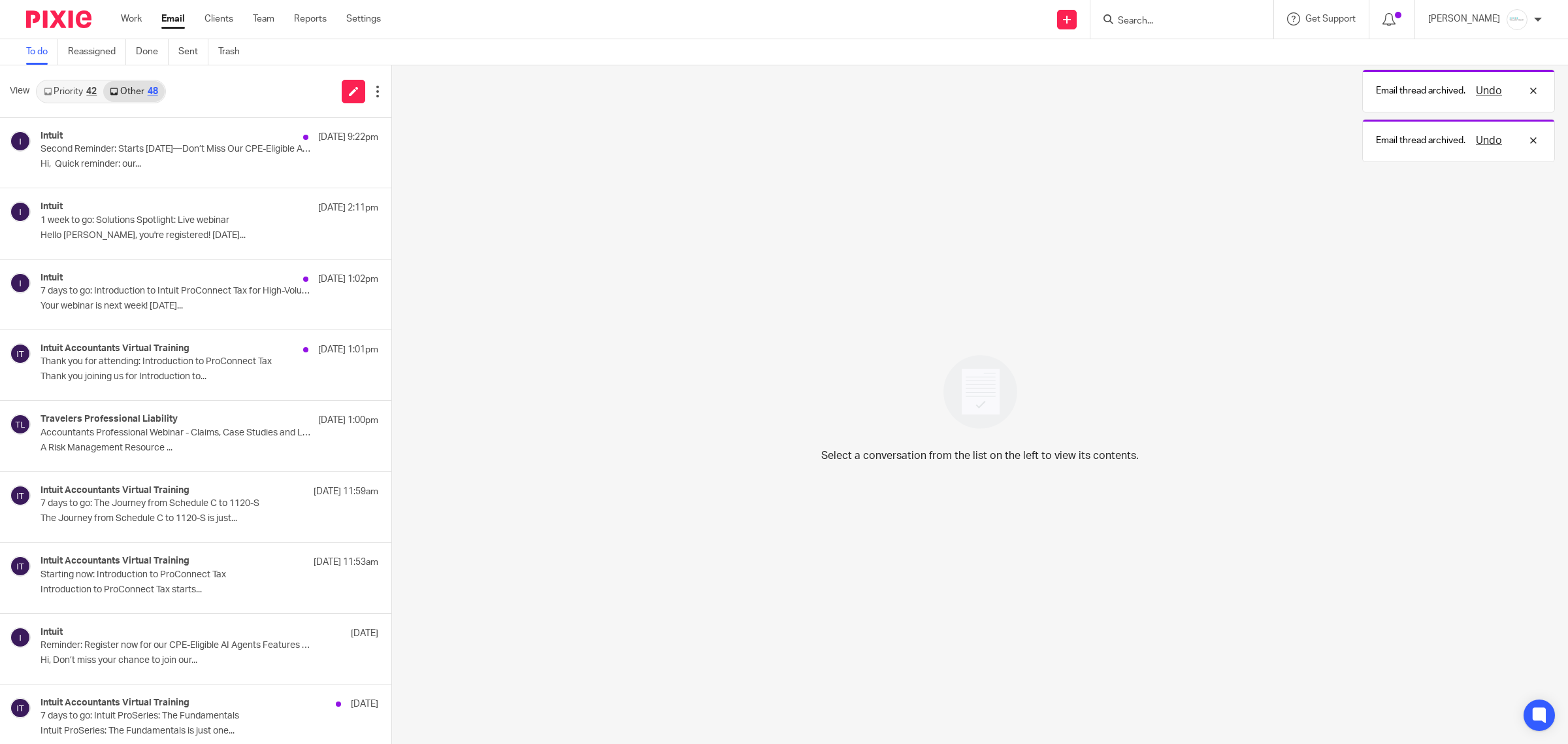
click at [62, 96] on link "Priority 42" at bounding box center [70, 92] width 66 height 21
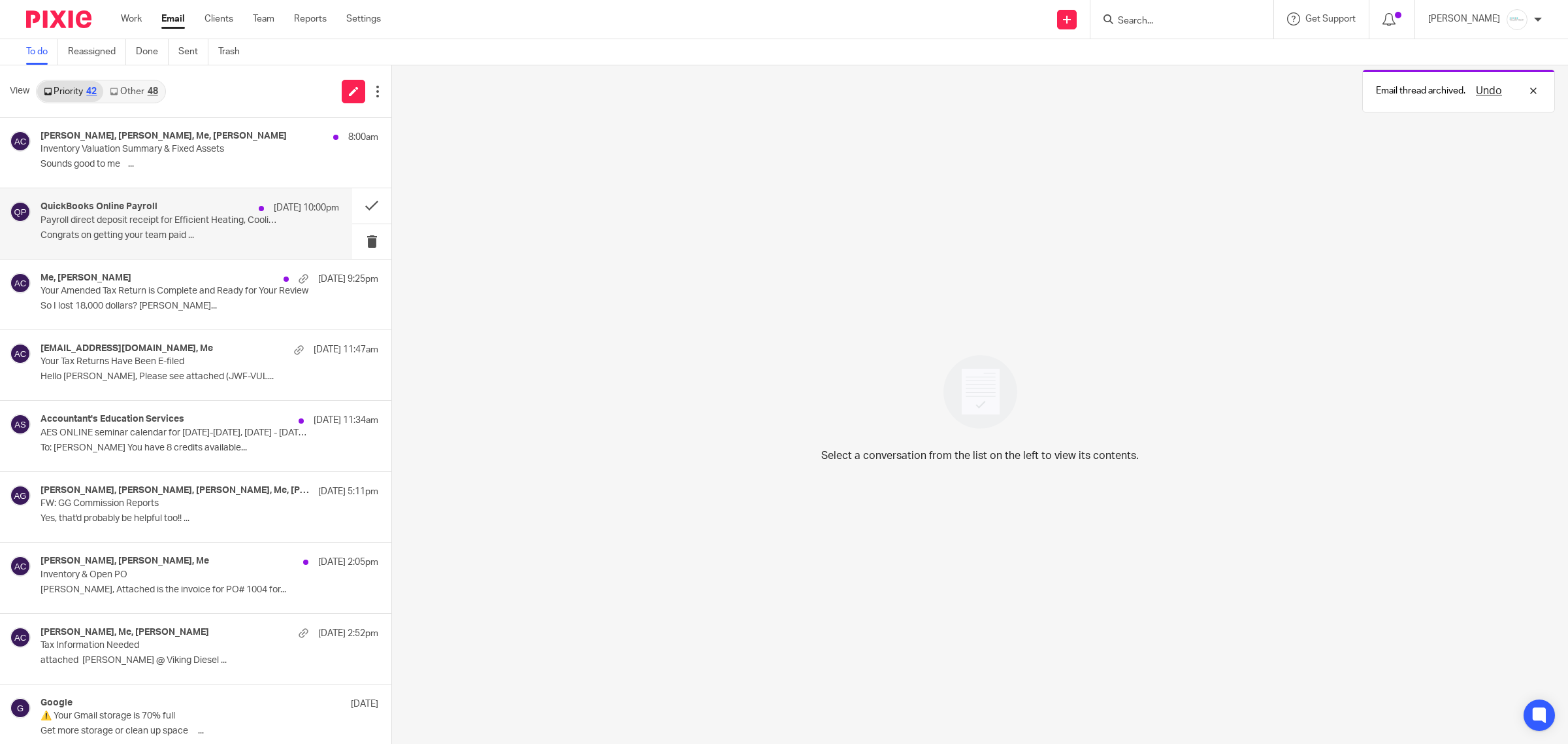
drag, startPoint x: 125, startPoint y: 218, endPoint x: 250, endPoint y: 219, distance: 125.0
click at [125, 218] on p "Payroll direct deposit receipt for Efficient Heating, Cooling, and Plumbing LLC" at bounding box center [160, 221] width 239 height 11
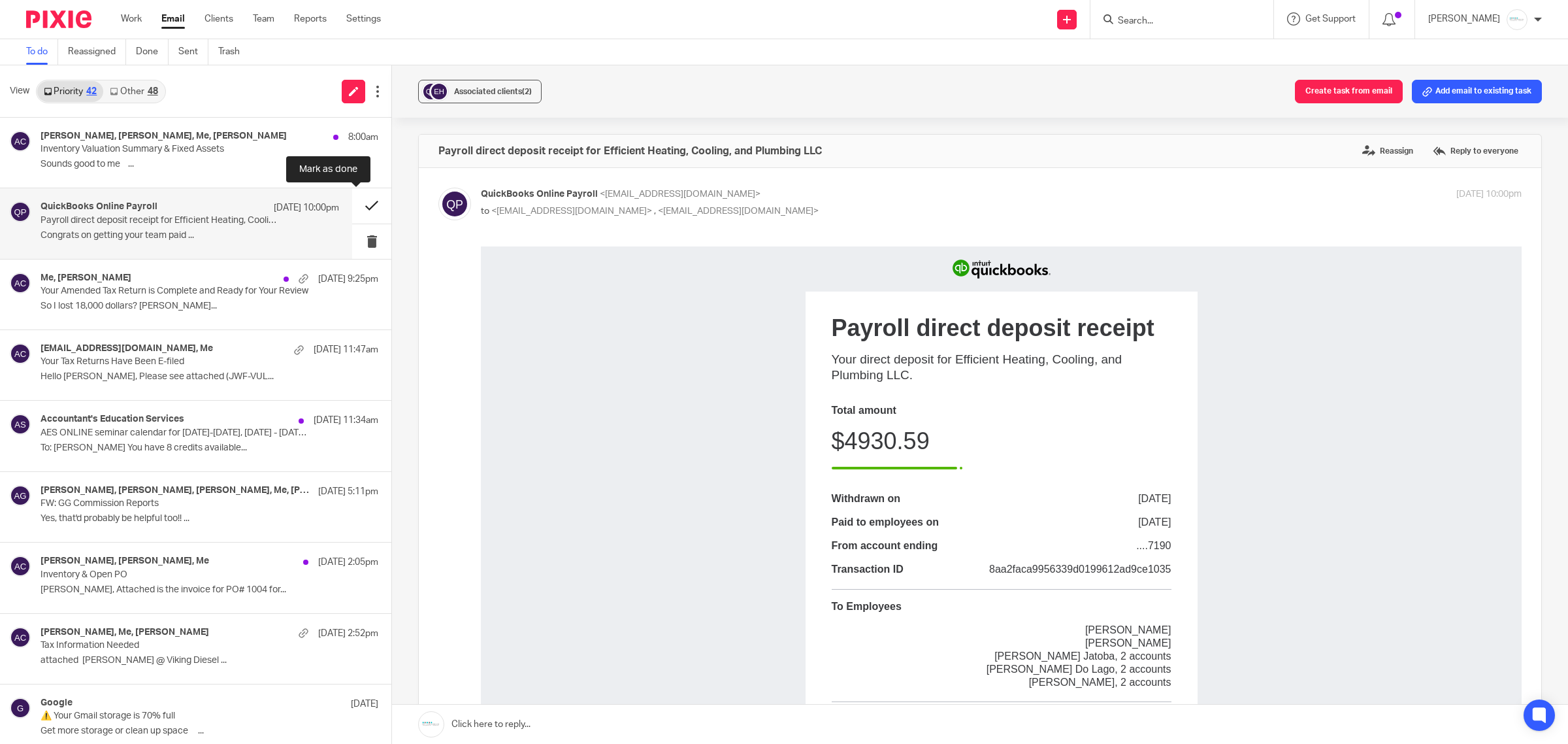
click at [356, 210] on button at bounding box center [372, 205] width 39 height 34
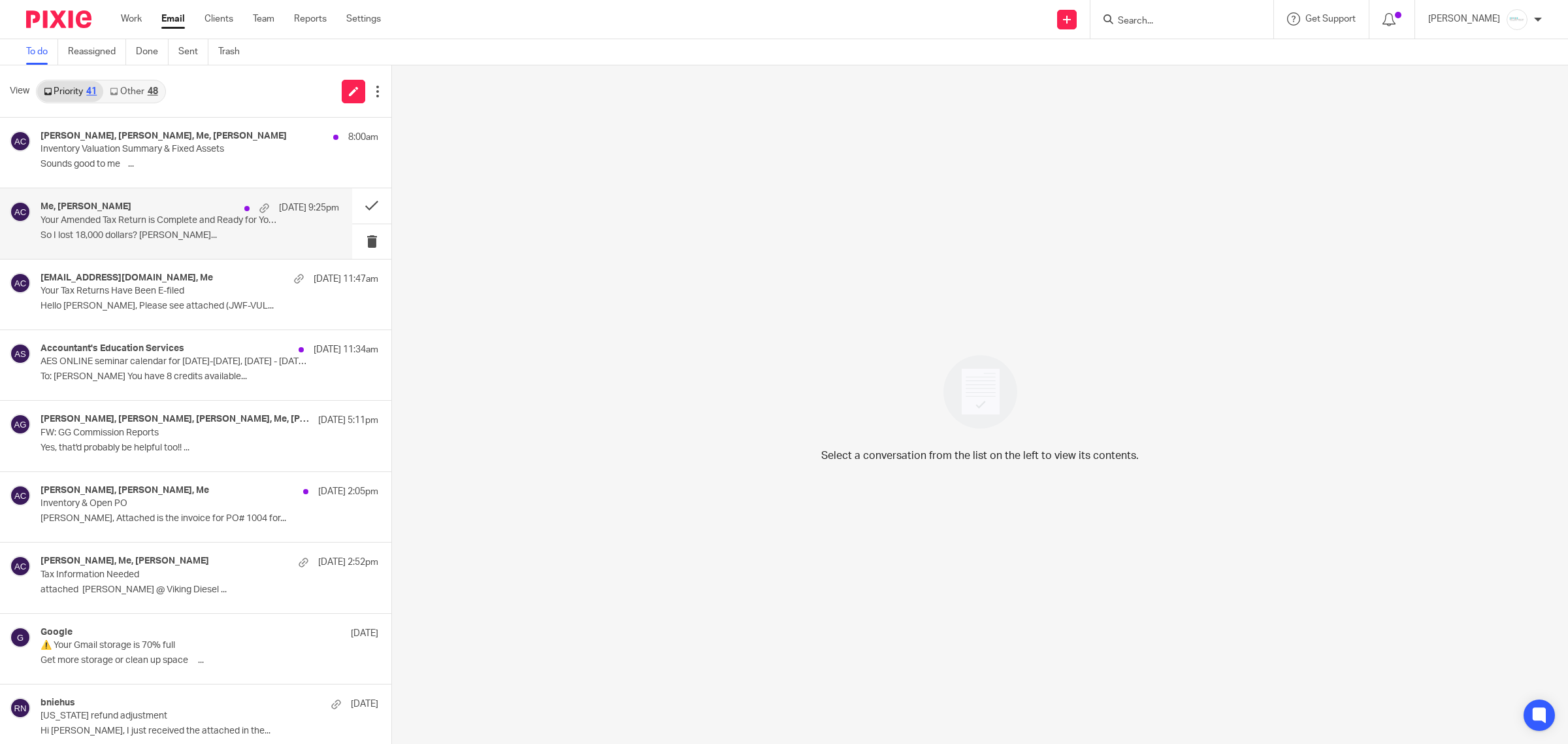
click at [129, 227] on div "Me, Brian Clinger Sep 19 9:25pm Your Amended Tax Return is Complete and Ready f…" at bounding box center [190, 223] width 299 height 43
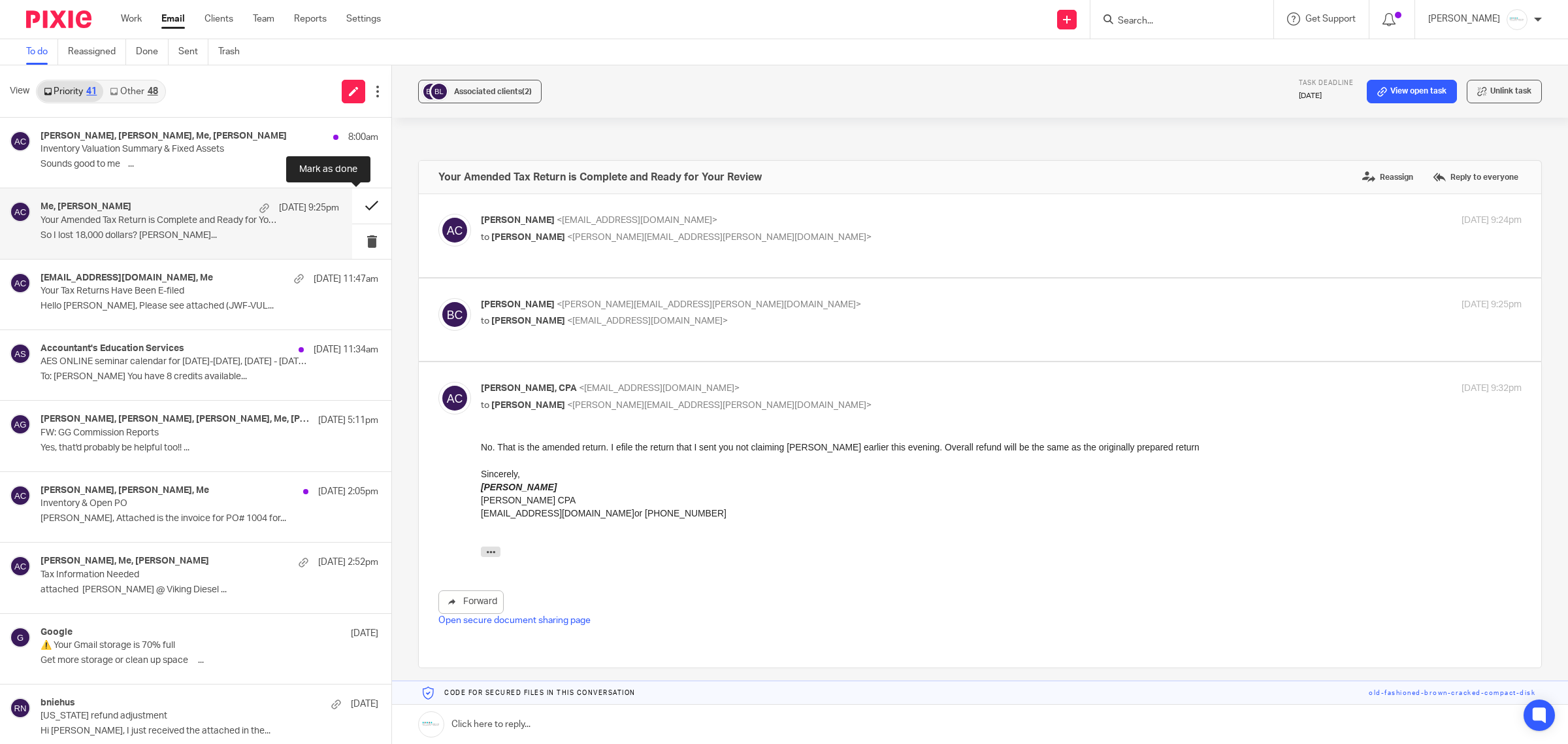
click at [358, 211] on button at bounding box center [372, 205] width 39 height 34
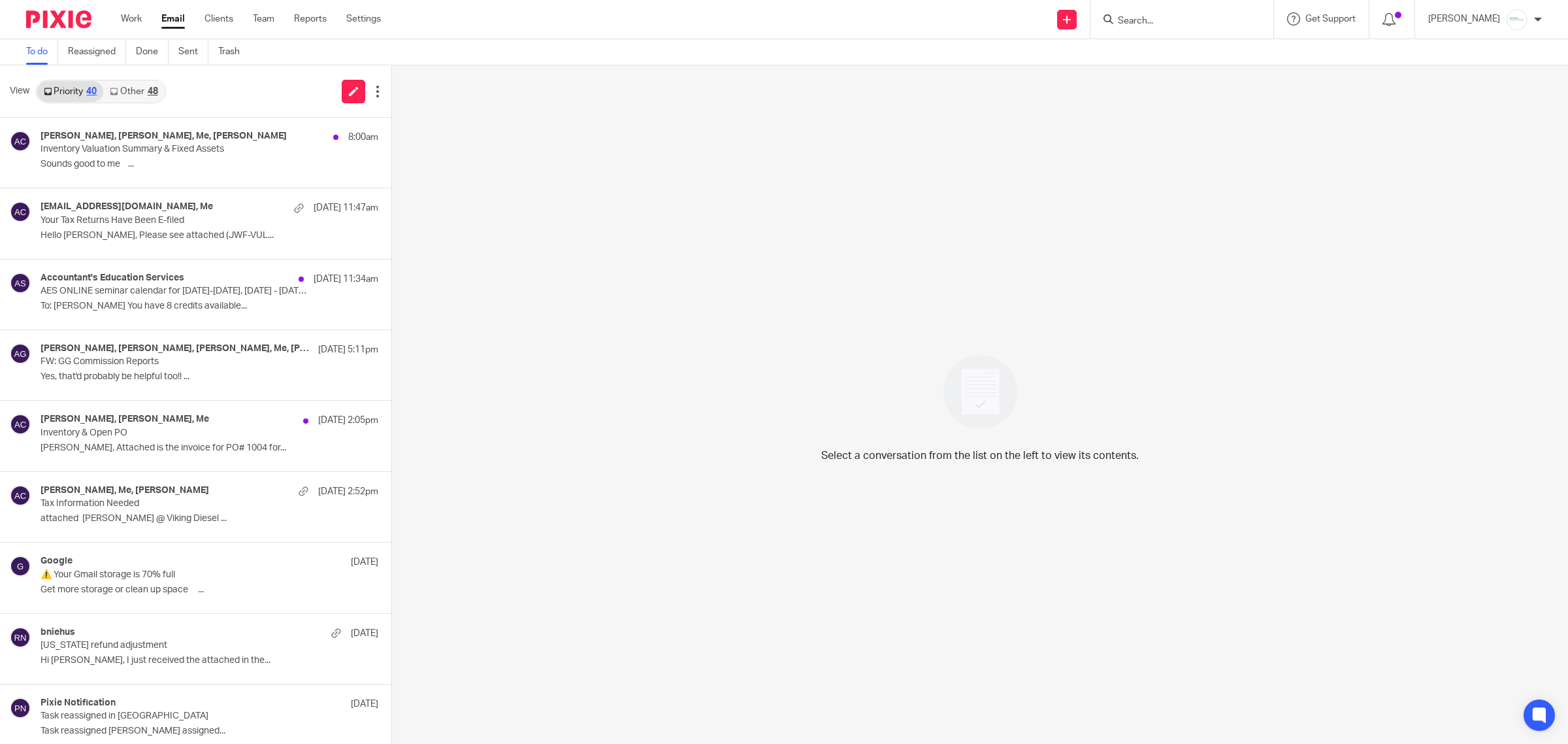
drag, startPoint x: 141, startPoint y: 95, endPoint x: 129, endPoint y: 96, distance: 12.0
click at [141, 95] on link "Other 48" at bounding box center [133, 92] width 61 height 21
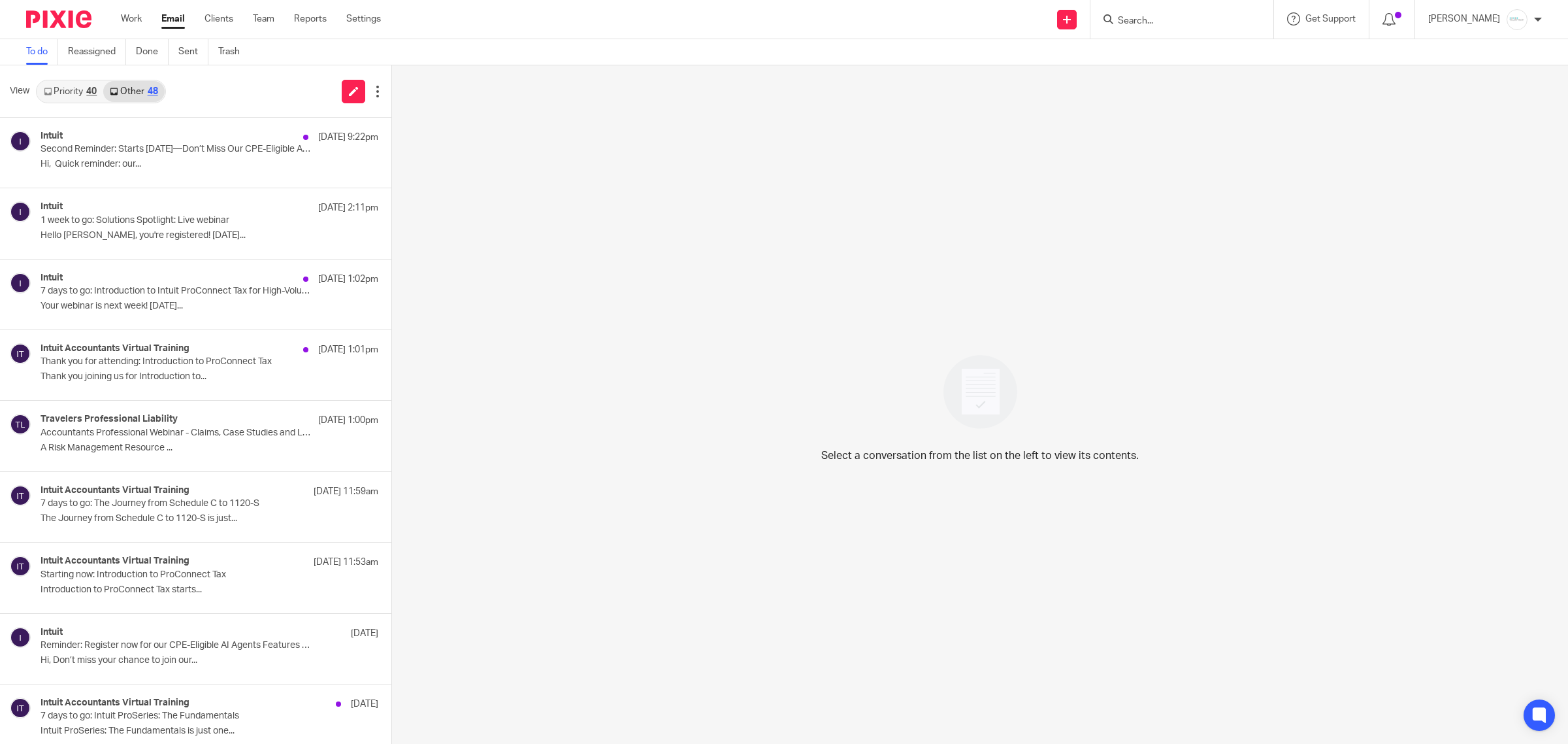
click at [63, 98] on link "Priority 40" at bounding box center [70, 92] width 66 height 21
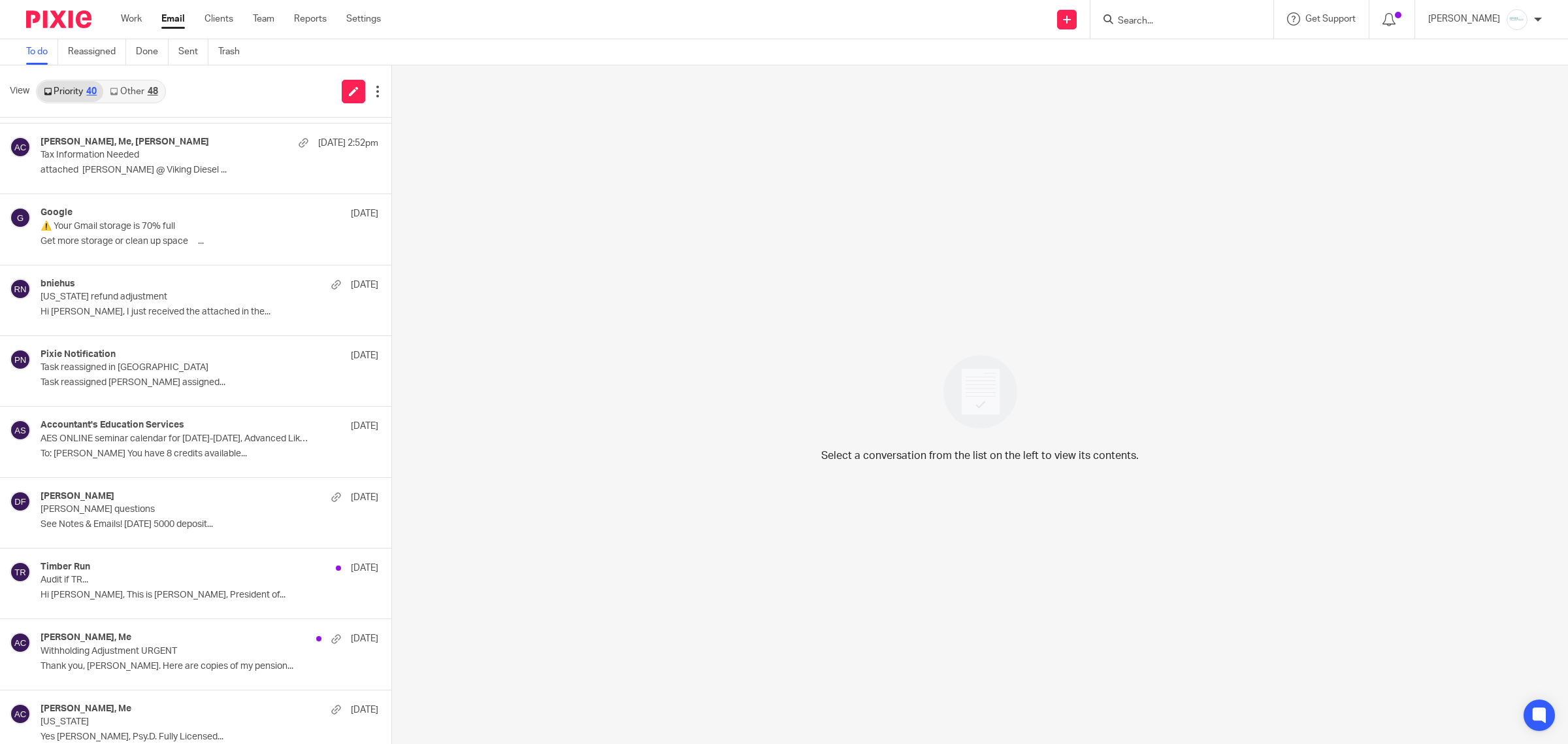
scroll to position [408, 0]
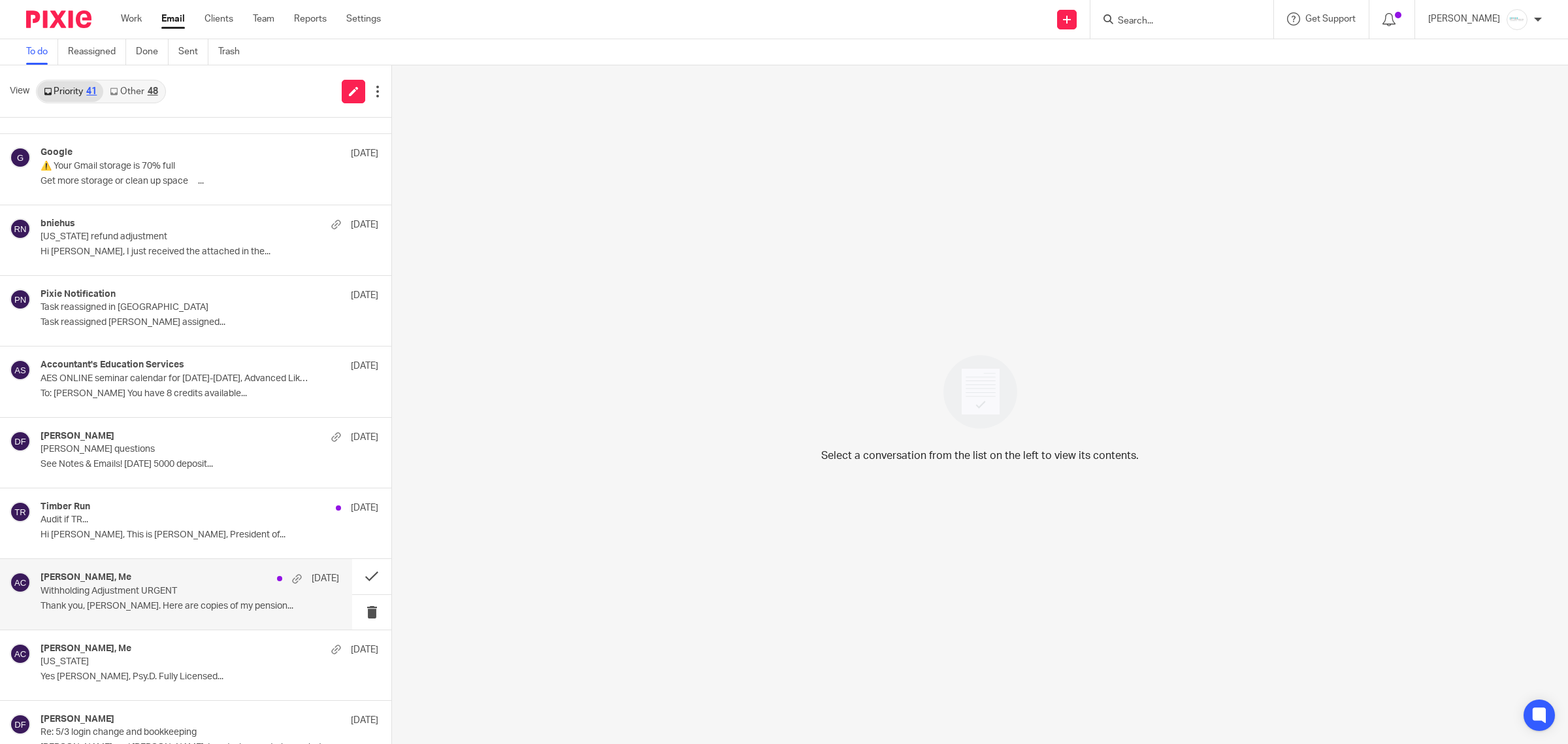
click at [122, 597] on p "Withholding Adjustment URGENT" at bounding box center [160, 591] width 239 height 11
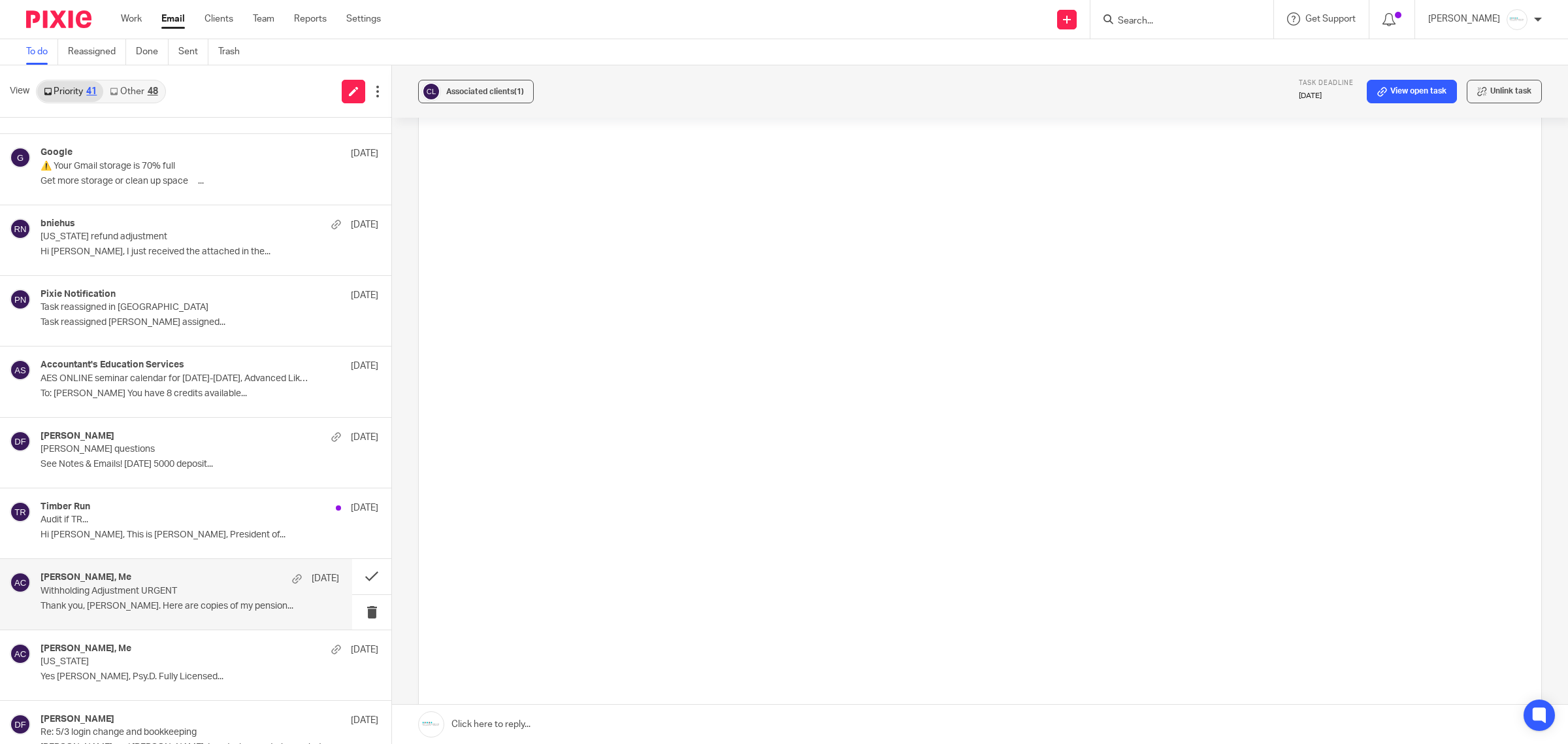
scroll to position [3749, 0]
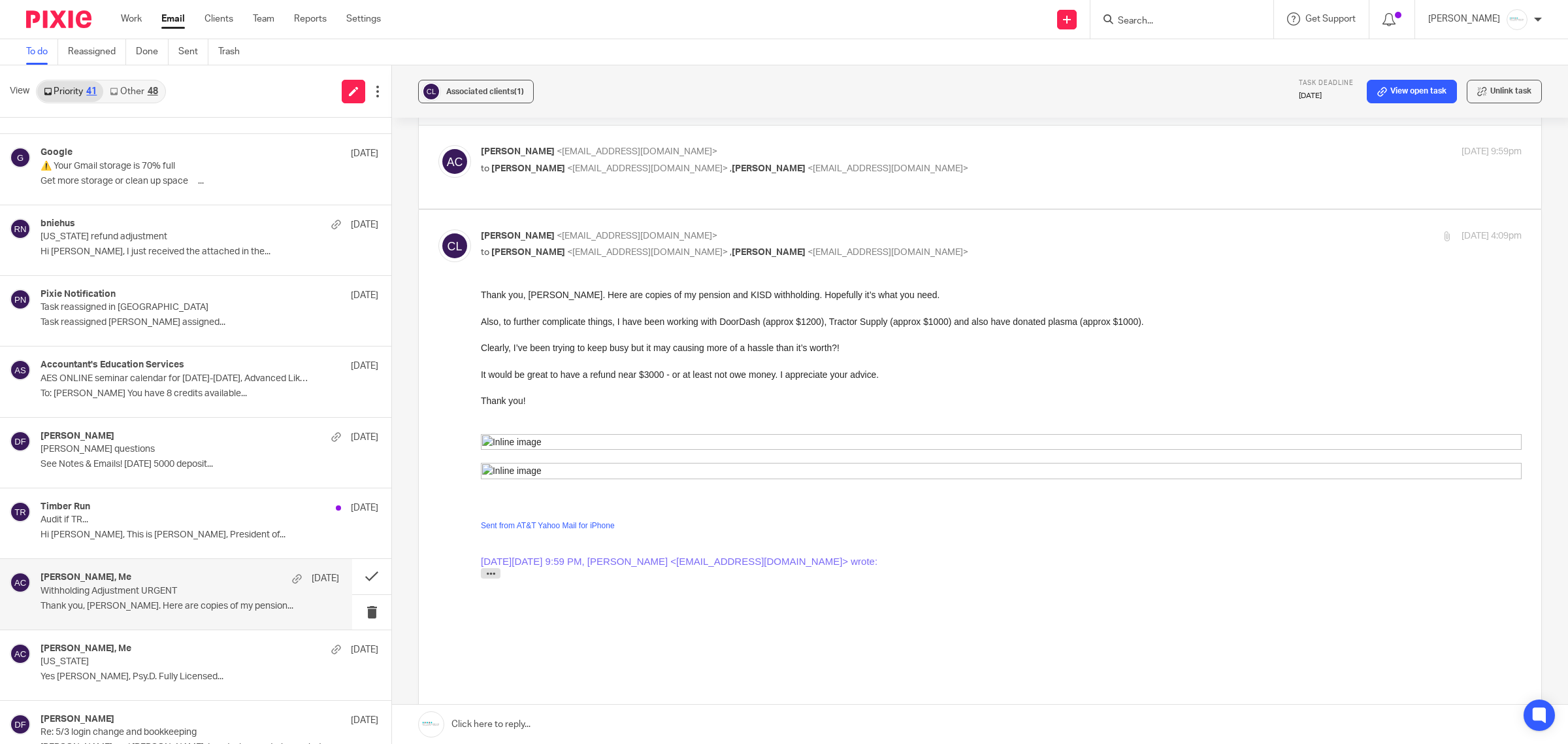
scroll to position [0, 0]
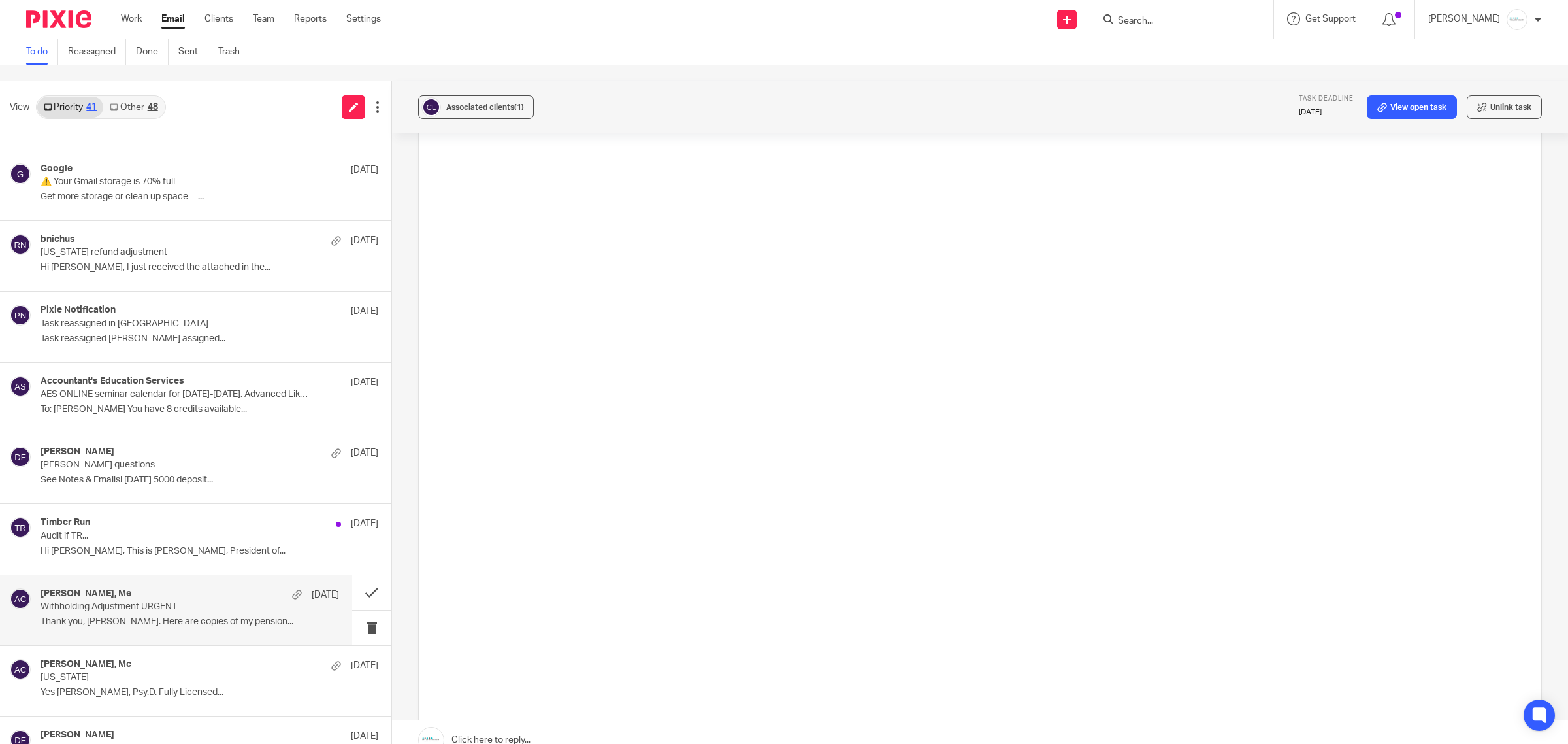
click at [647, 720] on link at bounding box center [980, 740] width 1176 height 39
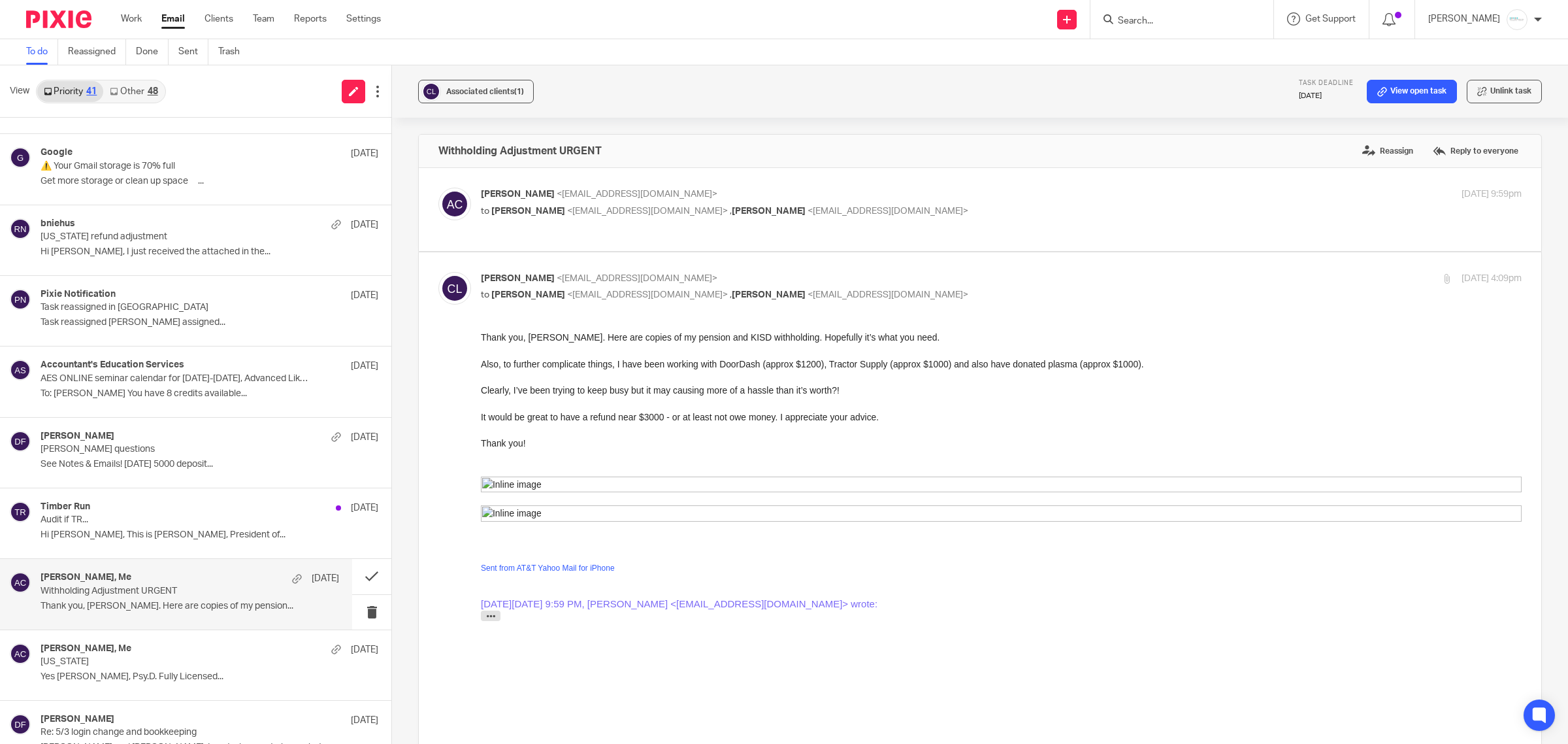
click at [667, 190] on p "Amy Corfixsen <amylcpa@gmail.com>" at bounding box center [828, 194] width 694 height 14
checkbox input "true"
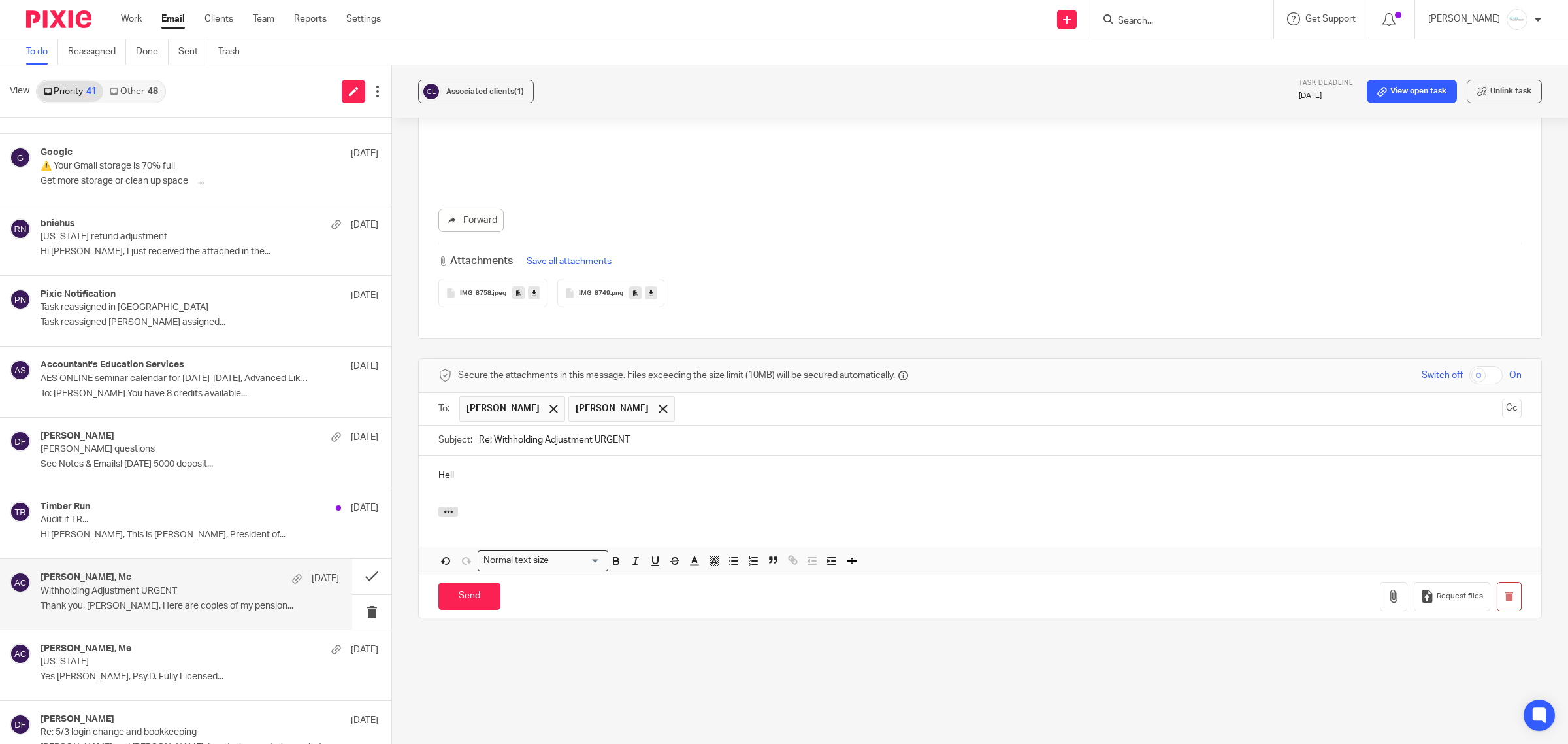
scroll to position [4346, 0]
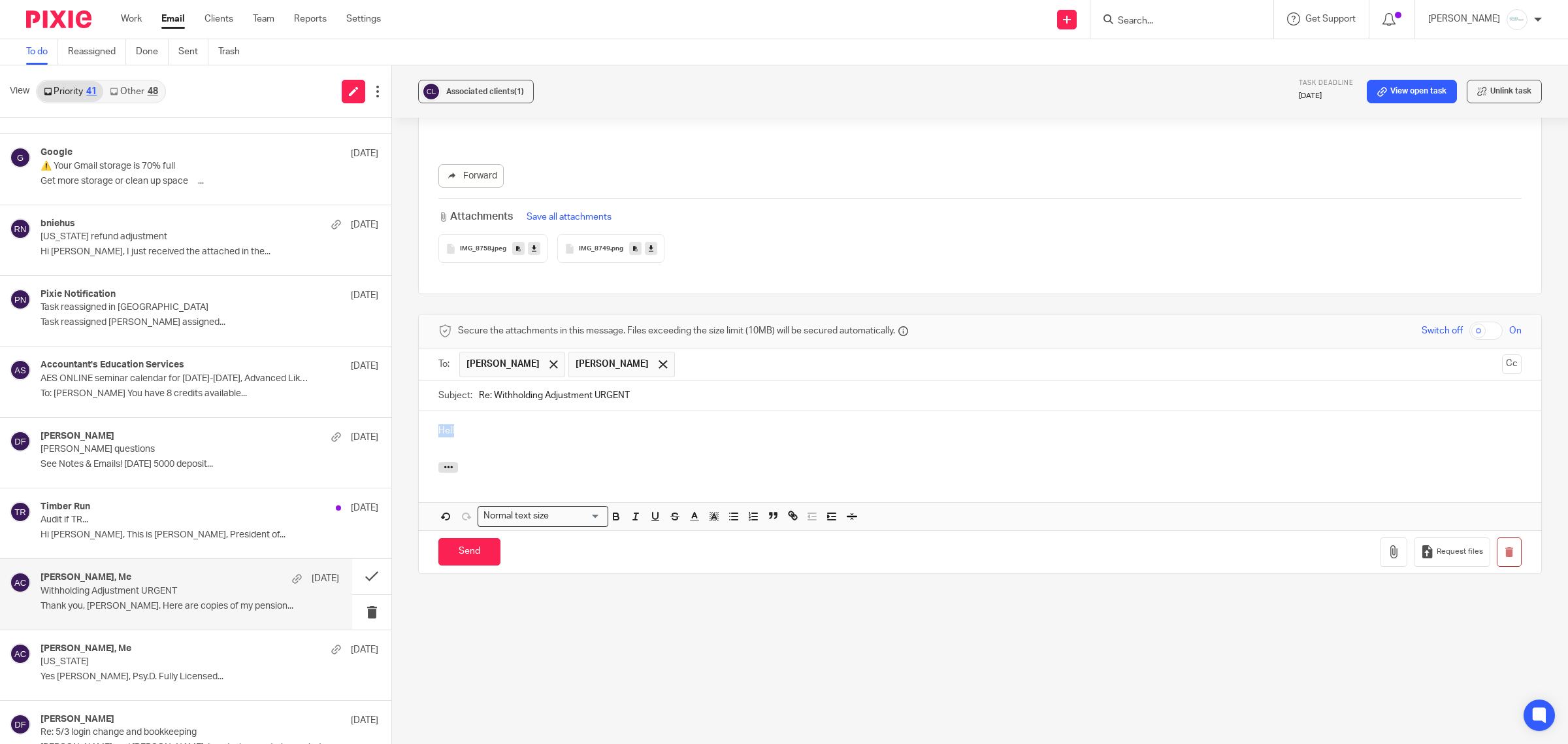
drag, startPoint x: 501, startPoint y: 436, endPoint x: 400, endPoint y: 436, distance: 101.0
click at [400, 436] on div "Associated clients (1) Task deadline Sep 20, 2025 View open task Unlink task Wi…" at bounding box center [980, 404] width 1176 height 679
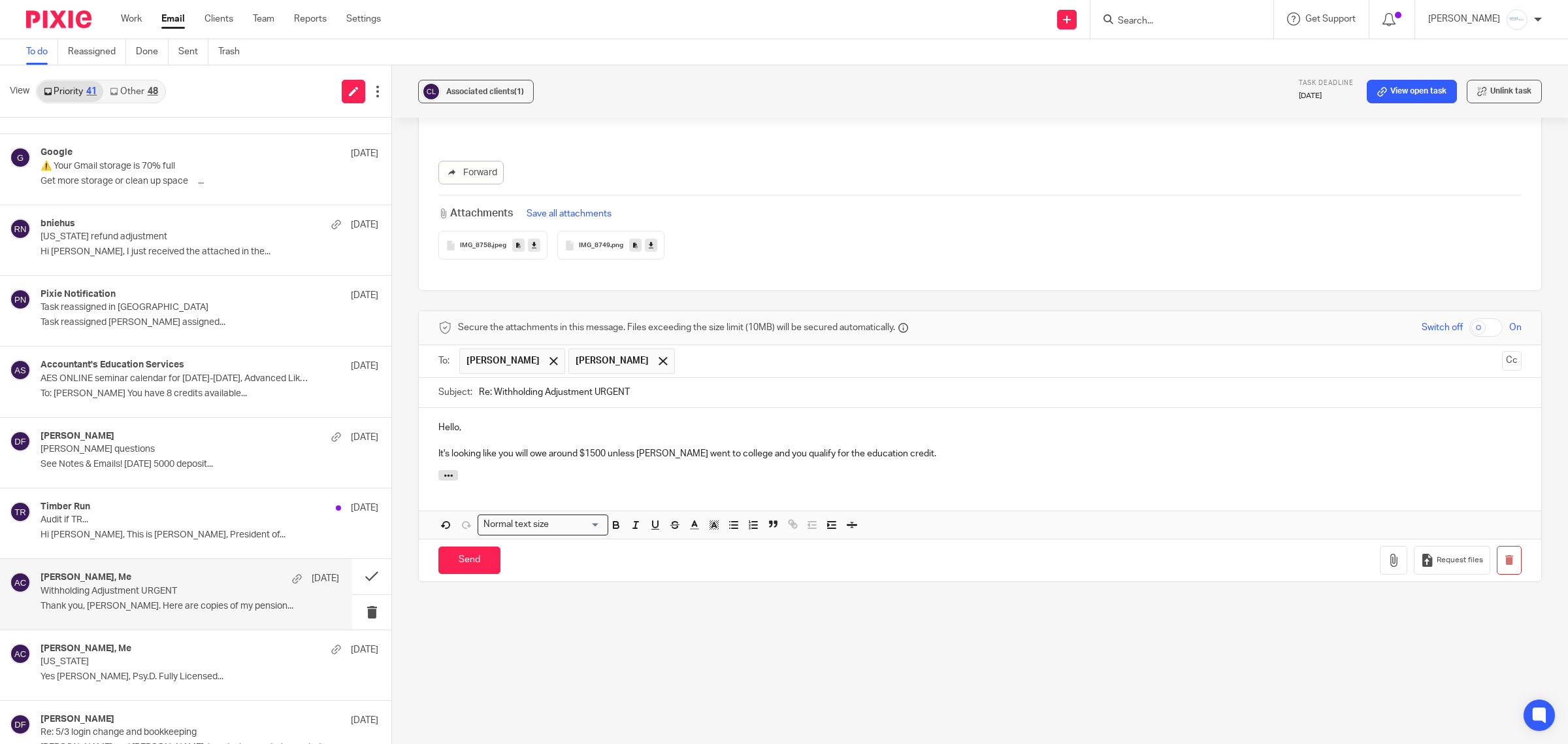
click at [735, 462] on div "Hello, It's looking like you will owe around $1500 unless Timothy went to colle…" at bounding box center [980, 439] width 1123 height 63
click at [1170, 458] on p "It's looking like you will owe around $1500 unless Timothy went to college and …" at bounding box center [980, 453] width 1084 height 13
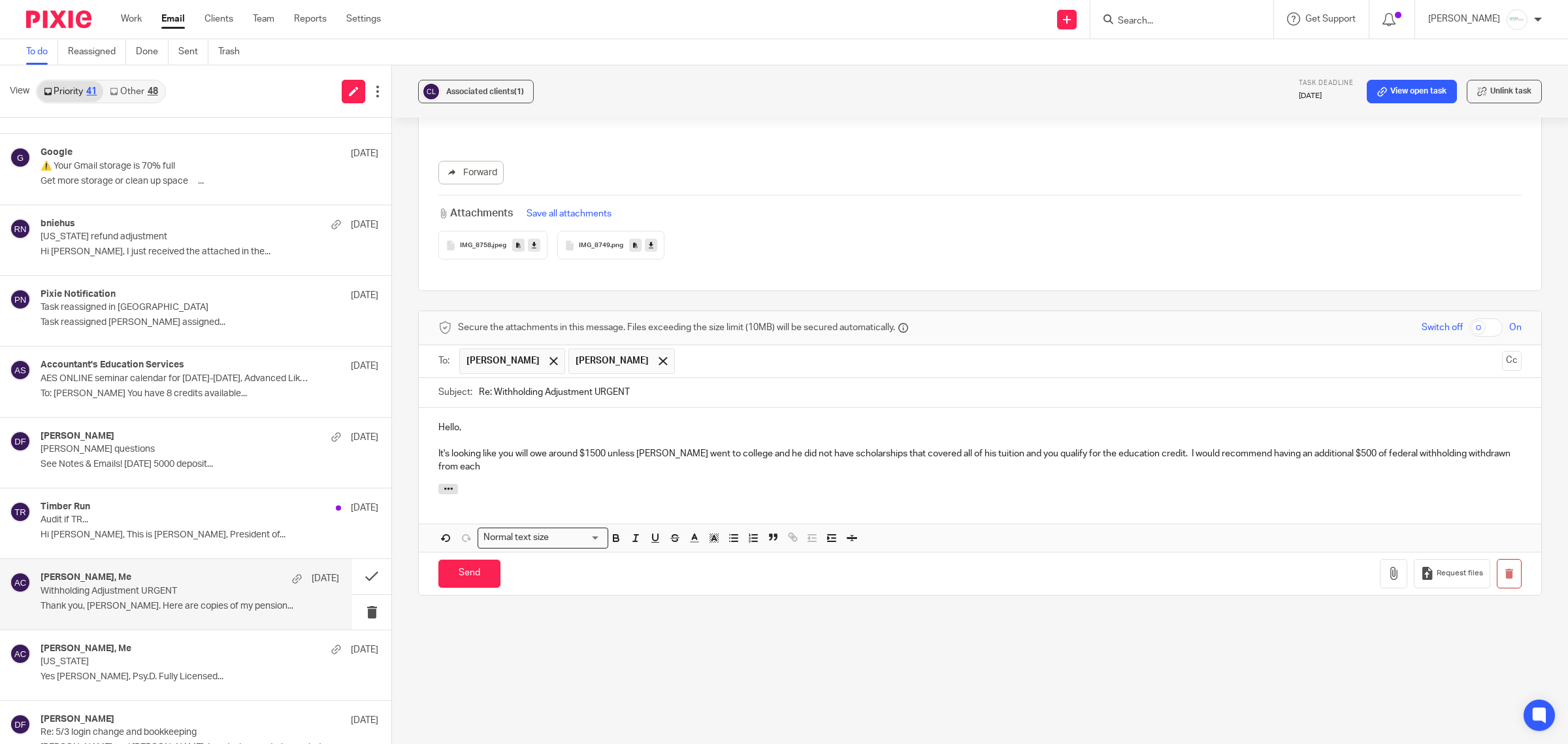
click at [500, 477] on div "Hello, It's looking like you will owe around $1500 unless Timothy went to colle…" at bounding box center [980, 445] width 1123 height 76
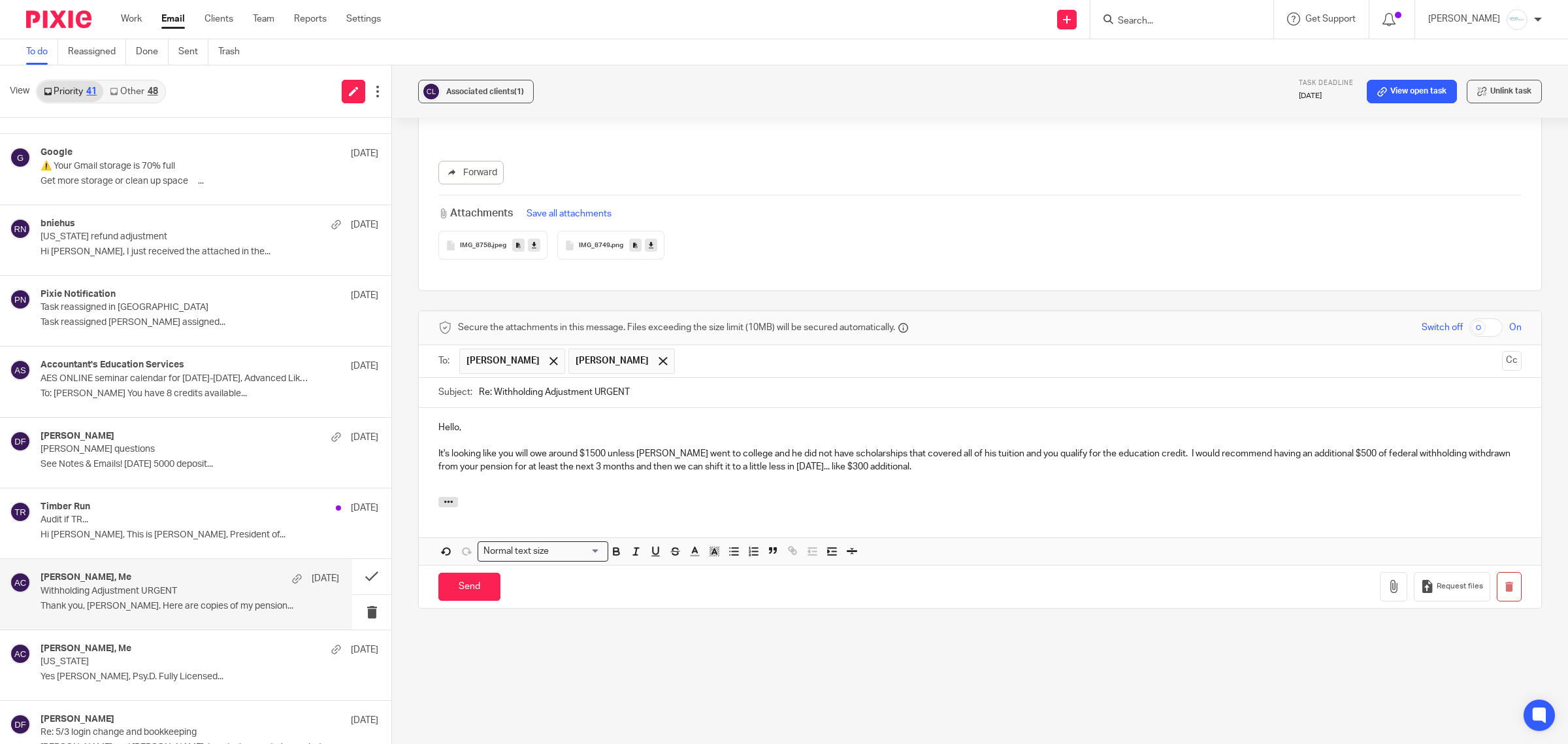
scroll to position [4277, 0]
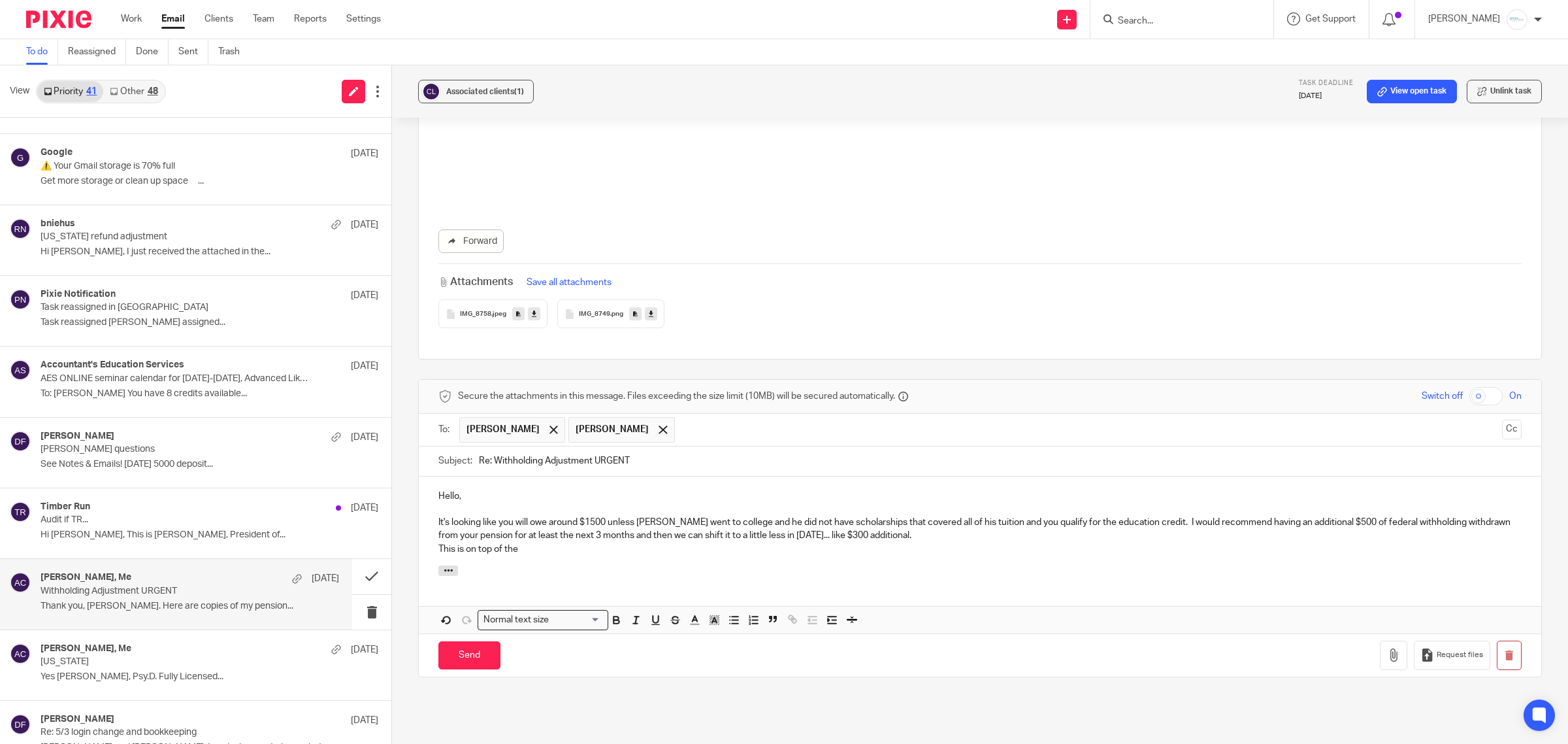
click at [562, 551] on p "This is on top of the" at bounding box center [980, 549] width 1084 height 13
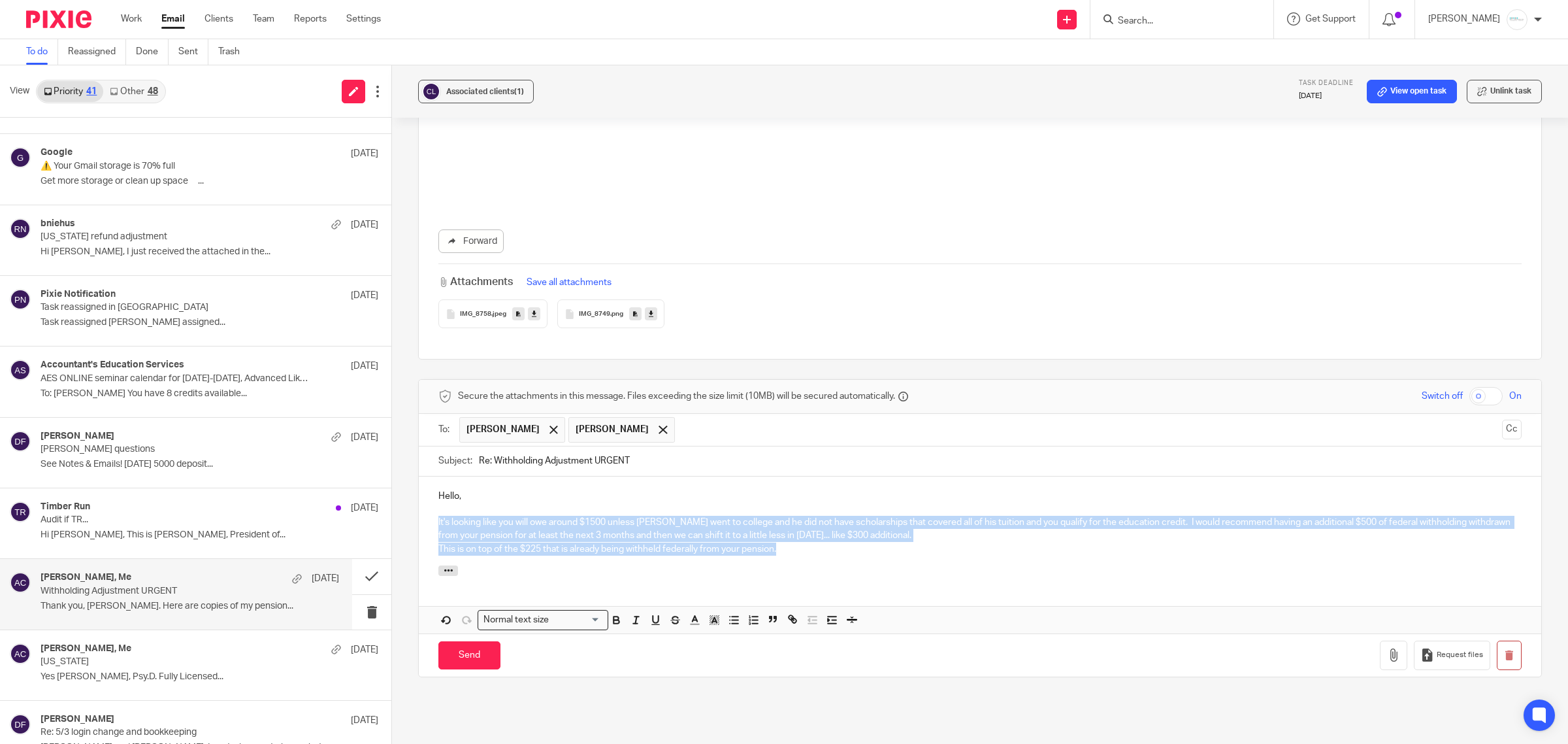
drag, startPoint x: 435, startPoint y: 524, endPoint x: 749, endPoint y: 541, distance: 314.5
click at [881, 557] on div "Hello, It's looking like you will owe around $1500 unless Timothy went to colle…" at bounding box center [980, 521] width 1123 height 89
copy div "It's looking like you will owe around $1500 unless Timothy went to college and …"
click at [444, 573] on icon "button" at bounding box center [448, 570] width 10 height 10
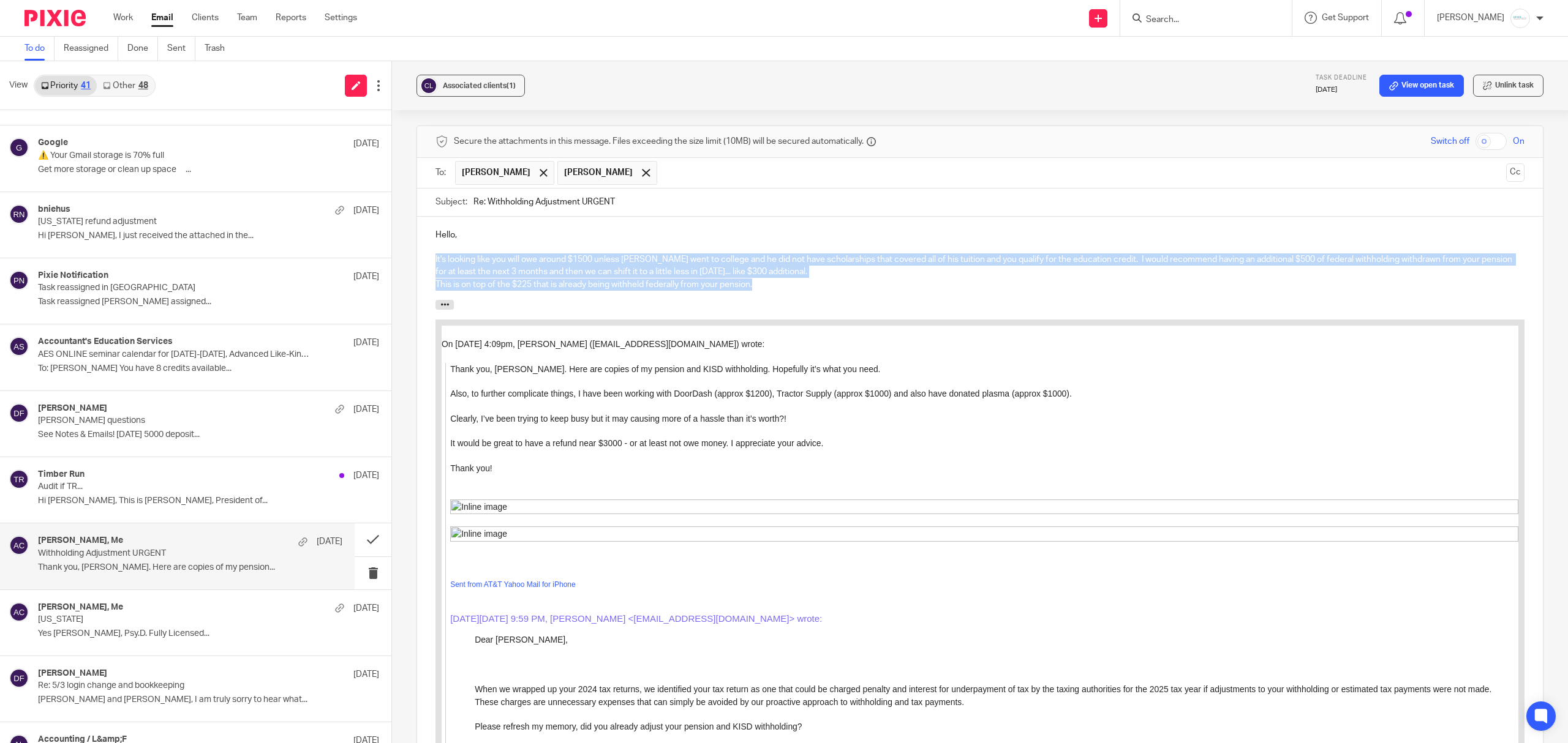
scroll to position [4237, 0]
drag, startPoint x: 361, startPoint y: 542, endPoint x: 865, endPoint y: 68, distance: 691.9
click at [361, 542] on button at bounding box center [373, 540] width 37 height 32
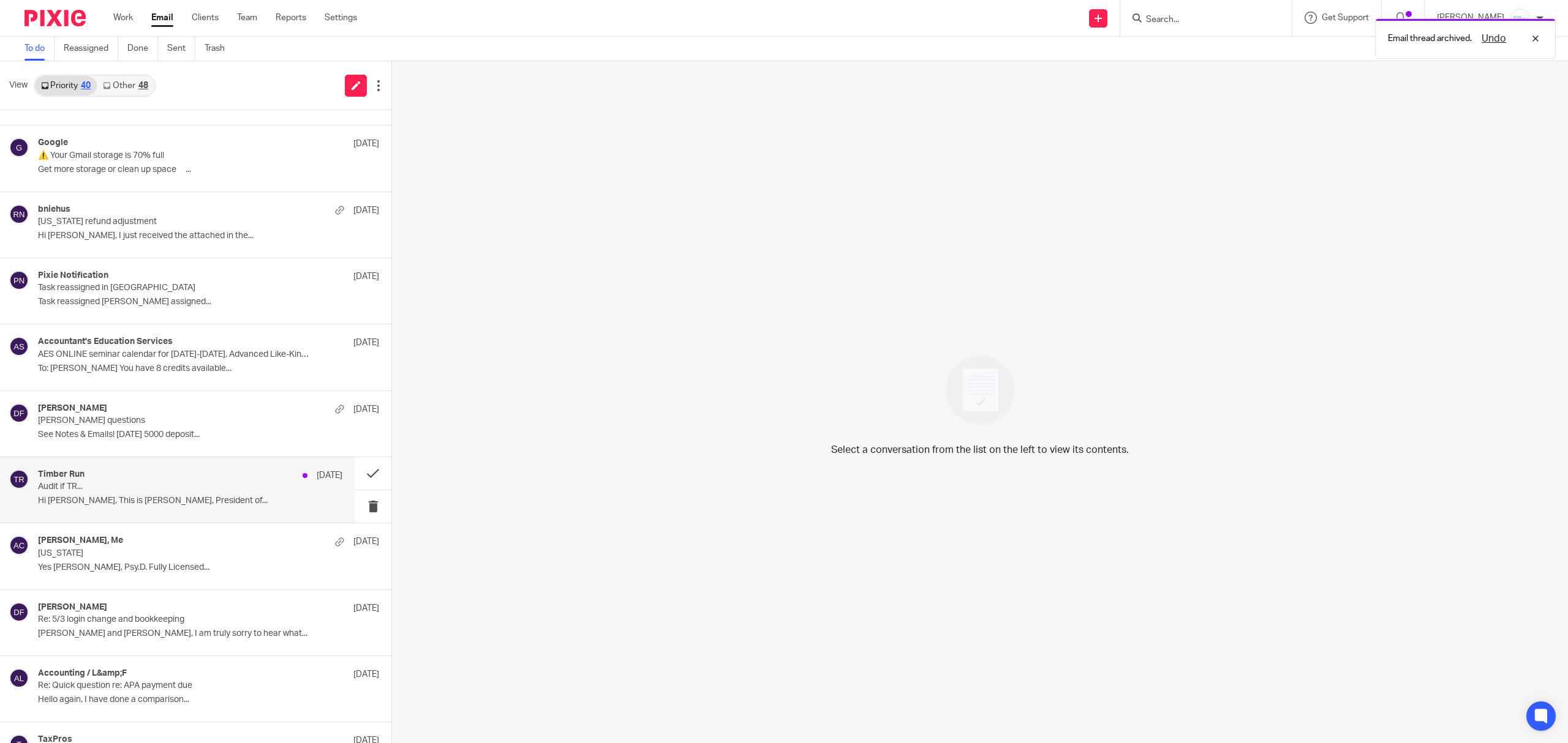
click at [156, 492] on p "Audit if TR..." at bounding box center [160, 487] width 244 height 11
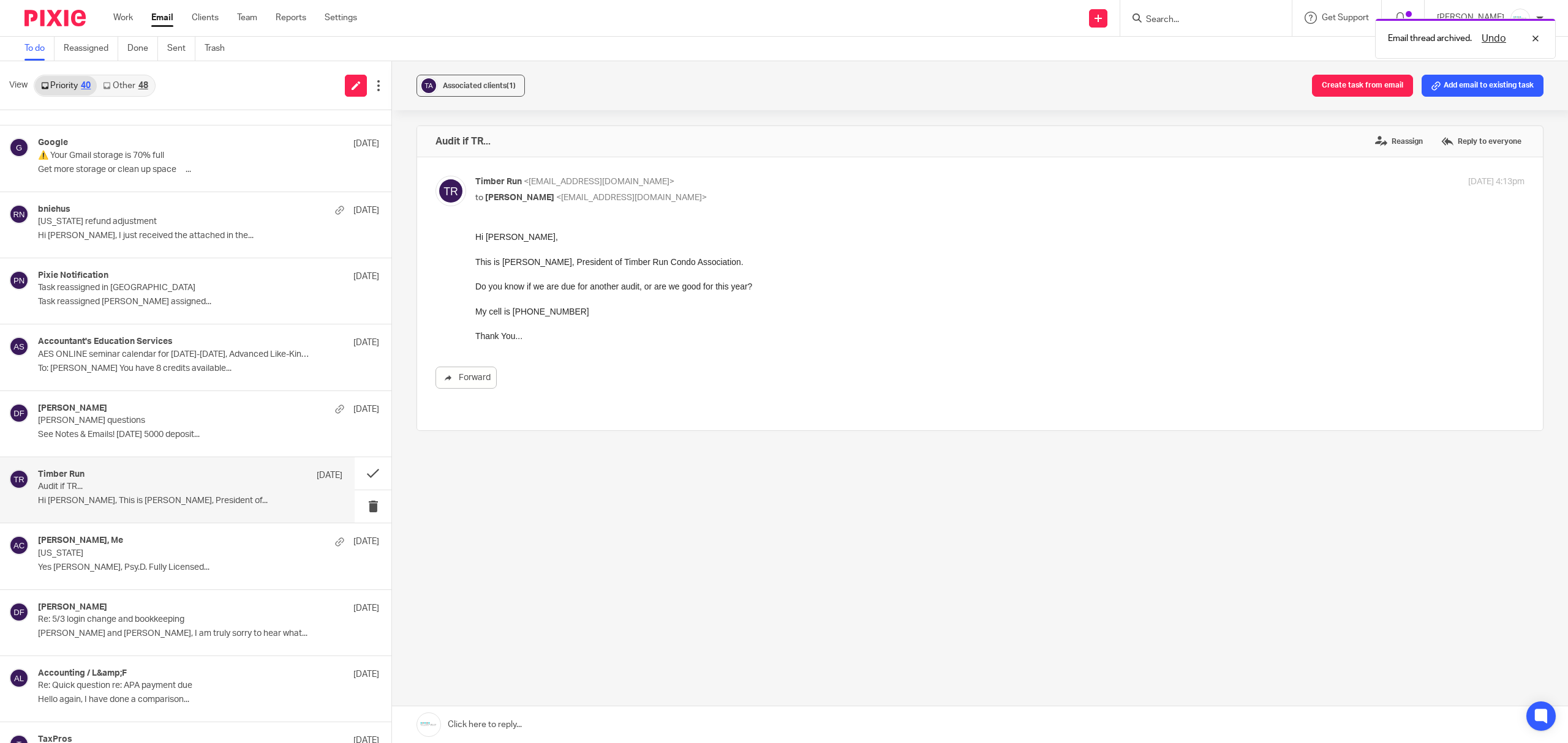
scroll to position [0, 0]
click at [544, 696] on link at bounding box center [980, 725] width 1176 height 37
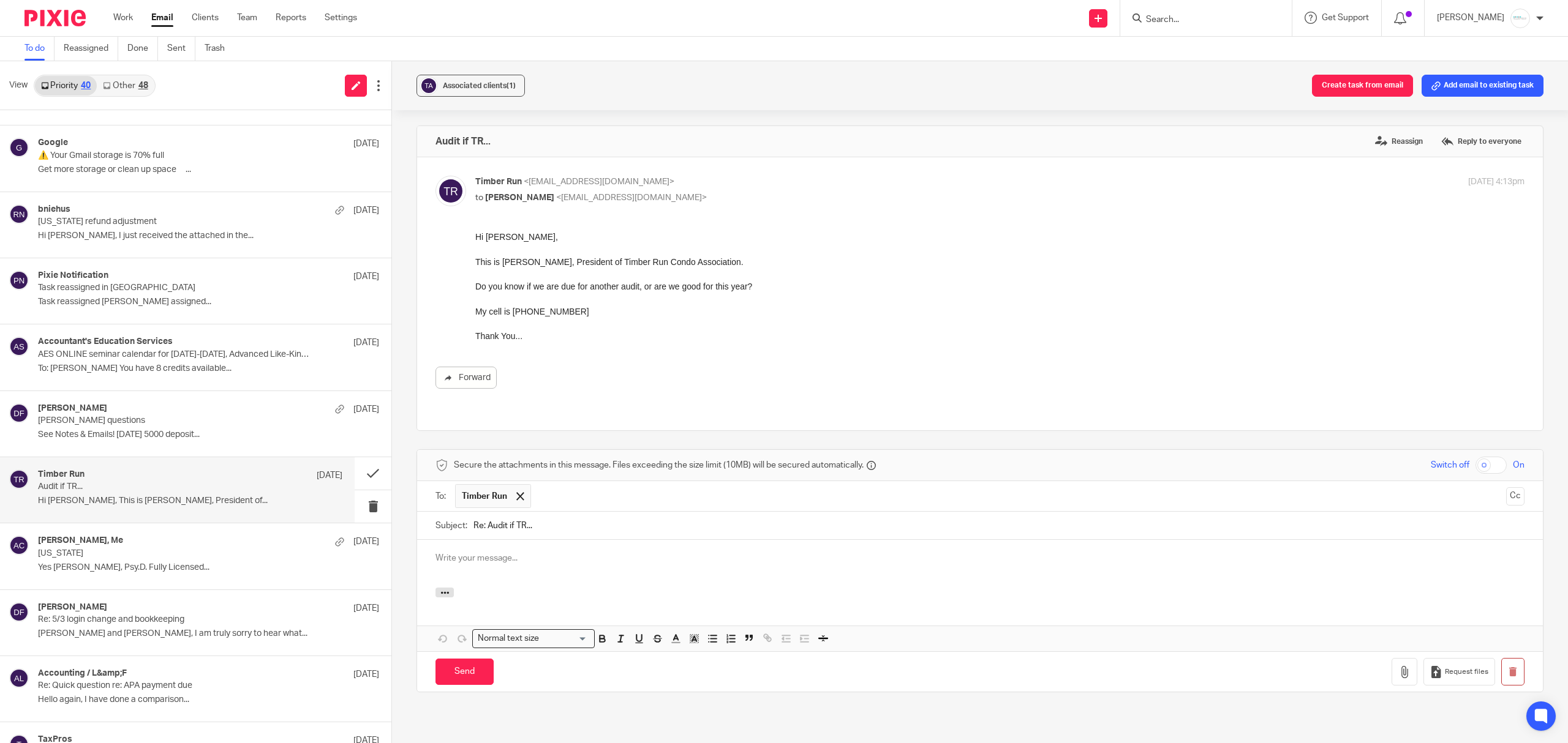
scroll to position [51, 0]
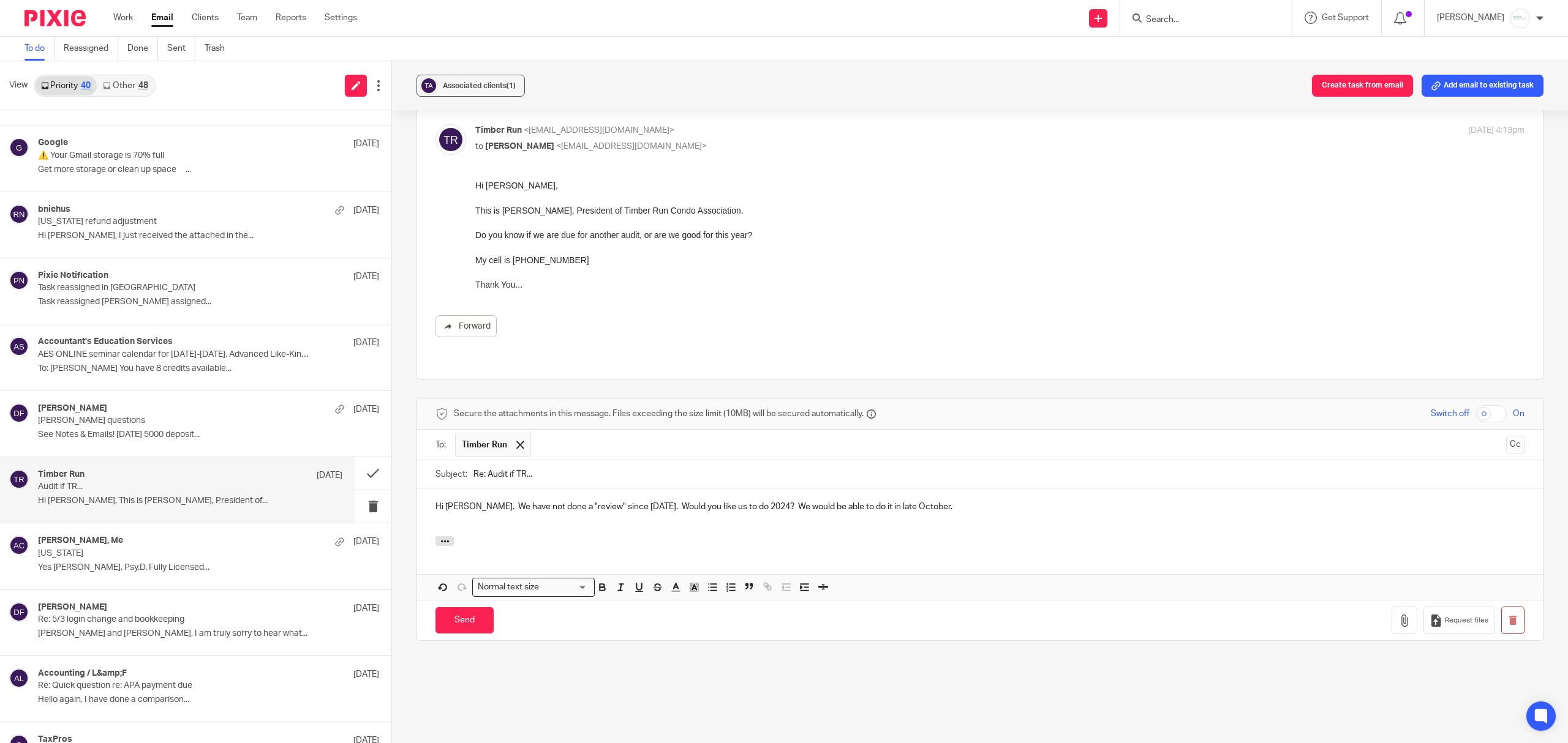
click at [469, 600] on div "Send You have unsaved changes Request files" at bounding box center [980, 620] width 1126 height 41
click at [462, 608] on input "Send" at bounding box center [465, 620] width 58 height 26
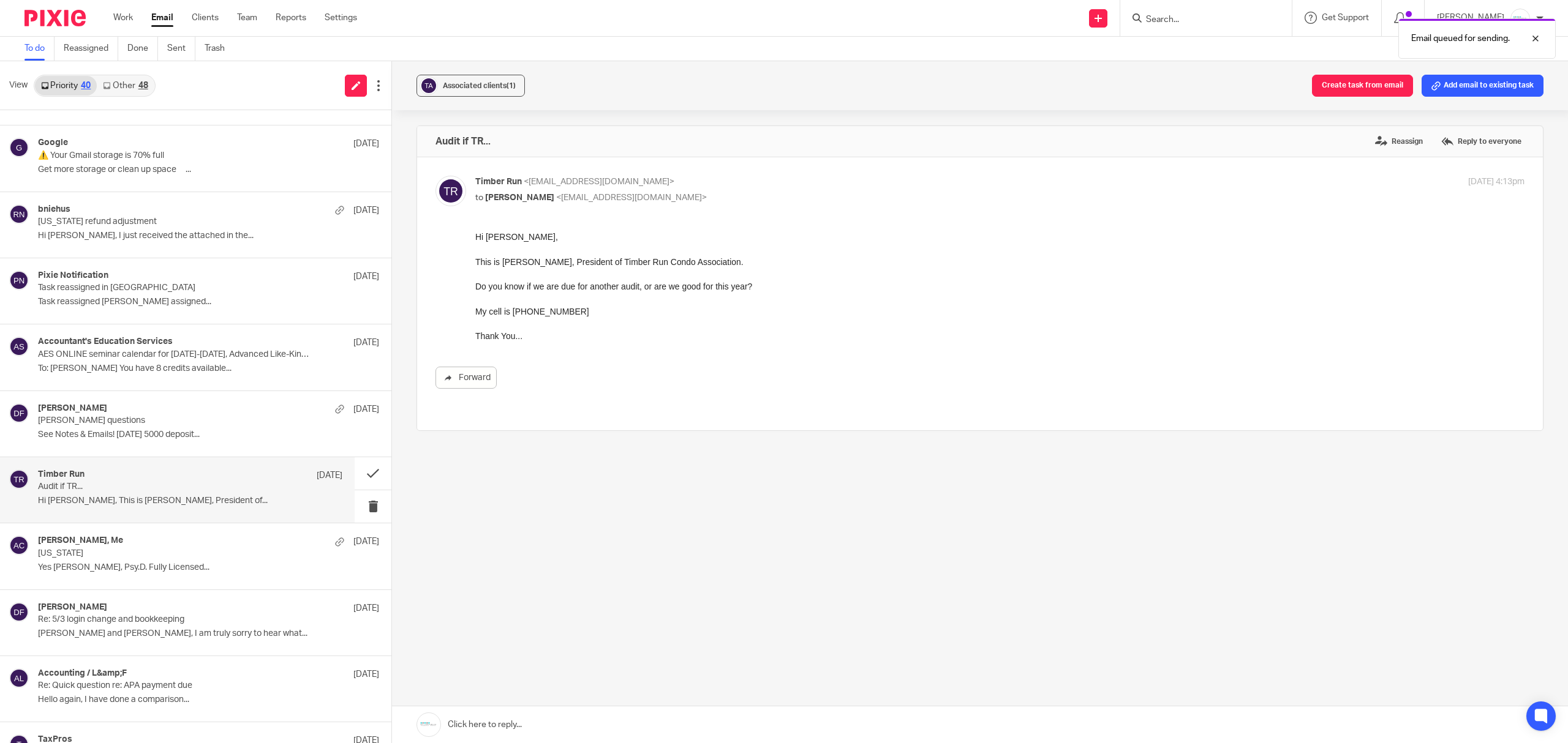
scroll to position [0, 0]
click at [1470, 94] on button "Add email to existing task" at bounding box center [1482, 85] width 122 height 22
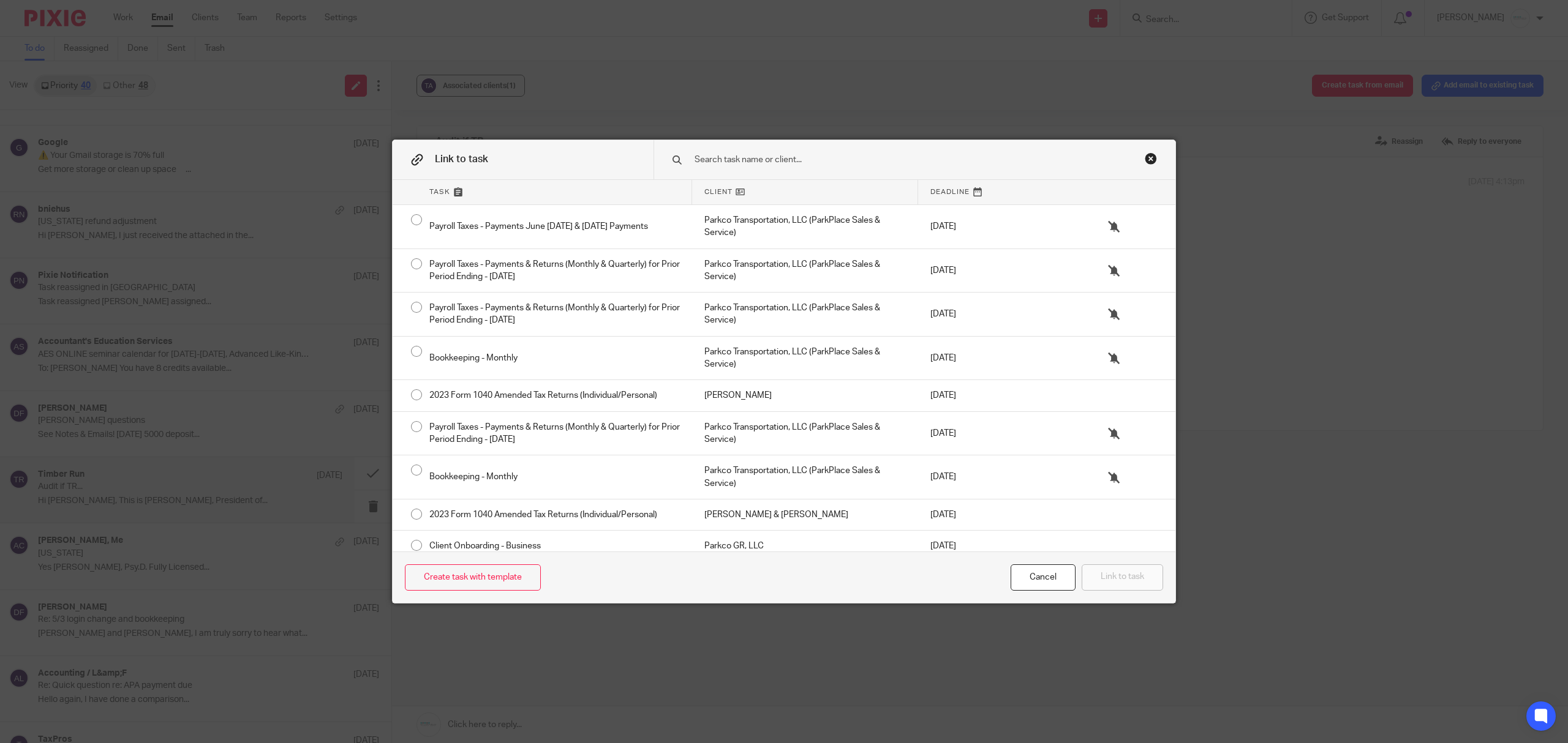
click at [855, 162] on input "text" at bounding box center [895, 160] width 404 height 14
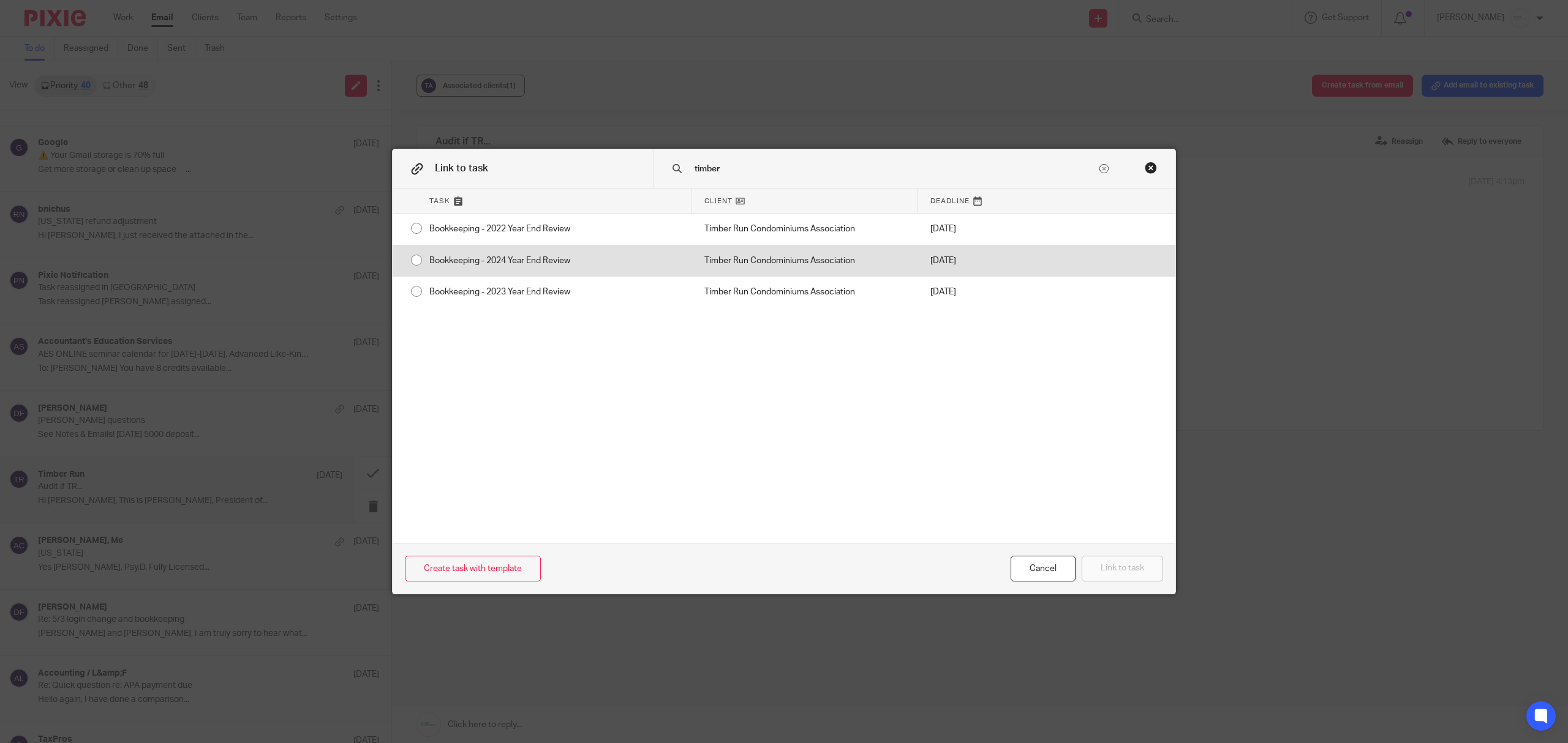
type input "timber"
click at [466, 263] on div "Bookkeeping - 2024 Year End Review" at bounding box center [555, 261] width 275 height 31
radio input "true"
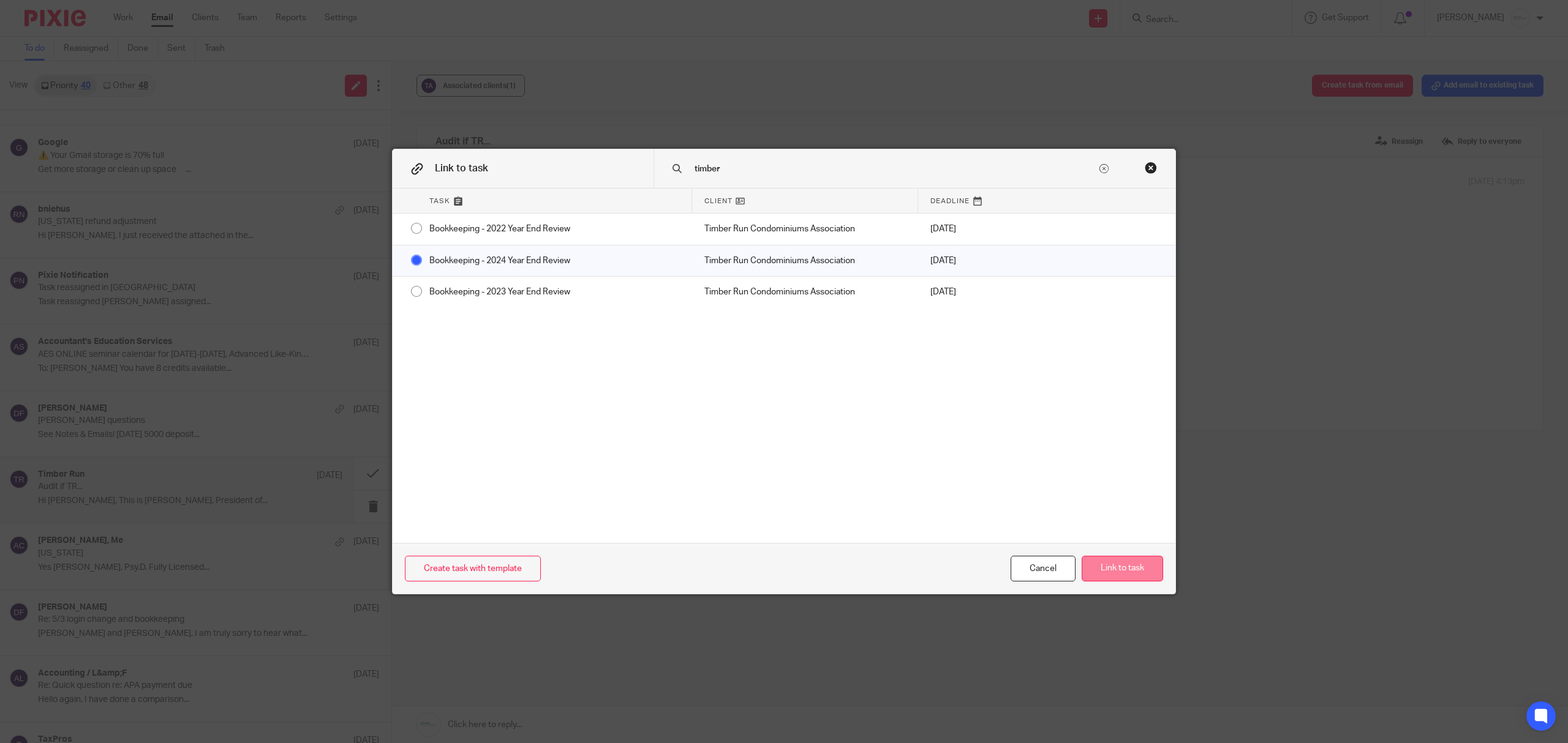
click at [1106, 564] on button "Link to task" at bounding box center [1122, 569] width 81 height 26
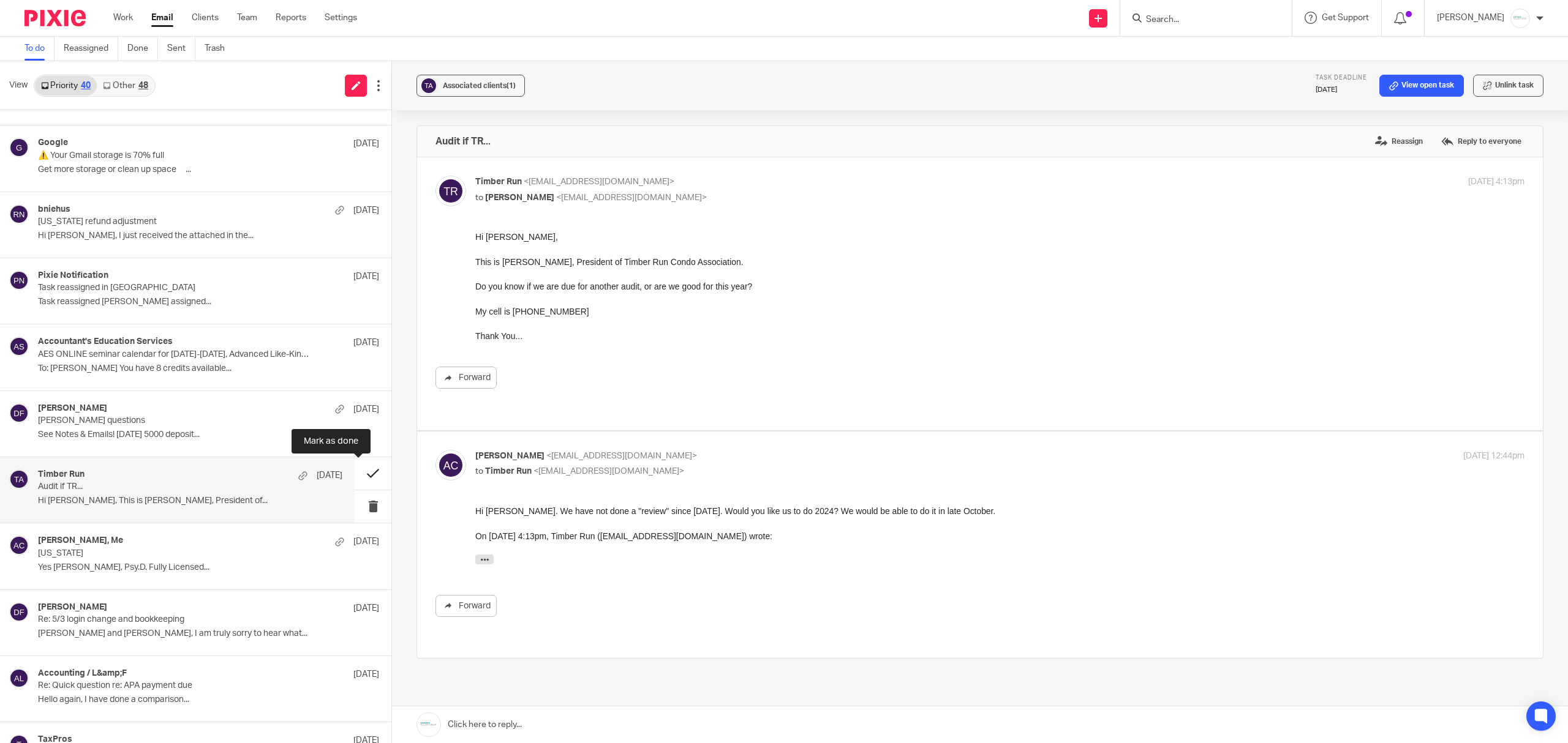
click at [354, 481] on button at bounding box center [373, 473] width 37 height 32
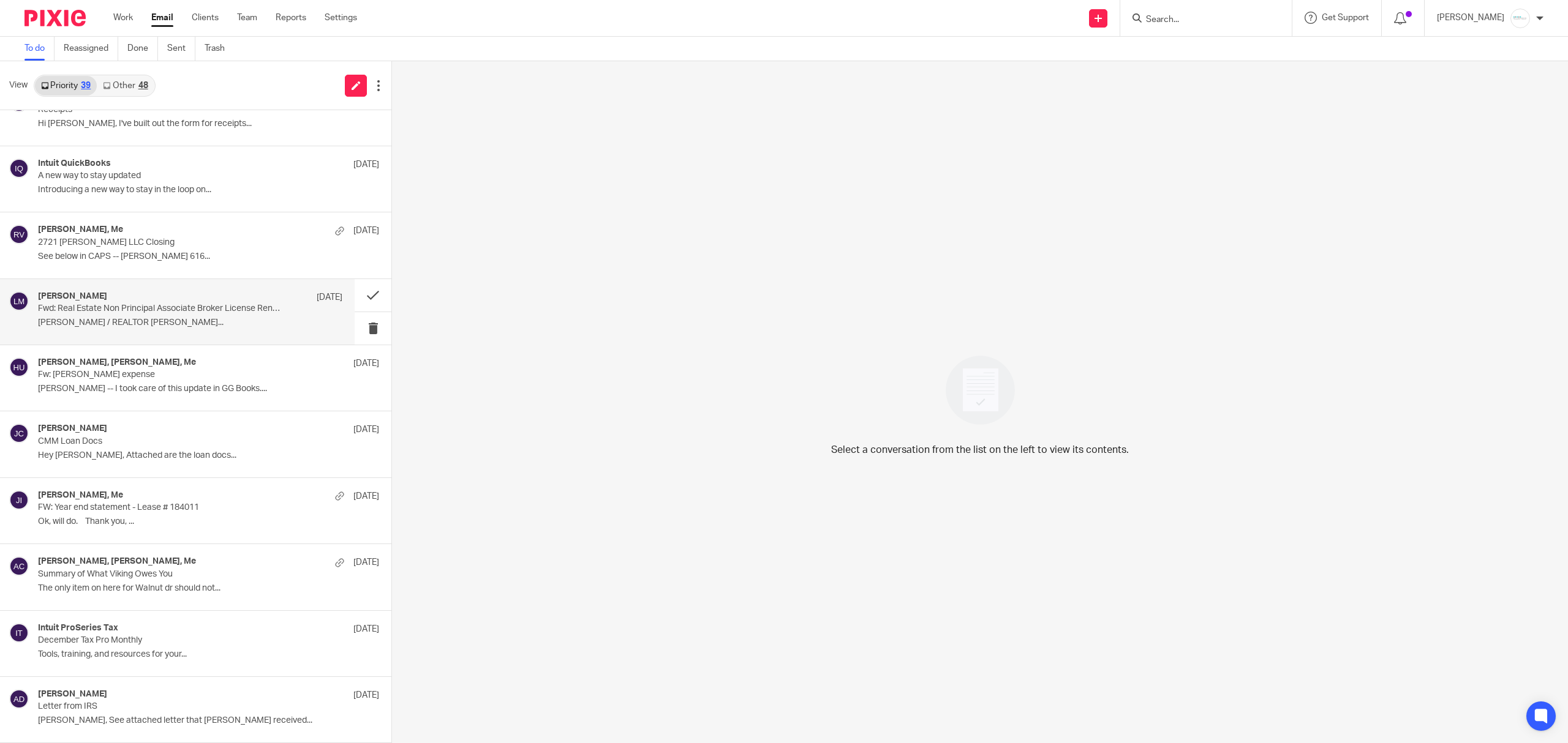
scroll to position [1222, 0]
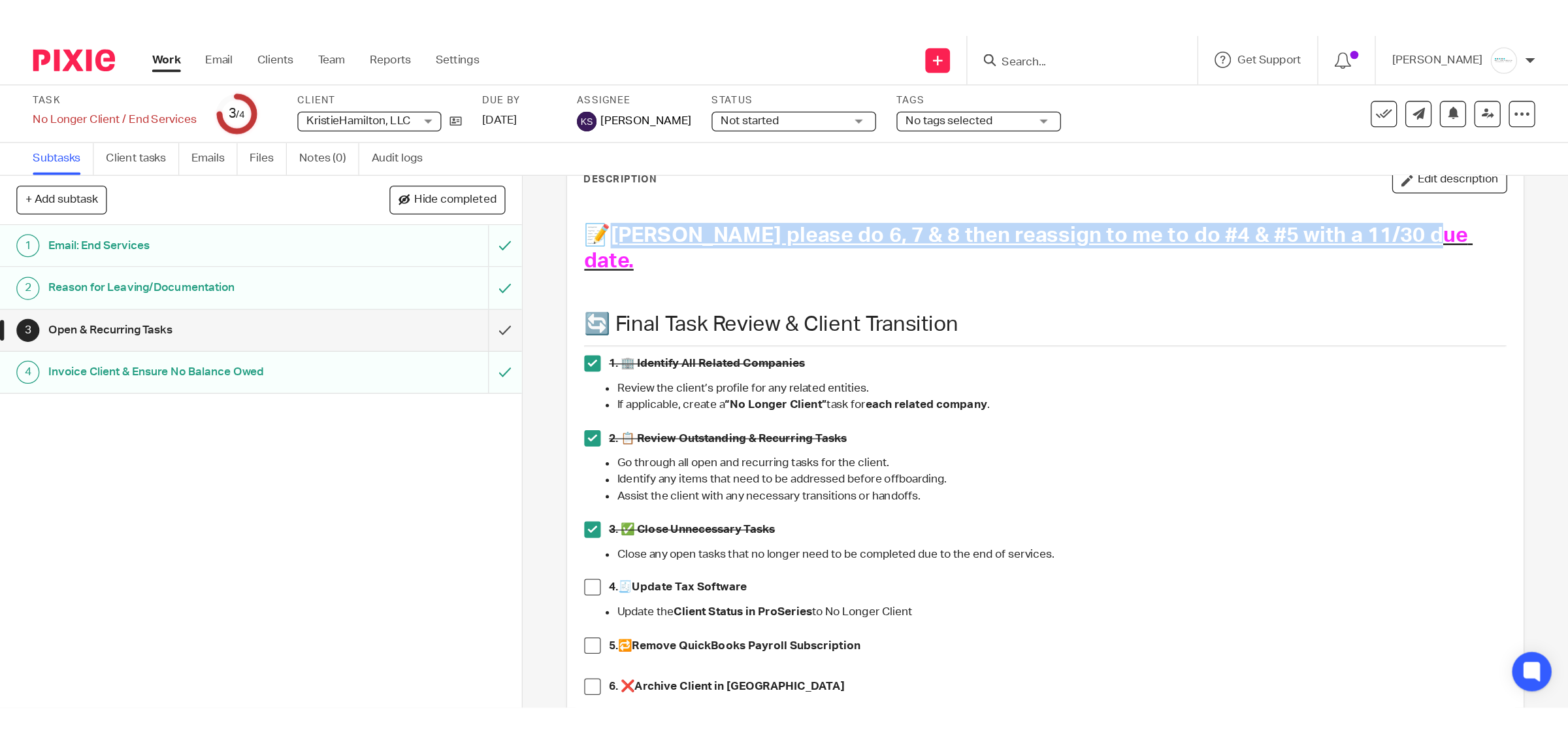
scroll to position [82, 0]
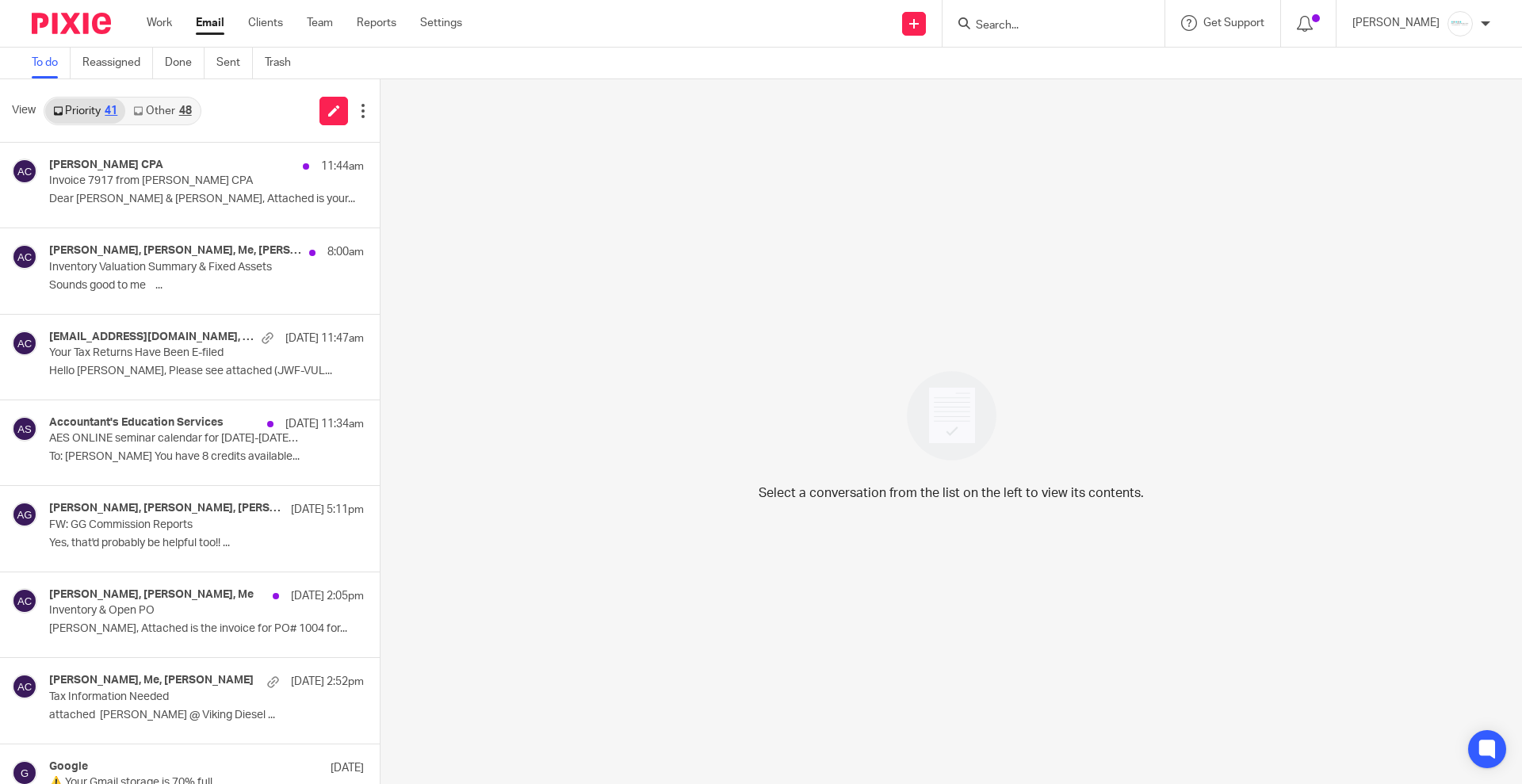
click at [1087, 24] on input "Search" at bounding box center [1045, 26] width 143 height 14
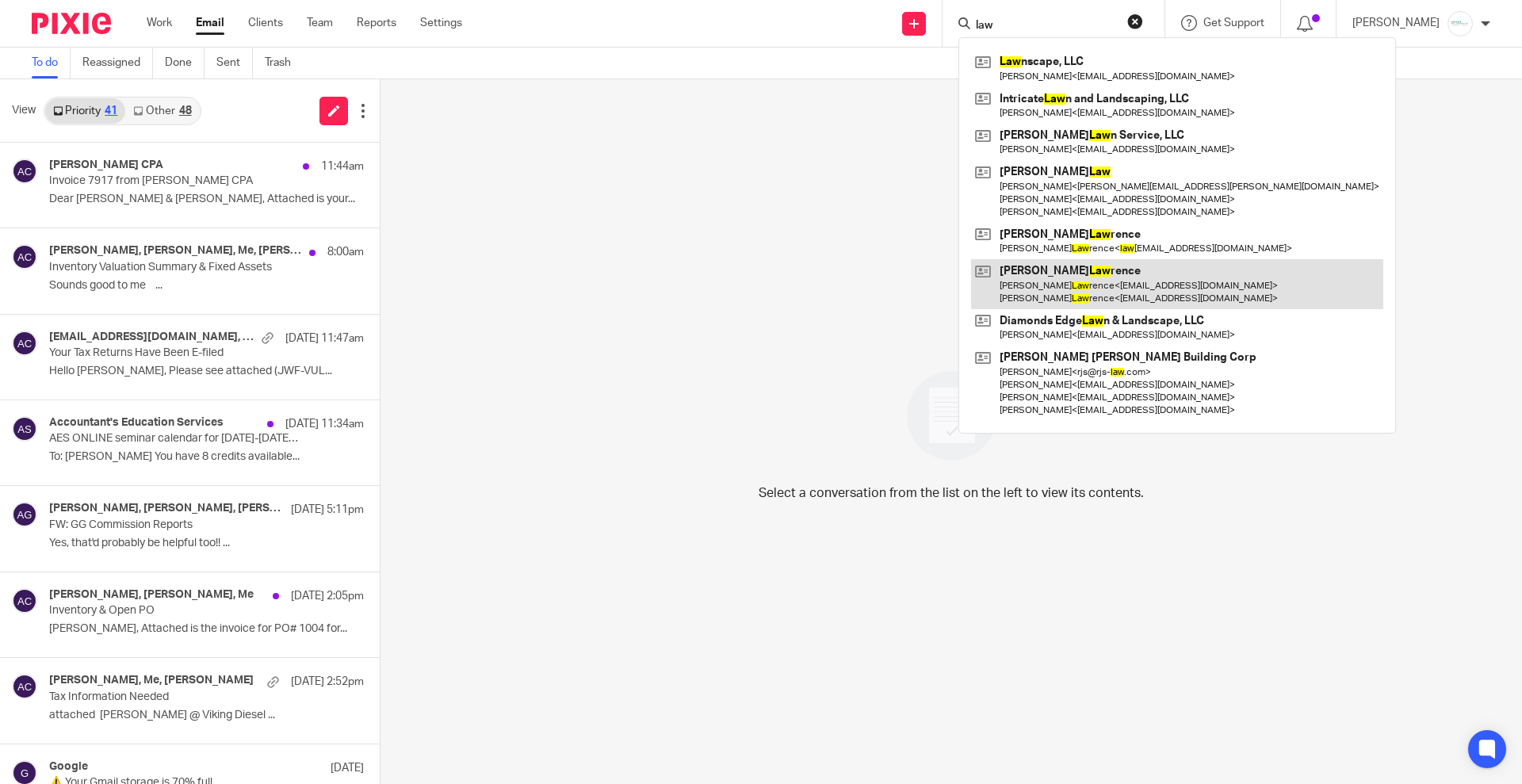
type input "law"
click at [1088, 286] on link at bounding box center [1176, 284] width 412 height 50
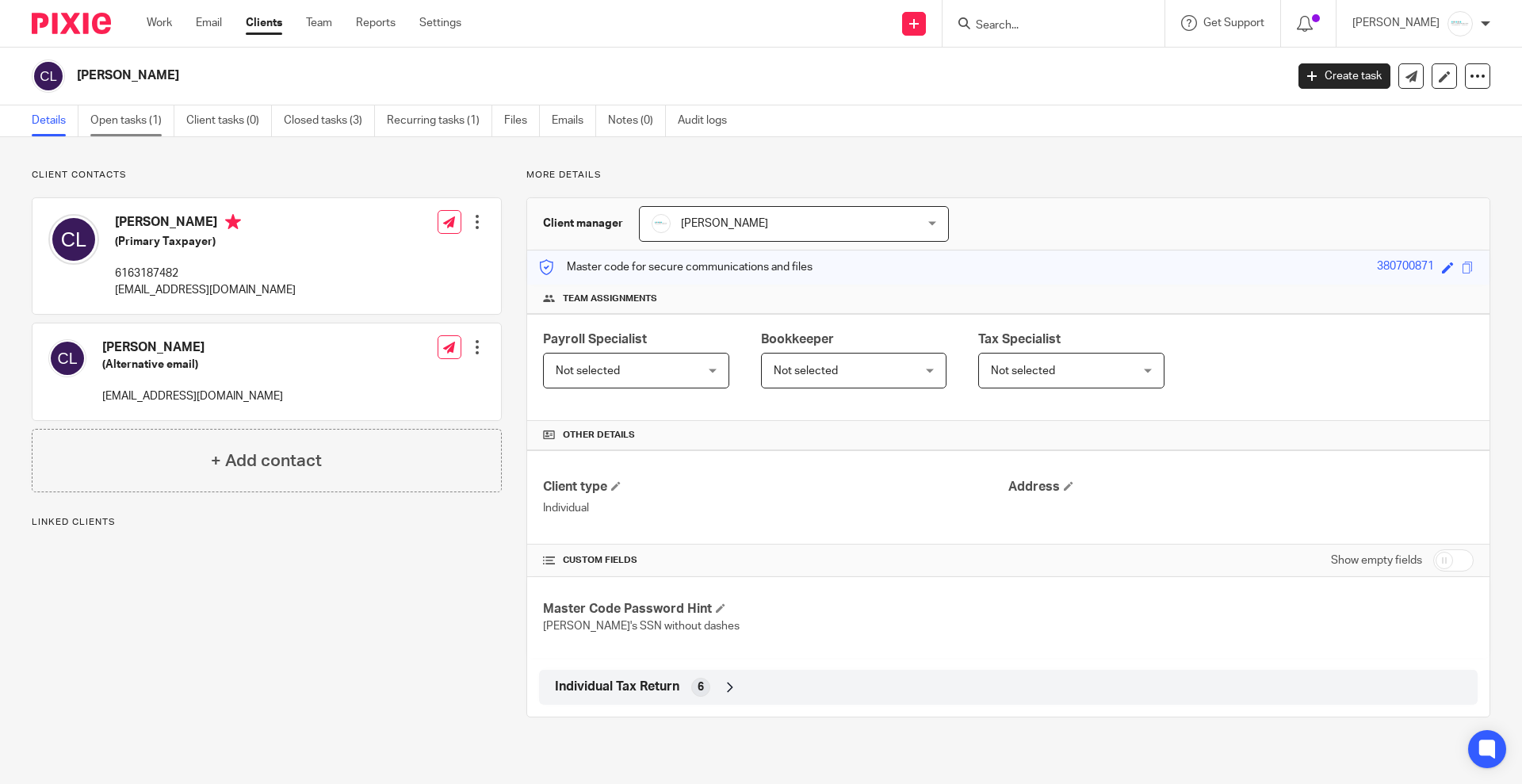
click at [129, 124] on link "Open tasks (1)" at bounding box center [132, 120] width 84 height 31
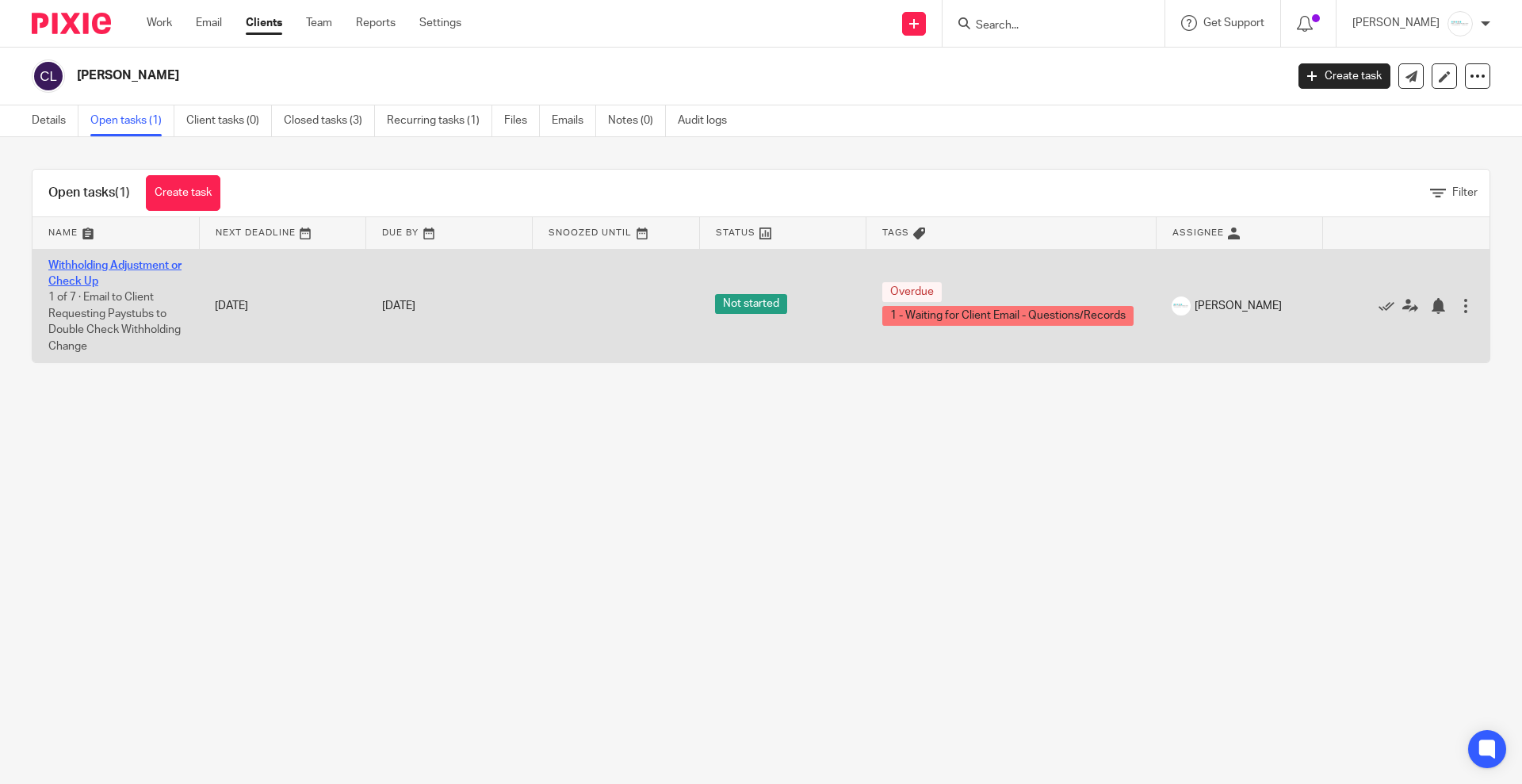
click at [140, 267] on link "Withholding Adjustment or Check Up" at bounding box center [115, 273] width 133 height 27
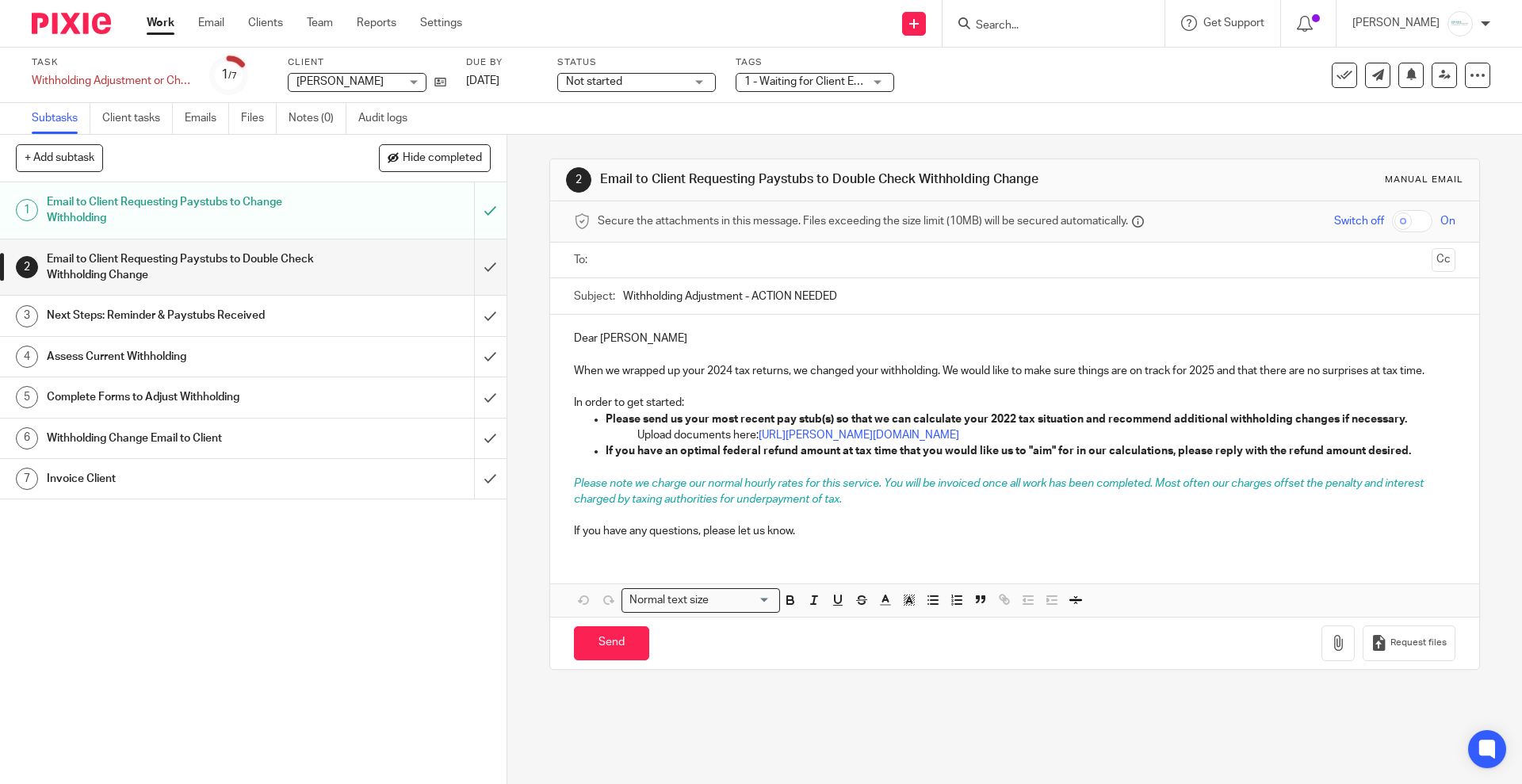
click at [164, 440] on h1 "Withholding Change Email to Client" at bounding box center [184, 439] width 274 height 24
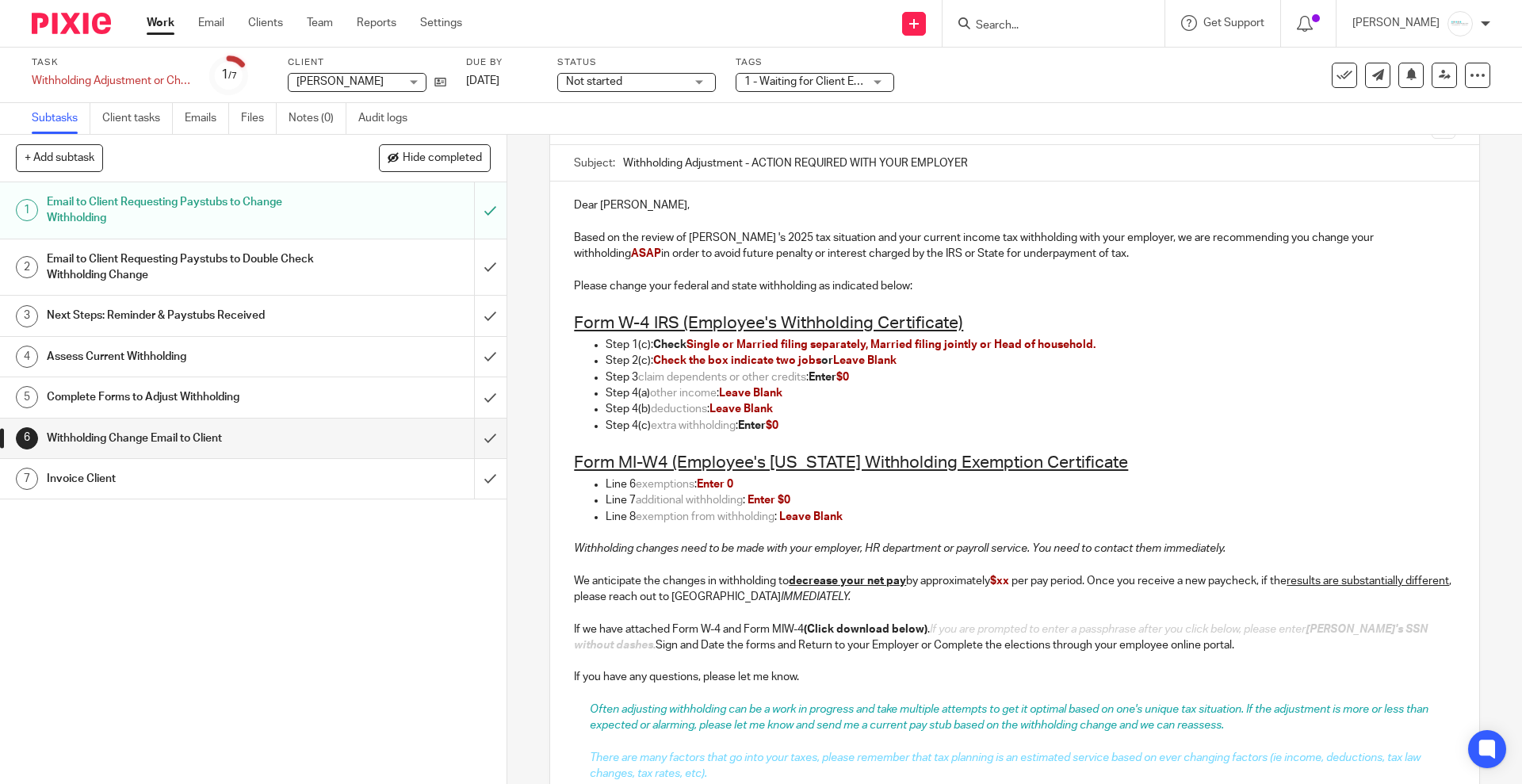
scroll to position [99, 0]
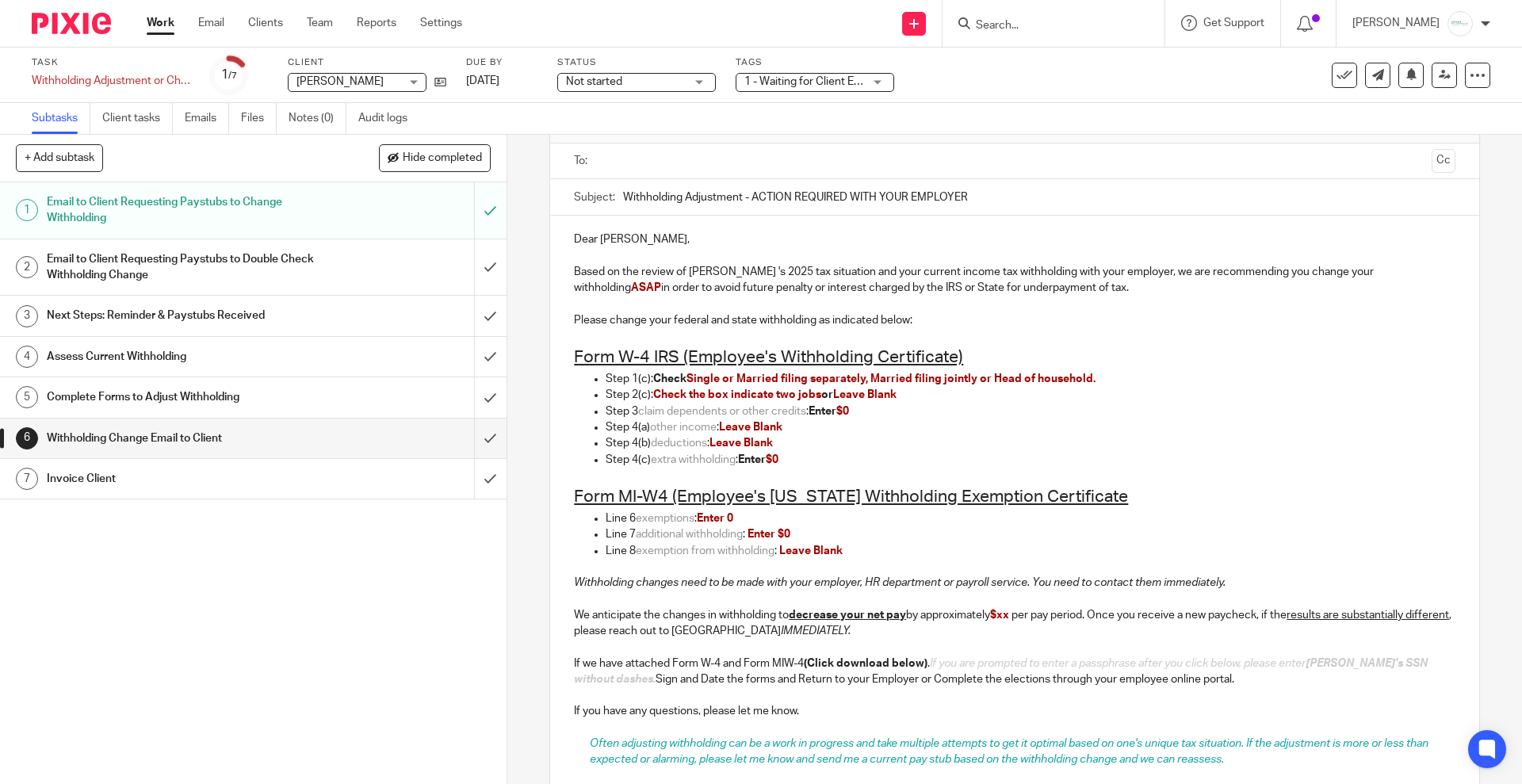
click at [640, 360] on u "Form W-4 IRS (Employee's Withholding Certificate)" at bounding box center [768, 356] width 389 height 17
drag, startPoint x: 694, startPoint y: 353, endPoint x: 784, endPoint y: 363, distance: 90.6
click at [784, 363] on u "Form W-4P IRS (Employee's Withholding Certificate)" at bounding box center [773, 356] width 399 height 17
click at [866, 357] on u "Form W-4P IRS (Withholding Certificate)" at bounding box center [728, 356] width 308 height 17
drag, startPoint x: 584, startPoint y: 379, endPoint x: 826, endPoint y: 375, distance: 242.0
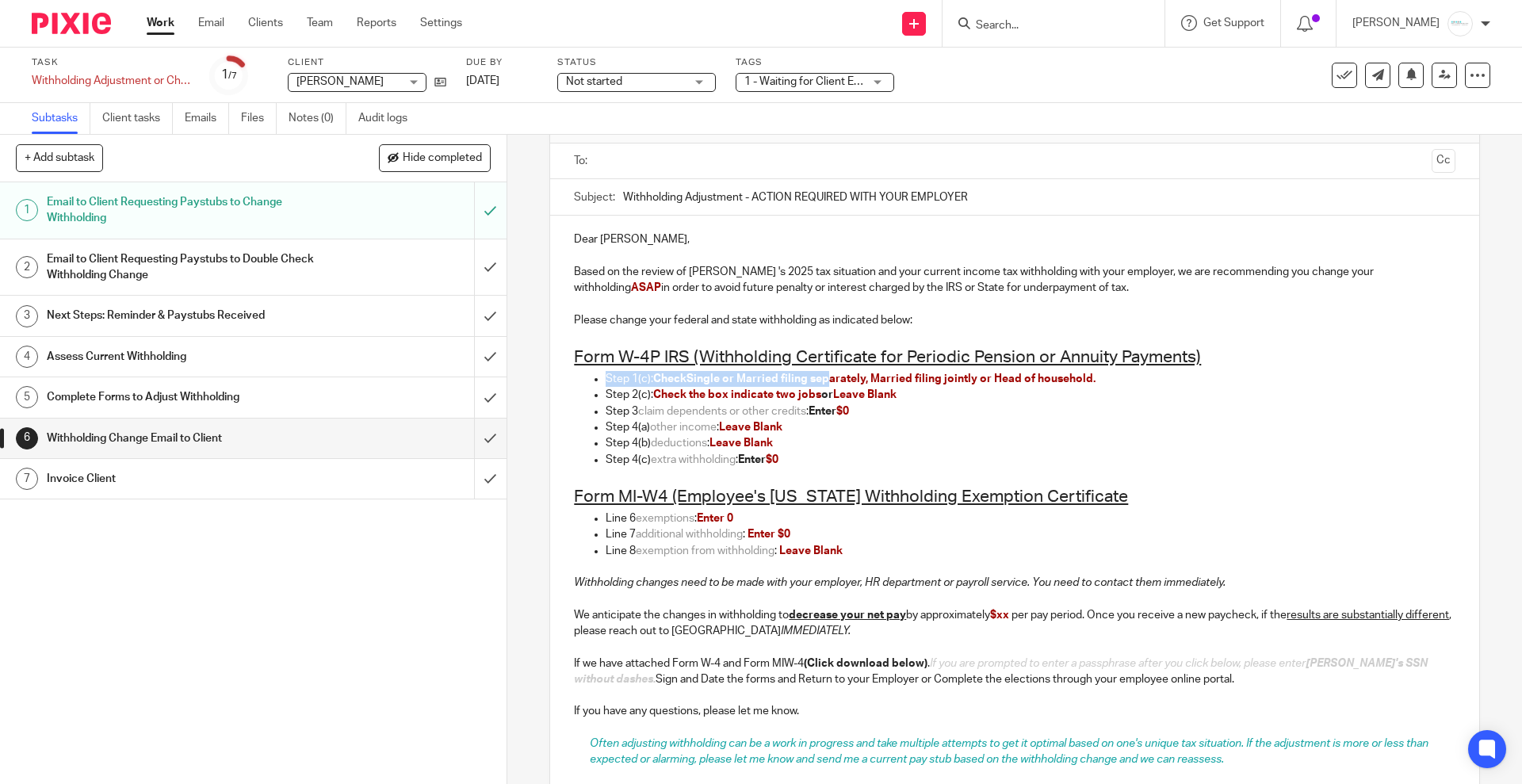
click at [826, 375] on ul "Step 1(c): Check Single or Married filing separately, Married filing jointly or…" at bounding box center [1014, 379] width 881 height 16
click at [645, 375] on p "Step 1(c): Check Single or Married filing separately, Married filing jointly or…" at bounding box center [1030, 379] width 849 height 16
drag, startPoint x: 631, startPoint y: 375, endPoint x: 664, endPoint y: 375, distance: 33.0
click at [629, 375] on p "Step 1(c): Check Single or Married filing separately, Married filing jointly or…" at bounding box center [1030, 379] width 849 height 16
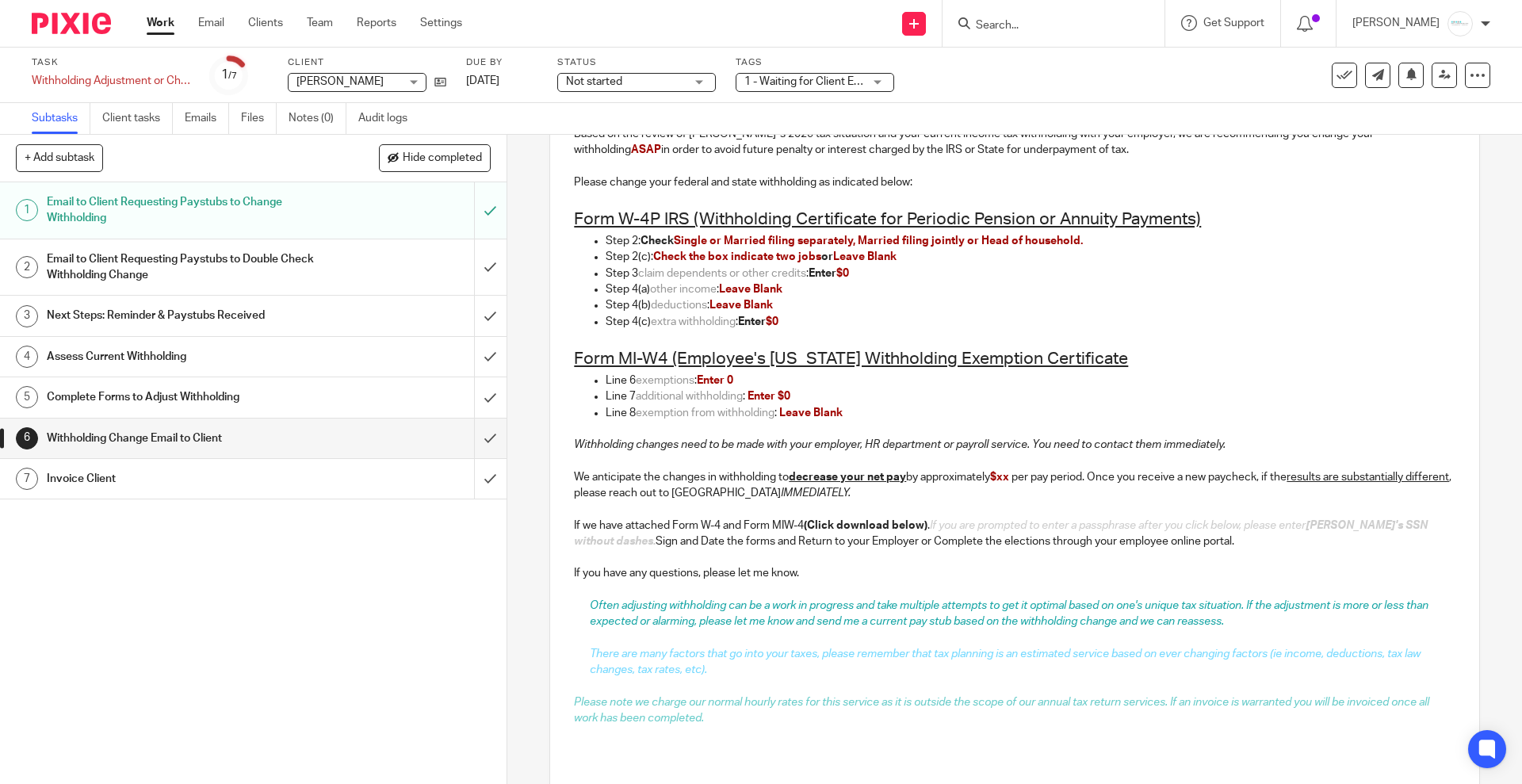
scroll to position [365, 0]
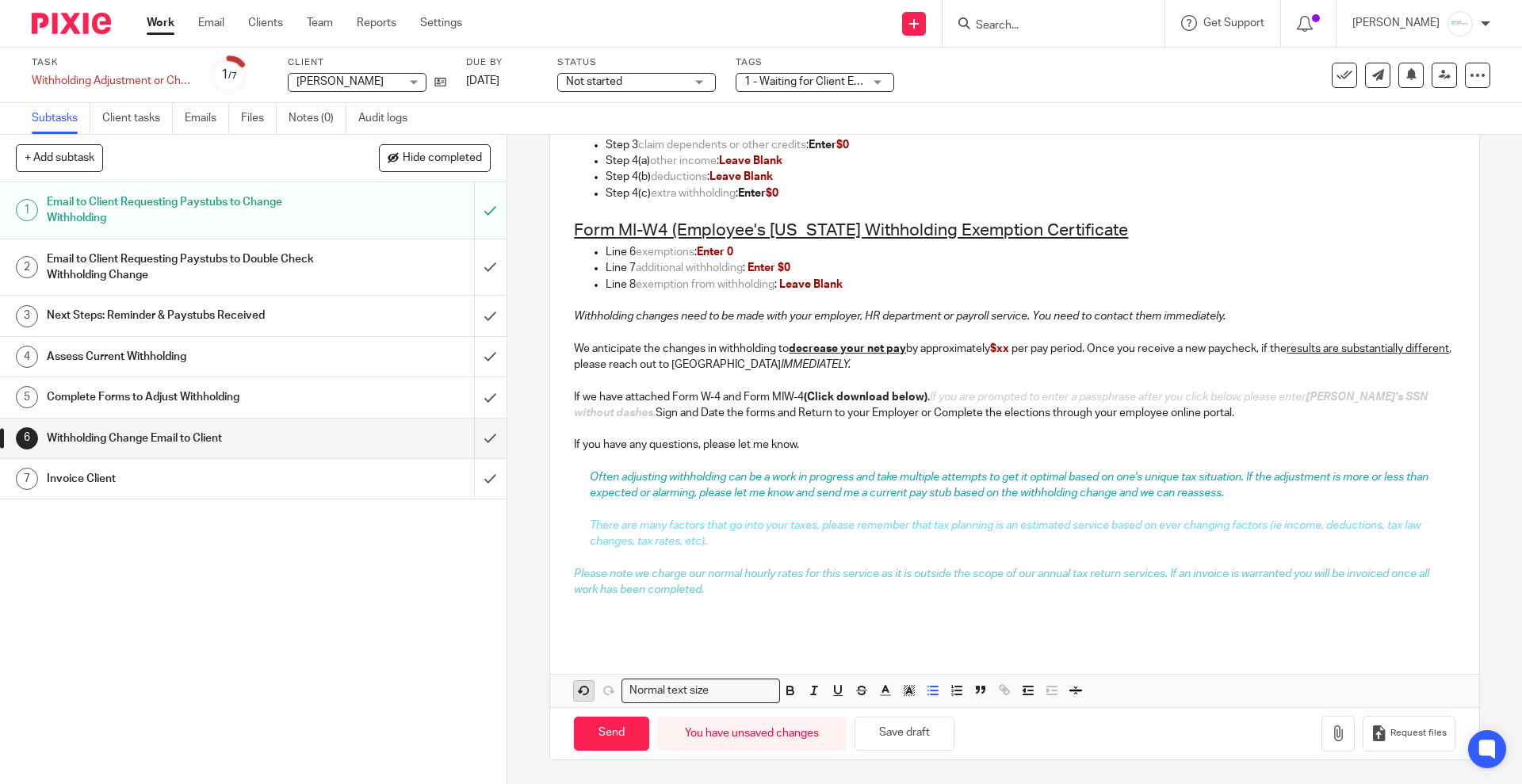
click at [584, 694] on icon "button" at bounding box center [584, 690] width 14 height 14
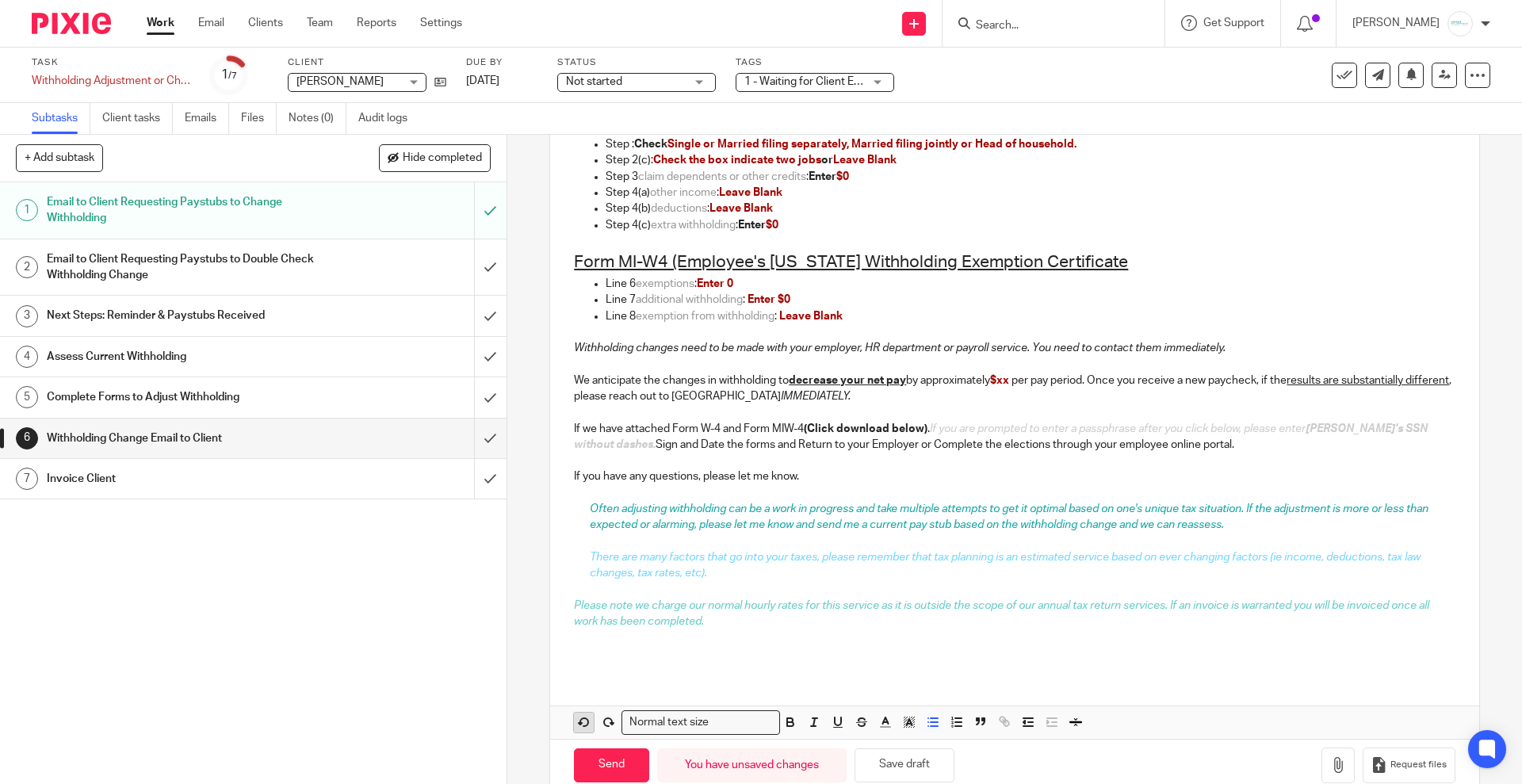
click at [578, 720] on icon "button" at bounding box center [584, 721] width 14 height 14
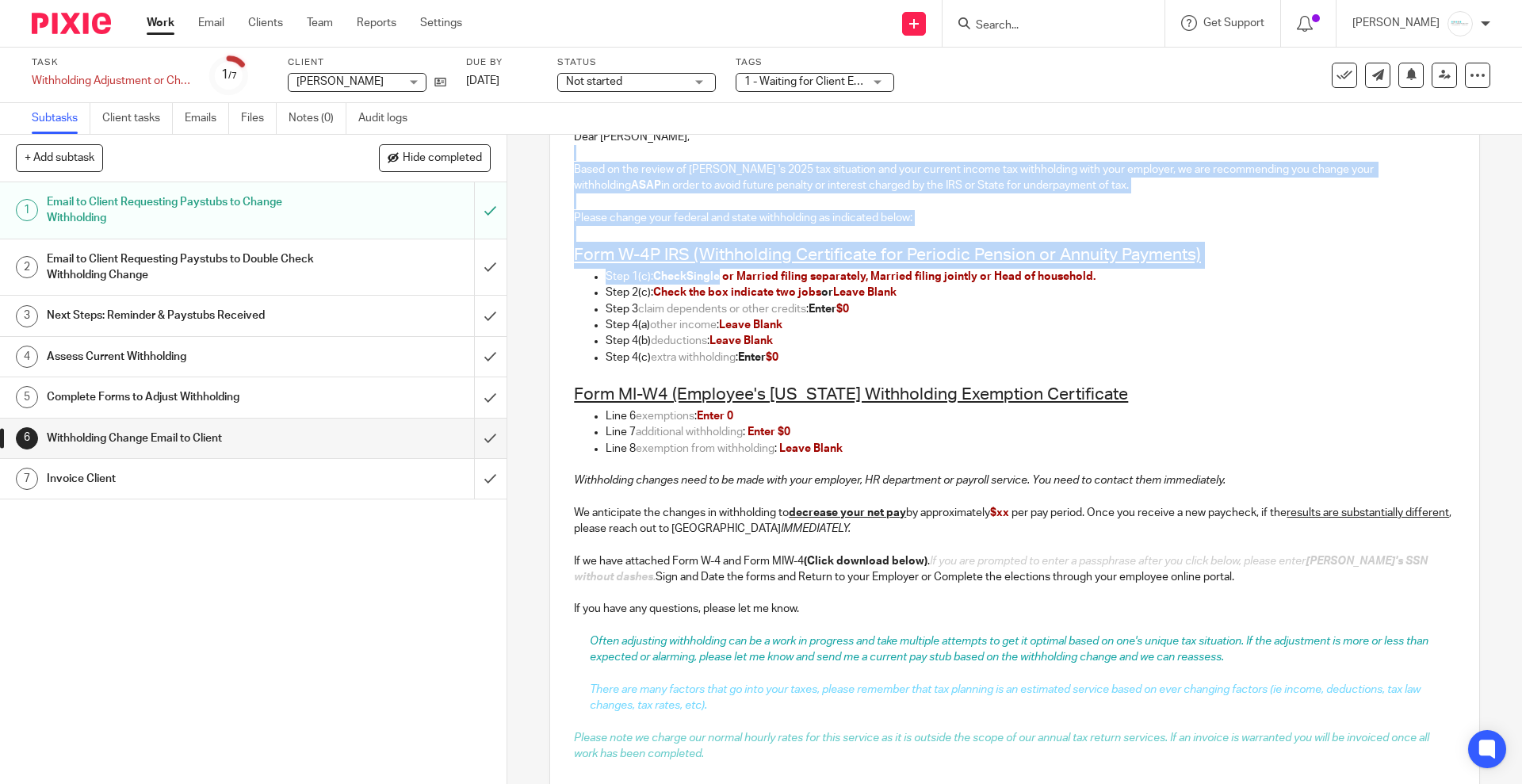
drag, startPoint x: 718, startPoint y: 144, endPoint x: 787, endPoint y: 146, distance: 69.0
click at [787, 146] on div "Dear Cindy, Based on the review of Cindy Lawrence 's 2025 tax situation and you…" at bounding box center [1014, 458] width 928 height 692
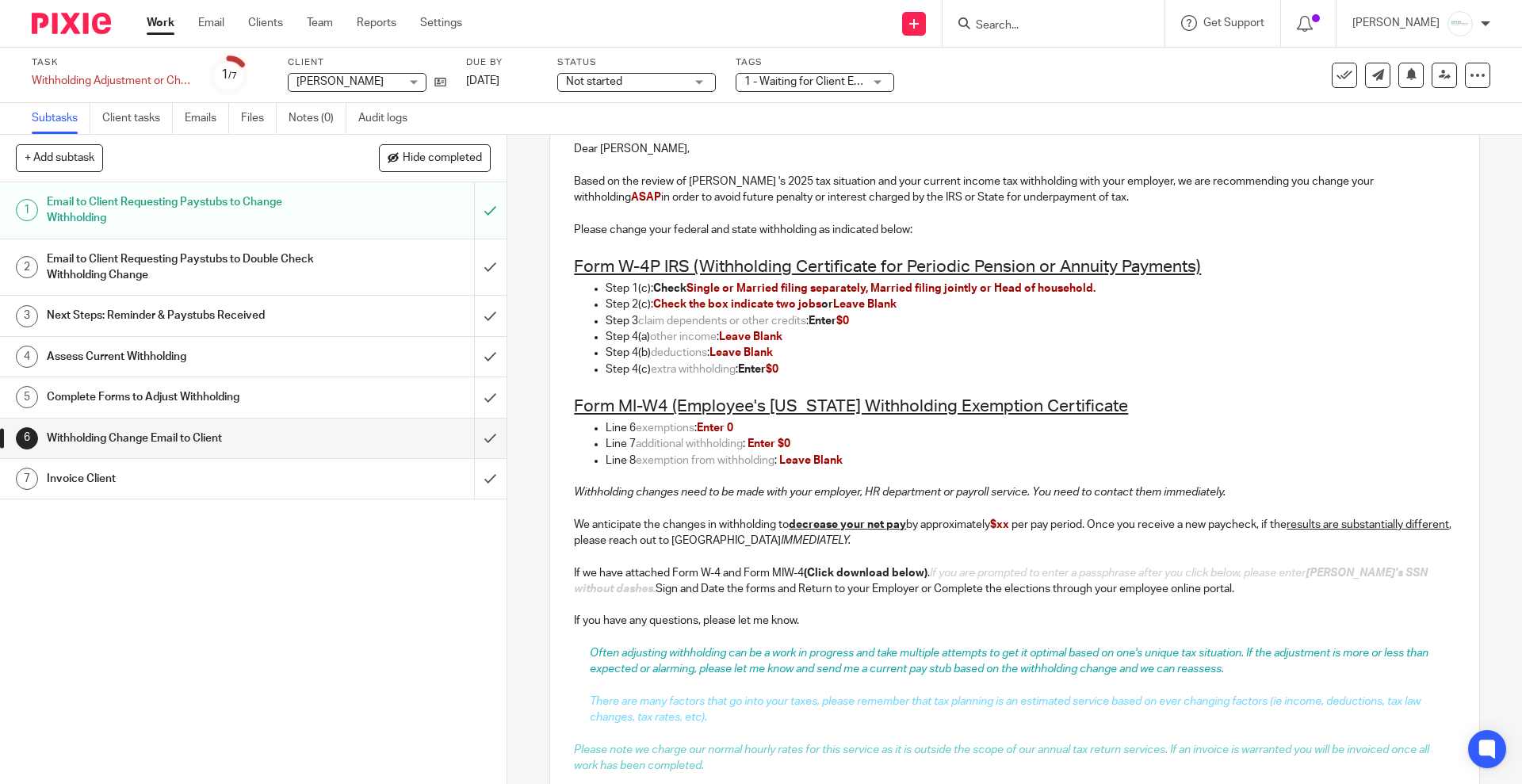
click at [857, 297] on p "Step 2(c): Check the box indicate two jobs or Leave Blank" at bounding box center [1030, 305] width 849 height 16
drag, startPoint x: 860, startPoint y: 286, endPoint x: 1082, endPoint y: 285, distance: 222.0
click at [1082, 285] on span "Single or Married filing separately, Married filing jointly or Head of househol…" at bounding box center [891, 288] width 409 height 11
click at [637, 307] on p "Step 2(c): Check the box indicate two jobs or Leave Blank" at bounding box center [1030, 305] width 849 height 16
drag, startPoint x: 718, startPoint y: 336, endPoint x: 777, endPoint y: 346, distance: 59.8
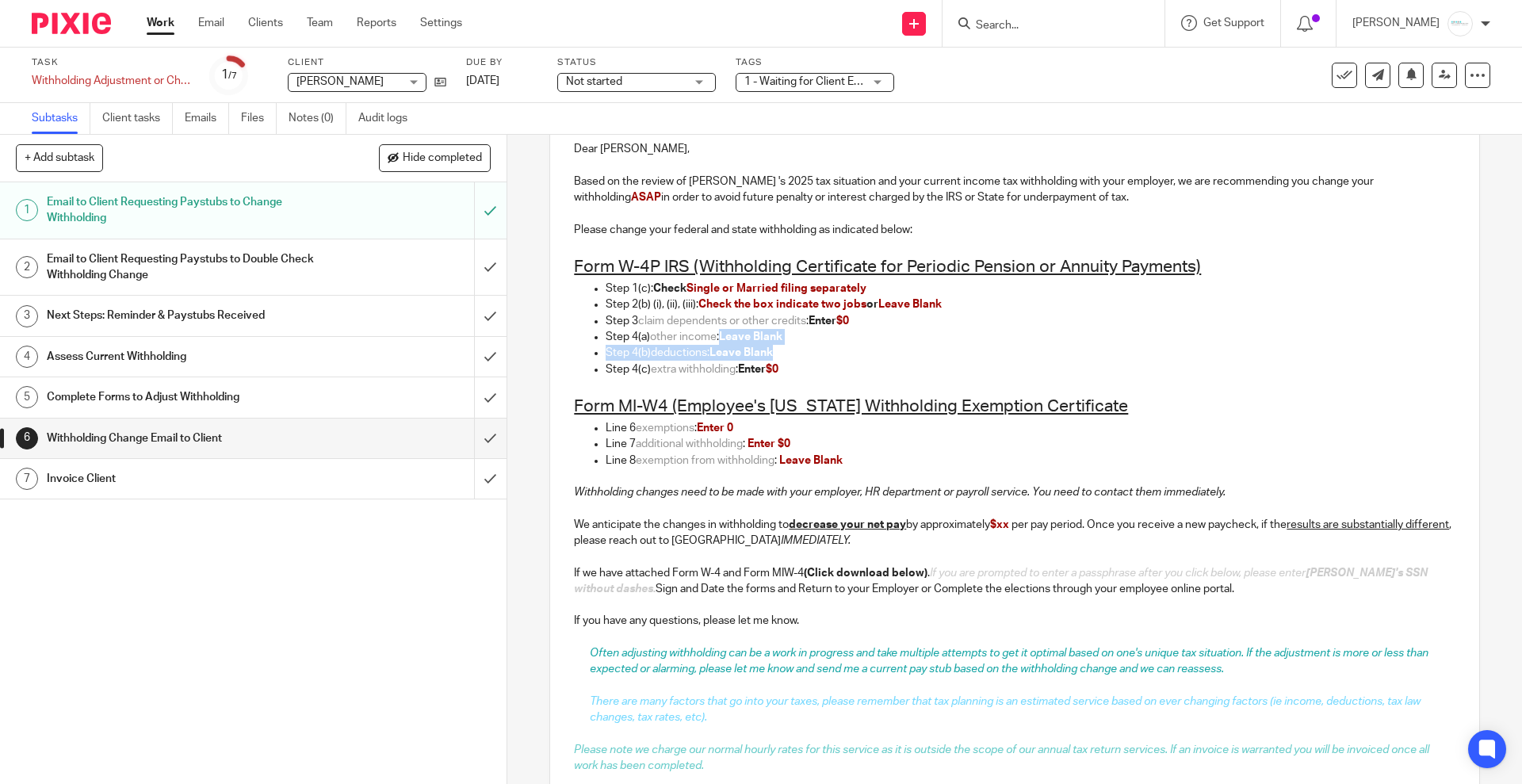
click at [777, 346] on ul "Step 2(b) (i), (ii), (iii): Check the box indicate two jobs or Leave Blank Step…" at bounding box center [1014, 336] width 881 height 80
copy ul "Leave Blank Step 4(b) deductions : Leave Blank"
drag, startPoint x: 696, startPoint y: 300, endPoint x: 943, endPoint y: 306, distance: 247.1
click at [943, 306] on p "Step 2(b) (i), (ii), (iii): Check the box indicate two jobs or Leave Blank" at bounding box center [1030, 305] width 849 height 16
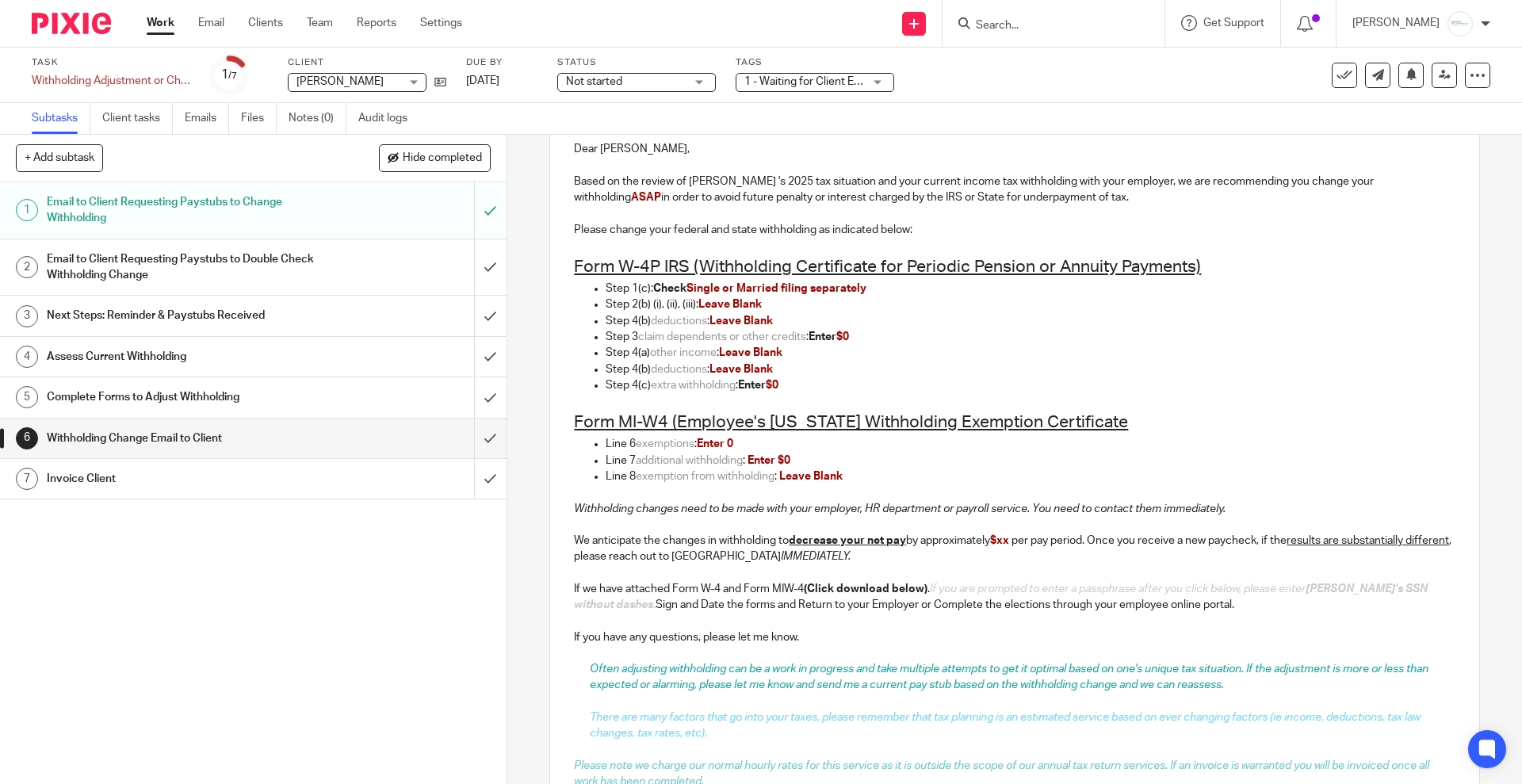
click at [627, 324] on p "Step 4(b) deductions : Leave Blank" at bounding box center [1030, 321] width 849 height 16
drag, startPoint x: 734, startPoint y: 388, endPoint x: 792, endPoint y: 386, distance: 58.0
click at [792, 386] on p "Step 4(c) extra withholding : Enter $0" at bounding box center [1030, 385] width 849 height 16
copy p "Enter $0"
drag, startPoint x: 732, startPoint y: 321, endPoint x: 811, endPoint y: 319, distance: 79.0
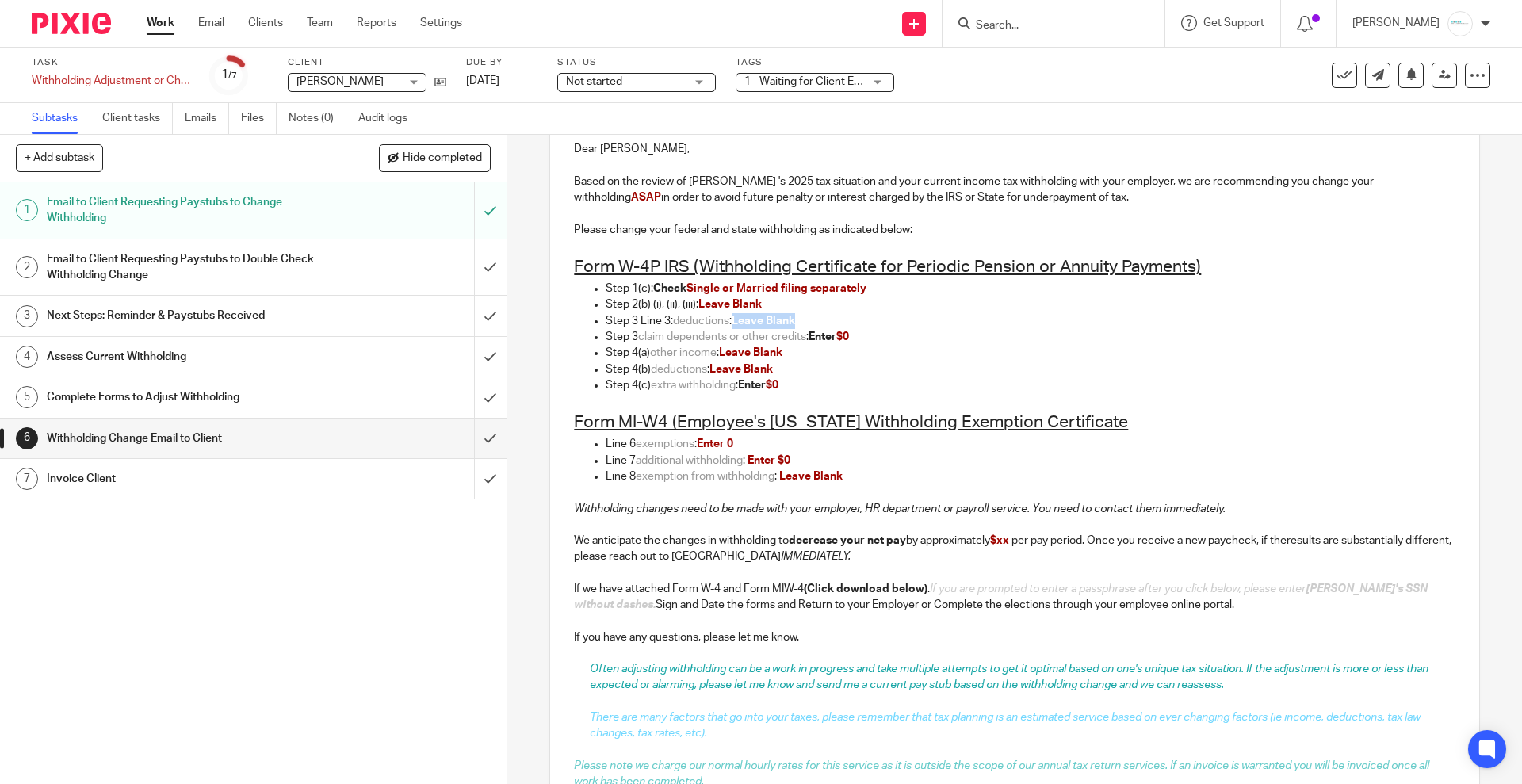
click at [811, 319] on p "Step 3 Line 3: deductions : Leave Blank" at bounding box center [1030, 321] width 849 height 16
click at [632, 336] on p "Step 3 claim dependents or other credits : Enter $0" at bounding box center [1030, 336] width 849 height 16
drag, startPoint x: 794, startPoint y: 317, endPoint x: 548, endPoint y: 317, distance: 246.0
click at [550, 317] on div "Dear Cindy, Based on the review of Cindy Lawrence 's 2025 tax situation and you…" at bounding box center [1014, 479] width 928 height 709
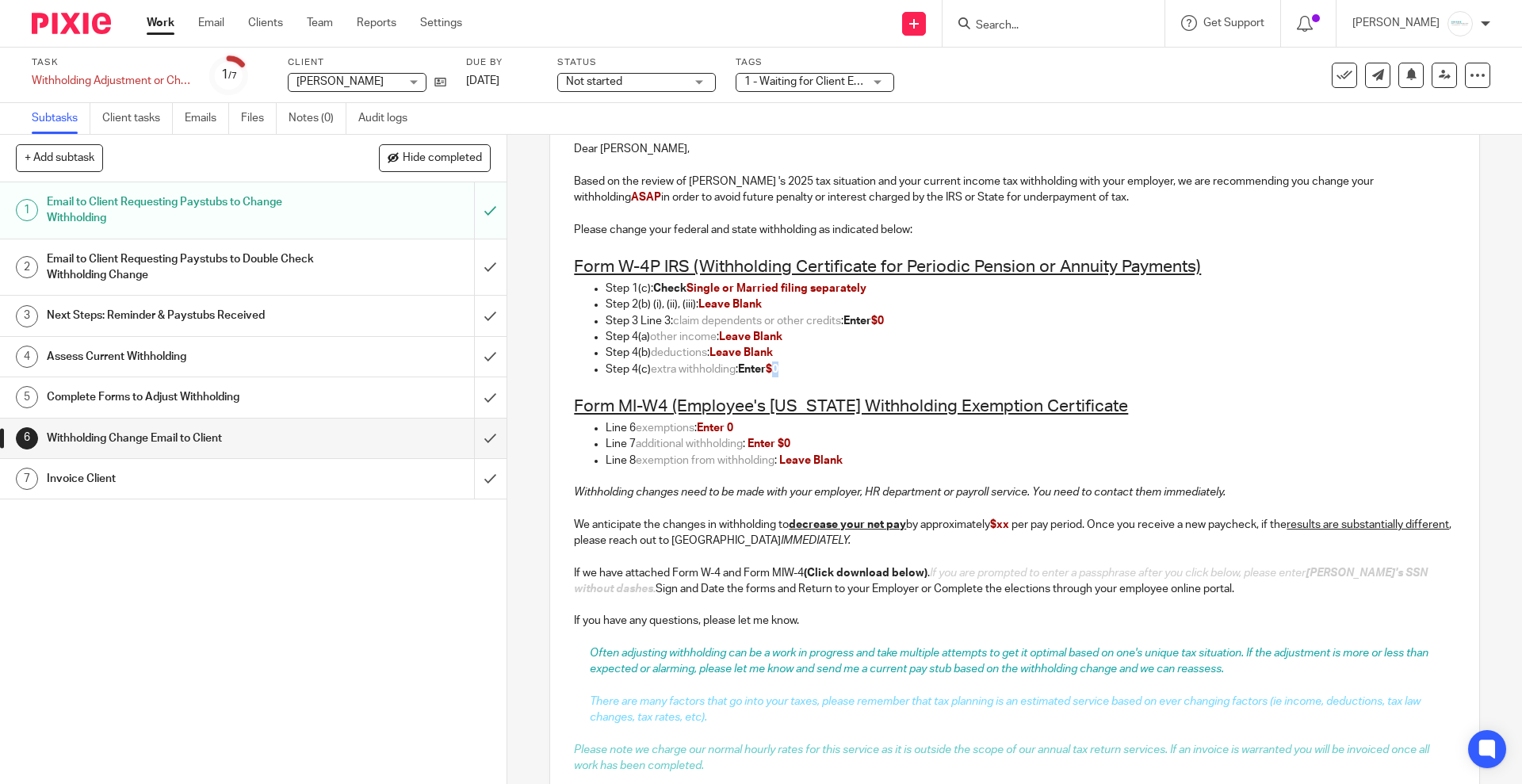
click at [778, 370] on span "$0" at bounding box center [771, 369] width 13 height 11
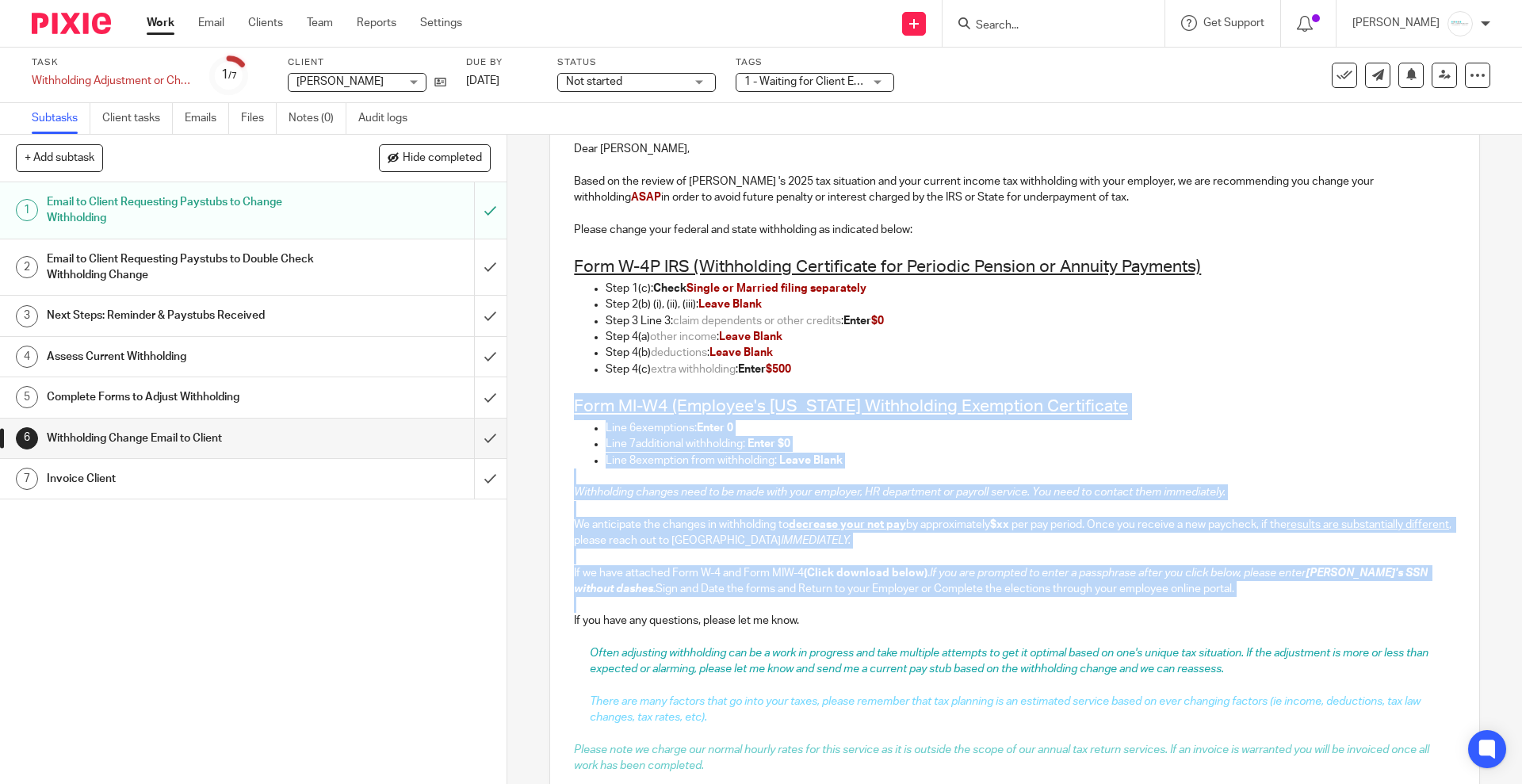
drag, startPoint x: 565, startPoint y: 403, endPoint x: 1206, endPoint y: 596, distance: 669.4
click at [1206, 596] on div "Dear Cindy, Based on the review of Cindy Lawrence 's 2025 tax situation and you…" at bounding box center [1014, 470] width 928 height 692
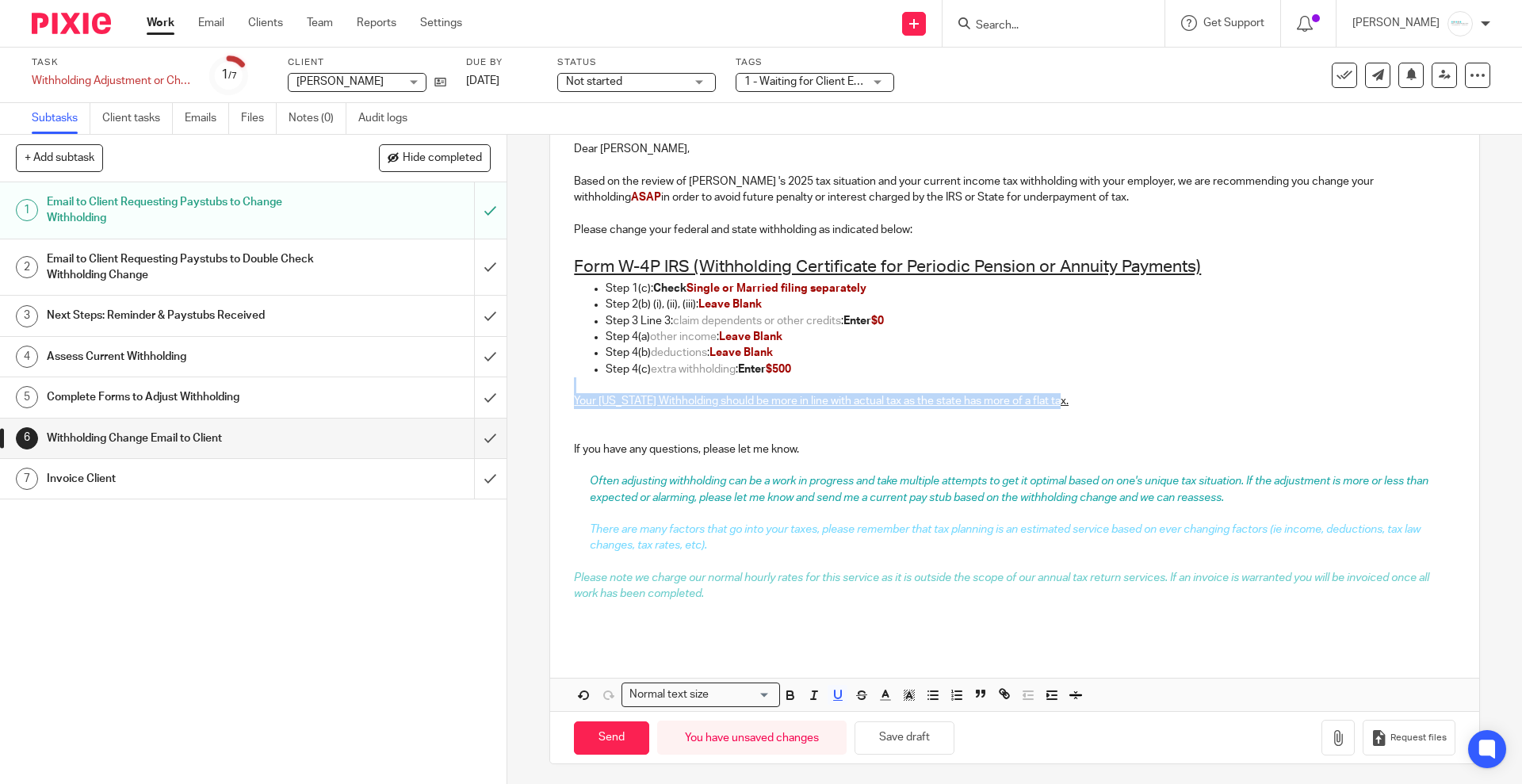
drag, startPoint x: 1087, startPoint y: 396, endPoint x: 571, endPoint y: 389, distance: 516.0
click at [571, 389] on div "Dear Cindy, Based on the review of Cindy Lawrence 's 2025 tax situation and you…" at bounding box center [1014, 385] width 928 height 521
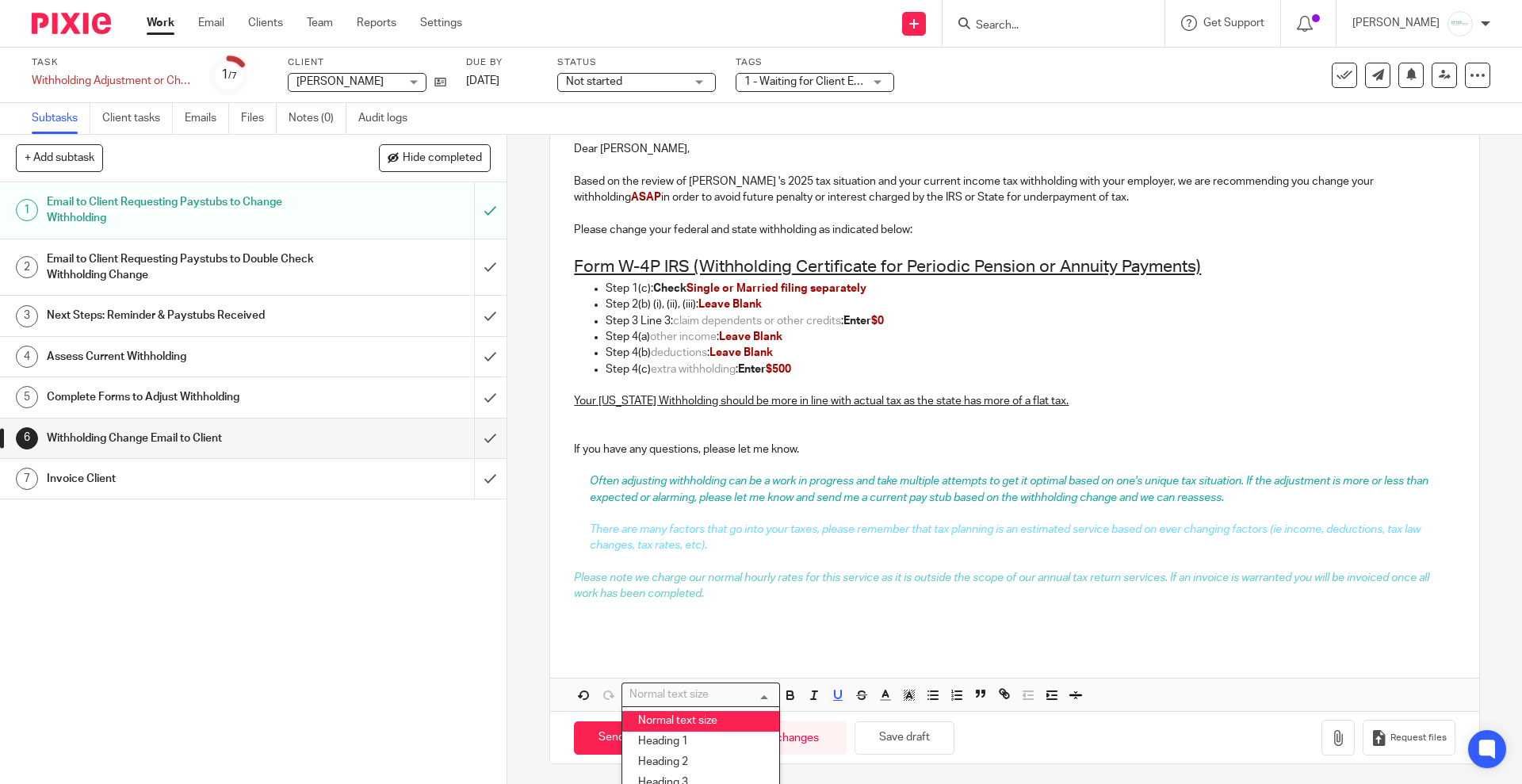
click at [764, 690] on input "Search for option" at bounding box center [697, 694] width 147 height 17
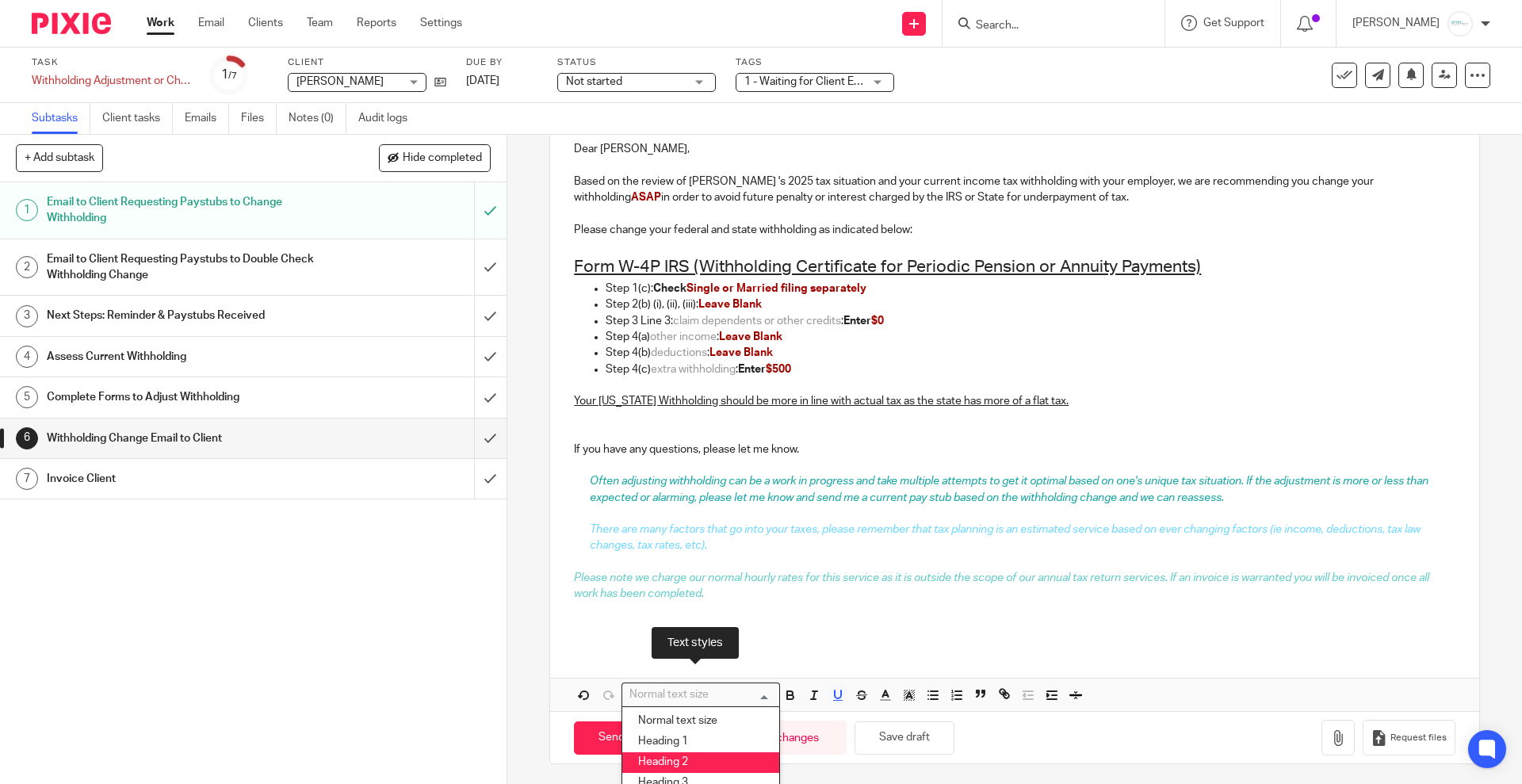
click at [672, 754] on li "Heading 2" at bounding box center [701, 762] width 157 height 21
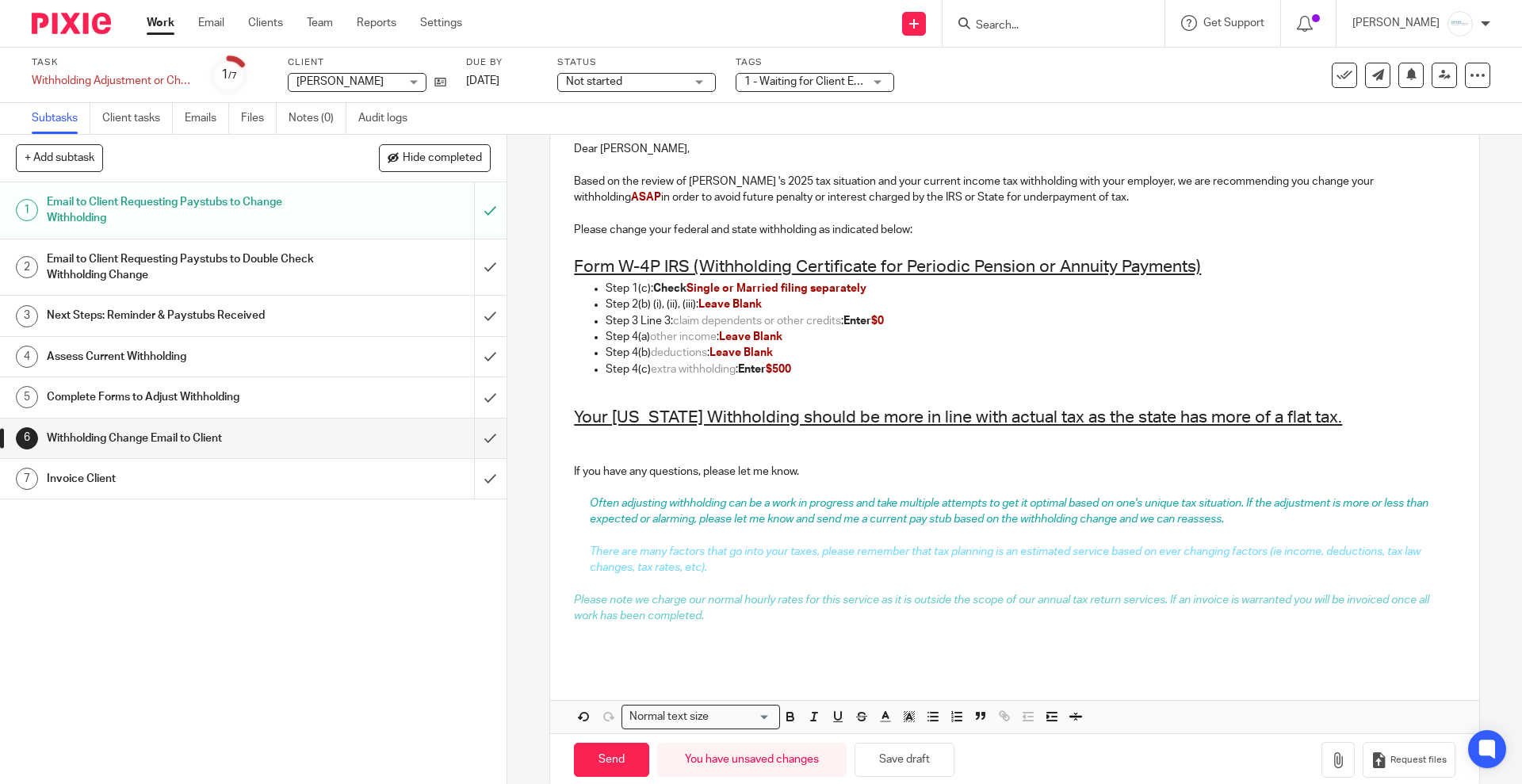
click at [891, 529] on p at bounding box center [1014, 536] width 881 height 16
click at [645, 269] on u "Form W-4P IRS (Withholding Certificate for Periodic Pension or Annuity Payments)" at bounding box center [888, 266] width 627 height 17
click at [742, 416] on u "Your Michigan Withholding should be more in line with actual tax as the state h…" at bounding box center [958, 417] width 768 height 17
click at [1344, 427] on h2 "Your Michigan Withholding should be more in line with actual tax as the state h…" at bounding box center [1014, 417] width 881 height 27
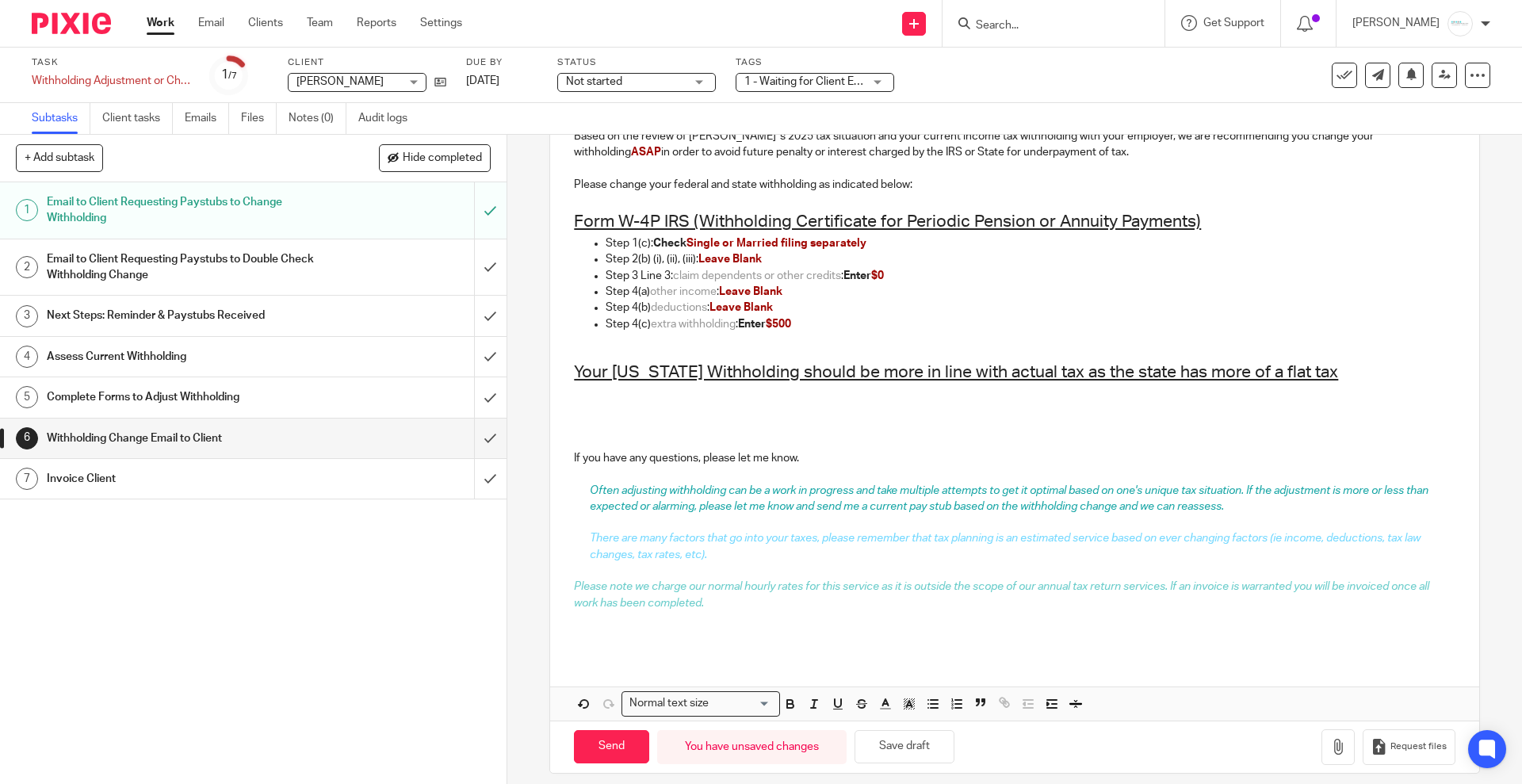
scroll to position [248, 0]
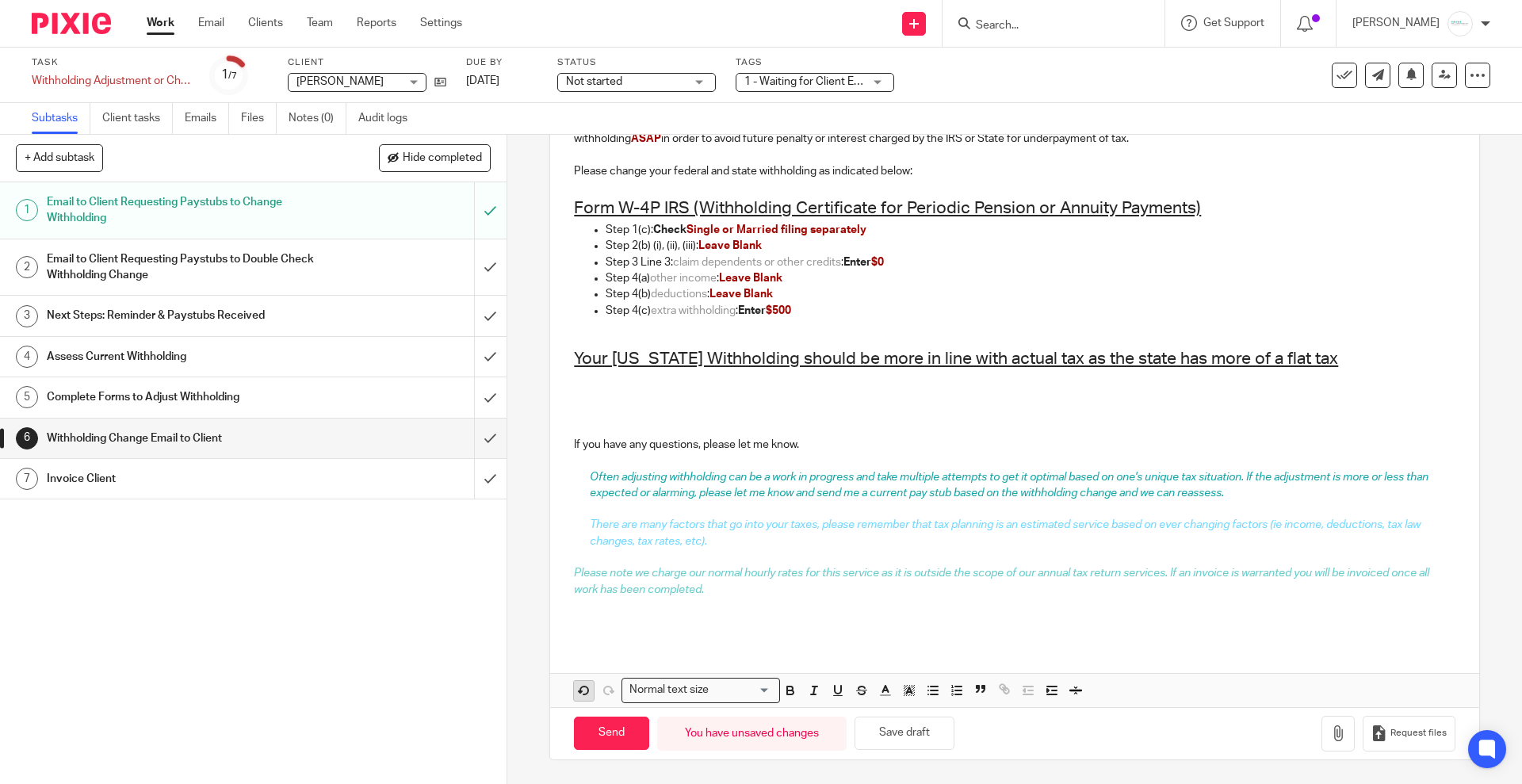
click at [577, 683] on icon "button" at bounding box center [584, 690] width 14 height 14
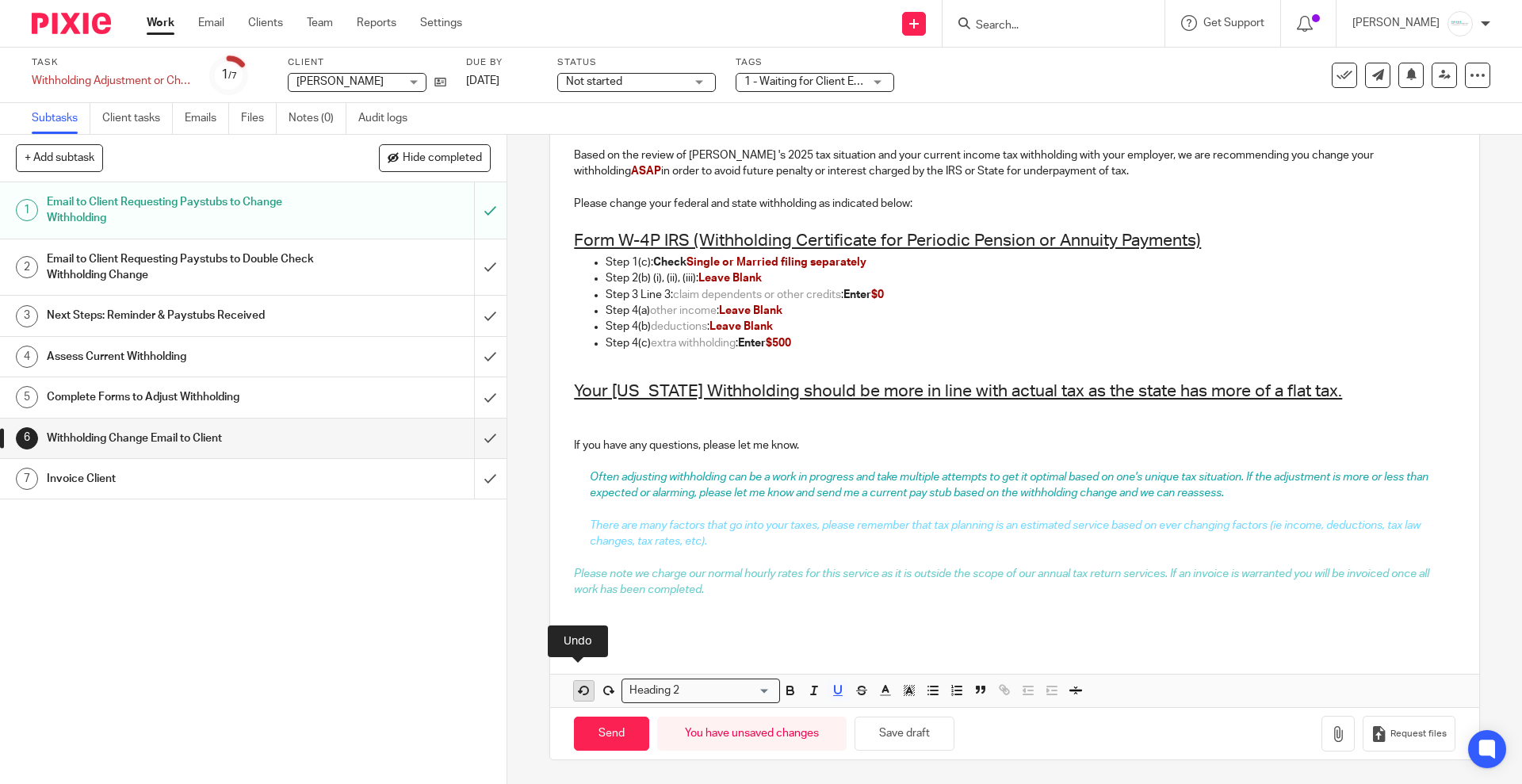
click at [579, 685] on icon "button" at bounding box center [584, 690] width 14 height 14
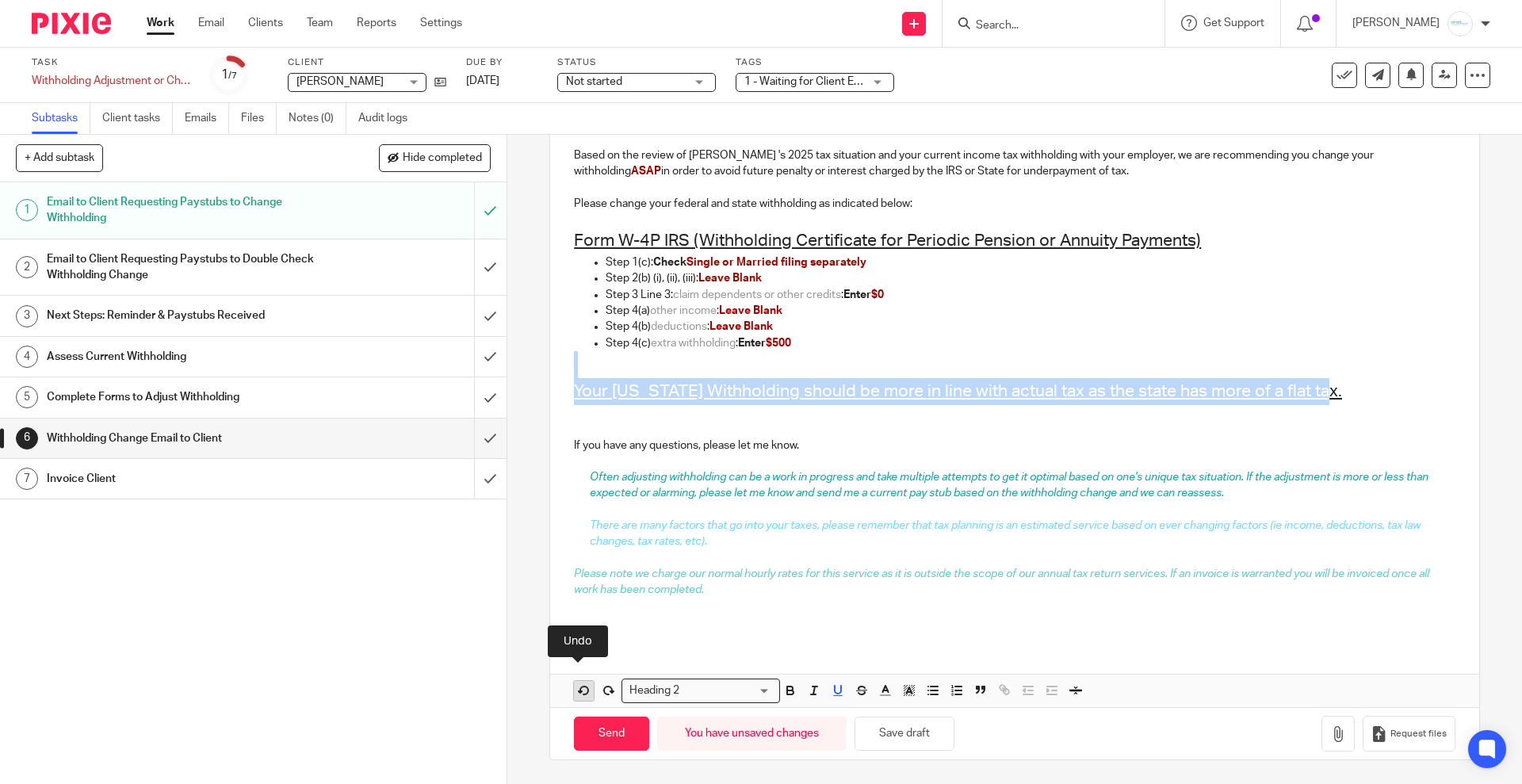
scroll to position [194, 0]
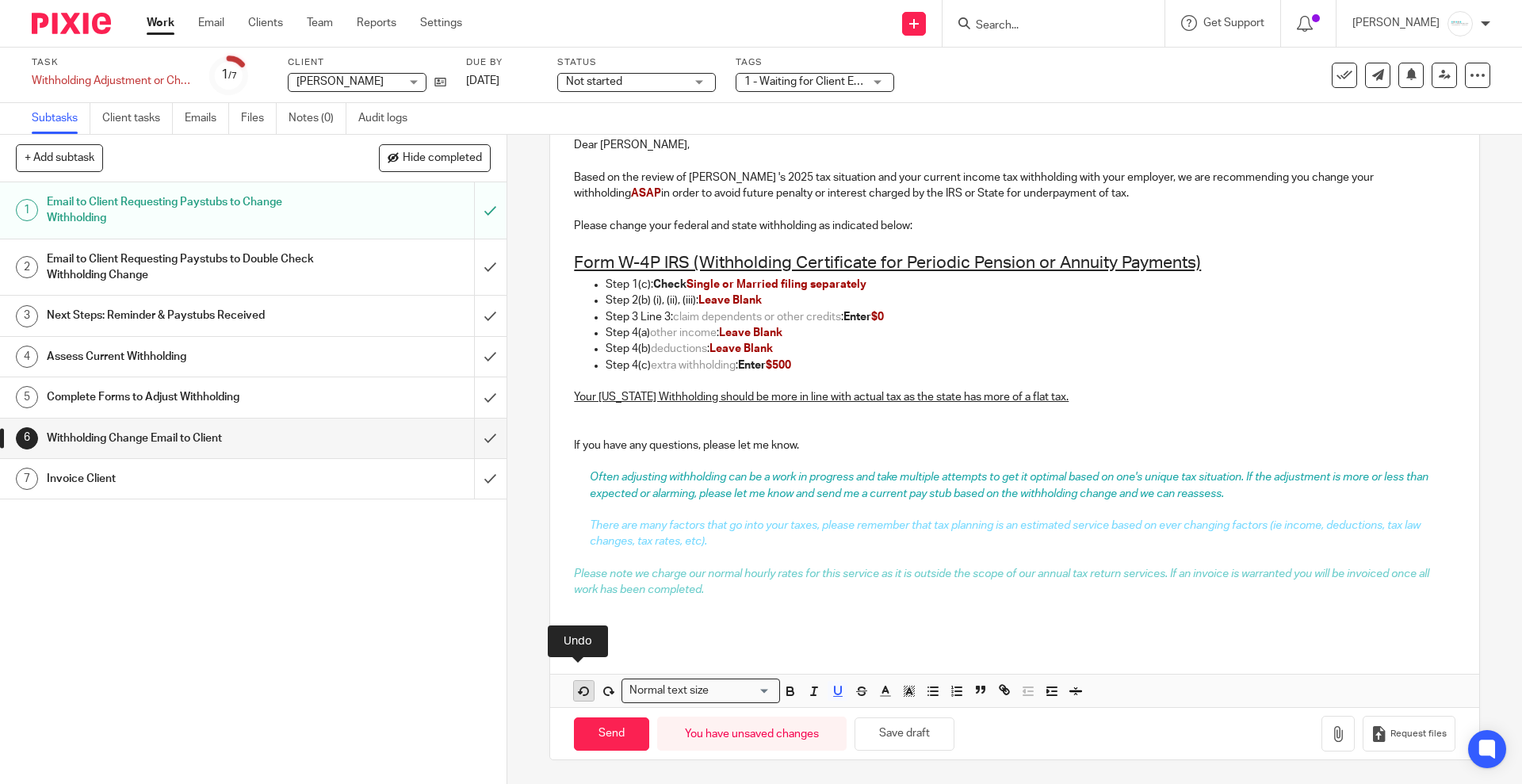
click at [580, 687] on icon "button" at bounding box center [584, 691] width 8 height 8
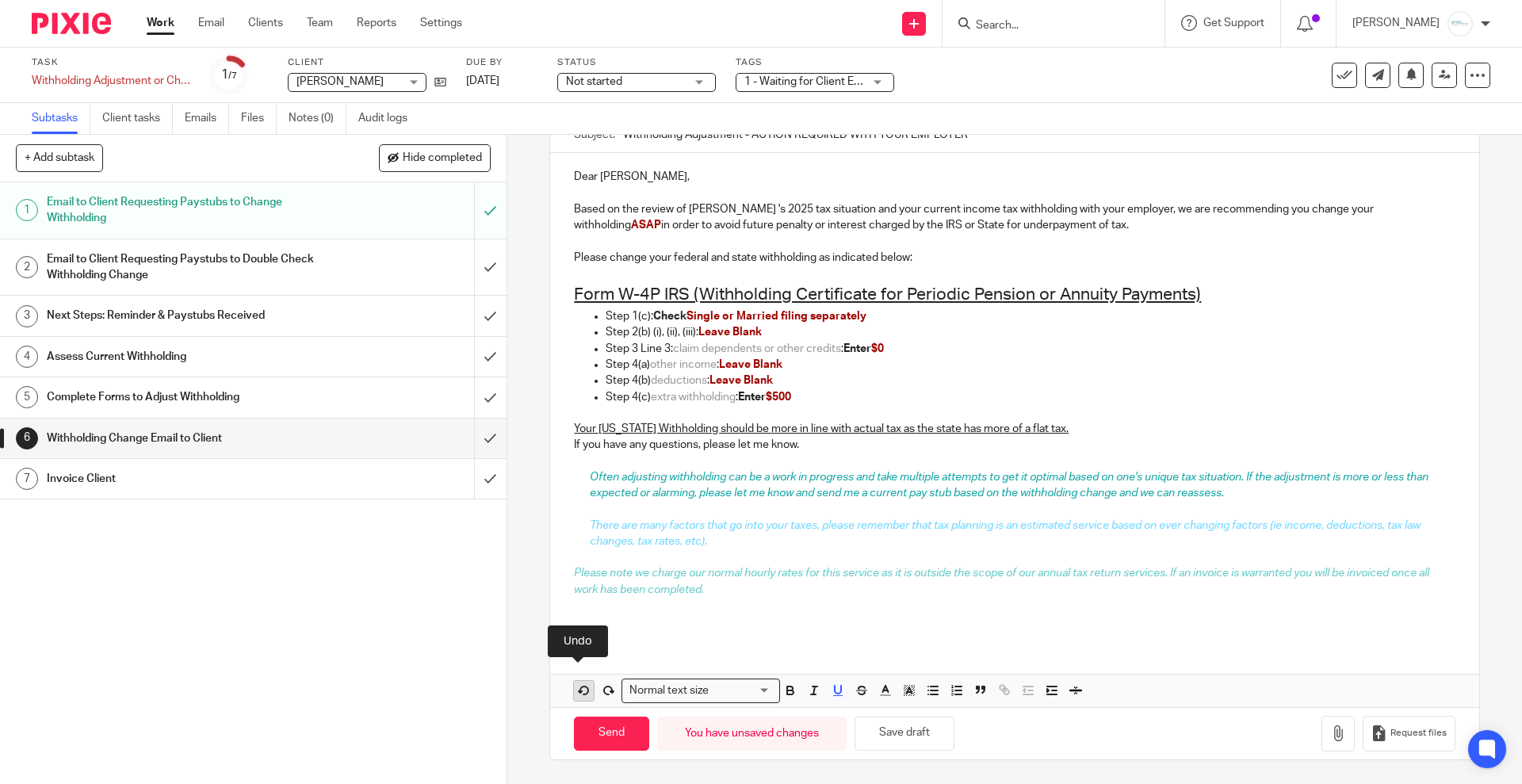
click at [580, 686] on icon "button" at bounding box center [584, 690] width 8 height 8
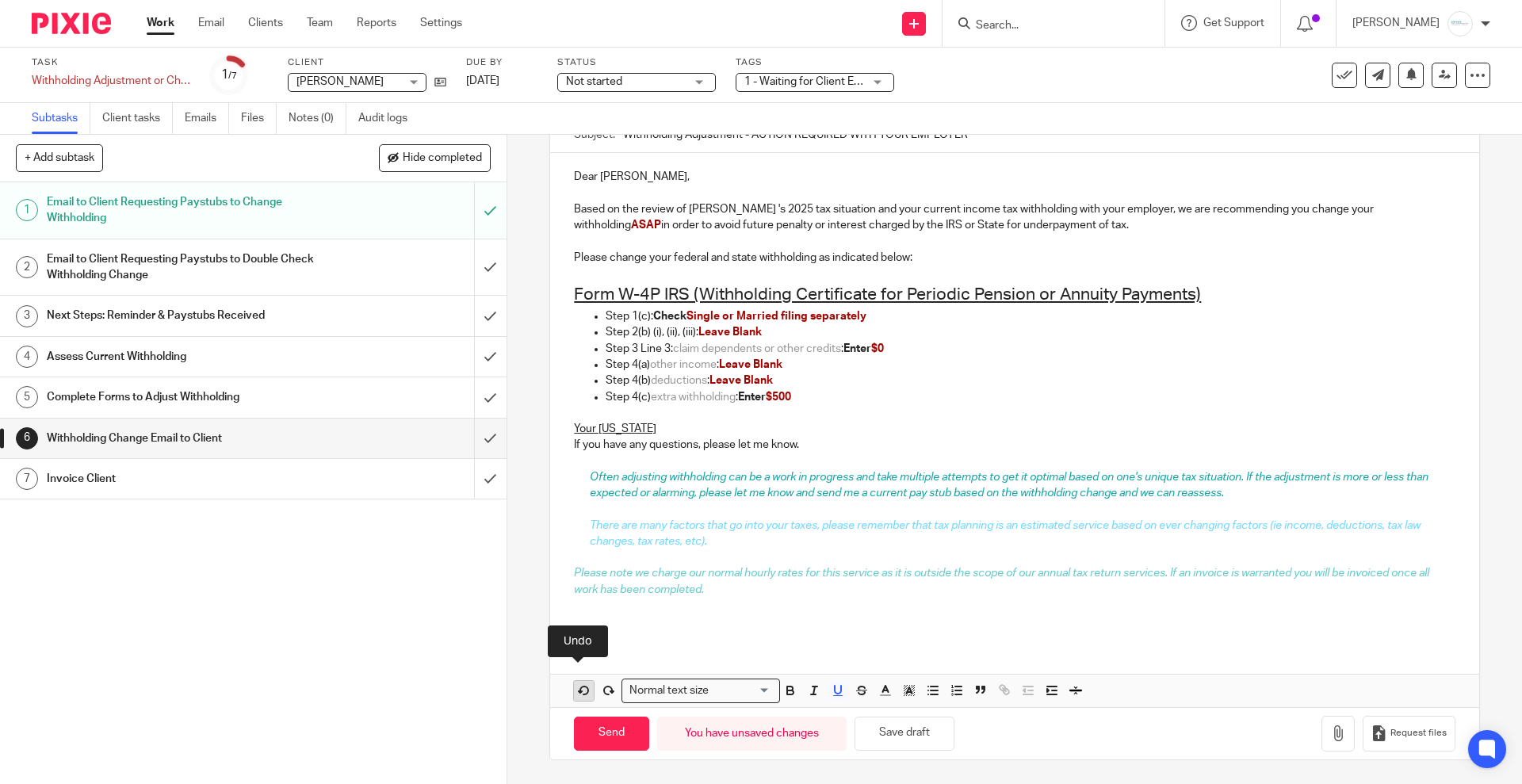
click at [580, 686] on icon "button" at bounding box center [584, 690] width 8 height 8
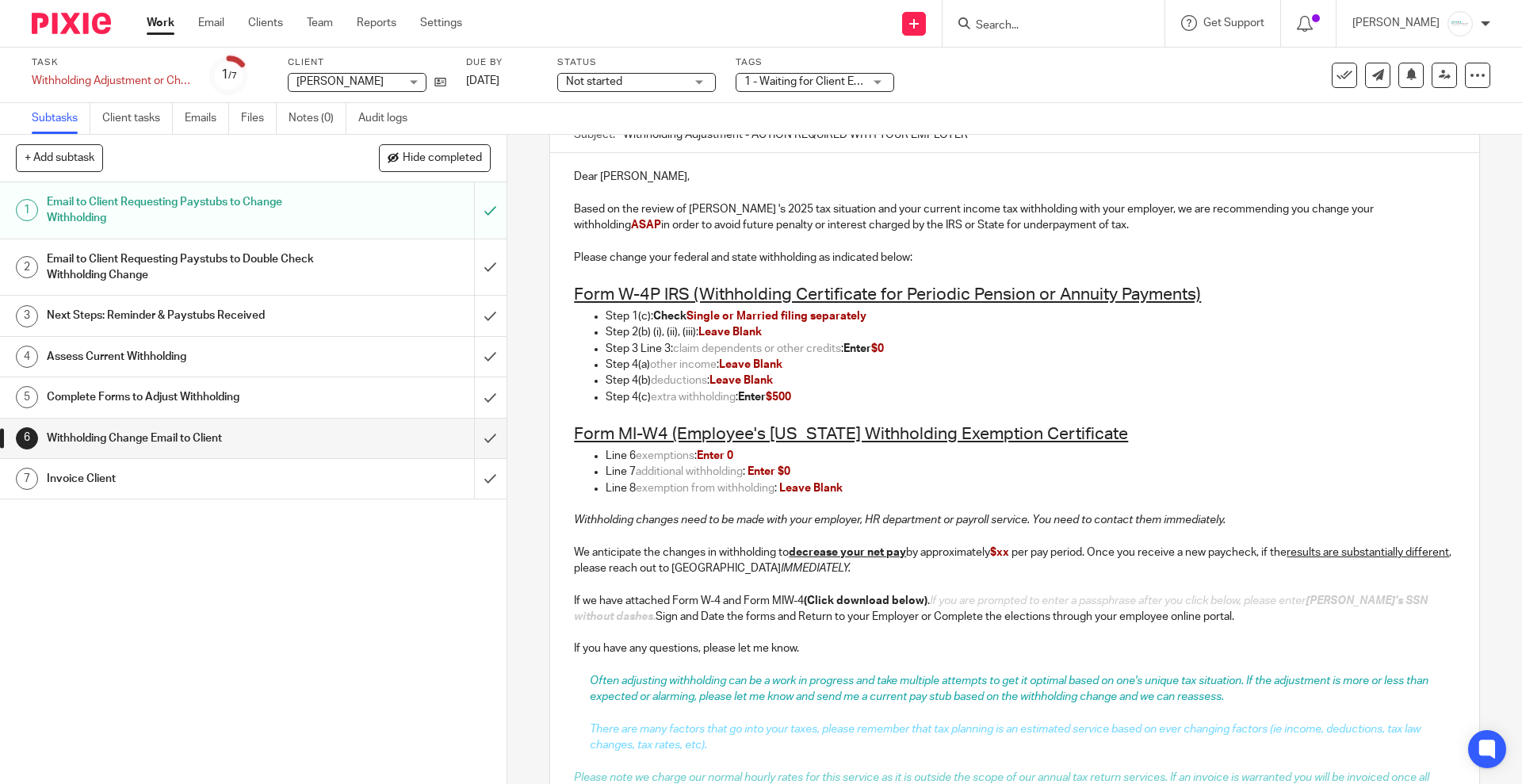
click at [667, 431] on u "Form MI-W4 (Employee's Michigan Withholding Exemption Certificate" at bounding box center [851, 434] width 554 height 17
click at [662, 432] on u "Form MI-W4 (Employee's Michigan Withholding Exemption Certificate" at bounding box center [851, 434] width 554 height 17
drag, startPoint x: 776, startPoint y: 438, endPoint x: 853, endPoint y: 424, distance: 78.3
click at [862, 426] on u "Form MI-W4P (Withholding Exemption Certificate" at bounding box center [762, 434] width 377 height 17
click at [862, 435] on h2 "Form MI-W4P (Withholding Certificate" at bounding box center [1014, 434] width 881 height 27
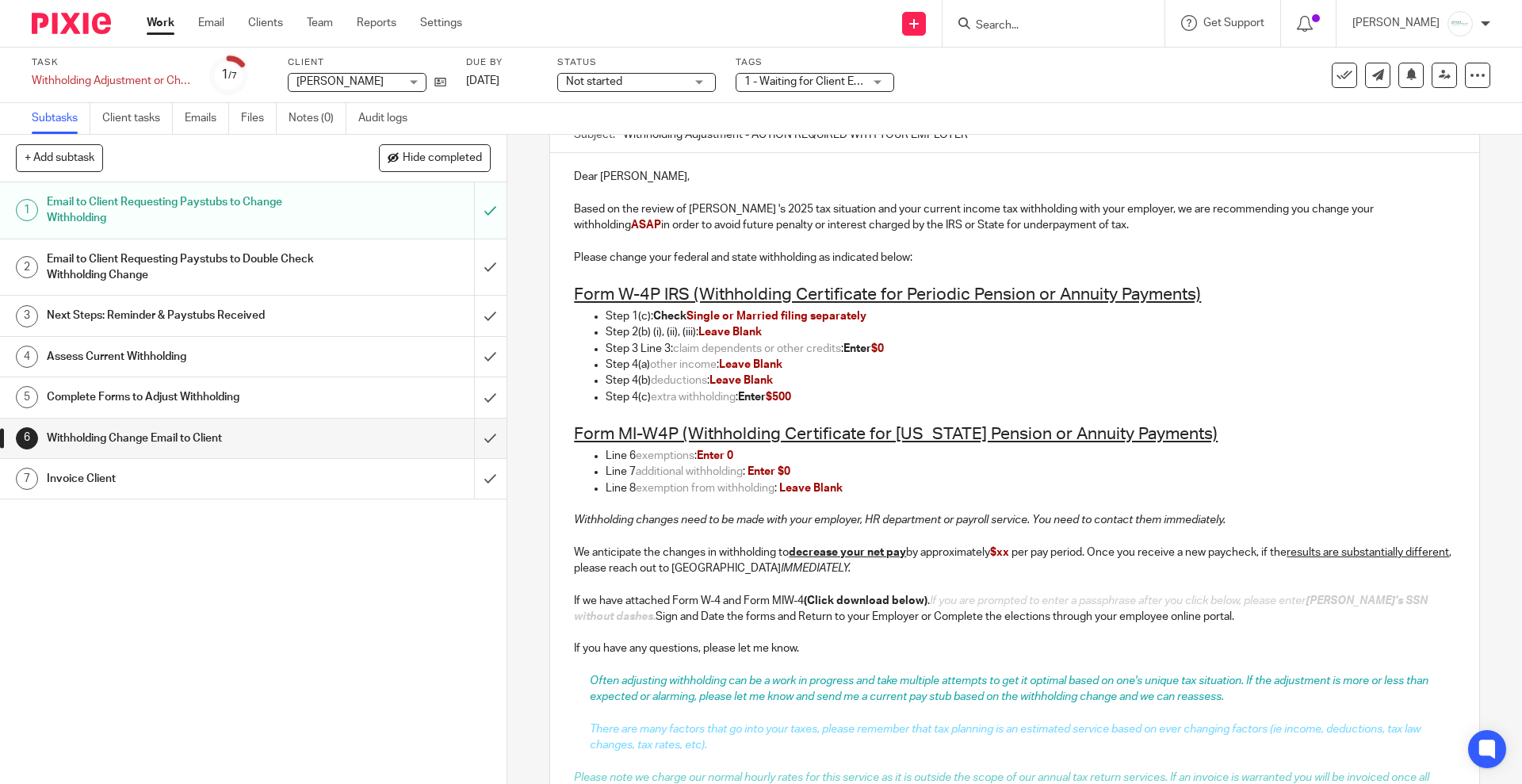
click at [627, 452] on p "Line 6 exemptions : Enter 0" at bounding box center [1030, 456] width 849 height 16
click at [752, 456] on p "Line 2 exemptions : Enter 0" at bounding box center [1030, 456] width 849 height 16
click at [673, 349] on span "claim dependents or other credits" at bounding box center [757, 348] width 168 height 11
click at [667, 349] on p "Step 3 Line 3: claim dependents or other credits : Enter $0" at bounding box center [1030, 348] width 849 height 16
click at [624, 467] on p "Line 7 additional withholding : Enter $0" at bounding box center [1030, 471] width 849 height 16
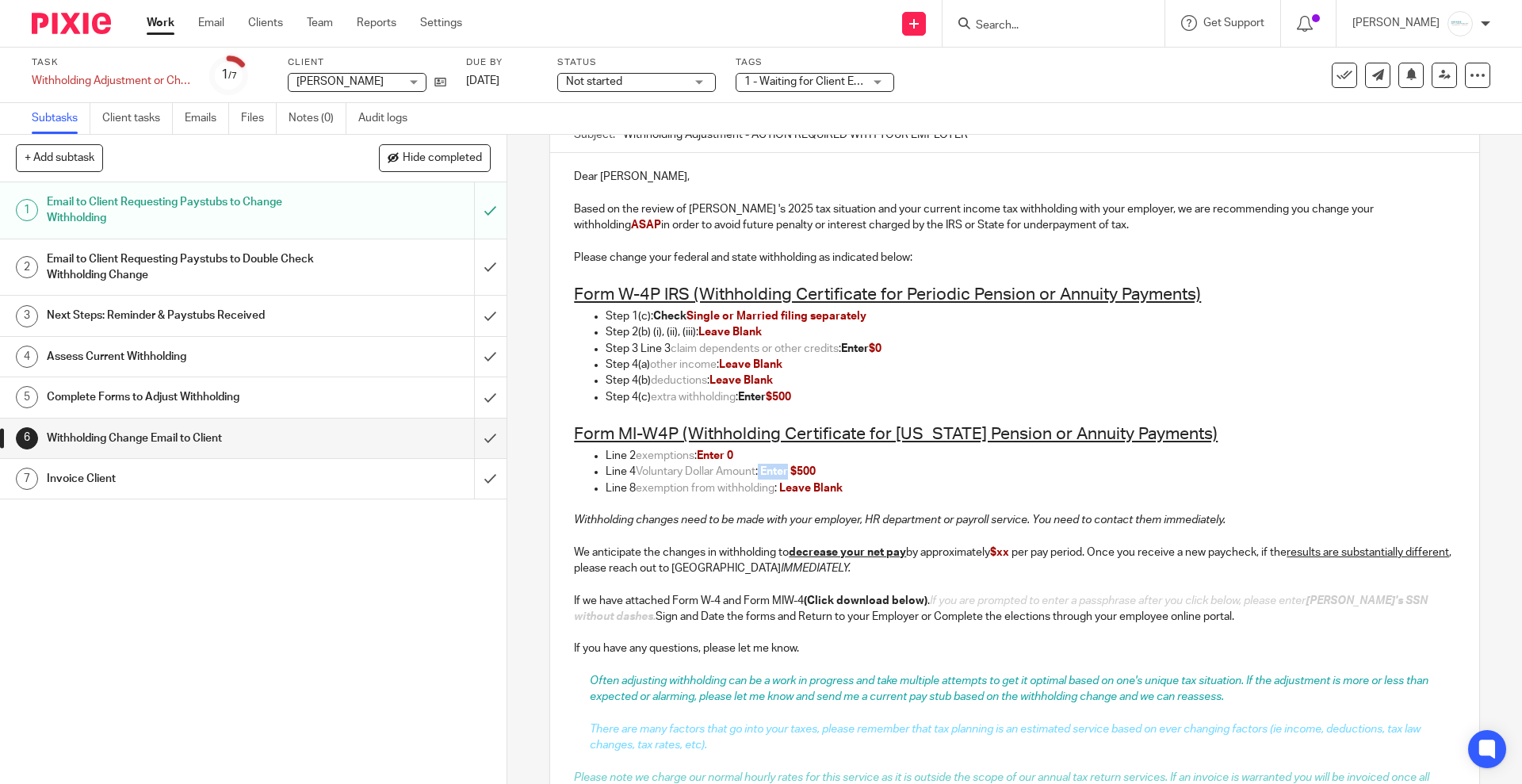
drag, startPoint x: 758, startPoint y: 468, endPoint x: 786, endPoint y: 468, distance: 28.0
click at [786, 468] on p "Line 4 Voluntary Dollar Amount : Enter $500" at bounding box center [1030, 471] width 849 height 16
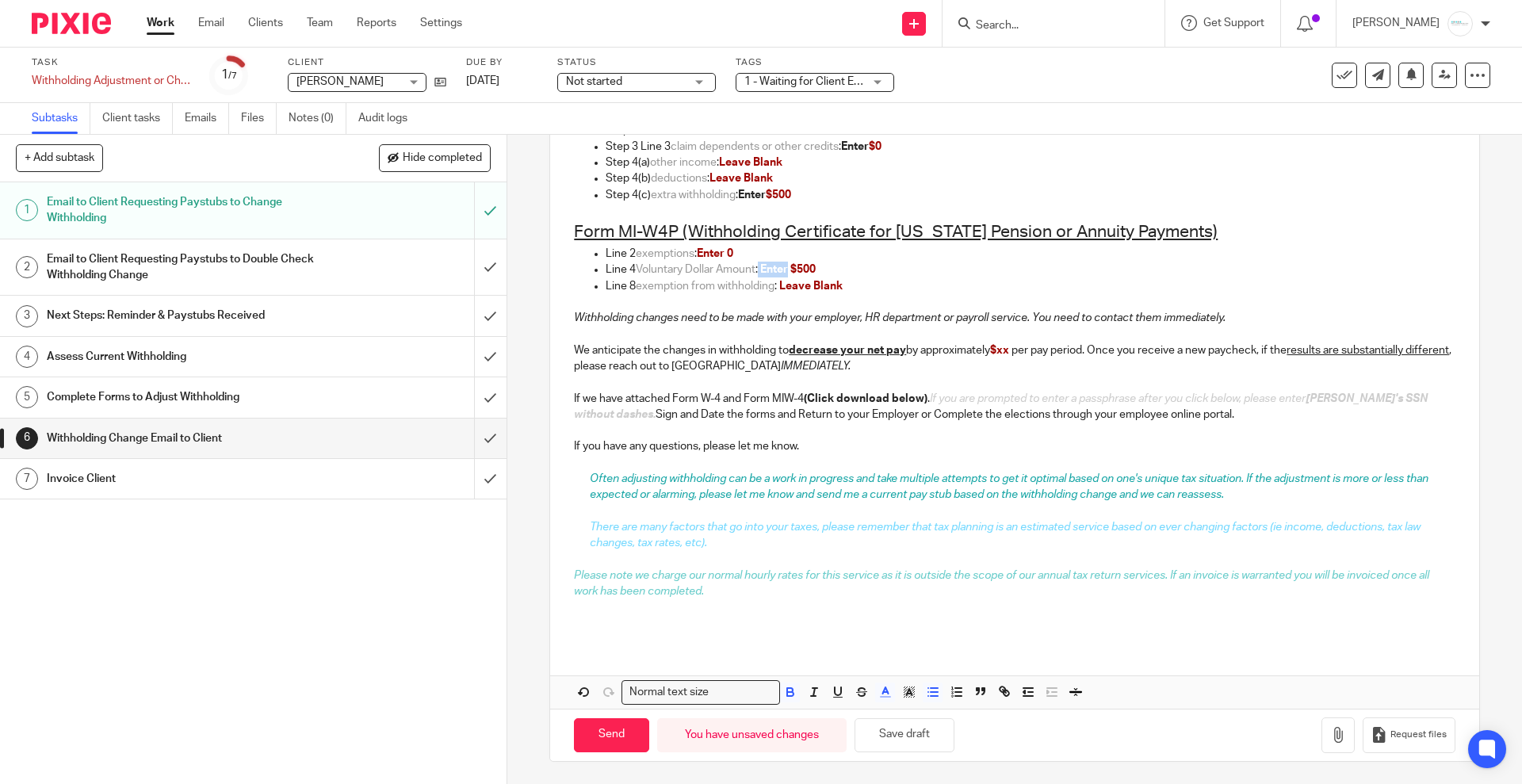
scroll to position [365, 0]
click at [881, 698] on button "button" at bounding box center [886, 691] width 20 height 20
click at [836, 739] on li "color:#000000" at bounding box center [842, 743] width 12 height 12
drag, startPoint x: 693, startPoint y: 249, endPoint x: 726, endPoint y: 249, distance: 33.0
click at [726, 249] on p "Line 2 exemptions : Enter 0" at bounding box center [1030, 252] width 849 height 16
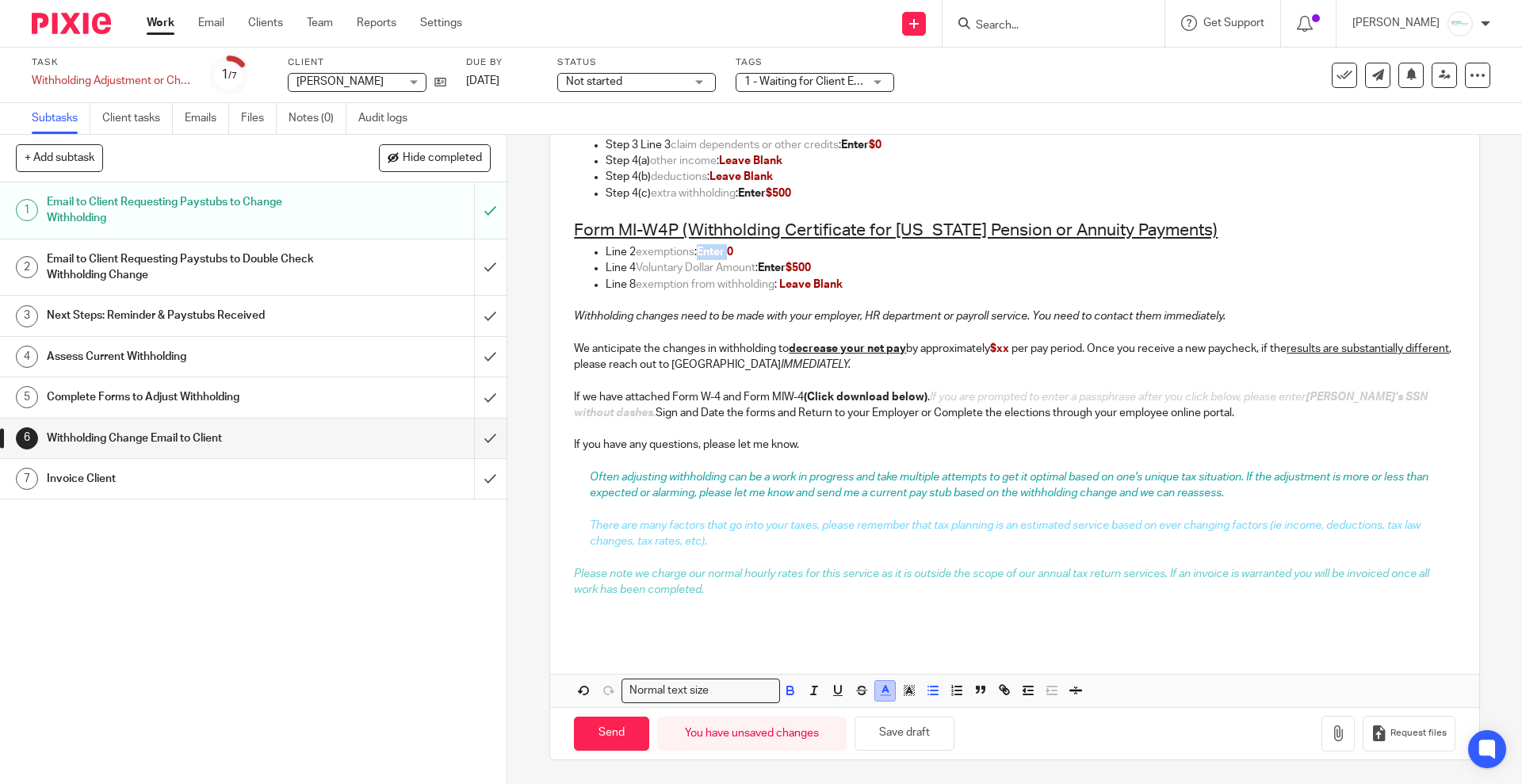
click at [879, 690] on icon "button" at bounding box center [886, 690] width 14 height 14
click at [837, 745] on li "color:#000000" at bounding box center [842, 743] width 12 height 12
click at [866, 490] on span "Often adjusting withholding can be a work in progress and take multiple attempt…" at bounding box center [1010, 484] width 841 height 27
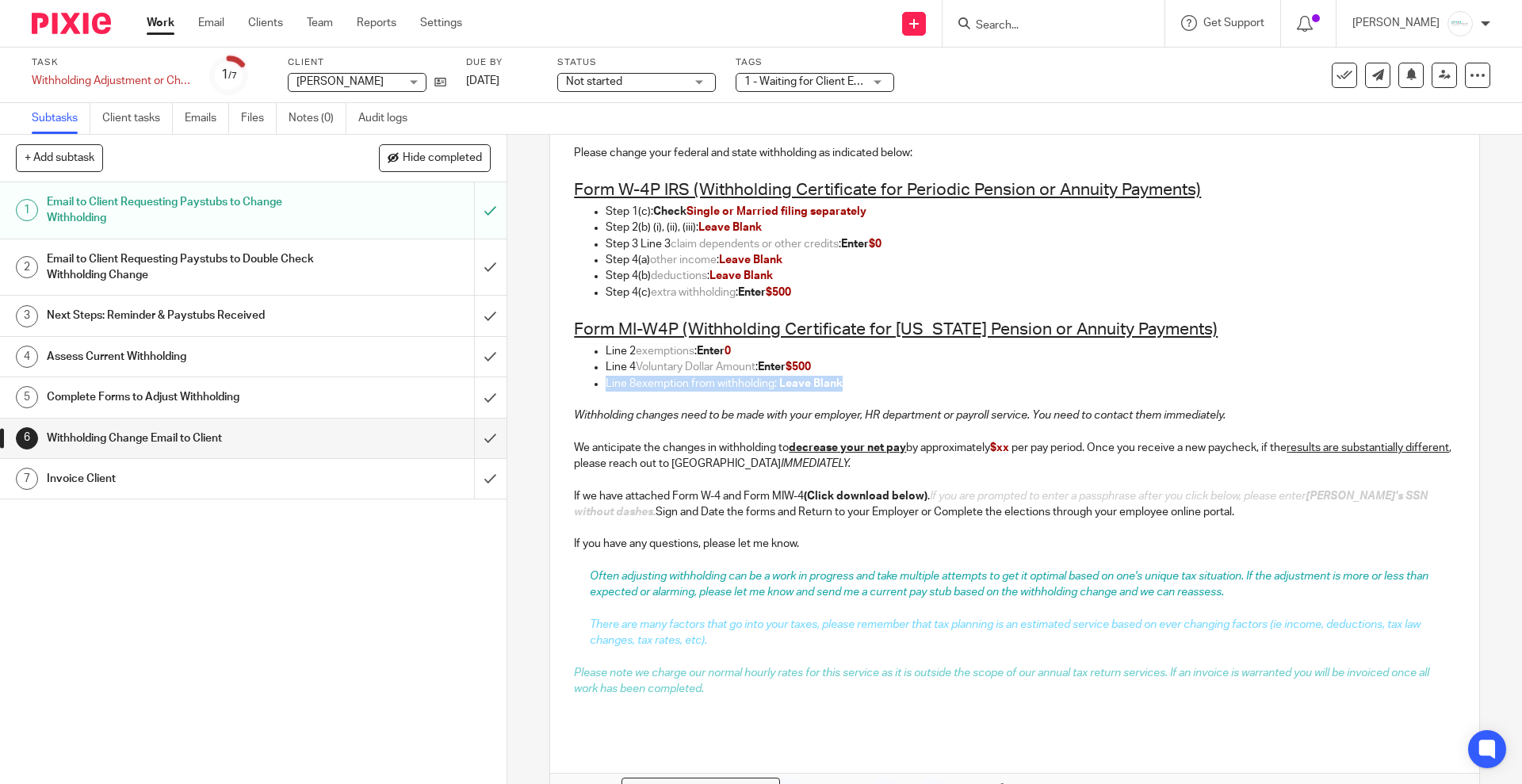
drag, startPoint x: 575, startPoint y: 377, endPoint x: 861, endPoint y: 384, distance: 286.1
click at [861, 384] on ul "Line 4 Voluntary Dollar Amount : Enter $500 Line 8 exemption from withholding :…" at bounding box center [1014, 375] width 881 height 33
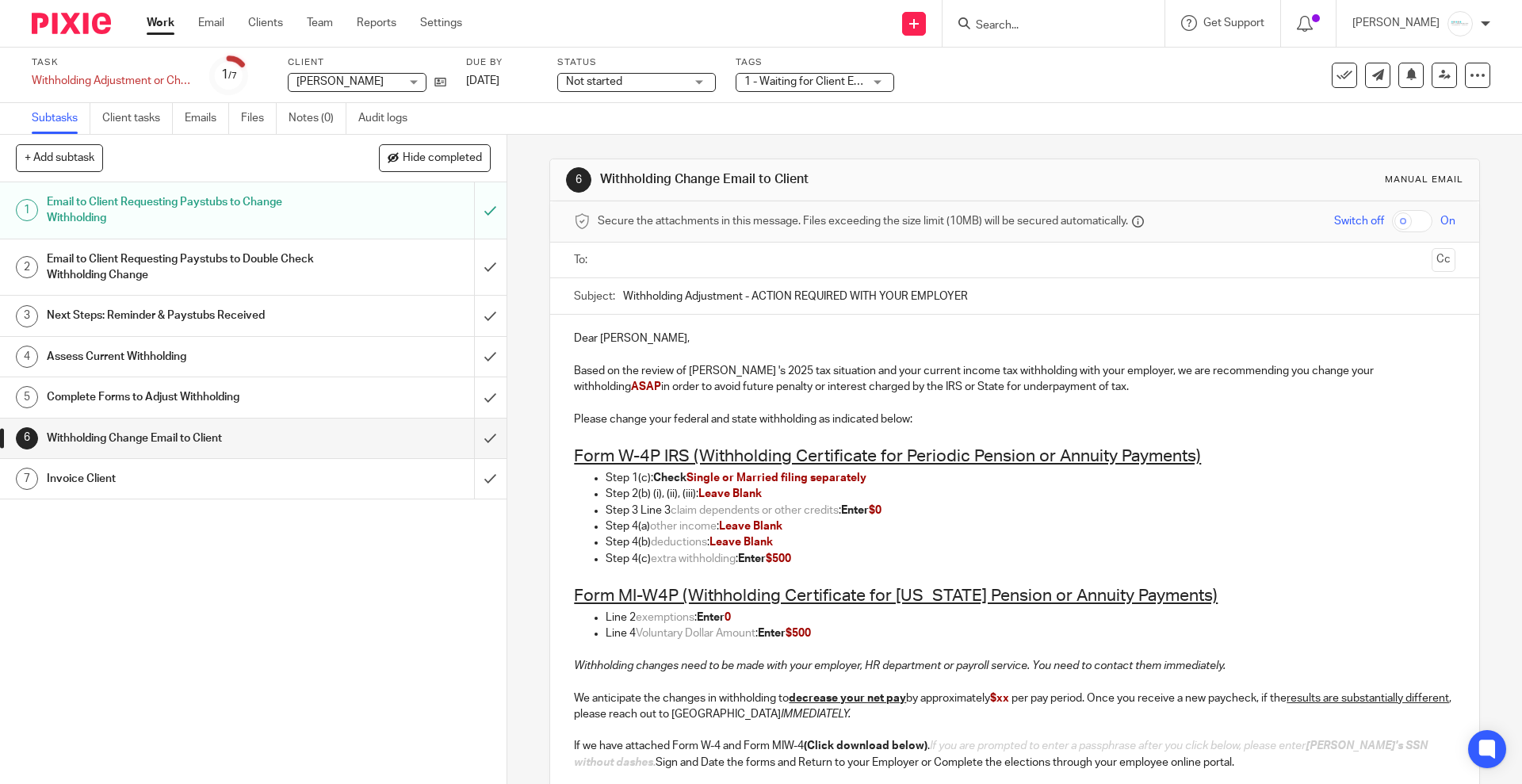
scroll to position [297, 0]
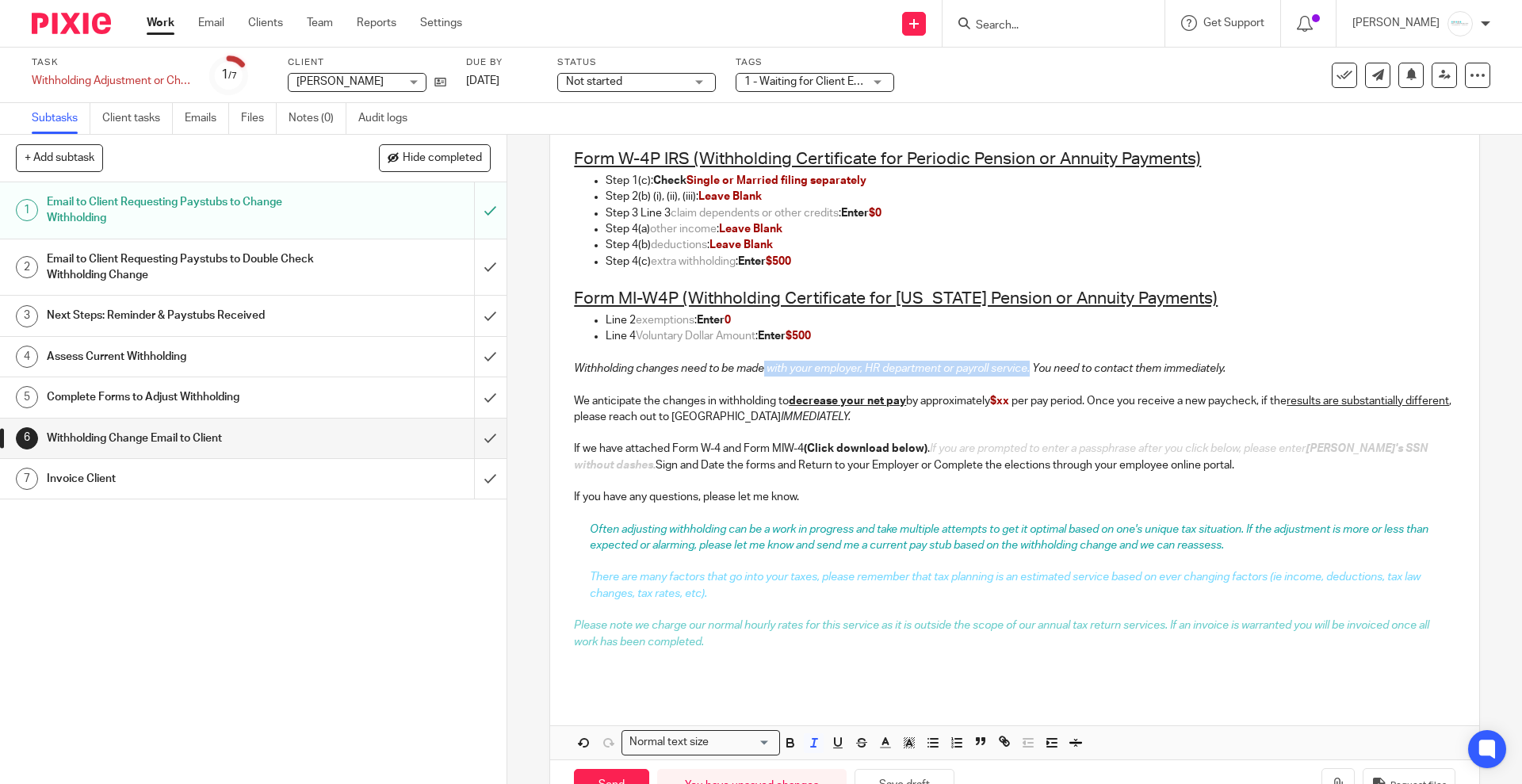
drag, startPoint x: 761, startPoint y: 368, endPoint x: 1029, endPoint y: 367, distance: 268.0
click at [1029, 367] on em "Withholding changes need to be made with your employer, HR department or payrol…" at bounding box center [899, 368] width 651 height 11
drag, startPoint x: 871, startPoint y: 371, endPoint x: 942, endPoint y: 367, distance: 71.1
click at [942, 367] on em "Withholding changes need to be made with ORS. You need to contact them immediat…" at bounding box center [792, 368] width 437 height 11
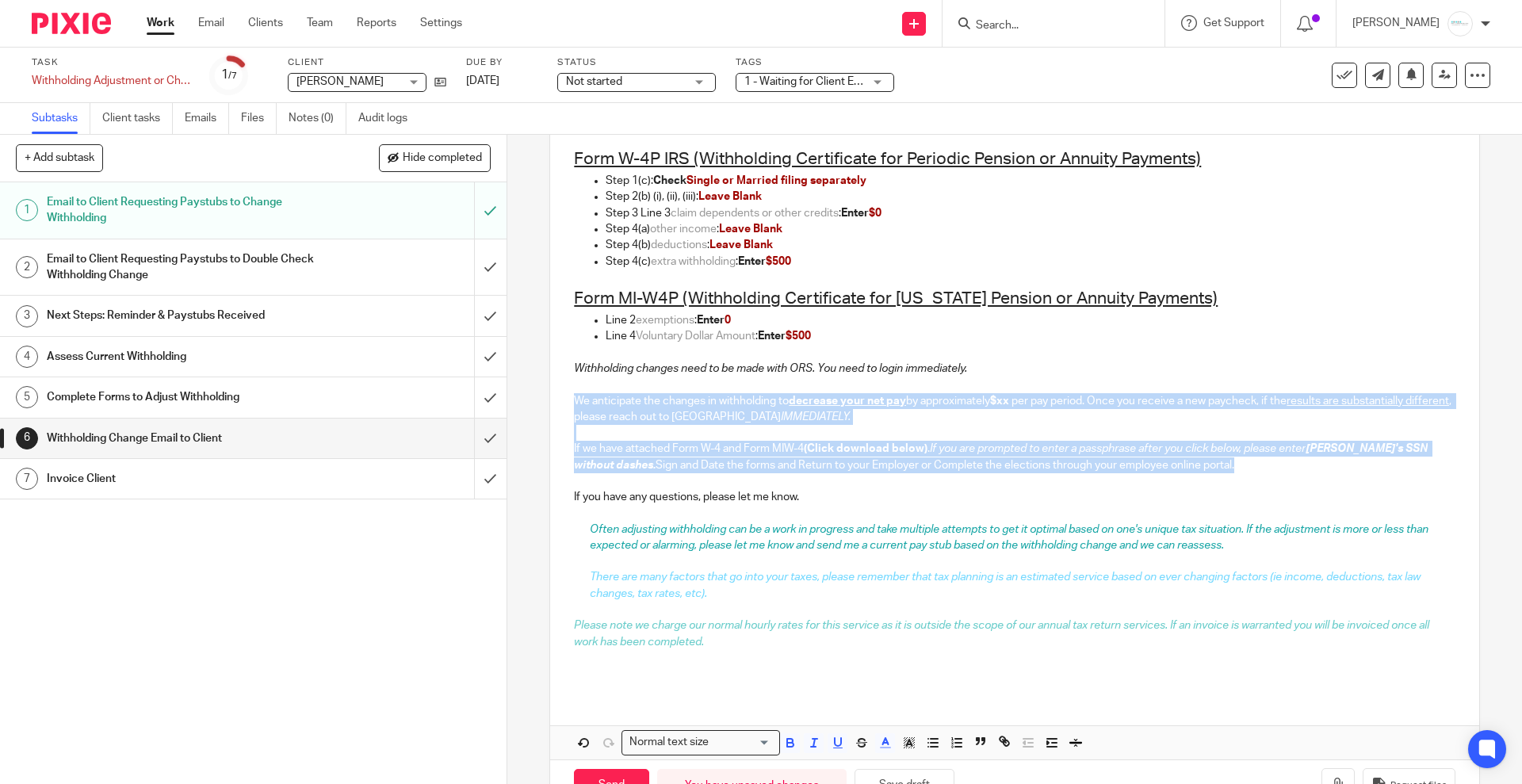
drag, startPoint x: 554, startPoint y: 398, endPoint x: 1215, endPoint y: 466, distance: 664.5
click at [1215, 466] on div "Dear Cindy, Based on the review of Cindy Lawrence 's 2025 tax situation and you…" at bounding box center [1014, 355] width 928 height 676
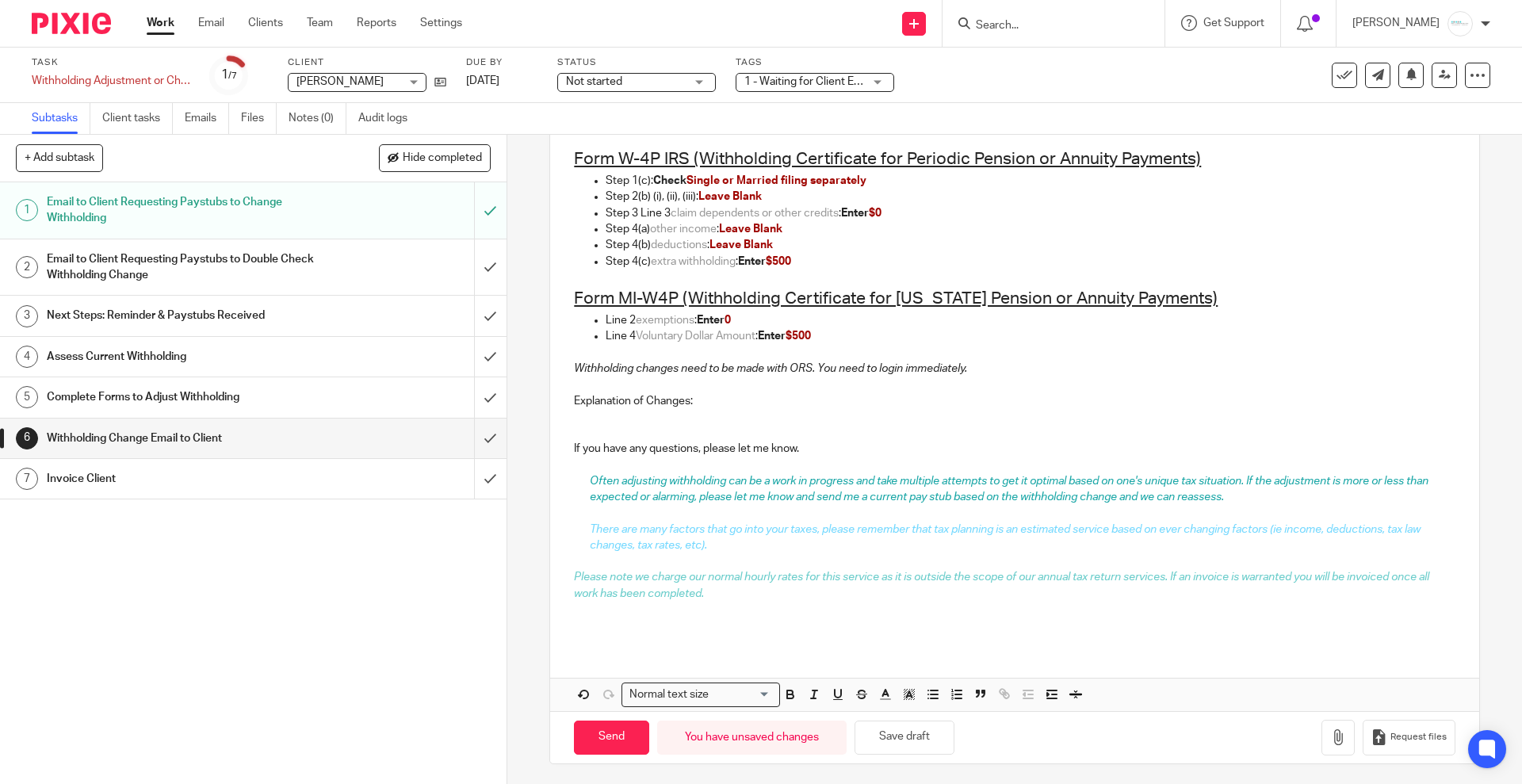
click at [707, 395] on p "Explanation of Changes:" at bounding box center [1014, 401] width 881 height 16
click at [597, 405] on p "Explanation of Changes:" at bounding box center [1014, 401] width 881 height 16
click at [578, 419] on p at bounding box center [1014, 417] width 881 height 16
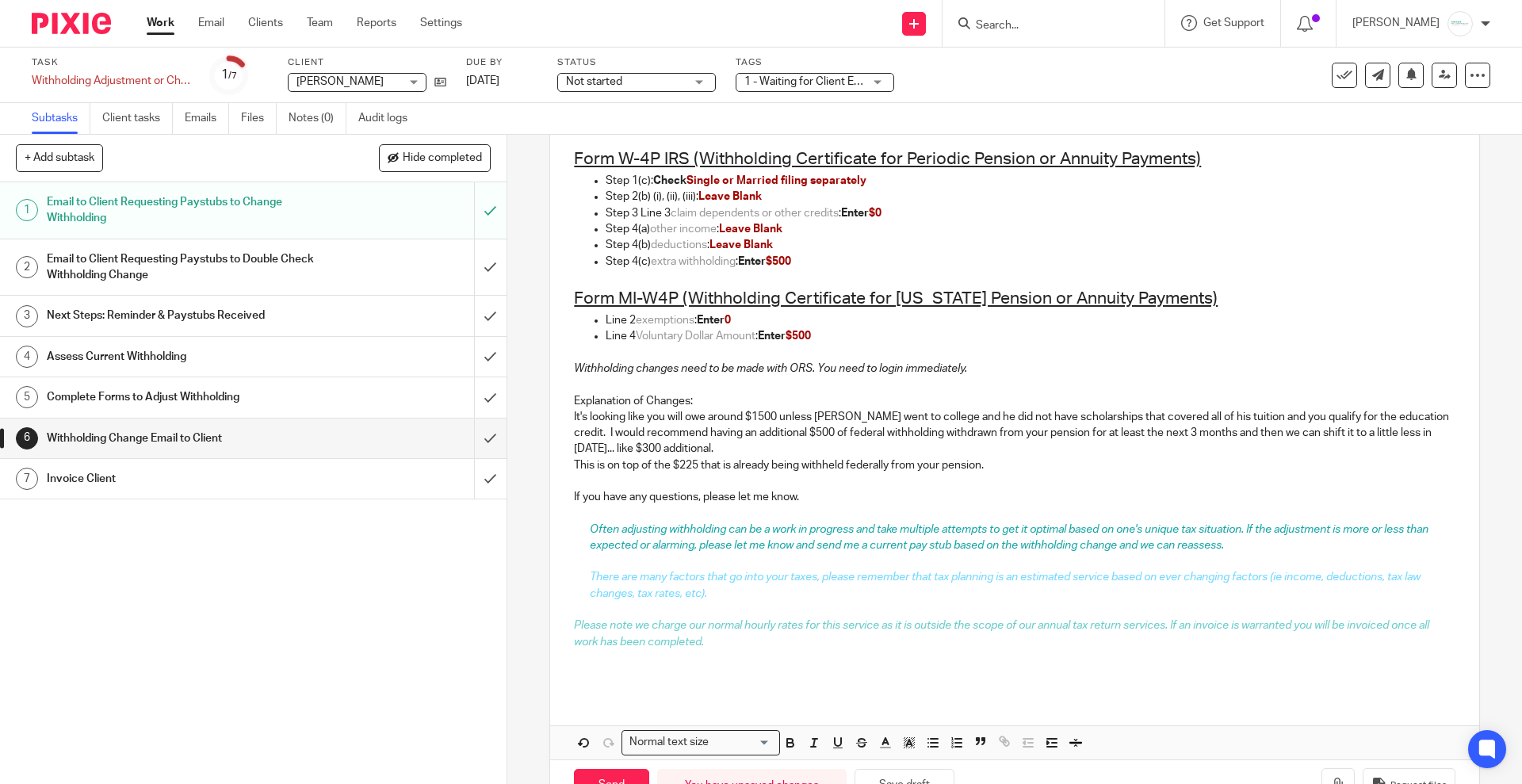
click at [777, 419] on p "It's looking like you will owe around $1500 unless Timothy went to college and …" at bounding box center [1014, 433] width 881 height 49
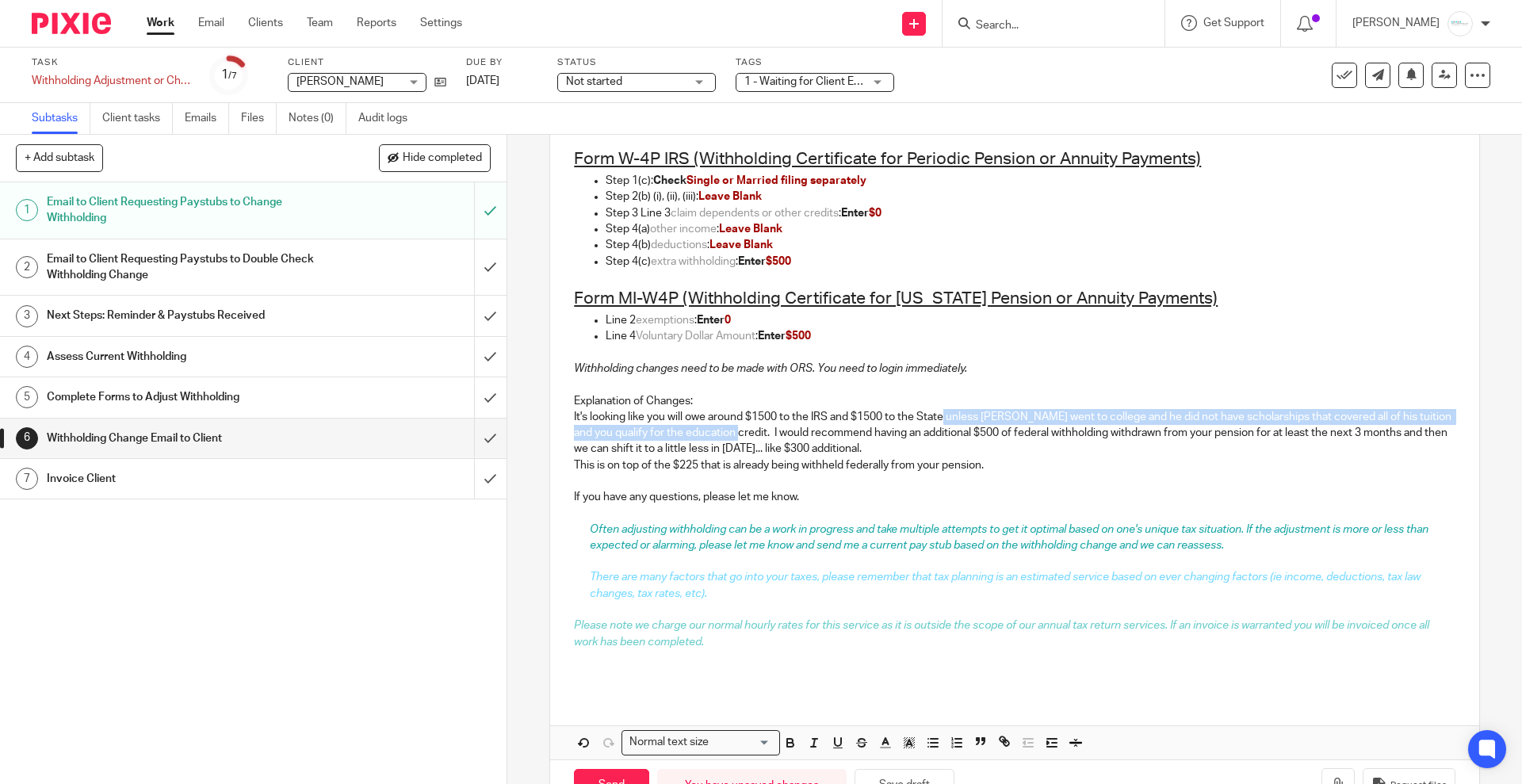
drag, startPoint x: 943, startPoint y: 415, endPoint x: 763, endPoint y: 438, distance: 181.5
click at [763, 438] on p "It's looking like you will owe around $1500 to the IRS and $1500 to the State u…" at bounding box center [1014, 433] width 881 height 49
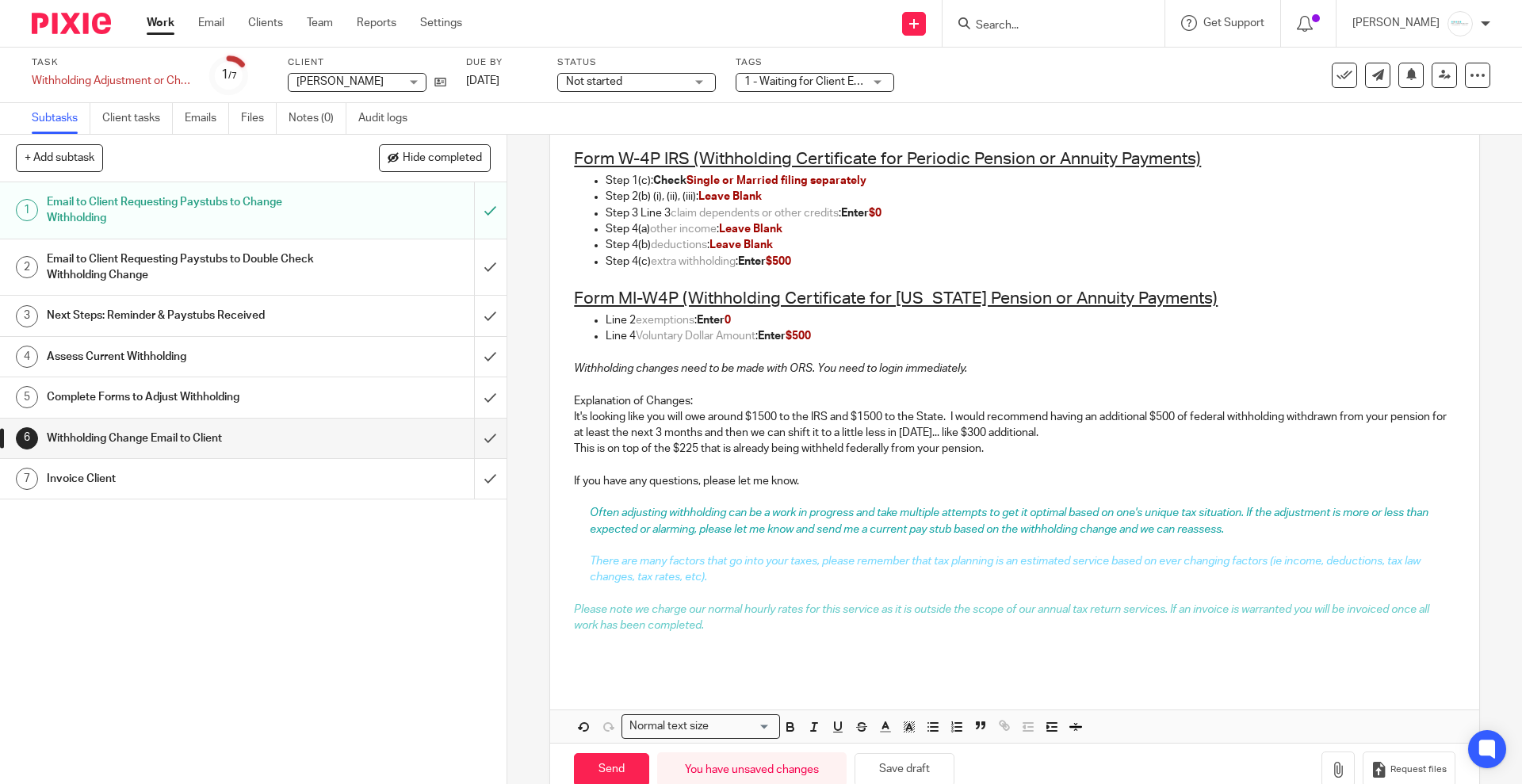
click at [828, 416] on p "It's looking like you will owe around $1500 to the IRS and $1500 to the State. …" at bounding box center [1014, 425] width 881 height 33
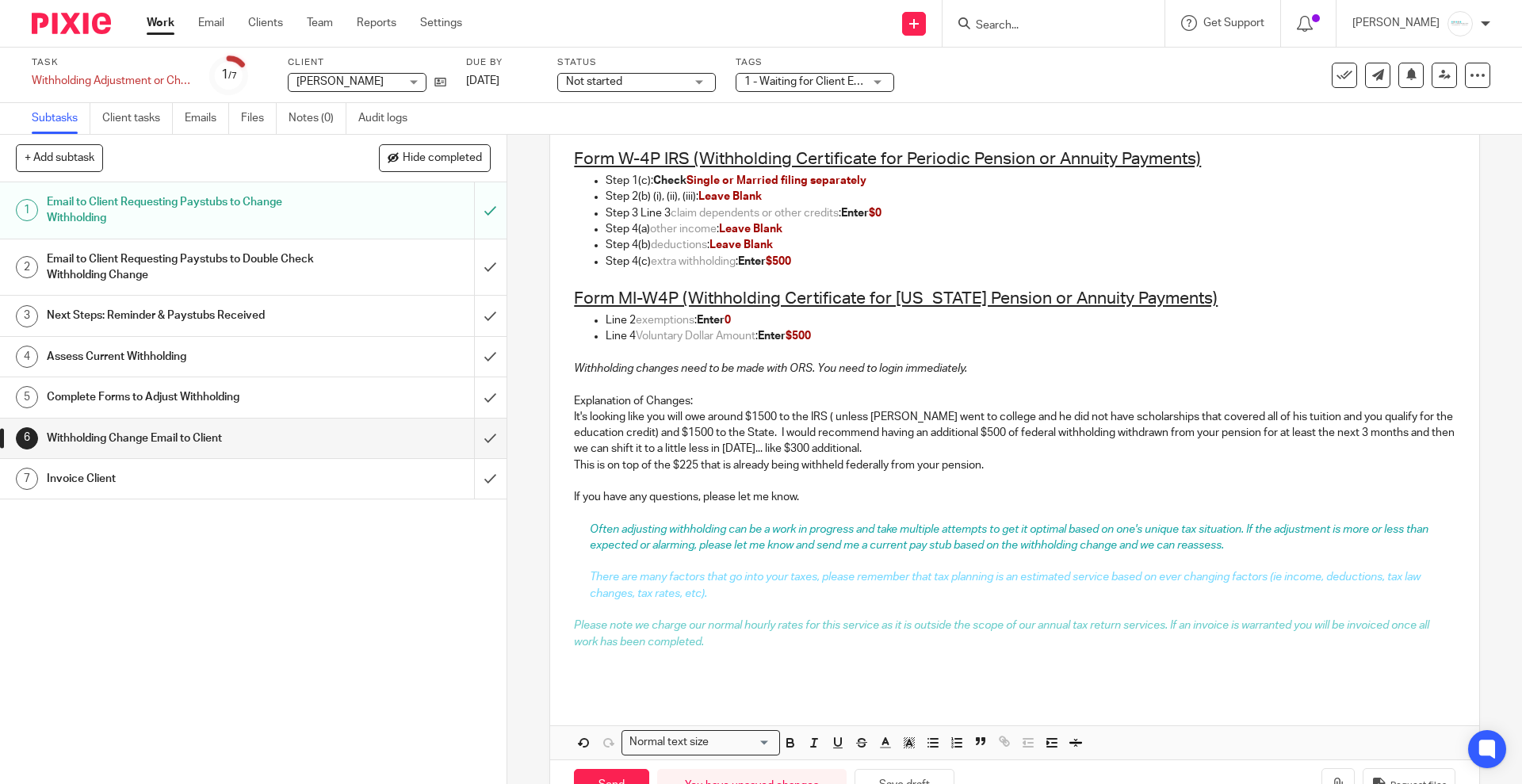
click at [769, 436] on p "It's looking like you will owe around $1500 to the IRS ( unless Timothy went to…" at bounding box center [1014, 433] width 881 height 49
click at [1119, 427] on p "It's looking like you will owe around $1500 to the IRS ( unless Timothy went to…" at bounding box center [1014, 433] width 881 height 49
drag, startPoint x: 557, startPoint y: 463, endPoint x: 1068, endPoint y: 469, distance: 511.0
click at [1068, 469] on div "Dear Cindy, Based on the review of Cindy Lawrence 's 2025 tax situation and you…" at bounding box center [1014, 355] width 928 height 676
click at [1069, 470] on p "This is on top of the $225 that is already being withheld federally from your p…" at bounding box center [1014, 465] width 881 height 16
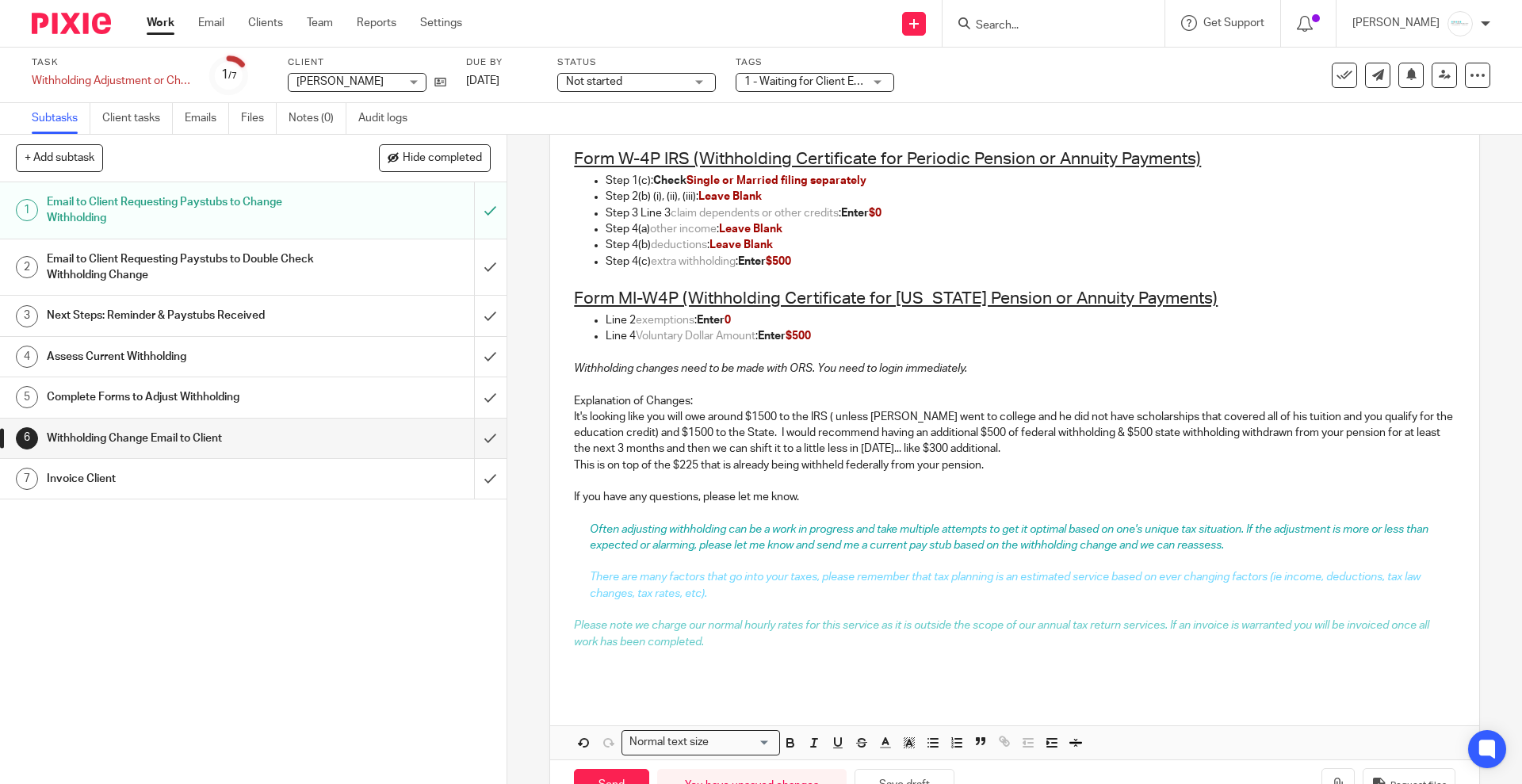
click at [1054, 452] on p "It's looking like you will owe around $1500 to the IRS ( unless Timothy went to…" at bounding box center [1014, 433] width 881 height 49
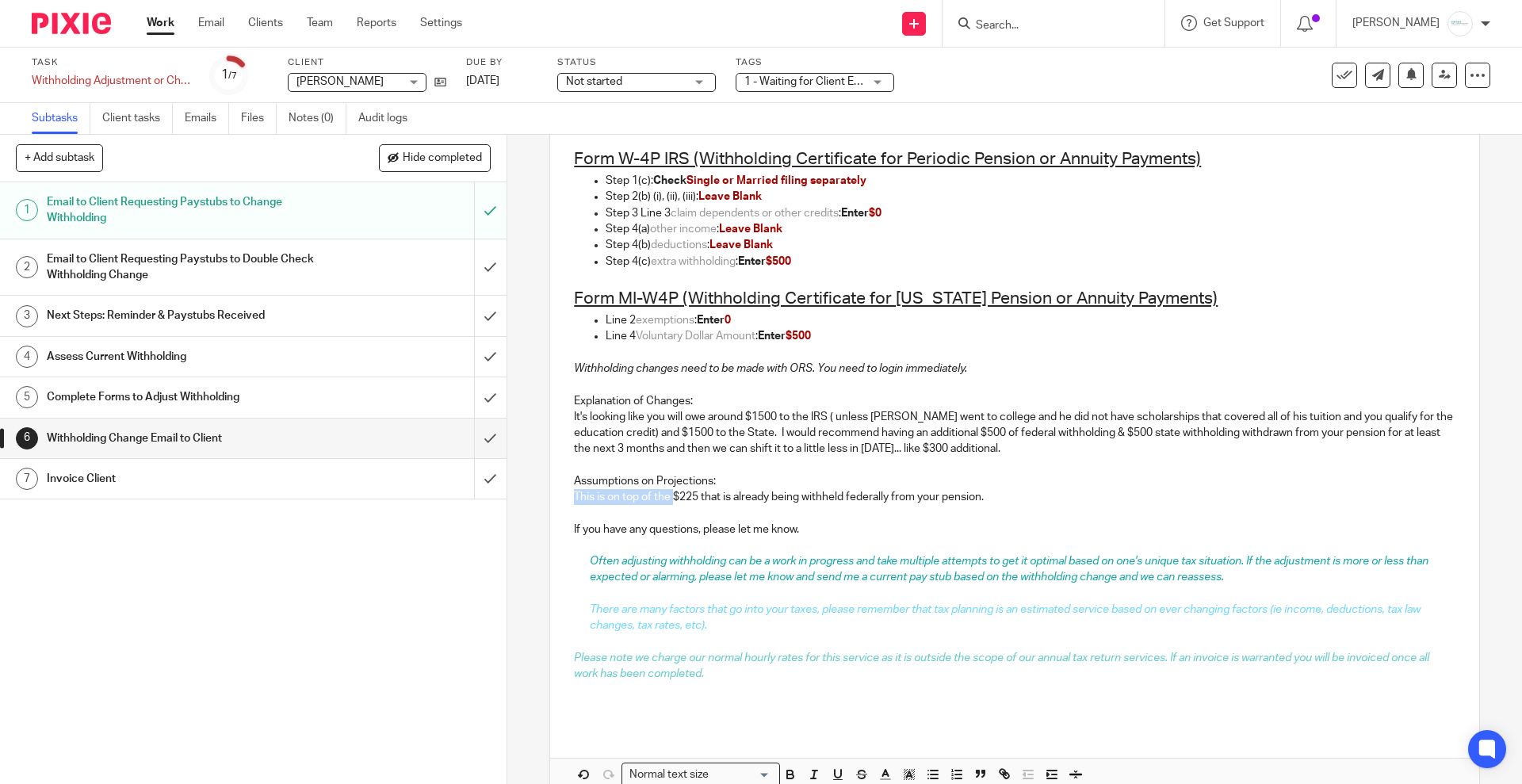
drag, startPoint x: 563, startPoint y: 497, endPoint x: 669, endPoint y: 489, distance: 106.3
click at [669, 489] on div "Dear Cindy, Based on the review of Cindy Lawrence 's 2025 tax situation and you…" at bounding box center [1014, 372] width 928 height 709
drag, startPoint x: 661, startPoint y: 498, endPoint x: 808, endPoint y: 498, distance: 147.0
click at [808, 498] on p "Assume that $225 that is already being withheld federally from your pension." at bounding box center [1014, 497] width 881 height 16
click at [662, 495] on p "Assume that $225 was federally from your pension." at bounding box center [1014, 497] width 881 height 16
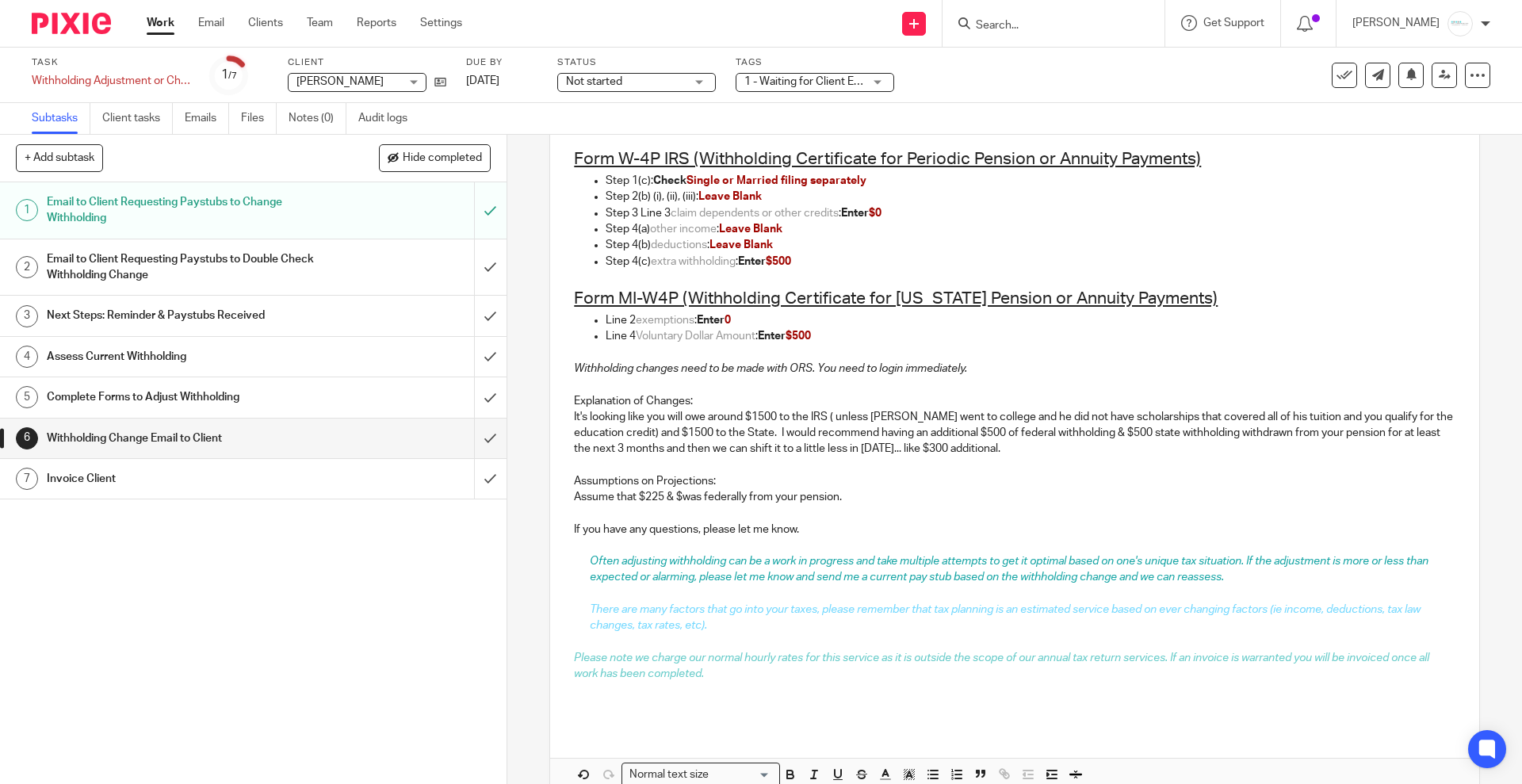
click at [679, 498] on p "Assume that $225 & $was federally from your pension." at bounding box center [1014, 497] width 881 height 16
click at [685, 493] on p "Assume that $225 & $89 was federally from your pension." at bounding box center [1014, 497] width 881 height 16
drag, startPoint x: 718, startPoint y: 497, endPoint x: 946, endPoint y: 499, distance: 228.0
click at [946, 499] on p "Assume that $225 & $99 was federally from your pension." at bounding box center [1014, 497] width 881 height 16
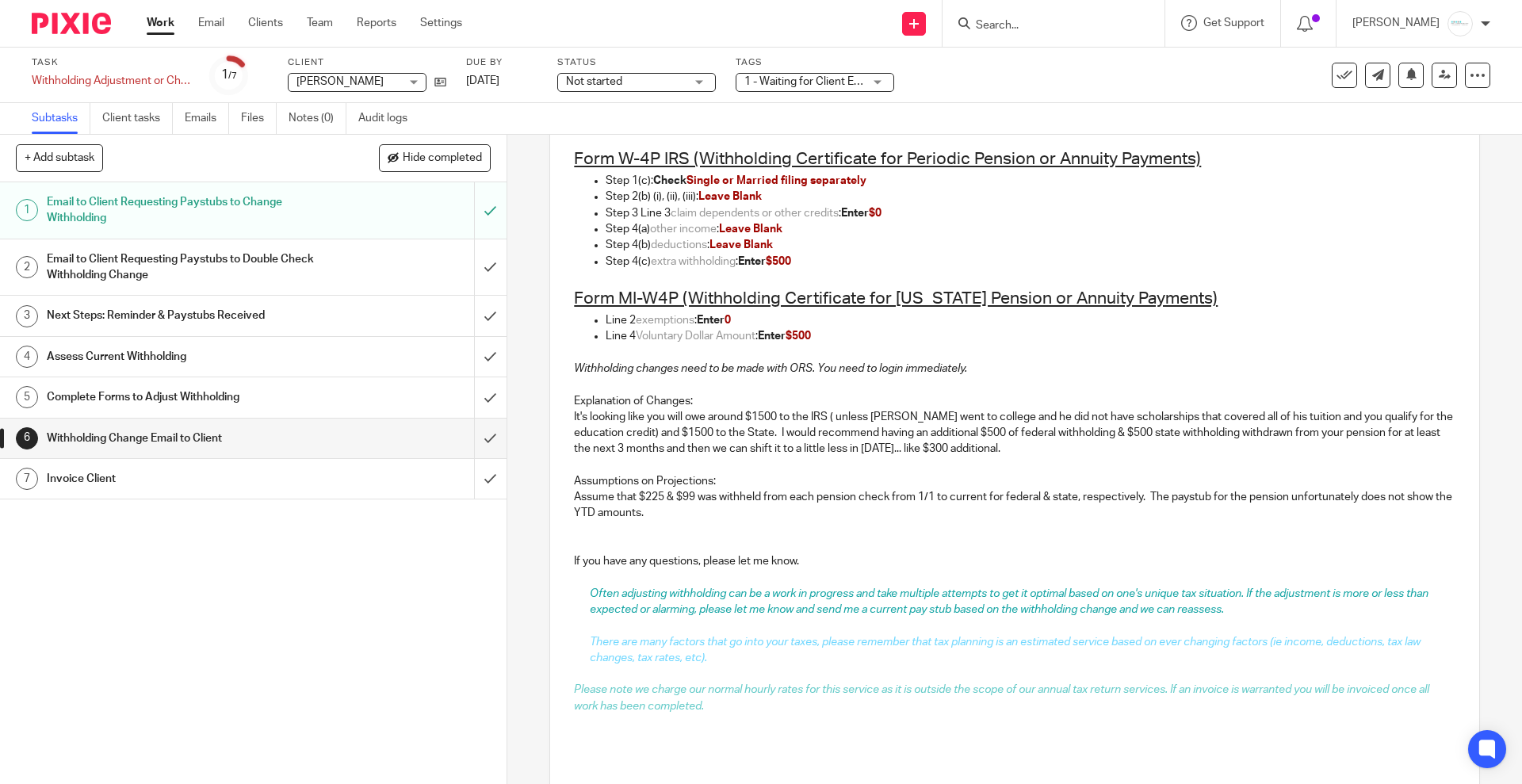
click at [698, 509] on p "Assume that $225 & $99 was withheld from each pension check from 1/1 to current…" at bounding box center [1014, 505] width 881 height 33
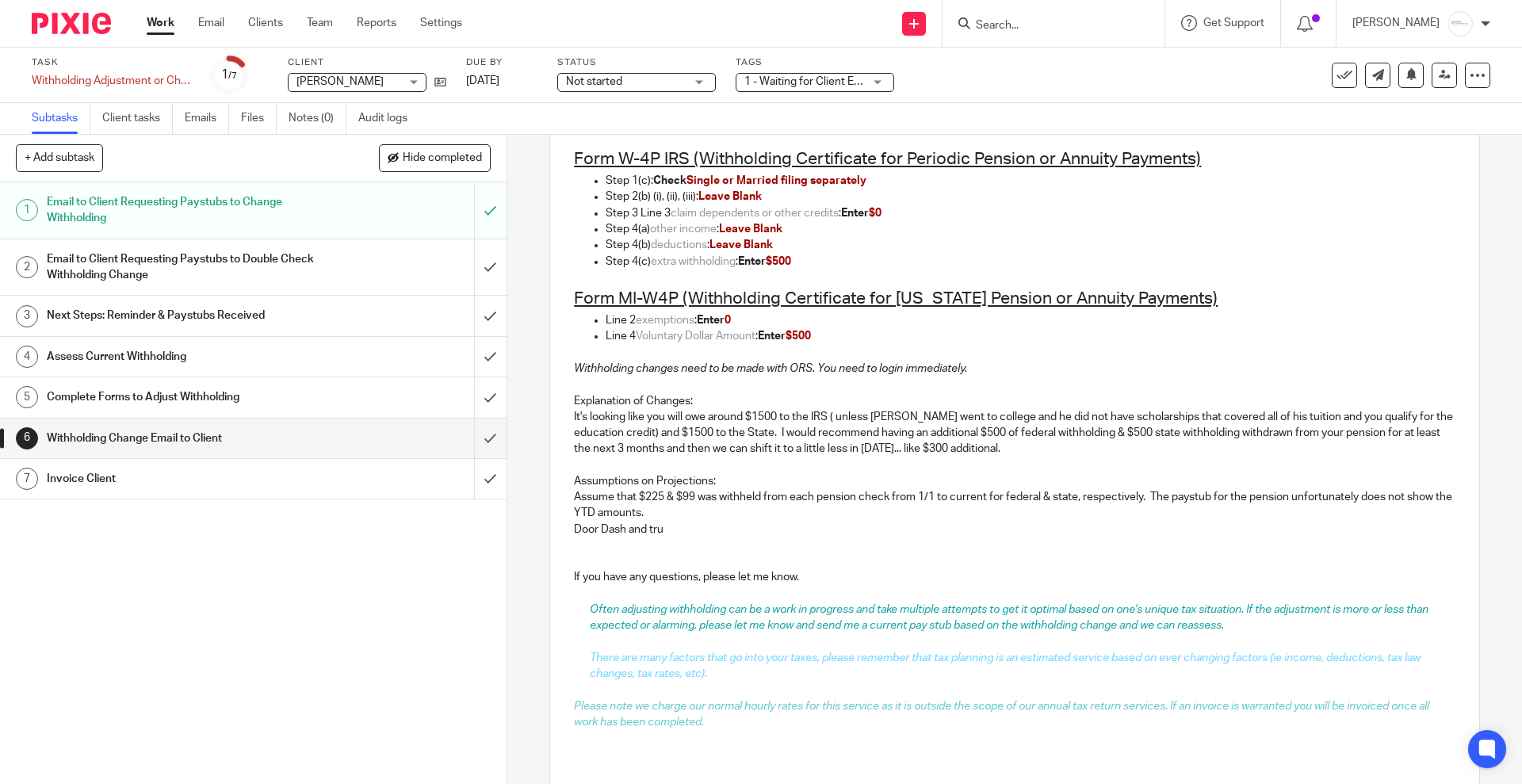
click at [682, 523] on p "Door Dash and tru" at bounding box center [1014, 529] width 881 height 16
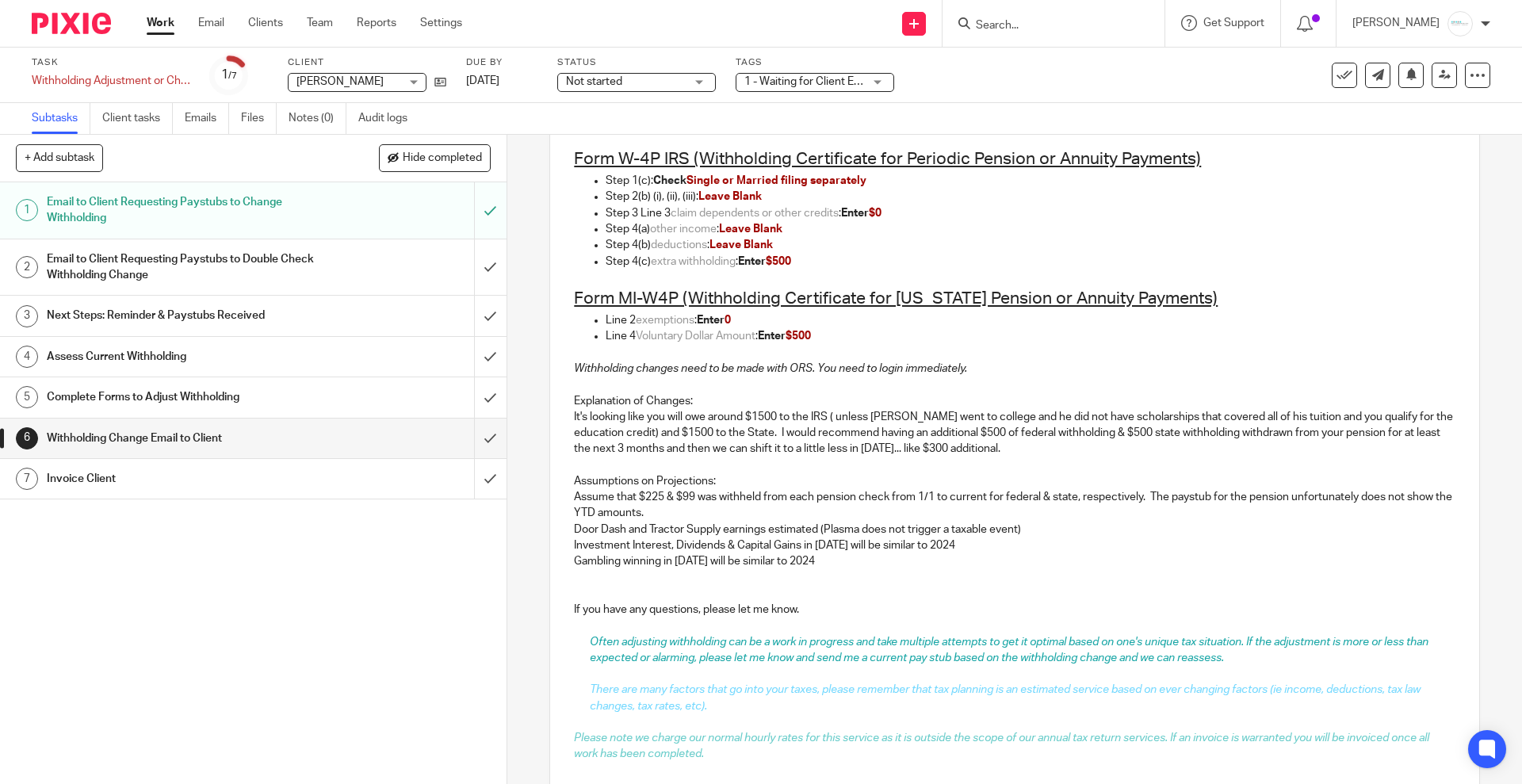
click at [676, 586] on p at bounding box center [1014, 593] width 881 height 16
click at [835, 565] on p "Gambling winning in 2025 will be similar to 2024" at bounding box center [1014, 561] width 881 height 16
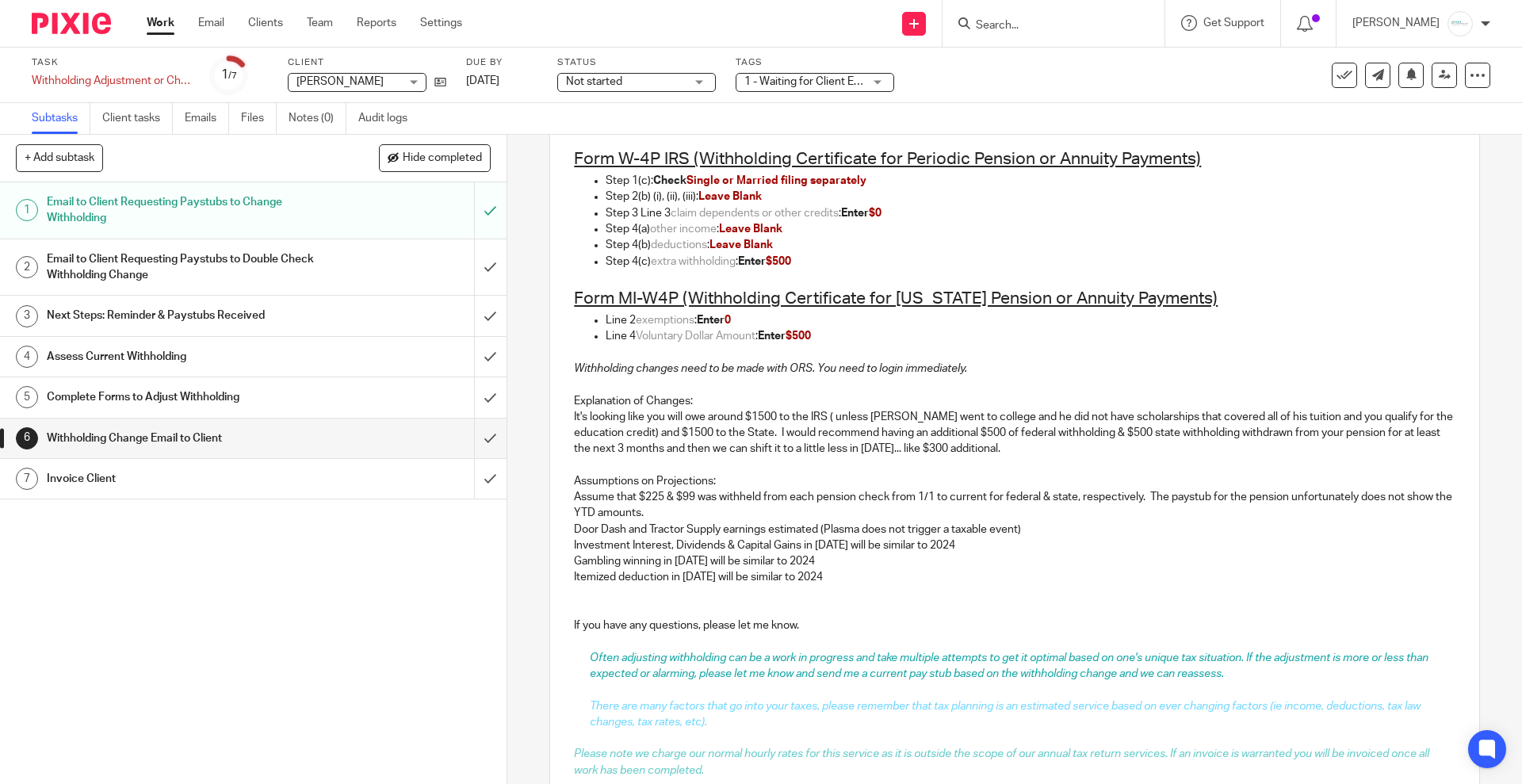
click at [1034, 450] on p "It's looking like you will owe around $1500 to the IRS ( unless Timothy went to…" at bounding box center [1014, 433] width 881 height 49
click at [969, 449] on p "It's looking like you will owe around $1500 to the IRS ( unless Timothy went to…" at bounding box center [1014, 433] width 881 height 49
click at [1018, 455] on p "It's looking like you will owe around $1500 to the IRS ( unless Timothy went to…" at bounding box center [1014, 433] width 881 height 49
click at [1211, 439] on p "It's looking like you will owe around $1500 to the IRS ( unless Timothy went to…" at bounding box center [1014, 433] width 881 height 49
click at [1200, 451] on p "It's looking like you will owe around $1500 to the IRS ( unless Timothy went to…" at bounding box center [1014, 433] width 881 height 49
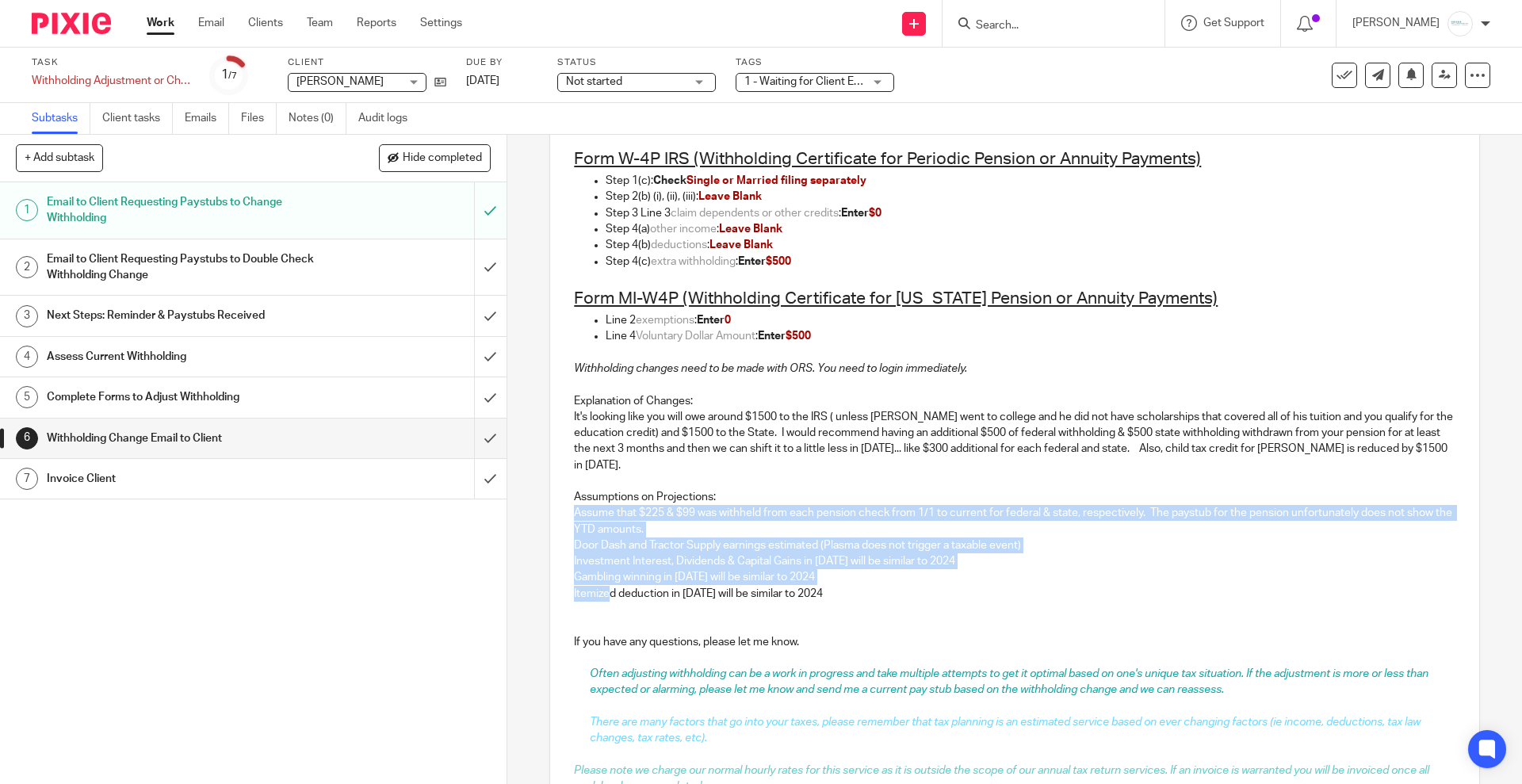
drag, startPoint x: 553, startPoint y: 513, endPoint x: 603, endPoint y: 590, distance: 91.8
click at [603, 590] on div "Dear Cindy, Based on the review of Cindy Lawrence 's 2025 tax situation and you…" at bounding box center [1014, 428] width 928 height 821
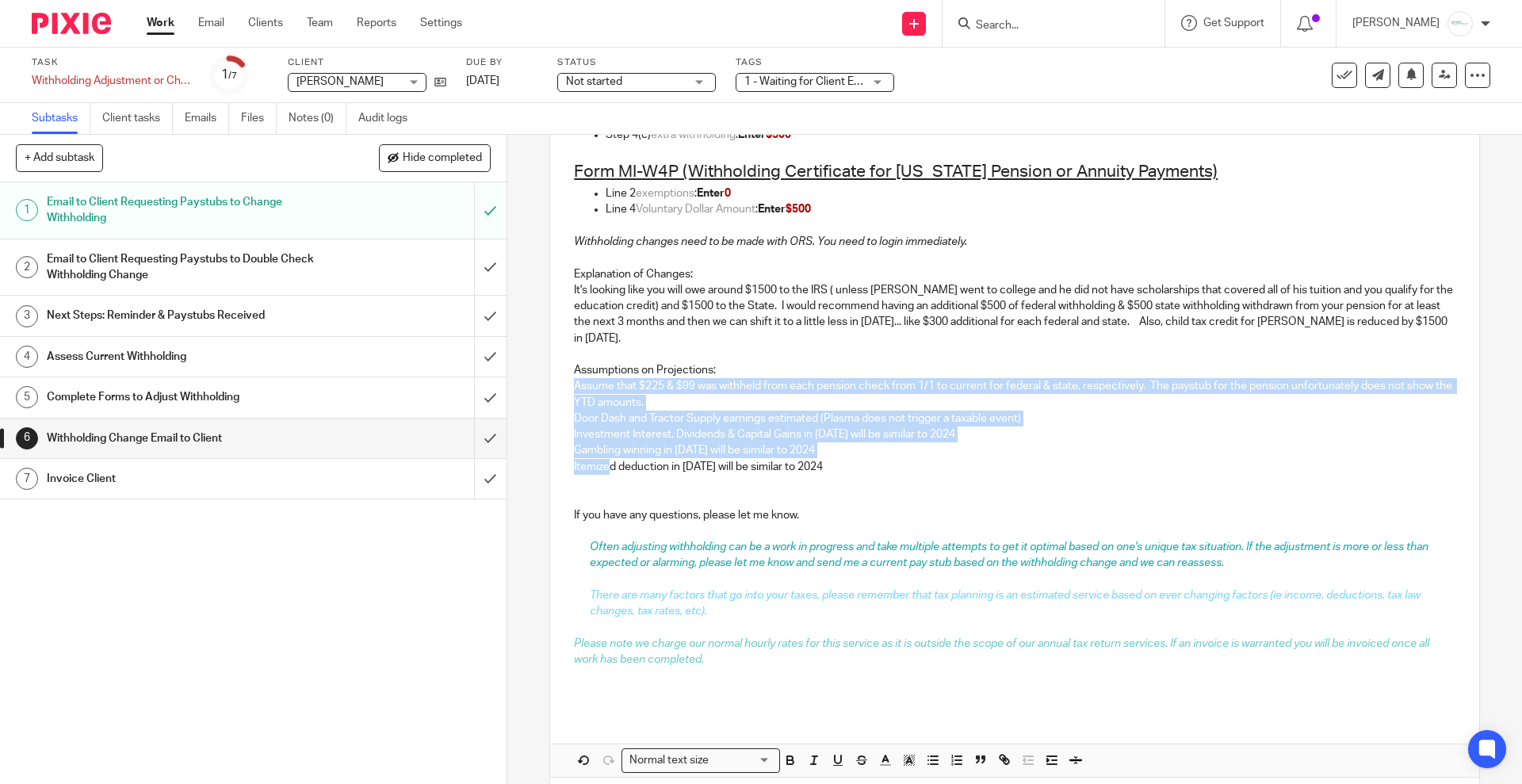
scroll to position [493, 0]
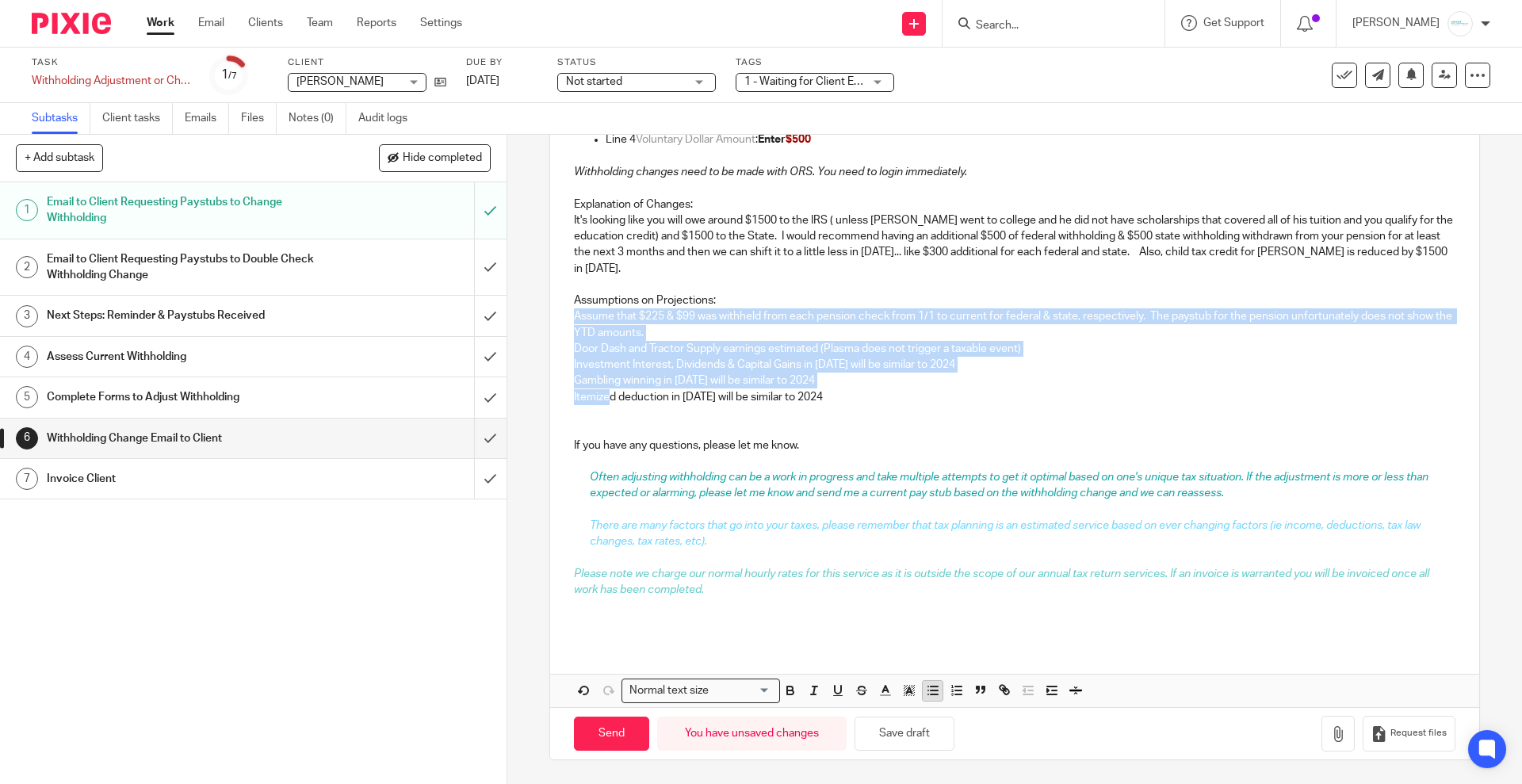
click at [930, 690] on line "button" at bounding box center [933, 690] width 7 height 0
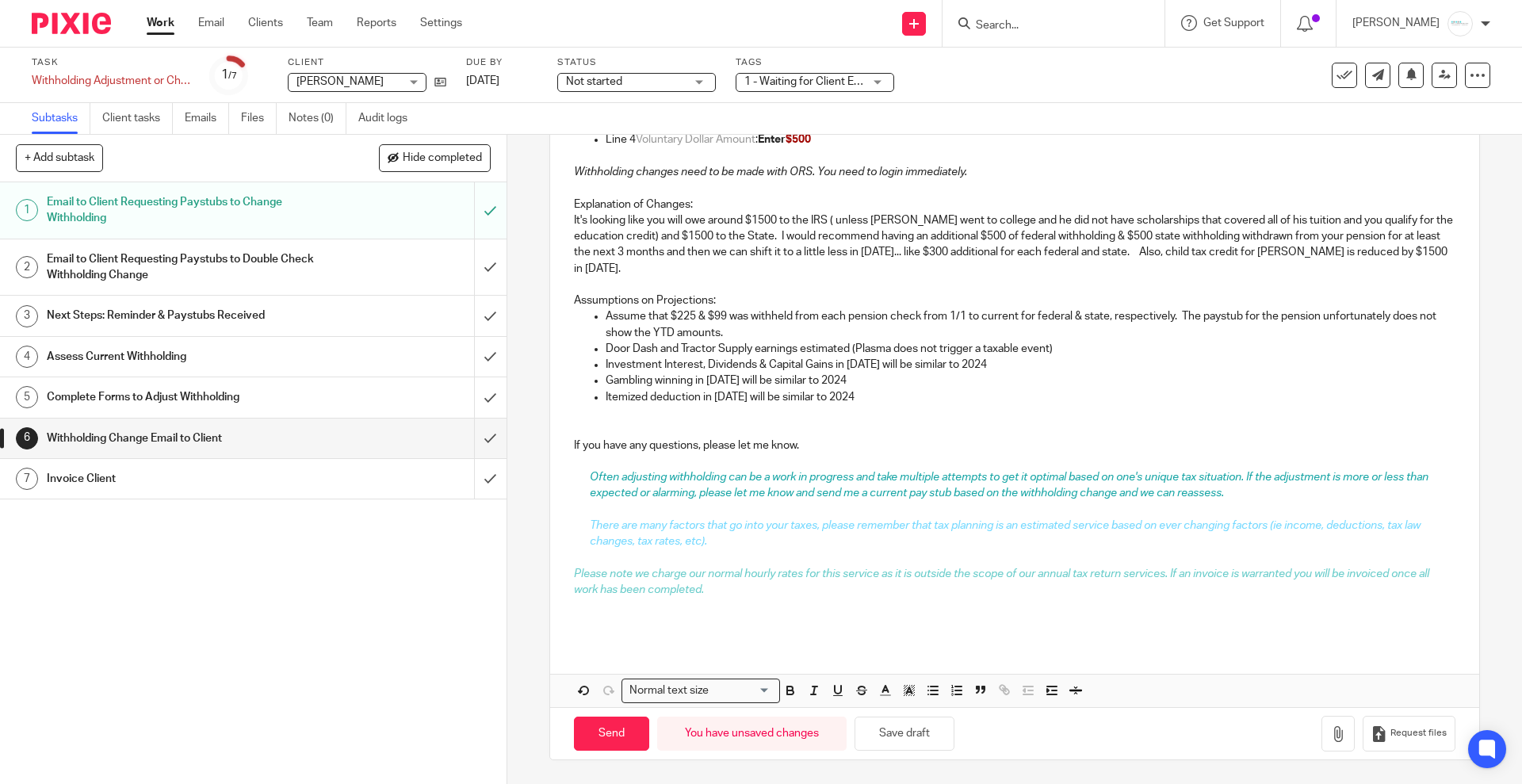
click at [961, 509] on p at bounding box center [1014, 509] width 881 height 16
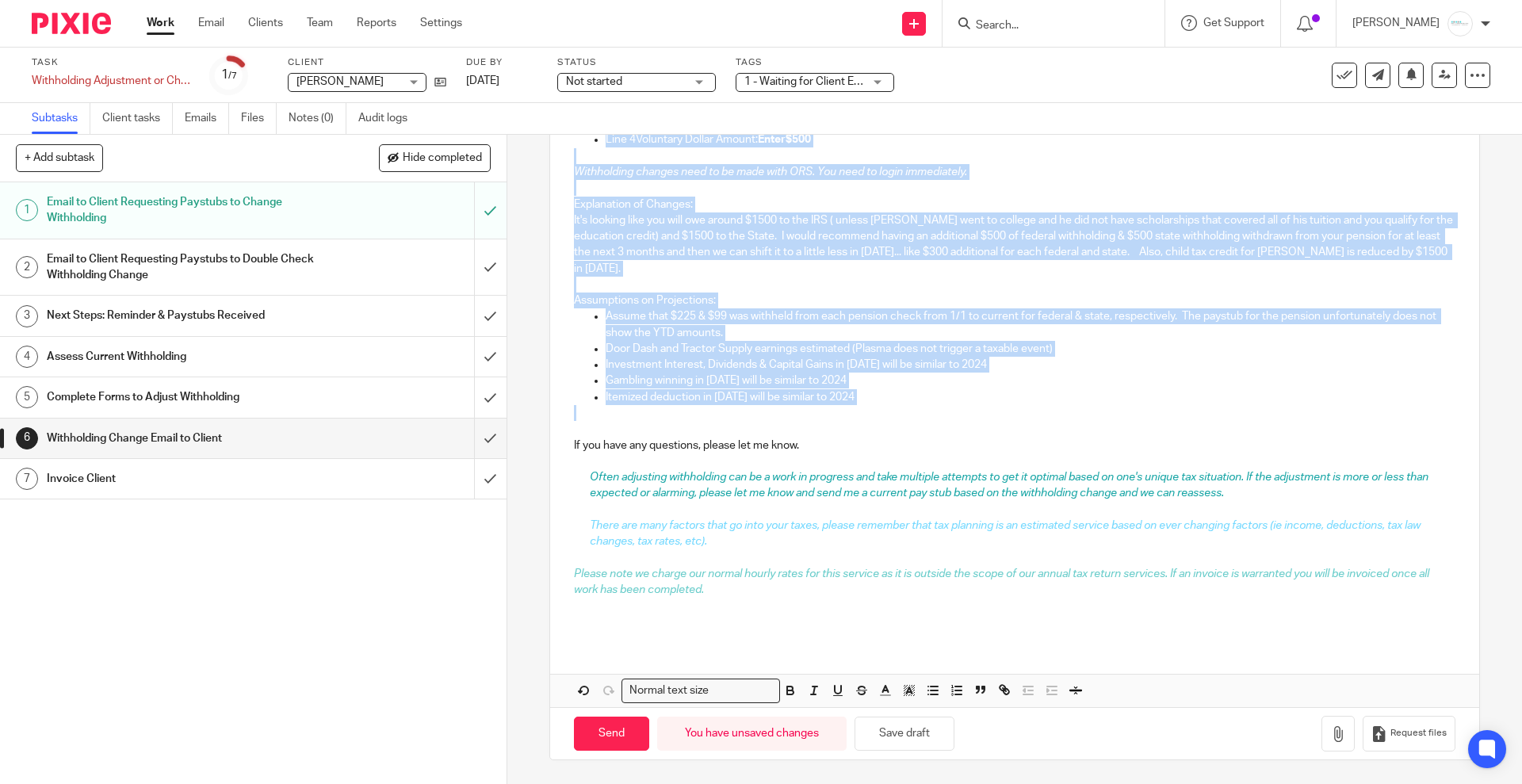
scroll to position [0, 0]
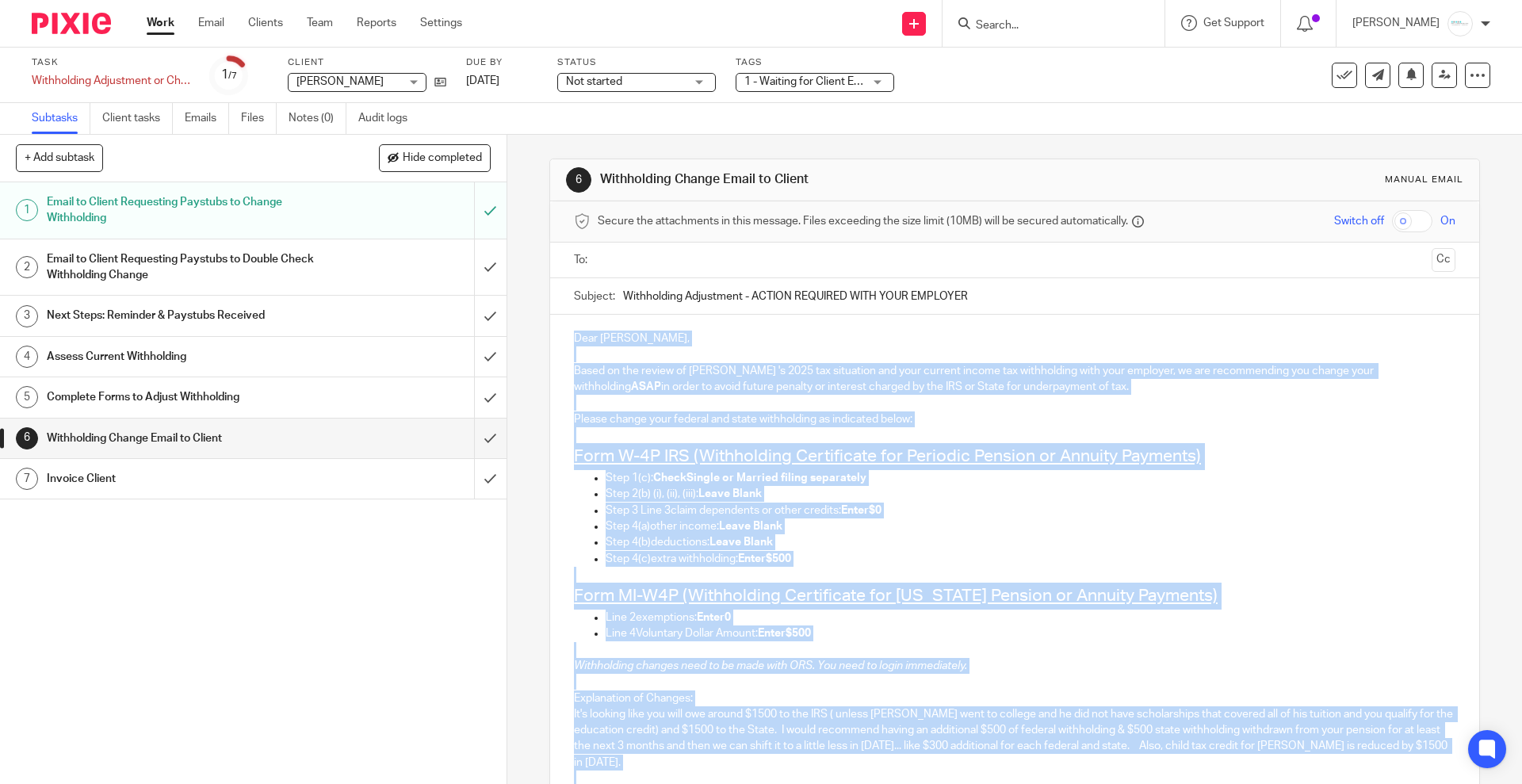
drag, startPoint x: 910, startPoint y: 416, endPoint x: 517, endPoint y: 33, distance: 548.8
click at [517, 33] on body "Work Email Clients Team Reports Settings Work Email Clients Team Reports Settin…" at bounding box center [761, 392] width 1522 height 784
copy div "Dear Cindy, Based on the review of Cindy Lawrence 's 2025 tax situation and you…"
click at [1349, 418] on p "Please change your federal and state withholding as indicated below:" at bounding box center [1014, 419] width 881 height 16
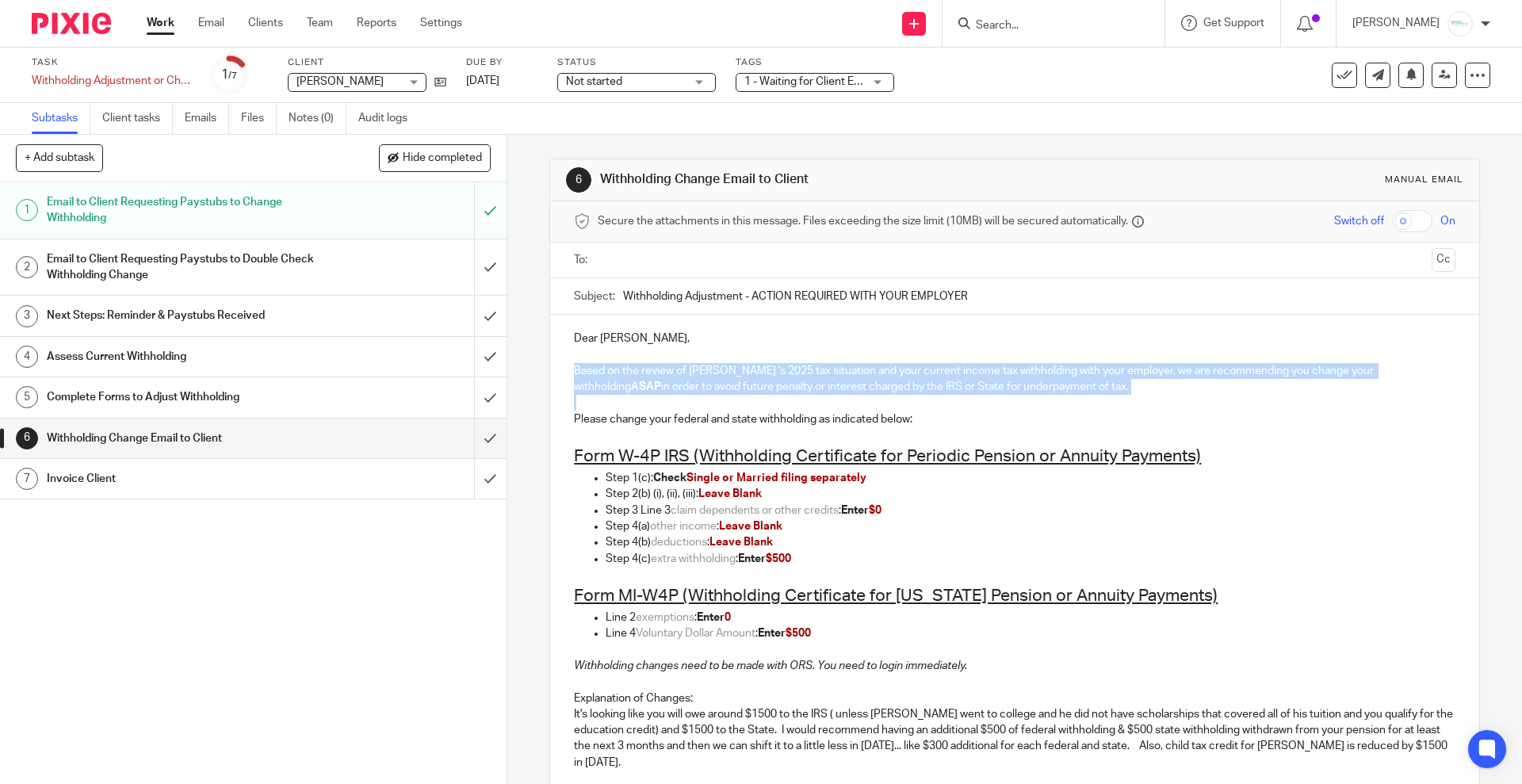
drag, startPoint x: 1103, startPoint y: 395, endPoint x: 533, endPoint y: 367, distance: 570.7
click at [533, 367] on div "6 Withholding Change Email to Client Manual email Secure the attachments in thi…" at bounding box center [1015, 459] width 1015 height 649
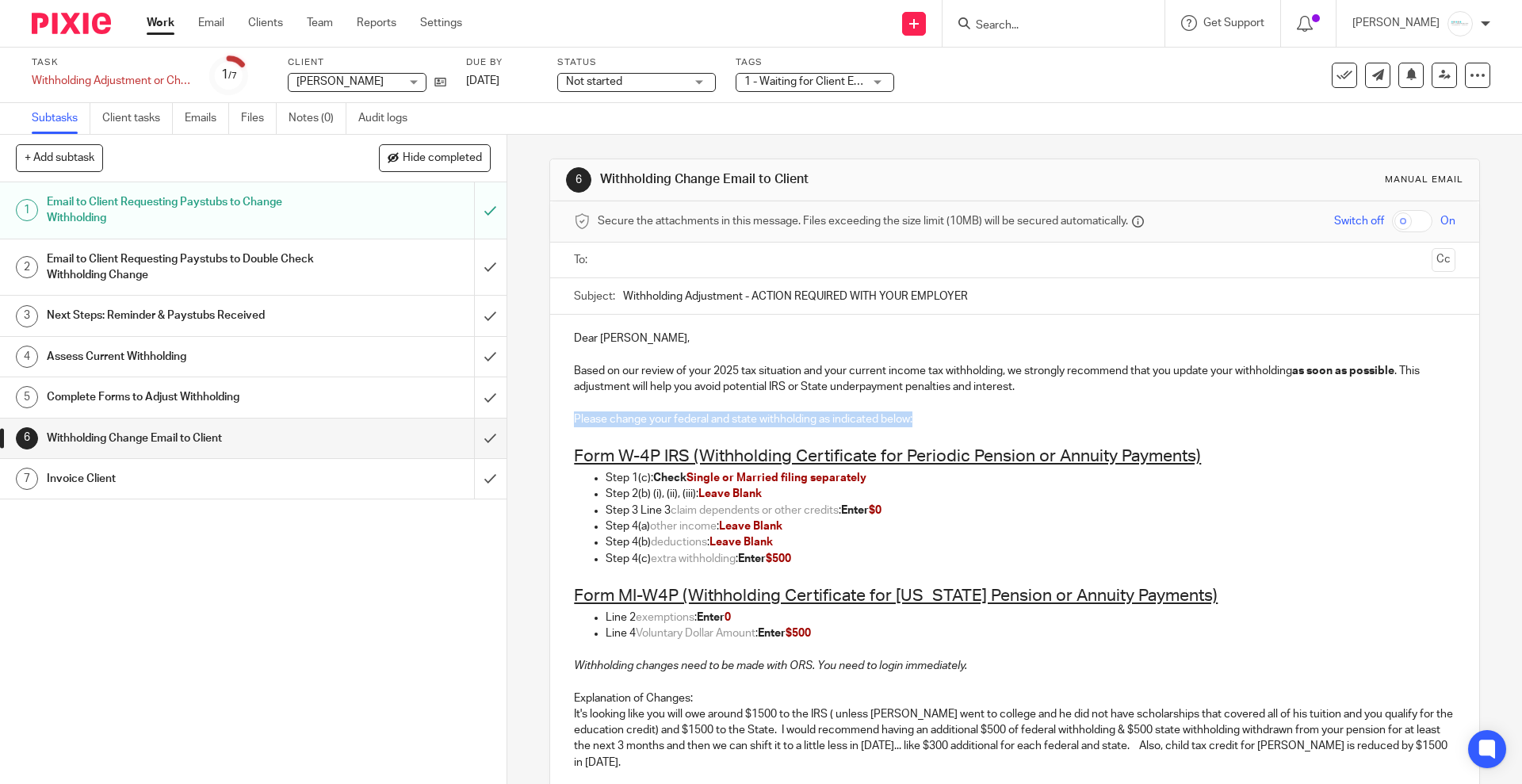
drag, startPoint x: 950, startPoint y: 422, endPoint x: 529, endPoint y: 420, distance: 421.0
click at [529, 420] on div "6 Withholding Change Email to Client Manual email Secure the attachments in thi…" at bounding box center [1015, 459] width 1015 height 649
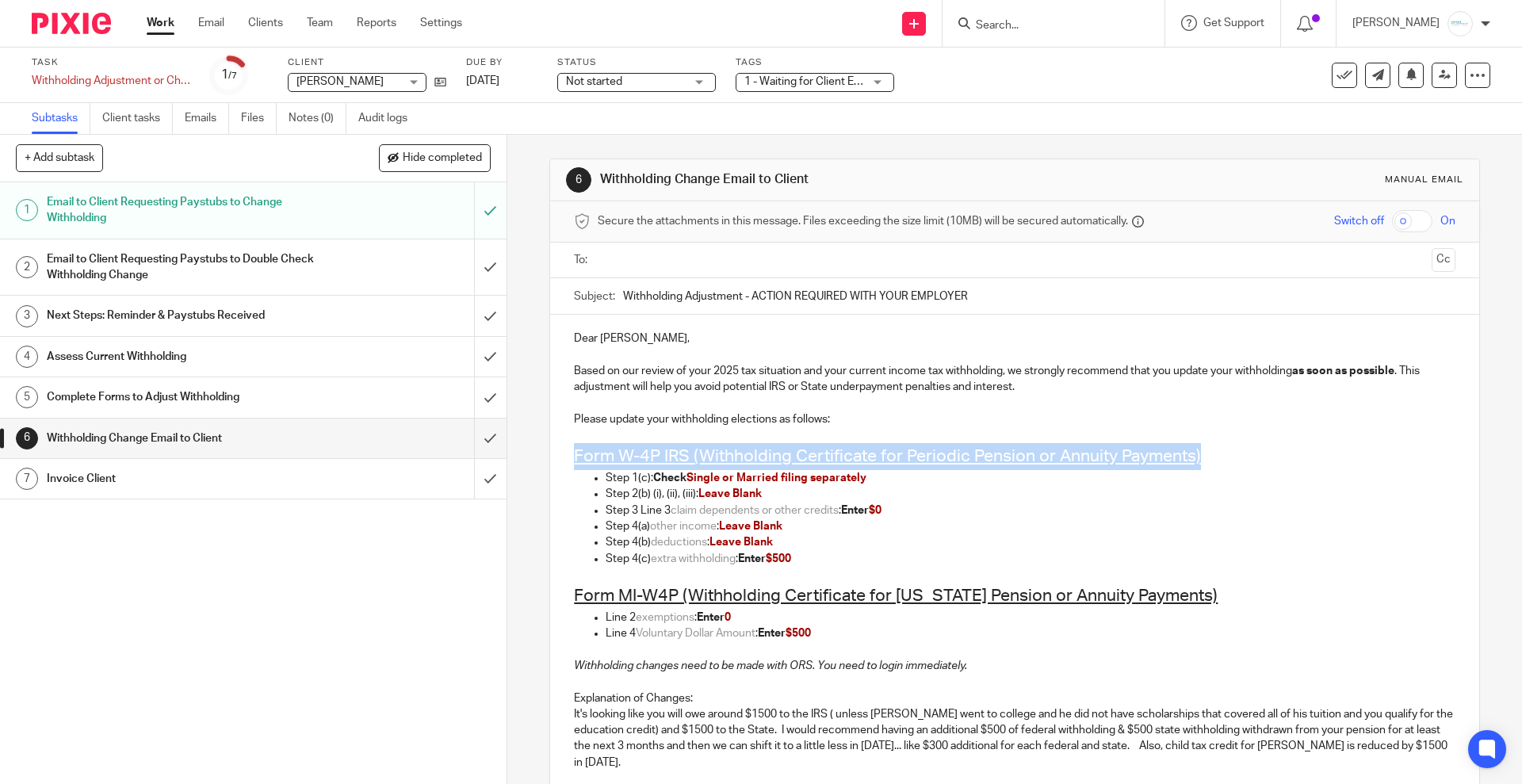
drag, startPoint x: 563, startPoint y: 457, endPoint x: 1213, endPoint y: 455, distance: 650.0
click at [1213, 455] on div "Dear Cindy, Based on our review of your 2025 tax situation and your current inc…" at bounding box center [1014, 724] width 928 height 821
drag, startPoint x: 1224, startPoint y: 451, endPoint x: 529, endPoint y: 458, distance: 695.0
click at [529, 458] on div "6 Withholding Change Email to Client Manual email Secure the attachments in thi…" at bounding box center [1015, 459] width 1015 height 649
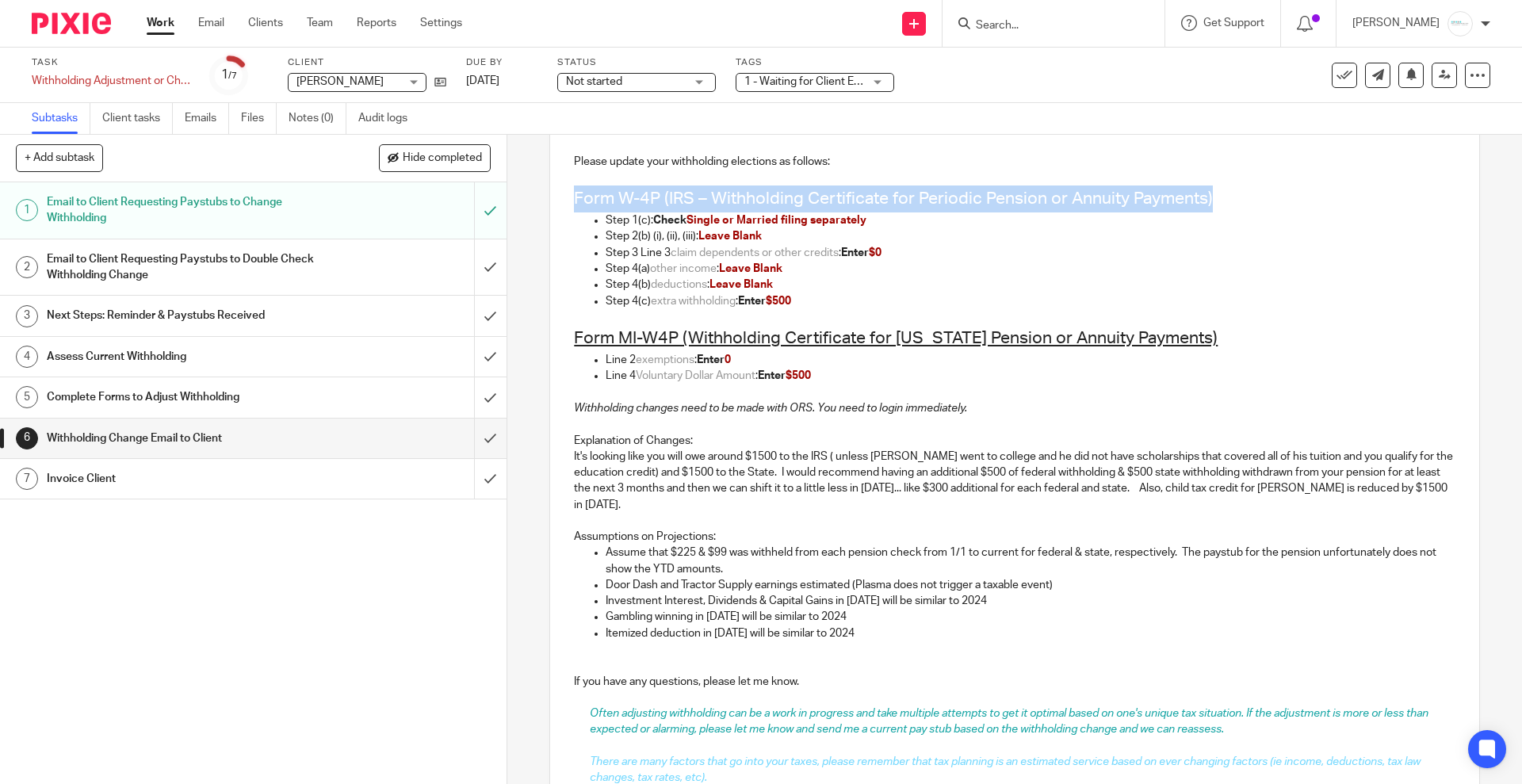
scroll to position [493, 0]
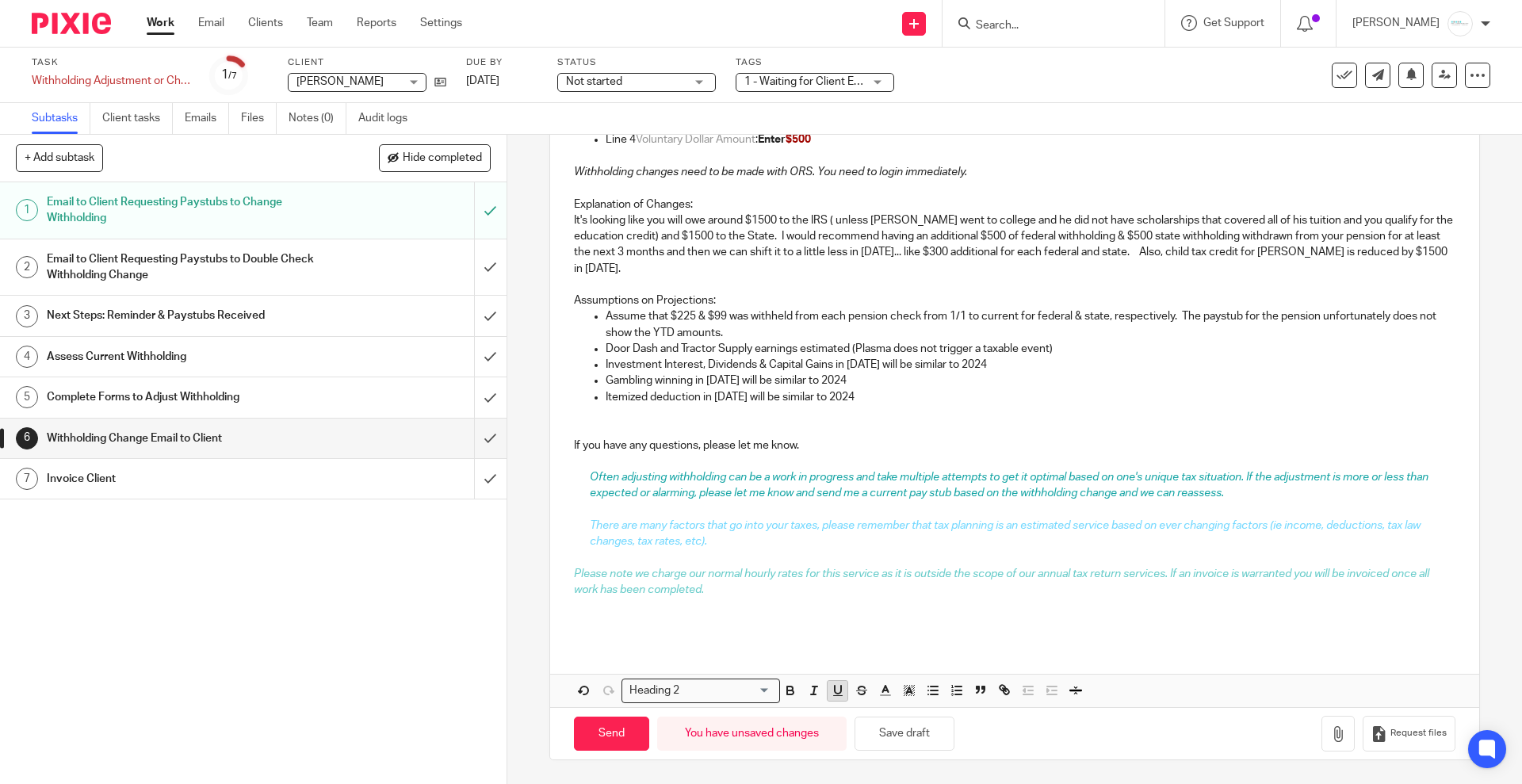
click at [831, 695] on icon "button" at bounding box center [838, 690] width 14 height 14
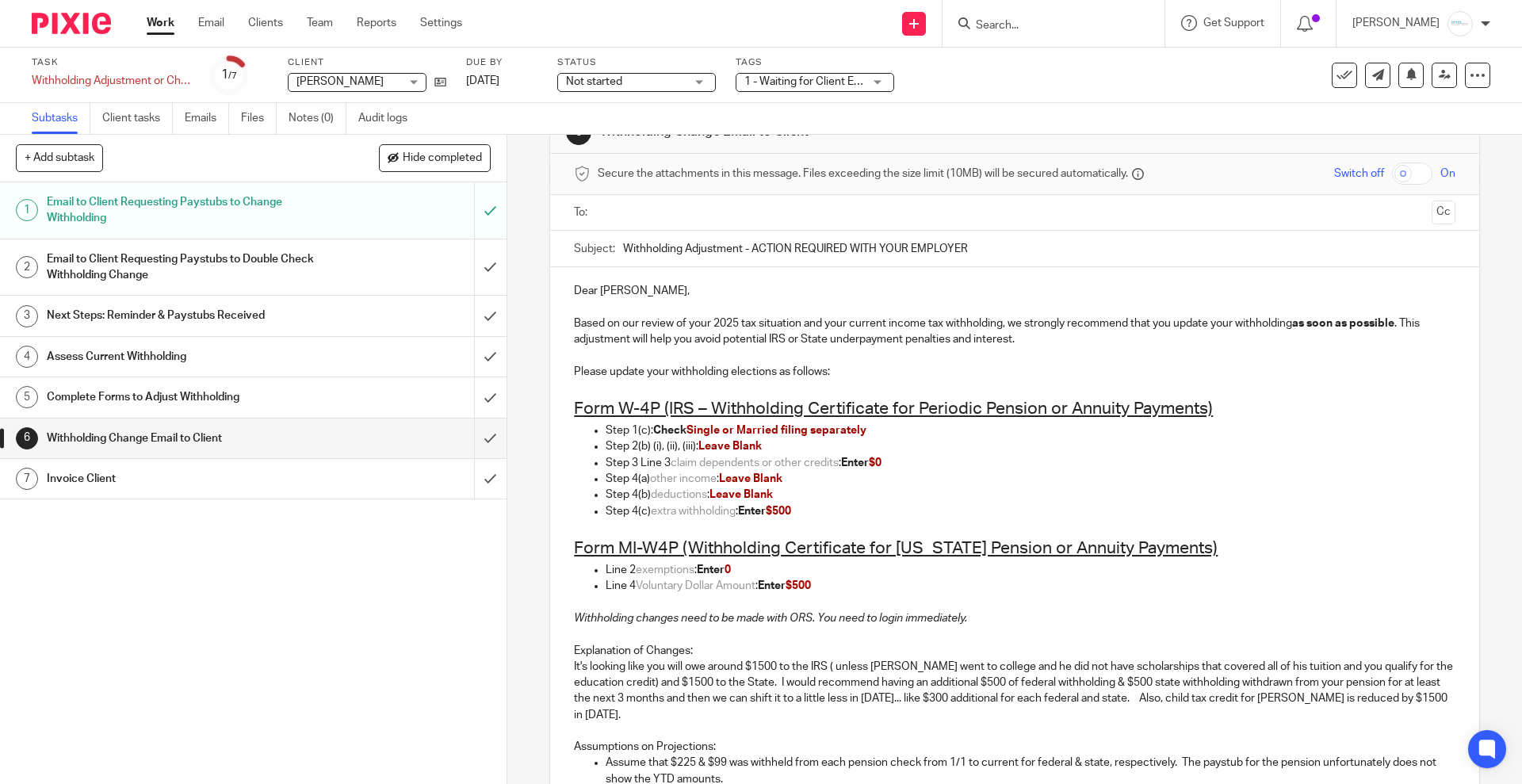
scroll to position [12, 0]
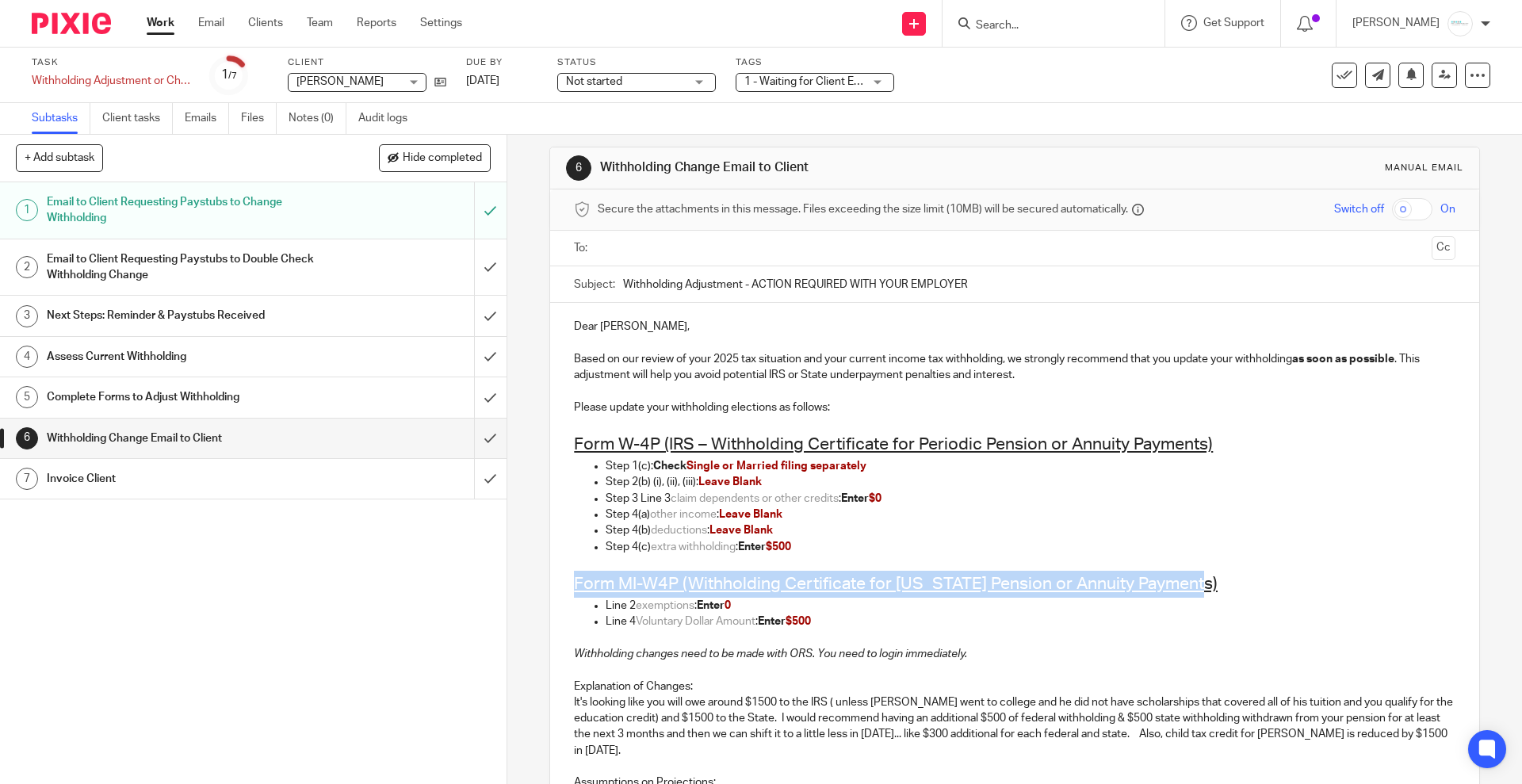
drag, startPoint x: 1191, startPoint y: 582, endPoint x: 500, endPoint y: 577, distance: 691.0
click at [500, 577] on div "+ Add subtask Hide completed Cancel + Add 1 Email to Client Requesting Paystubs…" at bounding box center [761, 459] width 1522 height 649
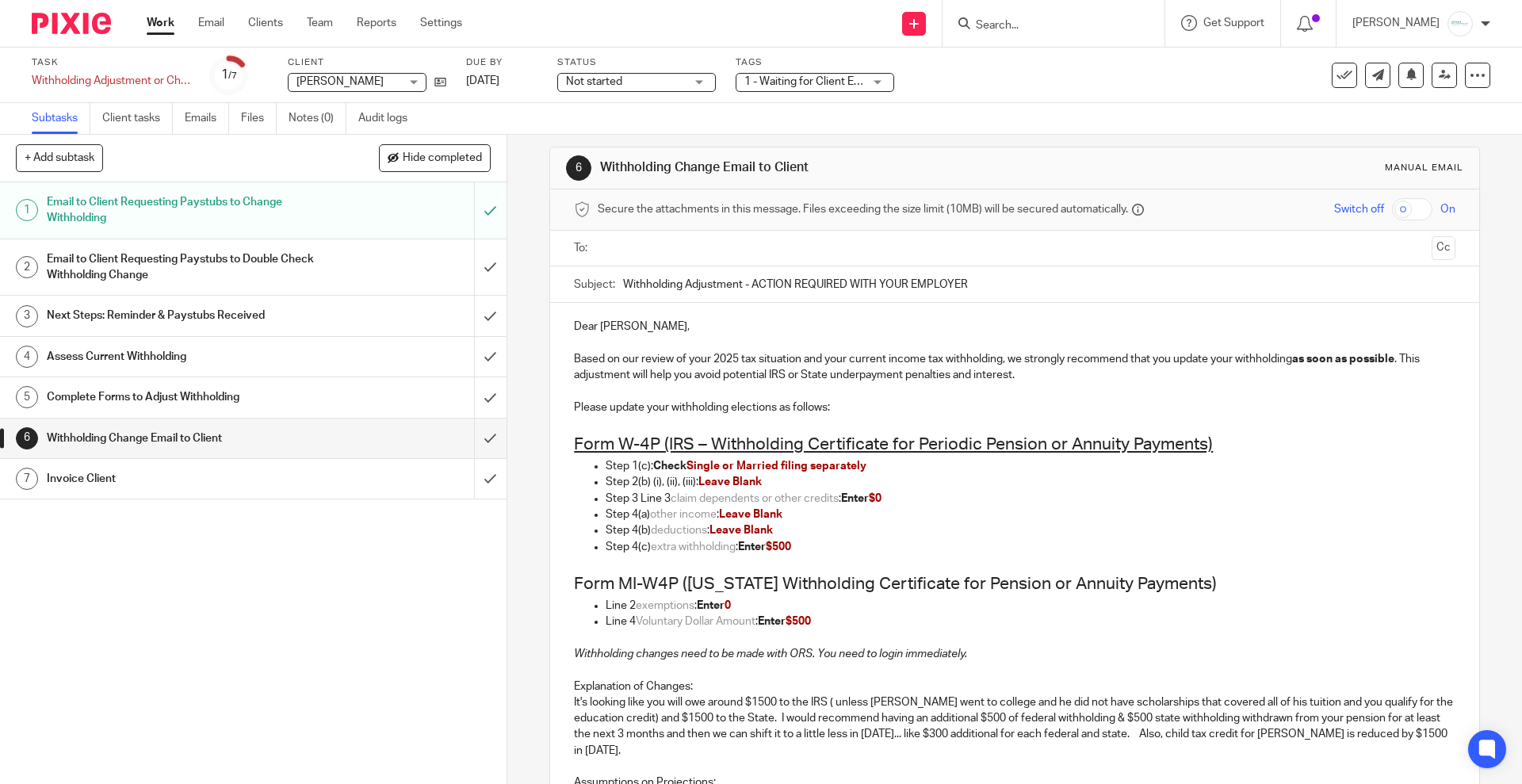
click at [700, 440] on u "Form W-4P (IRS – Withholding Certificate for Periodic Pension or Annuity Paymen…" at bounding box center [894, 444] width 639 height 17
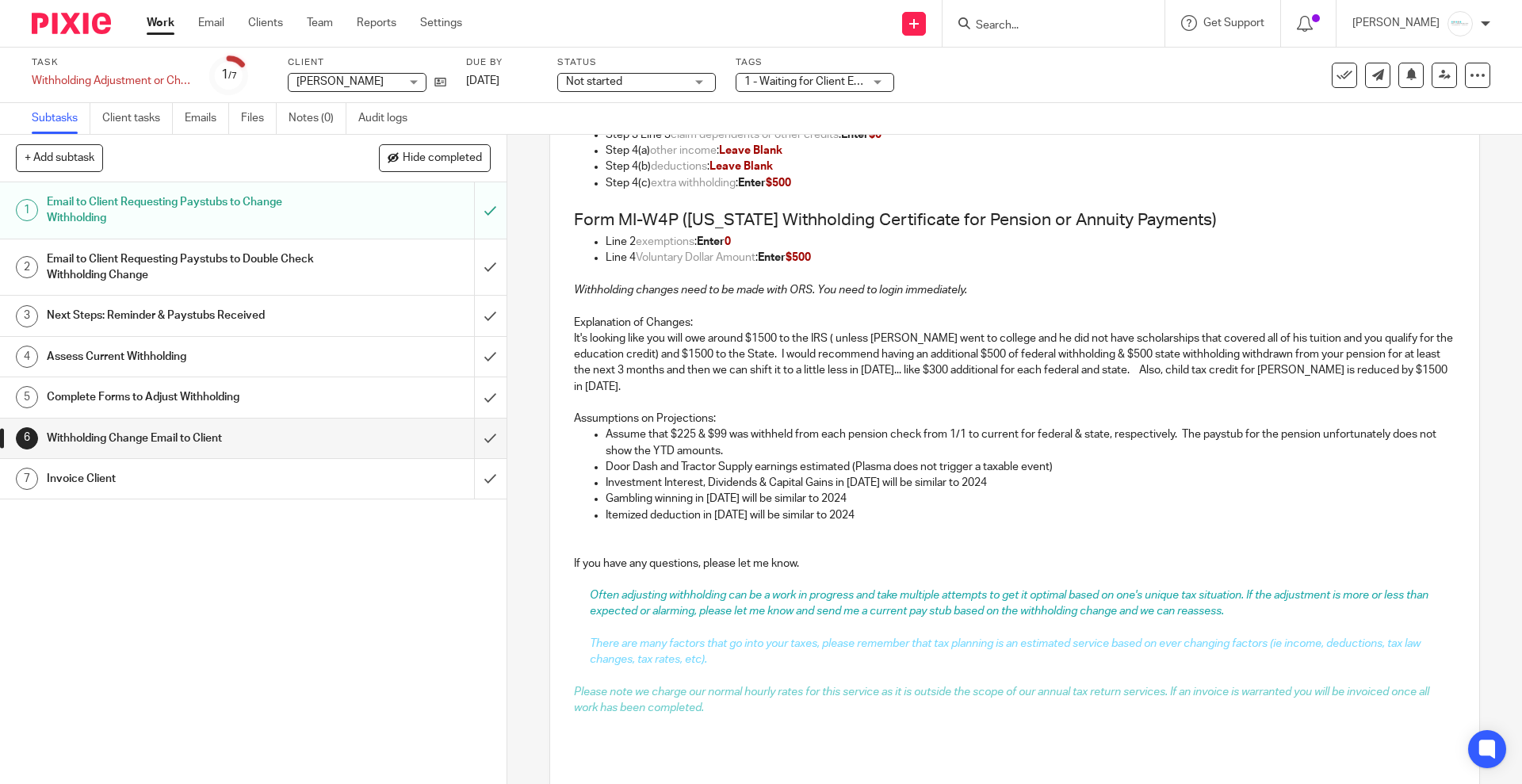
scroll to position [97, 0]
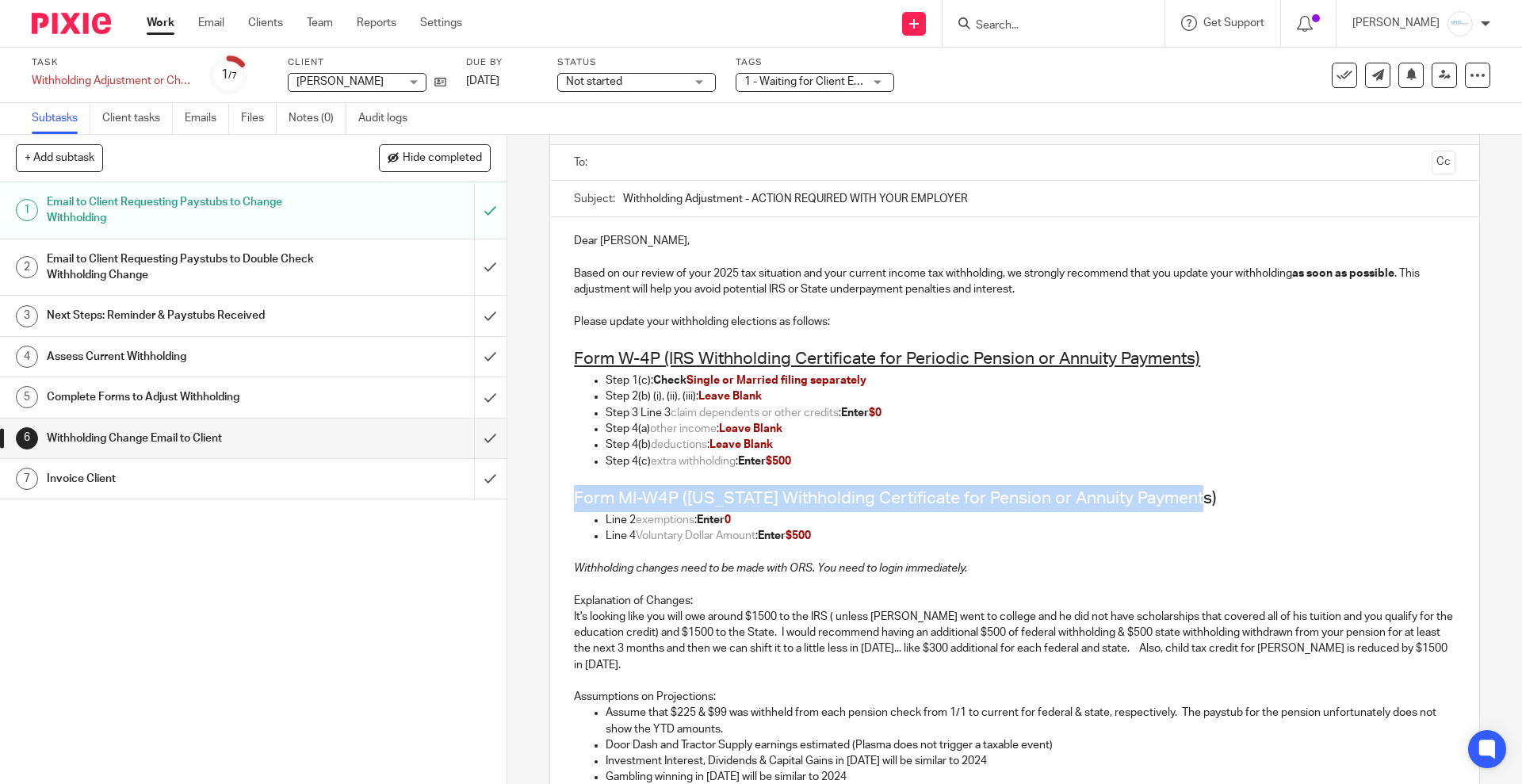
drag, startPoint x: 1216, startPoint y: 497, endPoint x: 500, endPoint y: 502, distance: 716.0
click at [500, 502] on div "+ Add subtask Hide completed Cancel + Add 1 Email to Client Requesting Paystubs…" at bounding box center [761, 459] width 1522 height 649
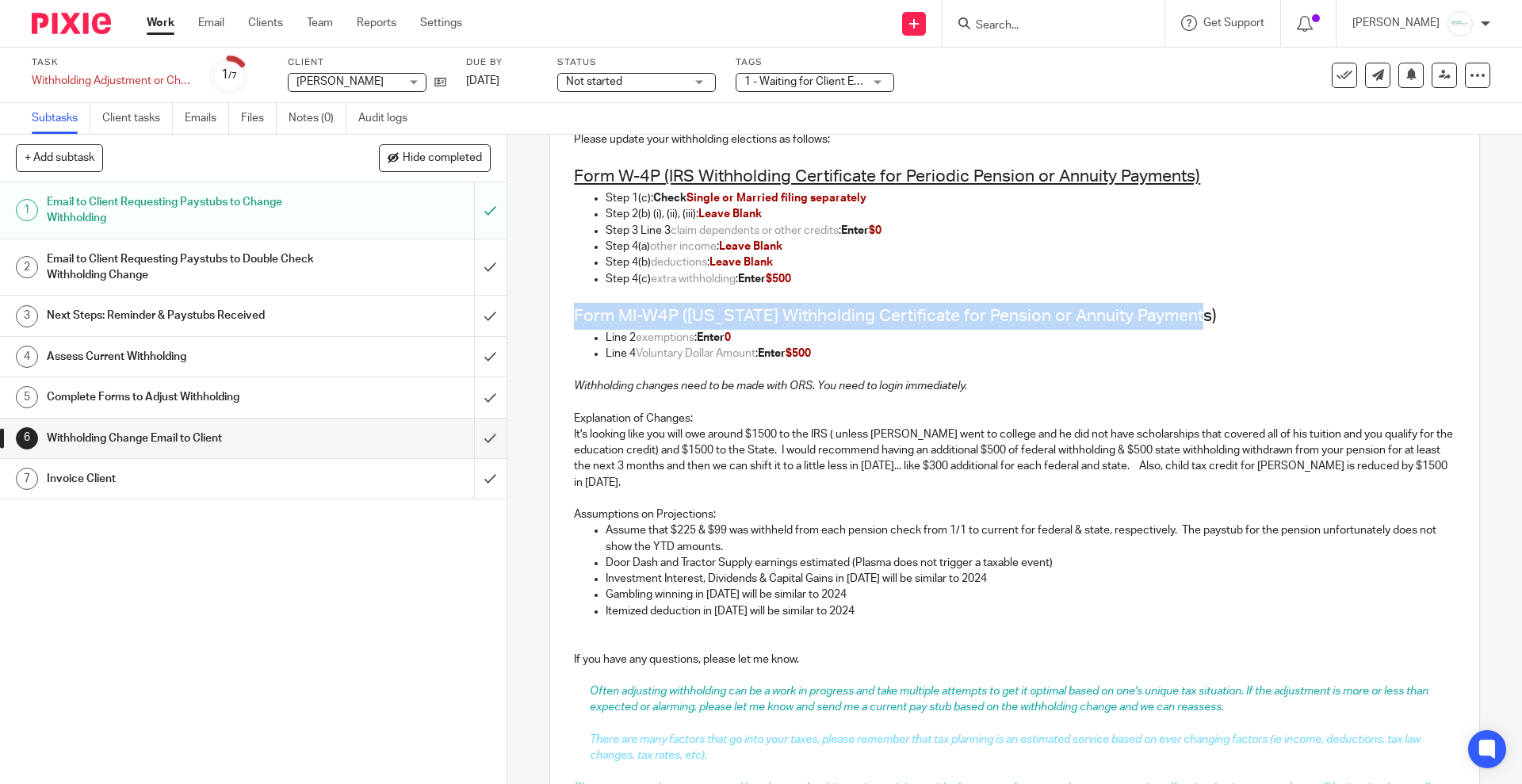
scroll to position [493, 0]
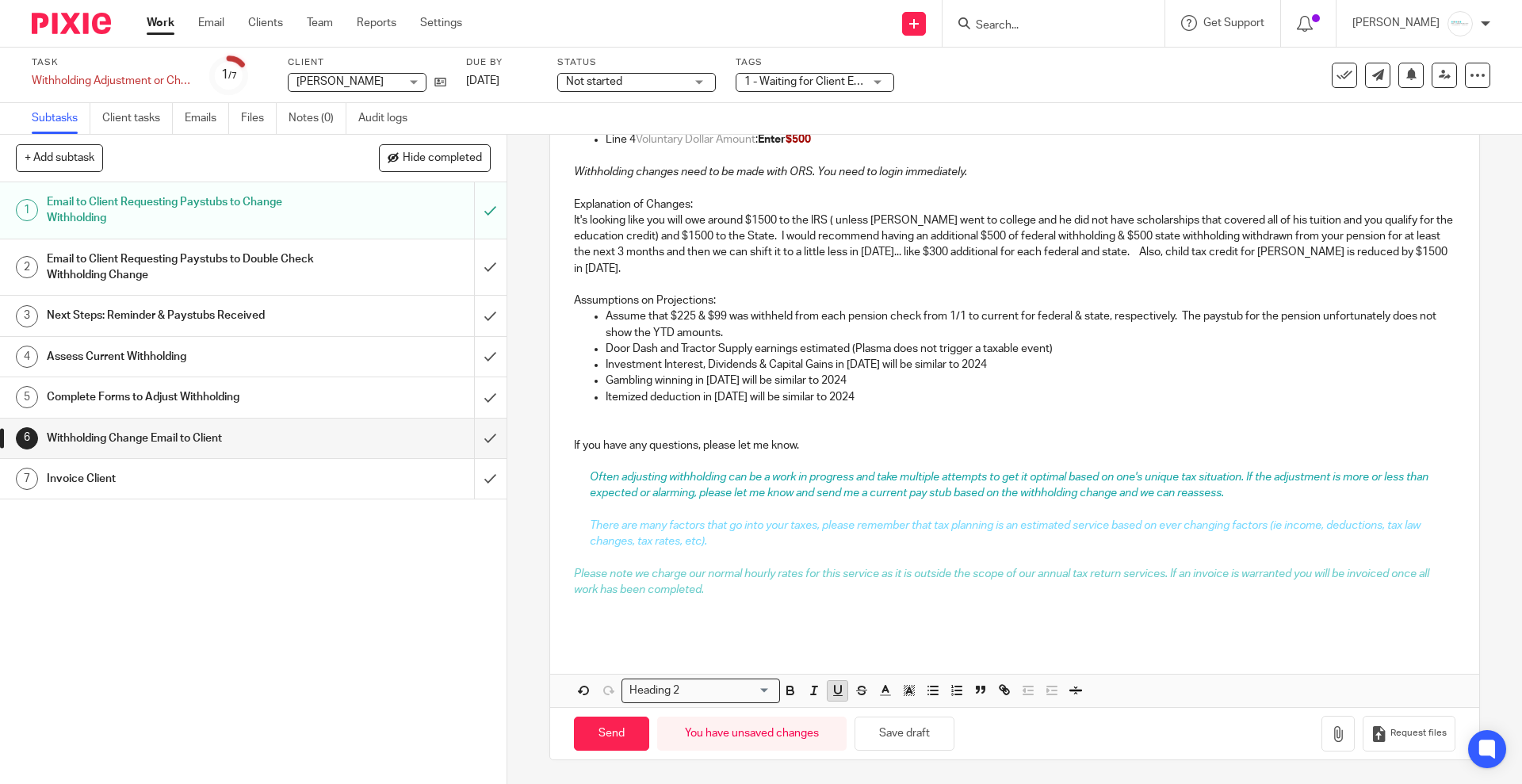
click at [832, 683] on icon "button" at bounding box center [838, 690] width 14 height 14
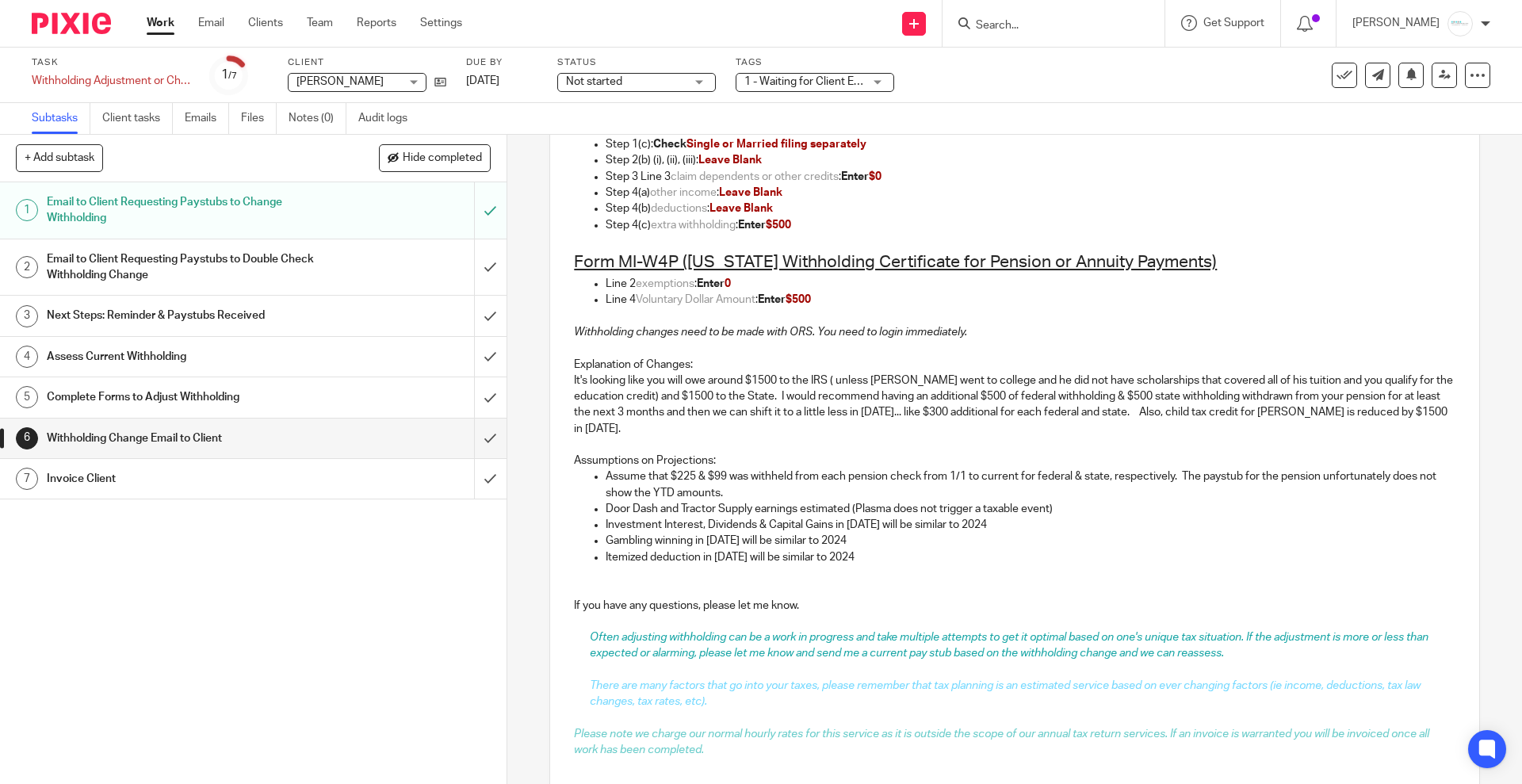
scroll to position [250, 0]
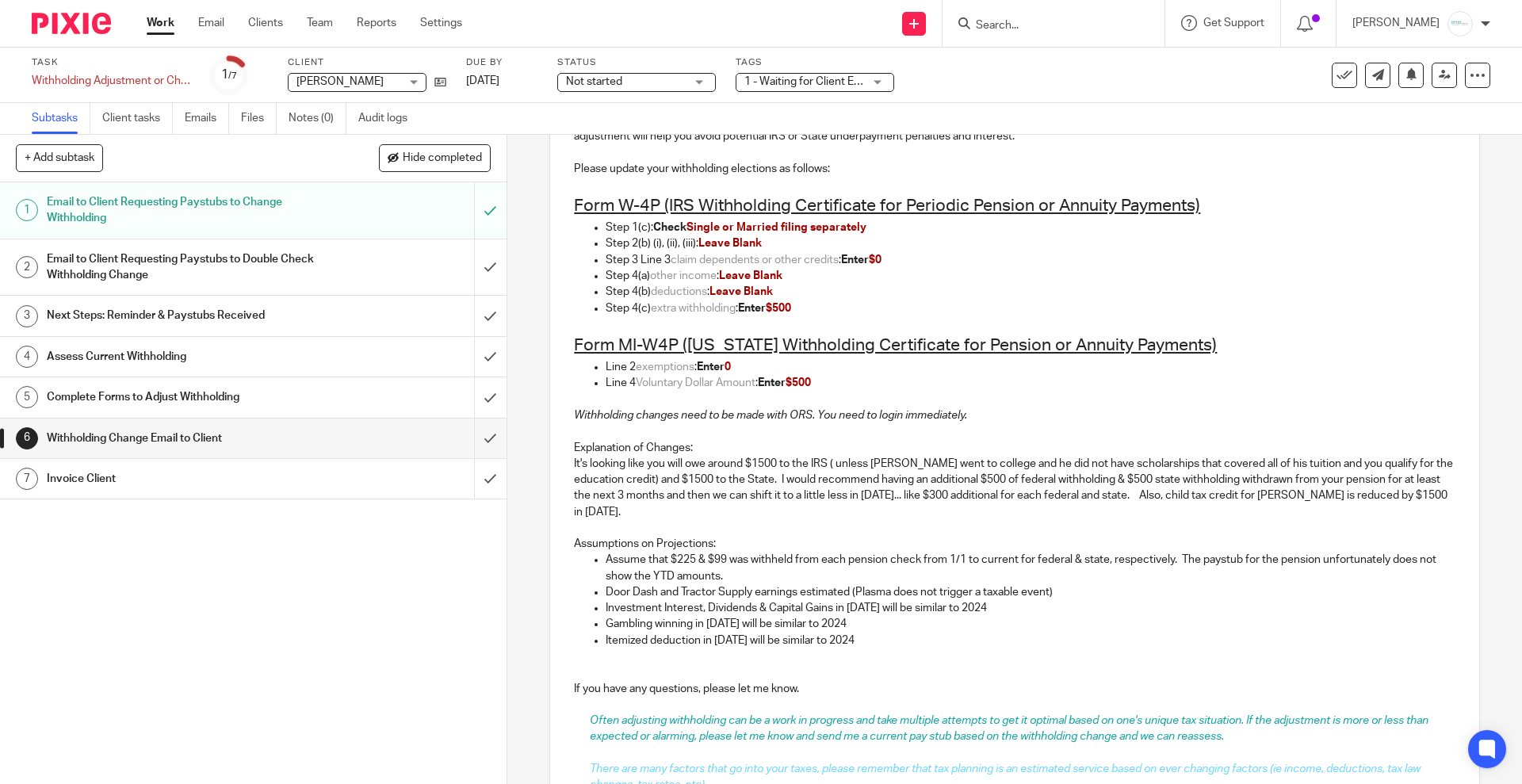
click at [1068, 387] on p "Line 4 Voluntary Dollar Amount : Enter $500" at bounding box center [1030, 383] width 849 height 16
drag, startPoint x: 1004, startPoint y: 417, endPoint x: 435, endPoint y: 415, distance: 569.0
click at [435, 415] on div "+ Add subtask Hide completed Cancel + Add 1 Email to Client Requesting Paystubs…" at bounding box center [761, 459] width 1522 height 649
click at [678, 427] on p at bounding box center [1014, 431] width 881 height 16
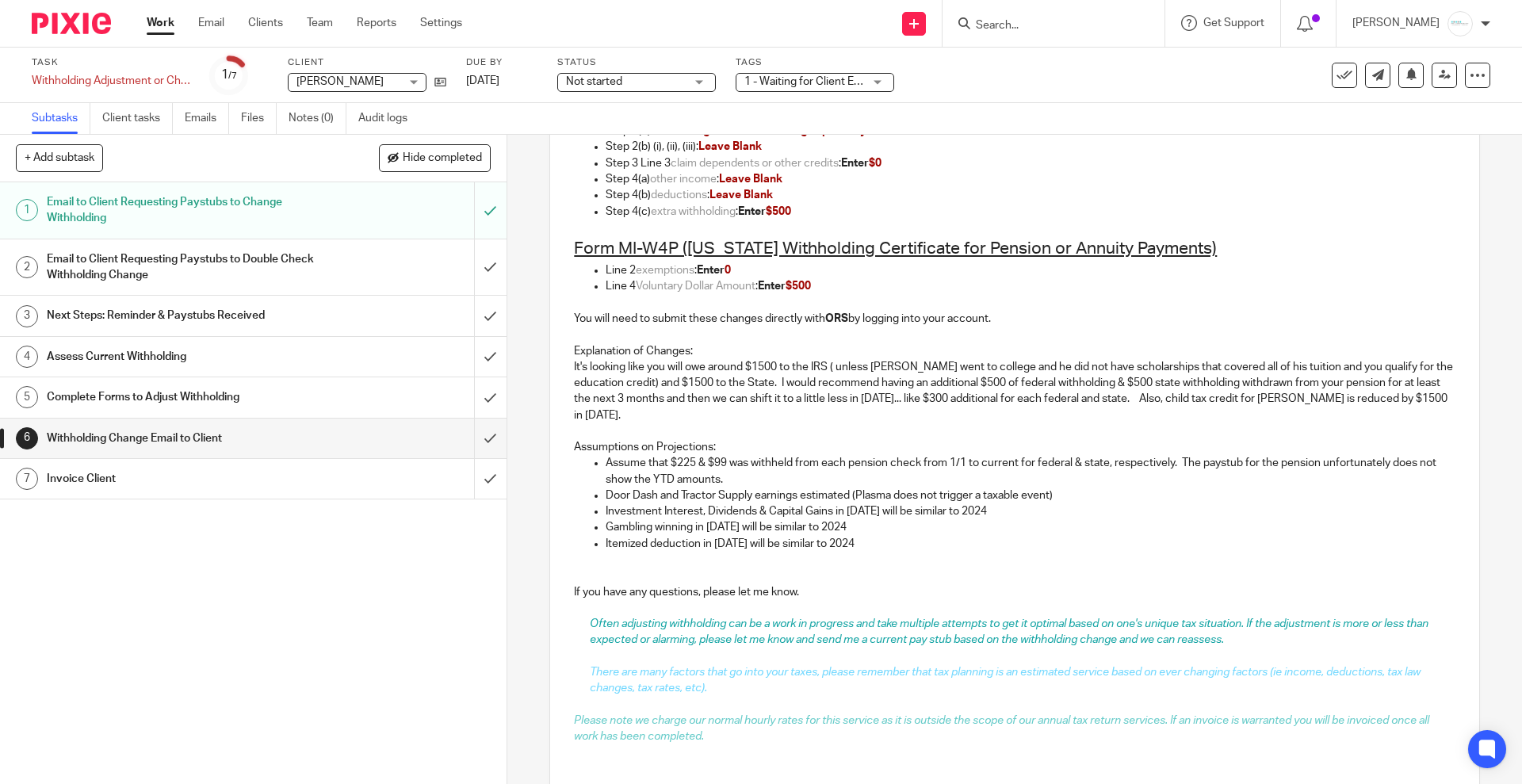
scroll to position [493, 0]
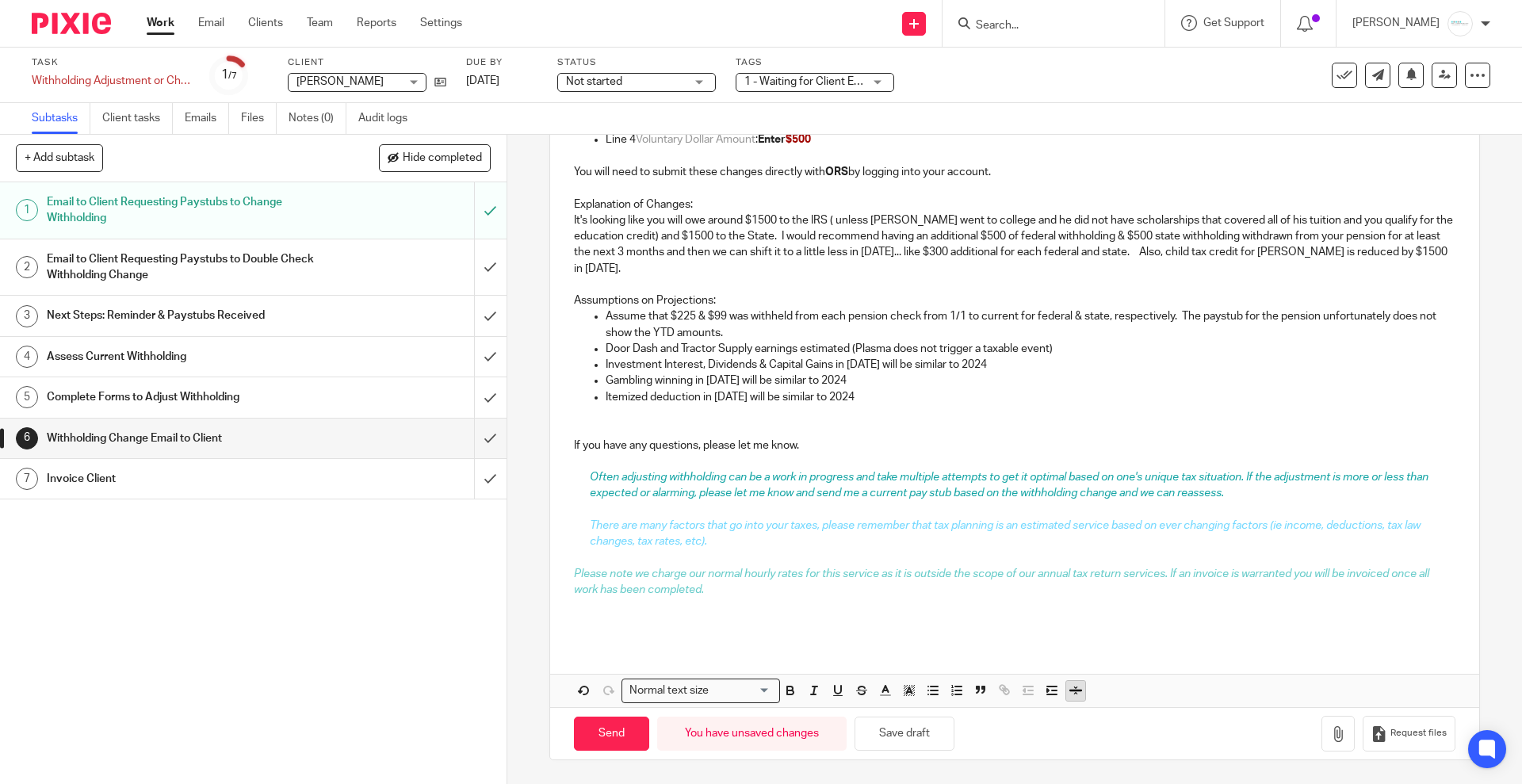
click at [1066, 692] on button "button" at bounding box center [1076, 691] width 20 height 20
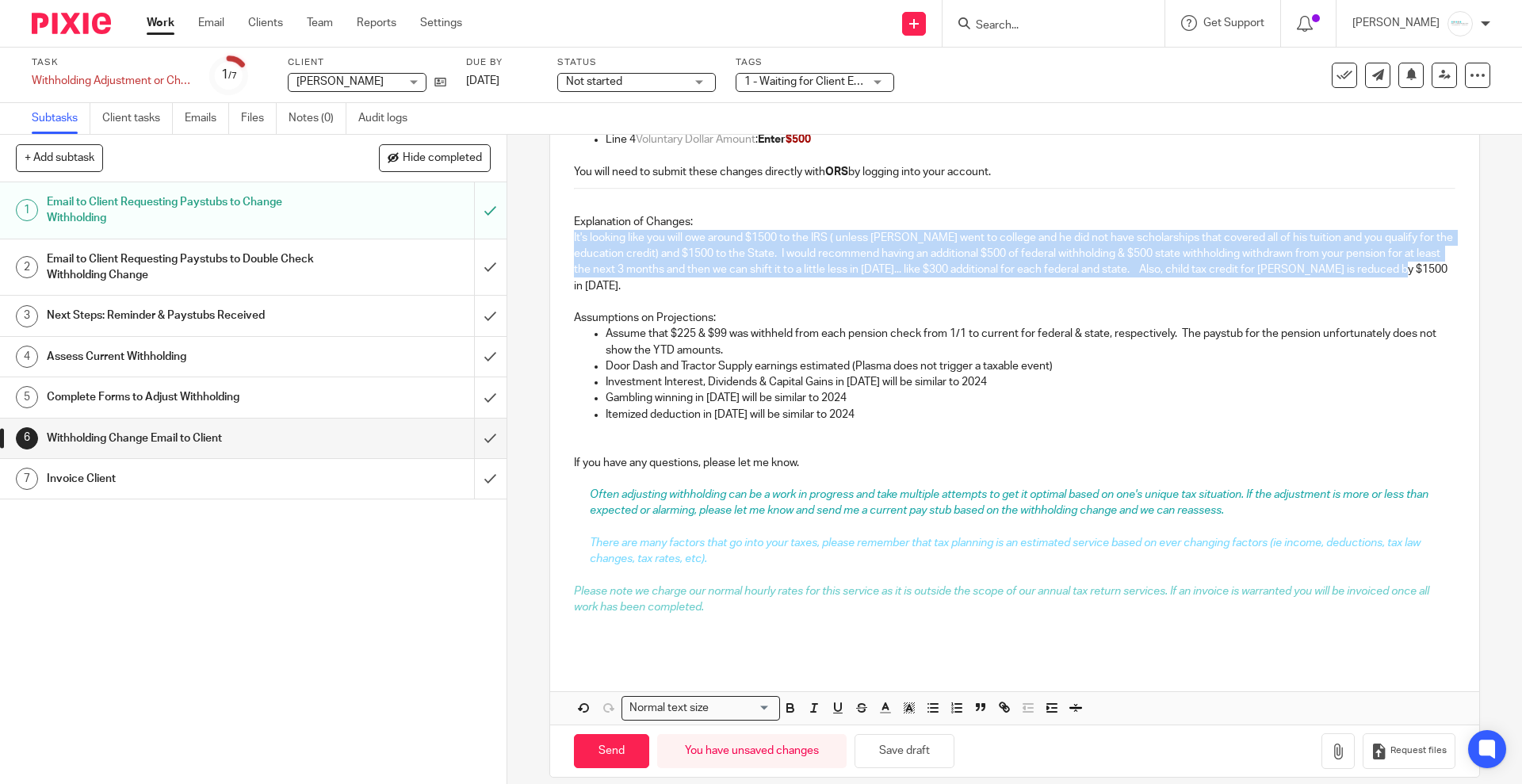
drag, startPoint x: 566, startPoint y: 238, endPoint x: 620, endPoint y: 289, distance: 74.3
click at [620, 289] on div "Dear Cindy, Based on our review of your 2025 tax situation and your current inc…" at bounding box center [1014, 240] width 928 height 839
drag, startPoint x: 558, startPoint y: 220, endPoint x: 622, endPoint y: 297, distance: 100.1
click at [622, 297] on div "Dear Cindy, Based on our review of your 2025 tax situation and your current inc…" at bounding box center [1014, 240] width 928 height 839
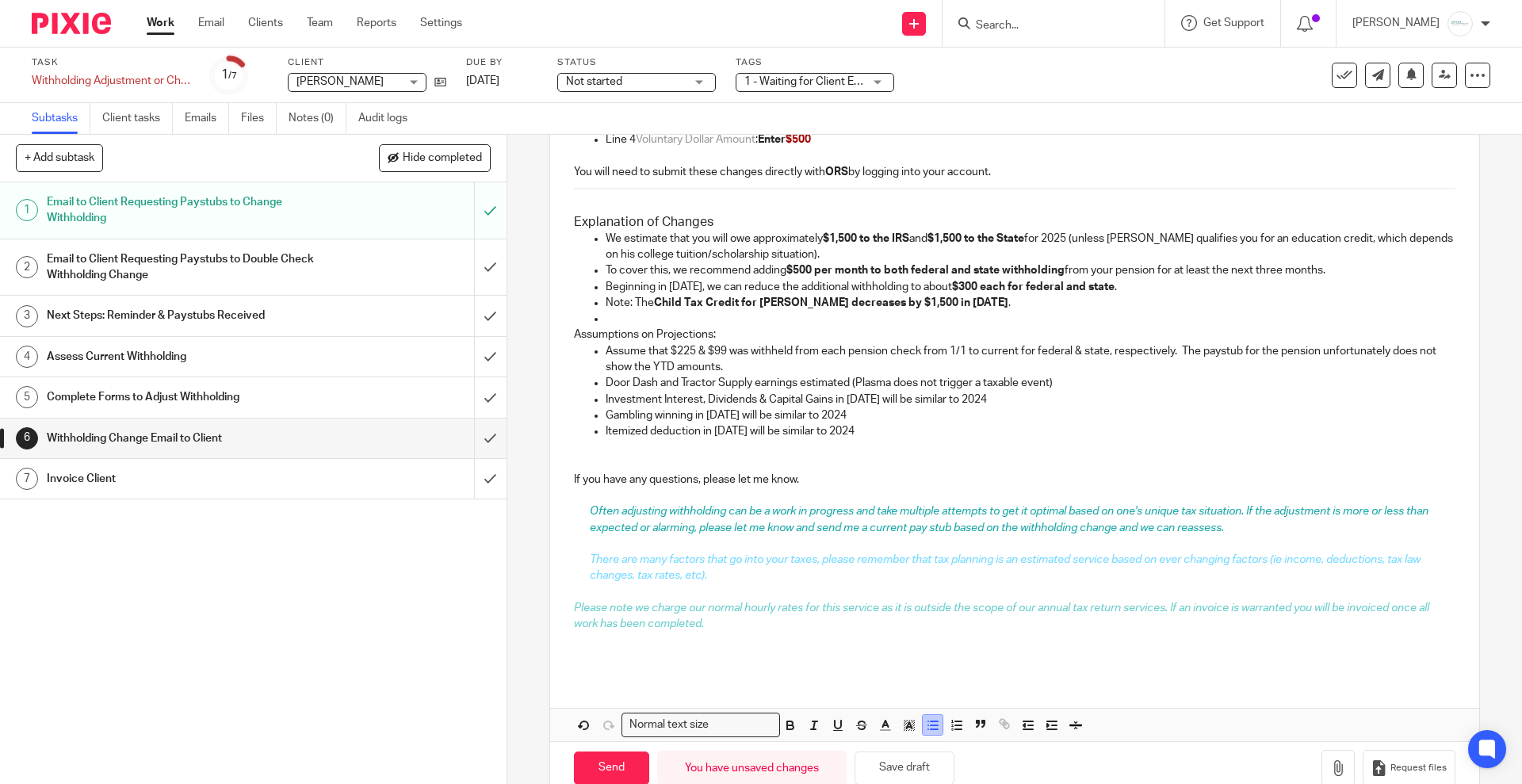
click at [934, 718] on icon "button" at bounding box center [933, 724] width 14 height 14
click at [627, 315] on p at bounding box center [1014, 319] width 881 height 16
click at [1068, 733] on button "button" at bounding box center [1076, 724] width 20 height 20
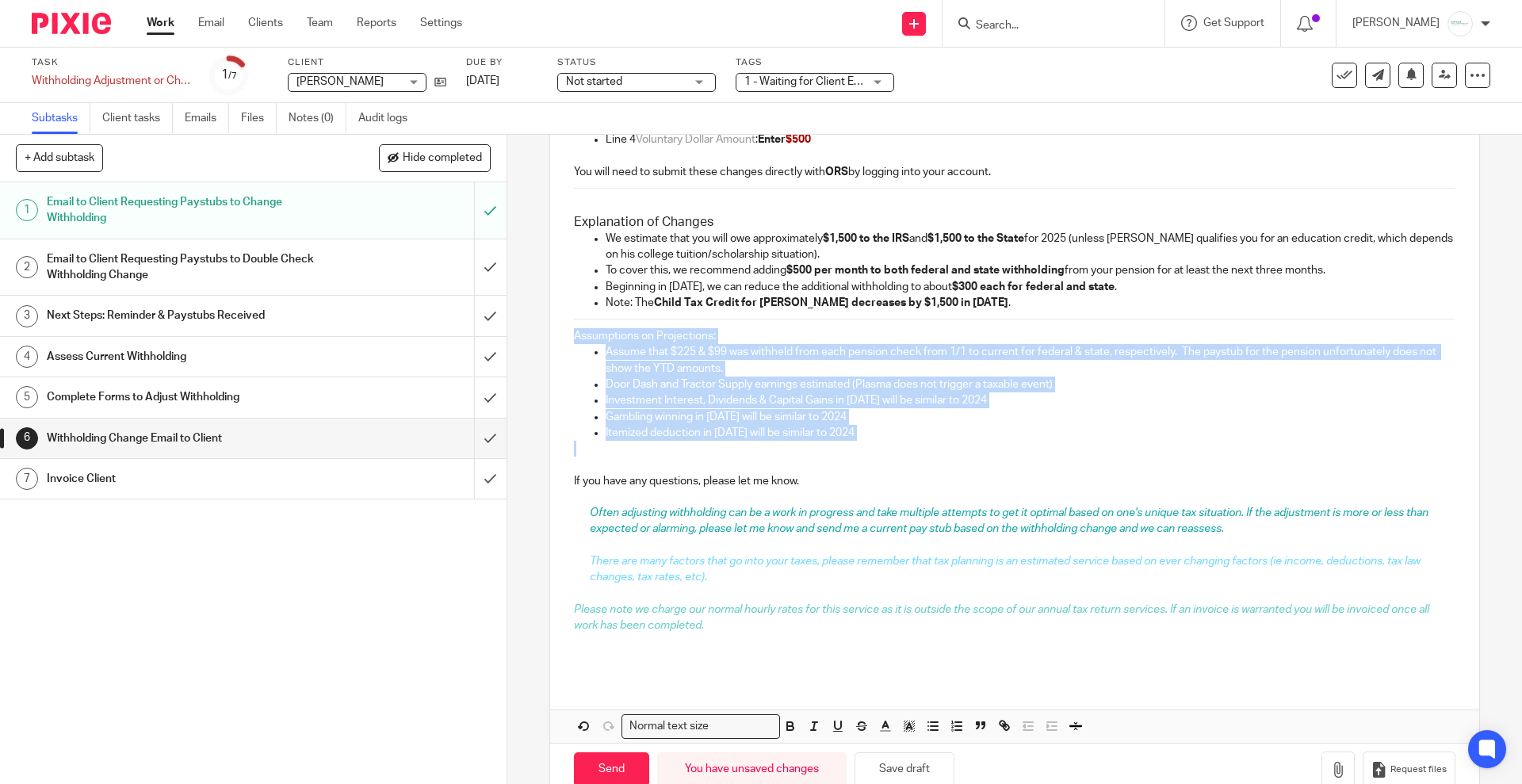
drag, startPoint x: 561, startPoint y: 336, endPoint x: 1017, endPoint y: 446, distance: 469.1
click at [1017, 446] on div "Dear Cindy, Based on our review of your 2025 tax situation and your current inc…" at bounding box center [1014, 249] width 928 height 856
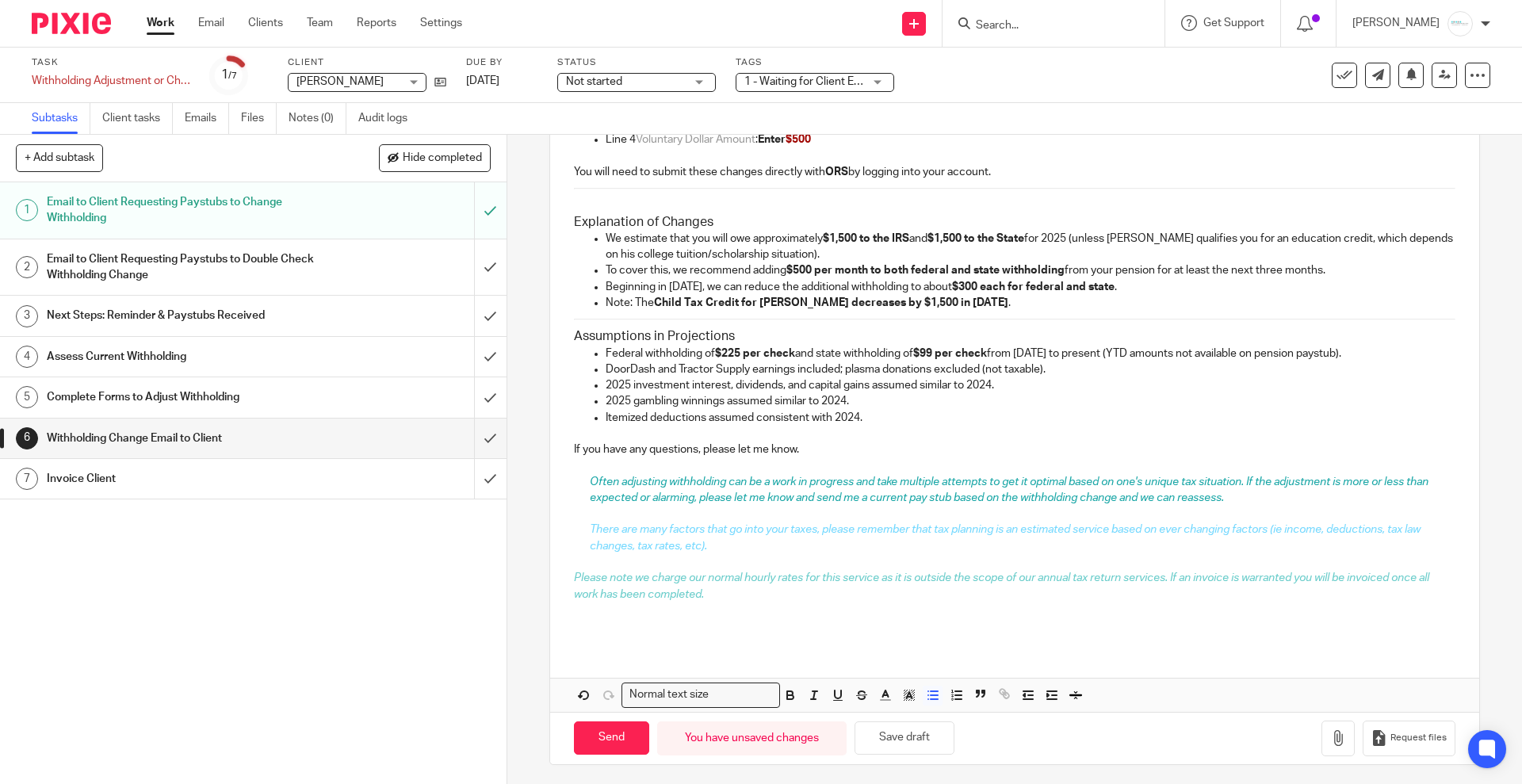
click at [541, 334] on div "6 Withholding Change Email to Client Manual email Secure the attachments in thi…" at bounding box center [1015, 459] width 1015 height 649
click at [561, 332] on div "Dear Cindy, Based on our review of your 2025 tax situation and your current inc…" at bounding box center [1014, 233] width 928 height 825
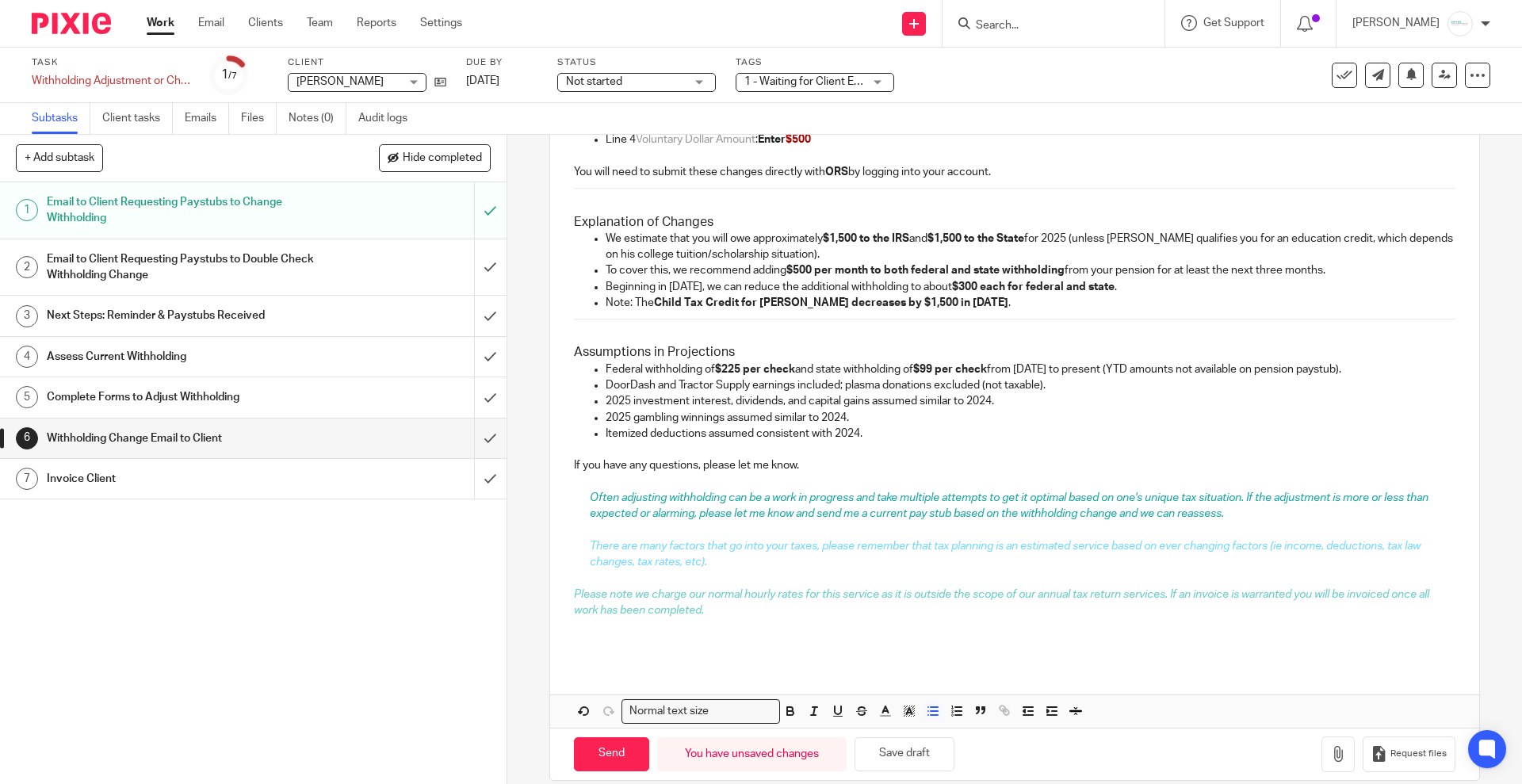
click at [1046, 303] on p "Note: The Child Tax Credit for Emily decreases by $1,500 in 2025 ." at bounding box center [1030, 303] width 849 height 16
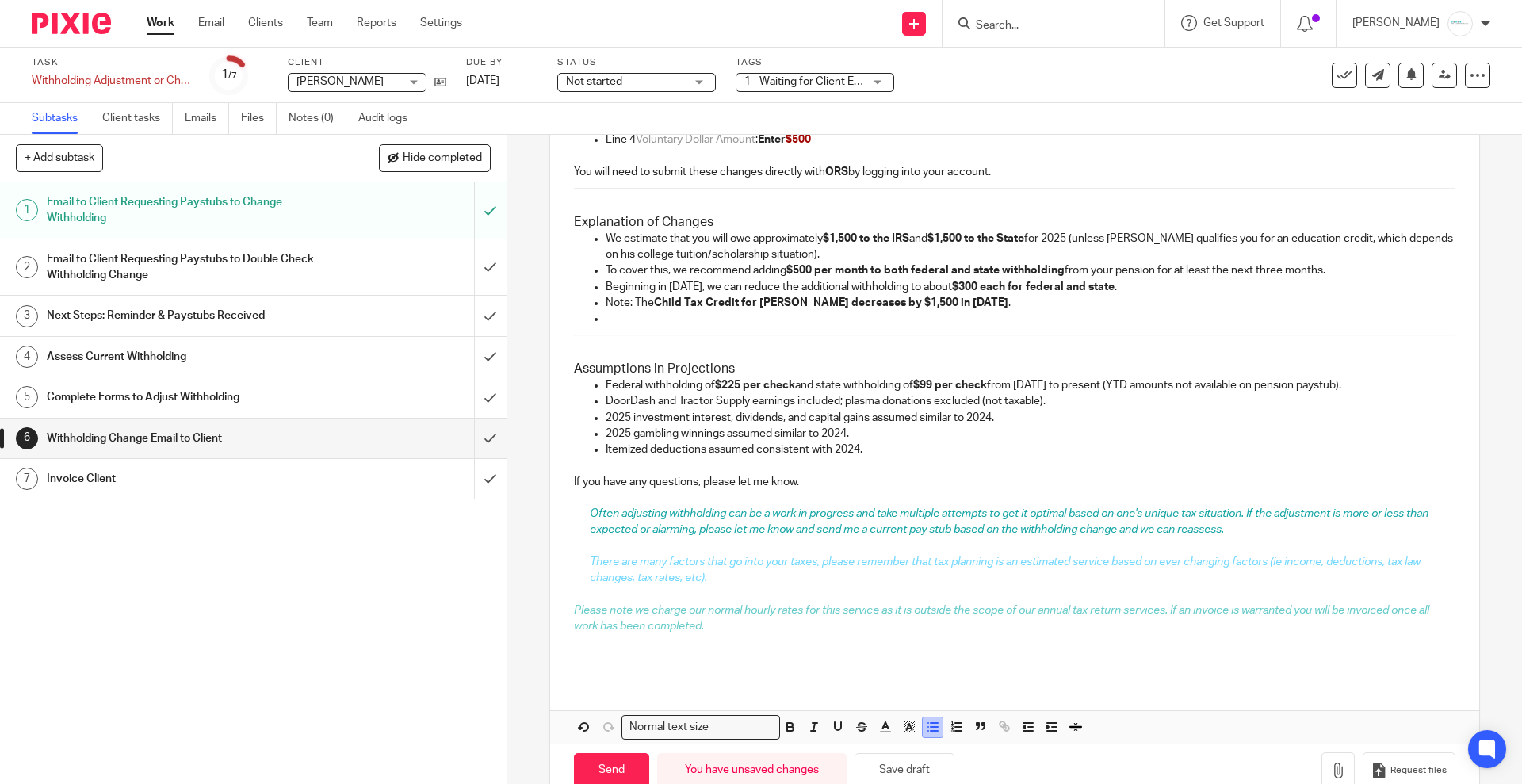
click at [918, 724] on span at bounding box center [942, 729] width 48 height 24
click at [922, 732] on button "button" at bounding box center [932, 727] width 20 height 20
click at [580, 343] on div "Dear Cindy, Based on our review of your 2025 tax situation and your current inc…" at bounding box center [1014, 250] width 928 height 857
click at [1021, 170] on p "You will need to submit these changes directly with ORS by logging into your ac…" at bounding box center [1014, 172] width 881 height 16
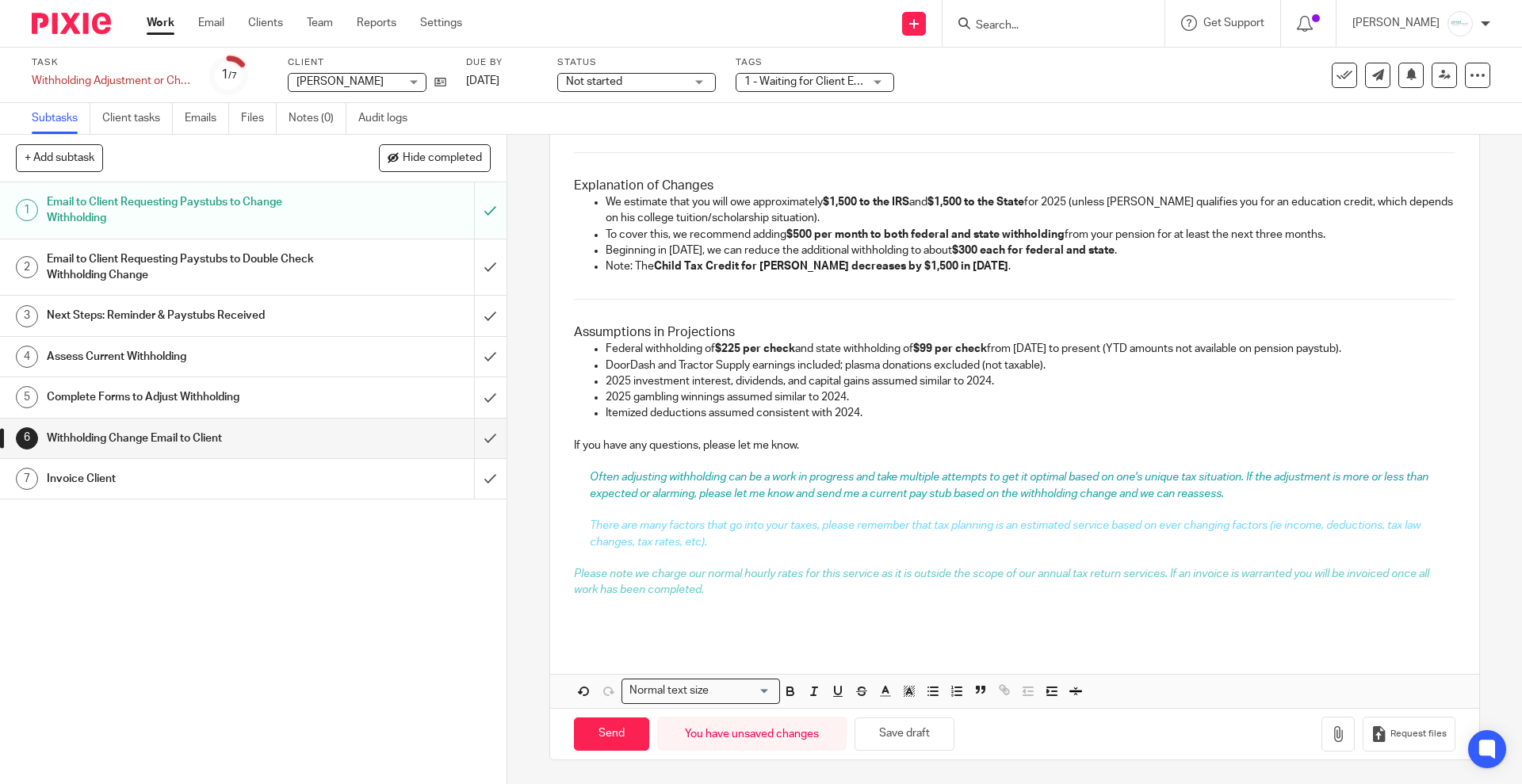
scroll to position [512, 0]
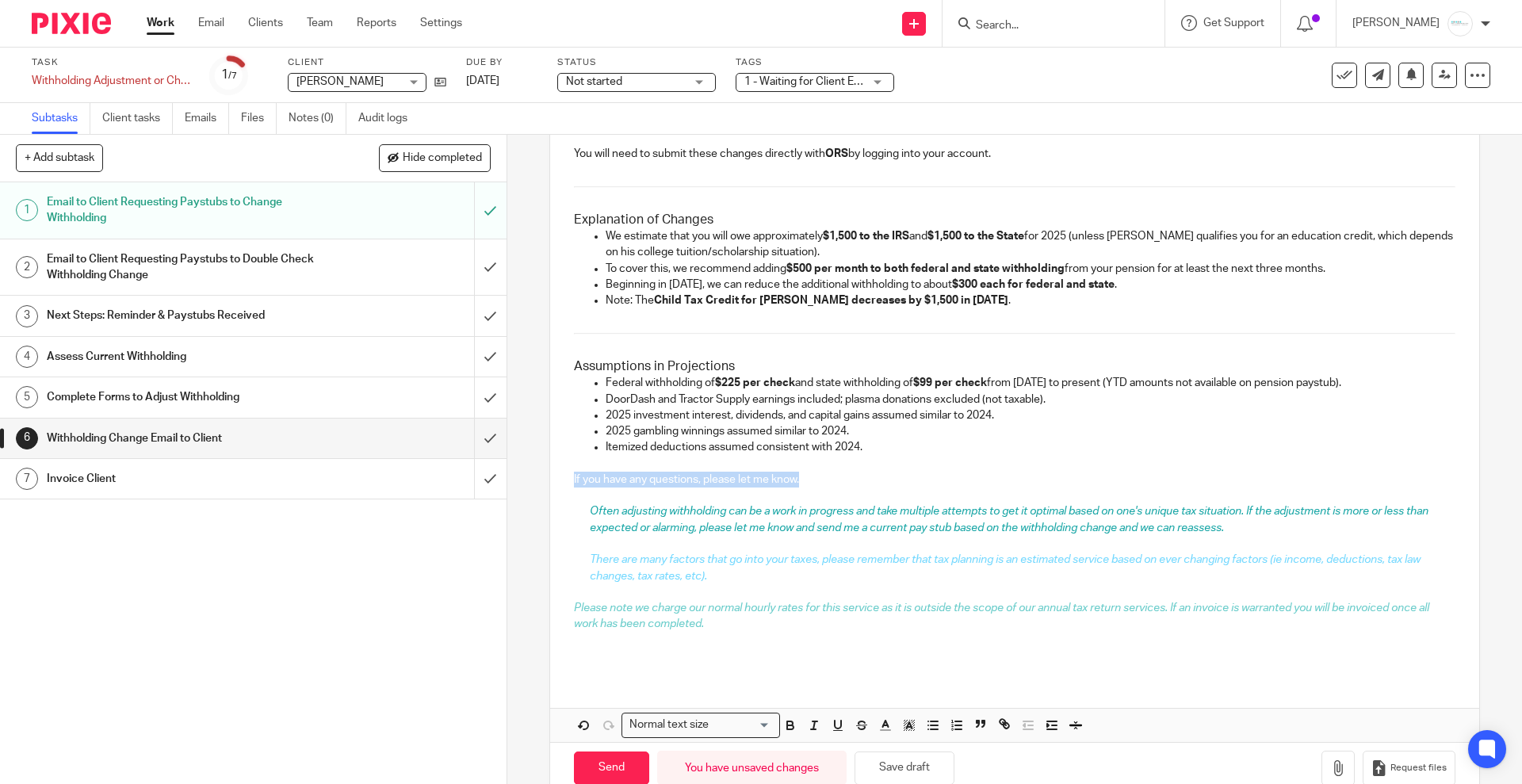
drag, startPoint x: 828, startPoint y: 449, endPoint x: 557, endPoint y: 485, distance: 273.4
click at [557, 485] on div "Dear Cindy, Based on our review of your 2025 tax situation and your current inc…" at bounding box center [1014, 239] width 928 height 873
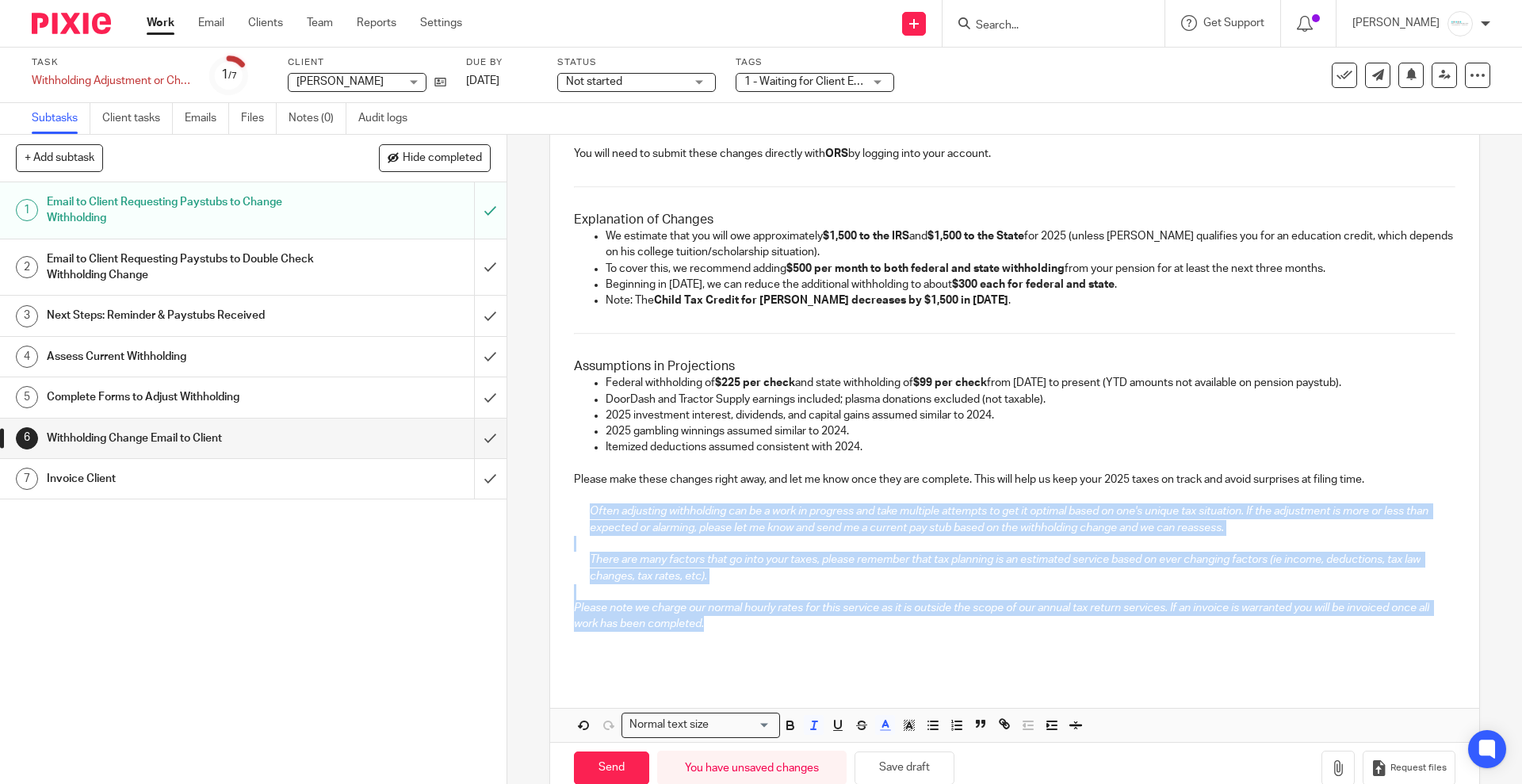
drag, startPoint x: 582, startPoint y: 510, endPoint x: 764, endPoint y: 625, distance: 215.3
click at [764, 625] on div "Dear Cindy, Based on our review of your 2025 tax situation and your current inc…" at bounding box center [1014, 239] width 928 height 873
copy div "Often adjusting withholding can be a work in progress and take multiple attempt…"
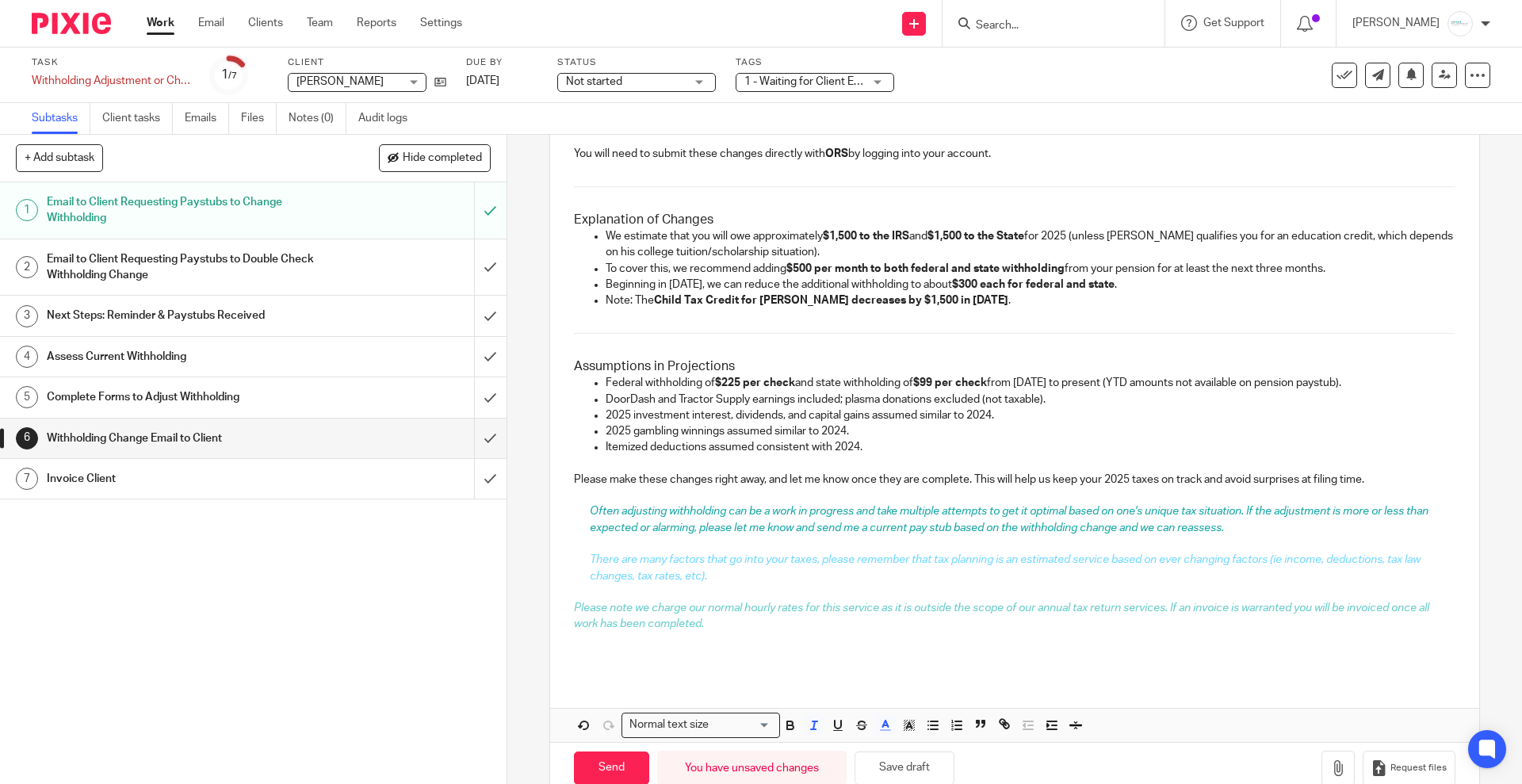
click at [565, 497] on div "Dear Cindy, Based on our review of your 2025 tax situation and your current inc…" at bounding box center [1014, 239] width 928 height 873
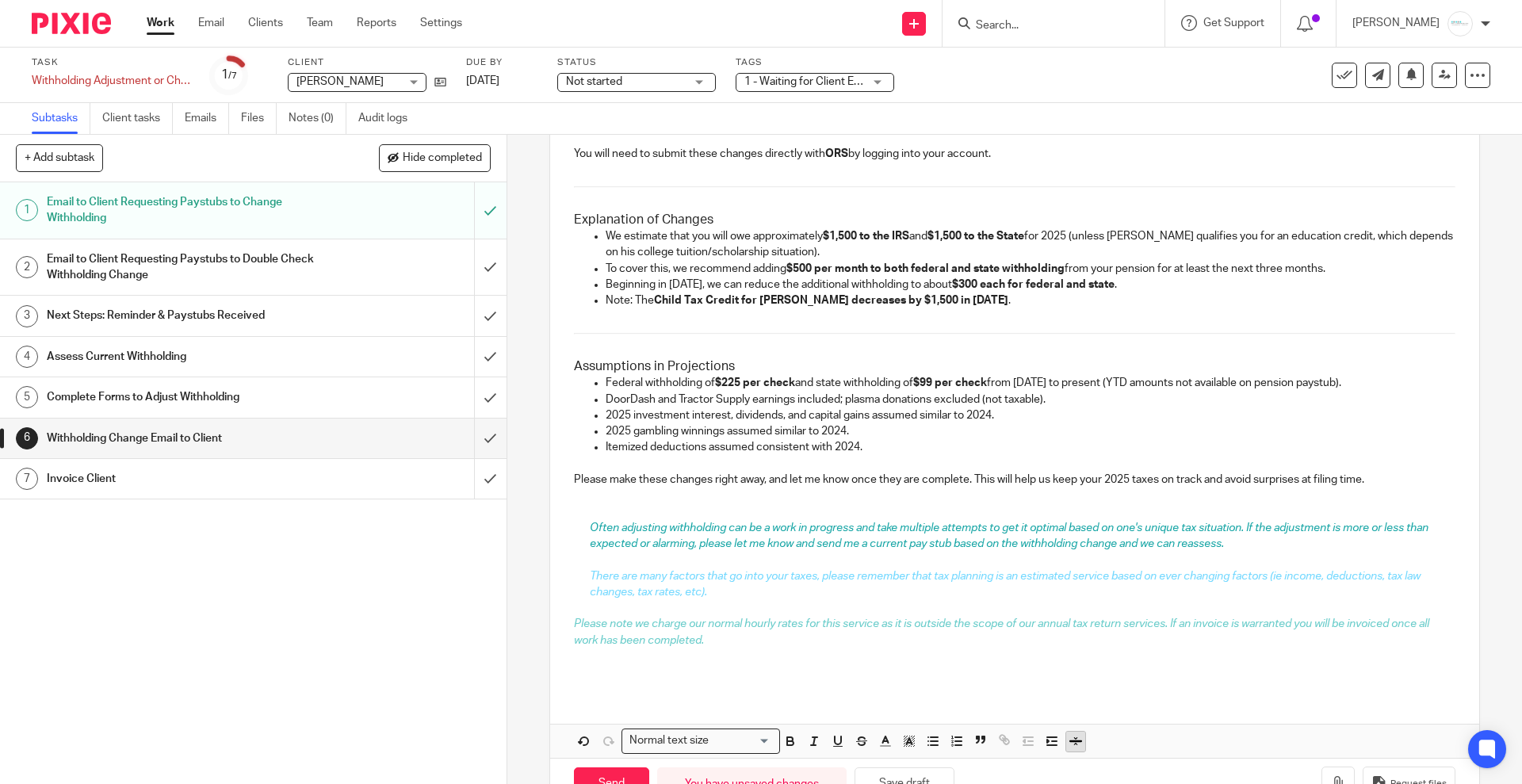
click at [1068, 745] on icon "button" at bounding box center [1075, 740] width 14 height 14
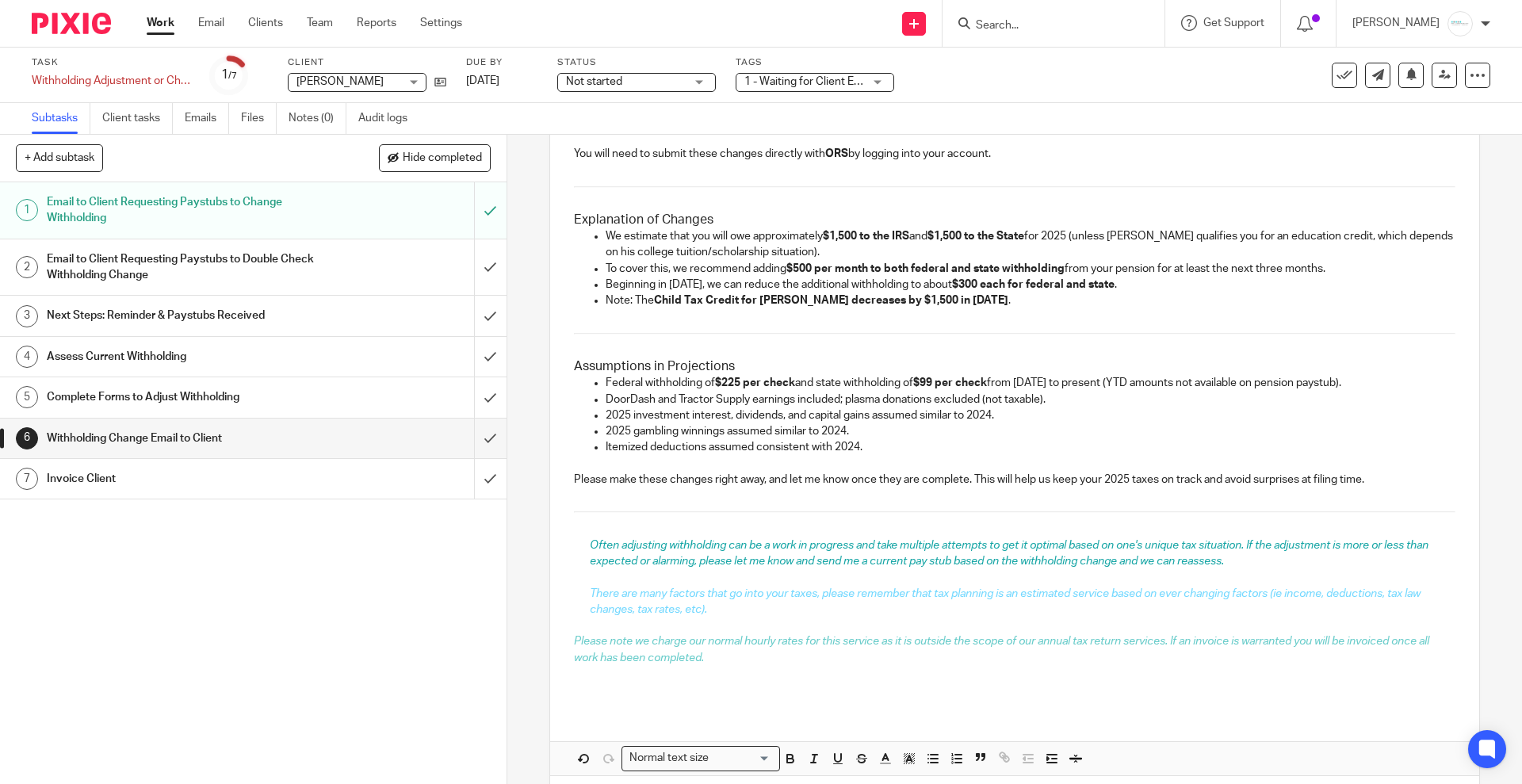
click at [574, 536] on p at bounding box center [1014, 529] width 881 height 16
click at [636, 360] on h3 "Assumptions in Projections" at bounding box center [1014, 366] width 881 height 17
click at [634, 217] on h3 "Explanation of Changes" at bounding box center [1014, 219] width 881 height 17
drag, startPoint x: 733, startPoint y: 218, endPoint x: 545, endPoint y: 224, distance: 188.1
click at [550, 224] on div "Dear Cindy, Based on our review of your 2025 tax situation and your current inc…" at bounding box center [1014, 255] width 928 height 906
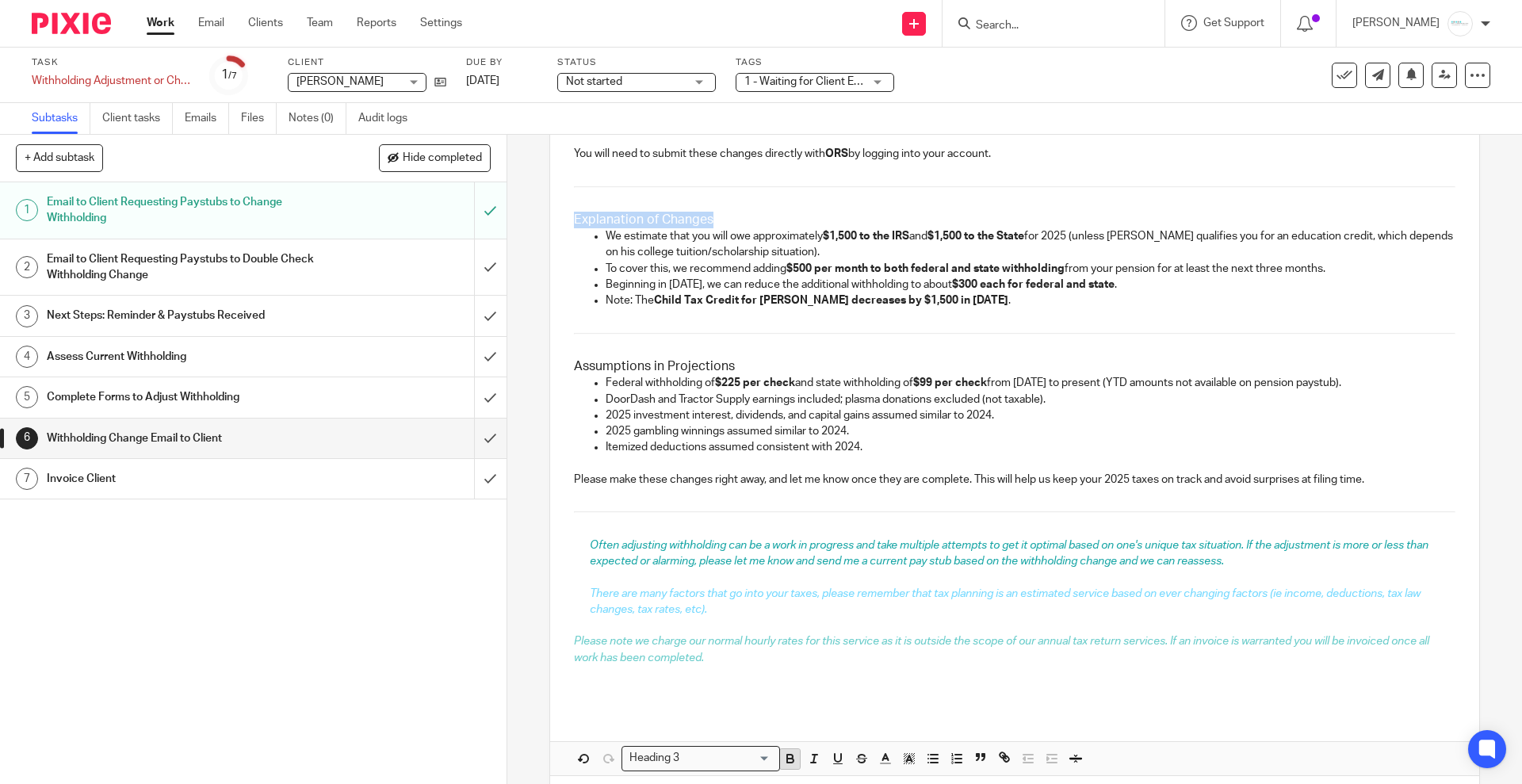
click at [787, 761] on icon "button" at bounding box center [790, 760] width 6 height 4
drag, startPoint x: 742, startPoint y: 366, endPoint x: 463, endPoint y: 366, distance: 279.0
click at [463, 366] on div "+ Add subtask Hide completed Cancel + Add 1 Email to Client Requesting Paystubs…" at bounding box center [761, 459] width 1522 height 649
click at [783, 756] on icon "button" at bounding box center [790, 758] width 14 height 14
click at [568, 545] on div "Dear Cindy, Based on our review of your 2025 tax situation and your current inc…" at bounding box center [1014, 255] width 928 height 906
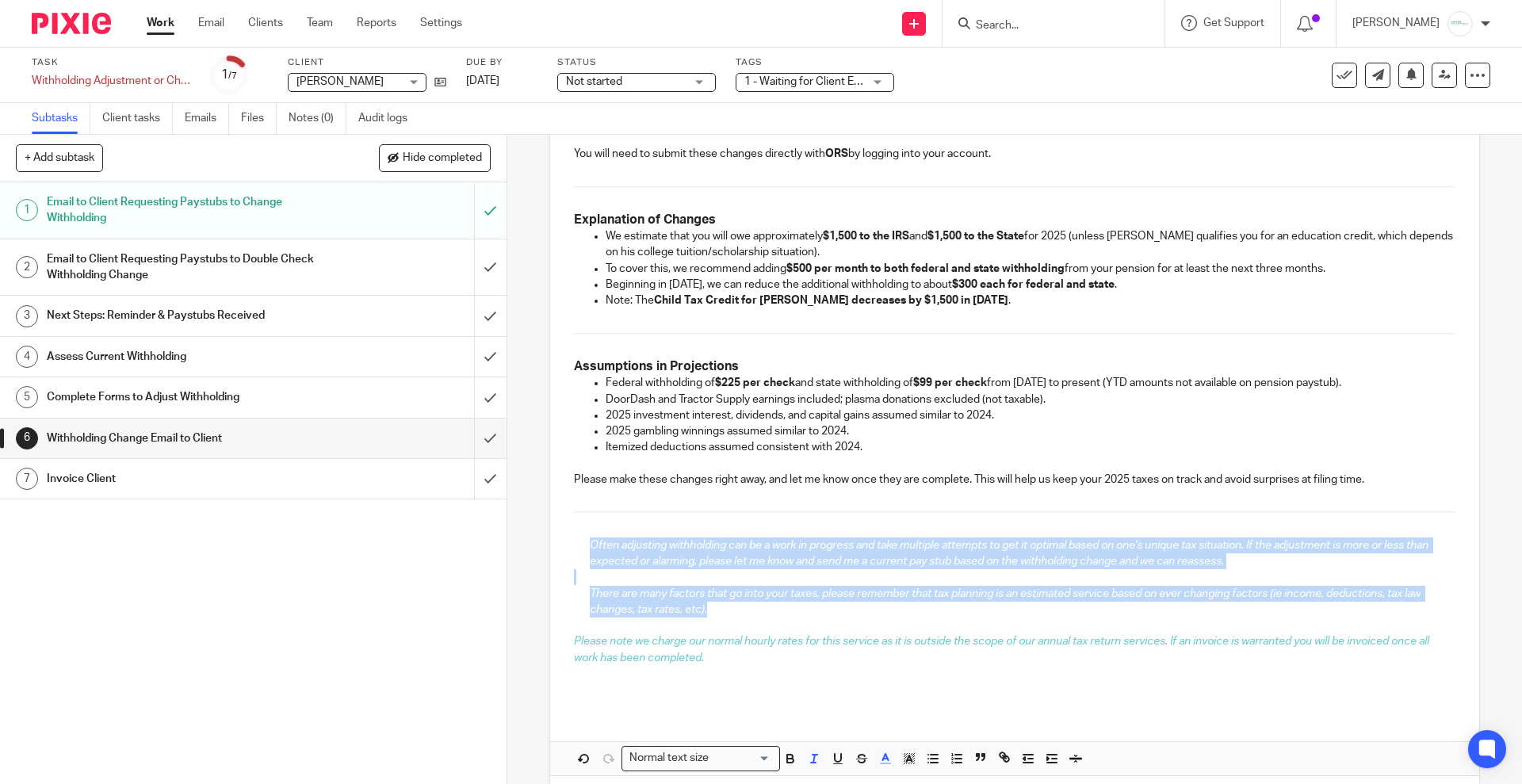
drag, startPoint x: 568, startPoint y: 545, endPoint x: 813, endPoint y: 604, distance: 252.0
click at [813, 604] on div "Dear Cindy, Based on our review of your 2025 tax situation and your current inc…" at bounding box center [1014, 255] width 928 height 906
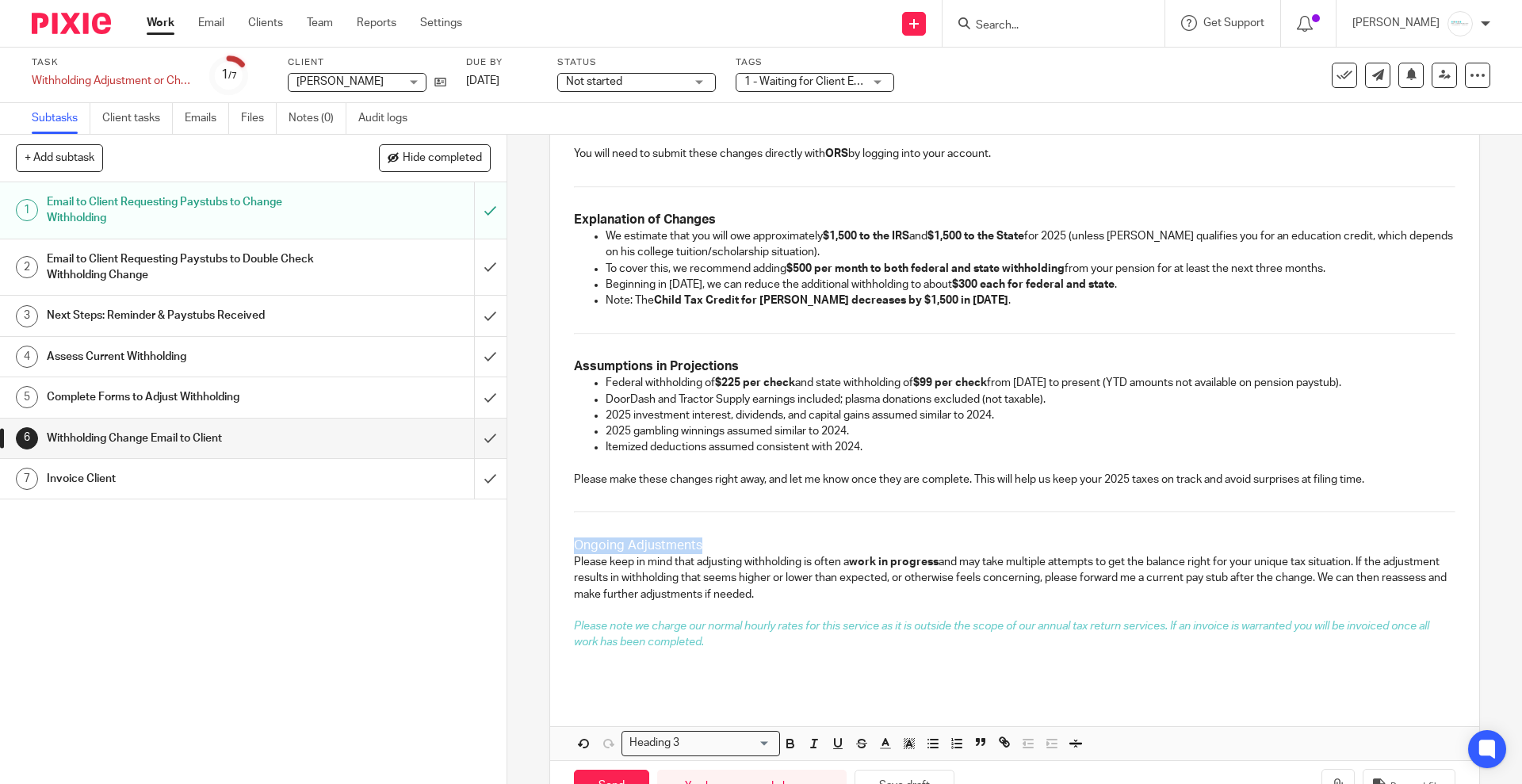
drag, startPoint x: 698, startPoint y: 546, endPoint x: 552, endPoint y: 538, distance: 146.2
click at [552, 538] on div "Dear Cindy, Based on our review of your 2025 tax situation and your current inc…" at bounding box center [1014, 248] width 928 height 891
click at [783, 740] on icon "button" at bounding box center [790, 743] width 14 height 14
click at [860, 593] on p "Please keep in mind that adjusting withholding is often a work in progress and …" at bounding box center [1014, 578] width 881 height 49
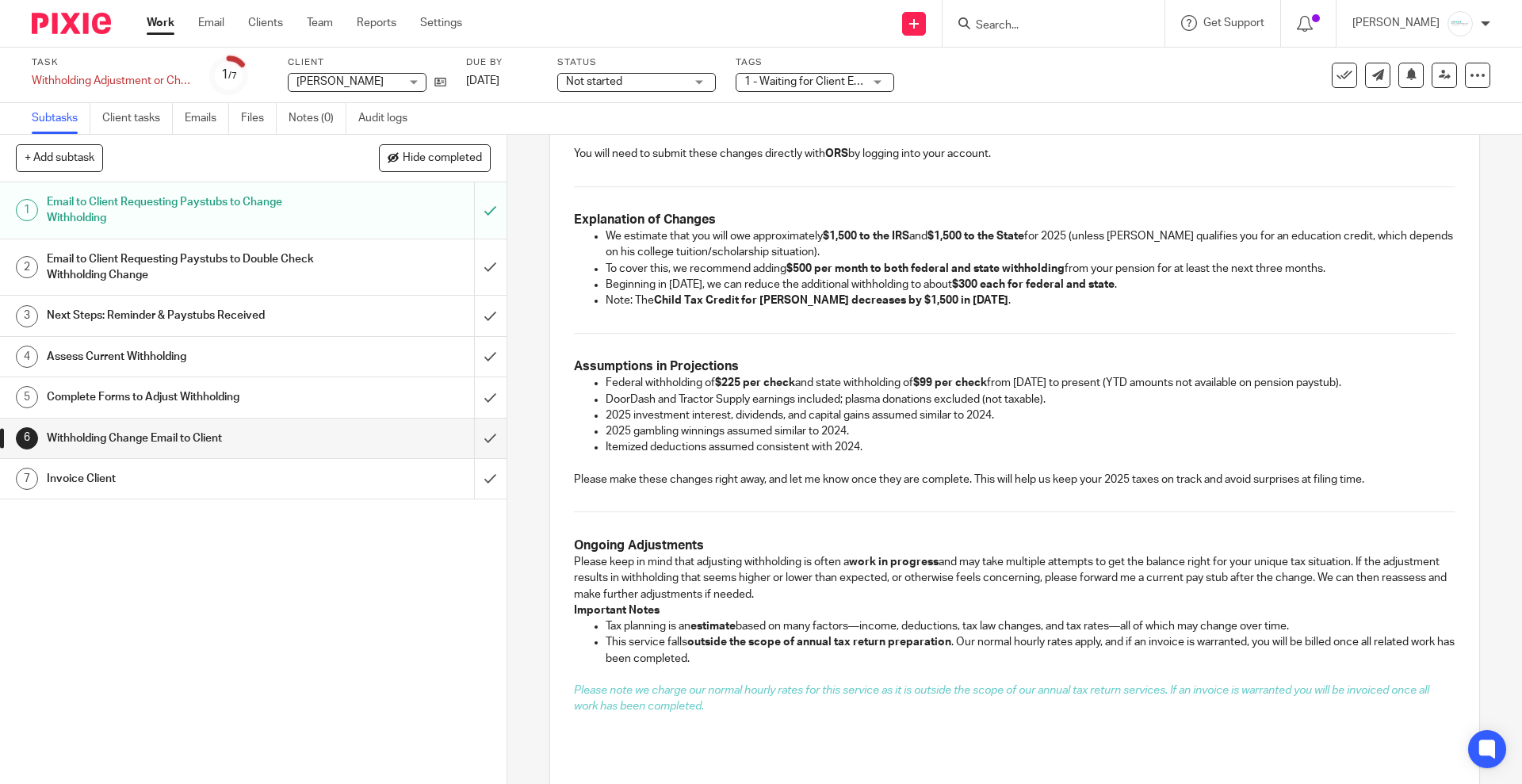
click at [563, 613] on div "Dear Cindy, Based on our review of your 2025 tax situation and your current inc…" at bounding box center [1014, 280] width 928 height 956
drag, startPoint x: 655, startPoint y: 611, endPoint x: 545, endPoint y: 615, distance: 110.1
click at [550, 615] on div "Dear Cindy, Based on our review of your 2025 tax situation and your current inc…" at bounding box center [1014, 280] width 928 height 956
click at [714, 624] on strong "estimate" at bounding box center [713, 625] width 46 height 11
drag, startPoint x: 568, startPoint y: 560, endPoint x: 860, endPoint y: 598, distance: 294.5
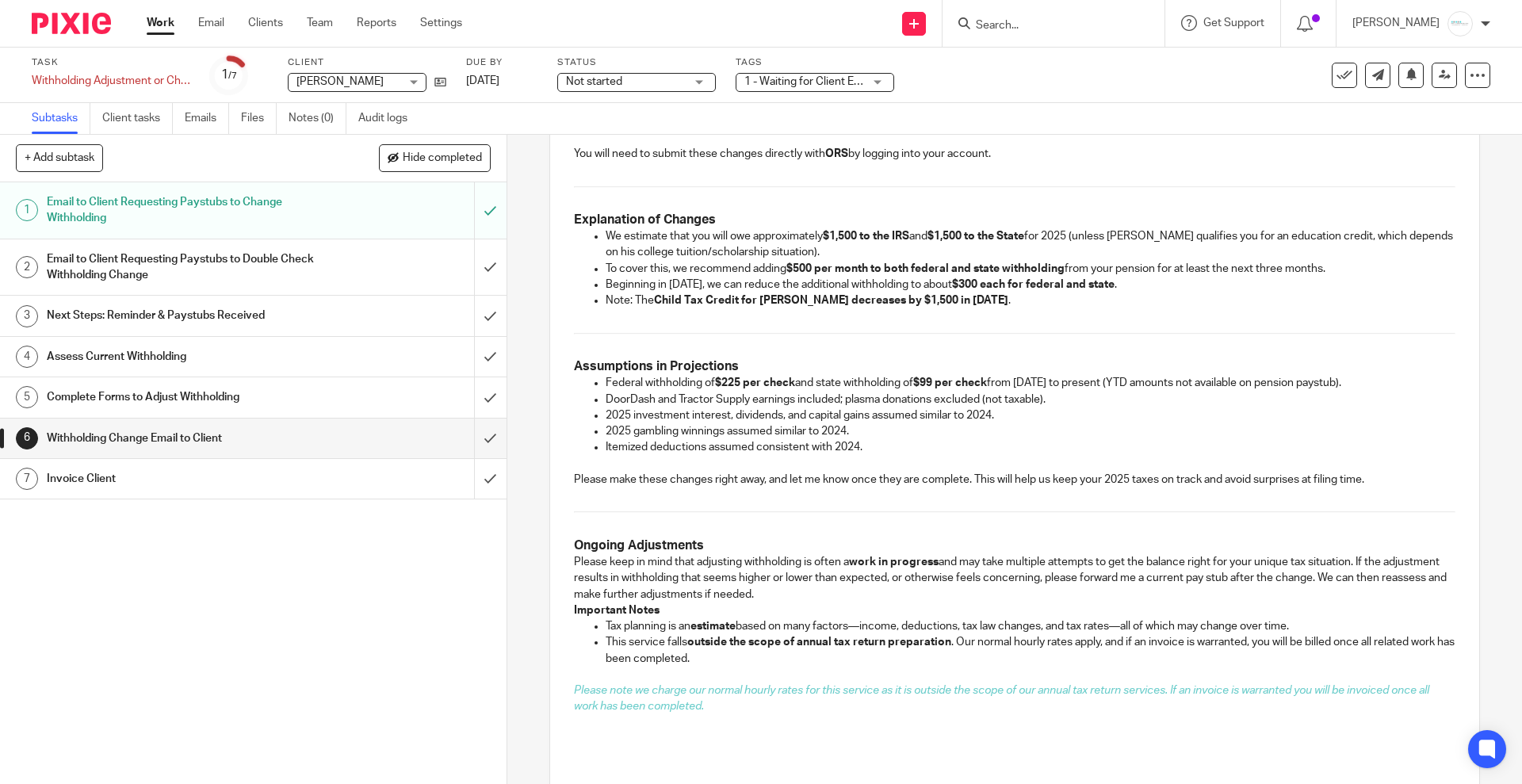
click at [860, 598] on p "Please keep in mind that adjusting withholding is often a work in progress and …" at bounding box center [1014, 578] width 881 height 49
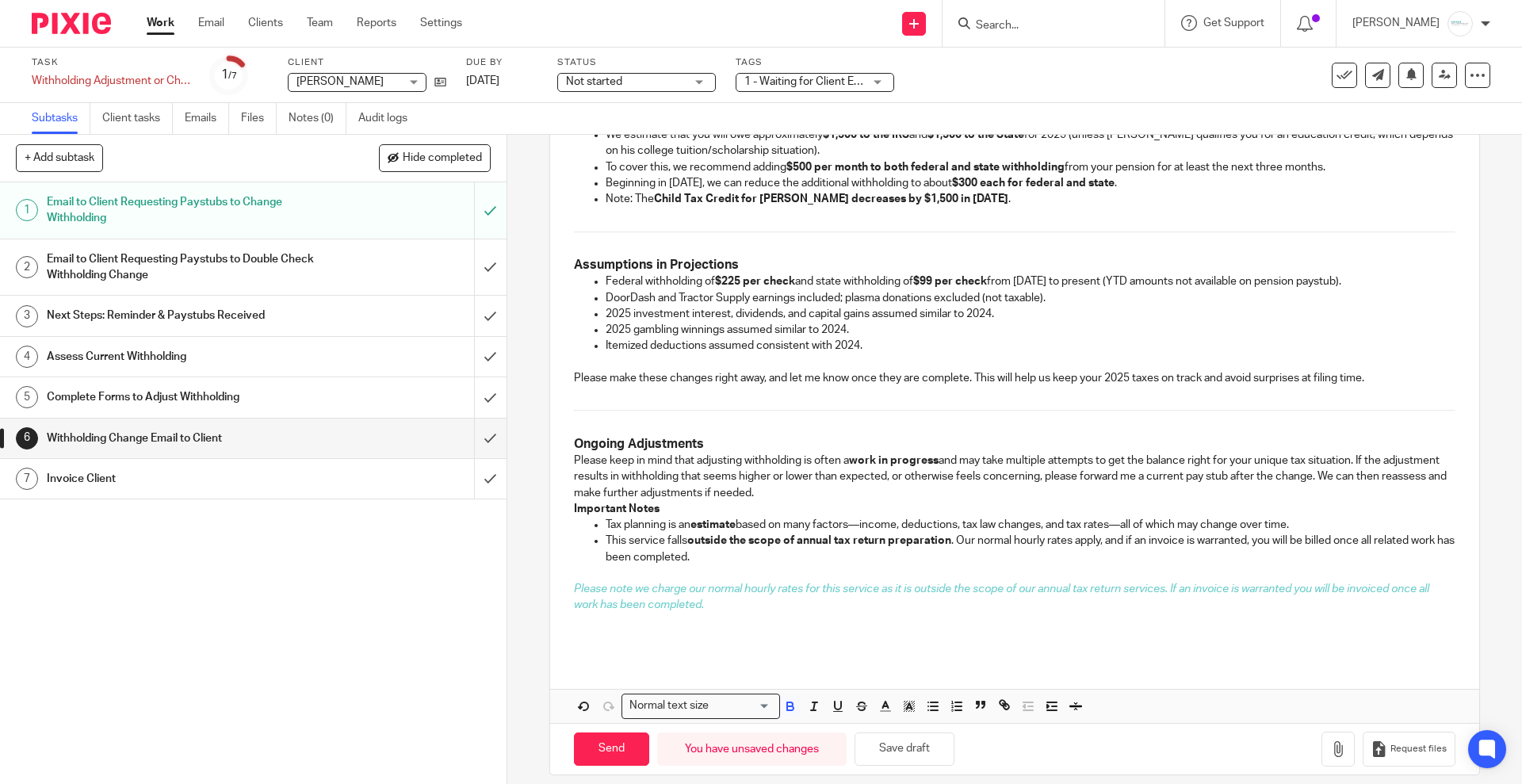
scroll to position [628, 0]
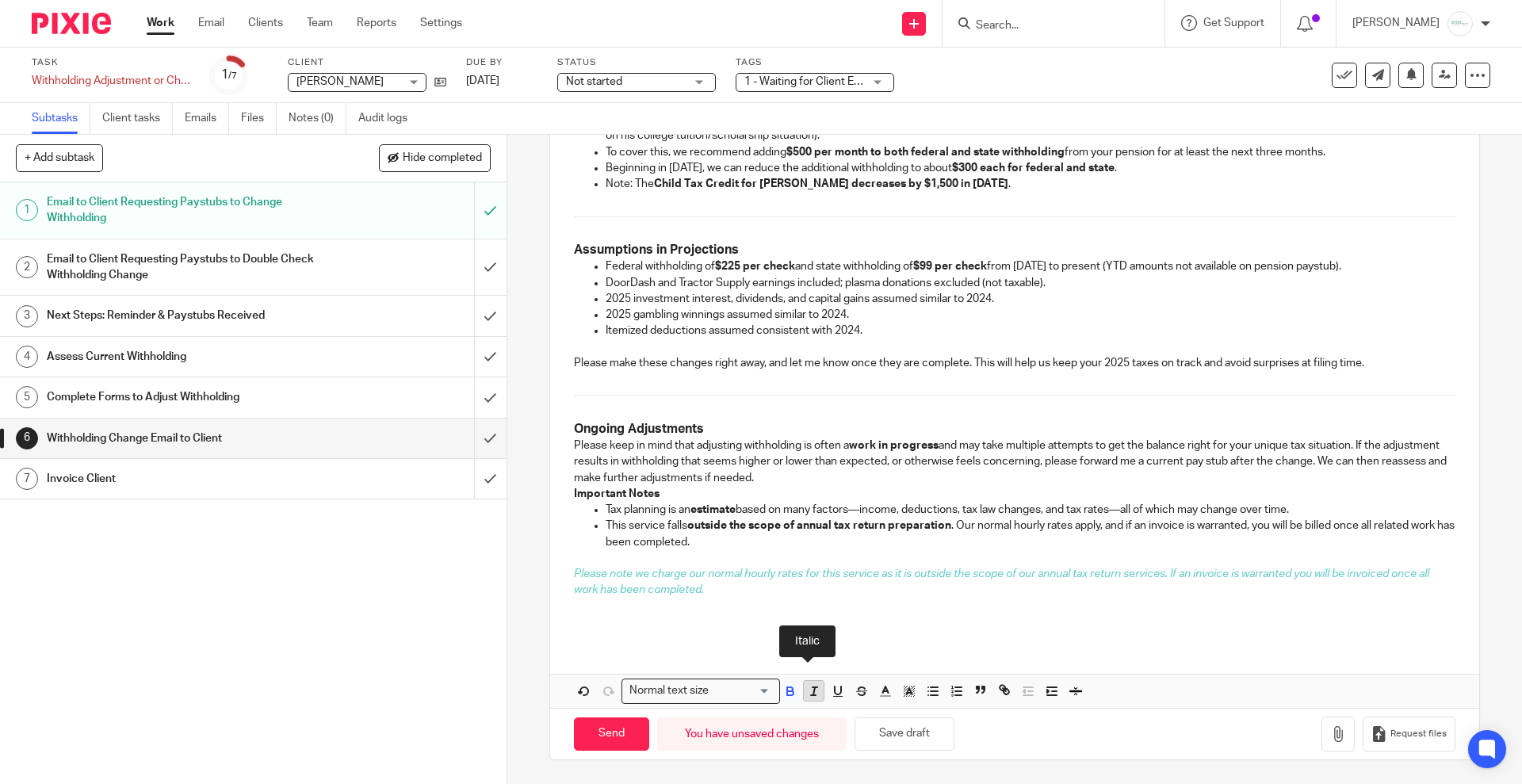
click at [807, 697] on icon "button" at bounding box center [814, 691] width 14 height 14
click at [876, 699] on button "button" at bounding box center [886, 691] width 20 height 20
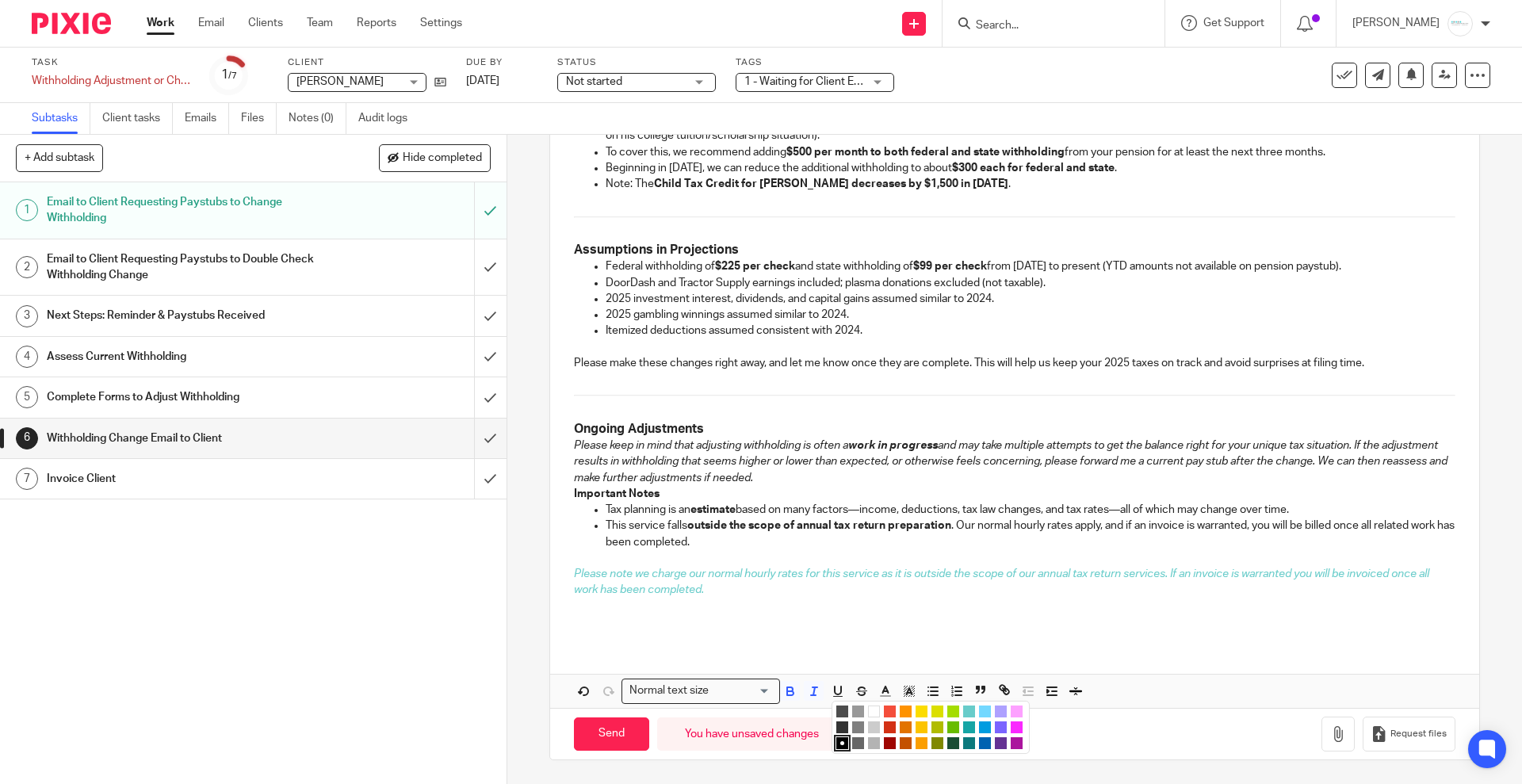
click at [977, 639] on div "Dear Cindy, Based on our review of your 2025 tax situation and your current inc…" at bounding box center [1014, 164] width 928 height 956
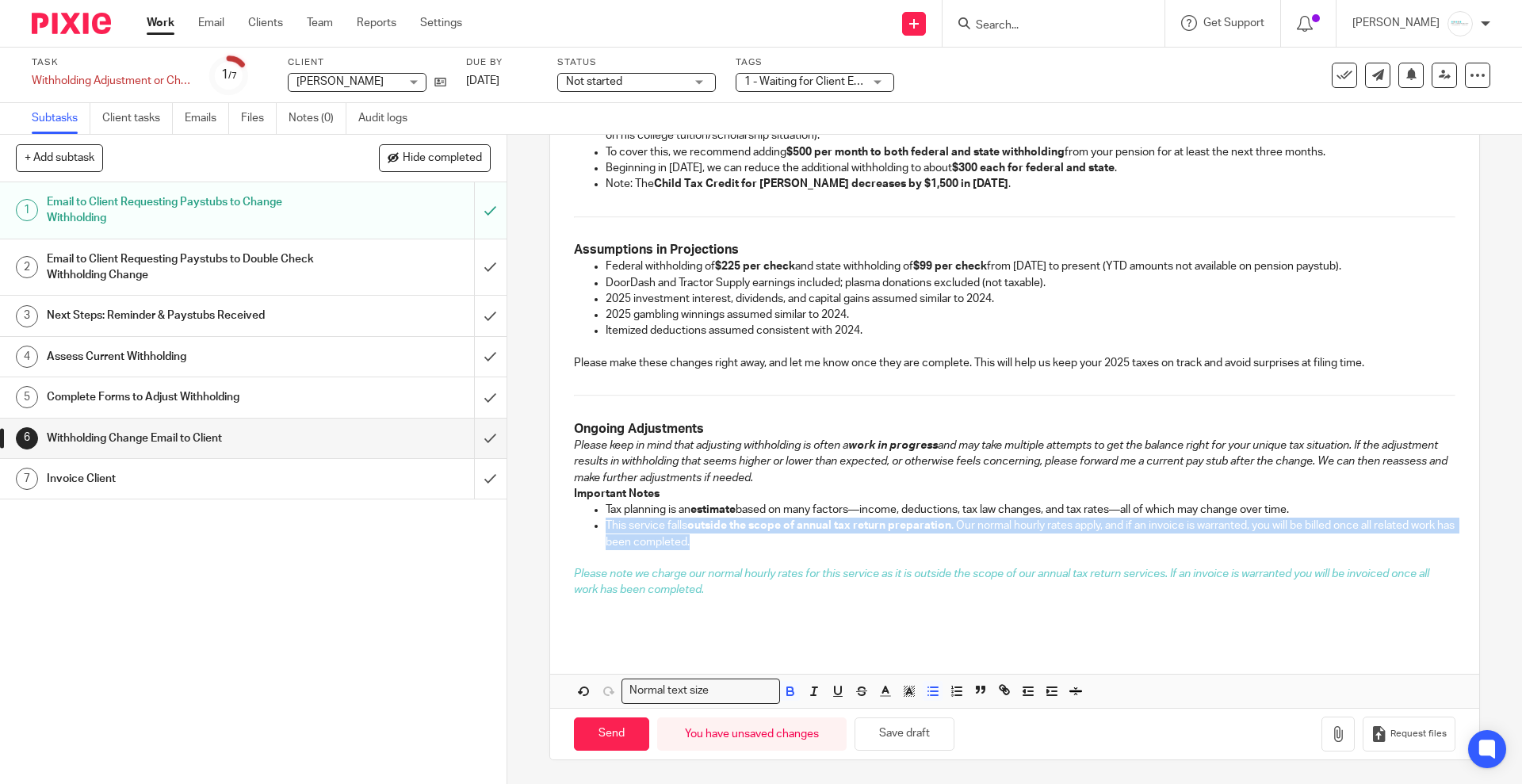
drag, startPoint x: 595, startPoint y: 526, endPoint x: 804, endPoint y: 540, distance: 209.5
click at [804, 540] on ul "Tax planning is an estimate based on many factors—income, deductions, tax law c…" at bounding box center [1014, 525] width 881 height 49
click at [807, 692] on icon "button" at bounding box center [814, 691] width 14 height 14
click at [787, 687] on icon "button" at bounding box center [790, 689] width 6 height 4
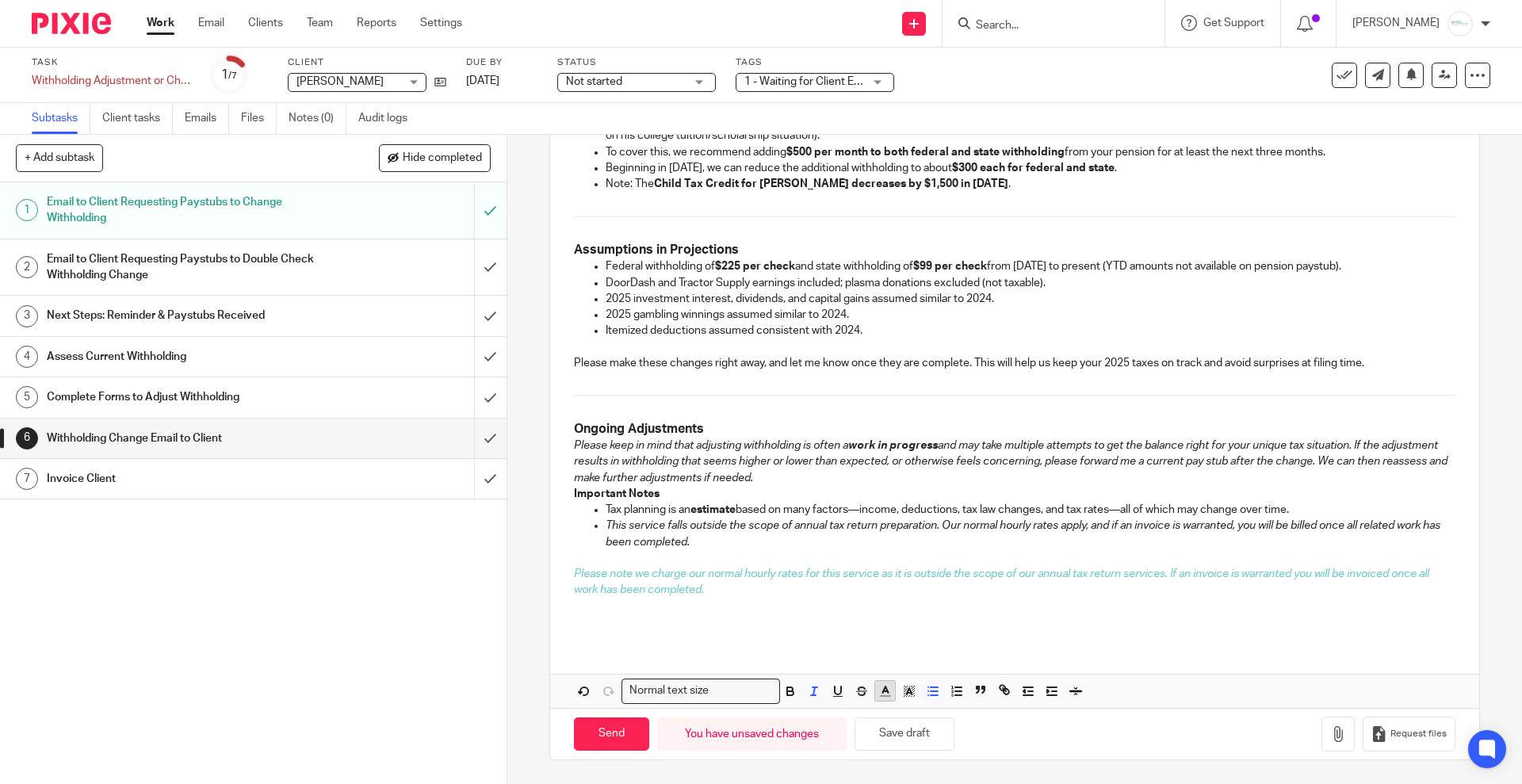
click at [879, 690] on icon "button" at bounding box center [886, 691] width 14 height 14
click at [963, 722] on li "color:#16A5A5" at bounding box center [969, 727] width 12 height 12
click at [974, 655] on div "Dear Cindy, Based on our review of your 2025 tax situation and your current inc…" at bounding box center [1014, 196] width 928 height 1020
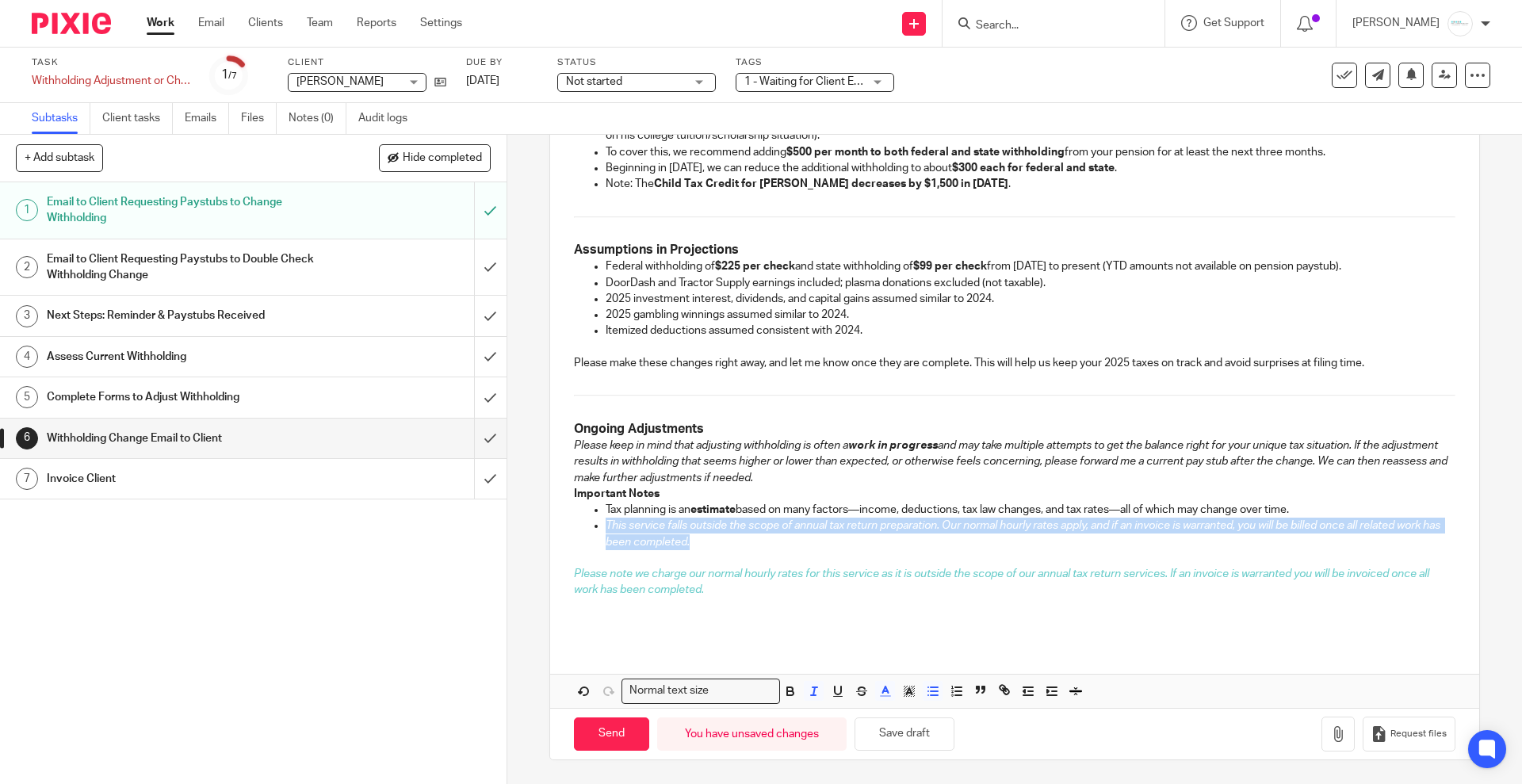
drag, startPoint x: 718, startPoint y: 547, endPoint x: 603, endPoint y: 529, distance: 116.4
click at [606, 529] on p "This service falls outside the scope of annual tax return preparation. Our norm…" at bounding box center [1030, 533] width 849 height 33
click at [883, 697] on icon "button" at bounding box center [886, 691] width 14 height 14
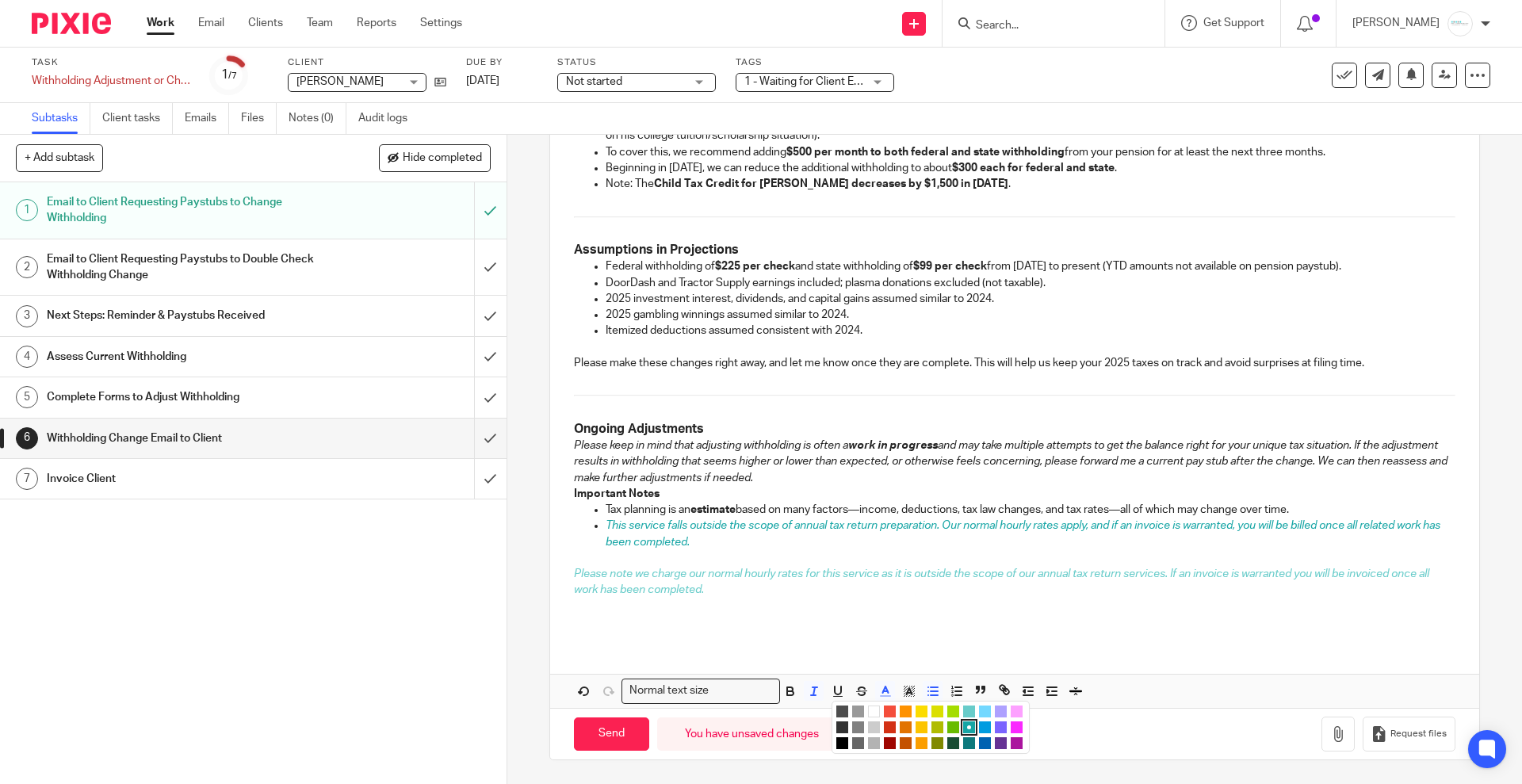
click at [965, 712] on li "color:#68CCCA" at bounding box center [969, 712] width 12 height 12
click at [966, 639] on div "Dear Cindy, Based on our review of your 2025 tax situation and your current inc…" at bounding box center [1014, 164] width 928 height 956
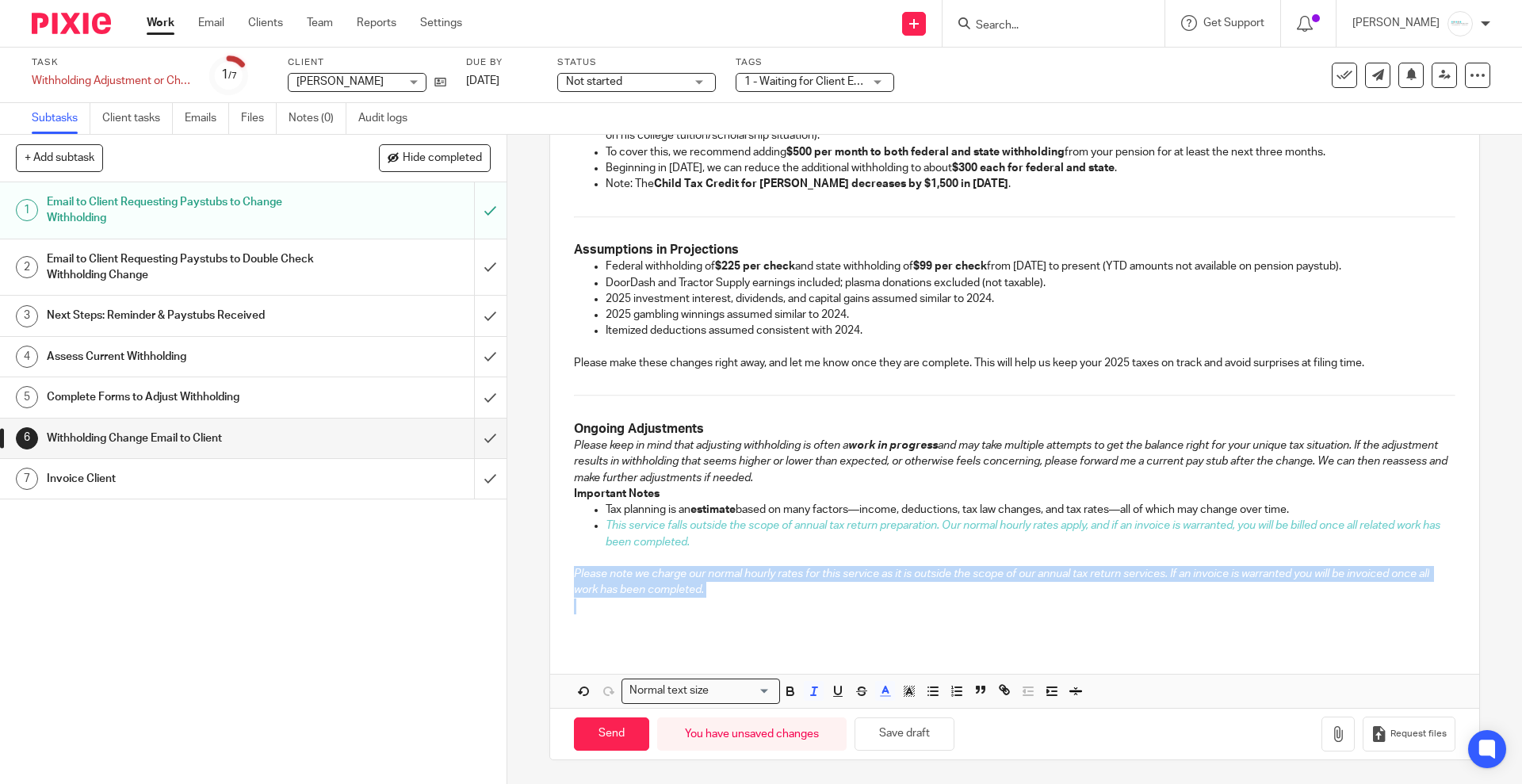
drag, startPoint x: 555, startPoint y: 569, endPoint x: 777, endPoint y: 616, distance: 226.9
click at [777, 616] on div "Dear Cindy, Based on our review of your 2025 tax situation and your current inc…" at bounding box center [1014, 164] width 928 height 956
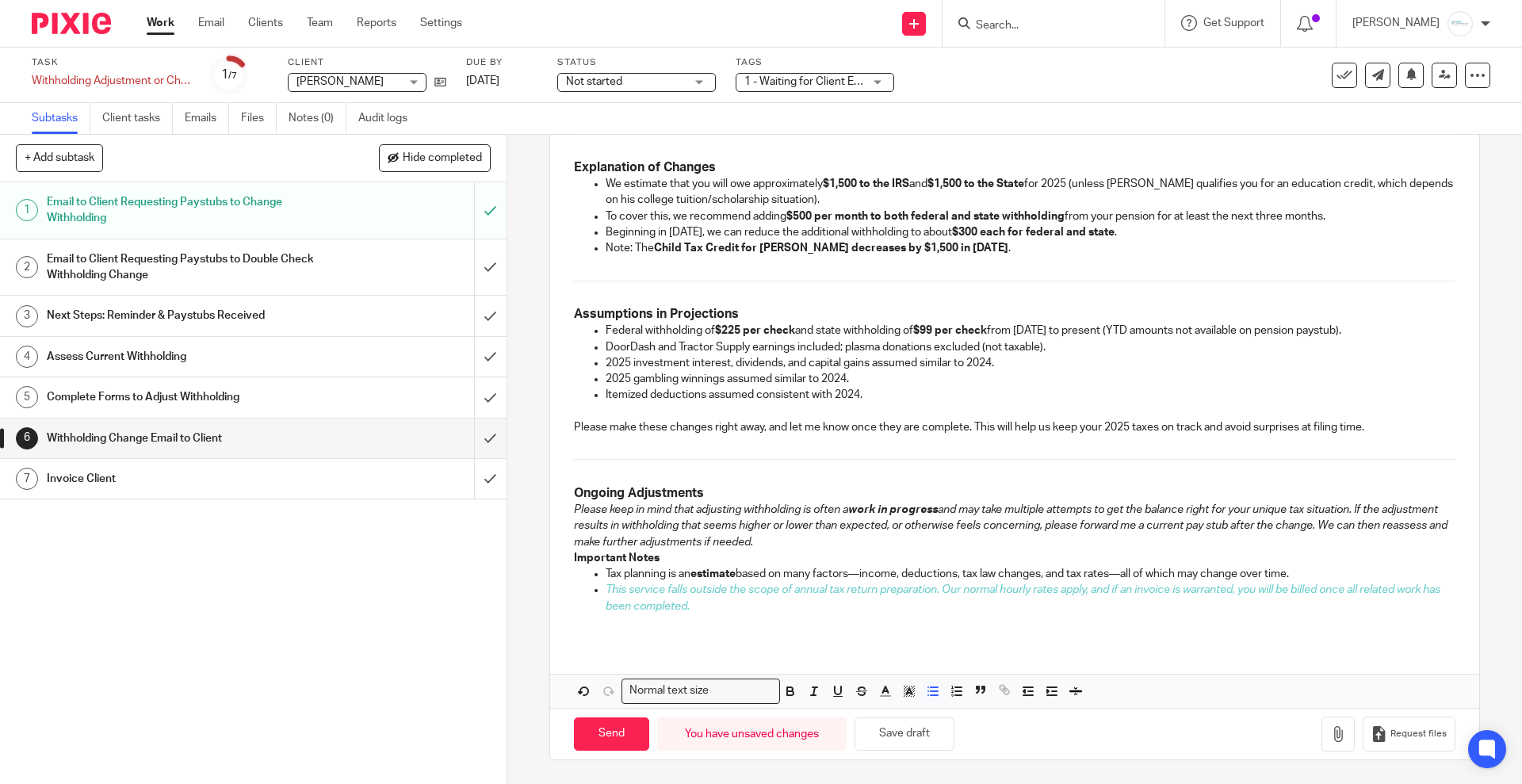
scroll to position [549, 0]
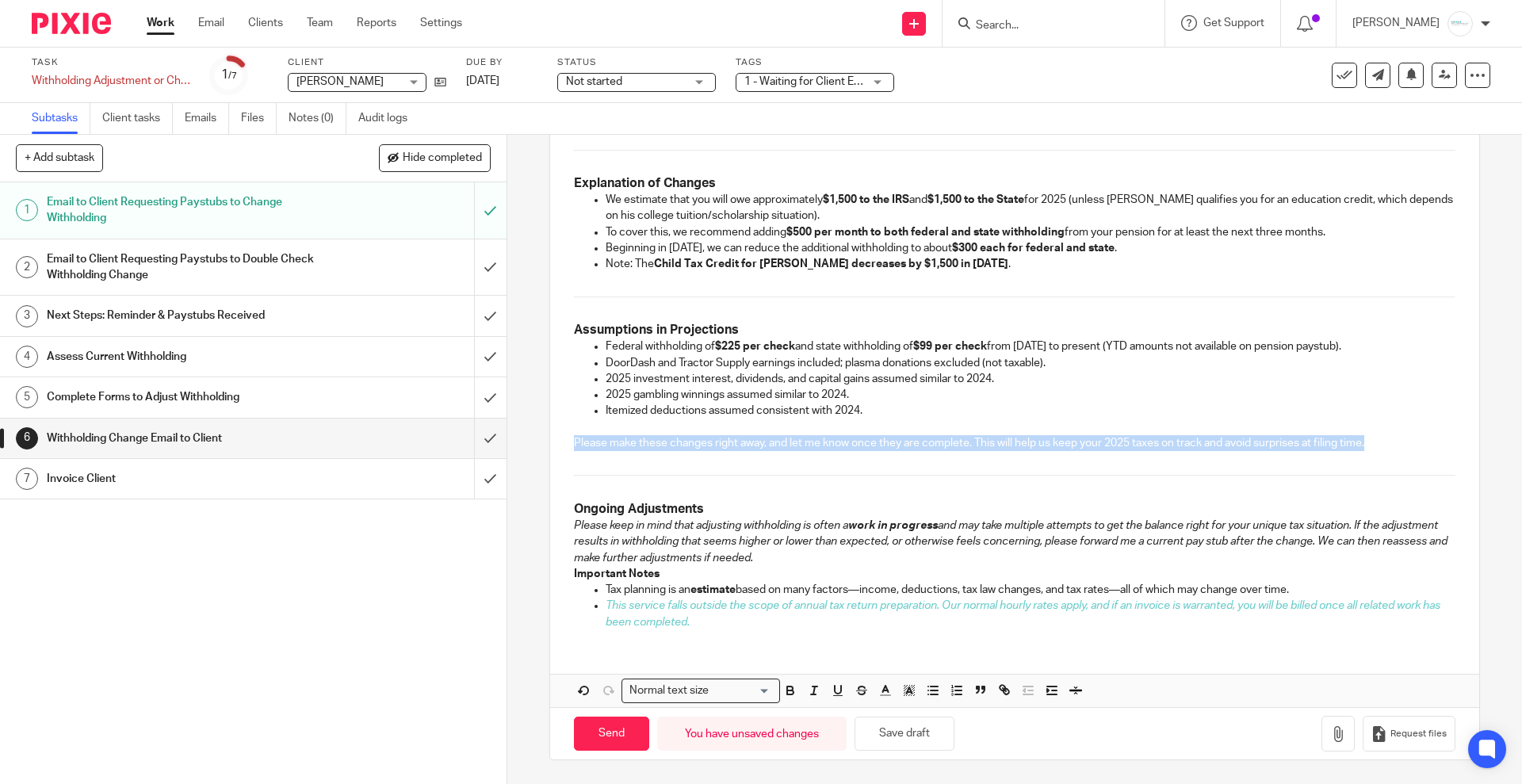
drag, startPoint x: 1375, startPoint y: 448, endPoint x: 556, endPoint y: 452, distance: 819.0
click at [550, 444] on div "Dear Cindy, Based on our review of your 2025 tax situation and your current inc…" at bounding box center [1014, 203] width 928 height 875
click at [812, 461] on p at bounding box center [1014, 458] width 881 height 16
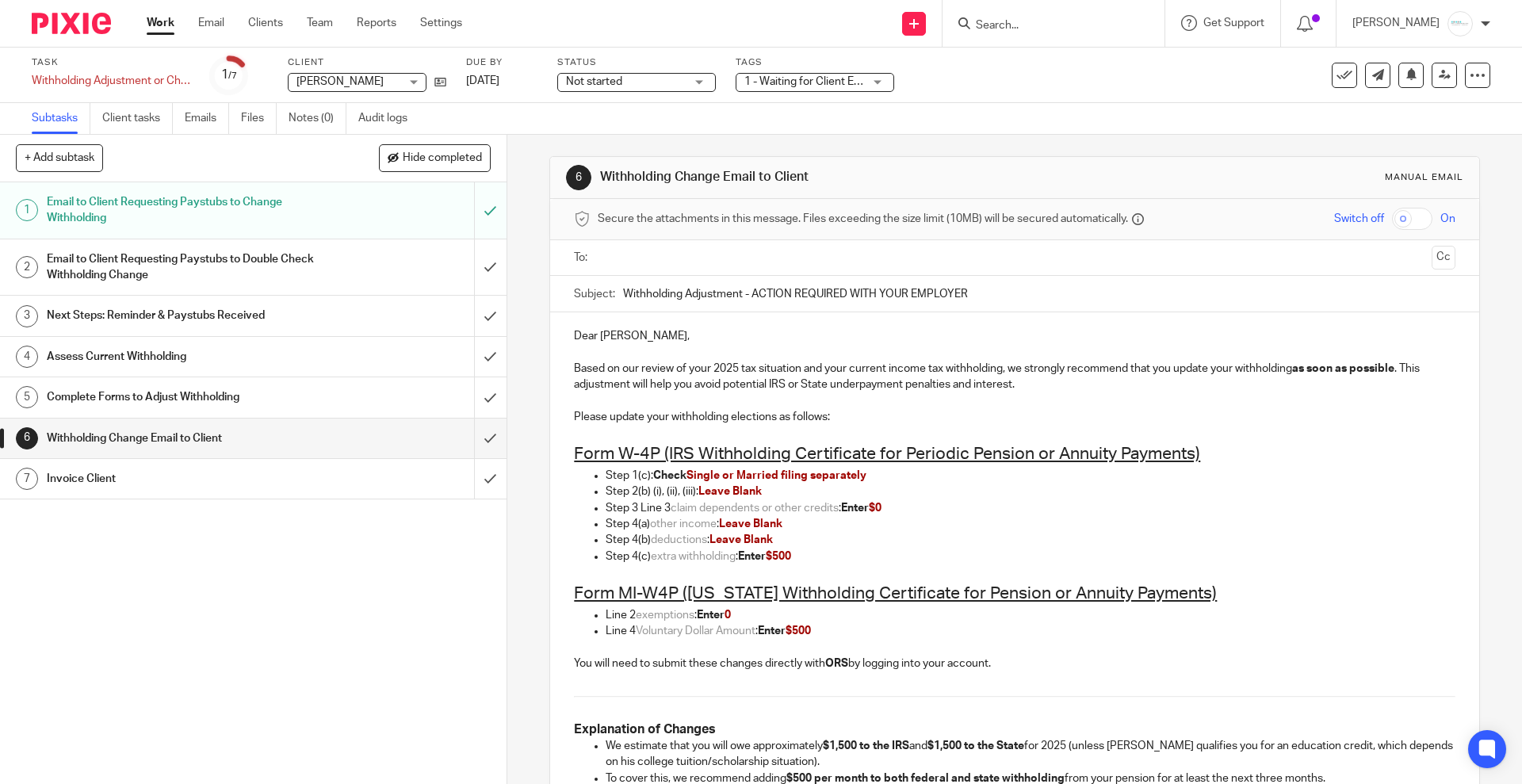
scroll to position [0, 0]
click at [730, 262] on input "text" at bounding box center [1014, 260] width 821 height 18
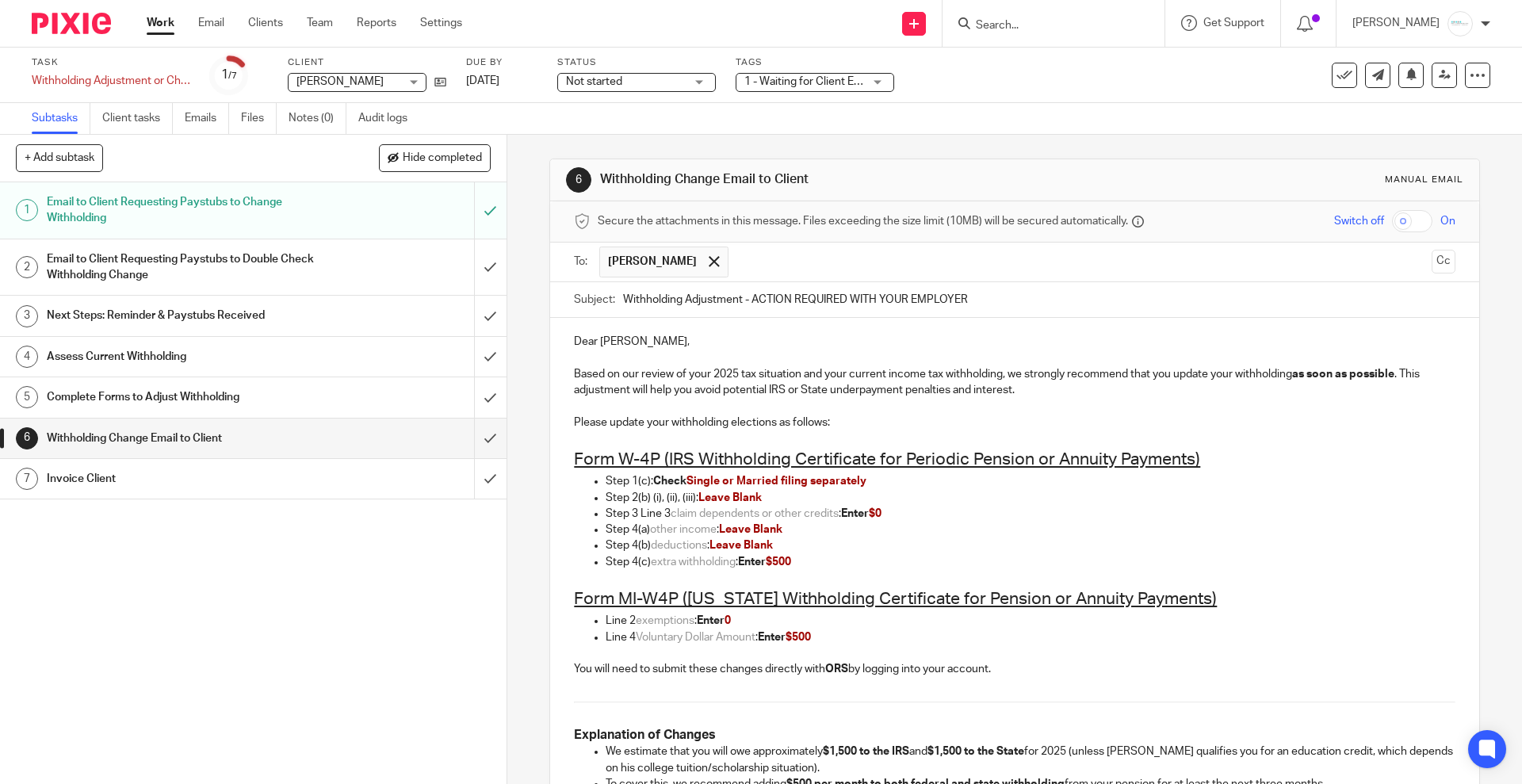
click at [844, 262] on input "text" at bounding box center [1081, 261] width 689 height 31
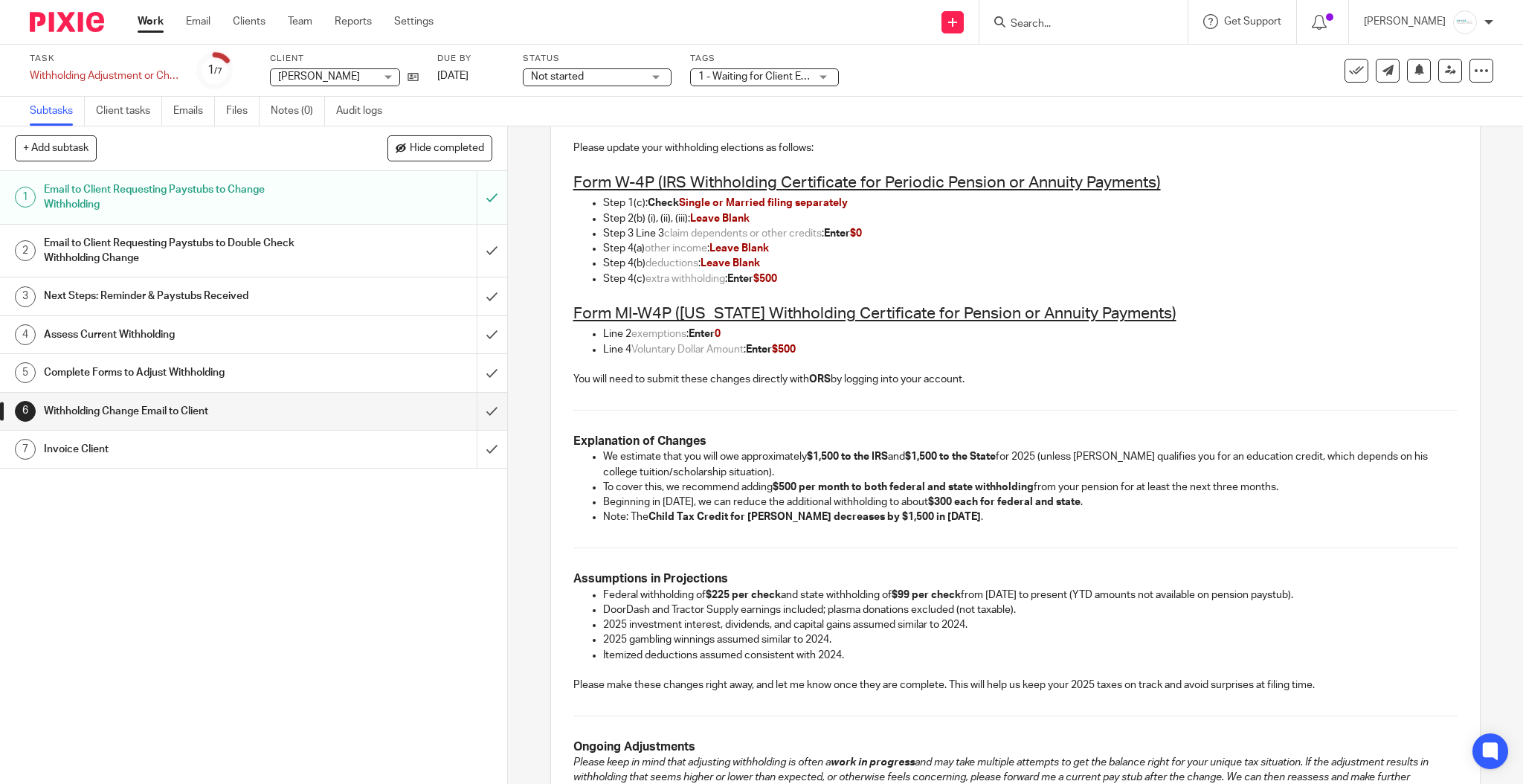
scroll to position [470, 0]
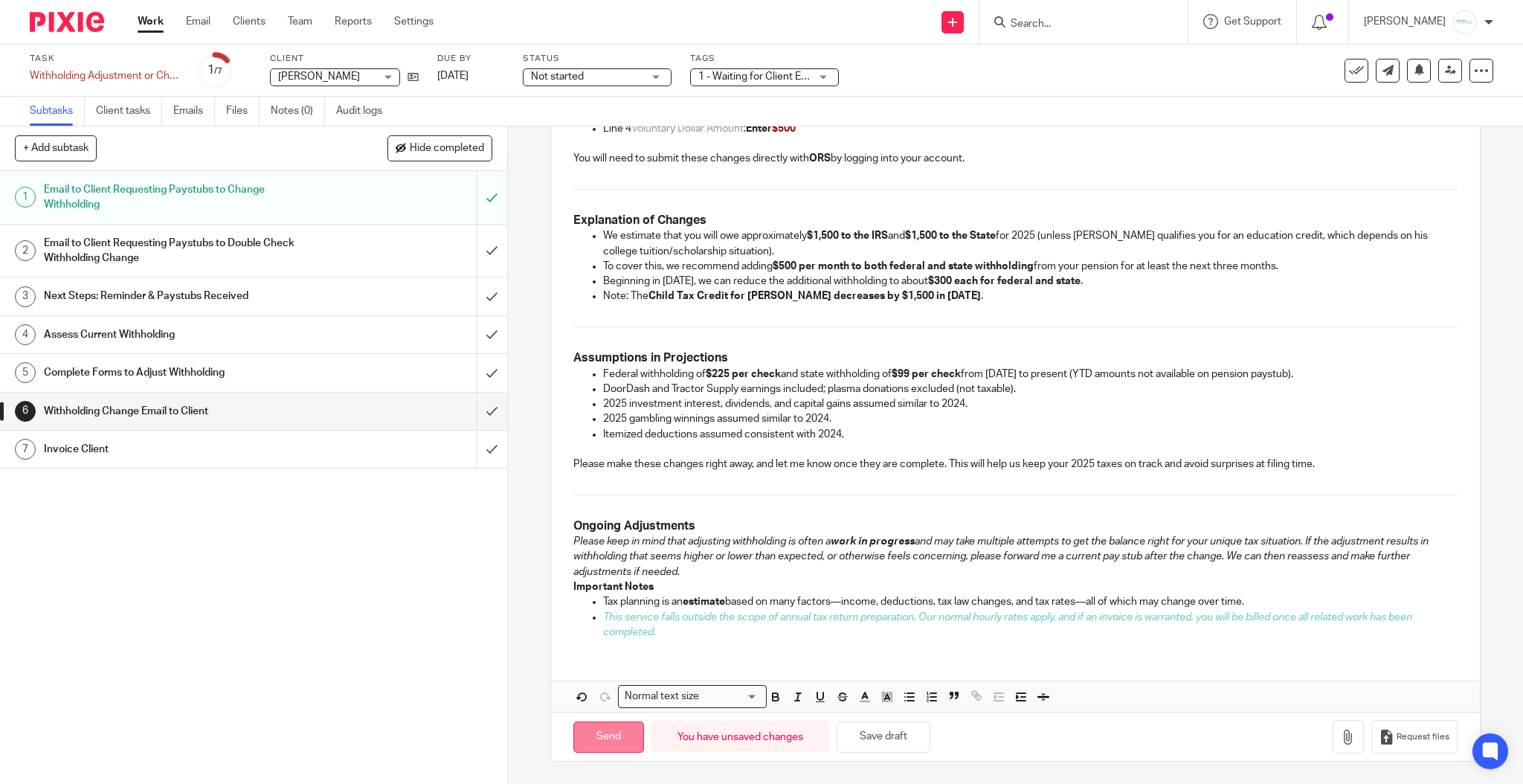
click at [601, 735] on input "Send" at bounding box center [609, 737] width 71 height 32
type input "Sent"
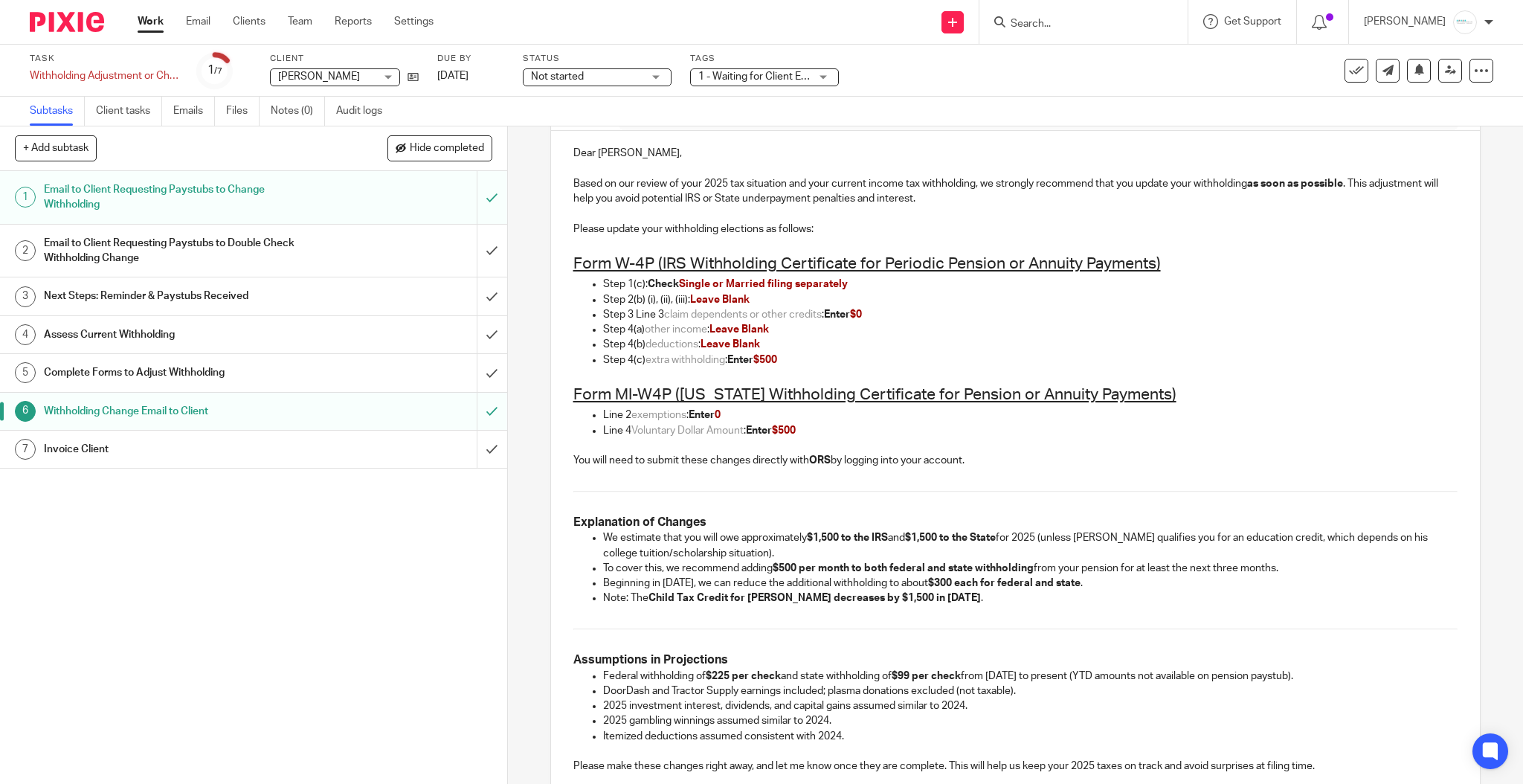
scroll to position [0, 0]
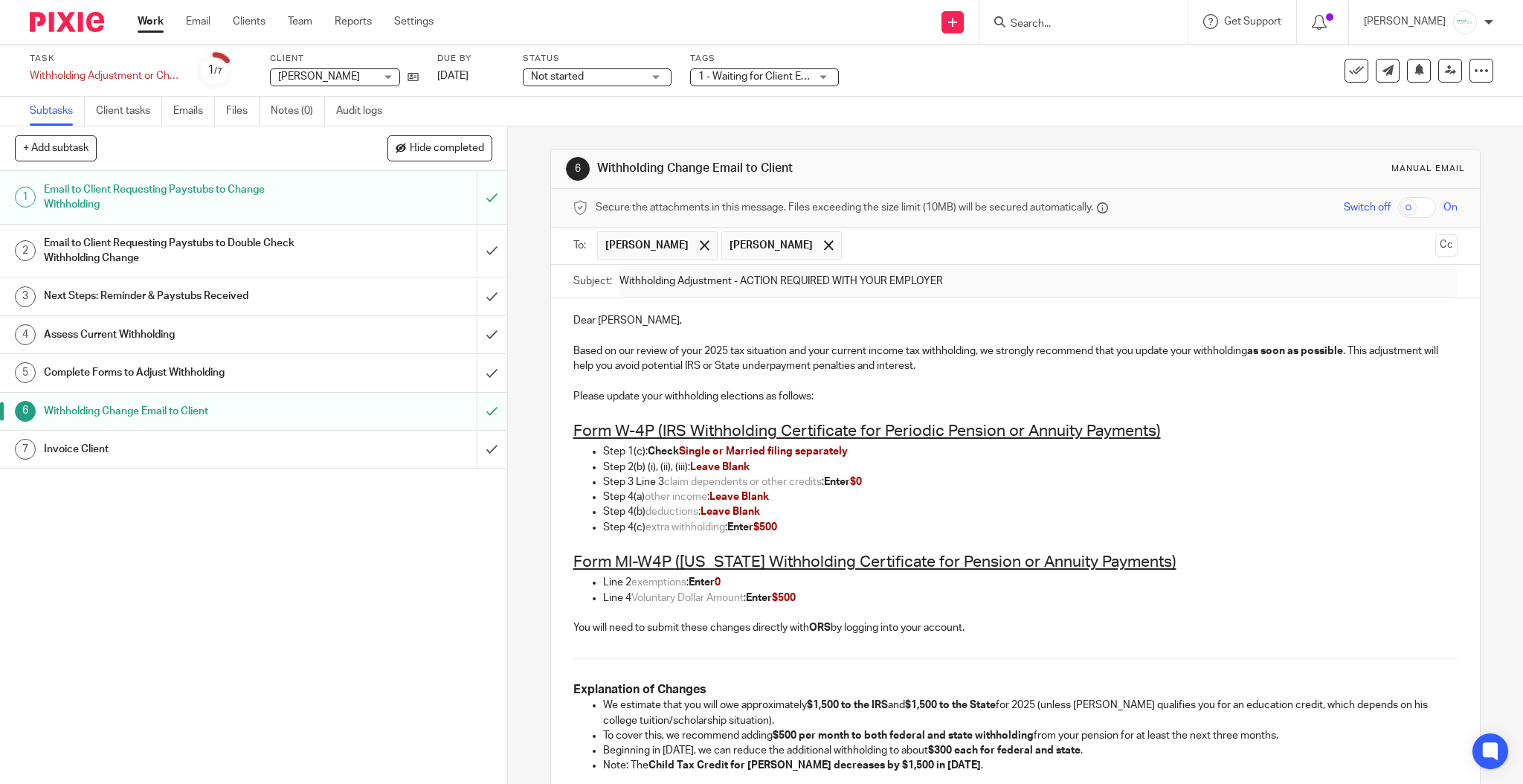
click at [555, 356] on div "Dear Cindy, Based on our review of your 2025 tax situation and your current inc…" at bounding box center [1016, 709] width 930 height 821
drag, startPoint x: 559, startPoint y: 352, endPoint x: 696, endPoint y: 354, distance: 137.0
click at [696, 354] on div "Dear Cindy, Based on our review of your 2025 tax situation and your current inc…" at bounding box center [1016, 709] width 930 height 821
copy p "Based on our review of your"
click at [1015, 380] on p at bounding box center [1016, 381] width 885 height 15
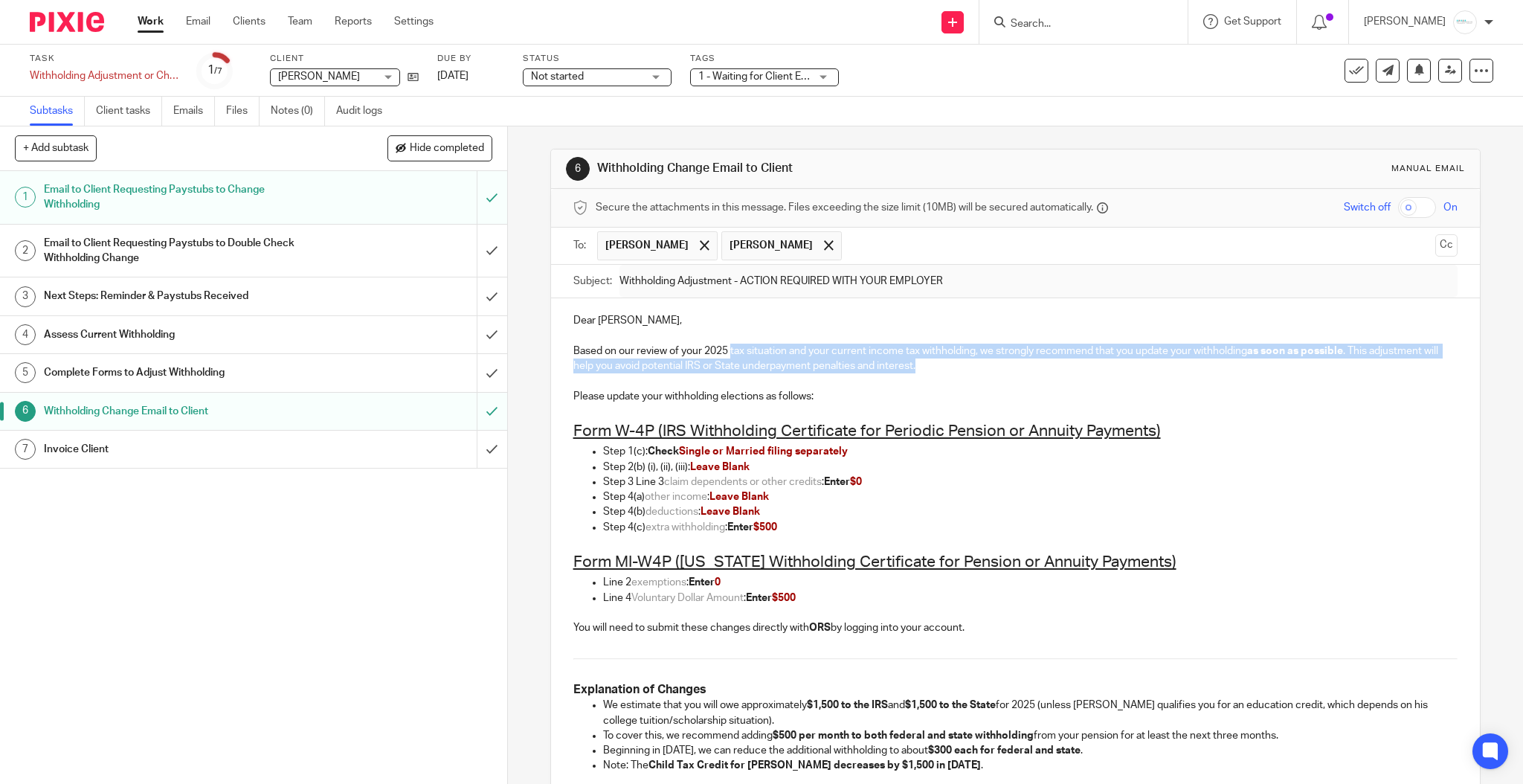
drag, startPoint x: 725, startPoint y: 352, endPoint x: 971, endPoint y: 367, distance: 246.5
click at [971, 367] on p "Based on our review of your 2025 tax situation and your current income tax with…" at bounding box center [1016, 358] width 885 height 31
copy p "tax situation and your current income tax withholding, we strongly recommend th…"
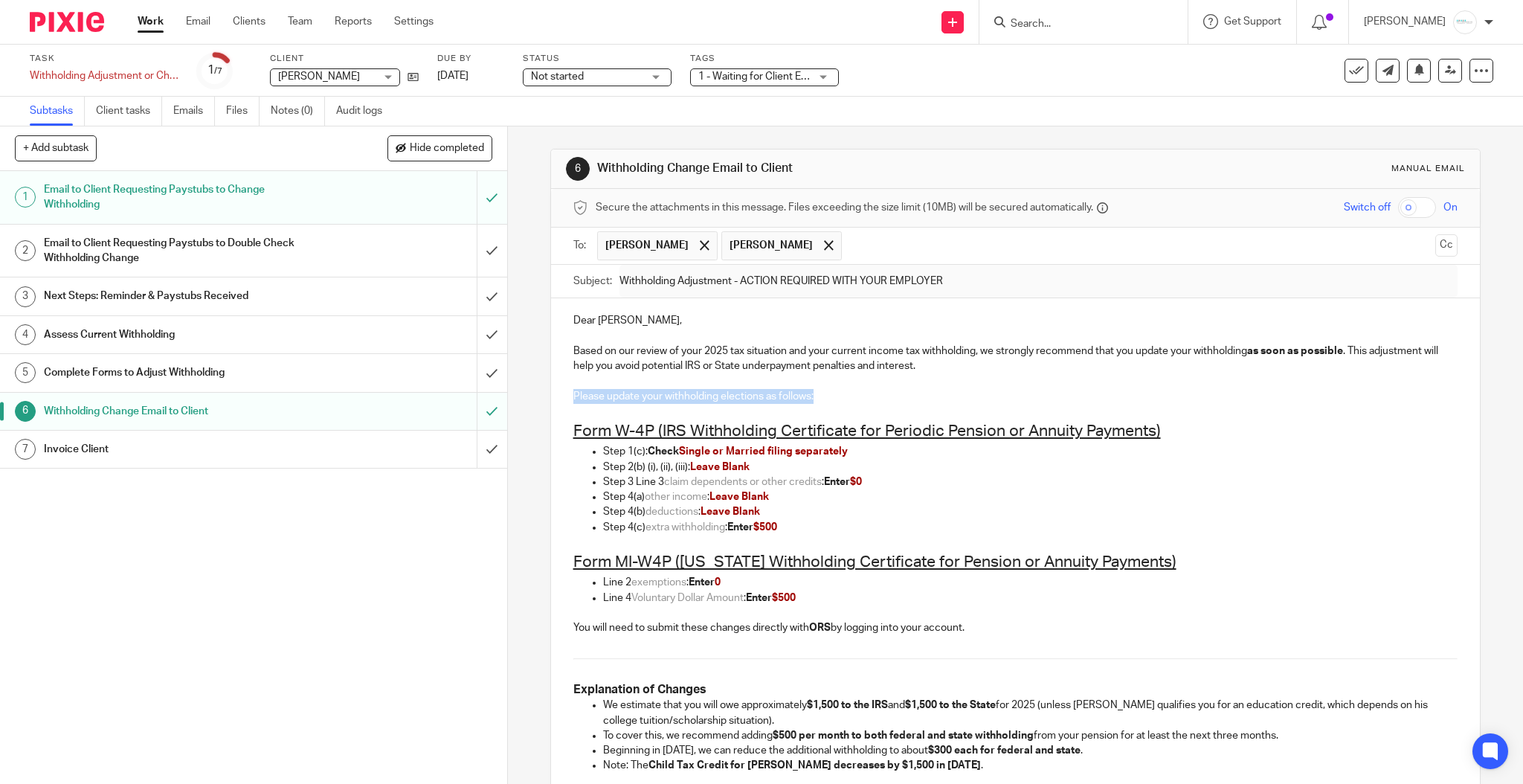
drag, startPoint x: 836, startPoint y: 401, endPoint x: 519, endPoint y: 393, distance: 317.1
click at [519, 393] on div "6 Withholding Change Email to Client Manual email Secure the attachments in thi…" at bounding box center [1015, 455] width 1015 height 657
copy p "Please update your withholding elections as follows:"
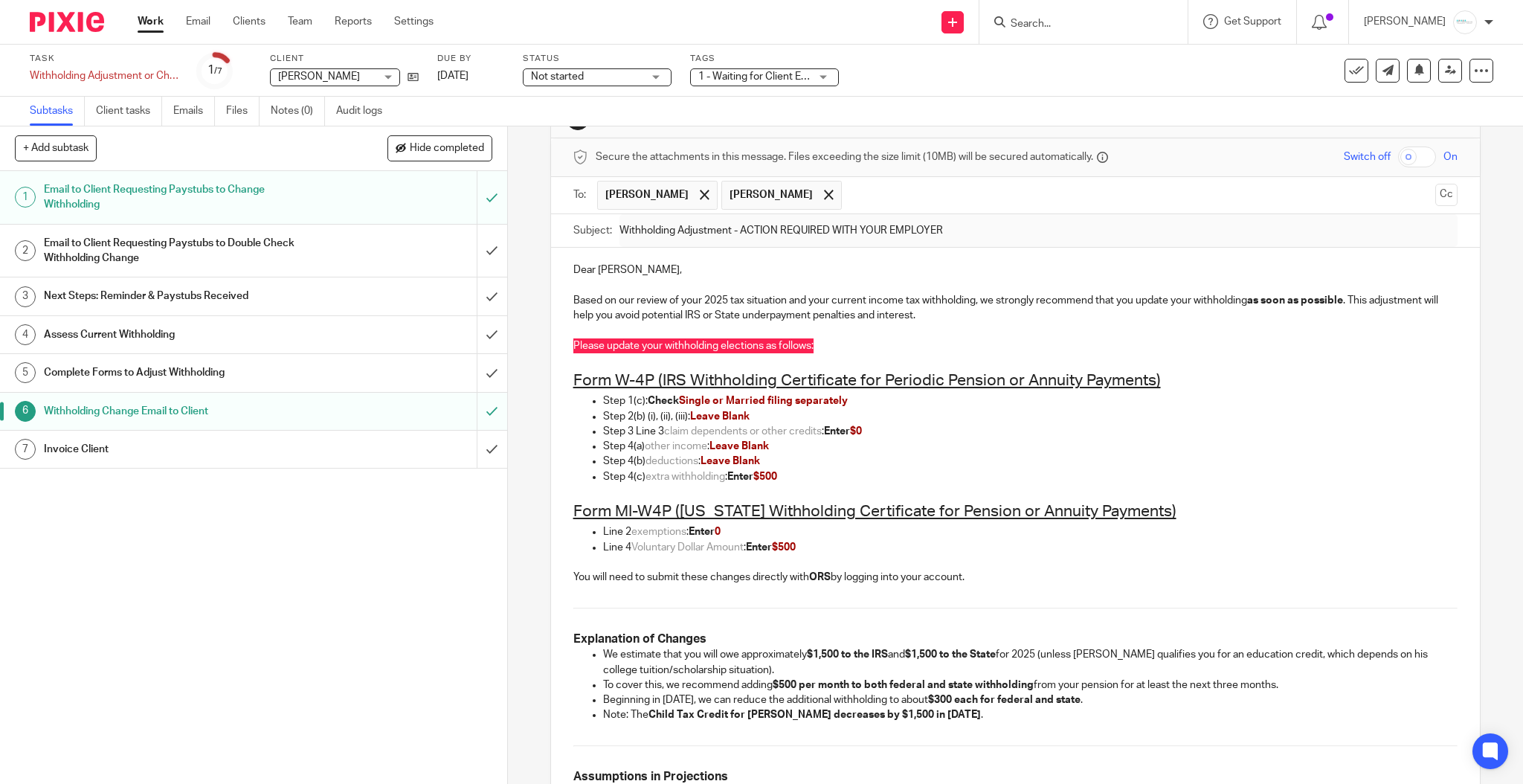
scroll to position [99, 0]
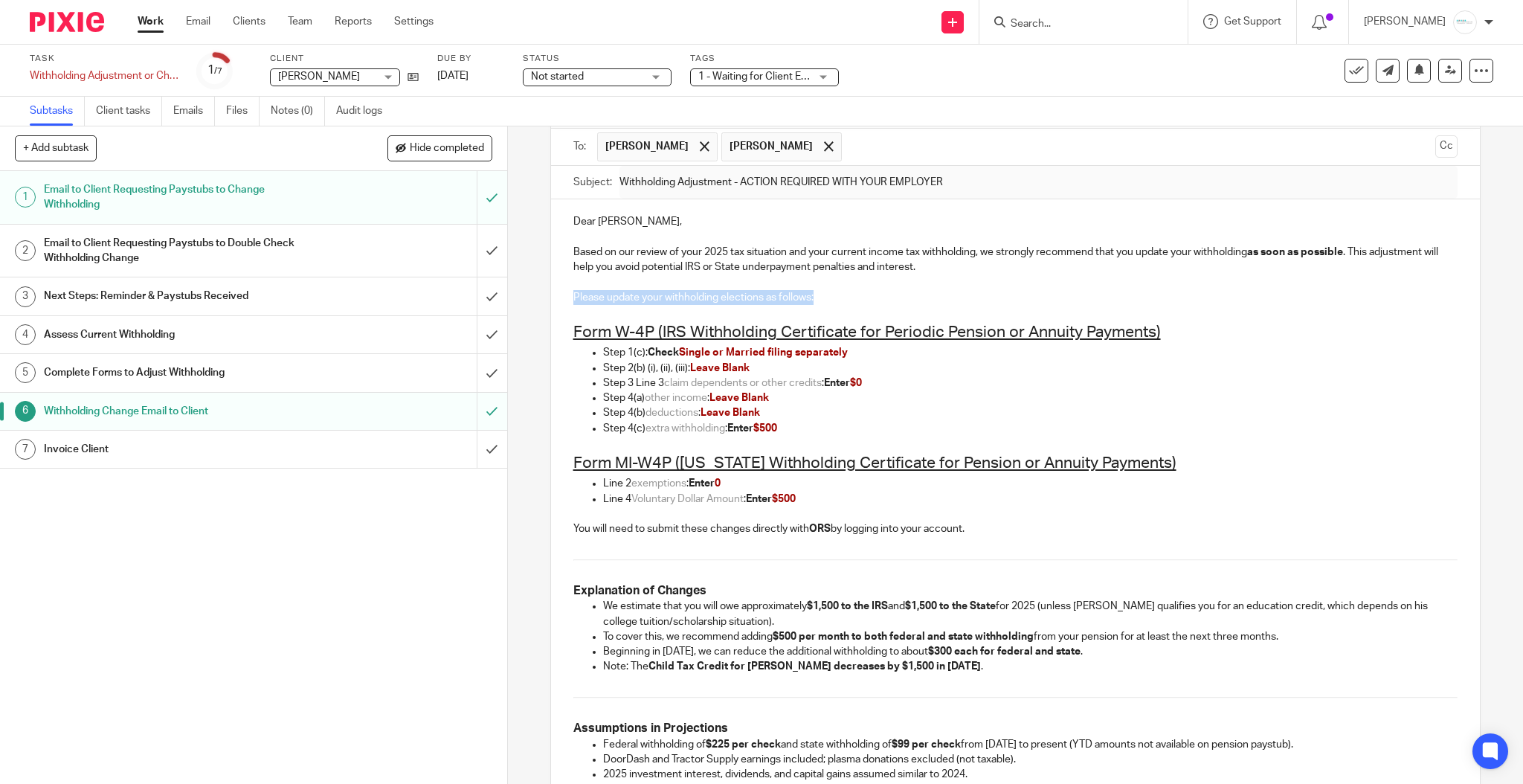
drag, startPoint x: 564, startPoint y: 523, endPoint x: 1002, endPoint y: 533, distance: 438.1
click at [1002, 533] on div "Dear Cindy, Based on our review of your 2025 tax situation and your current inc…" at bounding box center [1016, 610] width 930 height 821
copy p "You will need to submit these changes directly with ORS by logging into your ac…"
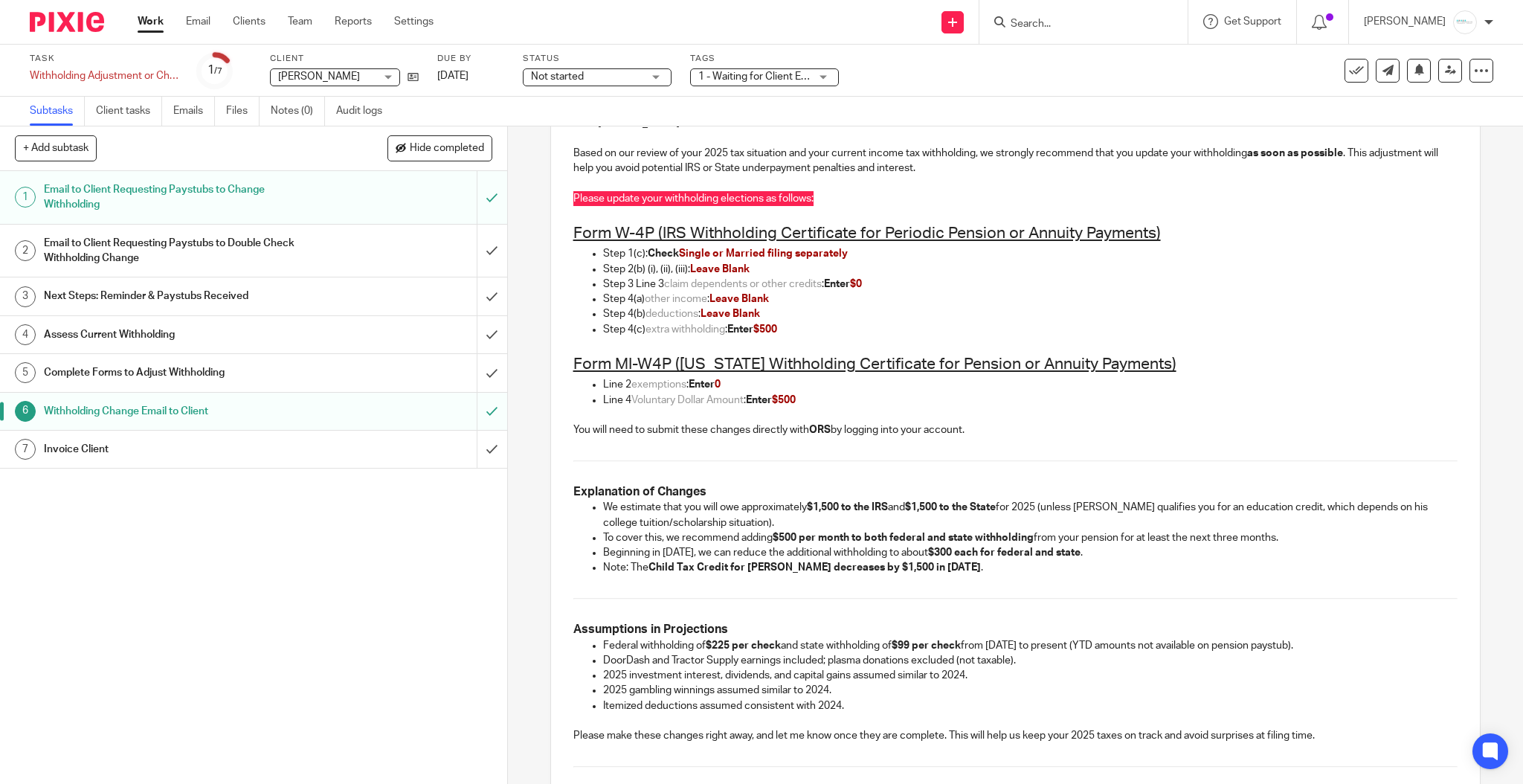
scroll to position [297, 0]
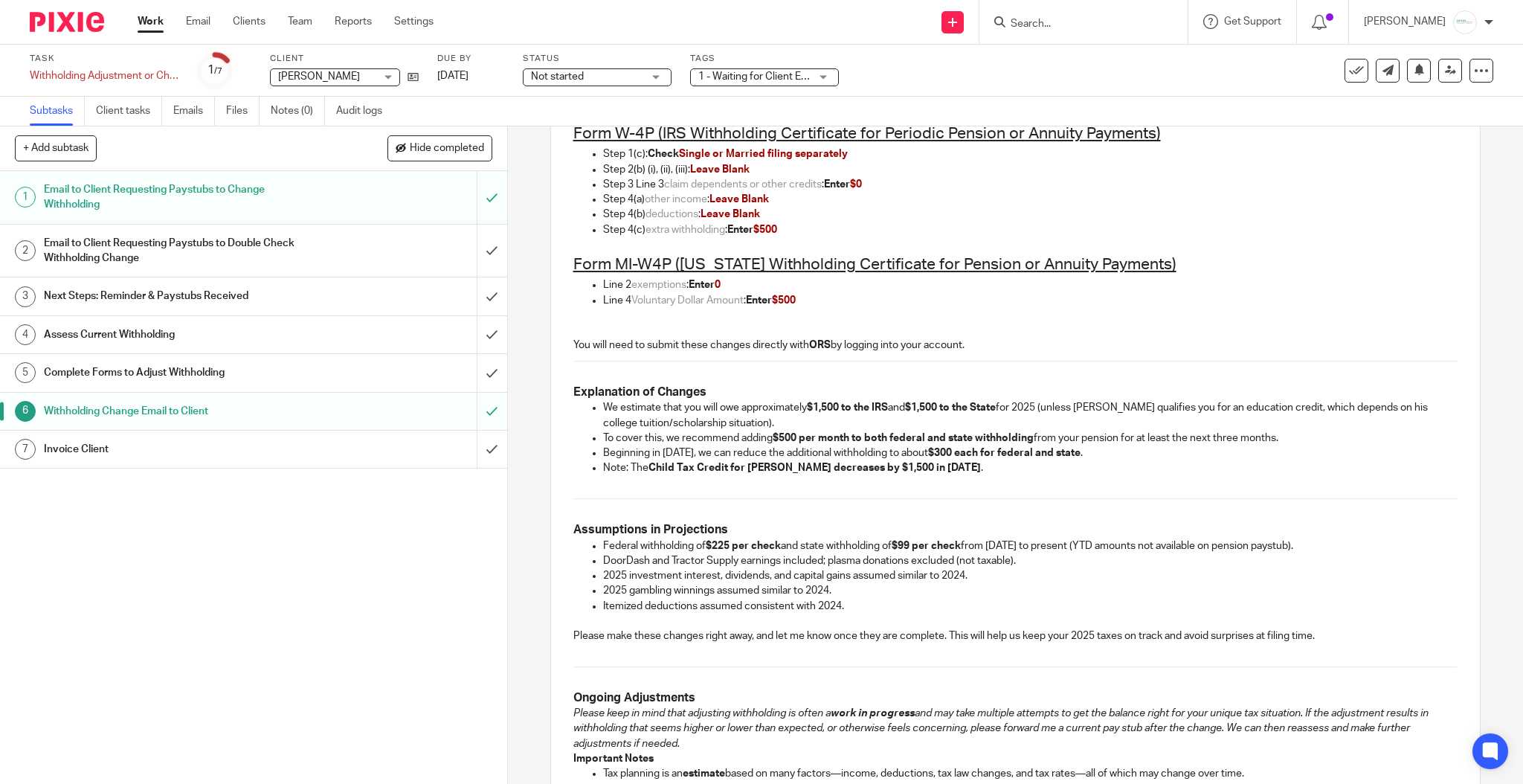
click at [1016, 322] on p at bounding box center [1016, 316] width 885 height 15
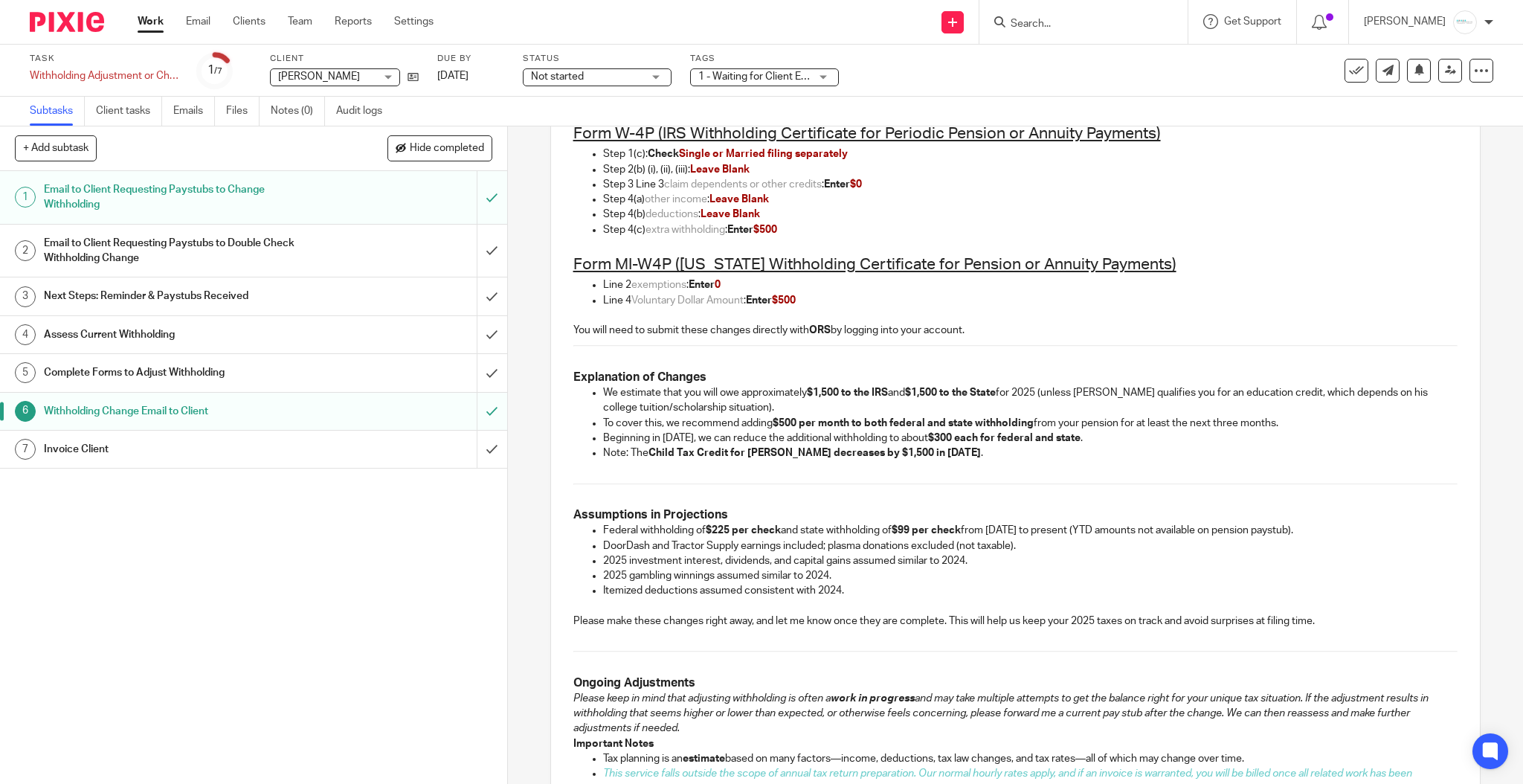
drag, startPoint x: 990, startPoint y: 330, endPoint x: 991, endPoint y: 374, distance: 44.0
click at [991, 374] on div "Dear Cindy, Based on our review of your 2025 tax situation and your current inc…" at bounding box center [1016, 404] width 930 height 806
click at [991, 373] on h3 "Explanation of Changes" at bounding box center [1016, 377] width 885 height 16
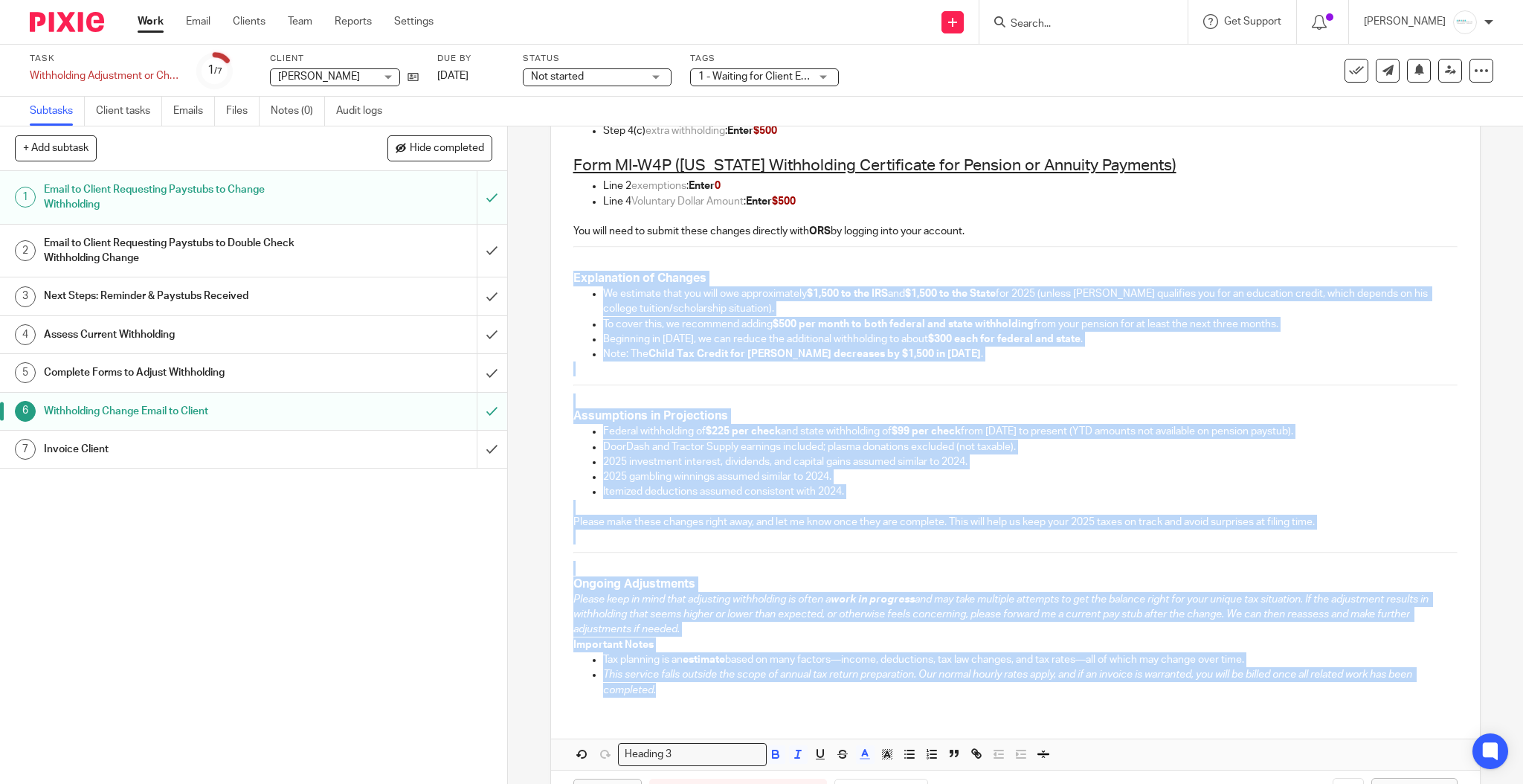
drag, startPoint x: 558, startPoint y: 279, endPoint x: 877, endPoint y: 682, distance: 514.0
click at [886, 690] on div "Dear Cindy, Based on our review of your 2025 tax situation and your current inc…" at bounding box center [1016, 305] width 930 height 806
copy div "Explanation of Changes We estimate that you will owe approximately $1,500 to th…"
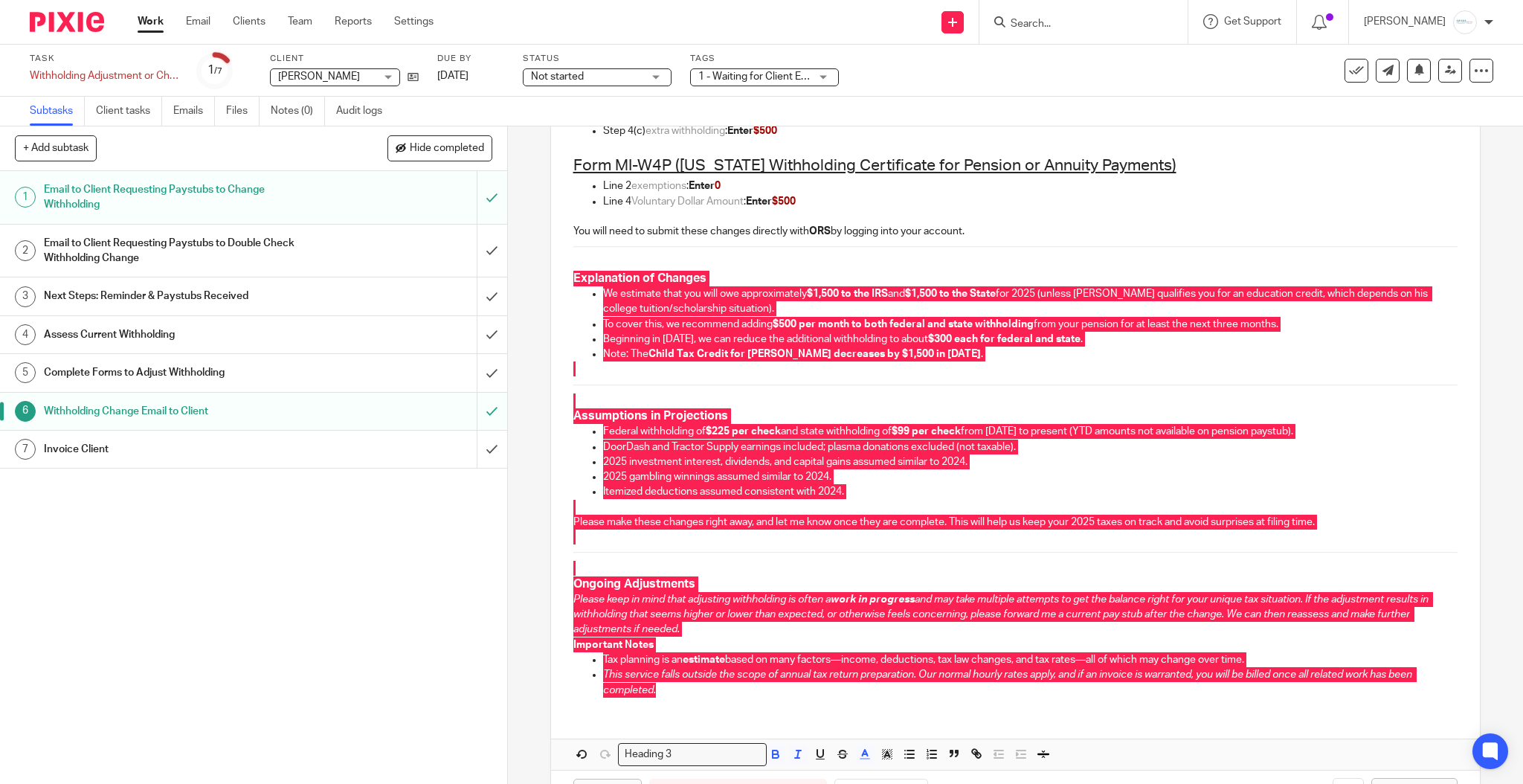
scroll to position [455, 0]
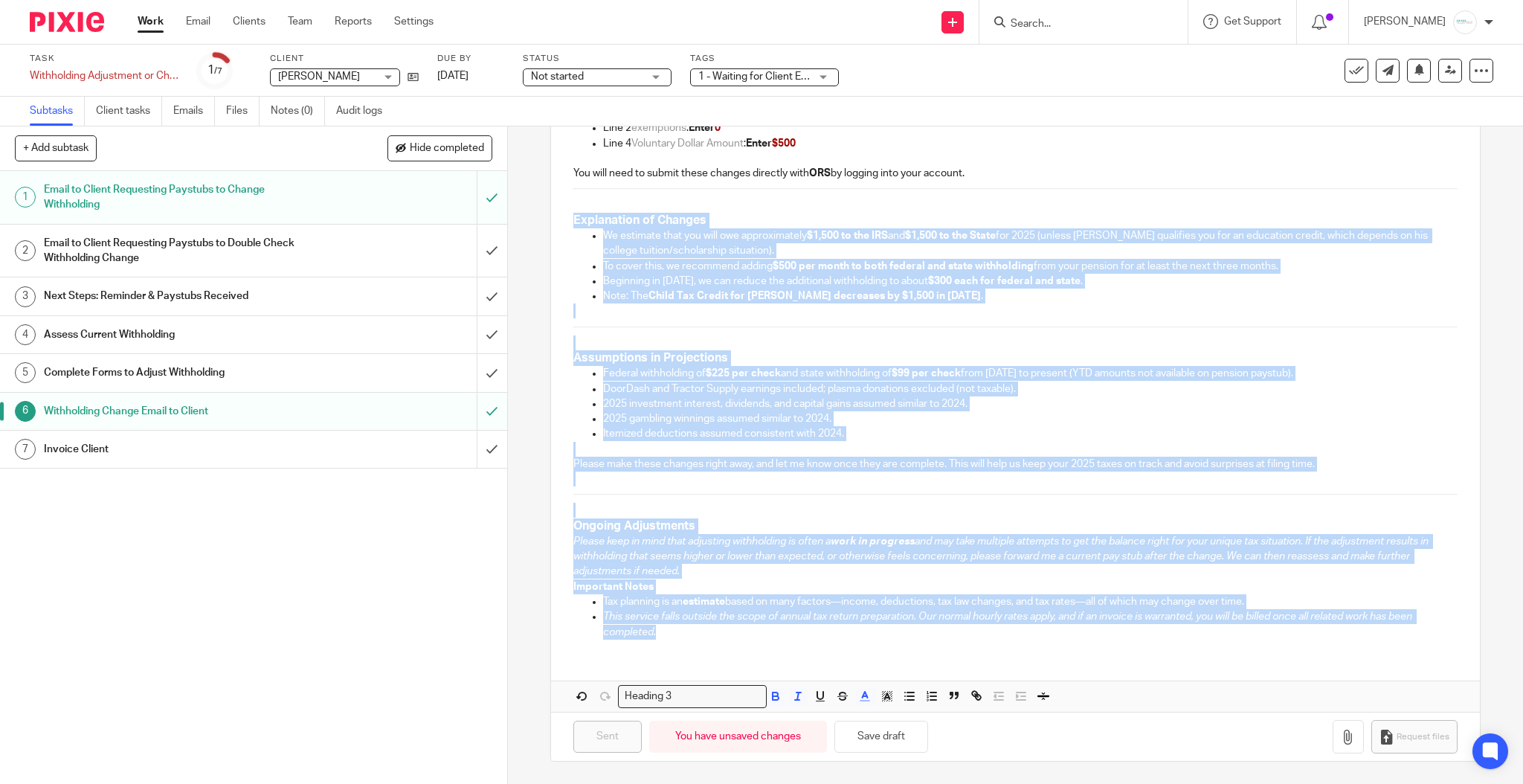
click at [840, 519] on h3 "Ongoing Adjustments" at bounding box center [1016, 526] width 885 height 16
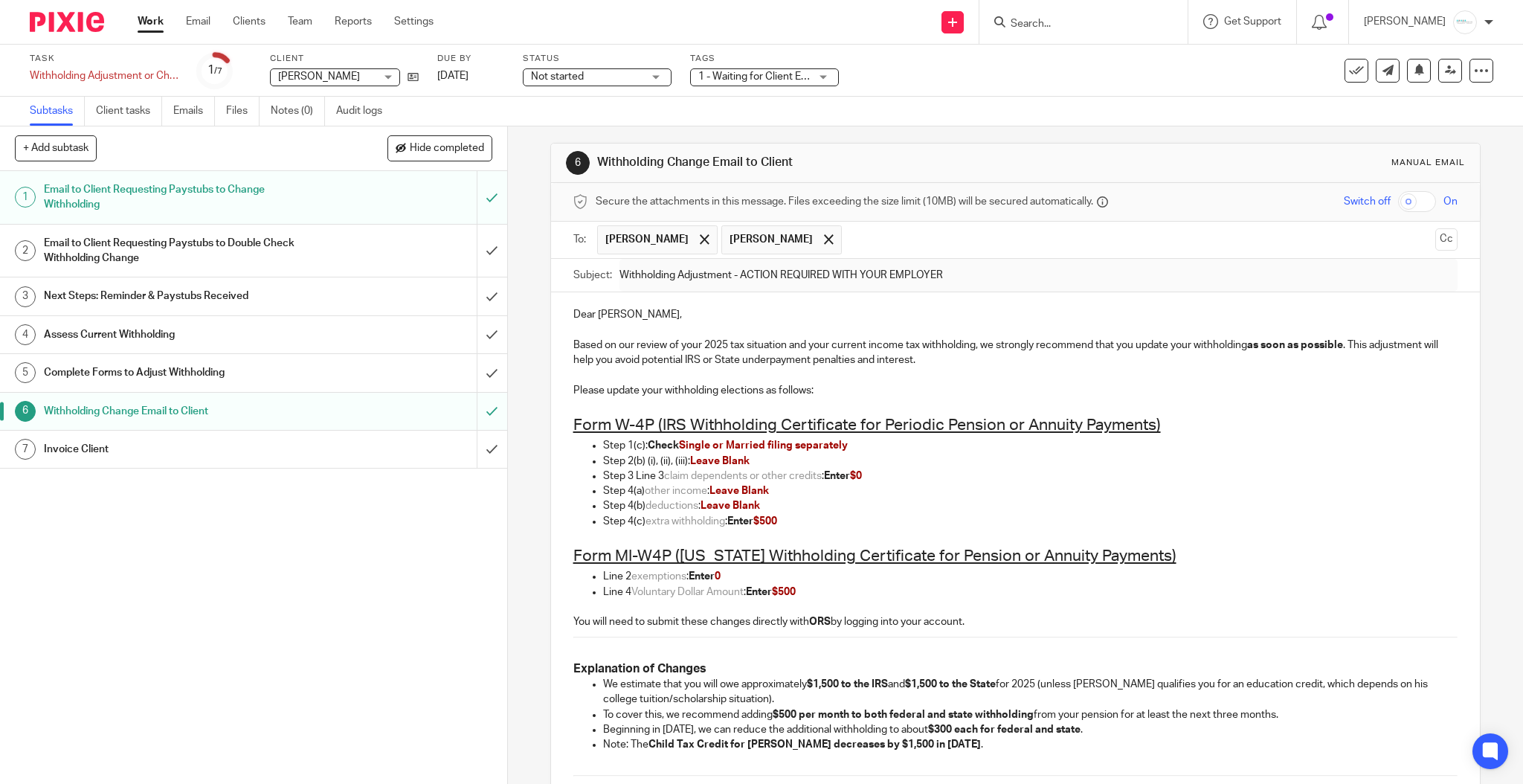
scroll to position [0, 0]
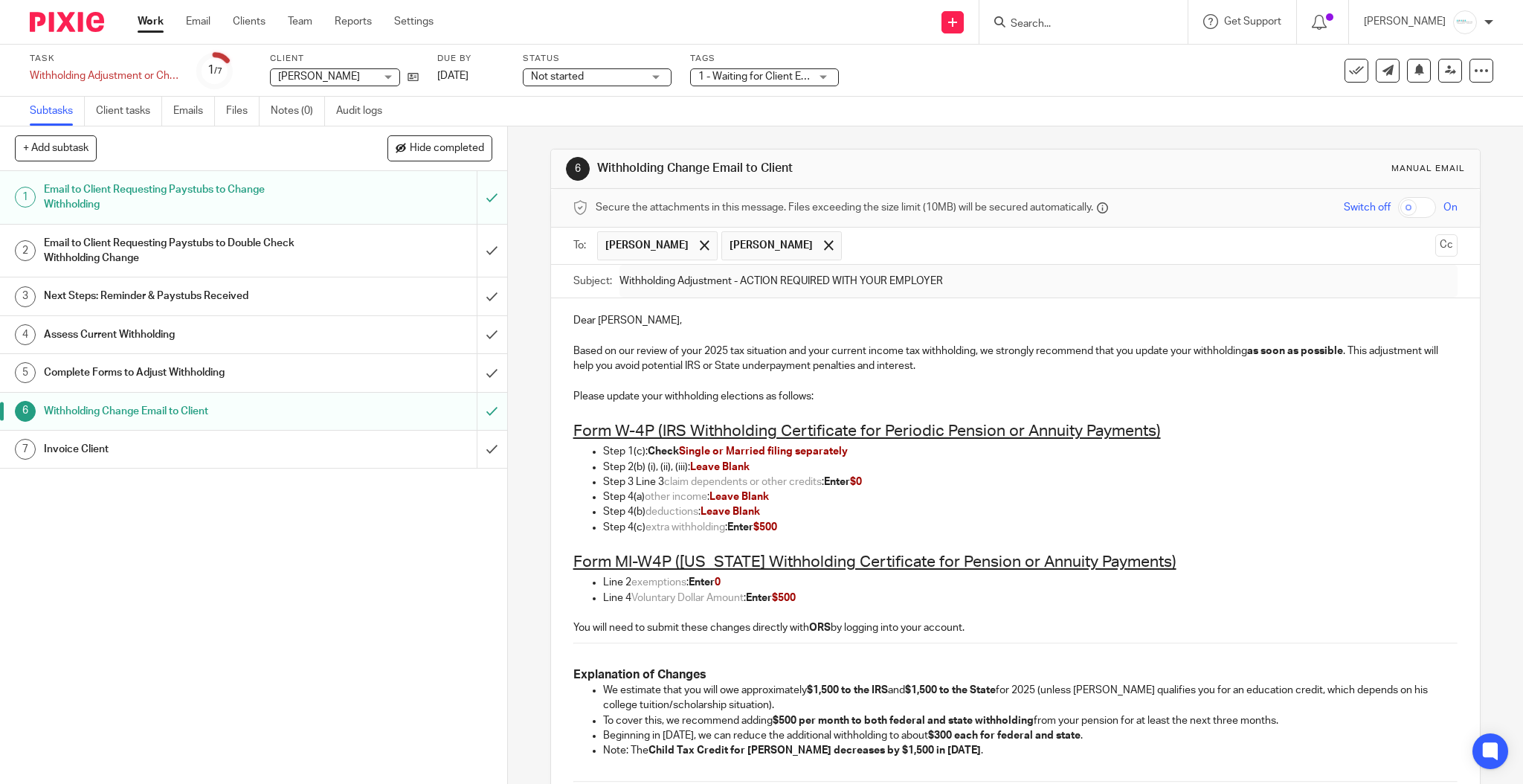
drag, startPoint x: 1342, startPoint y: 72, endPoint x: 1334, endPoint y: 76, distance: 8.9
click at [1349, 72] on icon at bounding box center [1356, 71] width 15 height 15
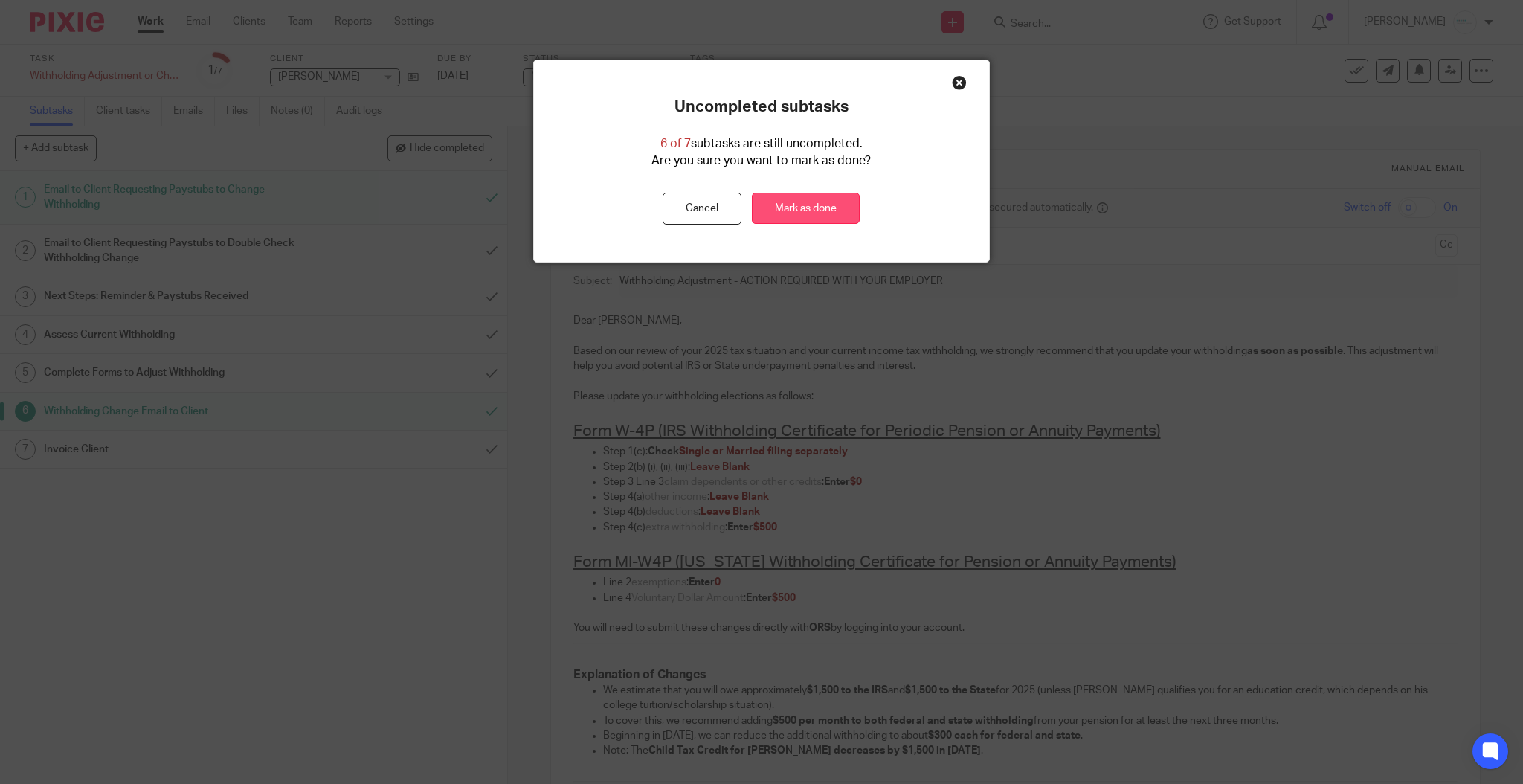
click at [810, 208] on link "Mark as done" at bounding box center [806, 209] width 108 height 32
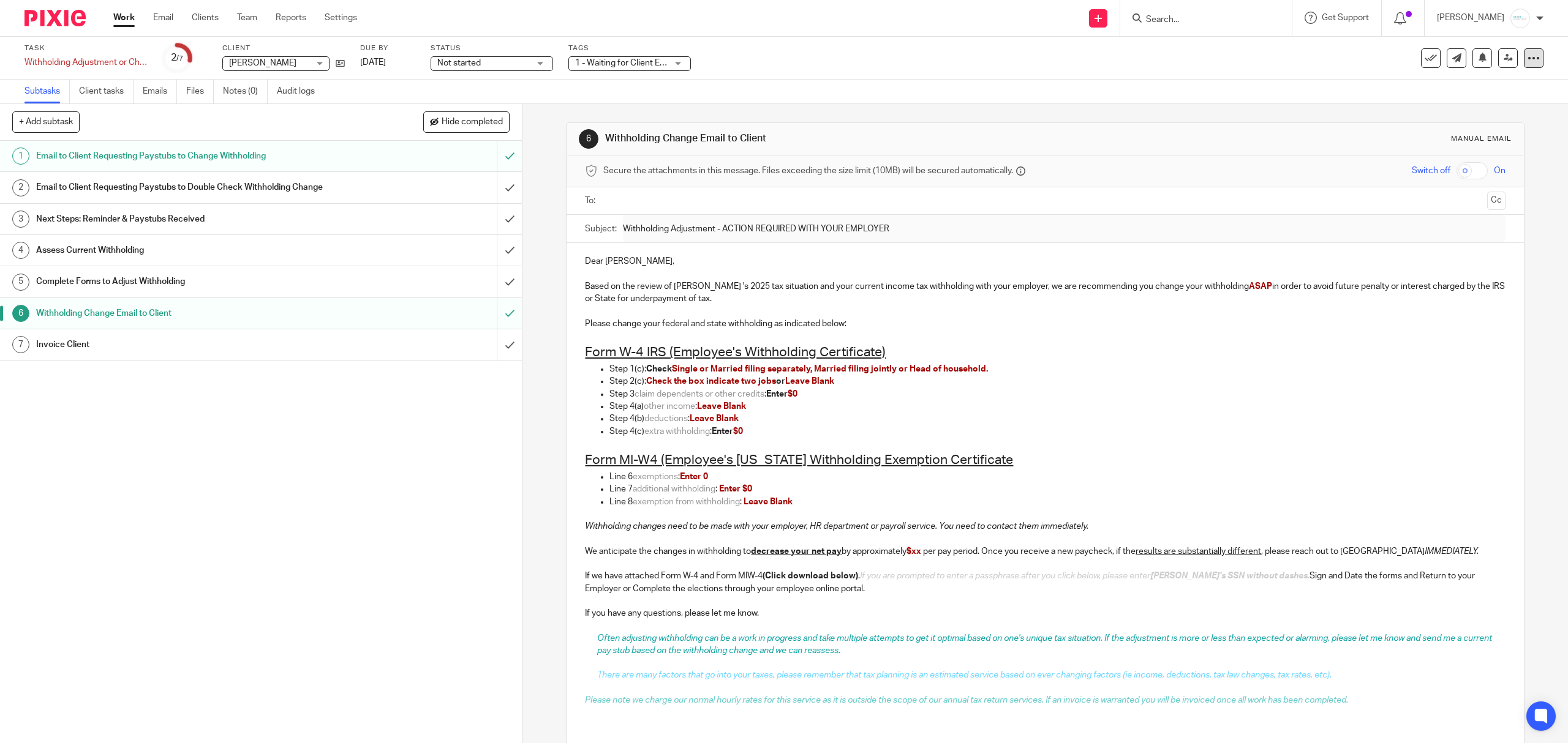
click at [1254, 49] on div at bounding box center [1534, 58] width 20 height 20
click at [1254, 84] on li "See template in use" at bounding box center [1475, 89] width 98 height 18
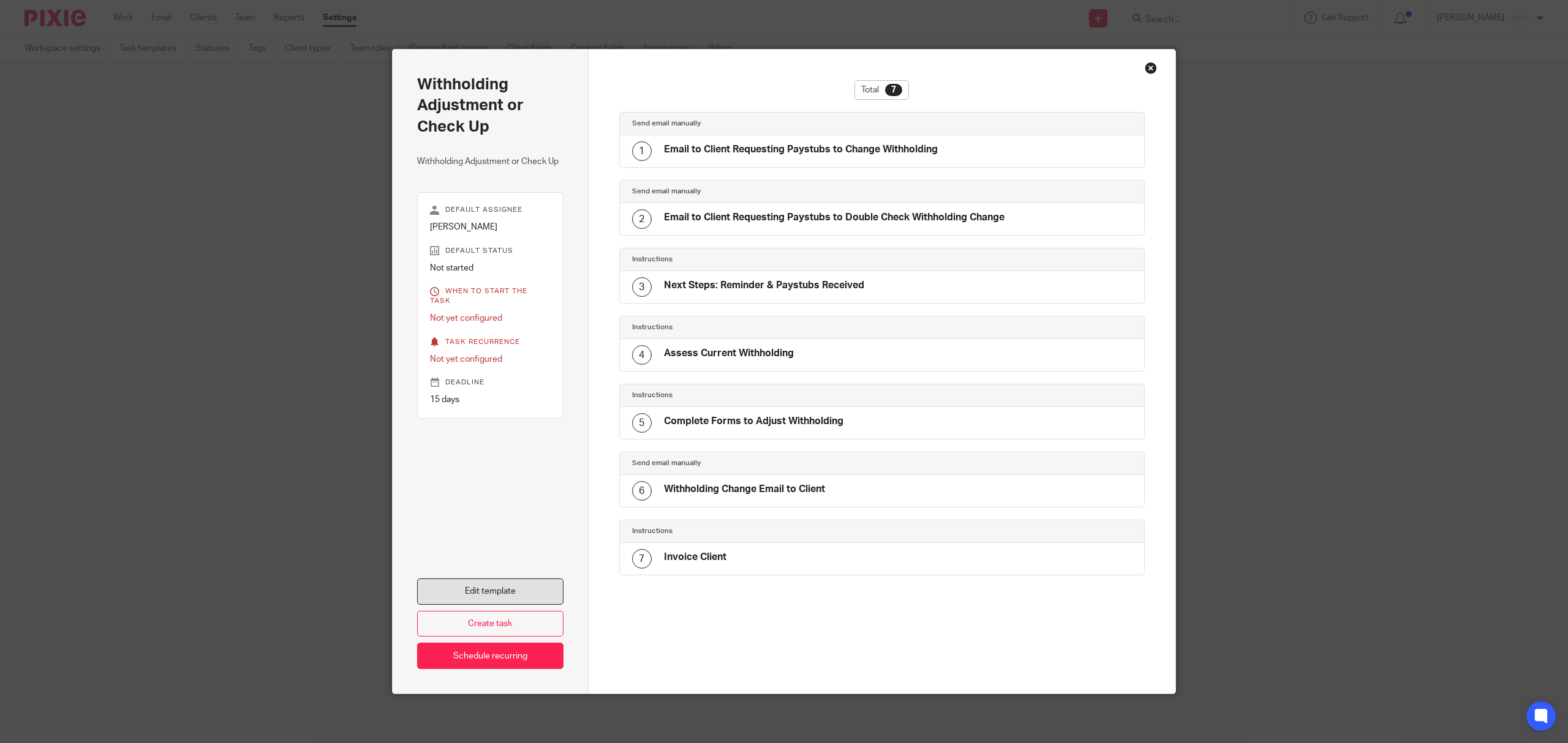
click at [481, 591] on link "Edit template" at bounding box center [490, 592] width 147 height 26
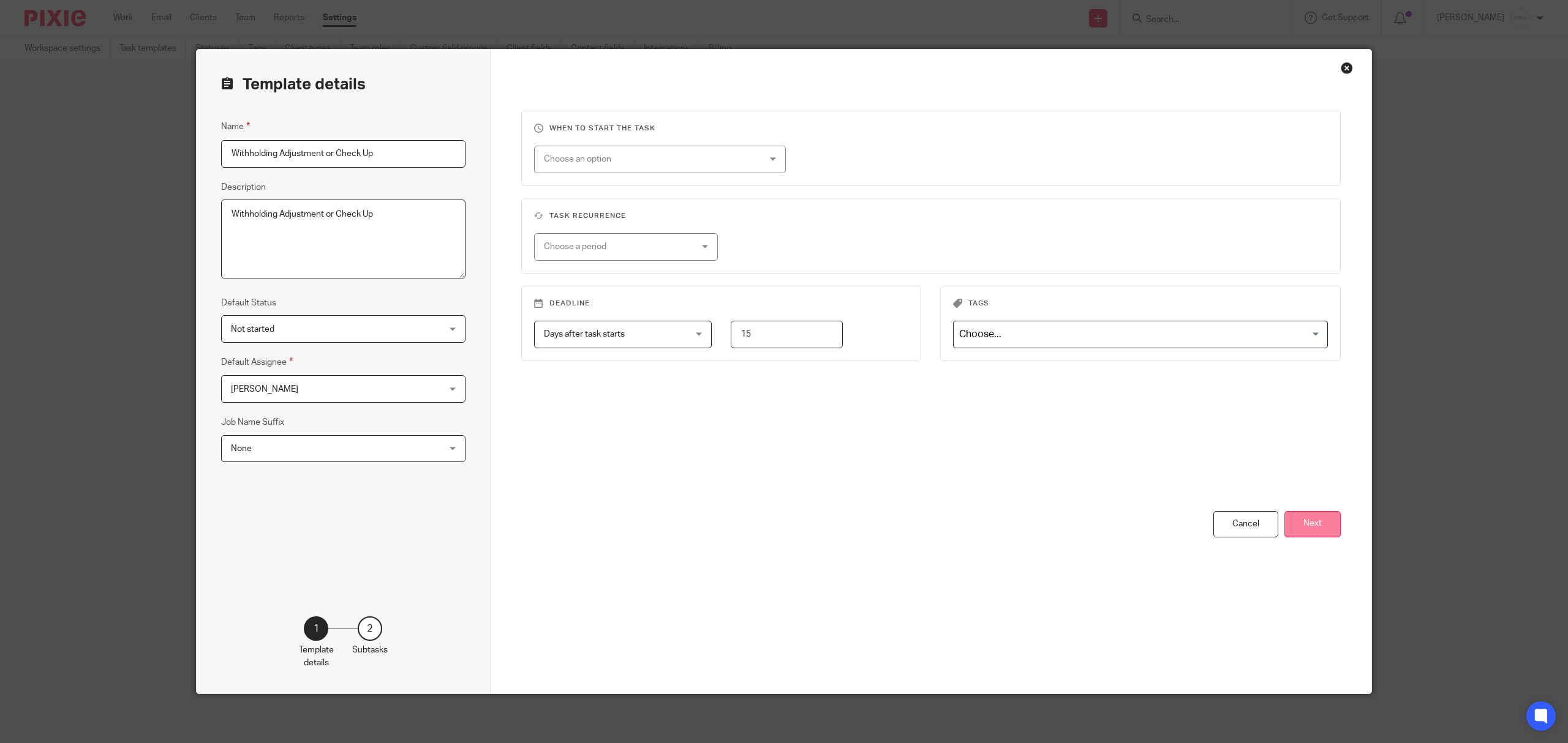
click at [1309, 521] on button "Next" at bounding box center [1312, 524] width 56 height 26
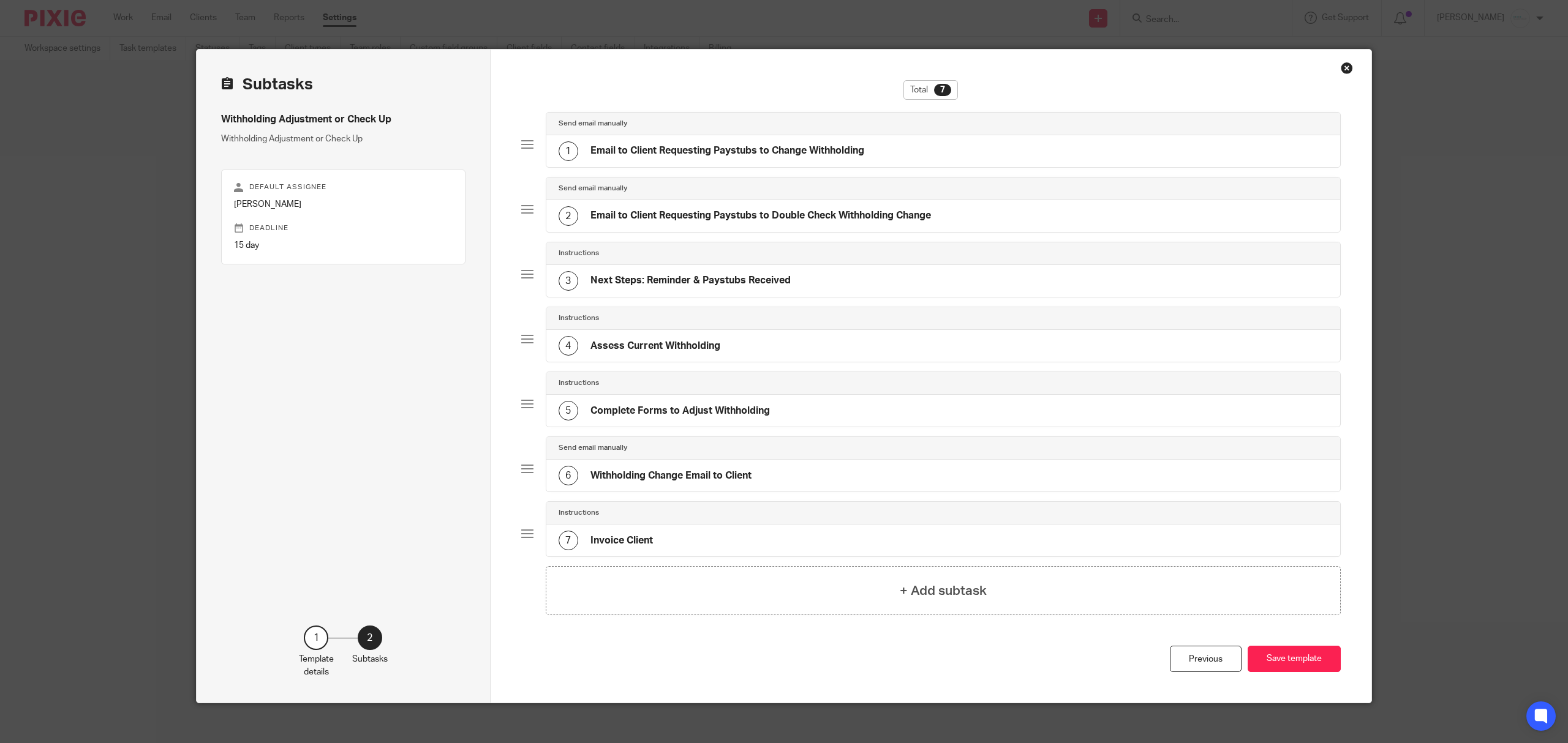
click at [746, 478] on h4 "Withholding Change Email to Client" at bounding box center [671, 475] width 161 height 13
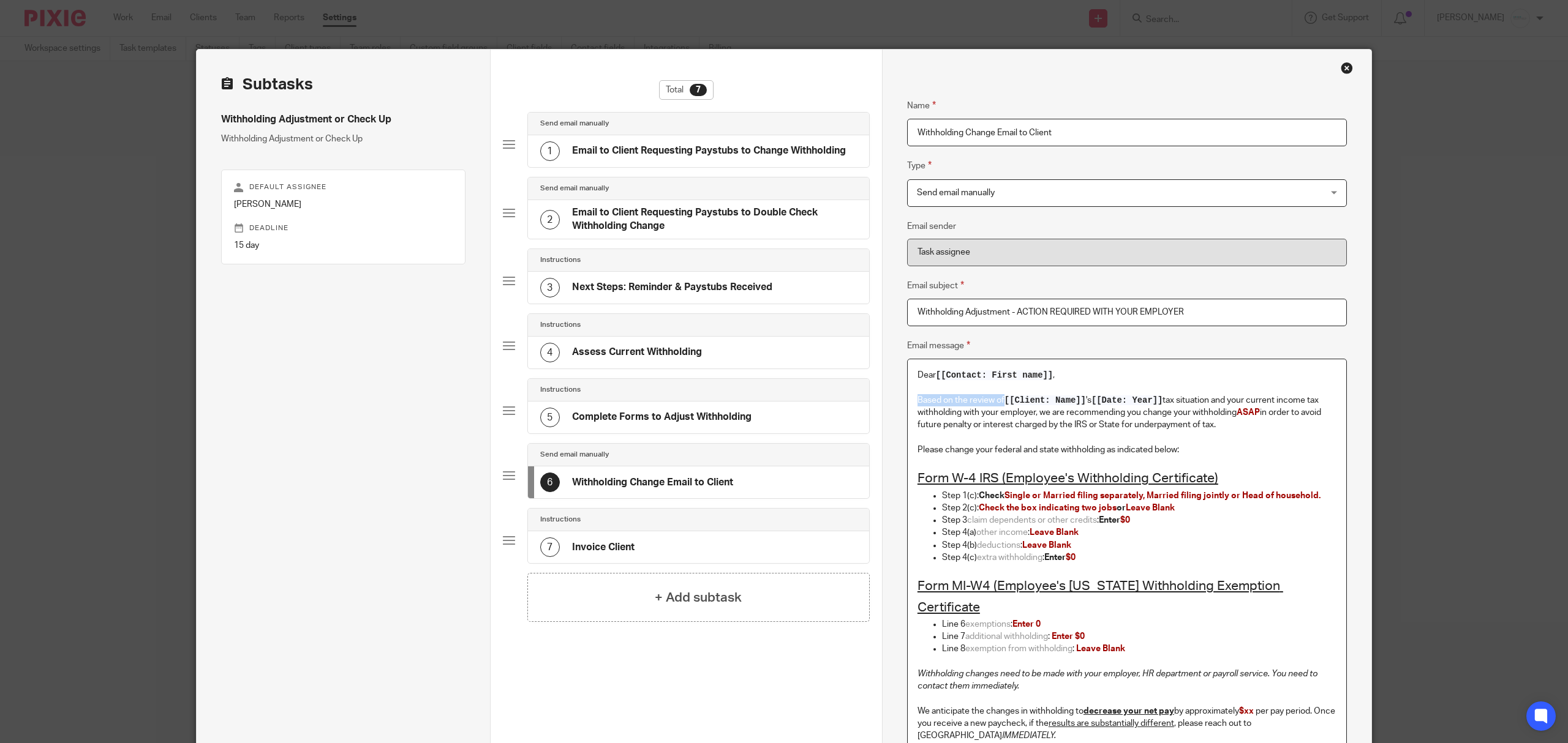
drag, startPoint x: 908, startPoint y: 403, endPoint x: 1005, endPoint y: 396, distance: 97.3
click at [1005, 396] on div "Dear [[Contact: First name]] , Based on the review of [[Client: Name]] 's [[Dat…" at bounding box center [1127, 670] width 439 height 621
drag, startPoint x: 1164, startPoint y: 399, endPoint x: 1218, endPoint y: 430, distance: 62.3
click at [1218, 430] on p "Based on the review of [[Client: Name]] 's [[Date: Year]] tax situation and you…" at bounding box center [1127, 413] width 419 height 38
drag, startPoint x: 1023, startPoint y: 459, endPoint x: 892, endPoint y: 459, distance: 131.0
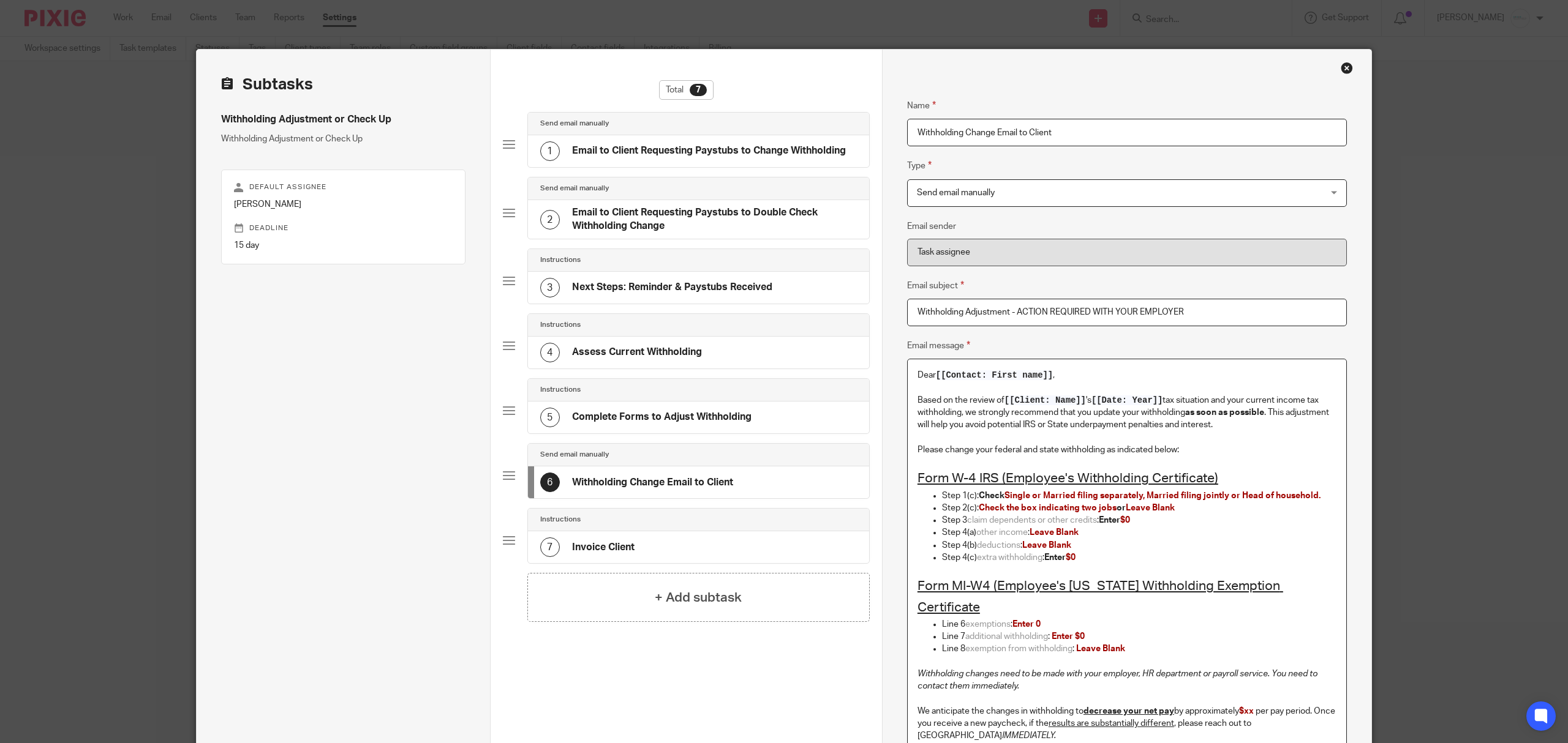
click at [892, 459] on div "Name Email to Client Requesting Paystubs to Change Withholding Type Send email …" at bounding box center [1127, 585] width 489 height 1071
drag, startPoint x: 903, startPoint y: 451, endPoint x: 1240, endPoint y: 452, distance: 337.0
click at [1240, 452] on div "Dear [[Contact: First name]] , Based on the review of [[Client: Name]] 's [[Dat…" at bounding box center [1127, 670] width 439 height 621
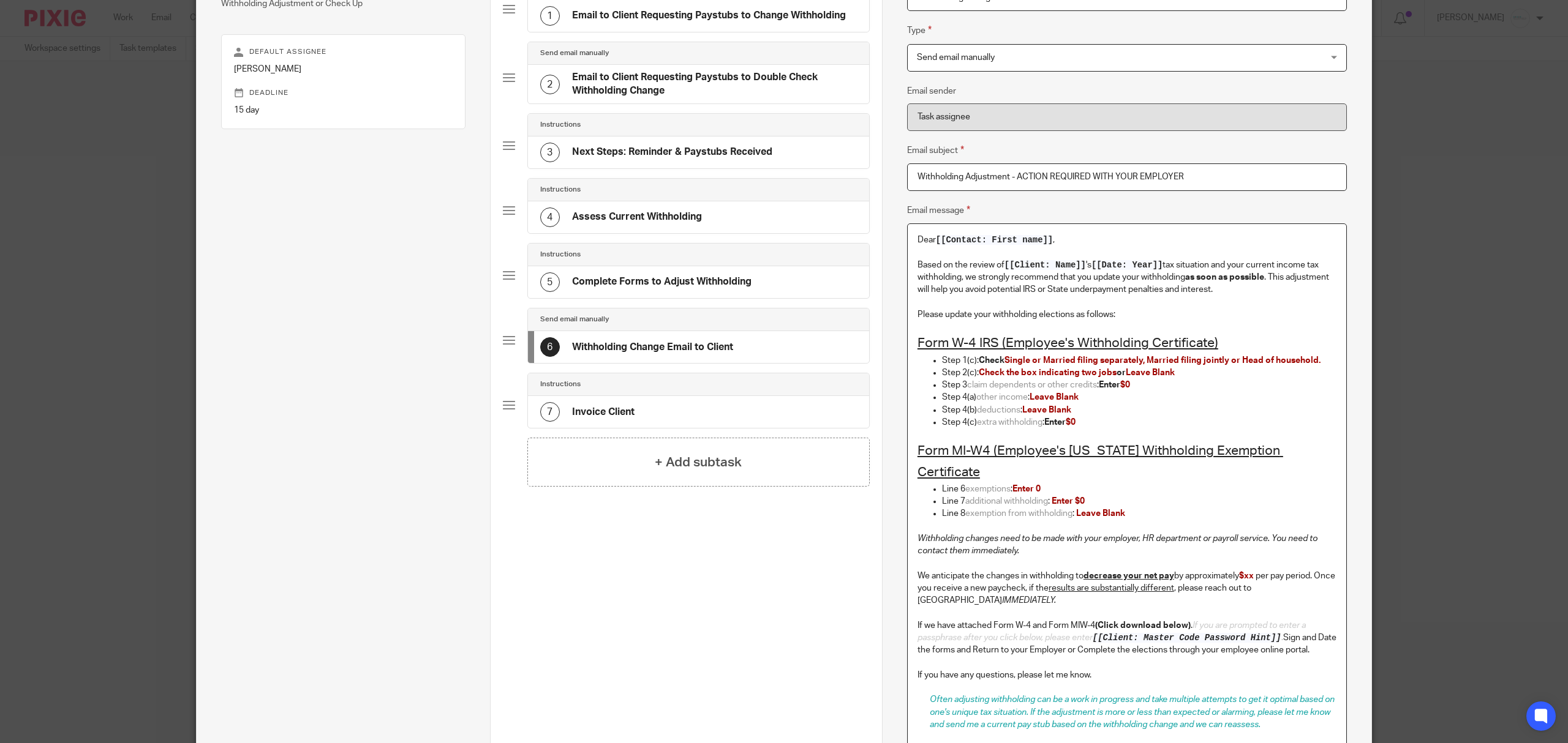
scroll to position [163, 0]
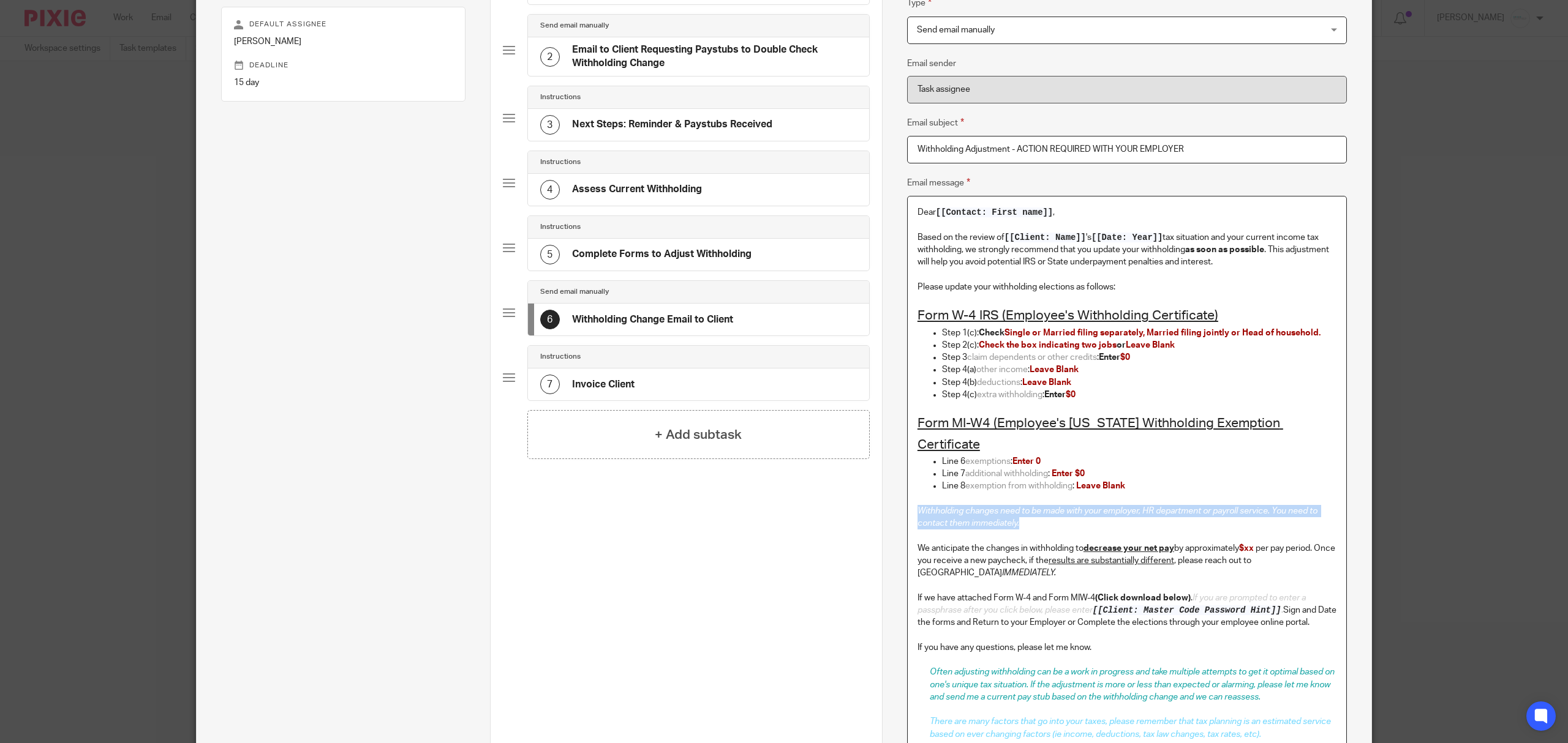
drag, startPoint x: 908, startPoint y: 492, endPoint x: 1049, endPoint y: 498, distance: 141.1
click at [1049, 498] on div "Dear [[Contact: First name]] , Based on the review of [[Client: Name]] 's [[Dat…" at bounding box center [1127, 507] width 439 height 621
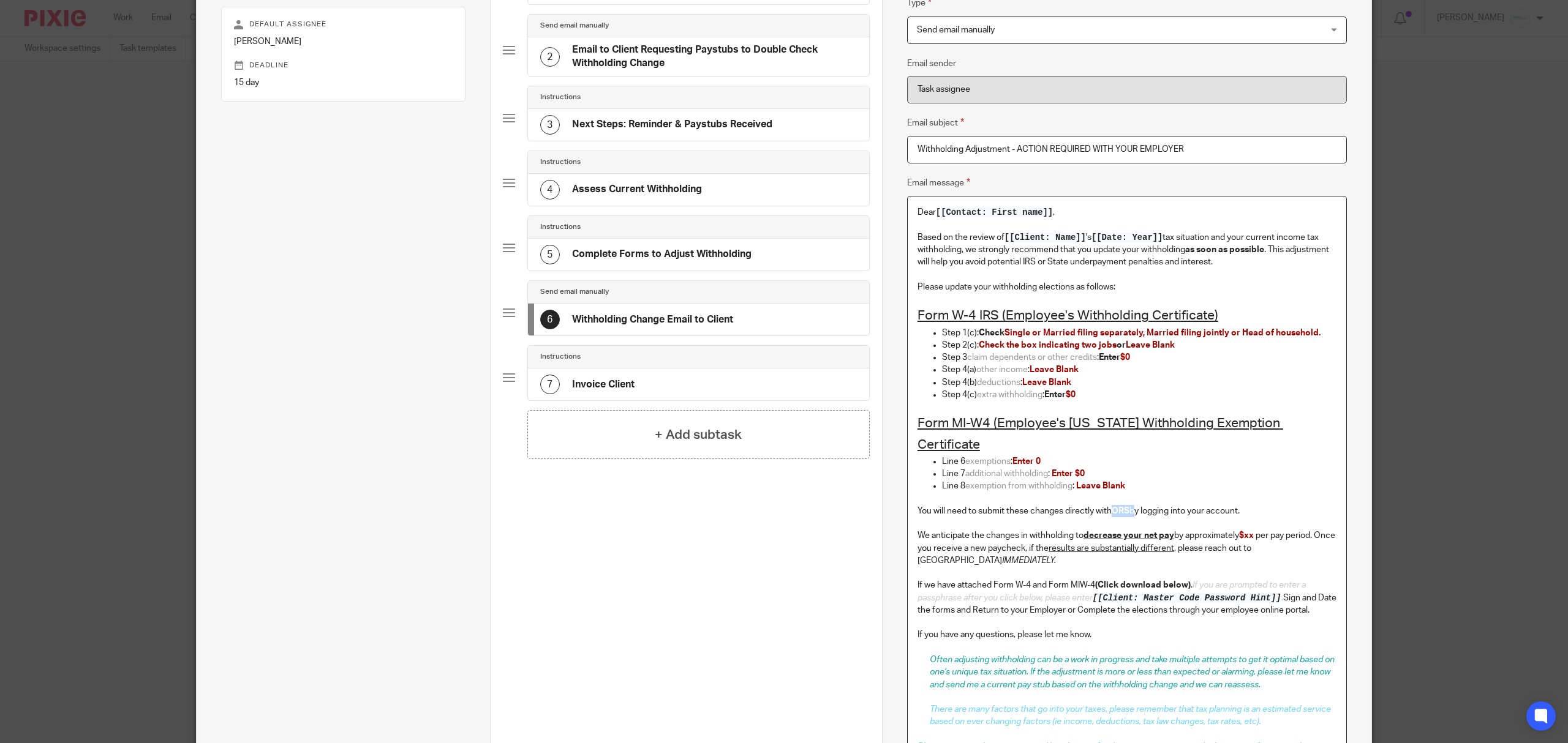
drag, startPoint x: 1110, startPoint y: 491, endPoint x: 1127, endPoint y: 491, distance: 17.0
click at [1127, 505] on p "You will need to submit these changes directly with ORS by logging into your ac…" at bounding box center [1127, 511] width 419 height 12
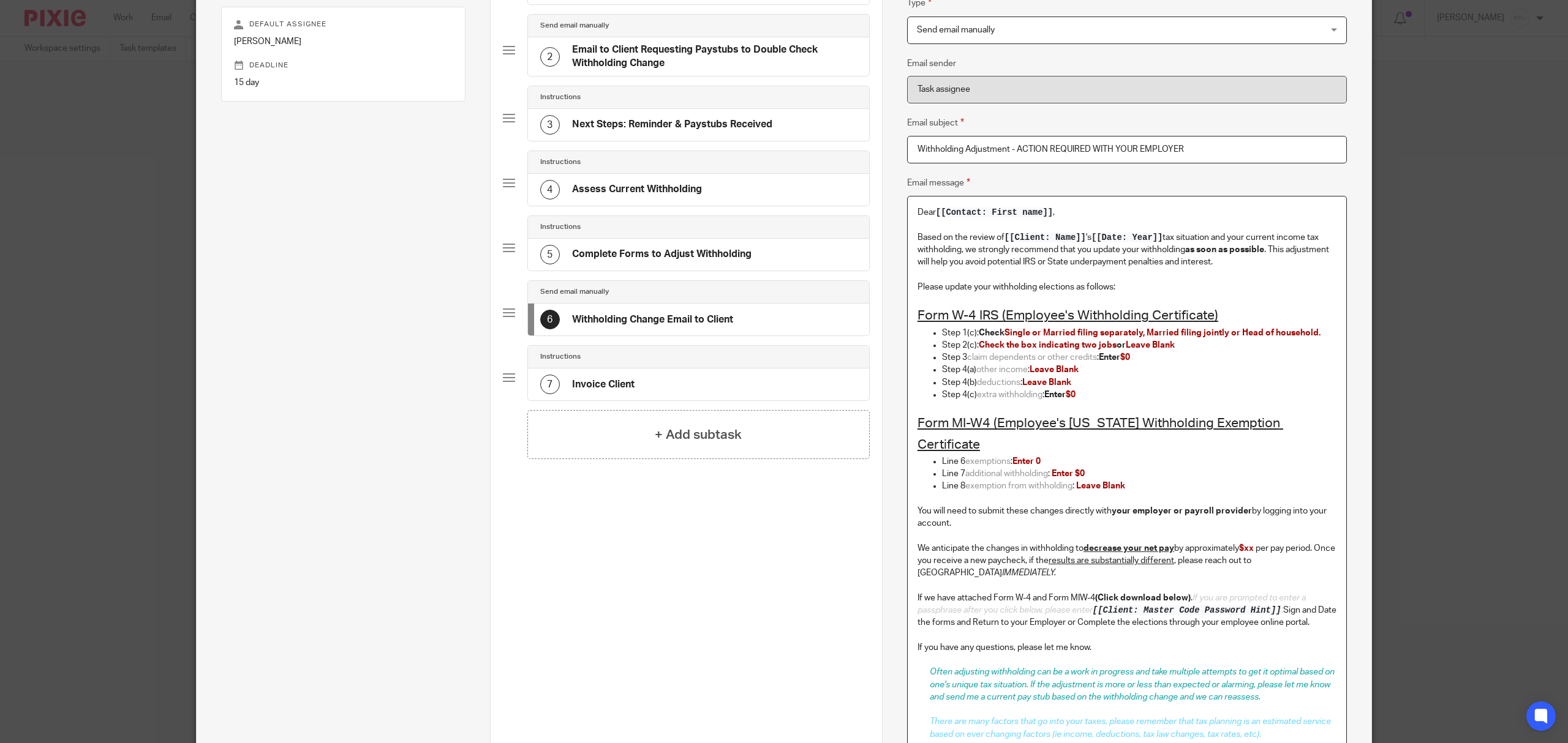
click at [1258, 505] on p "You will need to submit these changes directly with your employer or payroll pr…" at bounding box center [1127, 518] width 419 height 25
click at [1257, 505] on p "You will need to submit these changes directly with your employer or payroll pr…" at bounding box center [1127, 518] width 419 height 25
drag, startPoint x: 950, startPoint y: 505, endPoint x: 1129, endPoint y: 505, distance: 179.0
click at [1129, 505] on p "You will need to submit these changes directly with your employer or payroll pr…" at bounding box center [1127, 518] width 419 height 25
drag, startPoint x: 1105, startPoint y: 488, endPoint x: 1129, endPoint y: 488, distance: 24.0
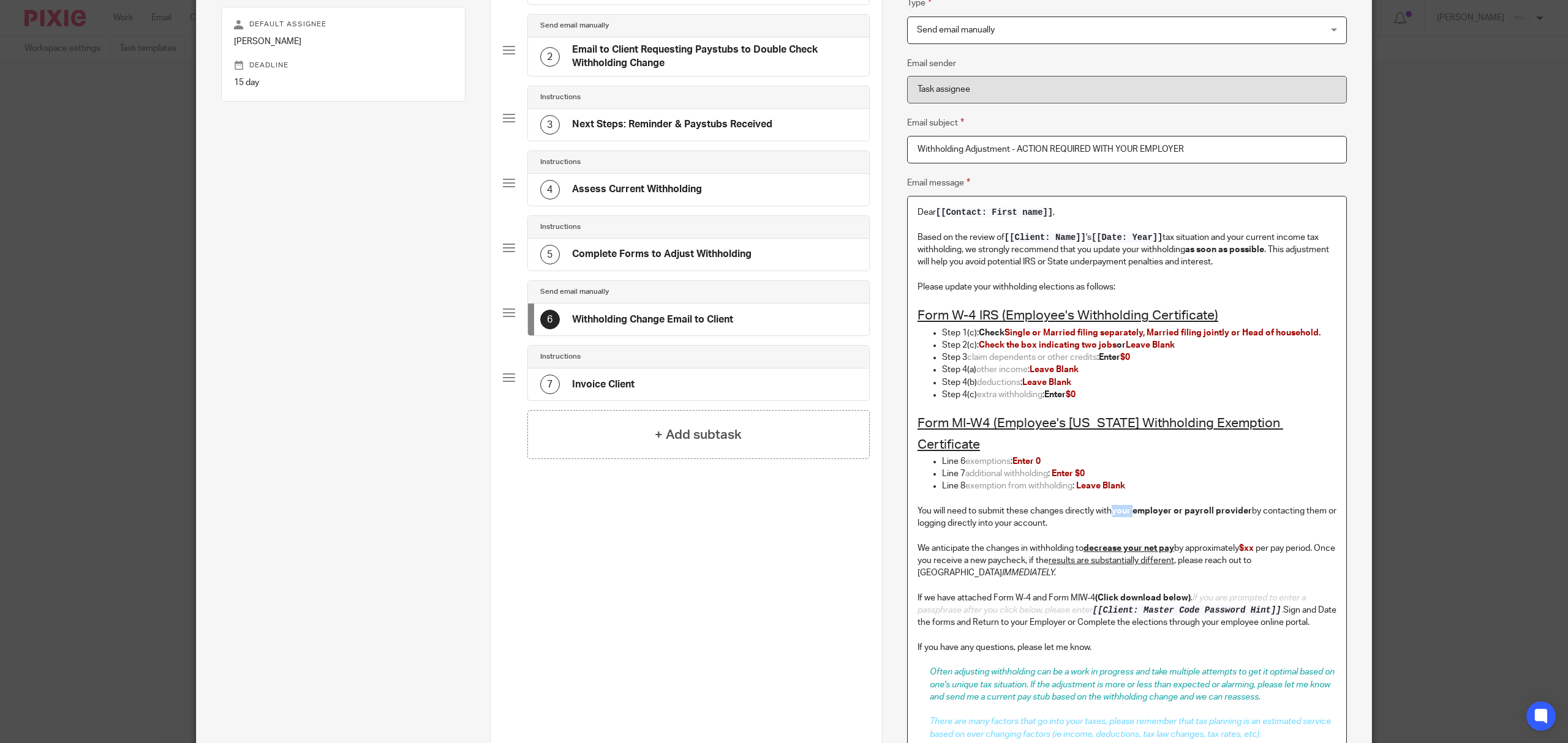
click at [1129, 505] on p "You will need to submit these changes directly with your employer or payroll pr…" at bounding box center [1127, 518] width 419 height 25
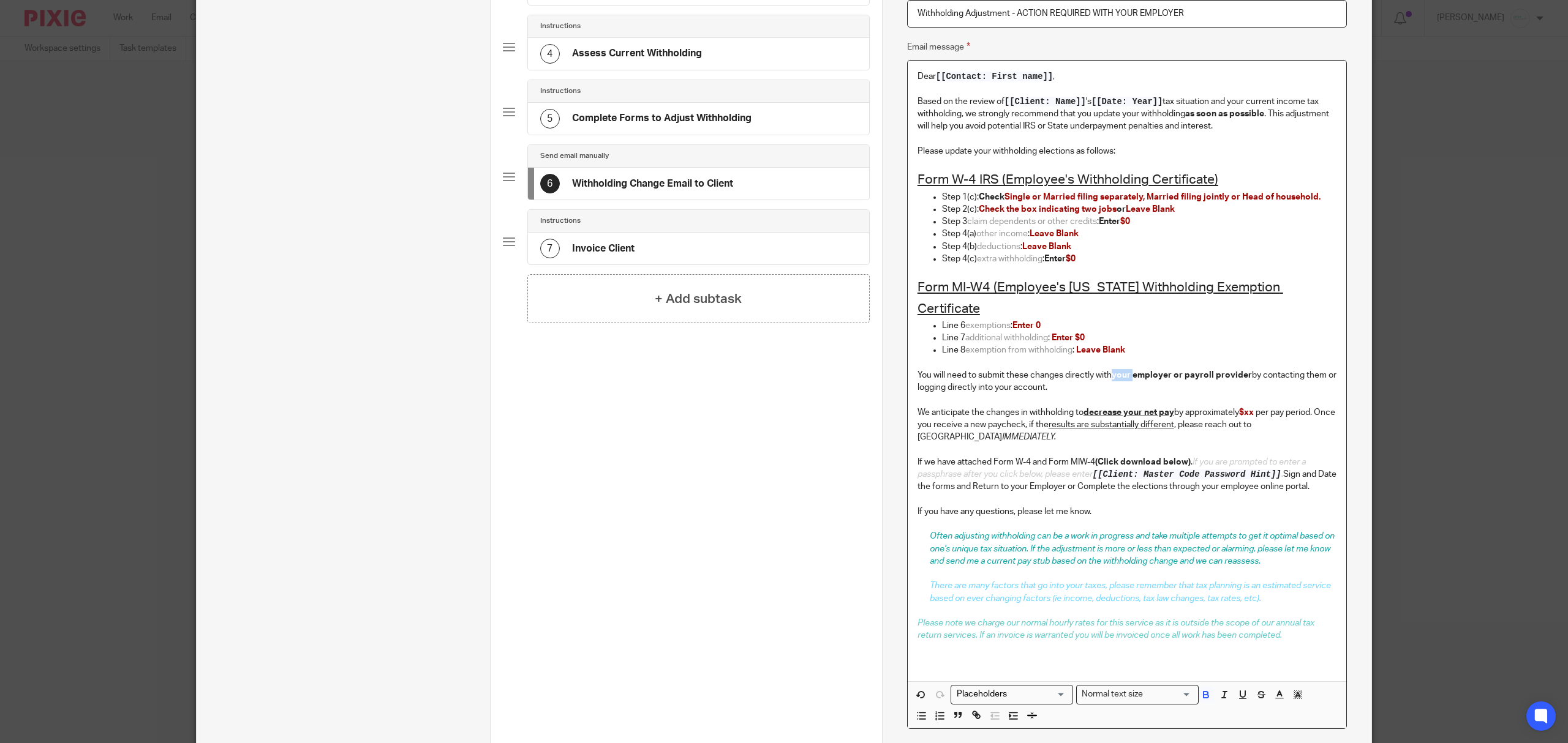
scroll to position [409, 0]
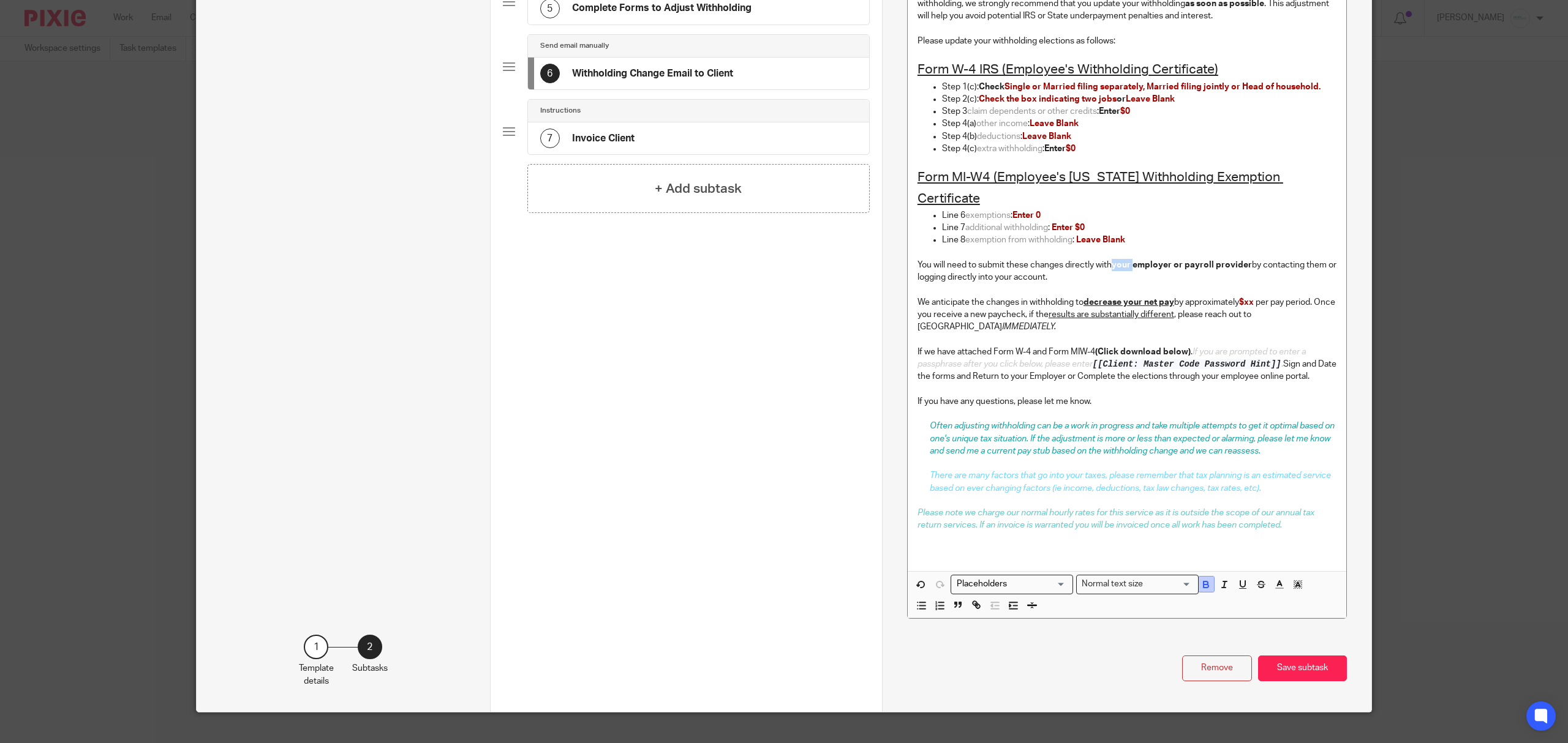
click at [1201, 579] on icon "button" at bounding box center [1206, 584] width 11 height 11
click at [1147, 469] on p "There are many factors that go into your taxes, please remember that tax planni…" at bounding box center [1133, 482] width 407 height 25
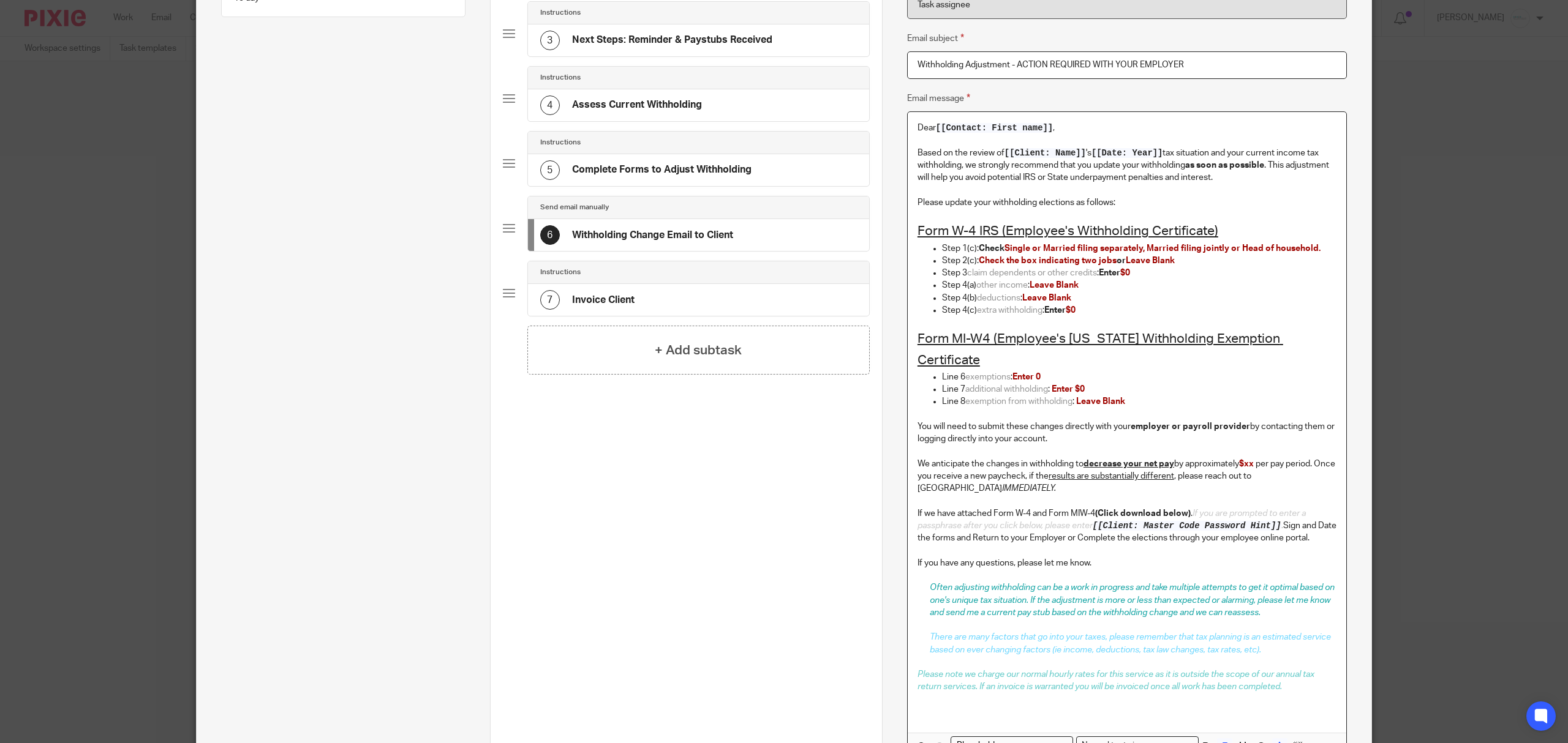
scroll to position [245, 0]
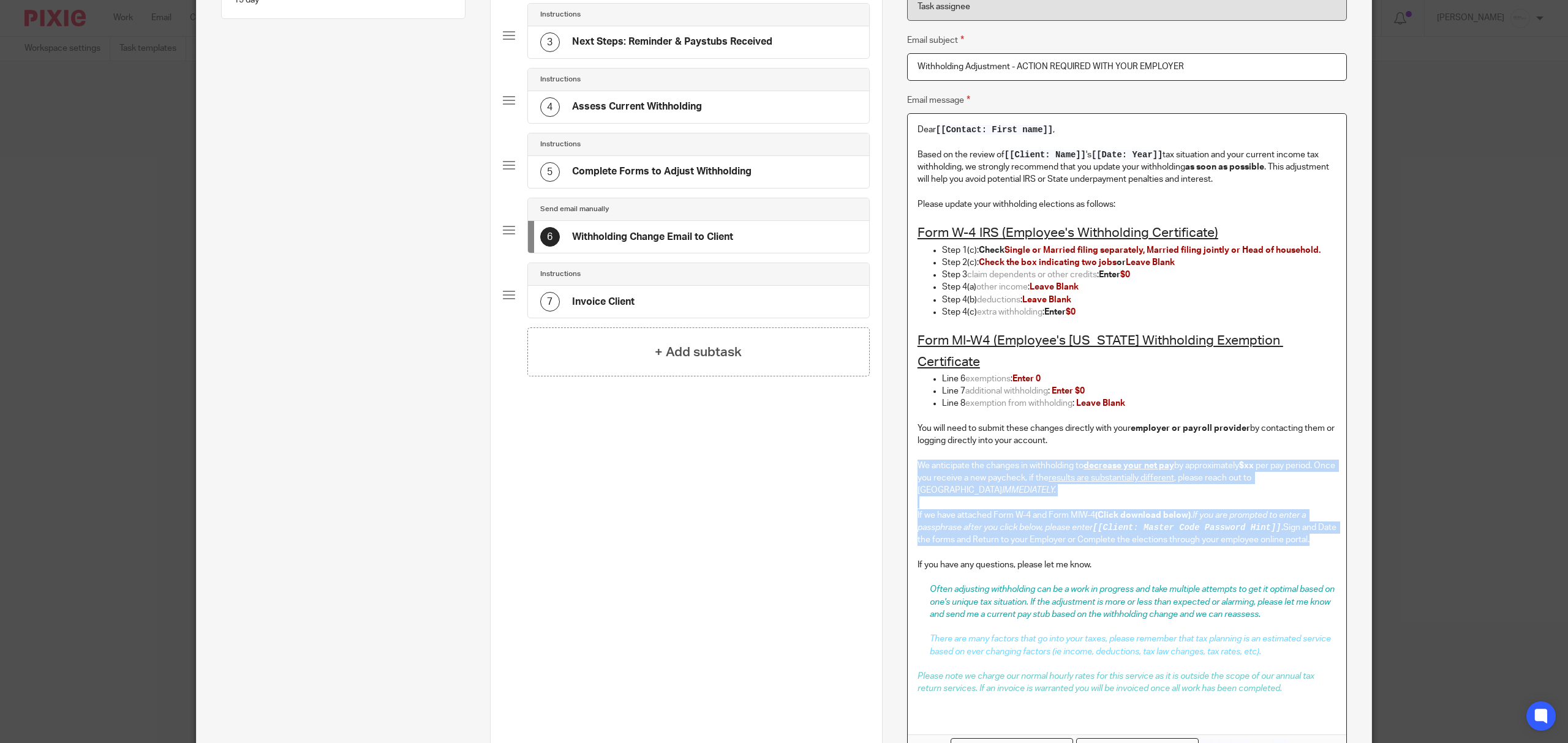
drag, startPoint x: 909, startPoint y: 451, endPoint x: 1331, endPoint y: 522, distance: 427.9
click at [1331, 522] on div "Dear [[Contact: First name]] , Based on the review of [[Client: Name]] 's [[Dat…" at bounding box center [1127, 425] width 439 height 621
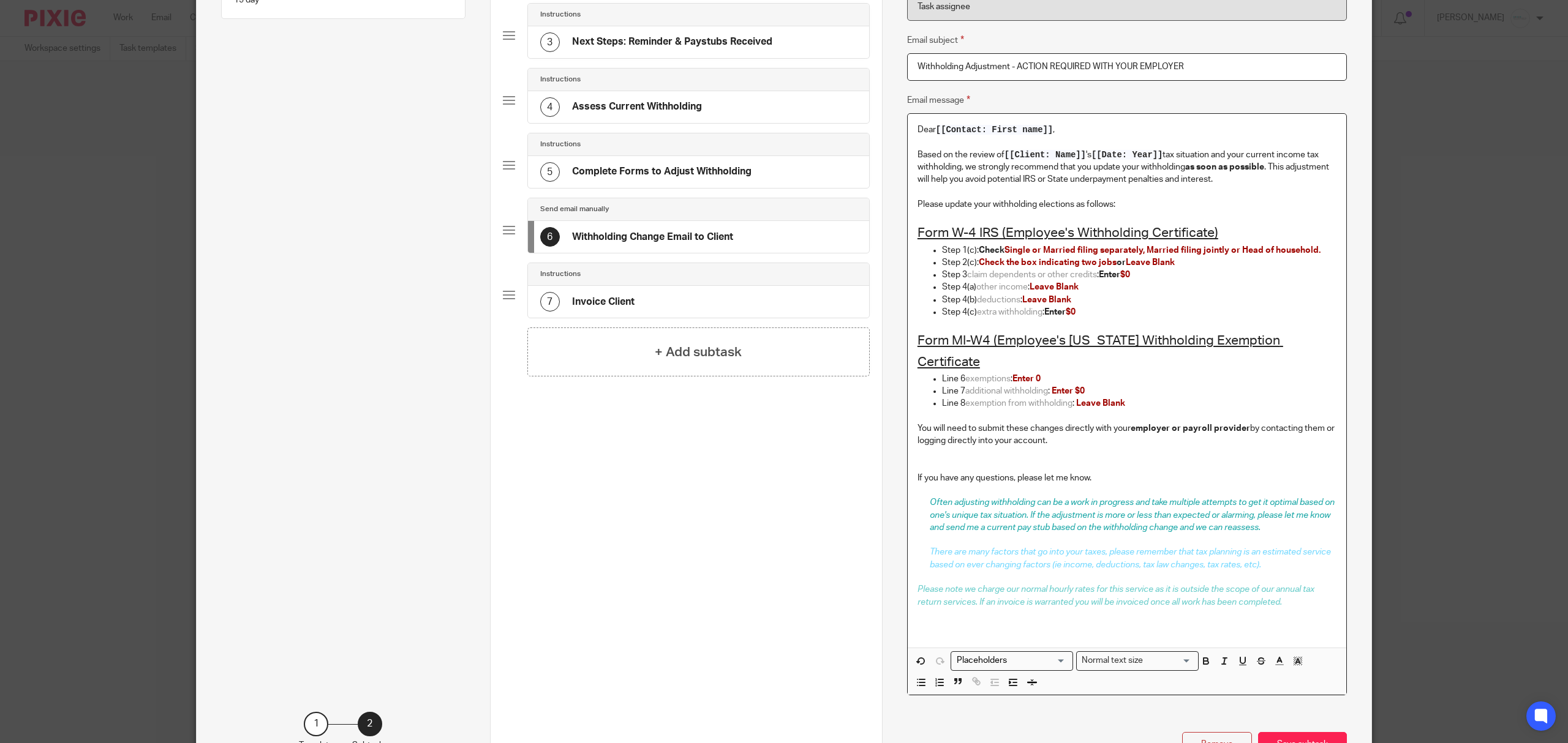
click at [997, 232] on u "Form W-4 IRS (Employee's Withholding Certificate)" at bounding box center [1068, 232] width 301 height 13
click at [1000, 233] on u "Form W-4 IRS (Employee's Withholding Certificate)" at bounding box center [1068, 232] width 301 height 13
click at [974, 235] on u "Form W-4 IRS (IRS - Employee's Withholding Certificate)" at bounding box center [1083, 232] width 331 height 13
click at [925, 460] on p at bounding box center [1127, 466] width 419 height 12
click at [1030, 684] on icon "button" at bounding box center [1032, 685] width 3 height 2
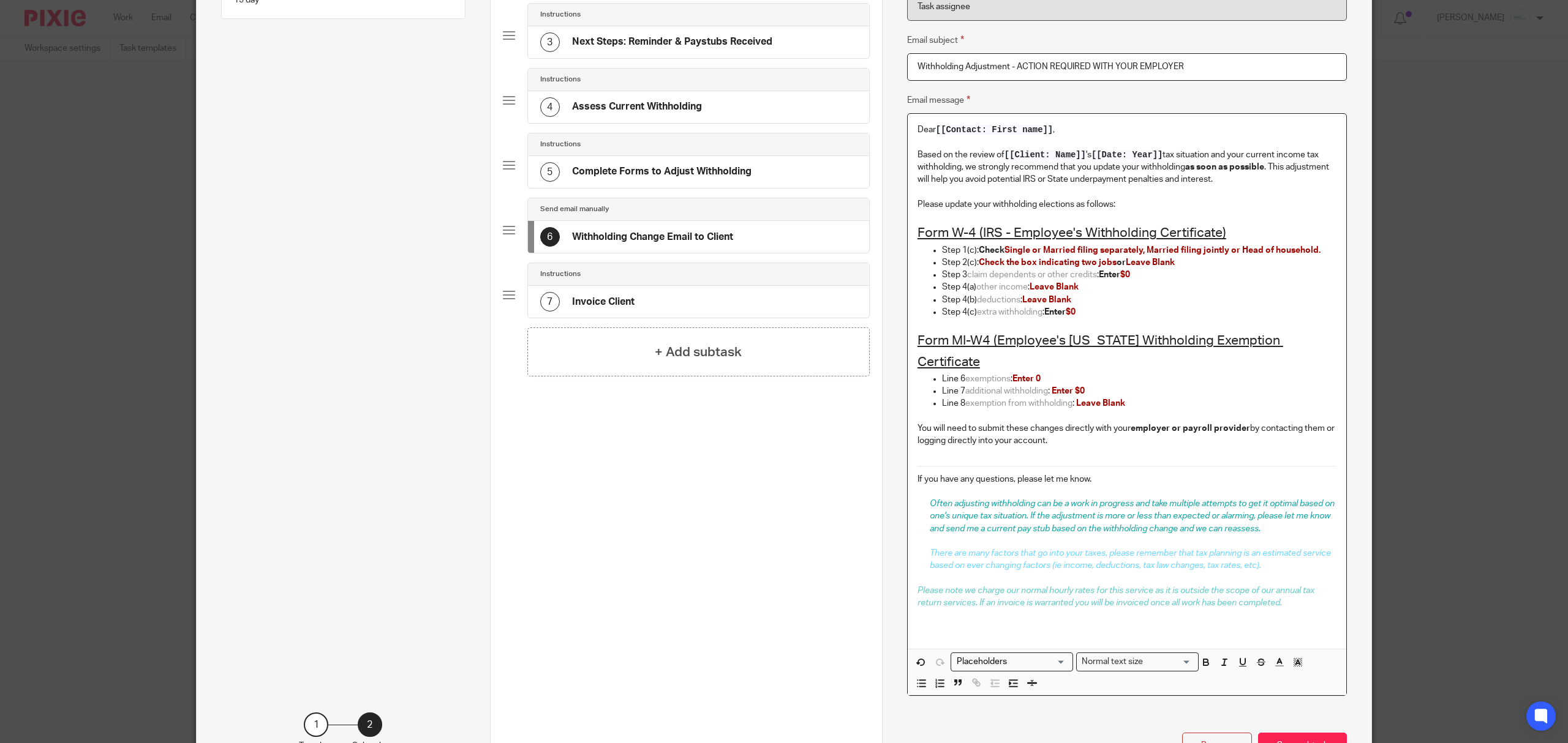
click at [917, 447] on p at bounding box center [1127, 453] width 419 height 12
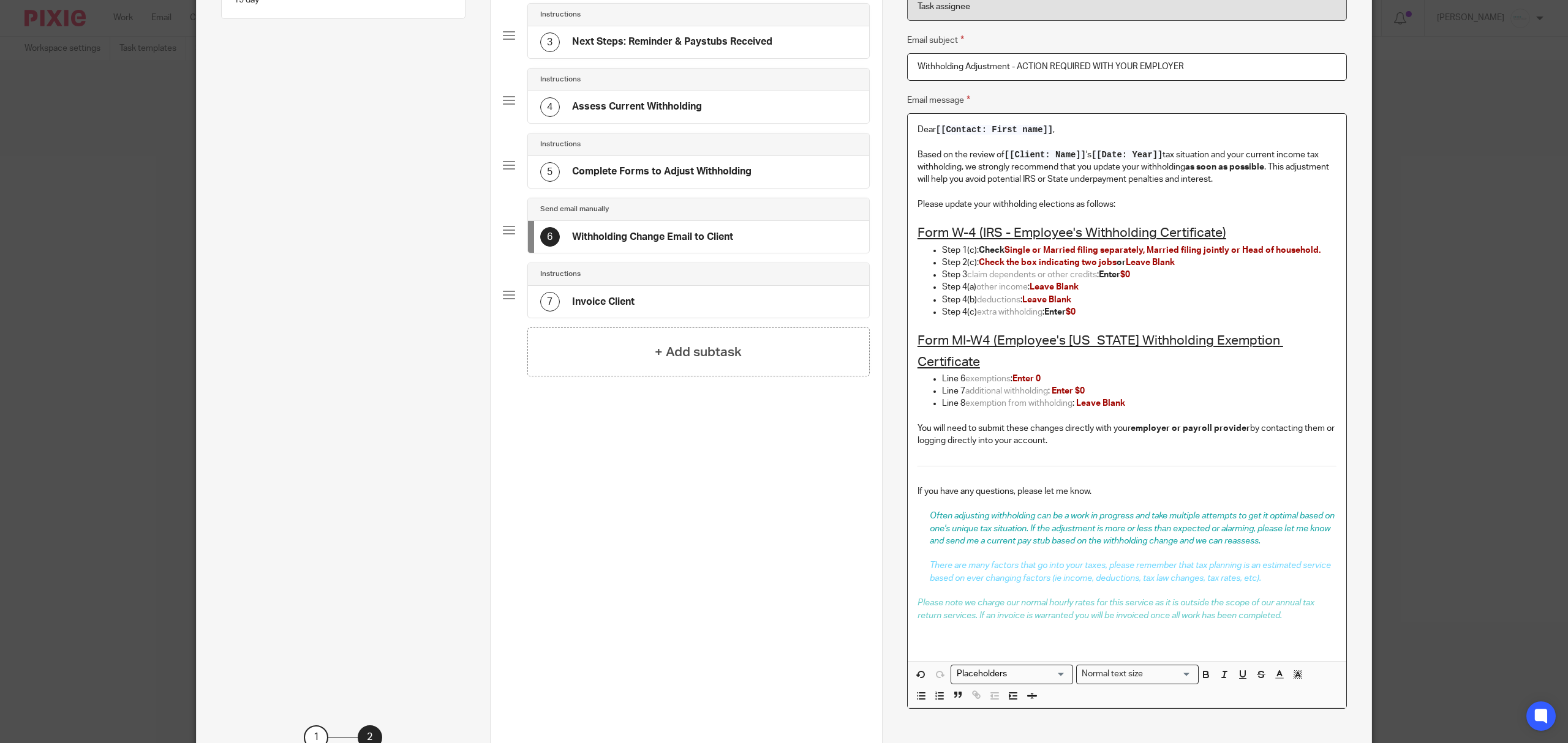
click at [932, 473] on p at bounding box center [1127, 479] width 419 height 12
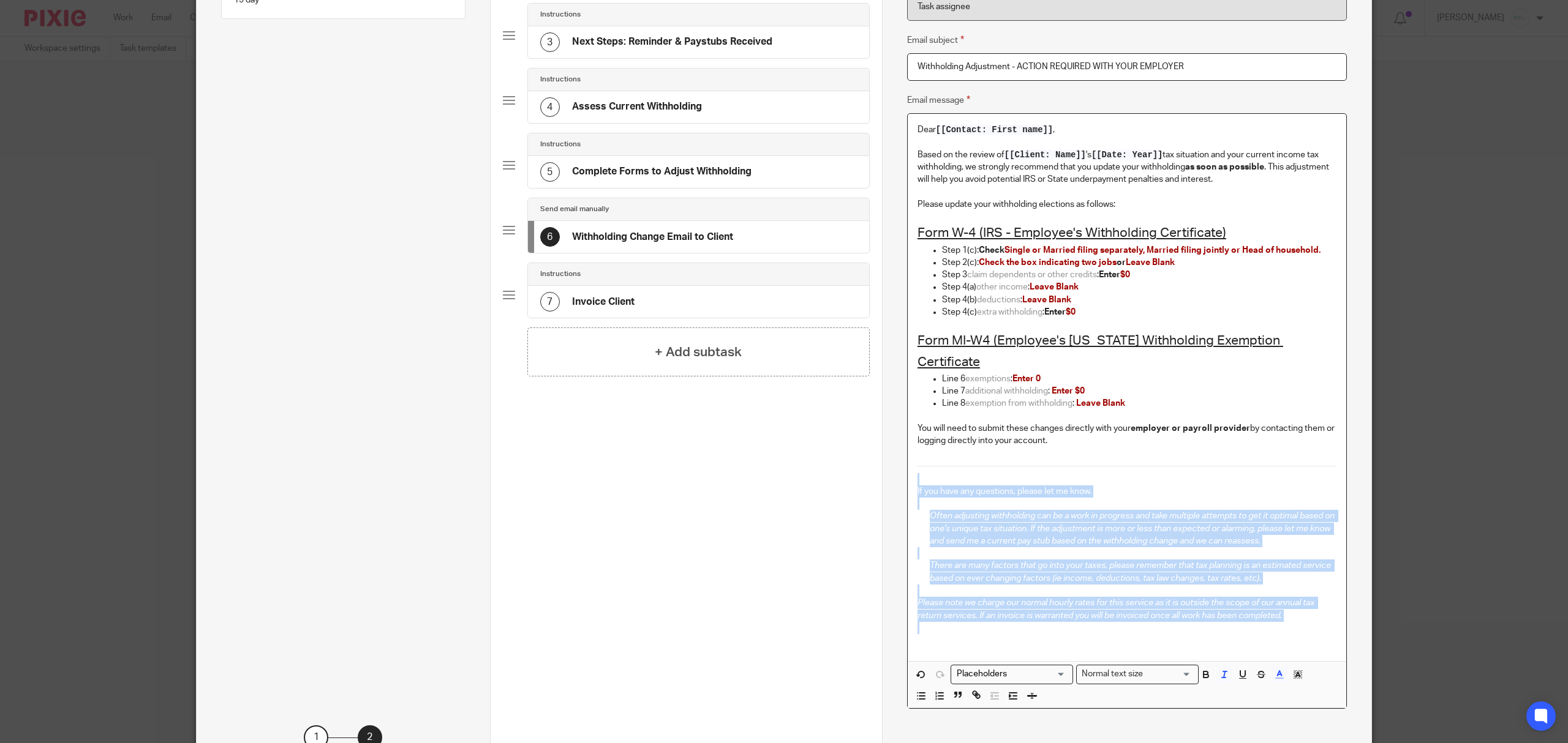
drag, startPoint x: 904, startPoint y: 463, endPoint x: 1217, endPoint y: 627, distance: 353.4
click at [1217, 627] on div "Dear [[Contact: First name]] , Based on the review of [[Client: Name]] 's [[Dat…" at bounding box center [1127, 388] width 439 height 547
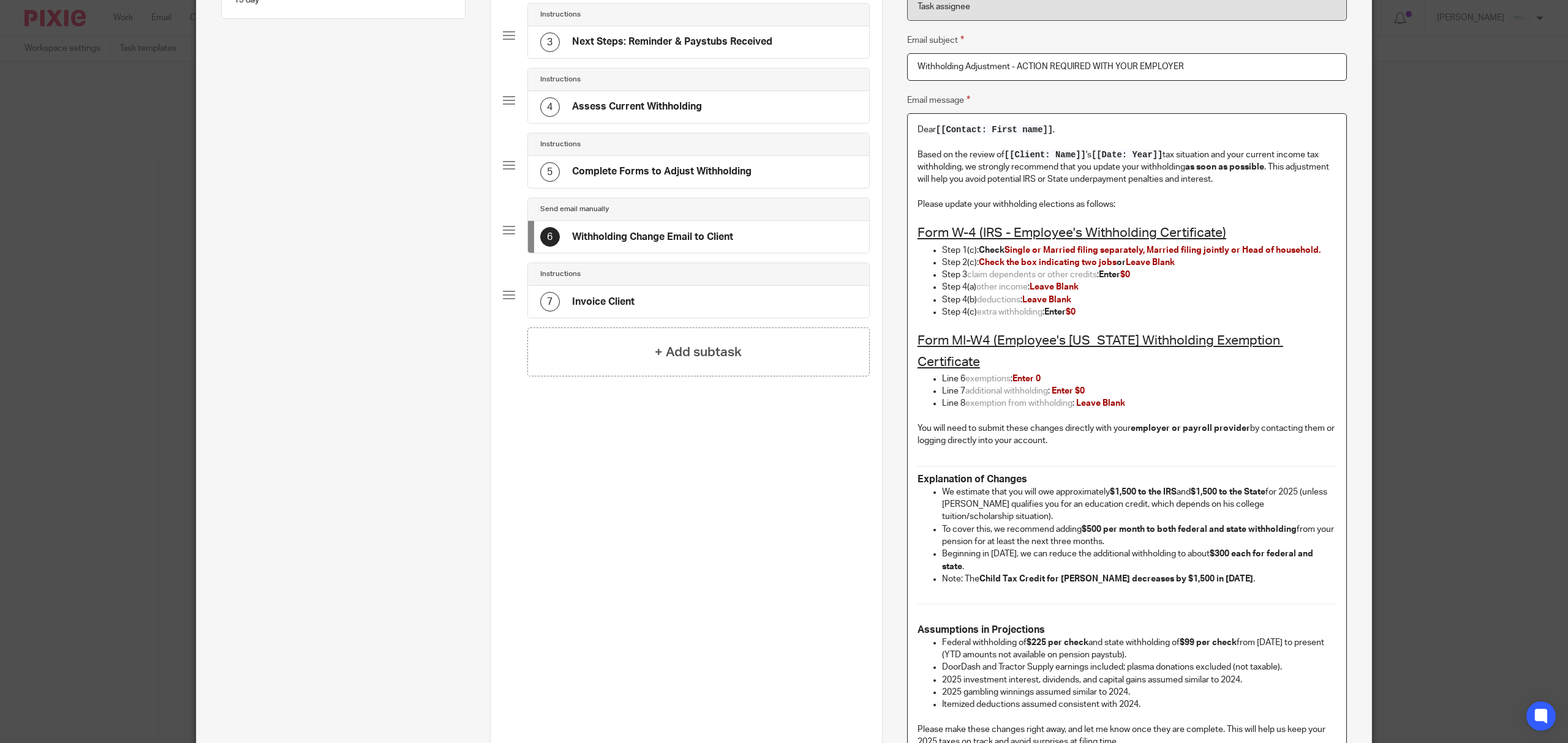
scroll to position [383, 0]
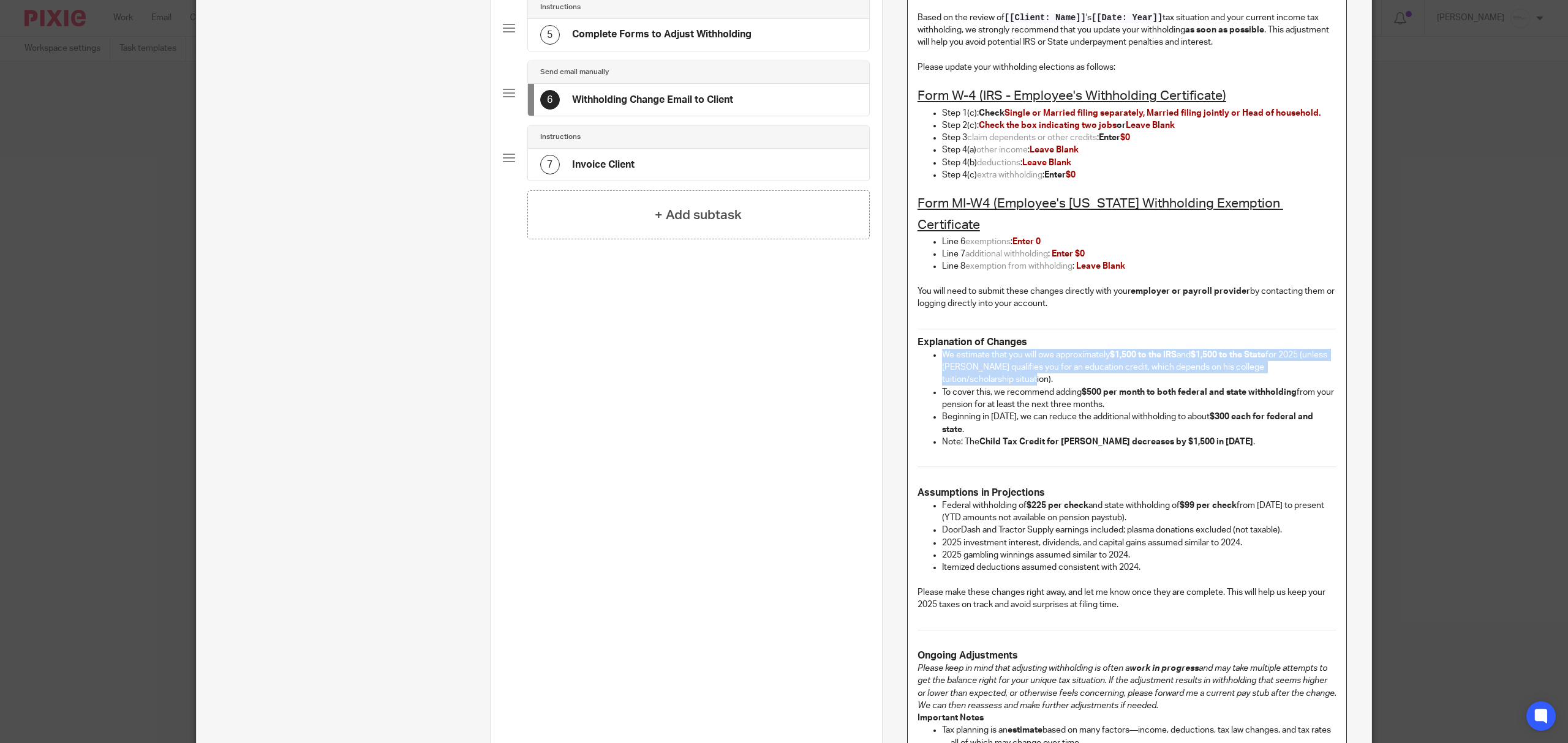
drag, startPoint x: 936, startPoint y: 337, endPoint x: 998, endPoint y: 360, distance: 66.1
click at [998, 360] on p "We estimate that you will owe approximately $1,500 to the IRS and $1,500 to the…" at bounding box center [1139, 367] width 394 height 38
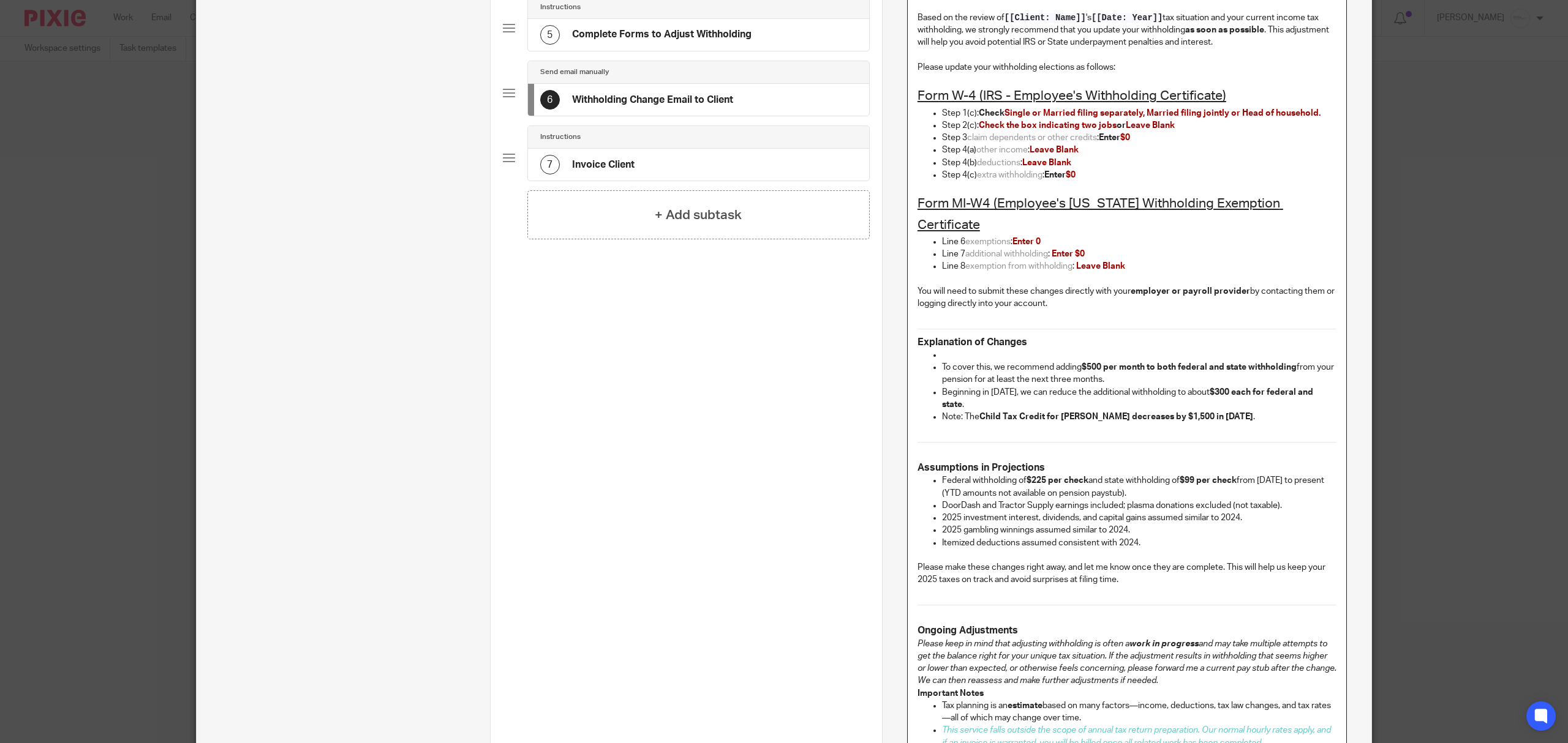
drag, startPoint x: 937, startPoint y: 348, endPoint x: 1127, endPoint y: 358, distance: 190.3
click at [1127, 361] on p "To cover this, we recommend adding $500 per month to both federal and state wit…" at bounding box center [1139, 373] width 394 height 25
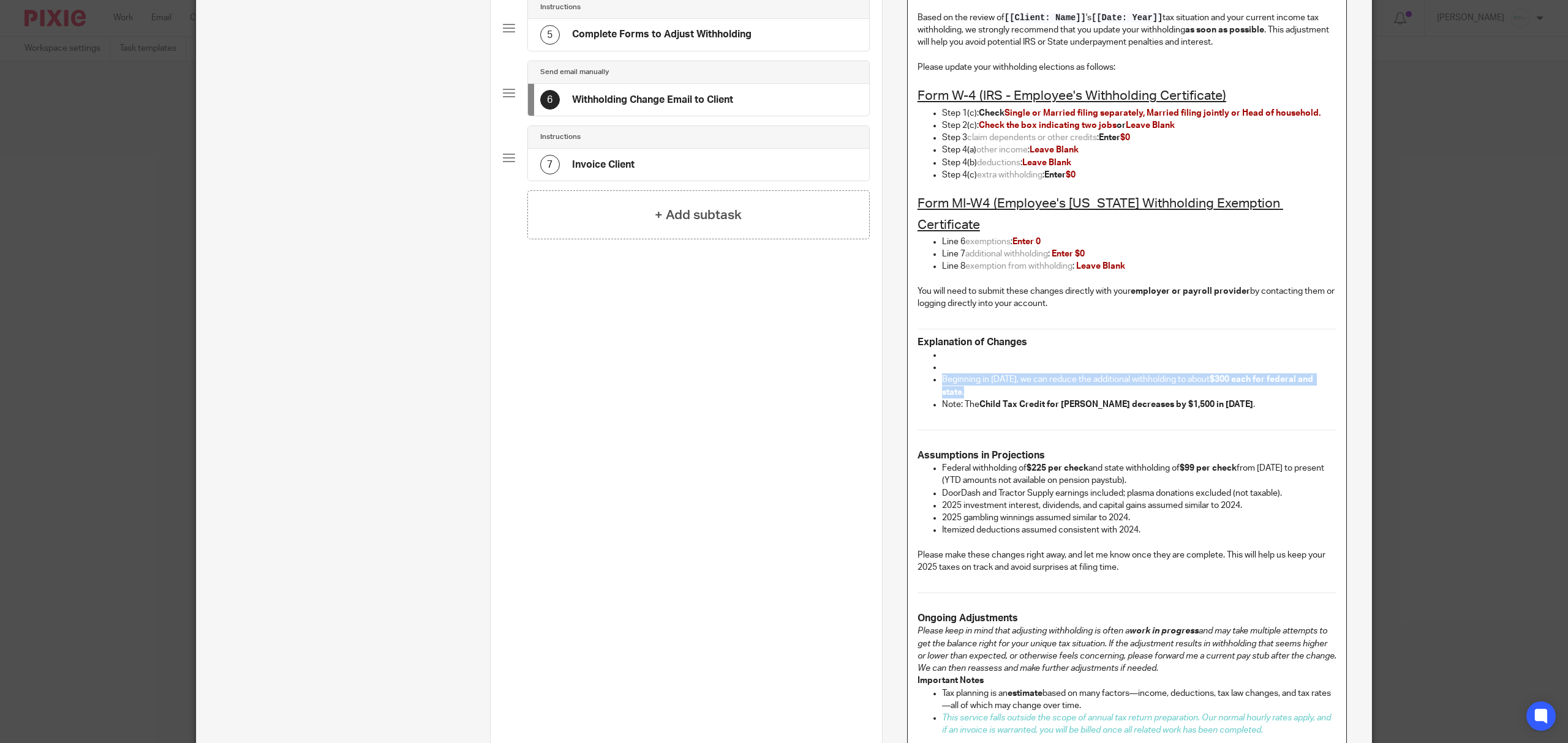
drag, startPoint x: 937, startPoint y: 359, endPoint x: 1329, endPoint y: 361, distance: 392.0
click at [1329, 373] on p "Beginning in 2026, we can reduce the additional withholding to about $300 each …" at bounding box center [1139, 386] width 394 height 25
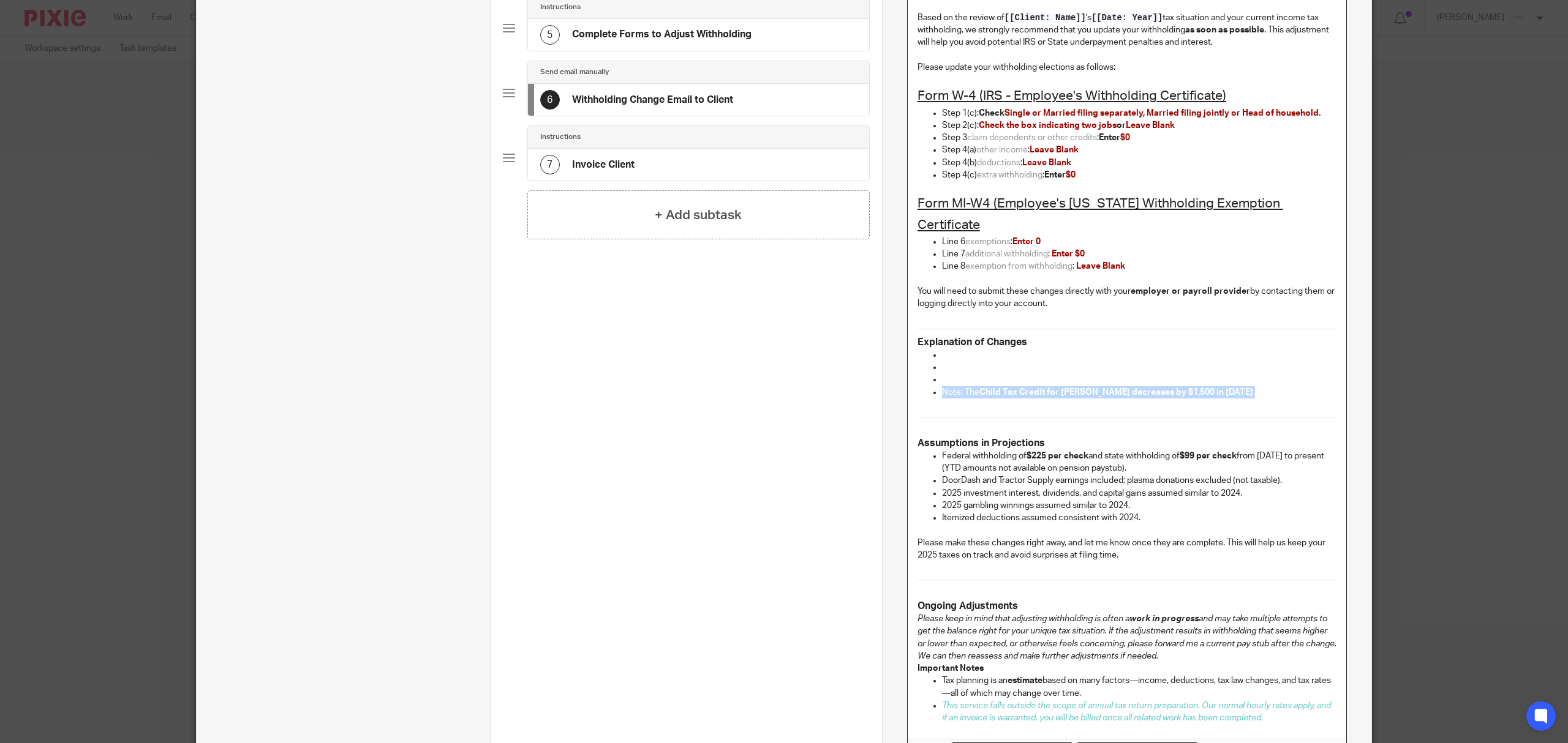
drag, startPoint x: 937, startPoint y: 373, endPoint x: 1279, endPoint y: 373, distance: 342.0
click at [1279, 386] on p "Note: The Child Tax Credit for Emily decreases by $1,500 in 2025 ." at bounding box center [1139, 393] width 394 height 12
click at [1326, 329] on hr at bounding box center [1127, 330] width 419 height 2
click at [908, 324] on div "Dear [[Contact: First name]] , Based on the review of [[Client: Name]] 's [[Dat…" at bounding box center [1127, 358] width 439 height 762
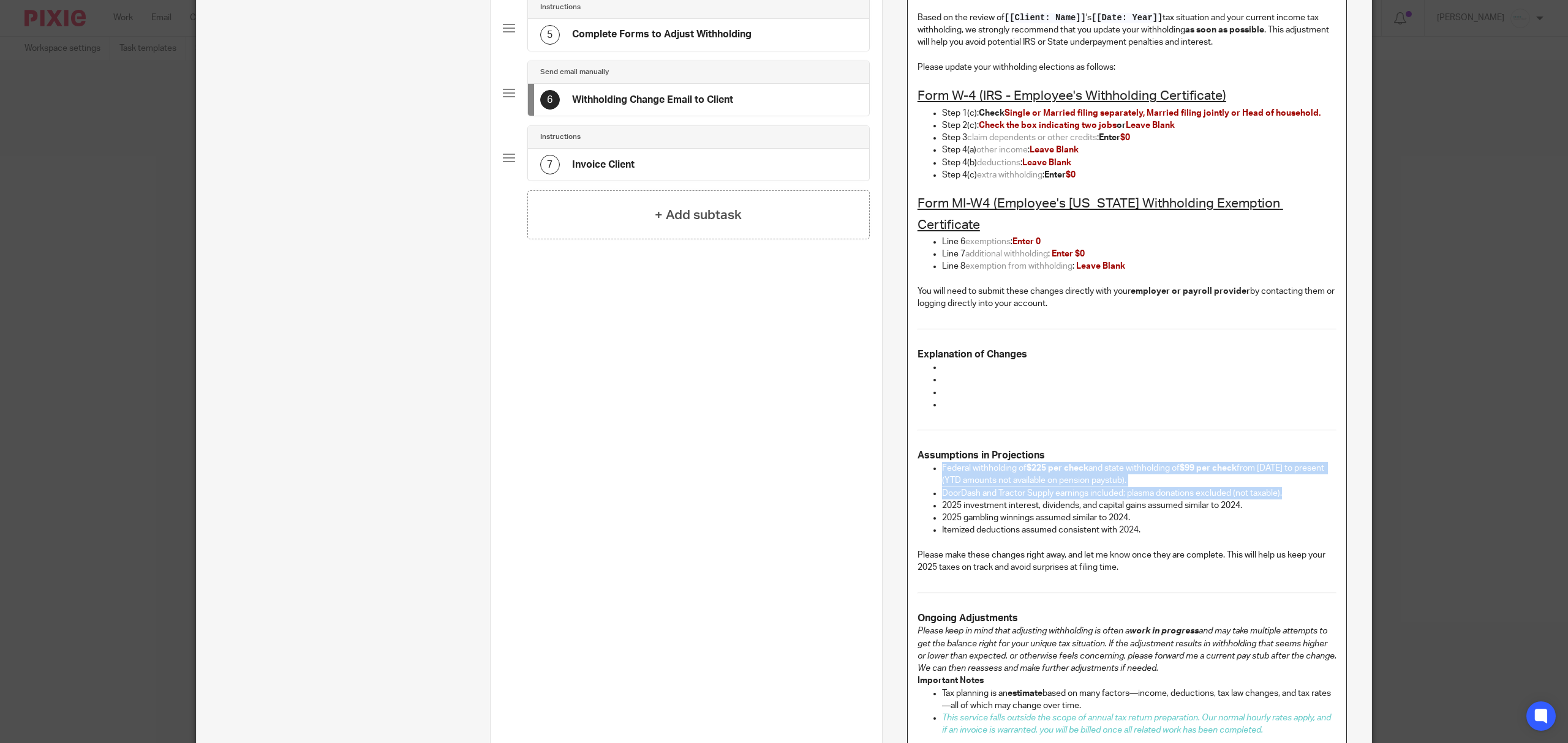
drag, startPoint x: 936, startPoint y: 445, endPoint x: 1309, endPoint y: 471, distance: 373.9
click at [1309, 471] on ul "Federal withholding of $225 per check and state withholding of $99 per check fr…" at bounding box center [1127, 499] width 419 height 74
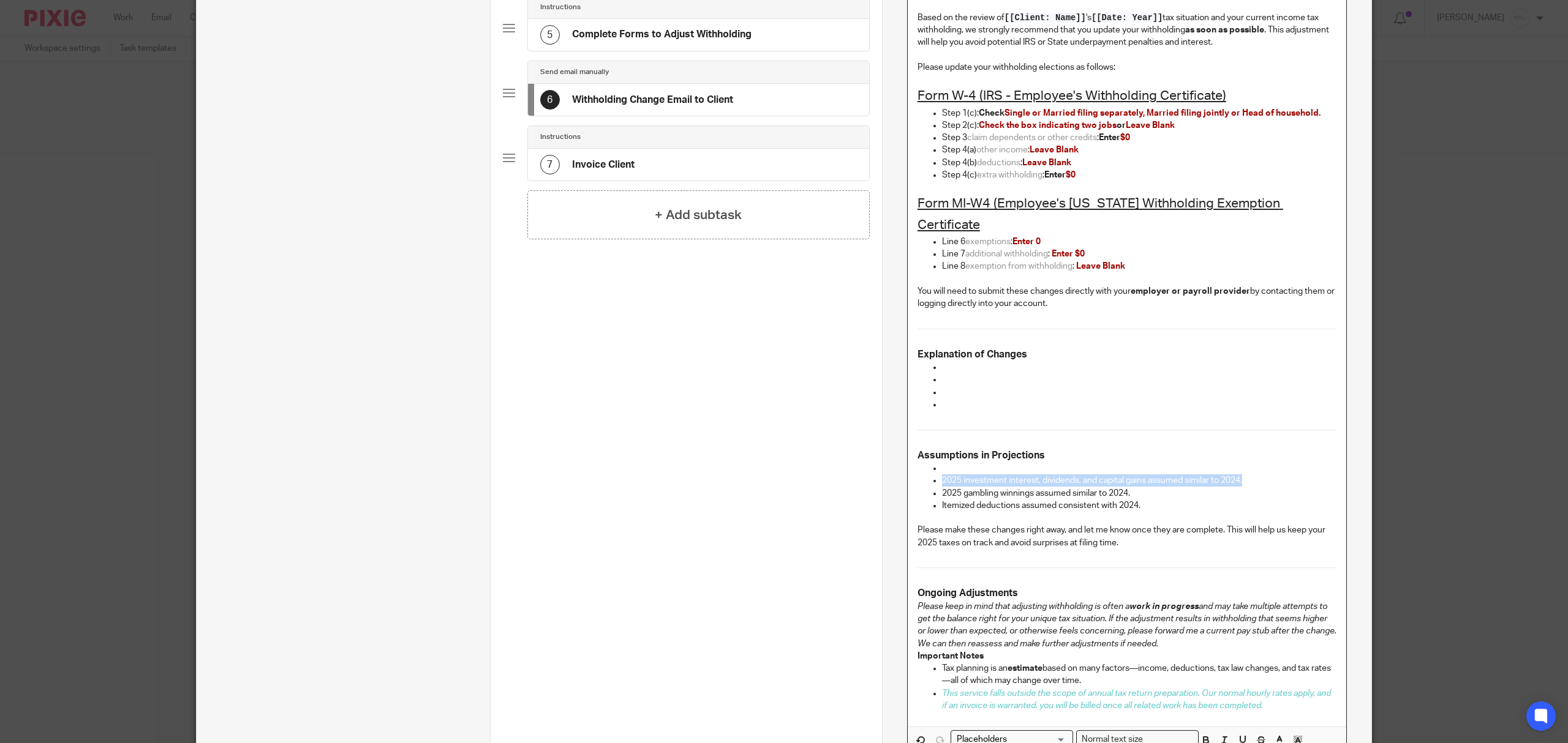
drag, startPoint x: 934, startPoint y: 464, endPoint x: 1268, endPoint y: 463, distance: 334.0
click at [1268, 463] on ul "2025 investment interest, dividends, and capital gains assumed similar to 2024.…" at bounding box center [1127, 487] width 419 height 50
drag, startPoint x: 934, startPoint y: 472, endPoint x: 1130, endPoint y: 475, distance: 196.0
click at [1130, 475] on ul "2025 gambling winnings assumed similar to 2024. Itemized deductions assumed con…" at bounding box center [1127, 487] width 419 height 50
drag, startPoint x: 934, startPoint y: 488, endPoint x: 1176, endPoint y: 482, distance: 242.1
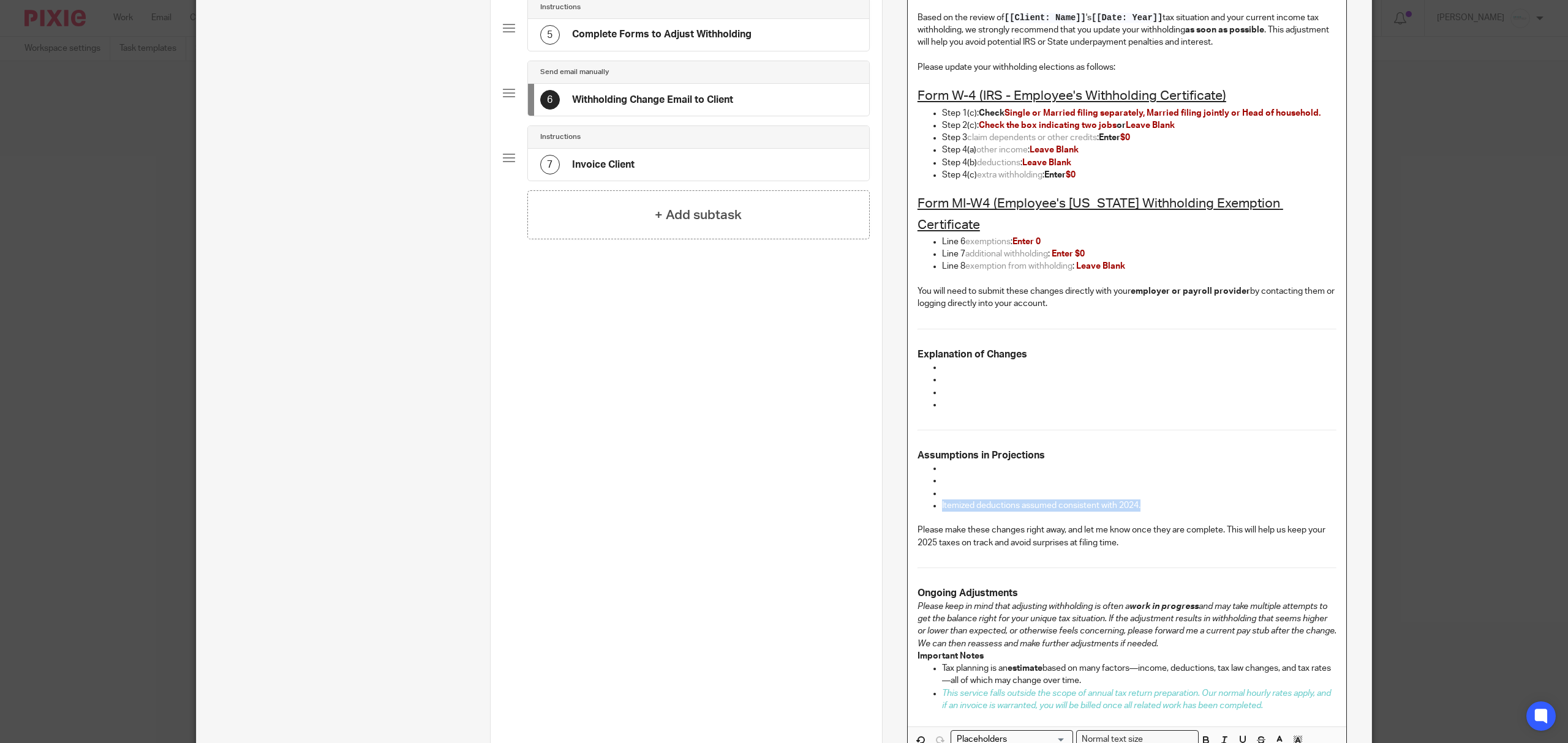
click at [1184, 485] on ul "Itemized deductions assumed consistent with 2024." at bounding box center [1127, 487] width 419 height 50
drag, startPoint x: 931, startPoint y: 523, endPoint x: 911, endPoint y: 522, distance: 20.0
click at [911, 522] on div "Dear [[Contact: First name]] , Based on the review of [[Client: Name]] 's [[Dat…" at bounding box center [1127, 352] width 439 height 750
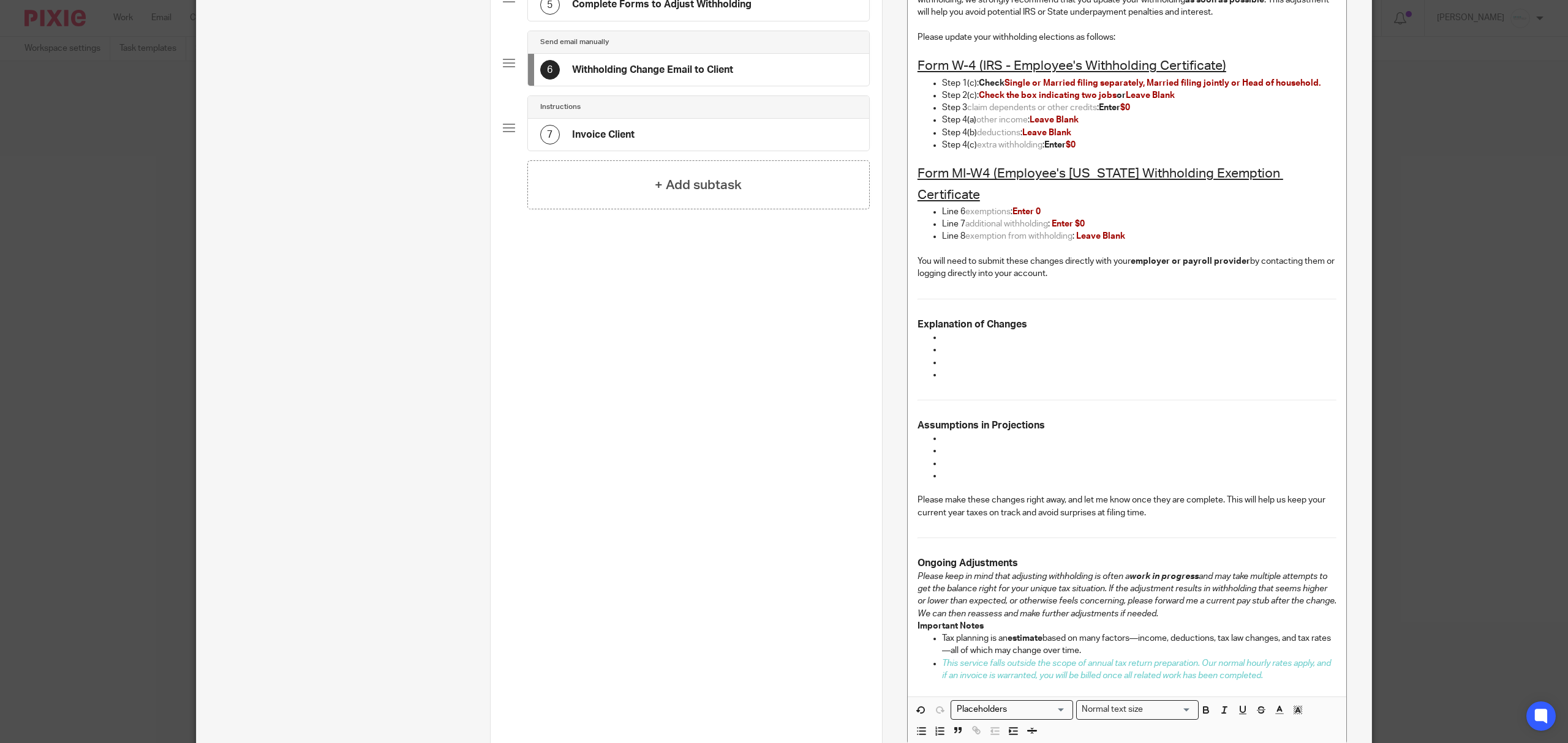
scroll to position [294, 0]
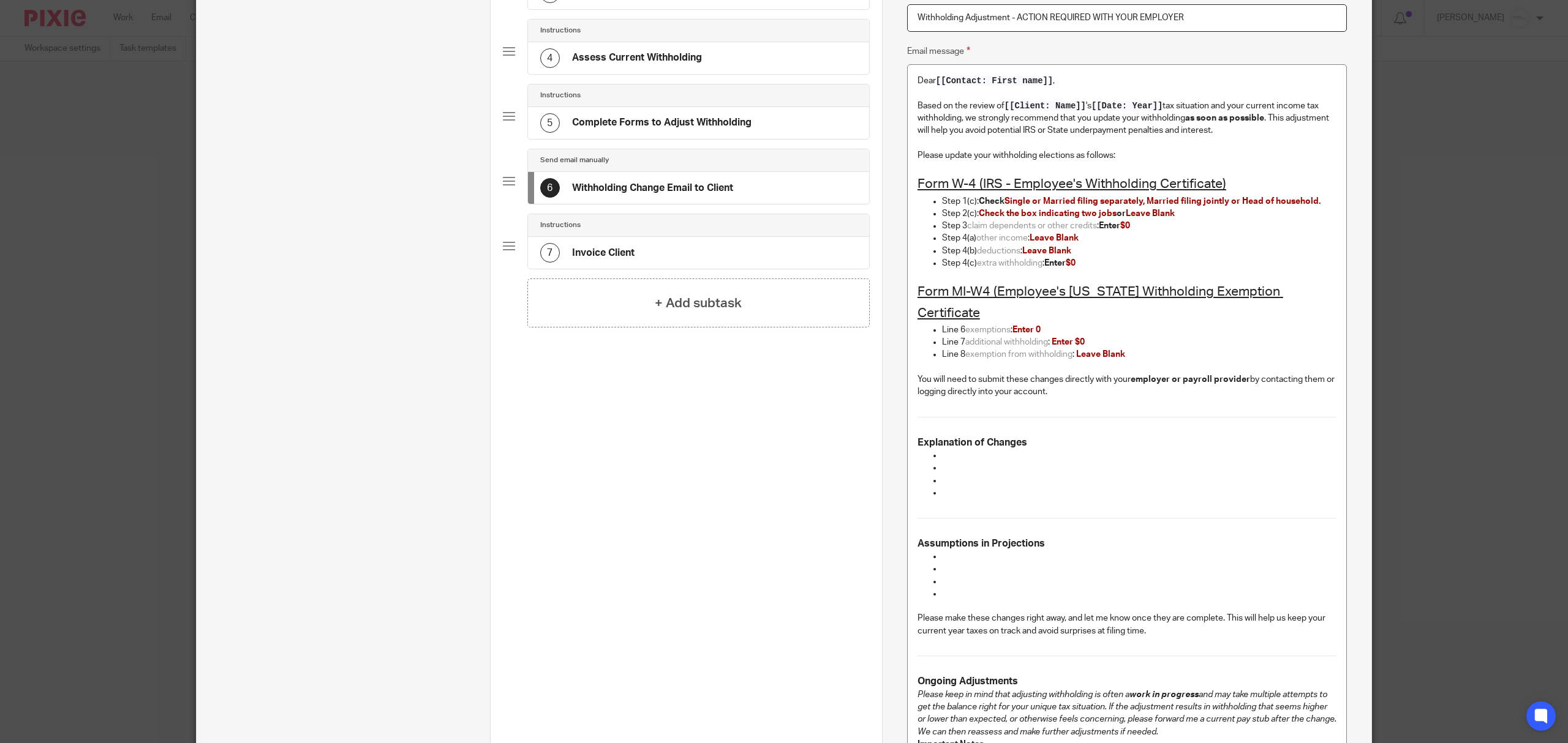
click at [634, 128] on h4 "Complete Forms to Adjust Withholding" at bounding box center [662, 123] width 180 height 13
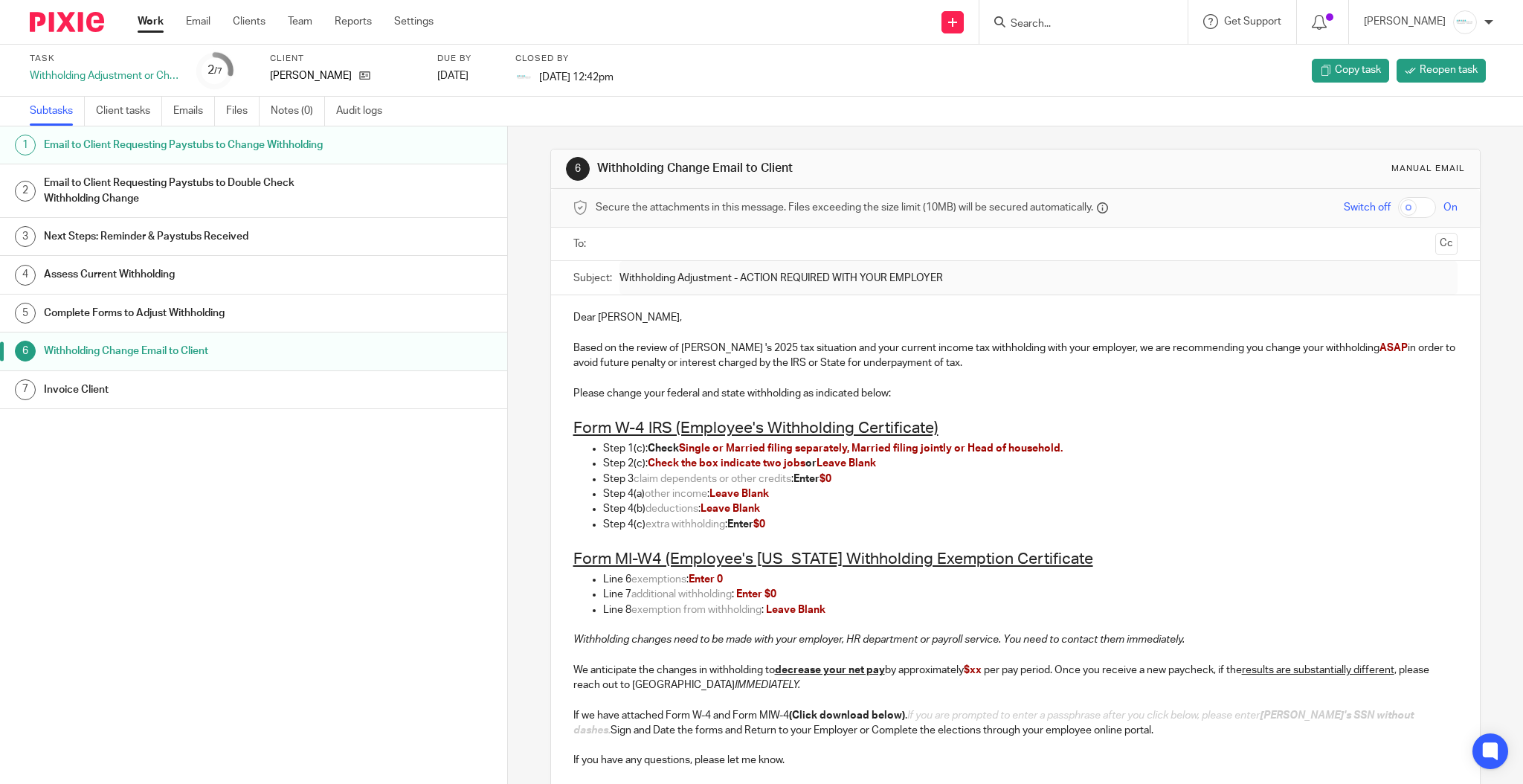
click at [1101, 29] on input "Search" at bounding box center [1077, 24] width 134 height 13
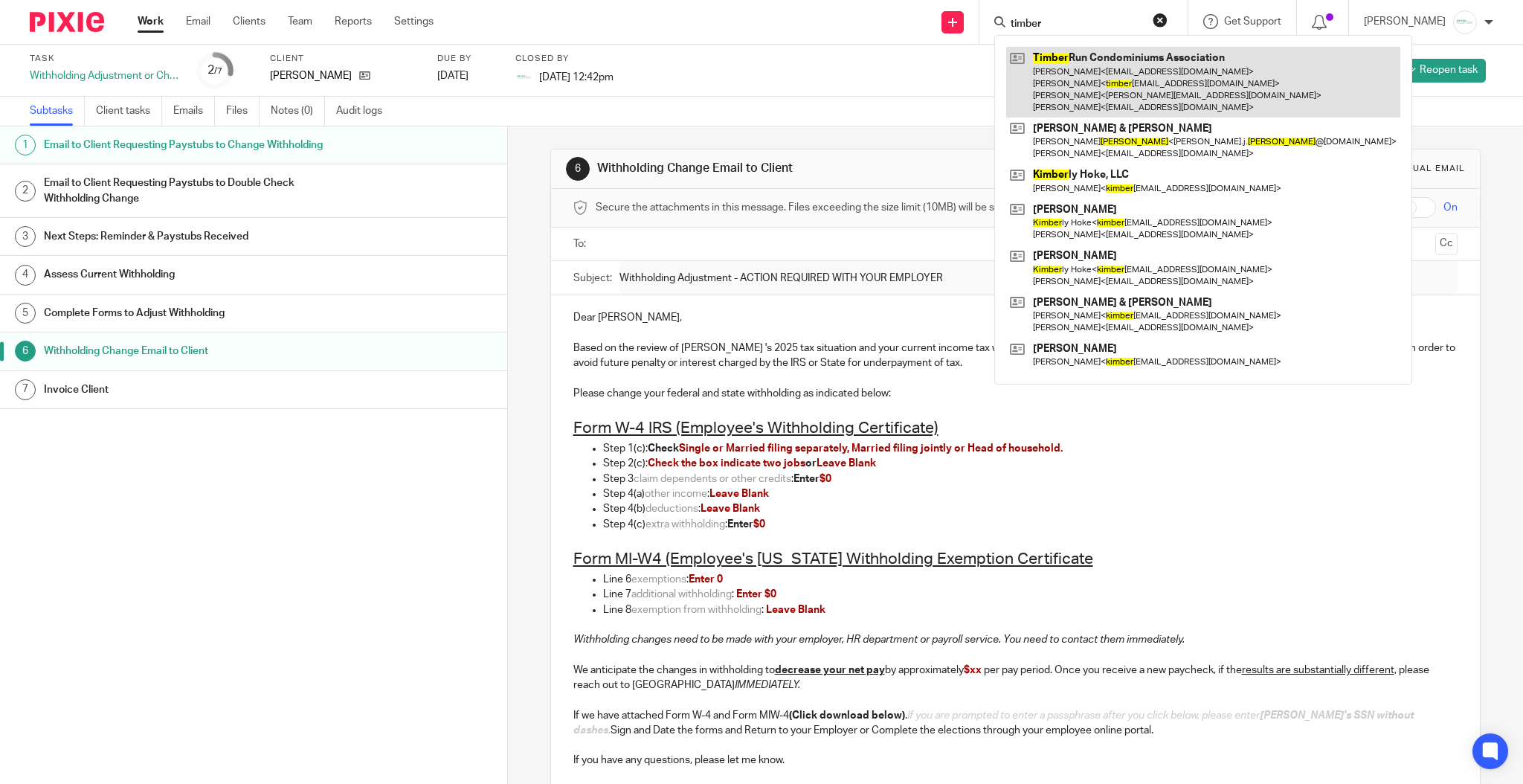
type input "timber"
click at [1103, 91] on link at bounding box center [1203, 82] width 394 height 71
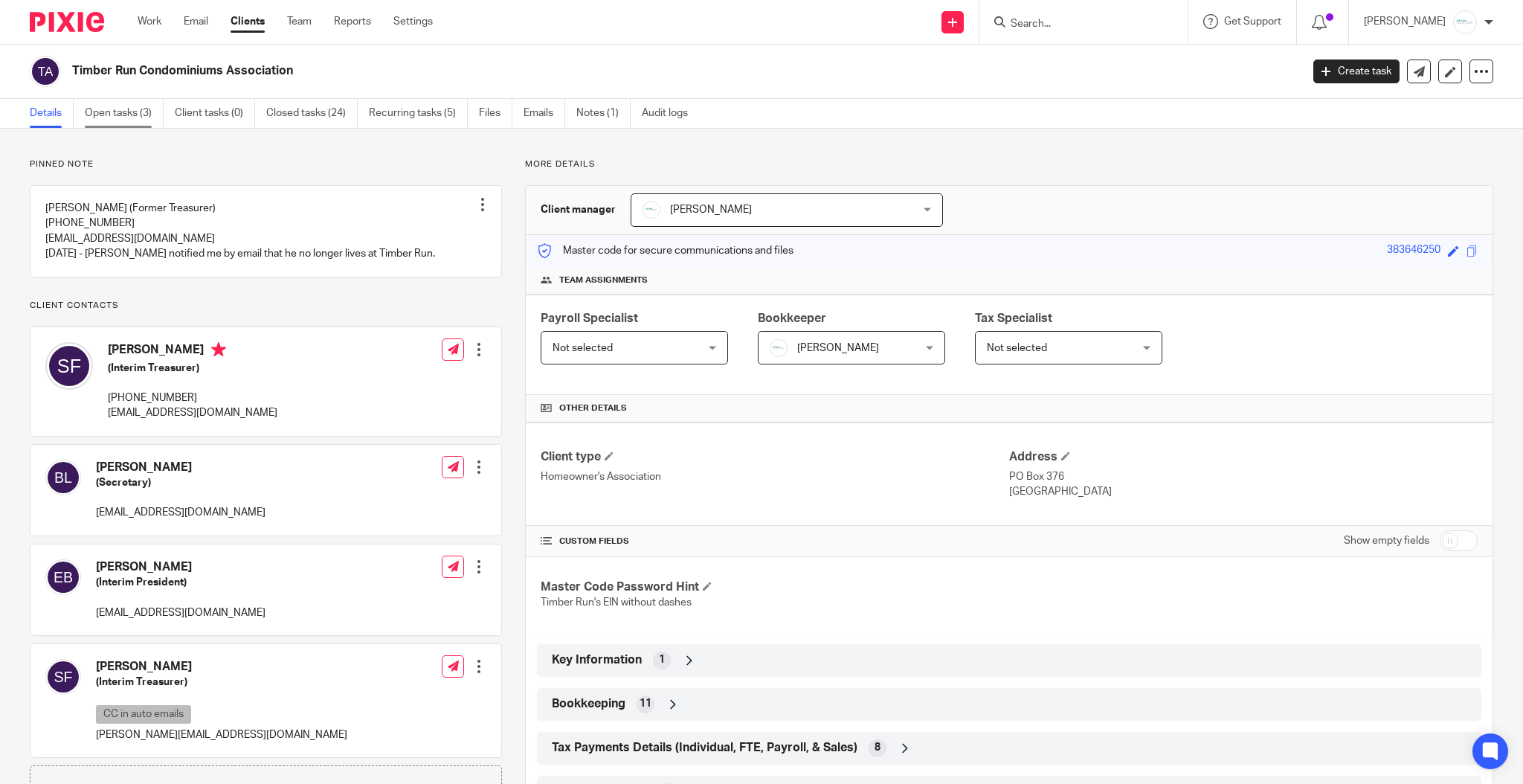
click at [128, 116] on link "Open tasks (3)" at bounding box center [124, 113] width 79 height 29
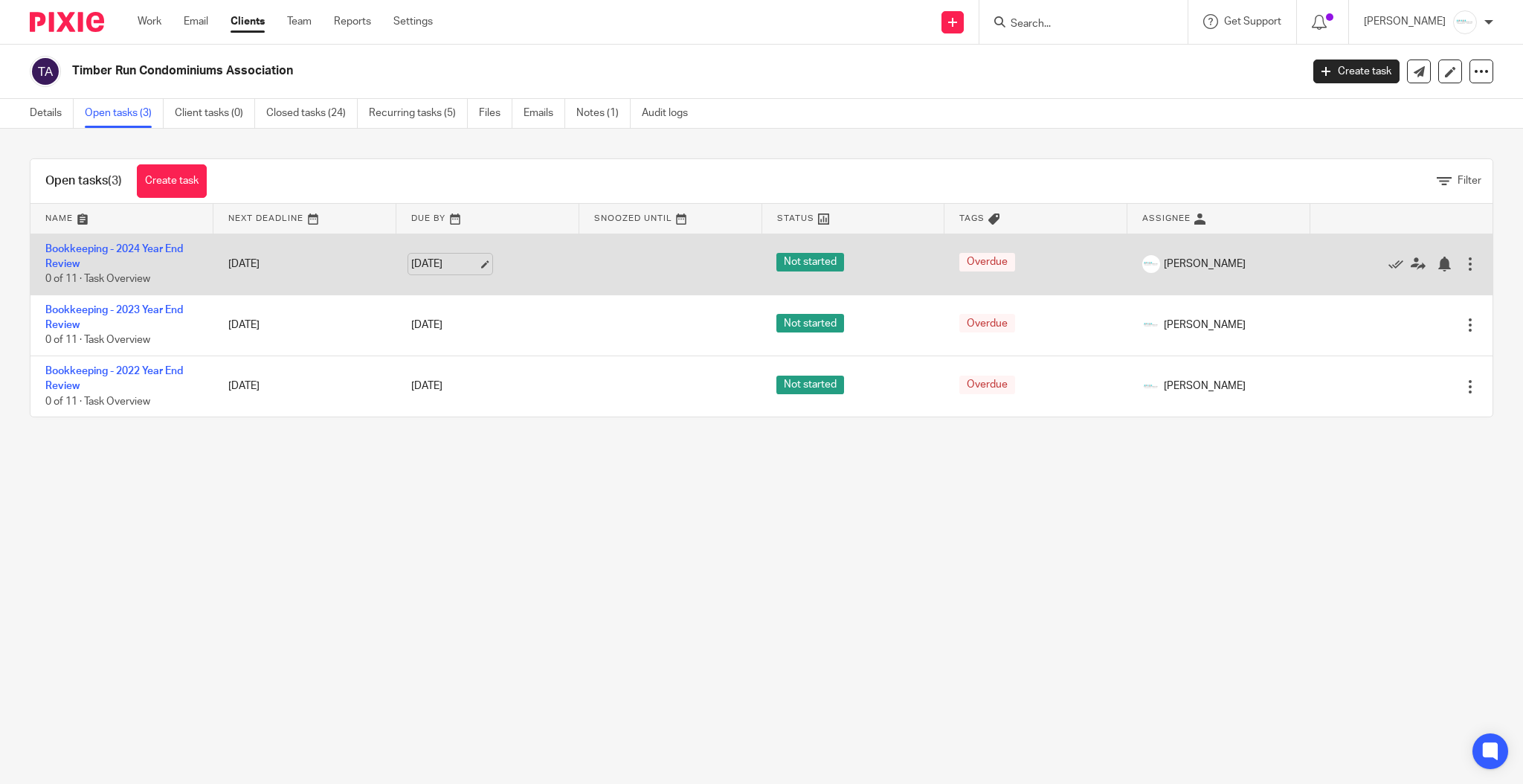
click at [462, 261] on link "[DATE]" at bounding box center [445, 264] width 67 height 16
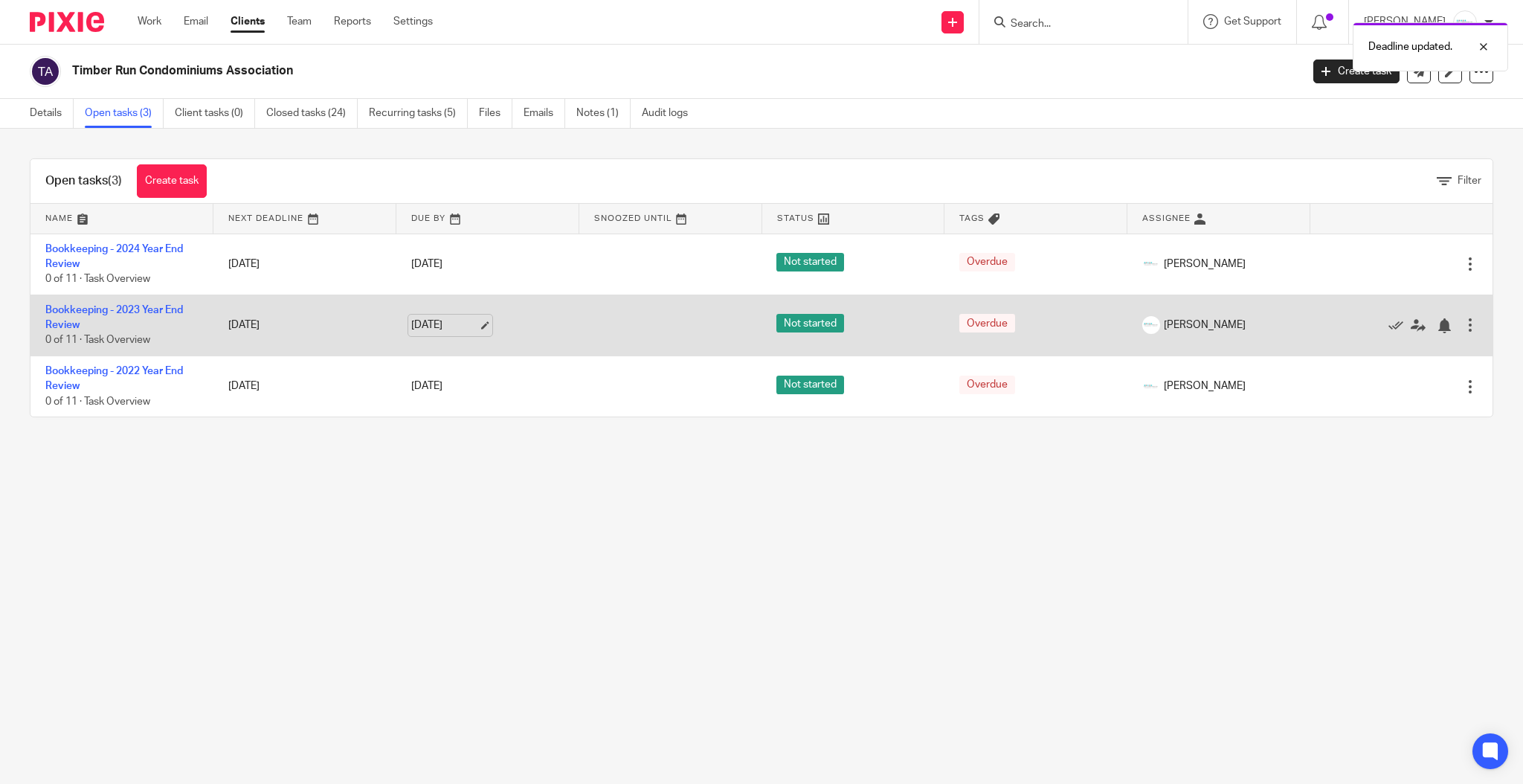
click at [464, 322] on link "[DATE]" at bounding box center [445, 325] width 67 height 16
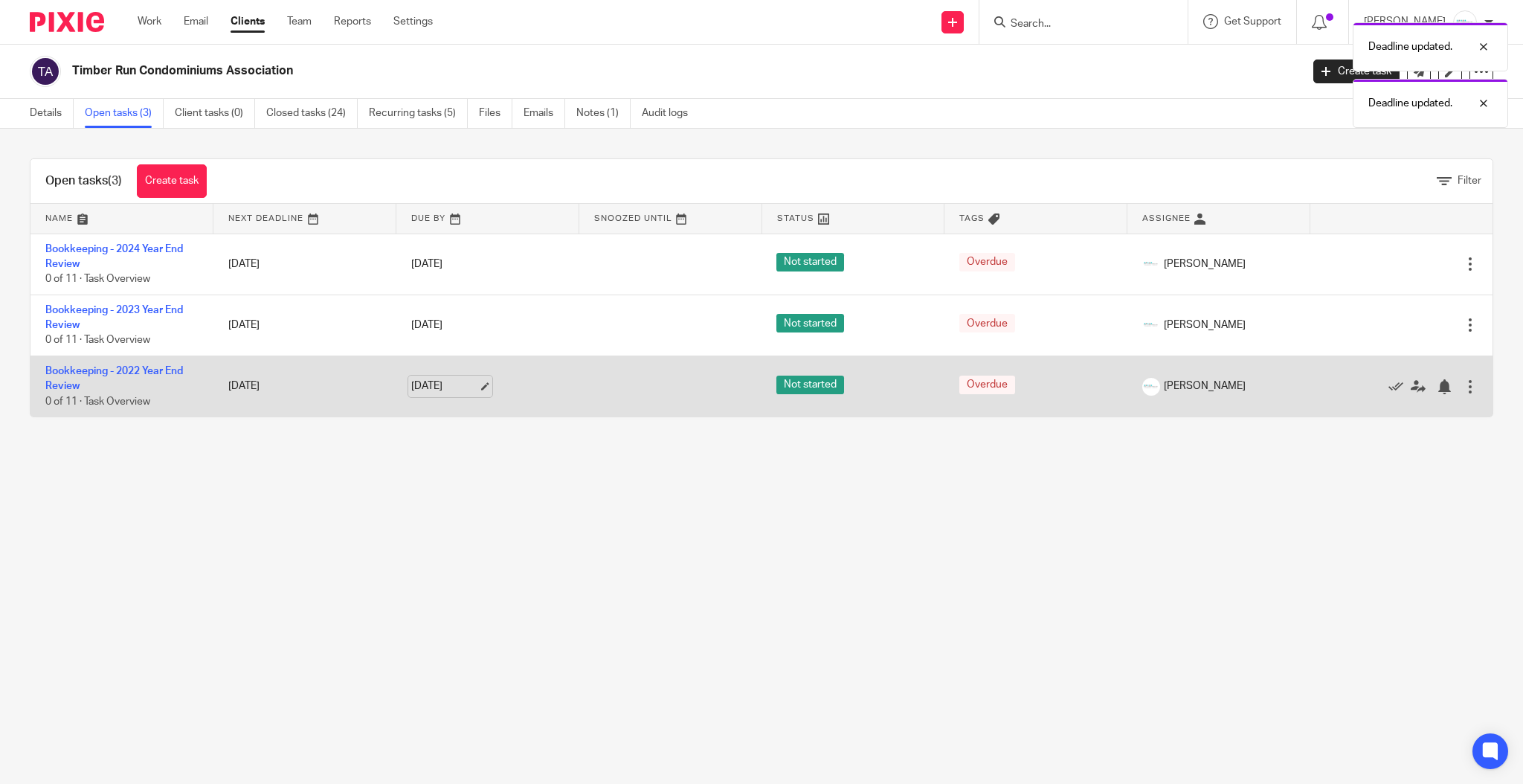
click at [459, 385] on link "[DATE]" at bounding box center [445, 385] width 67 height 16
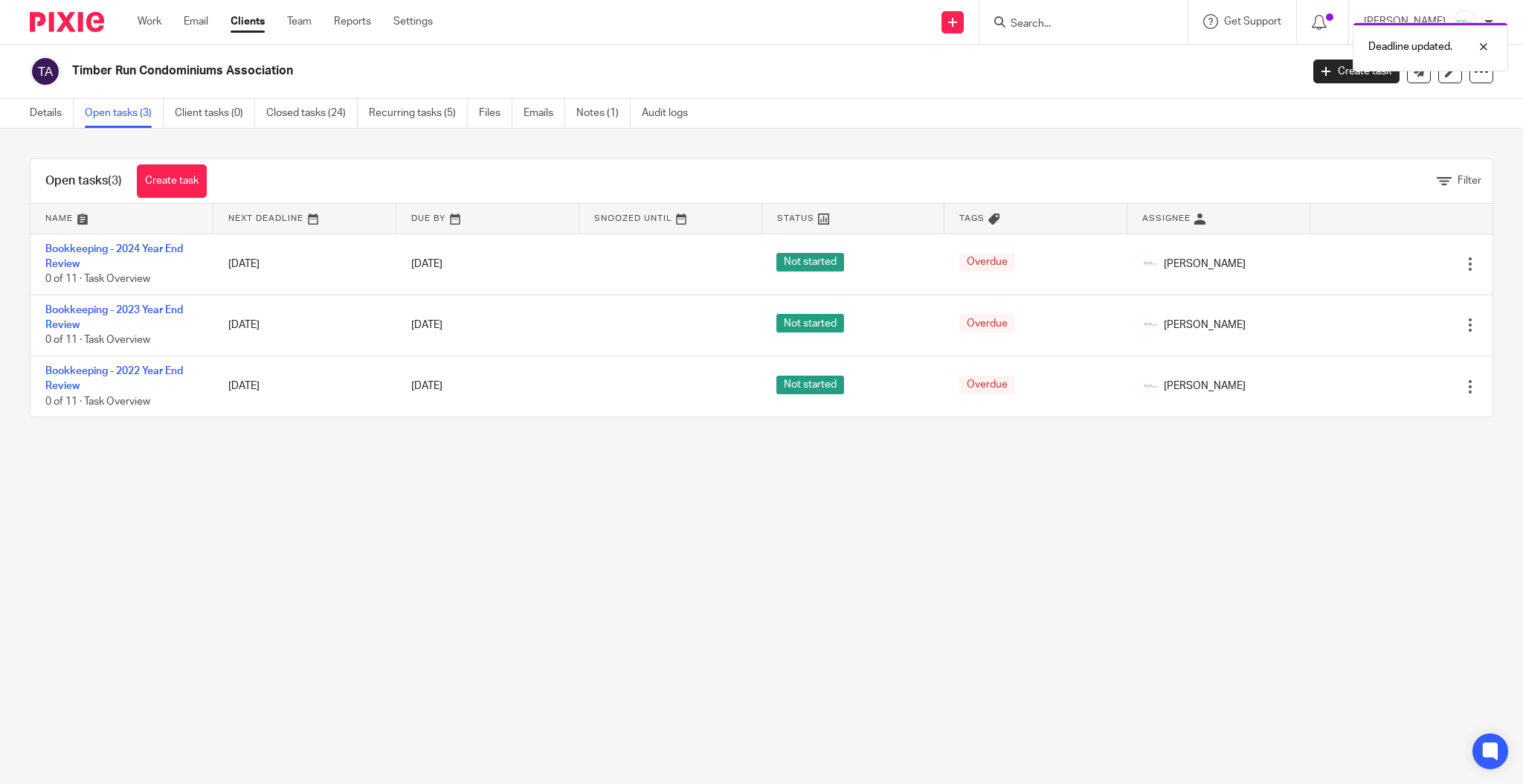
drag, startPoint x: 818, startPoint y: 595, endPoint x: 808, endPoint y: 596, distance: 10.0
click at [818, 596] on main "Timber Run Condominiums Association Create task Export data Merge Archive clien…" at bounding box center [761, 392] width 1523 height 784
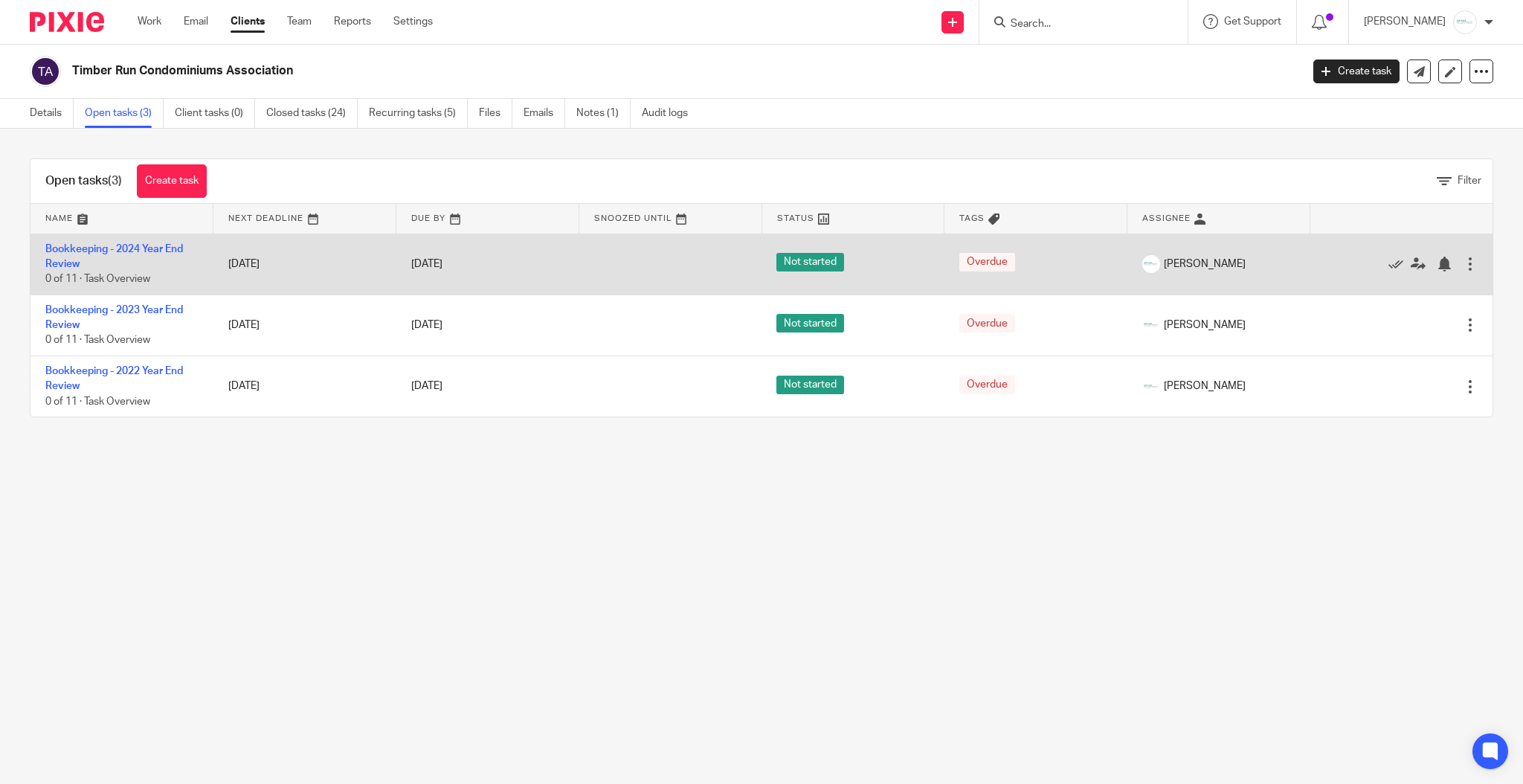
click at [93, 242] on td "Bookkeeping - 2024 Year End Review 0 of 11 · Task Overview" at bounding box center [122, 264] width 183 height 61
click at [98, 246] on link "Bookkeeping - 2024 Year End Review" at bounding box center [115, 256] width 138 height 25
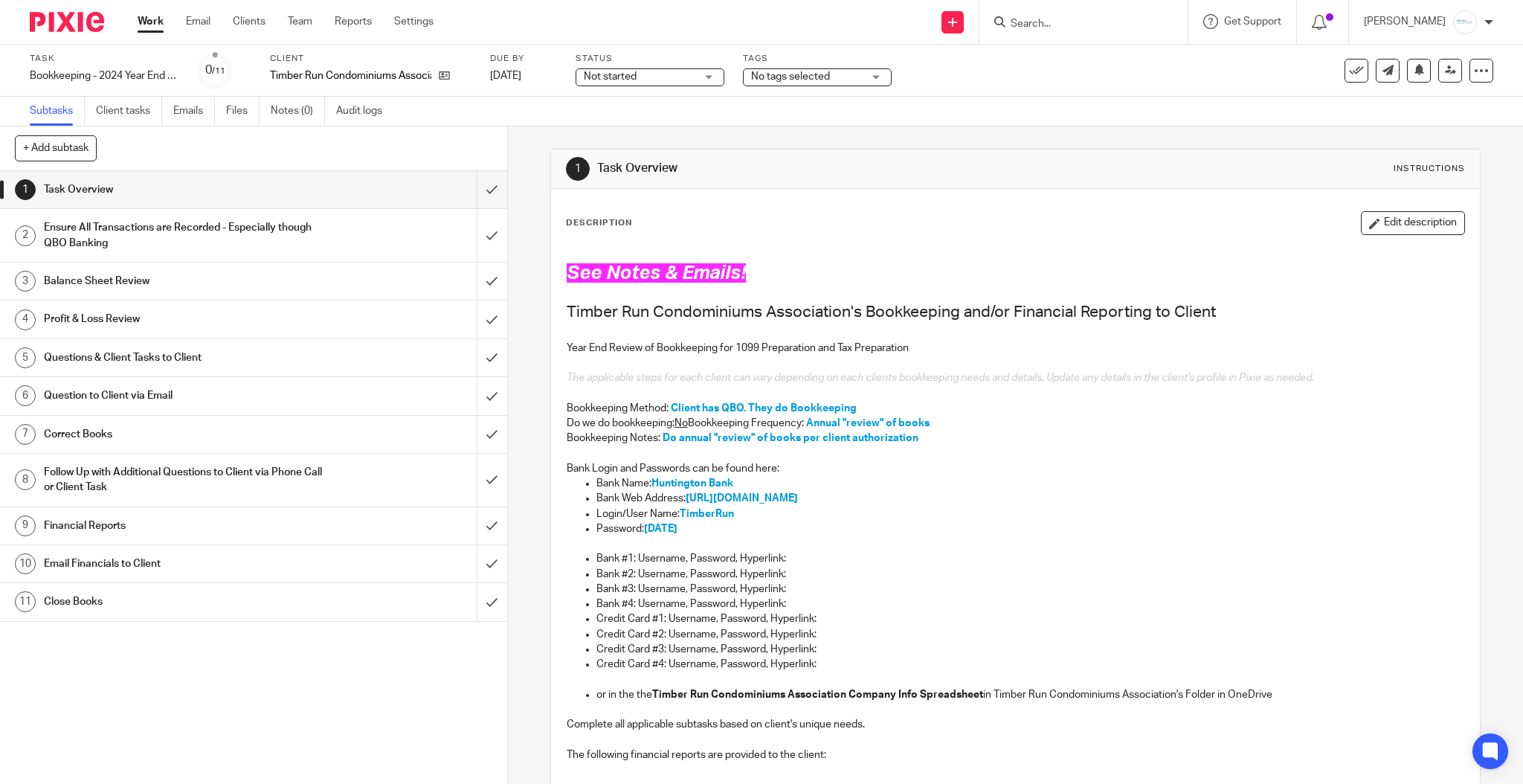
click at [825, 75] on span "No tags selected" at bounding box center [790, 76] width 79 height 10
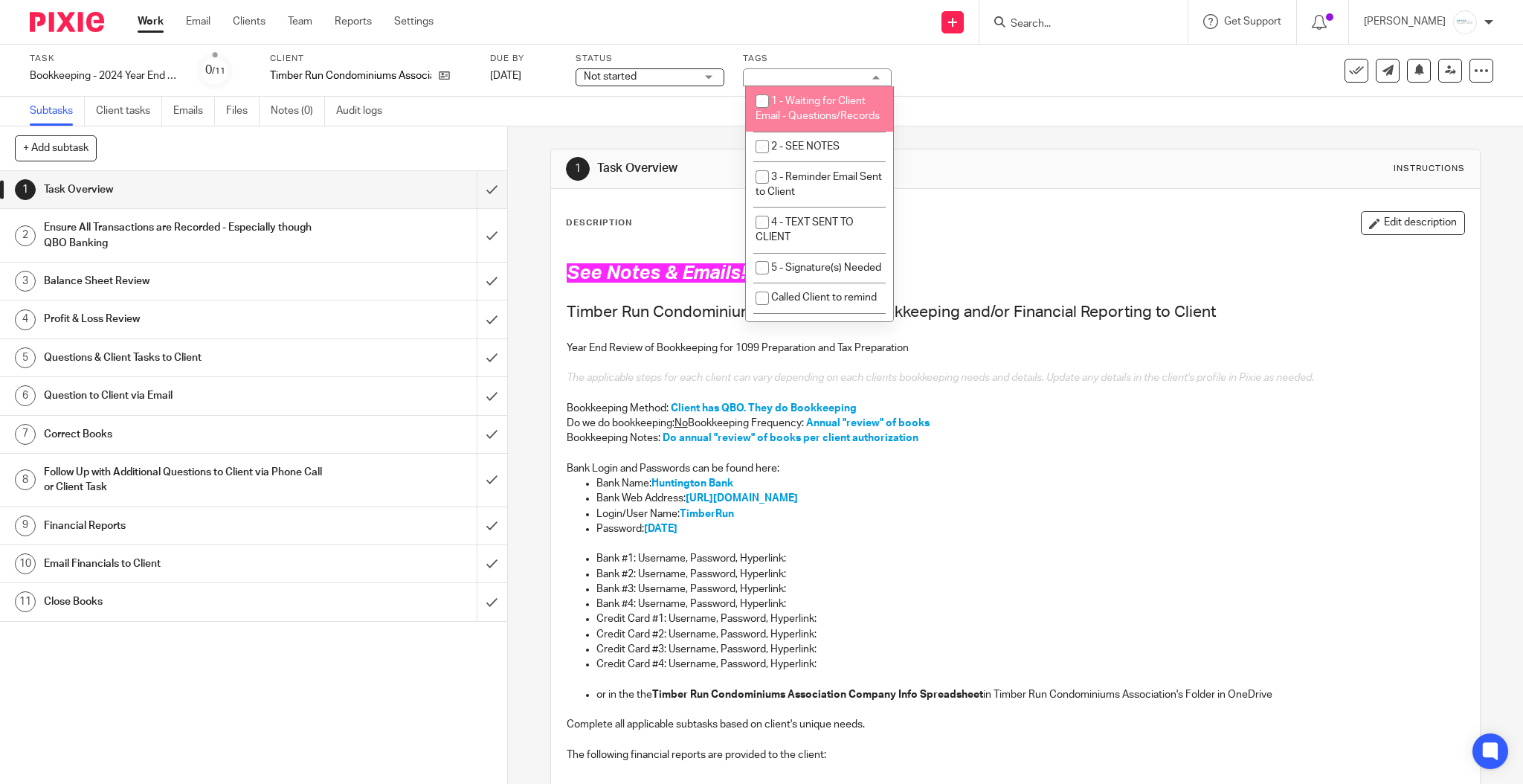
click at [819, 115] on li "1 - Waiting for Client Email - Questions/Records" at bounding box center [820, 109] width 147 height 46
checkbox input "true"
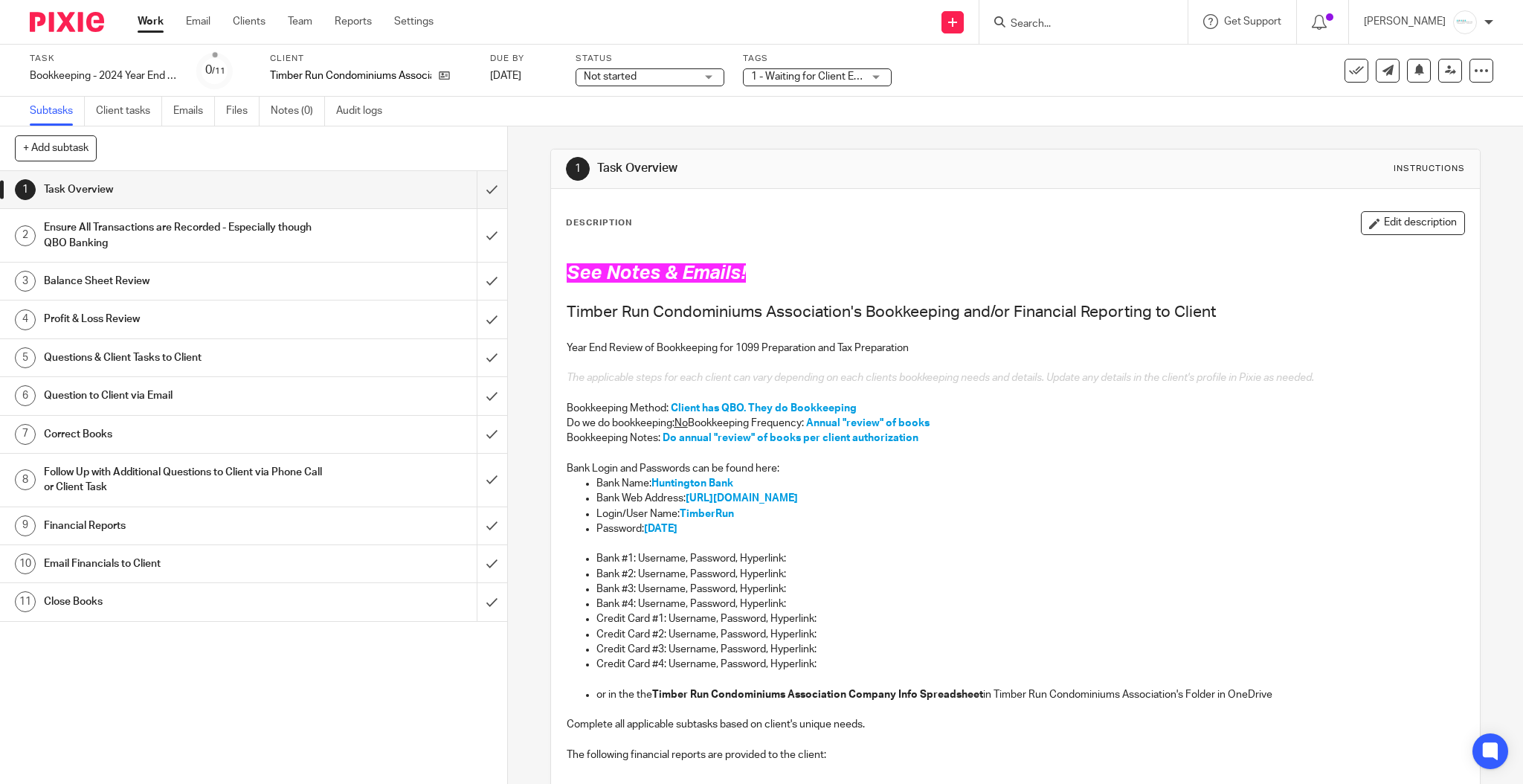
click at [1080, 91] on div "Task Bookkeeping - 2024 Year End Review Save Bookkeeping - 2024 Year End Review…" at bounding box center [761, 71] width 1523 height 52
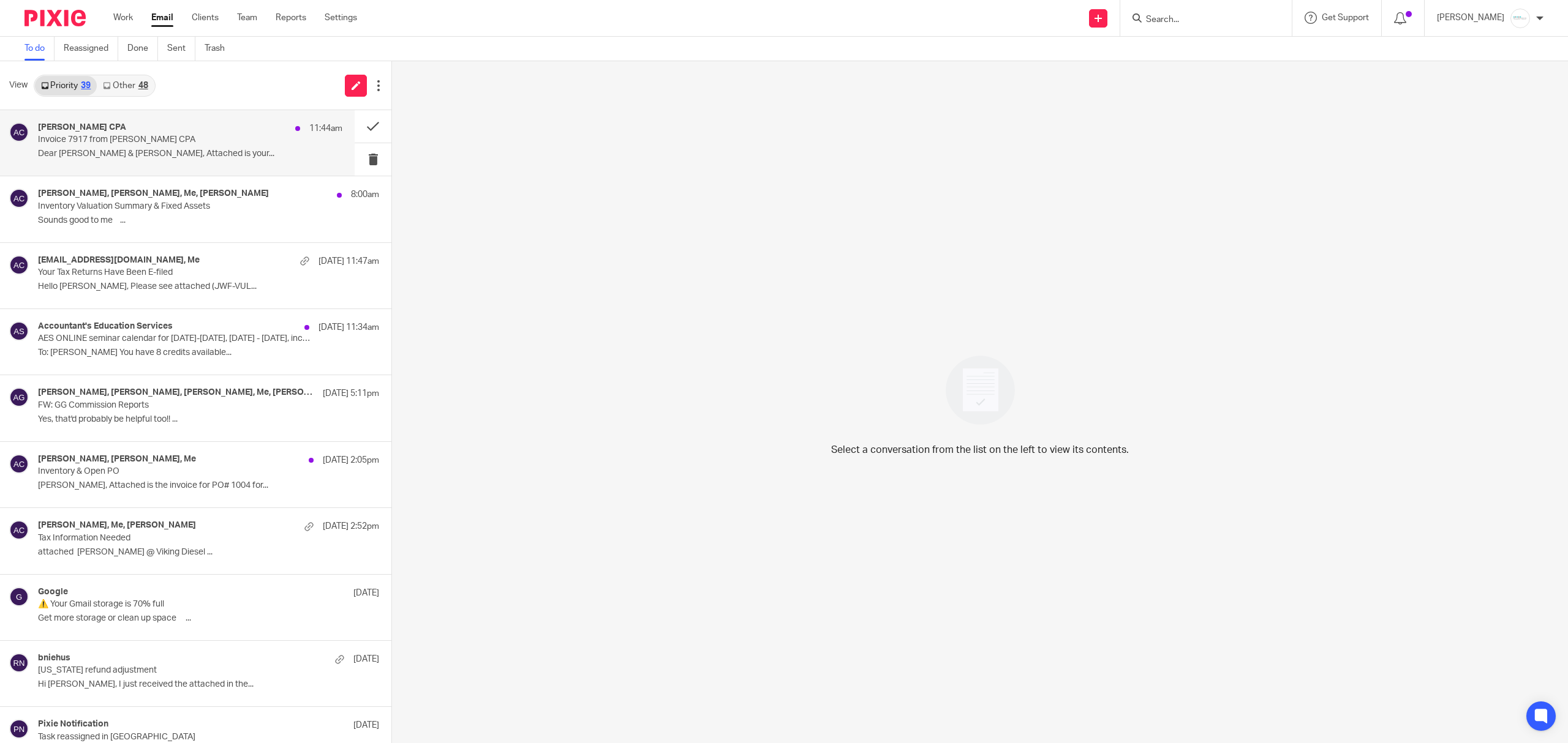
drag, startPoint x: 150, startPoint y: 138, endPoint x: 238, endPoint y: 136, distance: 88.0
click at [150, 138] on p "Invoice 7917 from [PERSON_NAME] CPA" at bounding box center [160, 140] width 244 height 11
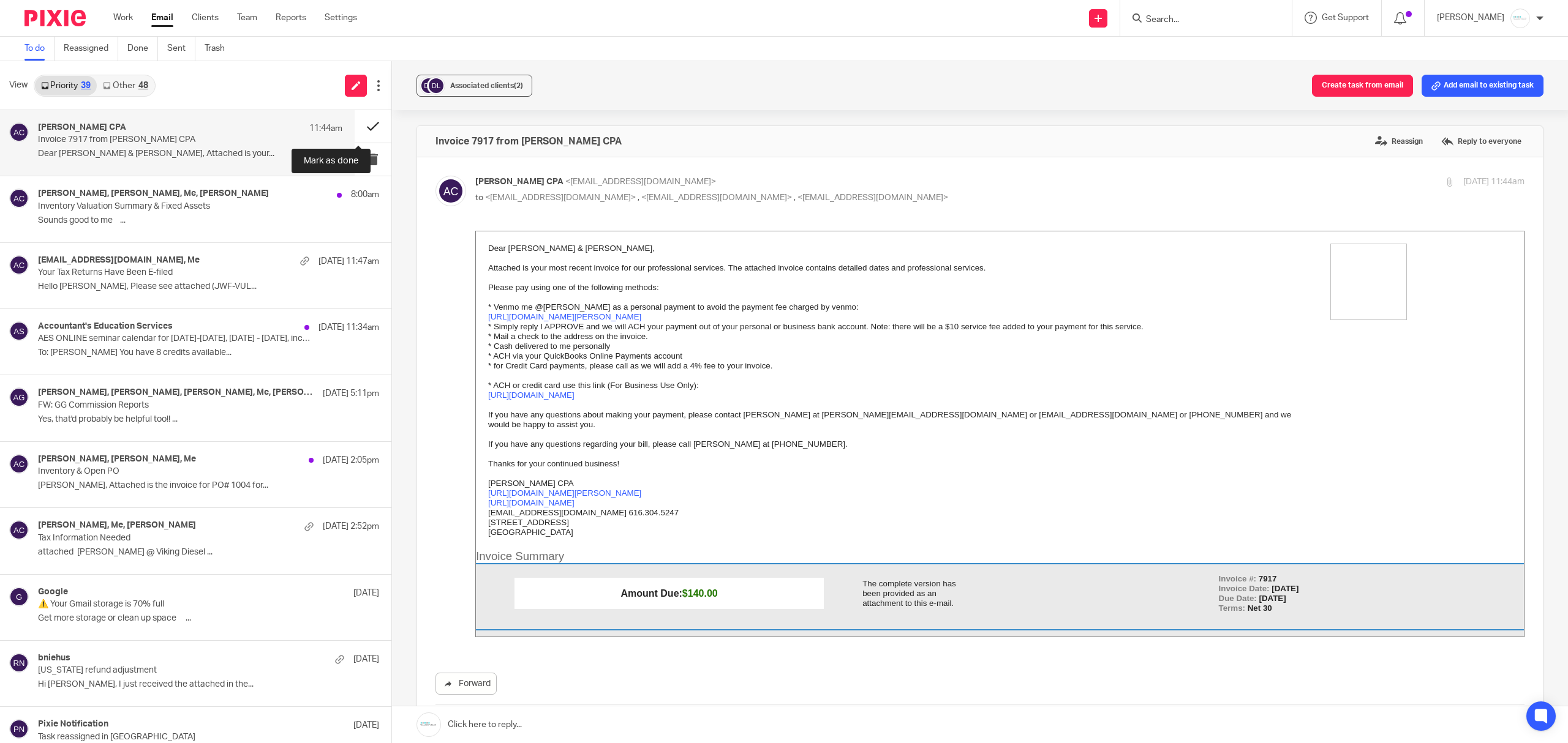
click at [354, 125] on button at bounding box center [373, 127] width 37 height 32
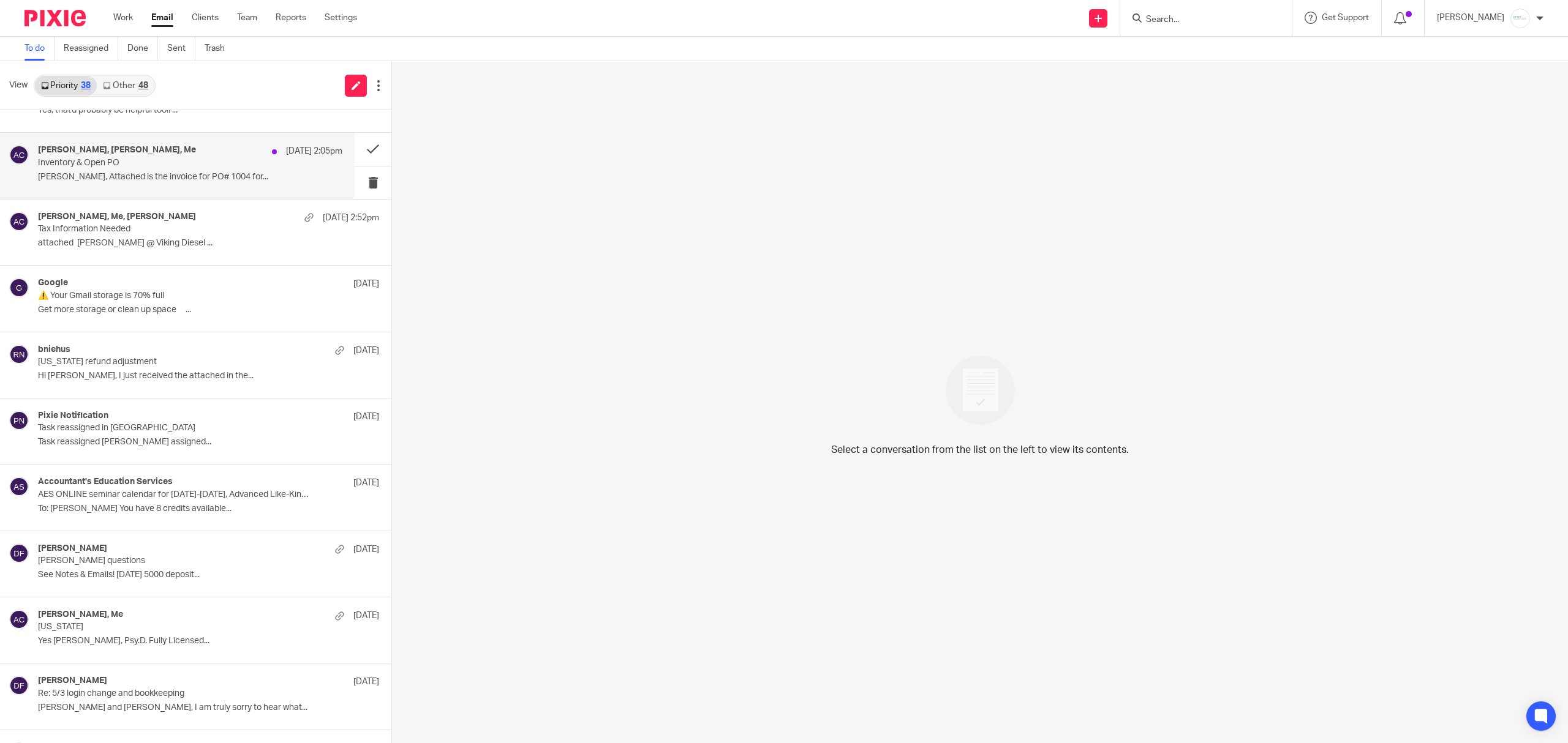
scroll to position [245, 0]
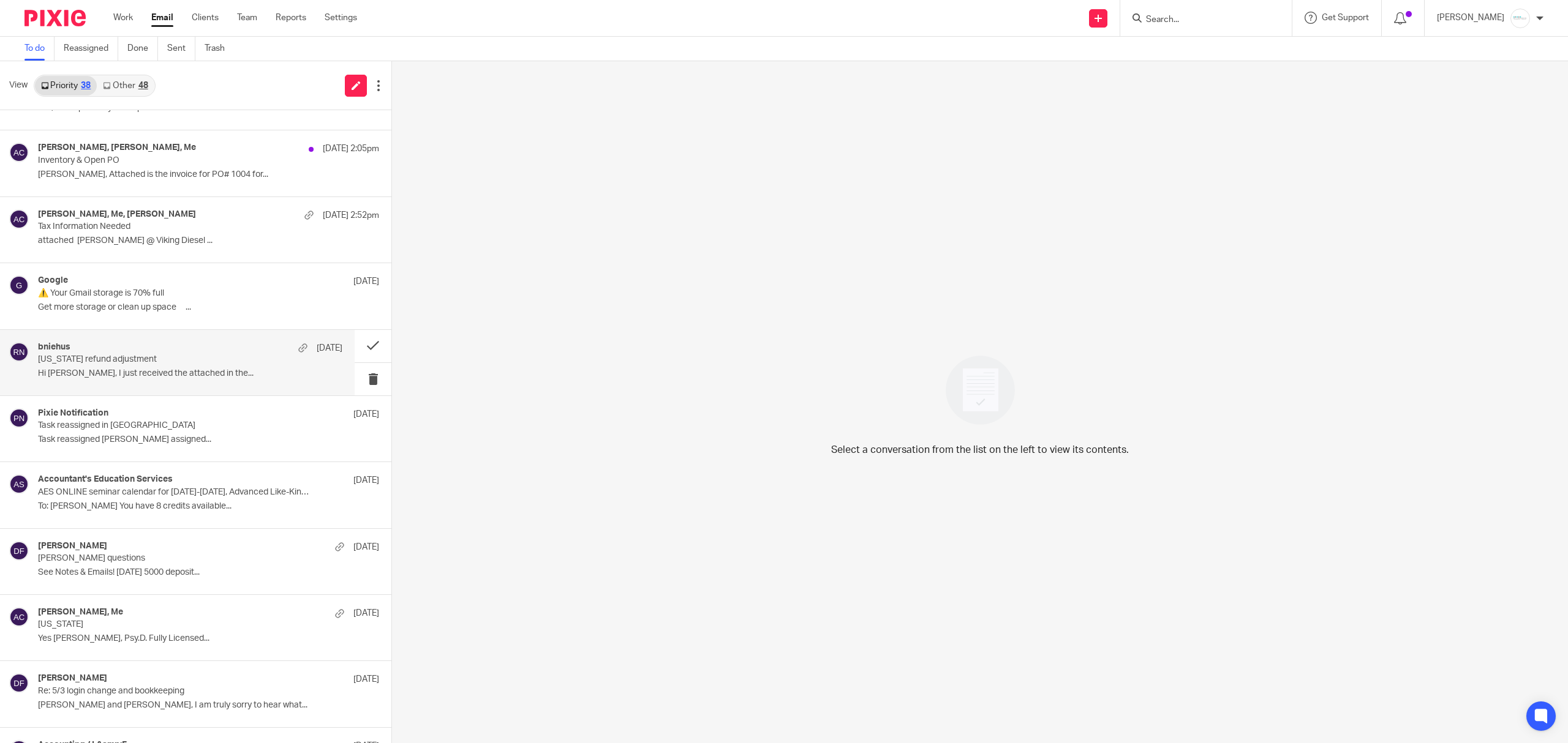
click at [125, 366] on div "bniehus [DATE] [US_STATE] refund adjustment Hi [PERSON_NAME], I just received t…" at bounding box center [190, 362] width 305 height 41
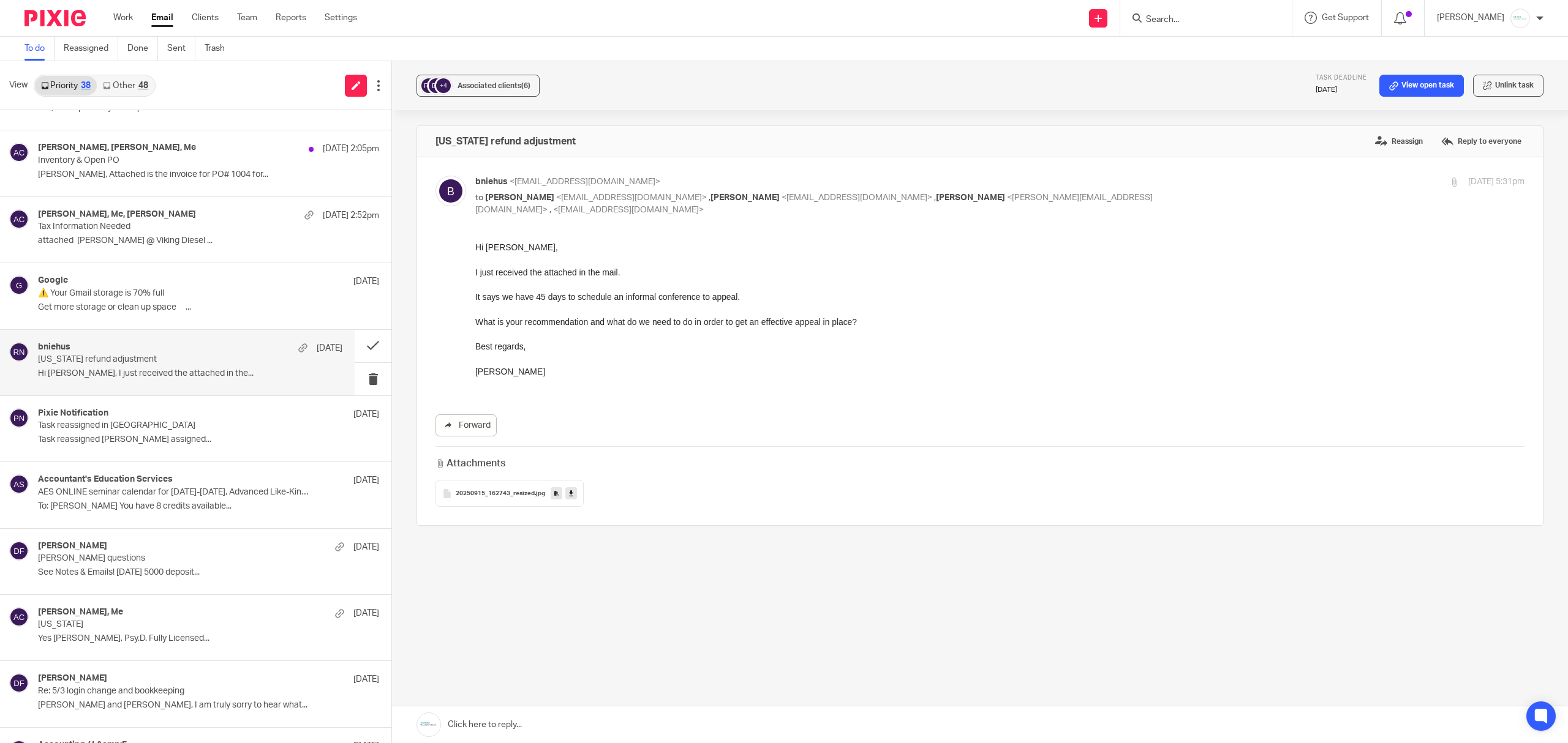
scroll to position [0, 0]
click at [508, 491] on span "20250915_162743_resized" at bounding box center [495, 495] width 79 height 8
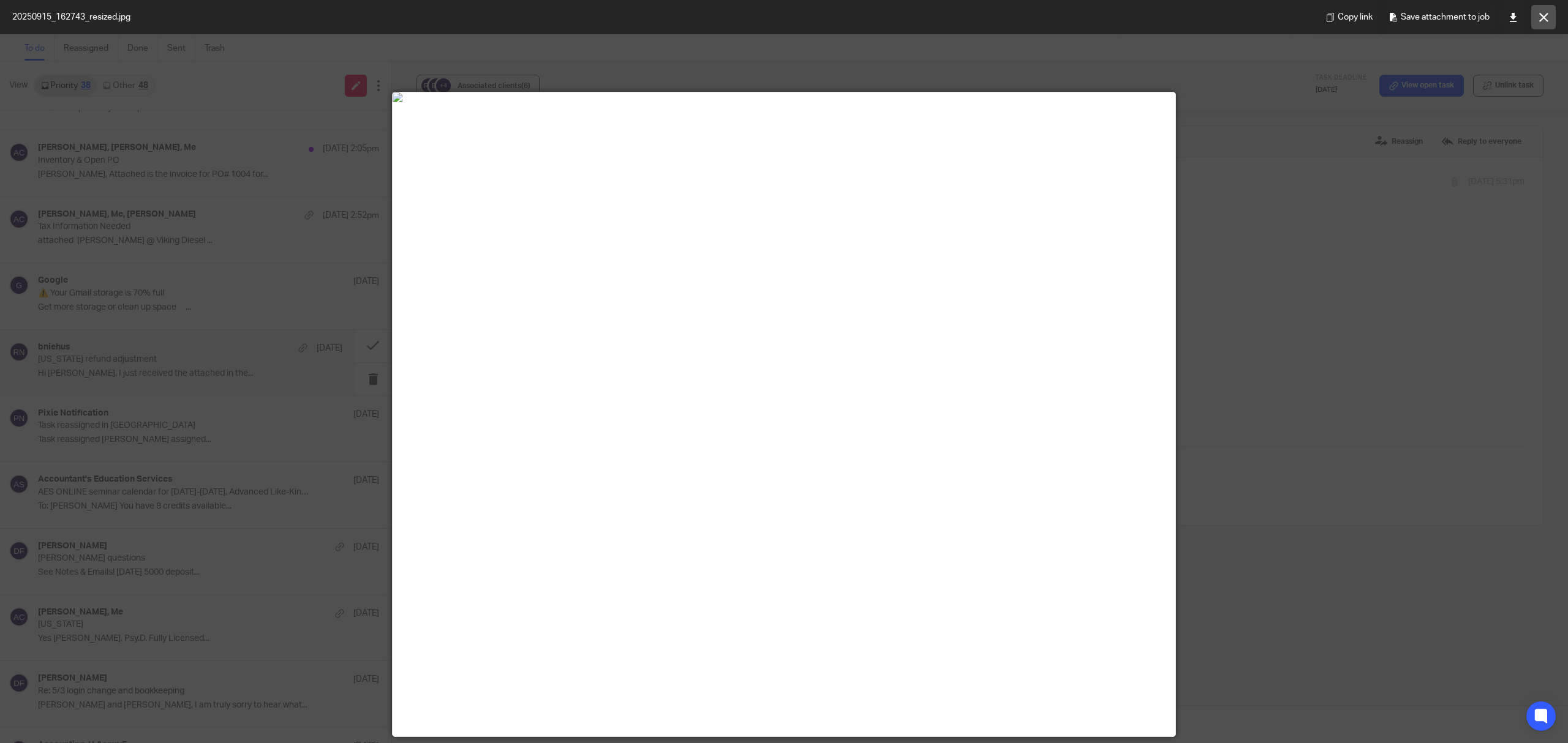
click at [1541, 23] on button at bounding box center [1543, 17] width 25 height 25
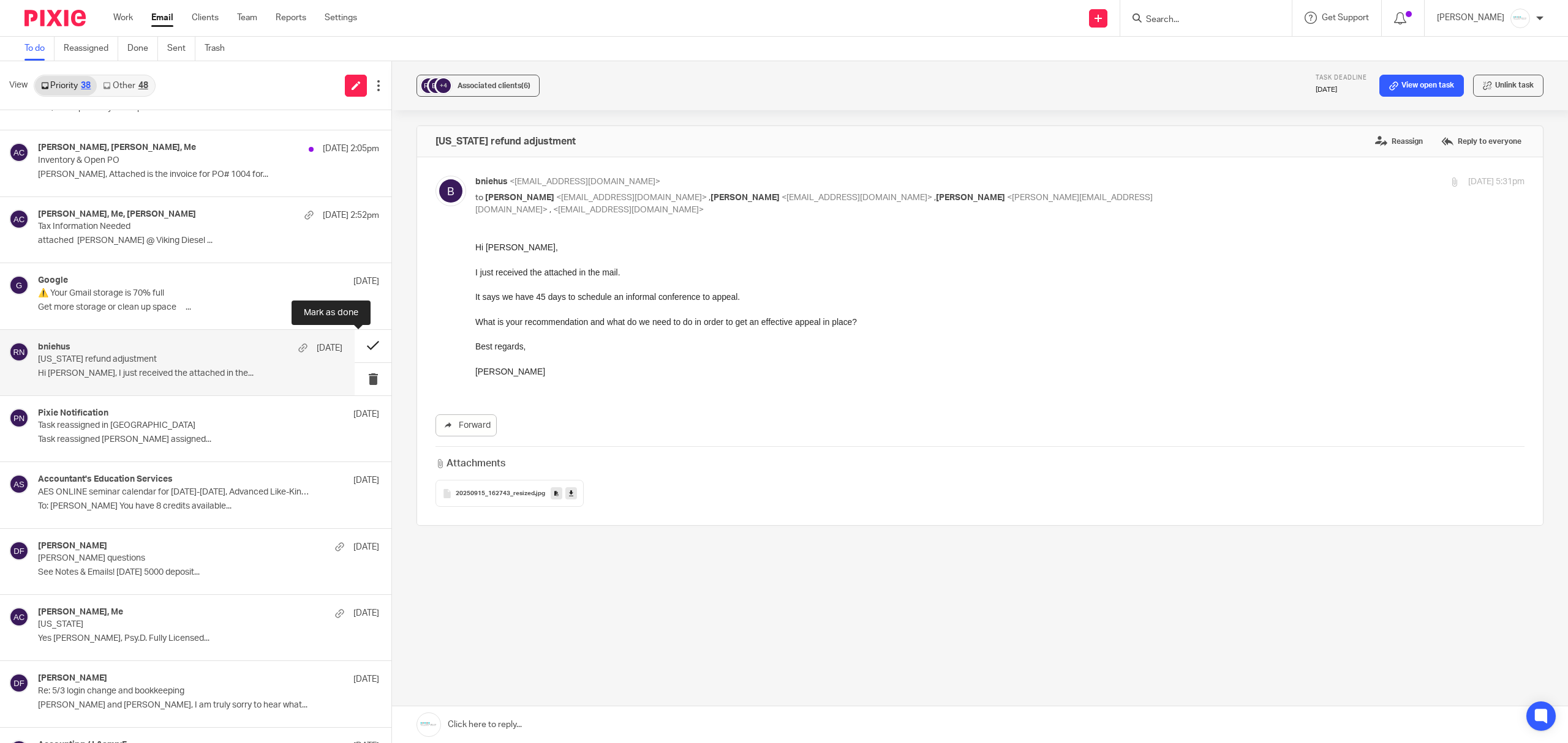
click at [354, 351] on button at bounding box center [373, 346] width 37 height 32
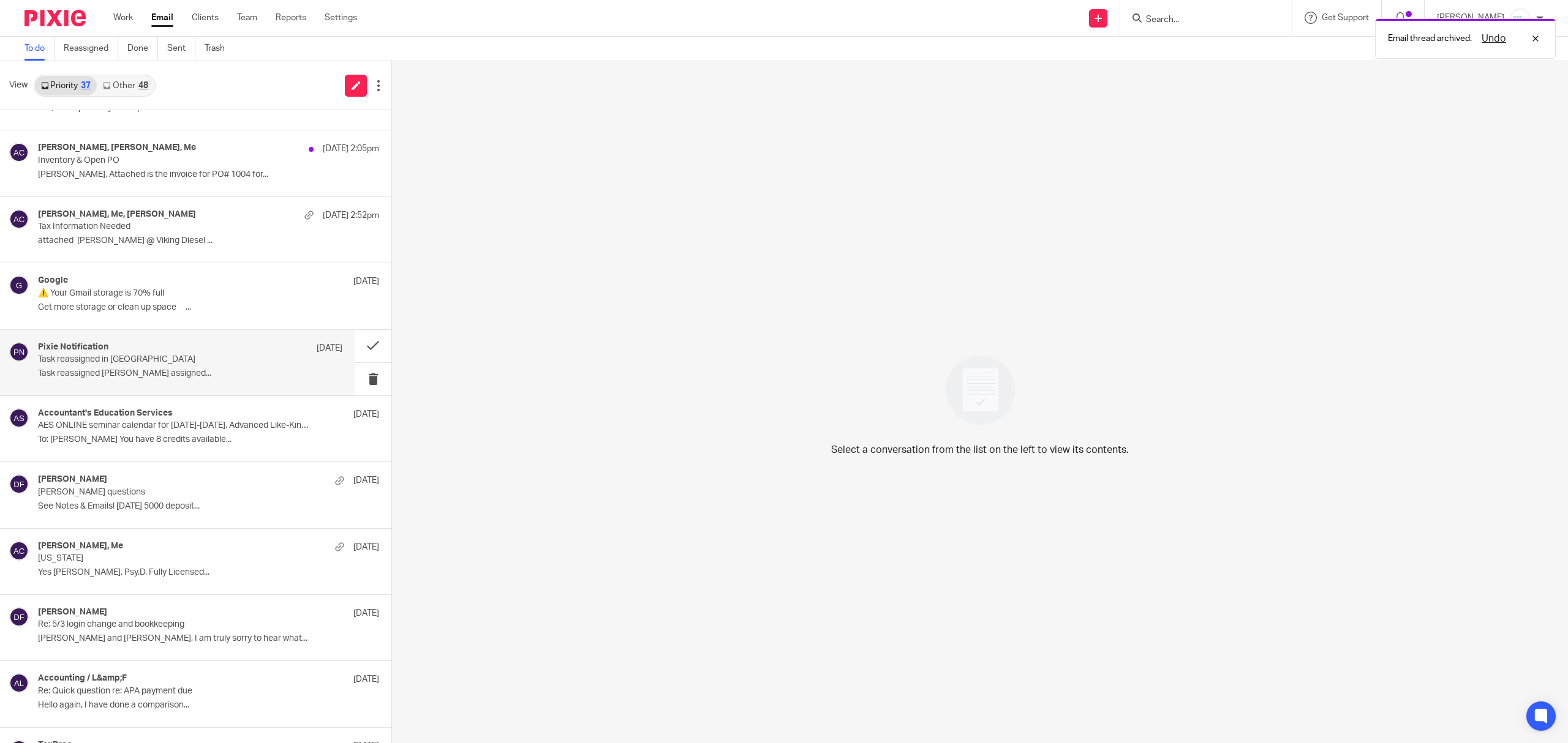
click at [261, 367] on div "Pixie Notification Sep 12 Task reassigned in Pixie Task reassigned Holly Utting…" at bounding box center [190, 362] width 305 height 41
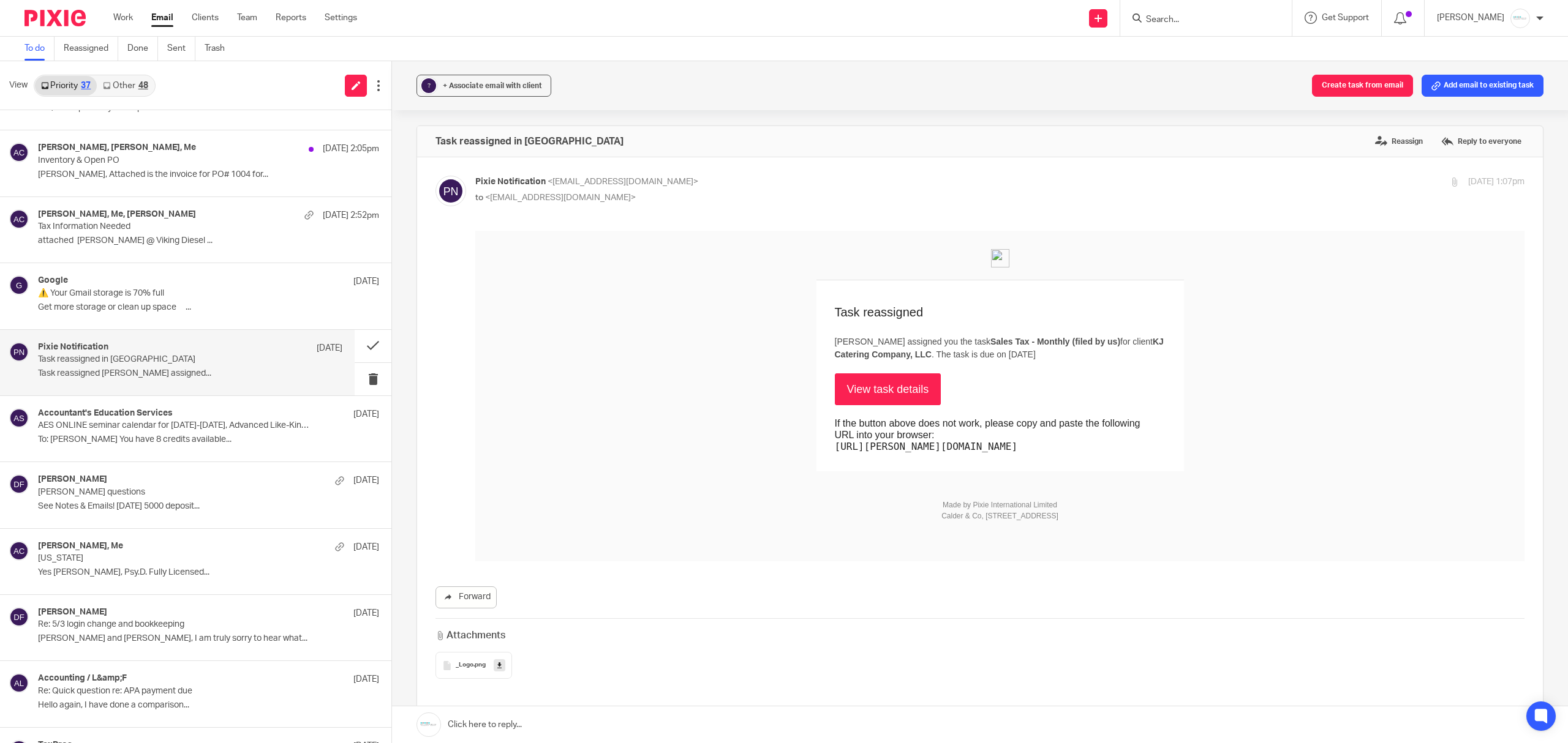
click at [887, 392] on link "View task details" at bounding box center [888, 390] width 107 height 32
click at [209, 415] on div "Accountant's Education Services Sep 11" at bounding box center [190, 415] width 305 height 12
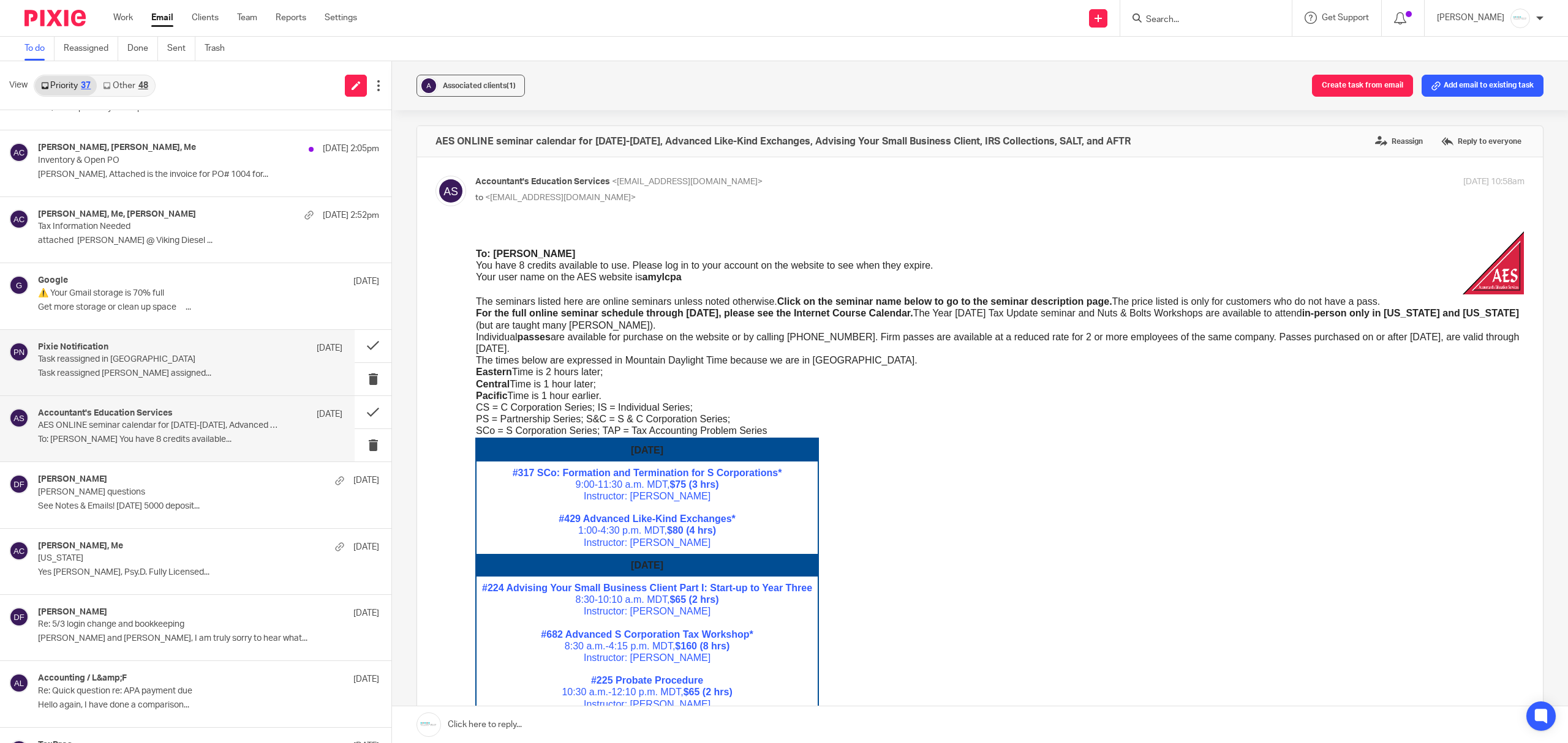
click at [202, 365] on p "Task reassigned in Pixie" at bounding box center [160, 360] width 244 height 11
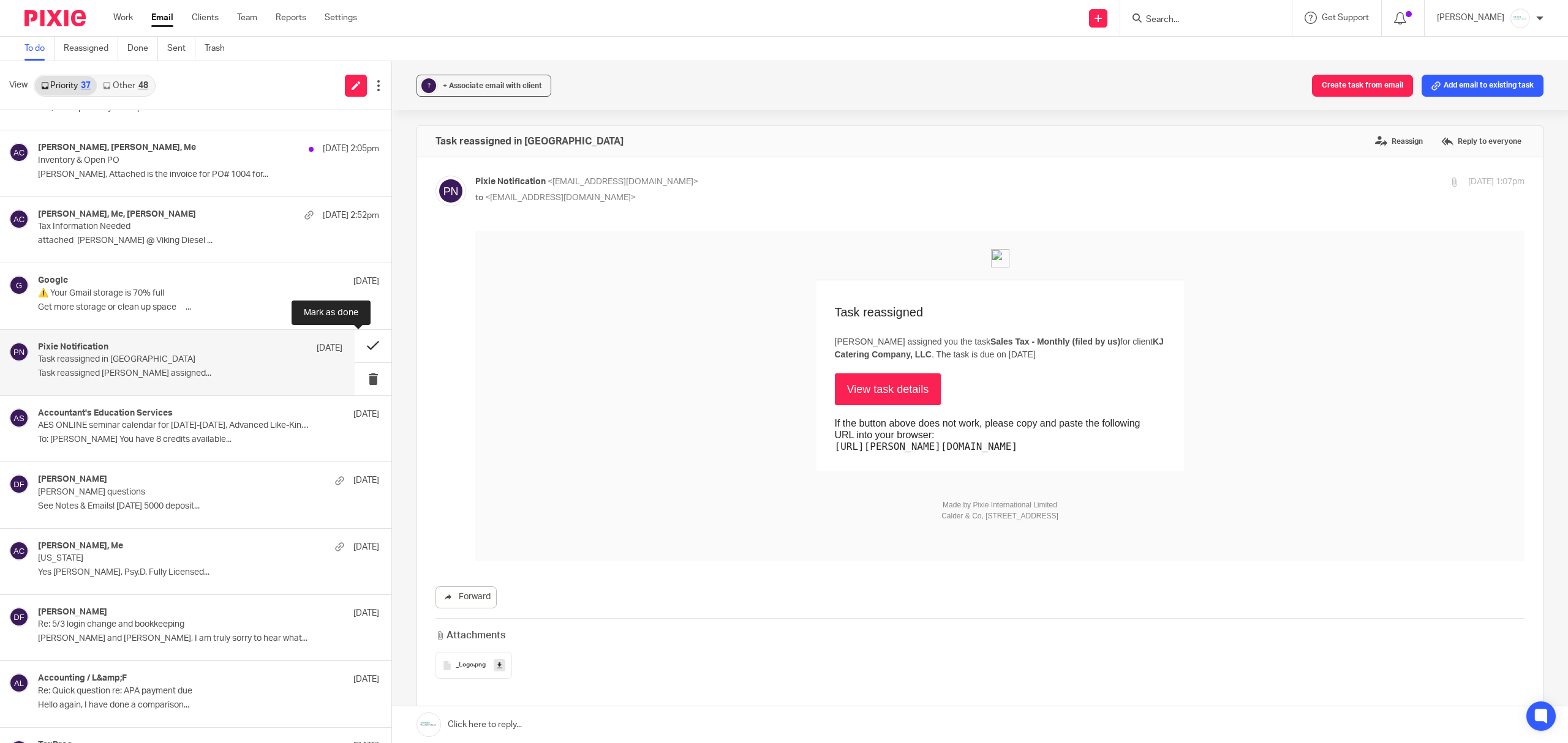
click at [361, 354] on button at bounding box center [373, 346] width 37 height 32
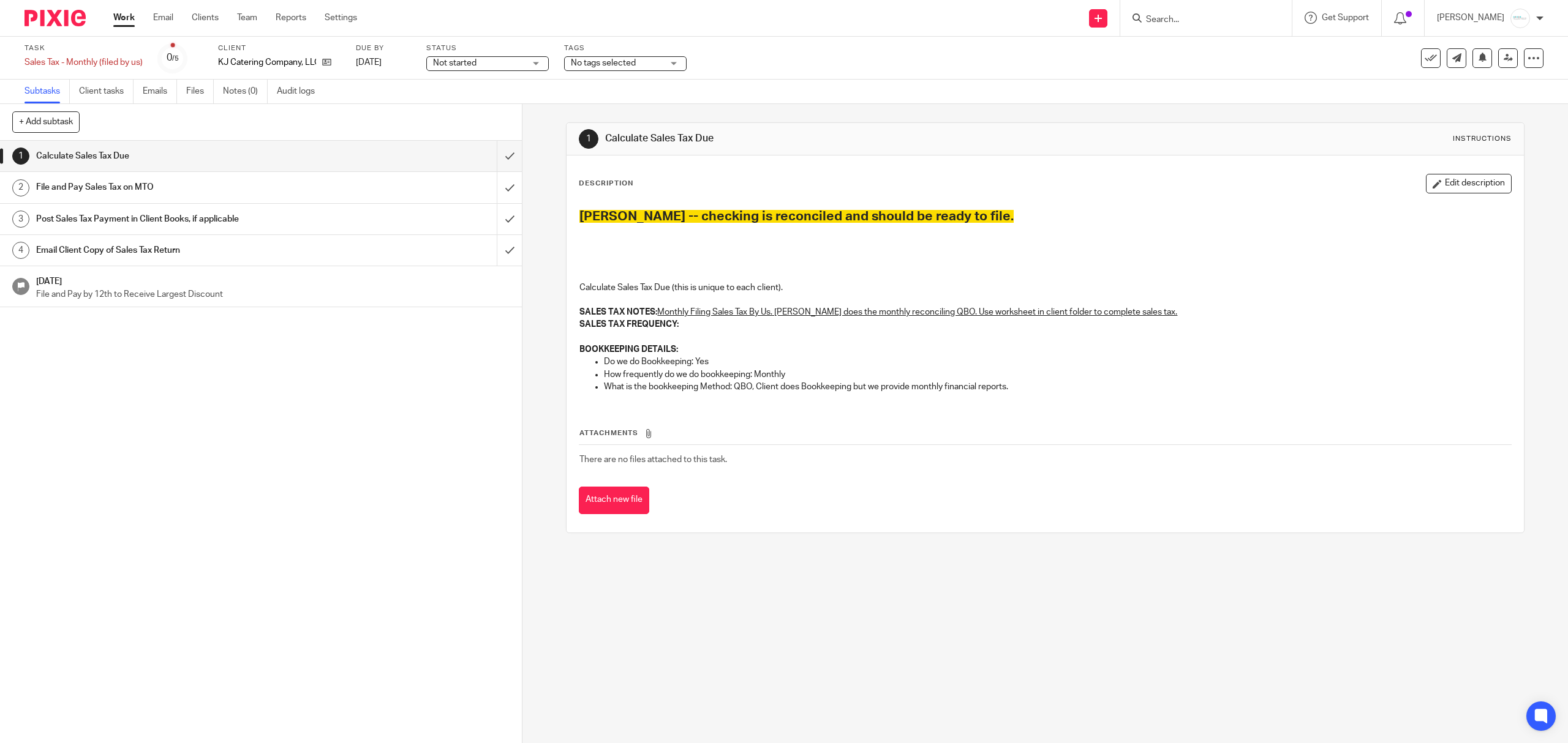
click at [183, 248] on h1 "Email Client Copy of Sales Tax Return" at bounding box center [186, 251] width 299 height 18
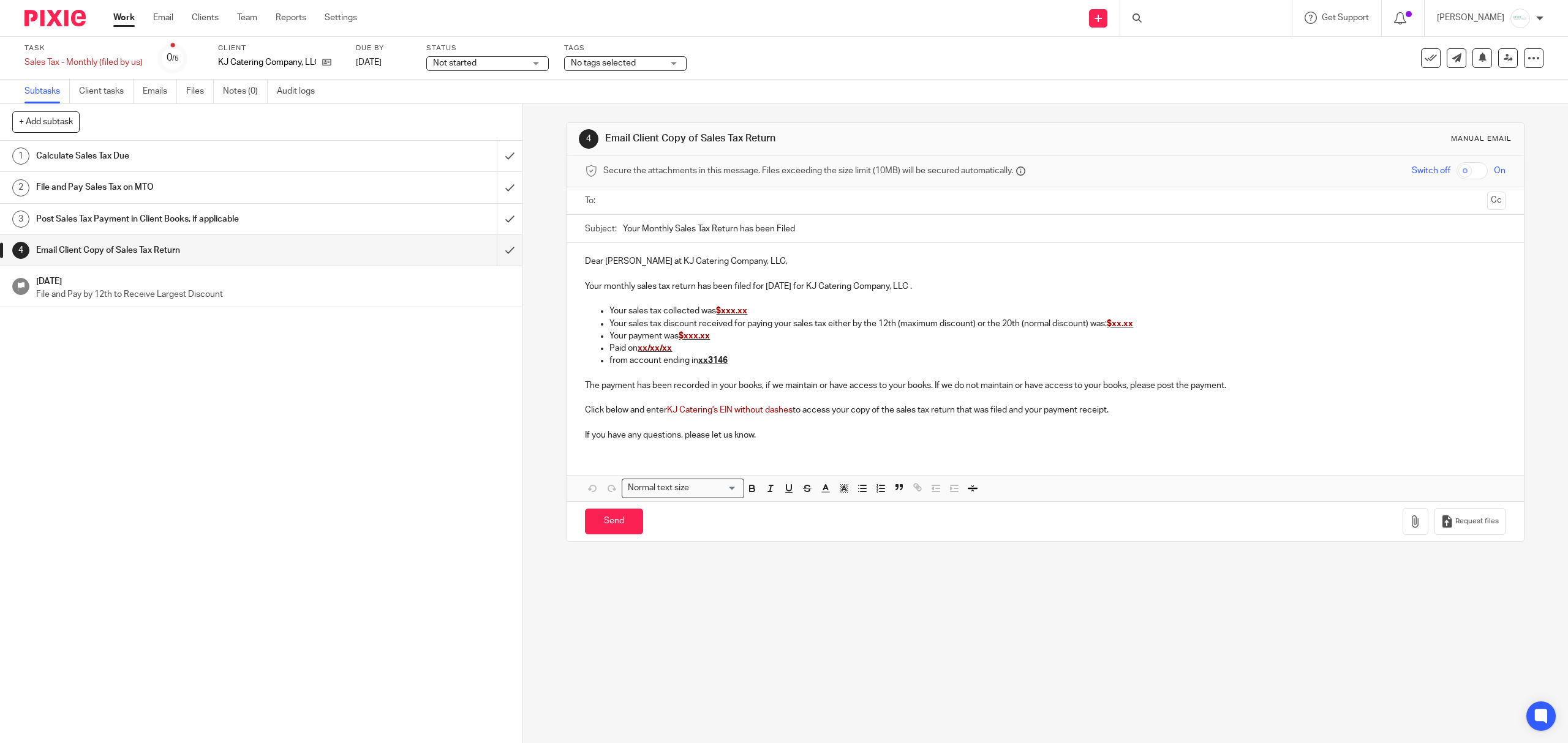
click at [689, 202] on input "text" at bounding box center [1044, 201] width 874 height 14
